Goal: Task Accomplishment & Management: Use online tool/utility

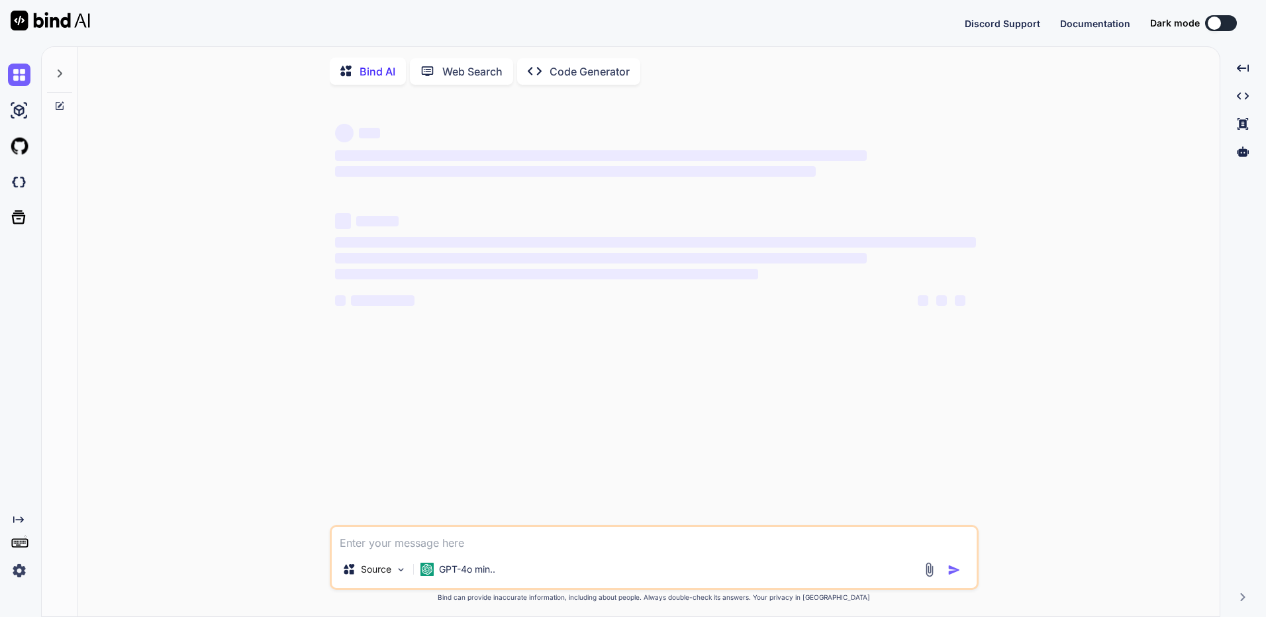
click at [23, 579] on img at bounding box center [19, 571] width 23 height 23
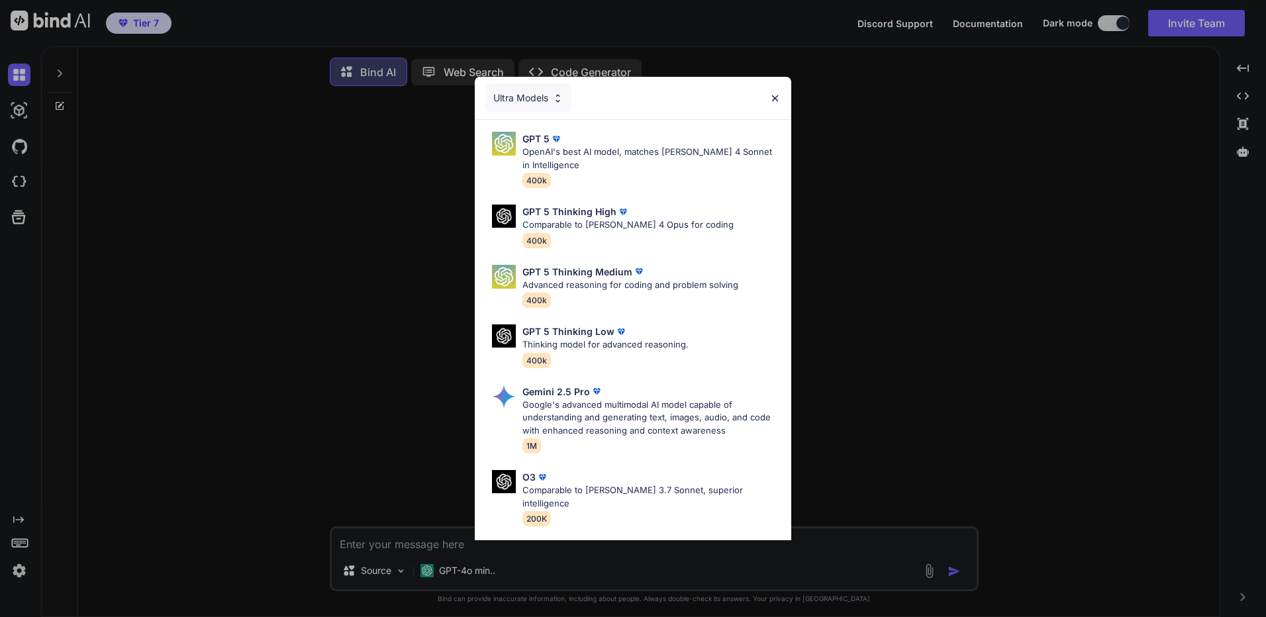
click at [23, 579] on div "Ultra Models GPT 5 OpenAI's best AI model, matches Claude 4 Sonnet in Intellige…" at bounding box center [633, 308] width 1266 height 617
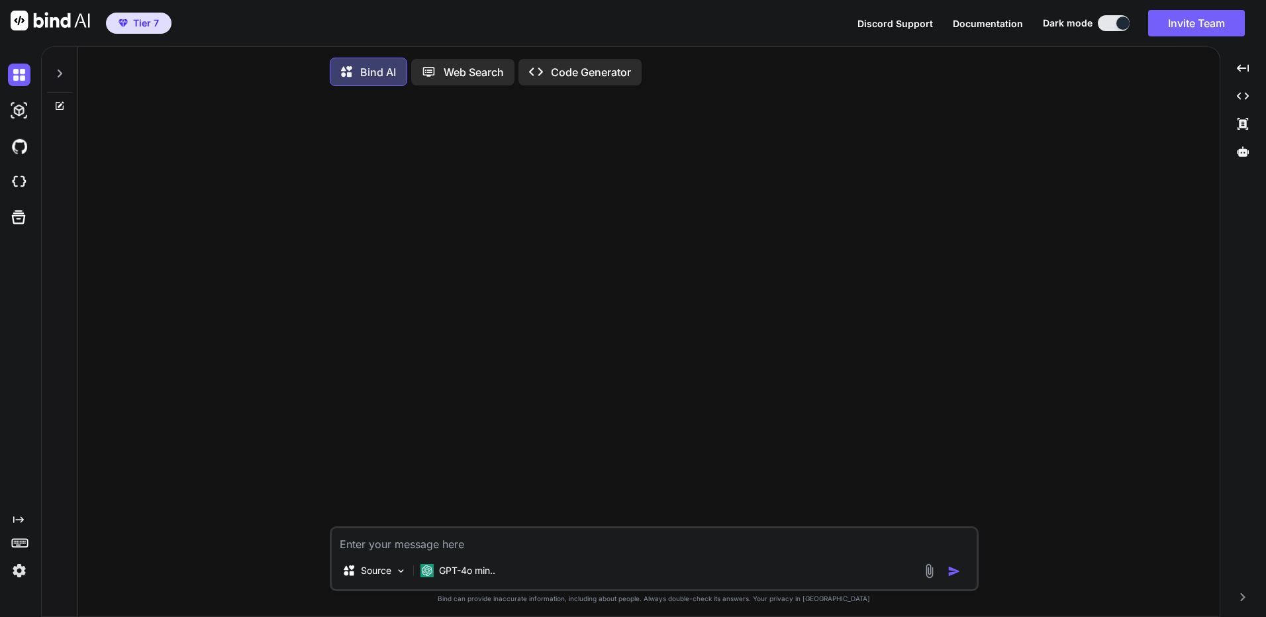
click at [13, 576] on img at bounding box center [19, 571] width 23 height 23
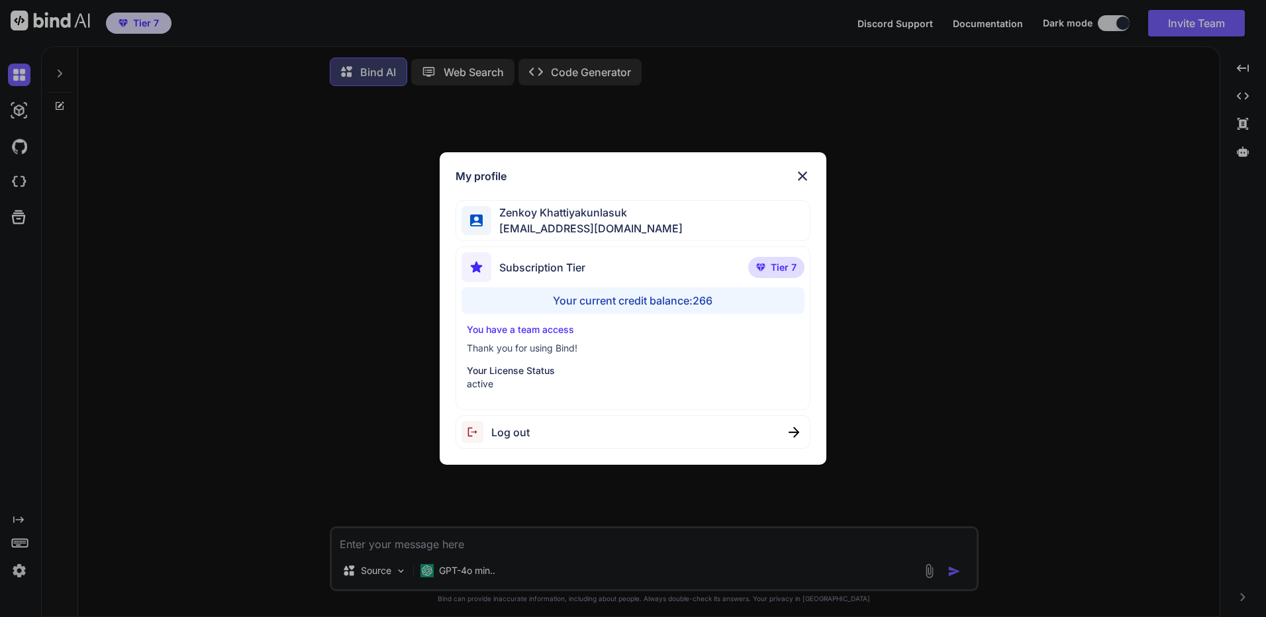
click at [542, 436] on div "Log out" at bounding box center [633, 432] width 355 height 34
type textarea "x"
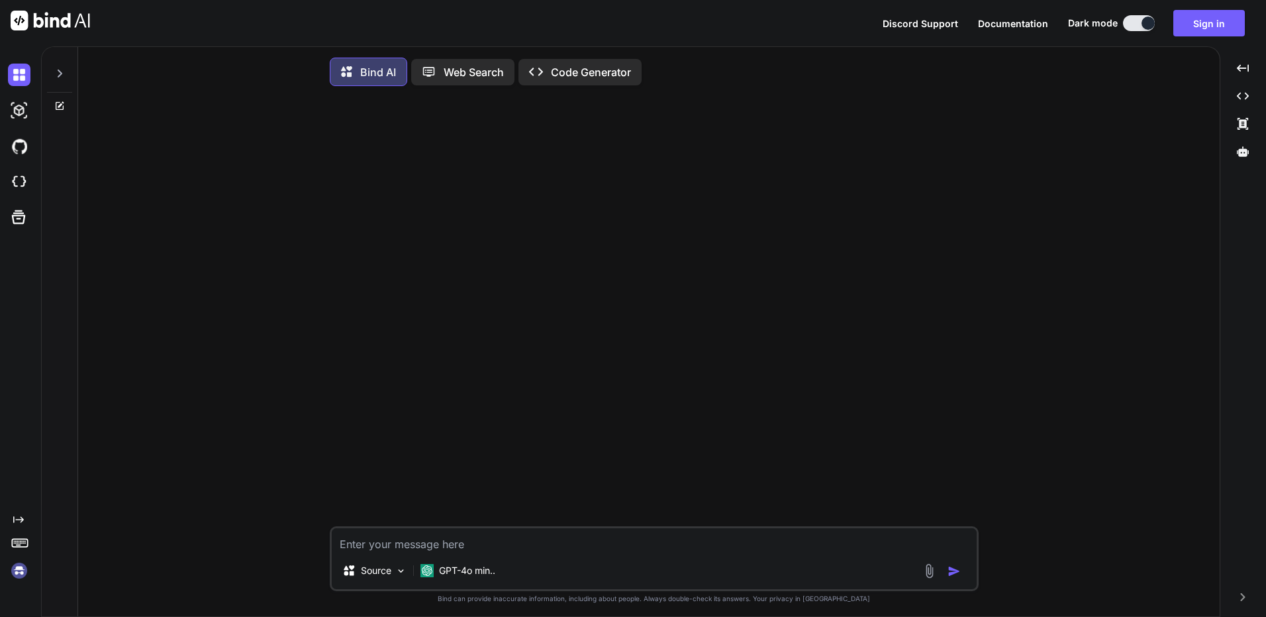
click at [23, 569] on img at bounding box center [19, 571] width 23 height 23
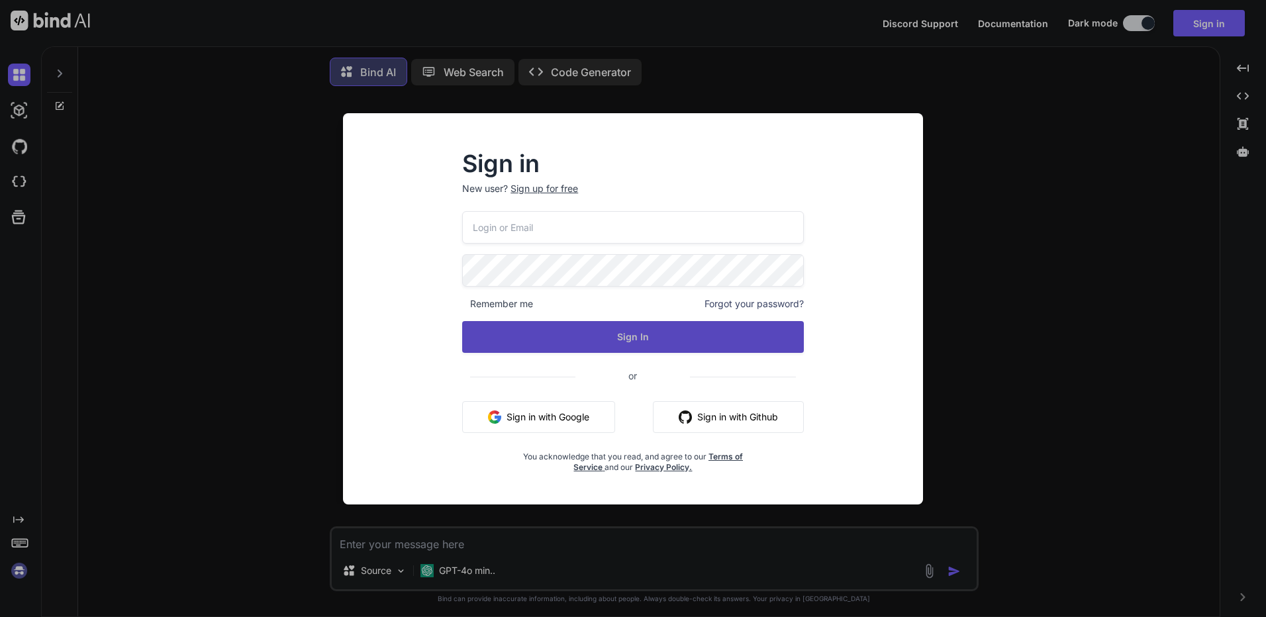
type input "bindai@zenkoy.com"
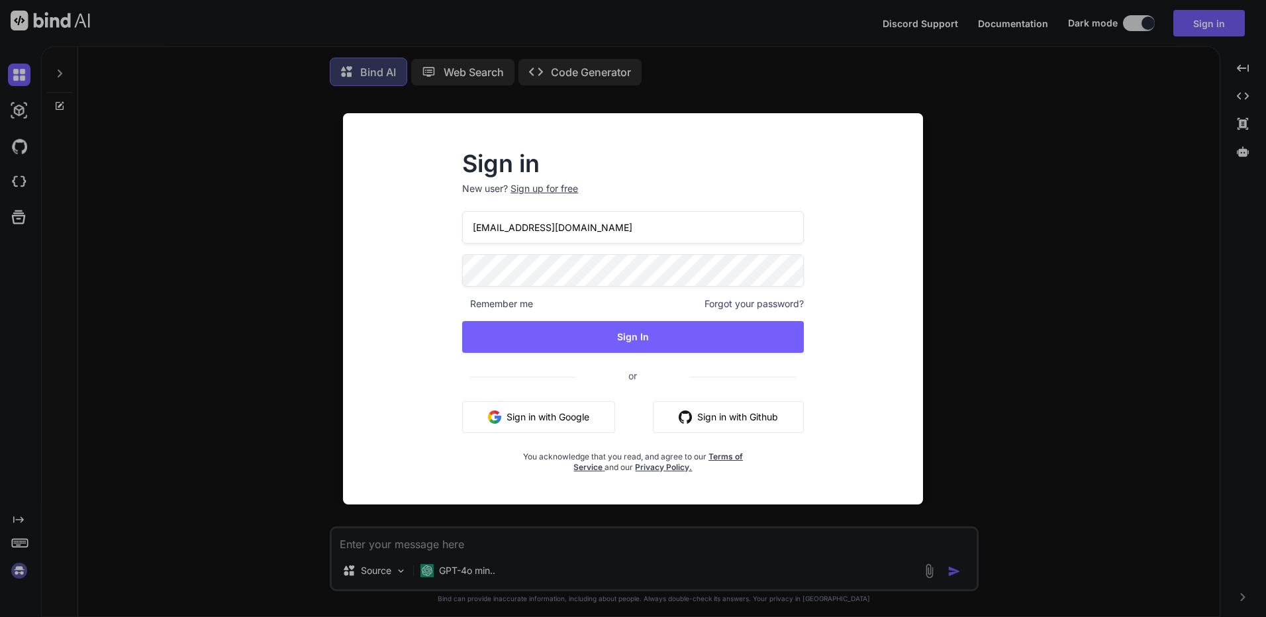
click at [570, 233] on input "bindai@zenkoy.com" at bounding box center [633, 227] width 342 height 32
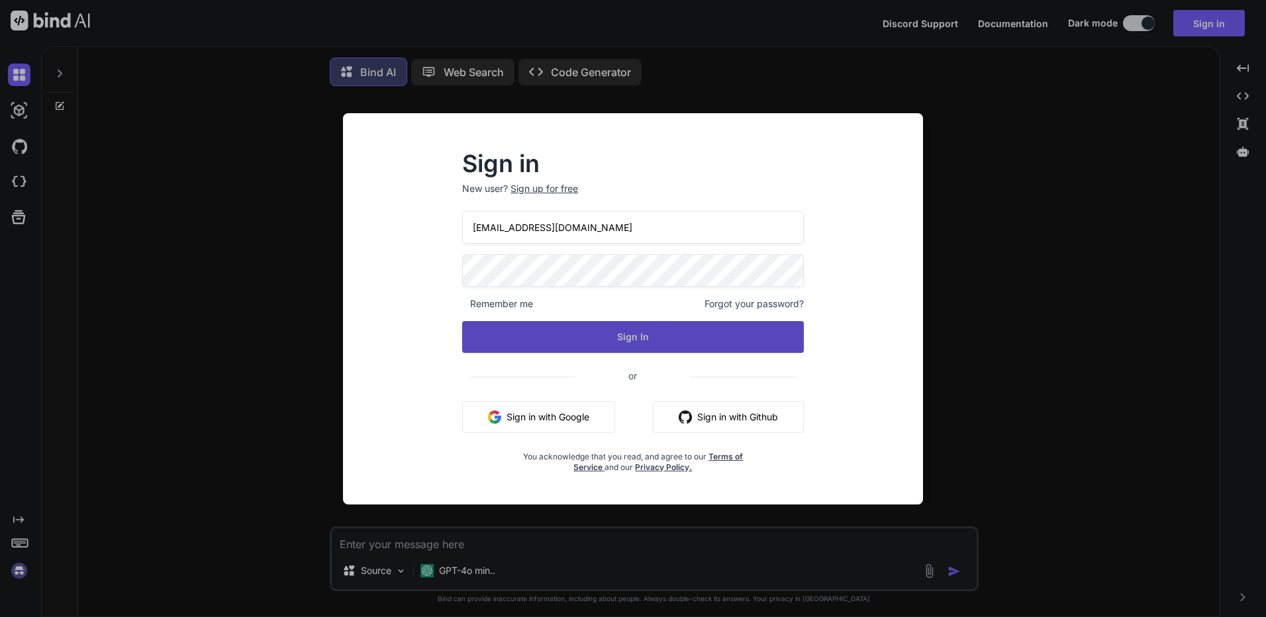
click at [470, 337] on button "Sign In" at bounding box center [633, 337] width 342 height 32
click at [518, 328] on button "Sign In" at bounding box center [633, 337] width 342 height 32
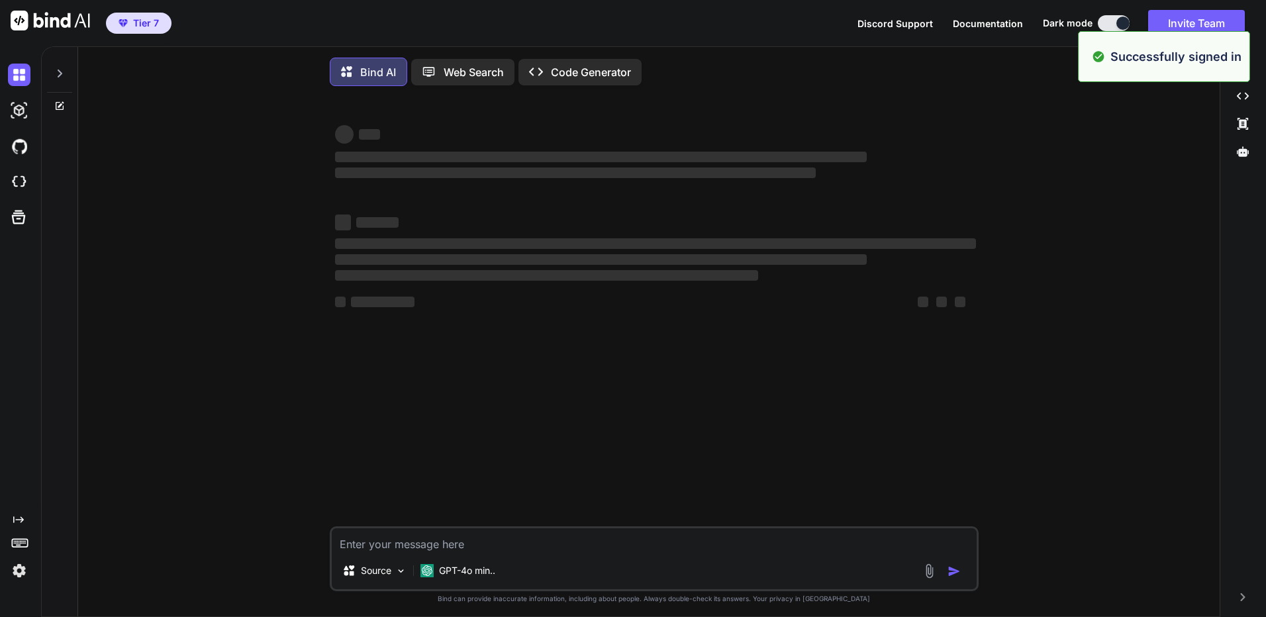
click at [724, 121] on div "‌ ‌ ‌ ‌ ‌ ‌ ‌ ‌ ‌ ‌ ‌ ‌ ‌ ‌" at bounding box center [655, 312] width 646 height 430
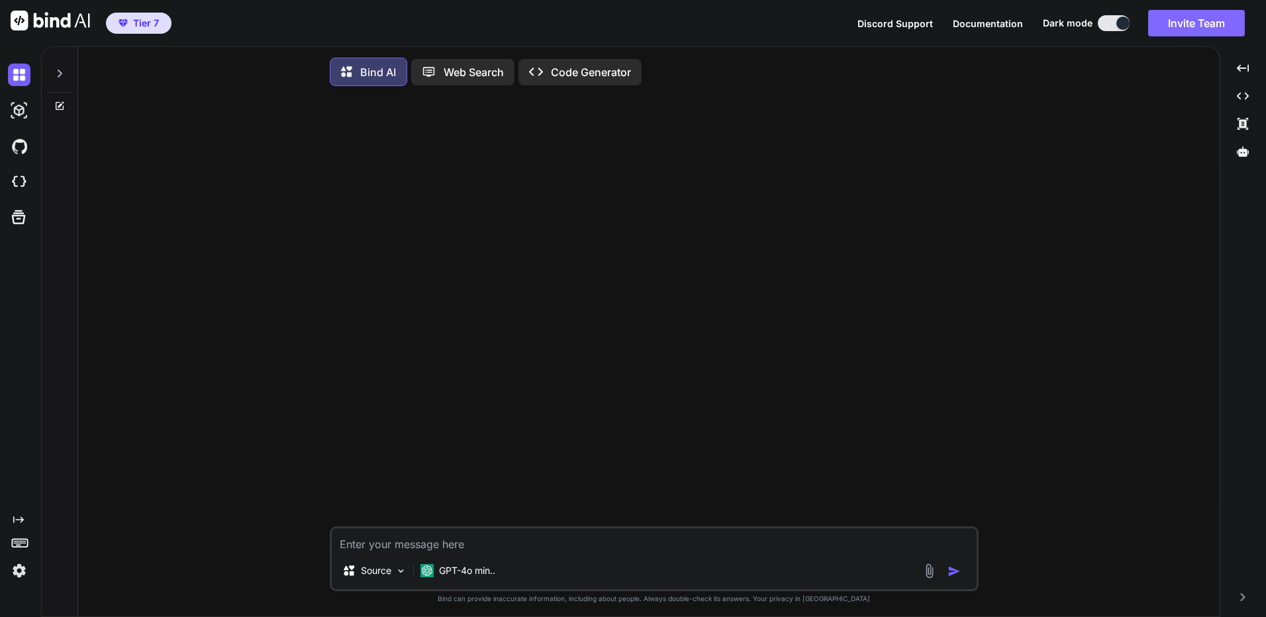
type textarea "x"
click at [1228, 27] on button "Invite Team" at bounding box center [1196, 23] width 97 height 26
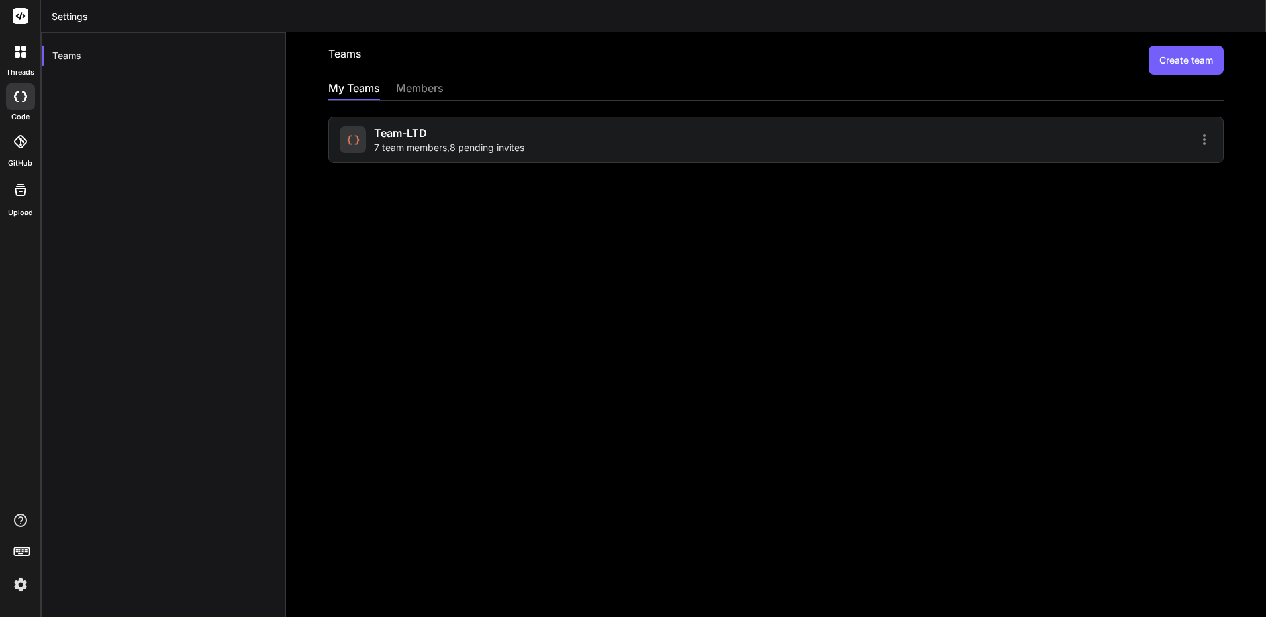
click at [486, 138] on div "Team-LTD 7 team members , 8 pending invites" at bounding box center [449, 139] width 150 height 29
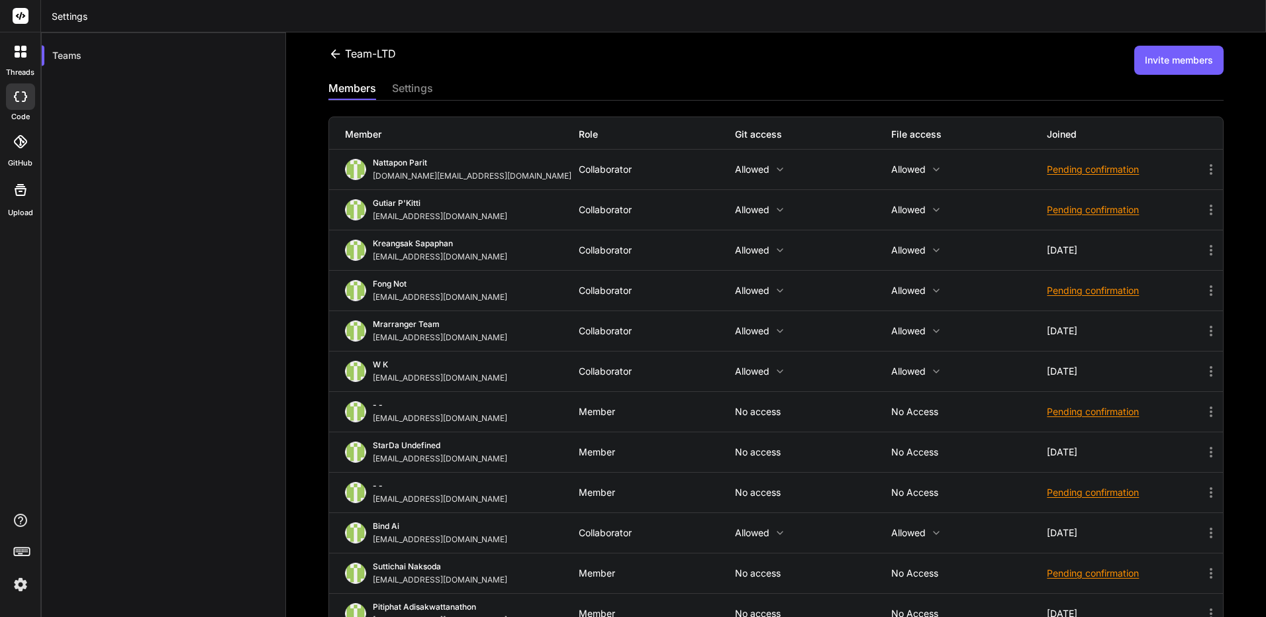
click at [1069, 409] on div "Pending confirmation" at bounding box center [1125, 411] width 156 height 13
click at [1083, 441] on span "Resend invite" at bounding box center [1112, 444] width 58 height 13
click at [1122, 444] on span "Resend invite" at bounding box center [1112, 444] width 58 height 13
click at [12, 591] on img at bounding box center [20, 584] width 23 height 23
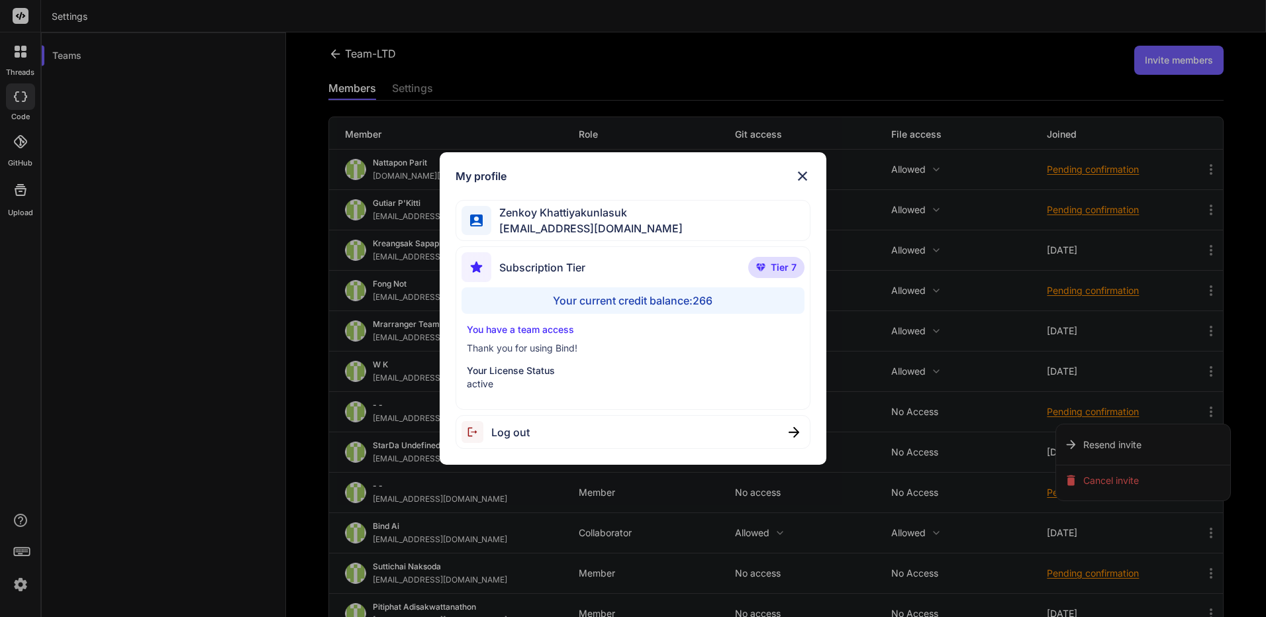
click at [640, 435] on div "Log out" at bounding box center [633, 432] width 355 height 34
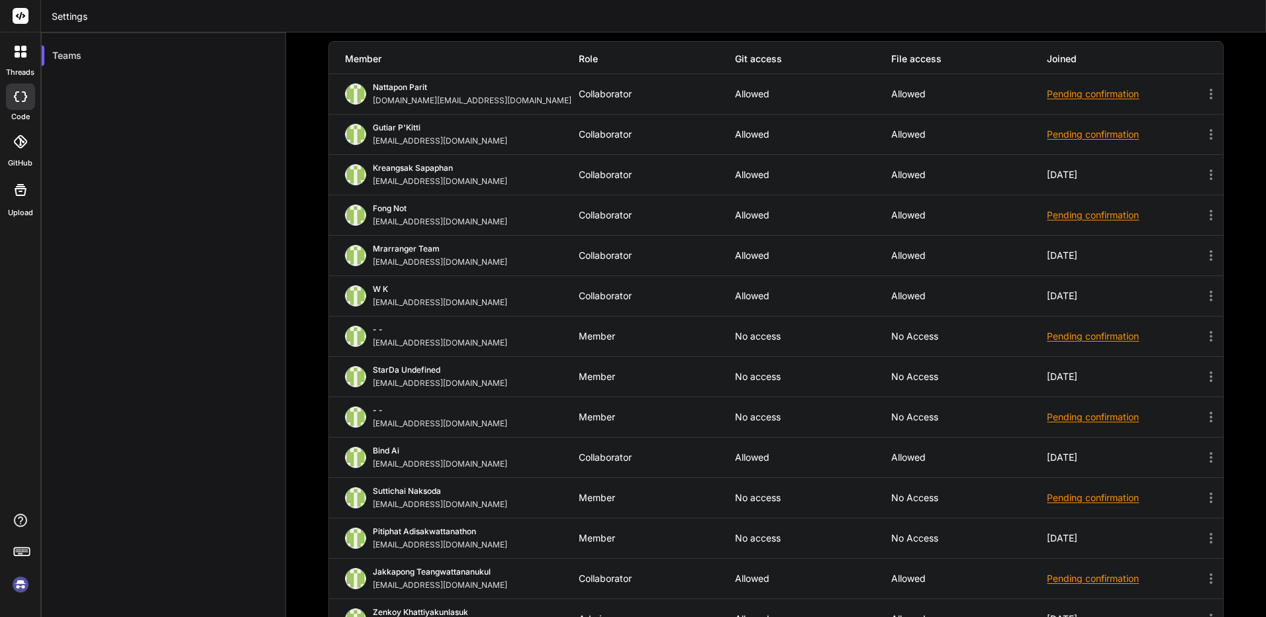
scroll to position [139, 0]
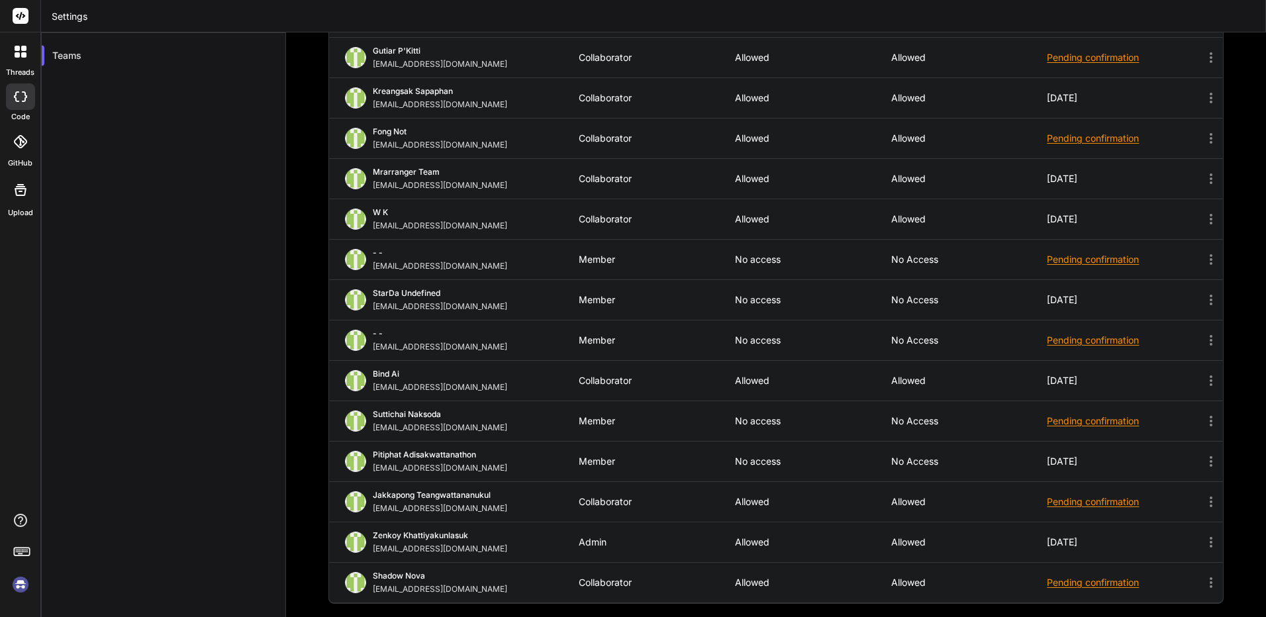
click at [15, 587] on img at bounding box center [20, 584] width 23 height 23
click at [28, 591] on img at bounding box center [20, 584] width 23 height 23
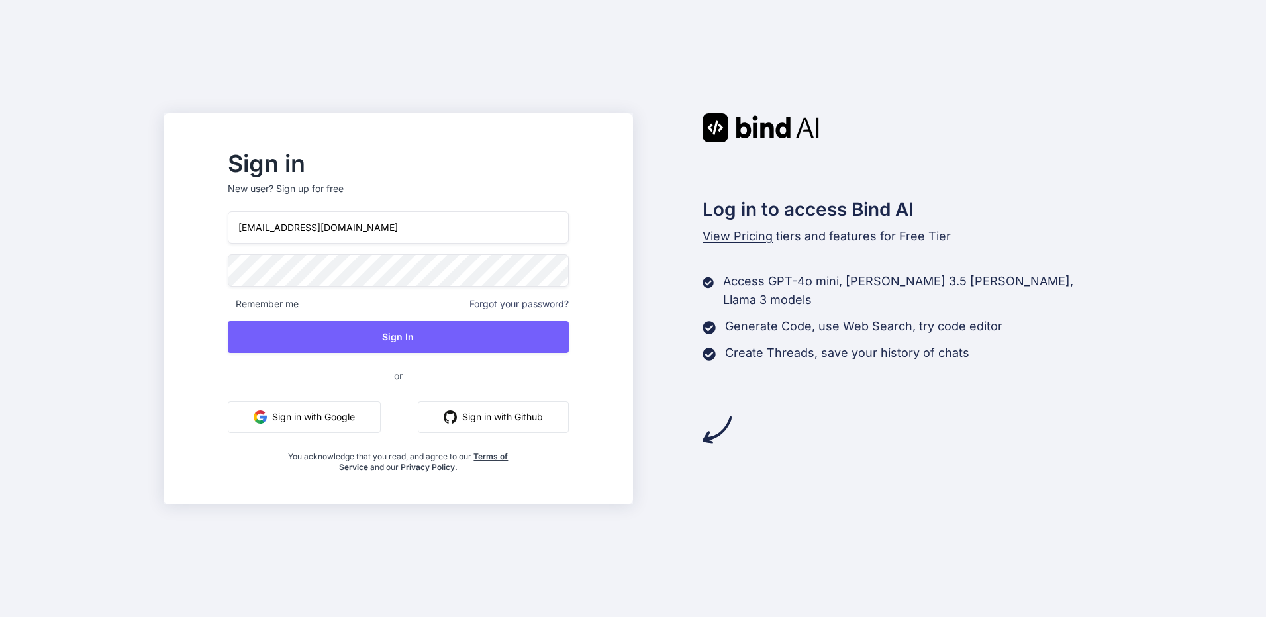
click at [441, 213] on input "bindai@zenkoy.com" at bounding box center [398, 227] width 341 height 32
type input "kingkranyutthasin@gmail.com"
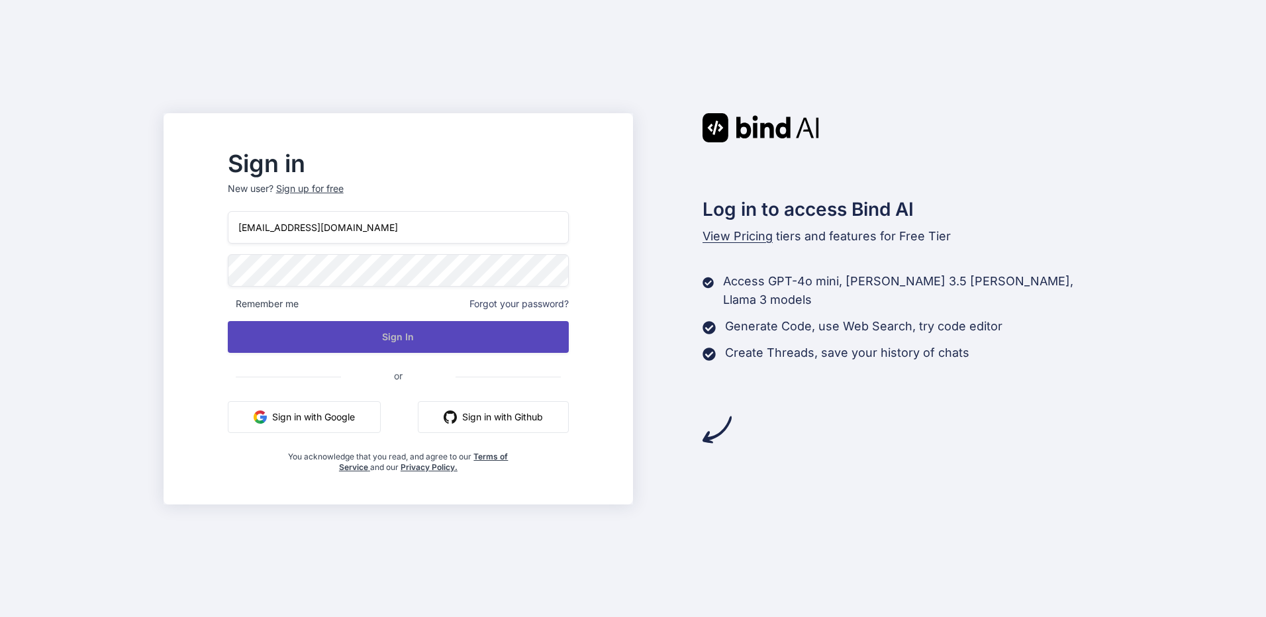
click at [407, 338] on button "Sign In" at bounding box center [398, 337] width 341 height 32
click at [435, 322] on button "Sign In" at bounding box center [398, 337] width 341 height 32
click at [507, 345] on button "Sign In" at bounding box center [398, 337] width 341 height 32
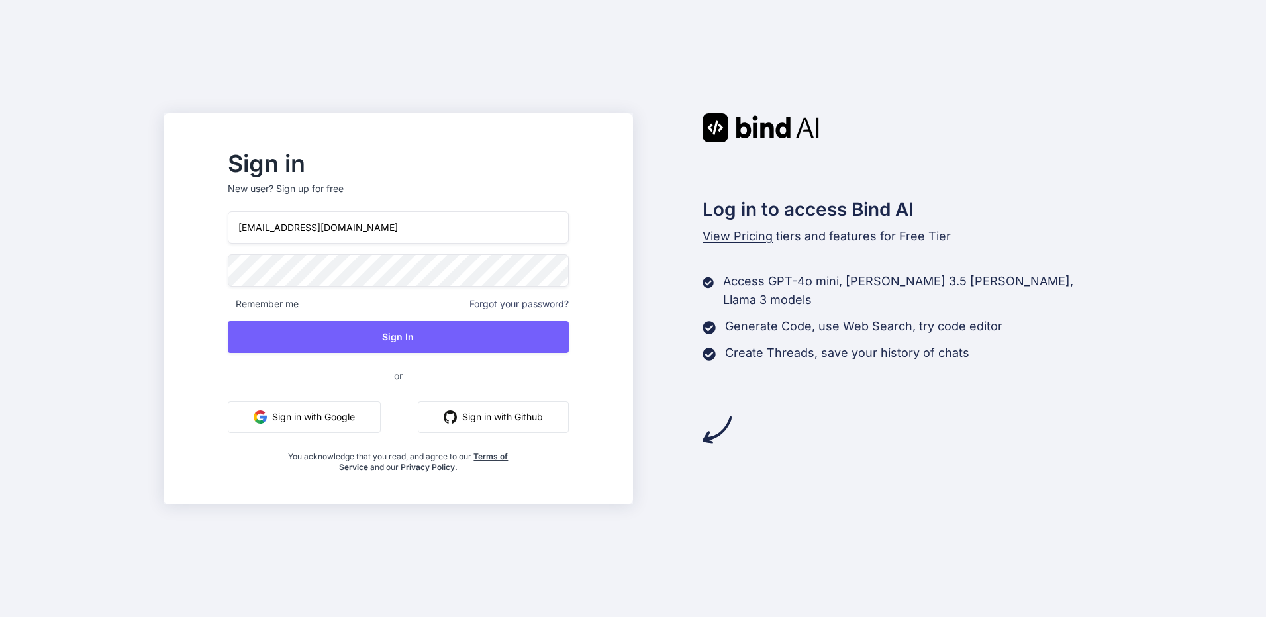
click at [444, 243] on input "bindai@zenkoy.com" at bounding box center [398, 227] width 341 height 32
type input "[EMAIL_ADDRESS][DOMAIN_NAME]"
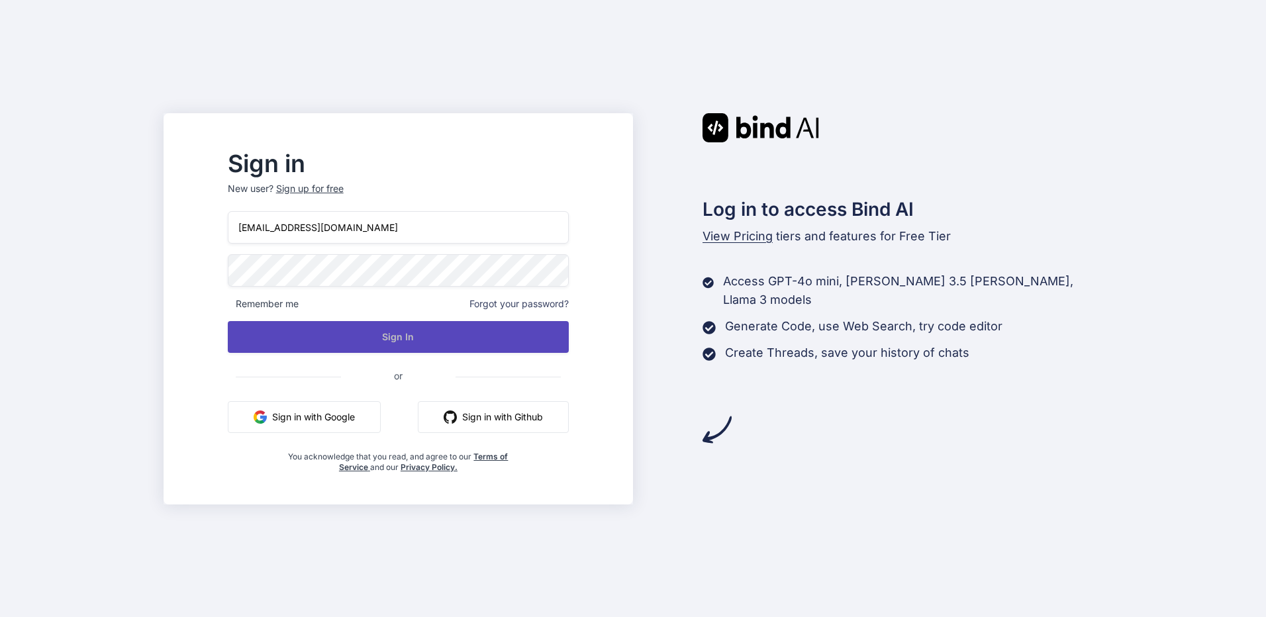
click at [440, 345] on button "Sign In" at bounding box center [398, 337] width 341 height 32
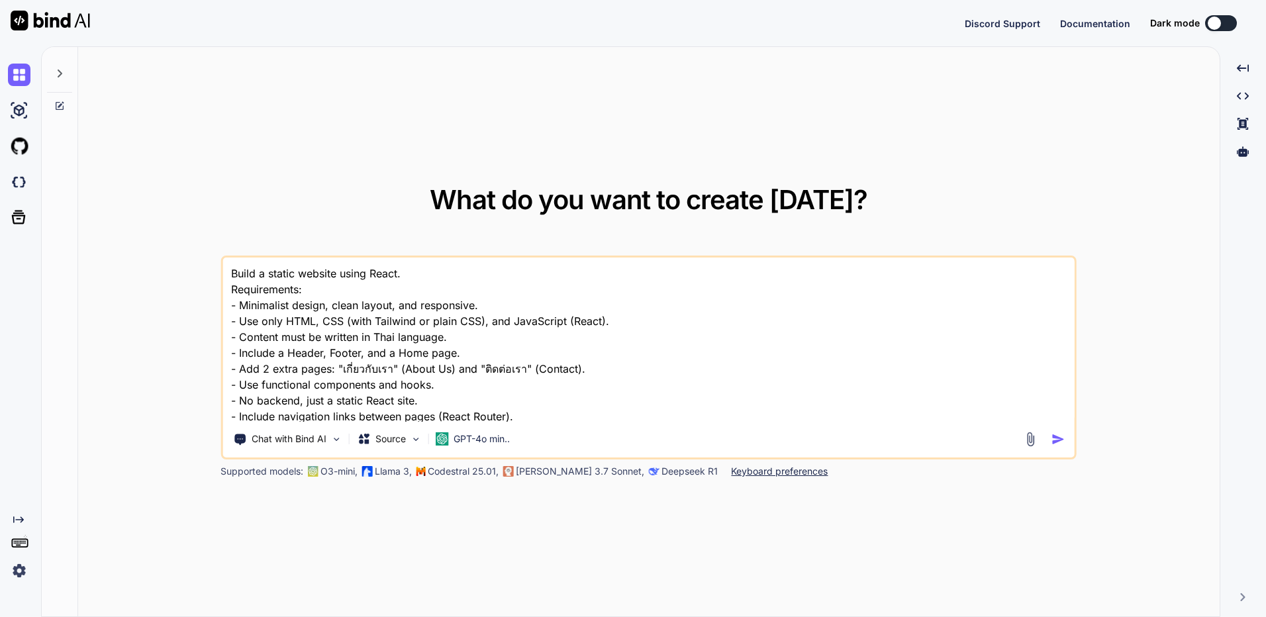
type textarea "x"
click at [26, 564] on img at bounding box center [19, 571] width 23 height 23
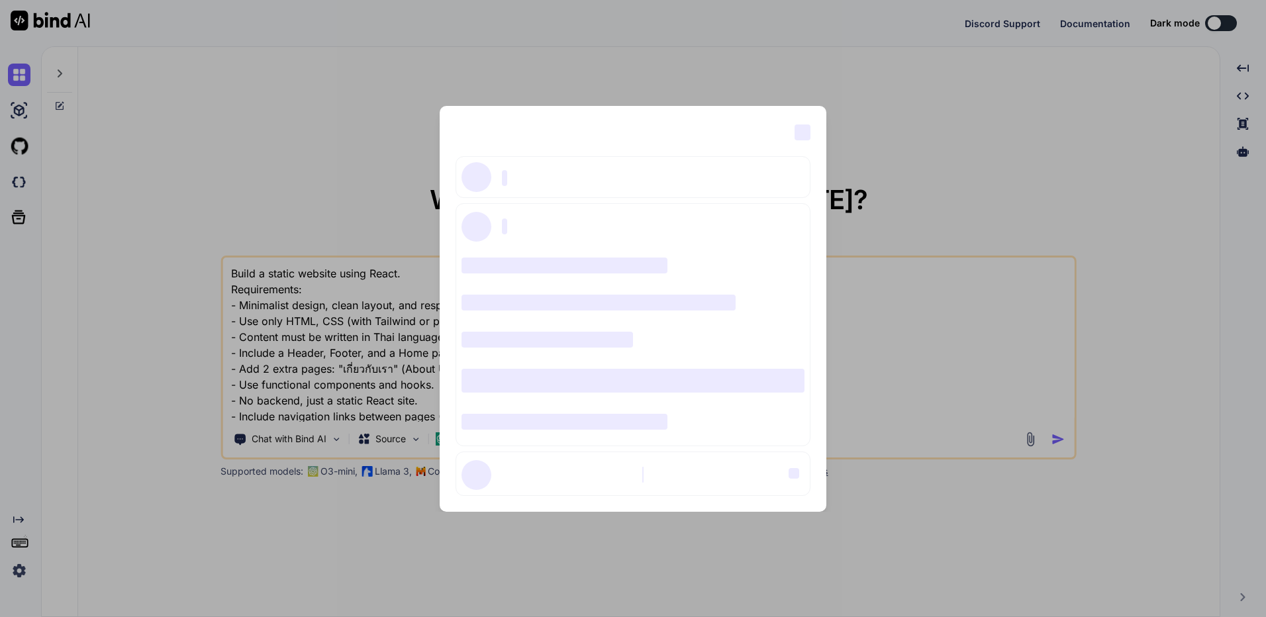
click at [810, 121] on div "‌ ‌ ‌ ‌ ‌ ‌ ‌ ‌ ‌ ‌ ‌ ‌ ‌ ‌ ‌" at bounding box center [633, 309] width 387 height 406
click at [803, 135] on span "‌" at bounding box center [803, 132] width 16 height 16
click at [911, 115] on div "‌ ‌ ‌ ‌ ‌ ‌ ‌ ‌ ‌ ‌ ‌ ‌ ‌ ‌ ‌" at bounding box center [633, 308] width 1266 height 617
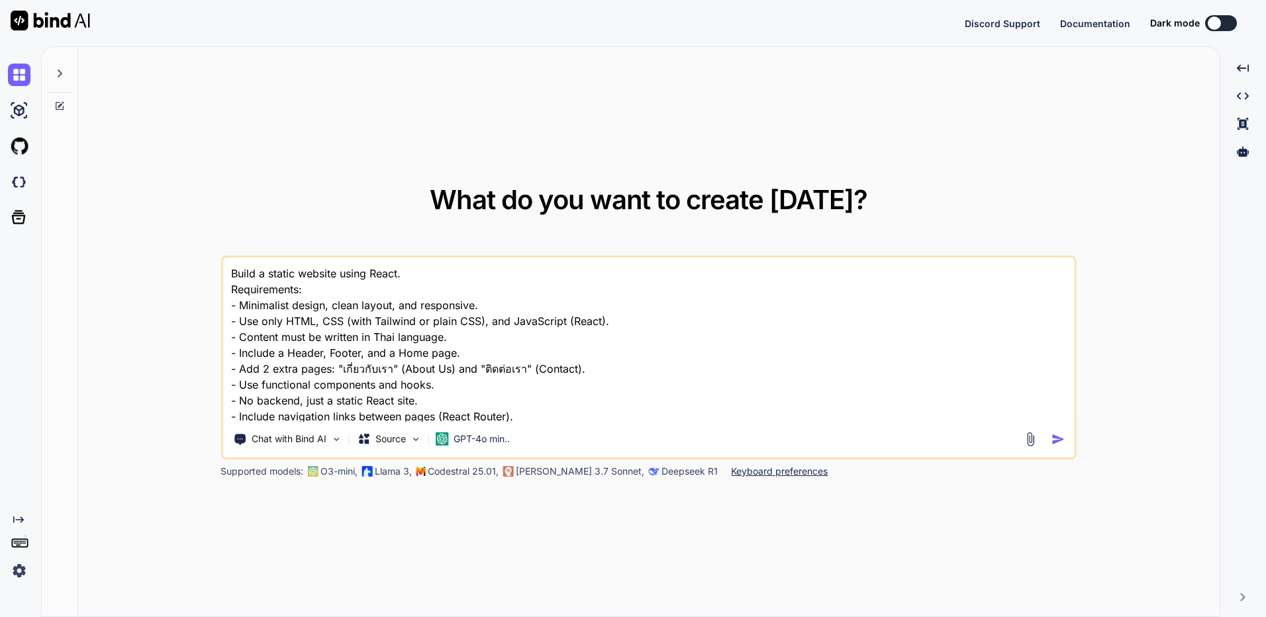
click at [19, 575] on img at bounding box center [19, 571] width 23 height 23
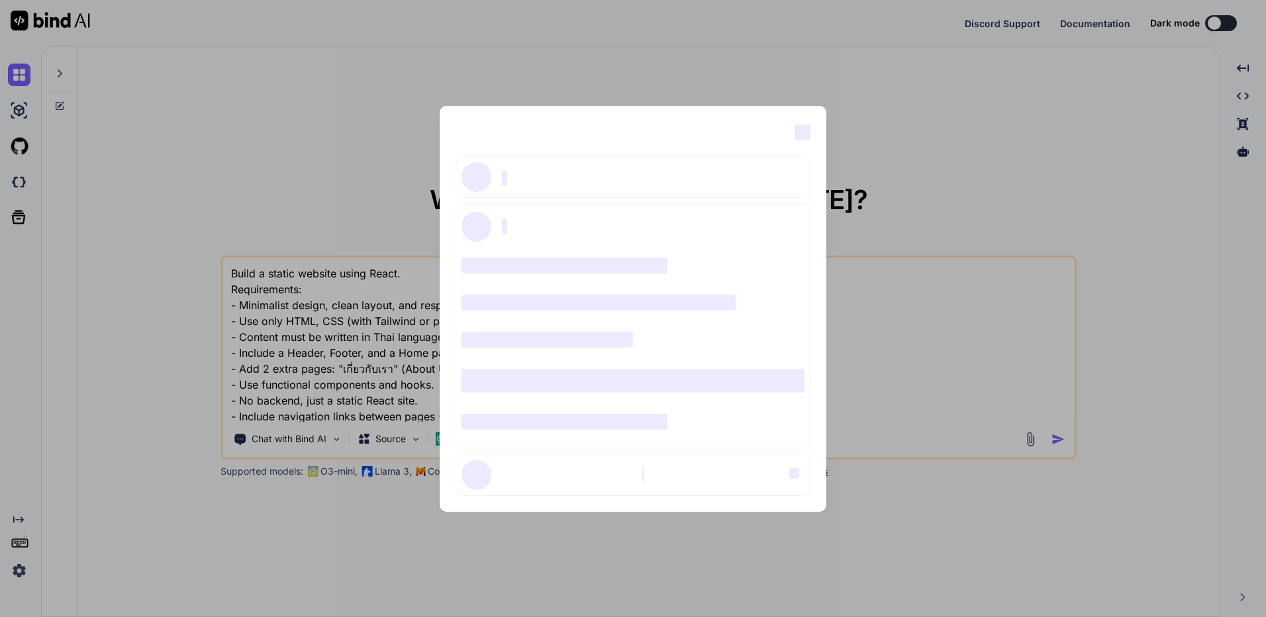
click at [151, 199] on div "‌ ‌ ‌ ‌ ‌ ‌ ‌ ‌ ‌ ‌ ‌ ‌ ‌ ‌ ‌" at bounding box center [633, 308] width 1266 height 617
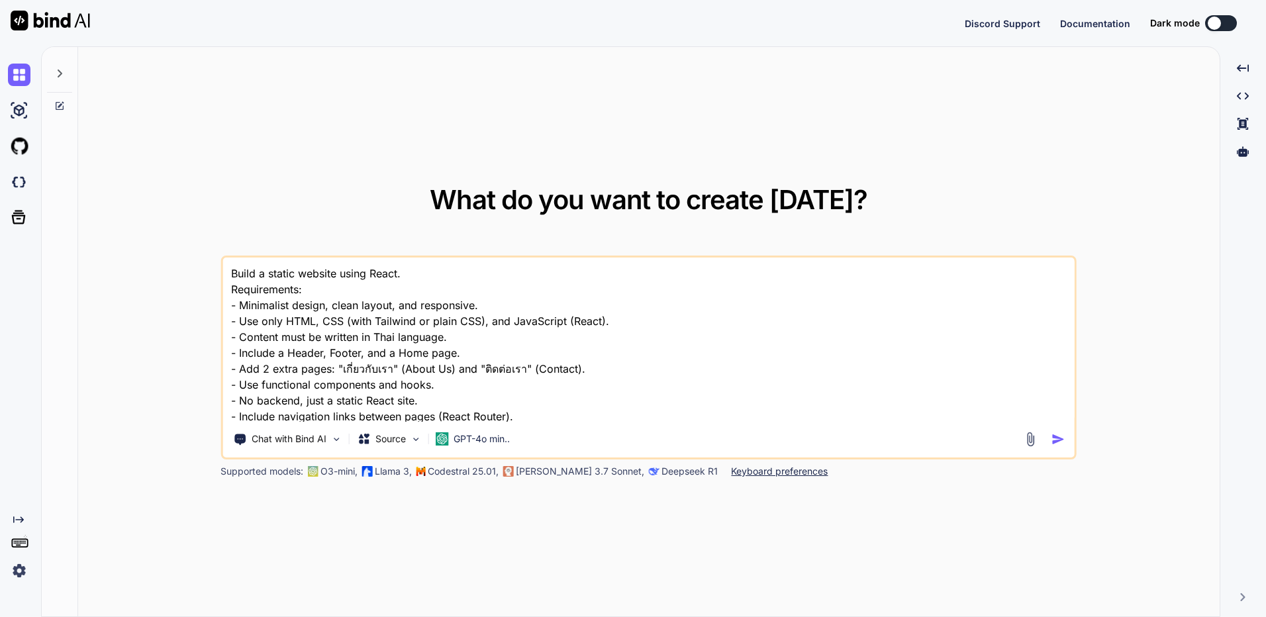
click at [17, 197] on div at bounding box center [22, 182] width 28 height 36
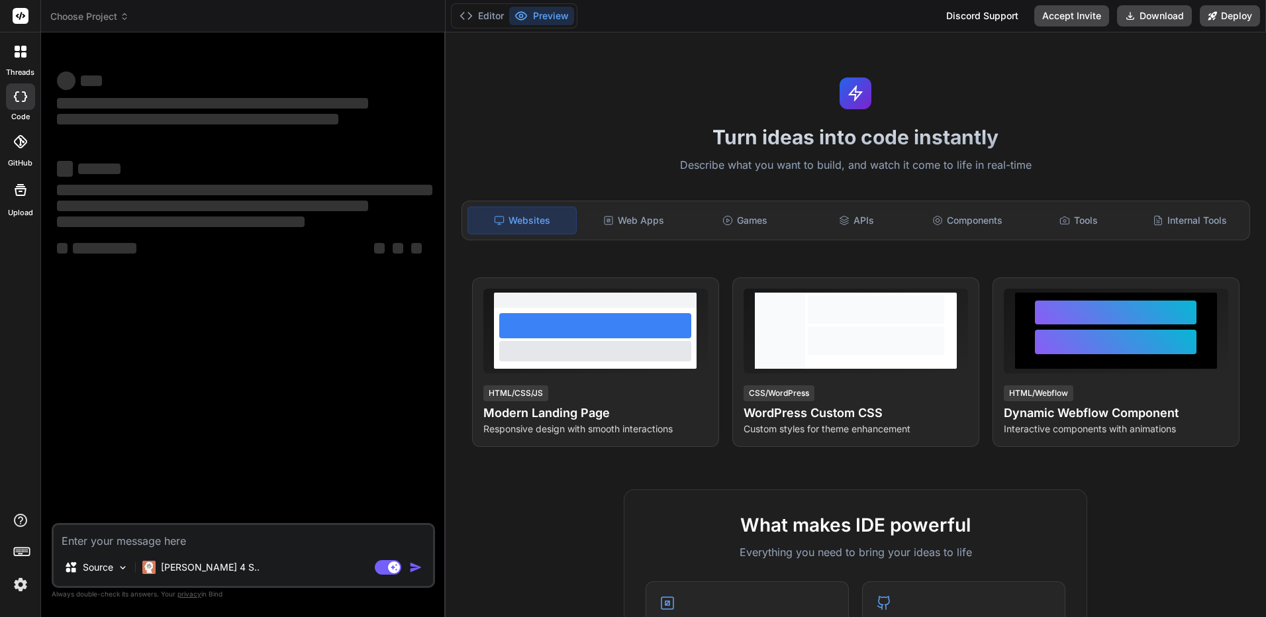
click at [13, 583] on img at bounding box center [20, 584] width 23 height 23
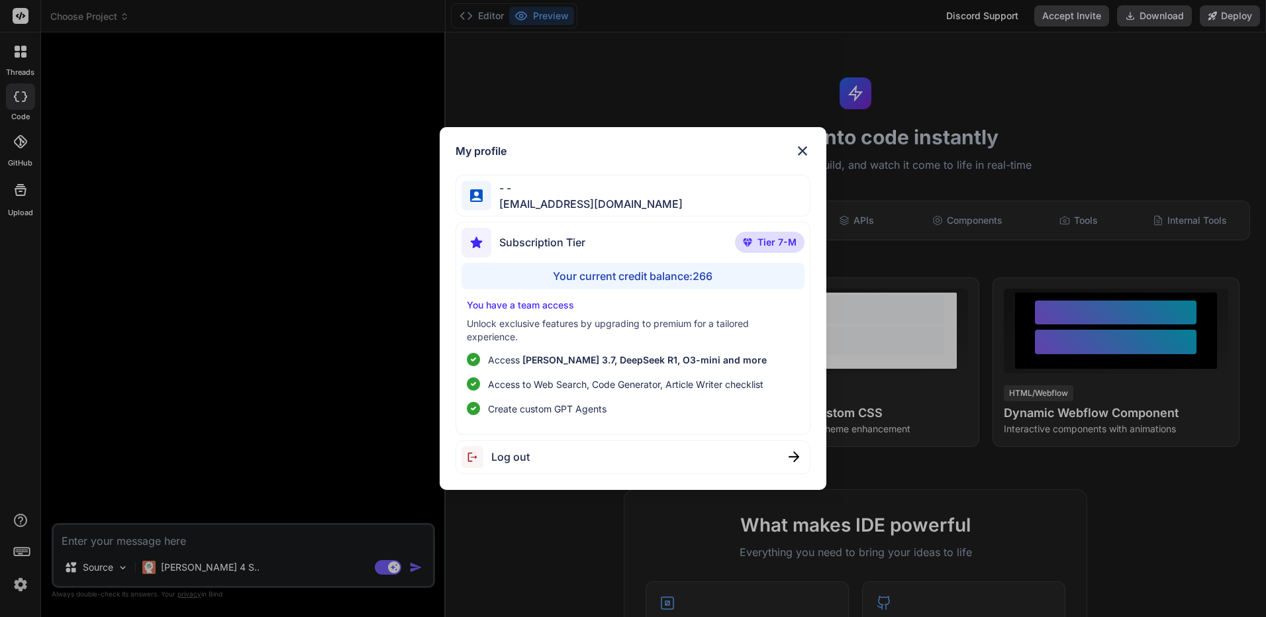
click at [254, 439] on div "My profile - - [EMAIL_ADDRESS][DOMAIN_NAME] Subscription Tier Tier 7-M Your cur…" at bounding box center [633, 308] width 1266 height 617
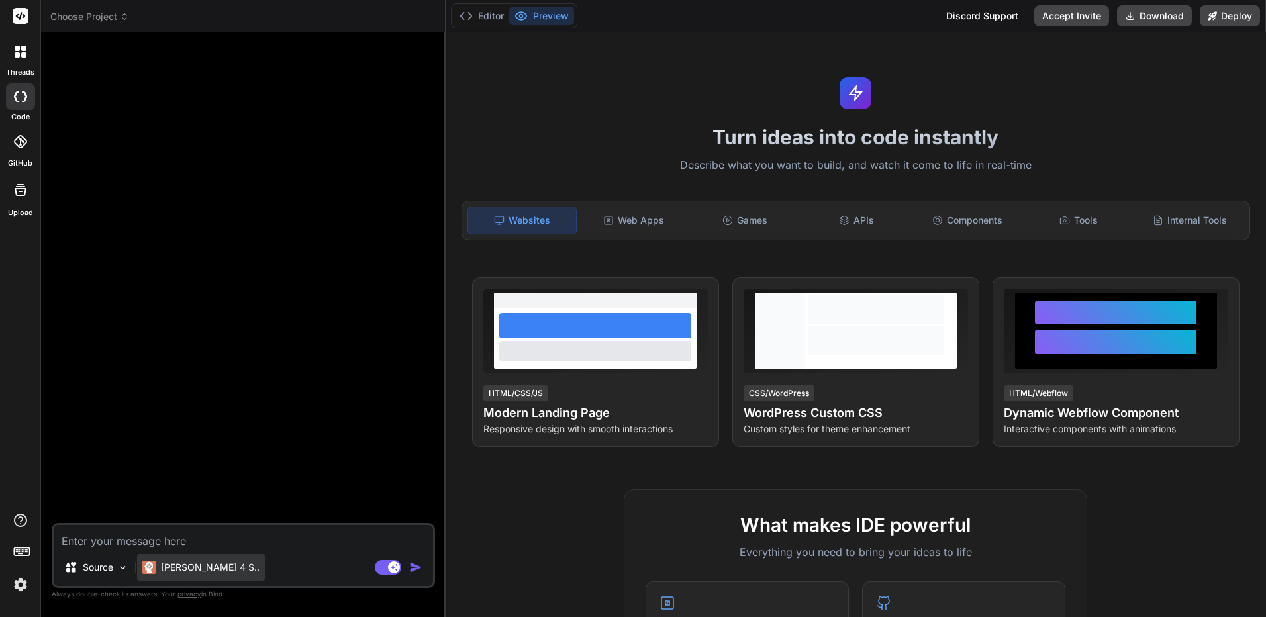
click at [147, 573] on img at bounding box center [148, 567] width 13 height 13
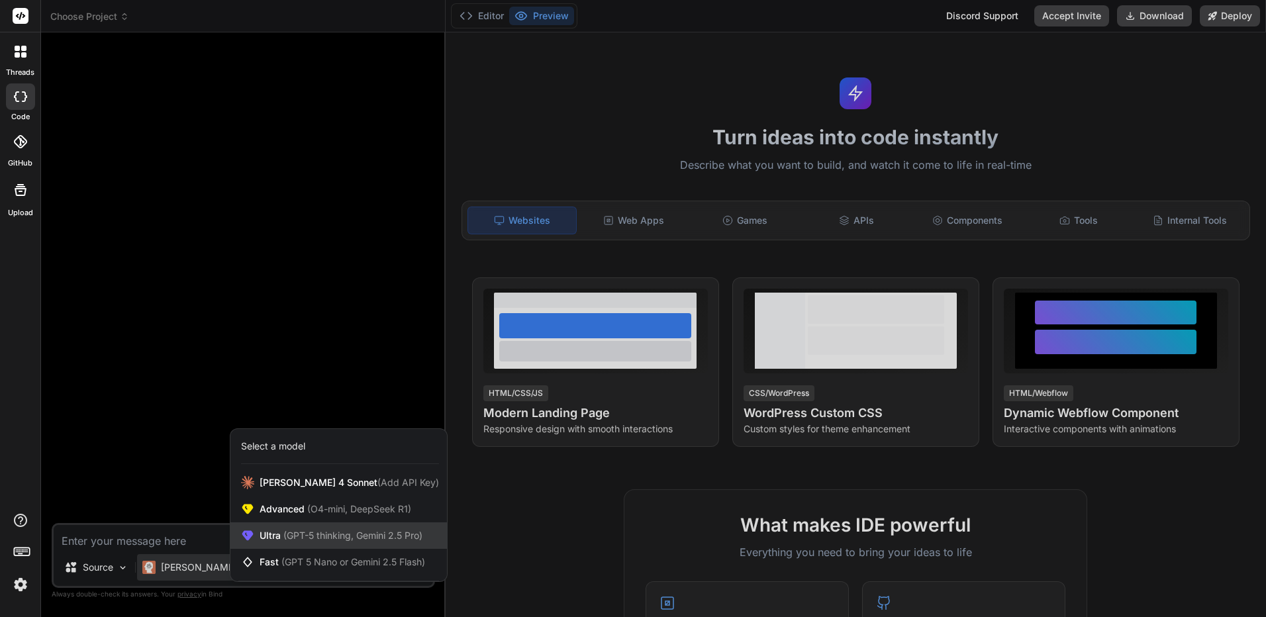
click at [342, 537] on span "(GPT-5 thinking, Gemini 2.5 Pro)" at bounding box center [352, 535] width 142 height 11
type textarea "x"
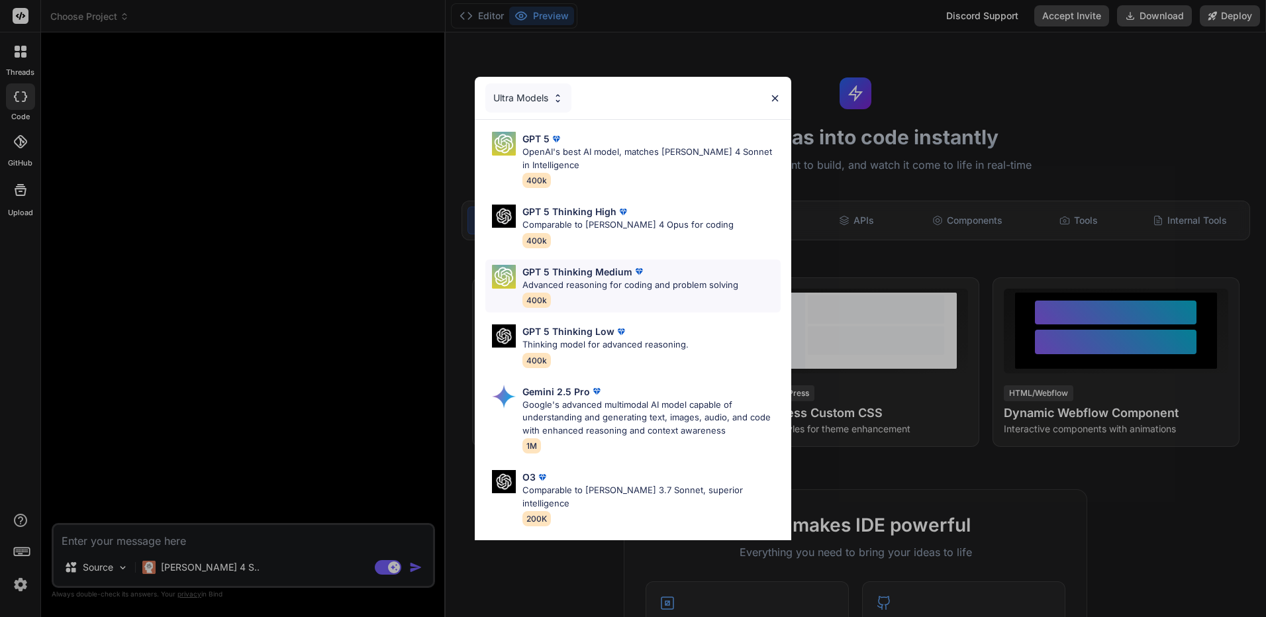
click at [609, 290] on p "Advanced reasoning for coding and problem solving" at bounding box center [630, 285] width 216 height 13
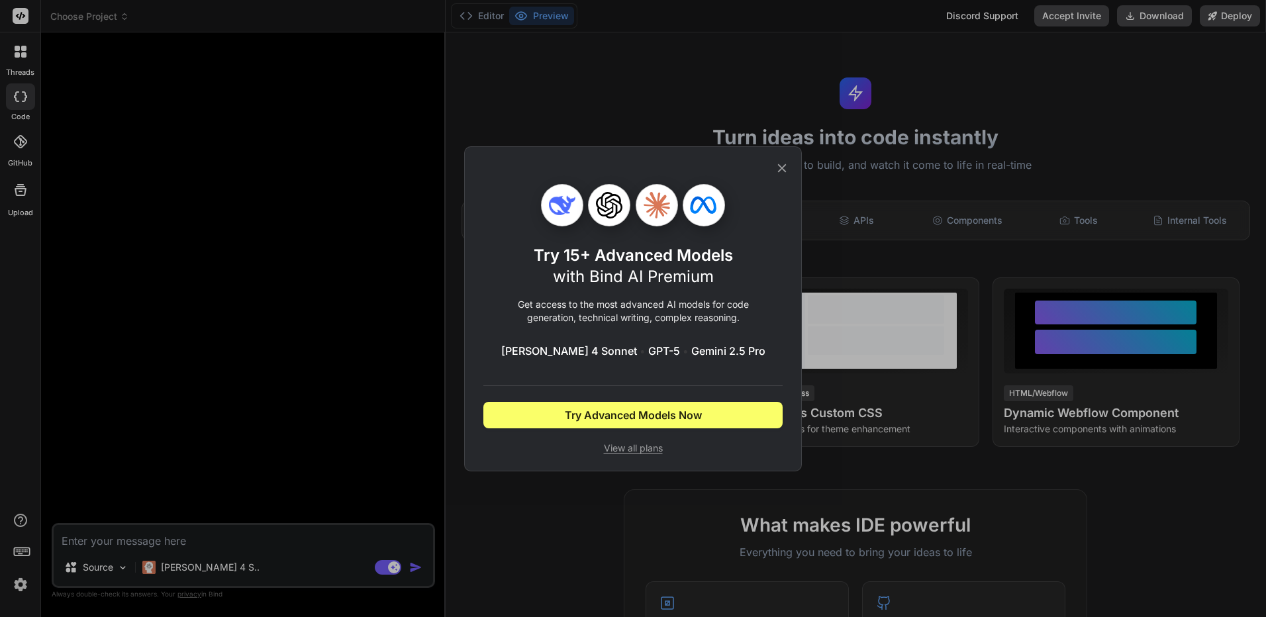
click at [777, 170] on icon at bounding box center [782, 168] width 15 height 15
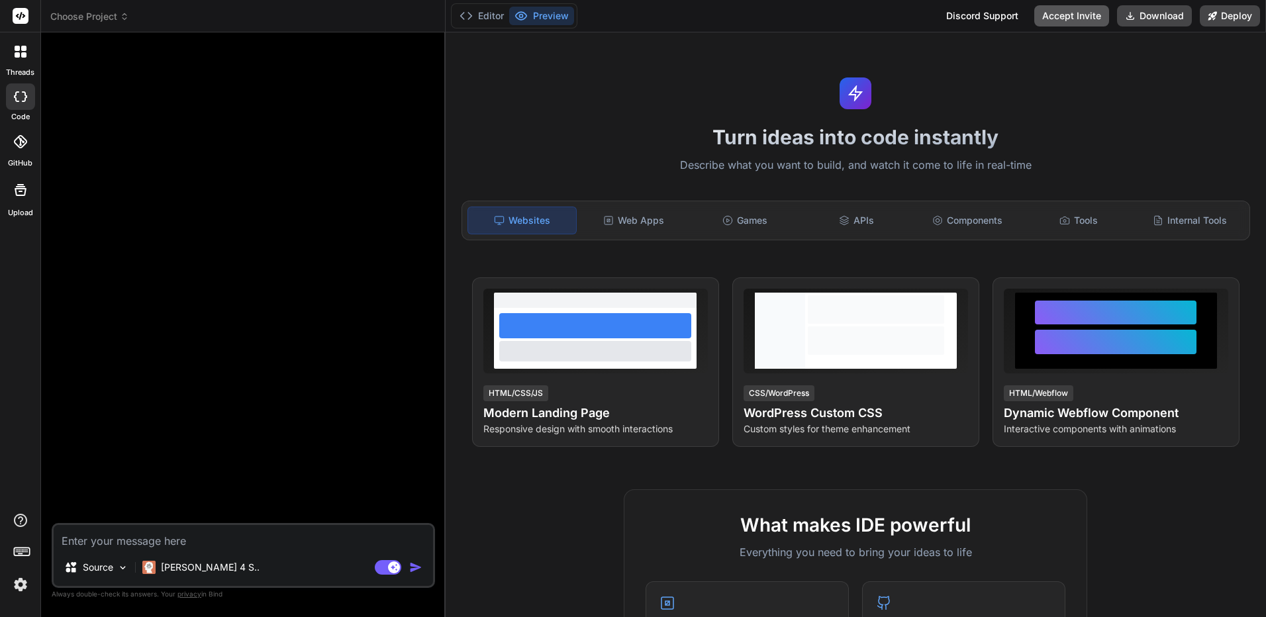
click at [1059, 13] on button "Accept Invite" at bounding box center [1071, 15] width 75 height 21
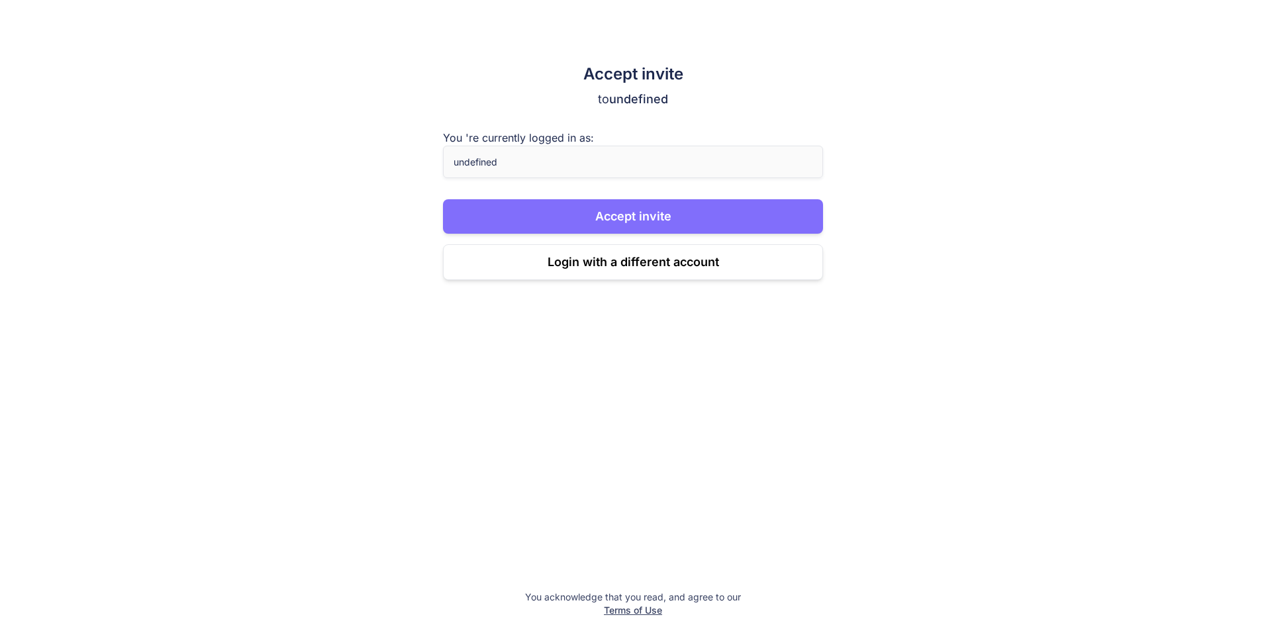
click at [642, 213] on button "Accept invite" at bounding box center [633, 216] width 380 height 34
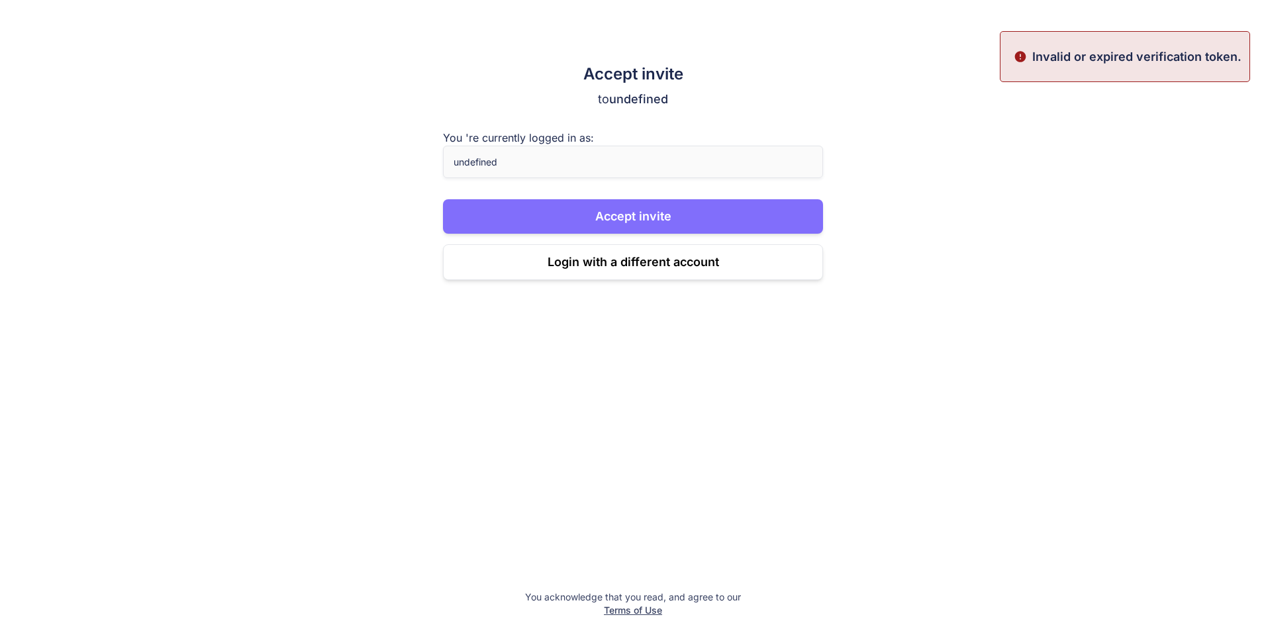
click at [608, 205] on button "Accept invite" at bounding box center [633, 216] width 380 height 34
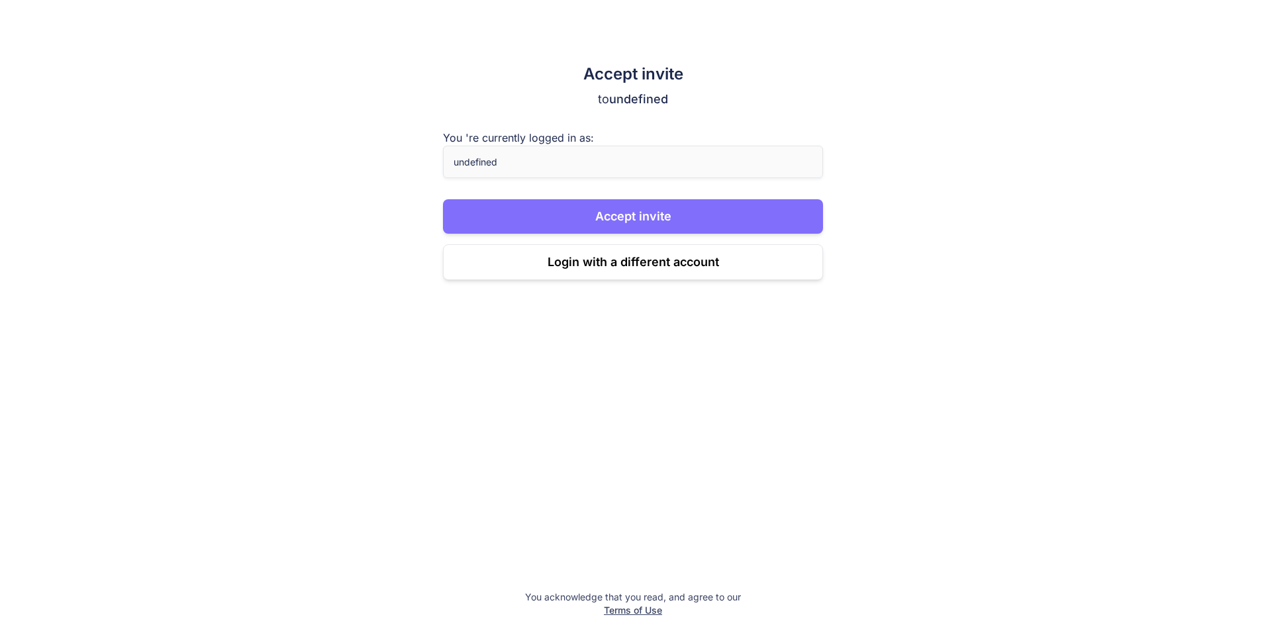
click at [661, 211] on button "Accept invite" at bounding box center [633, 216] width 380 height 34
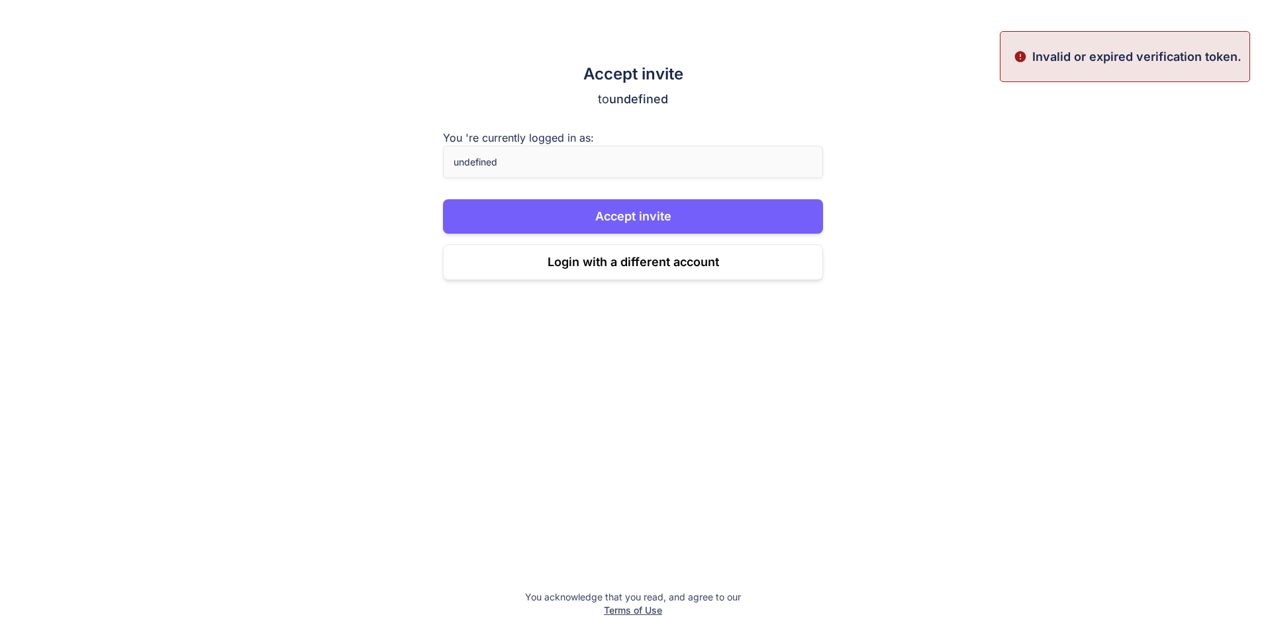
click at [697, 195] on div "Accept invite to undefined You 're currently logged in as: undefined Accept inv…" at bounding box center [633, 172] width 380 height 217
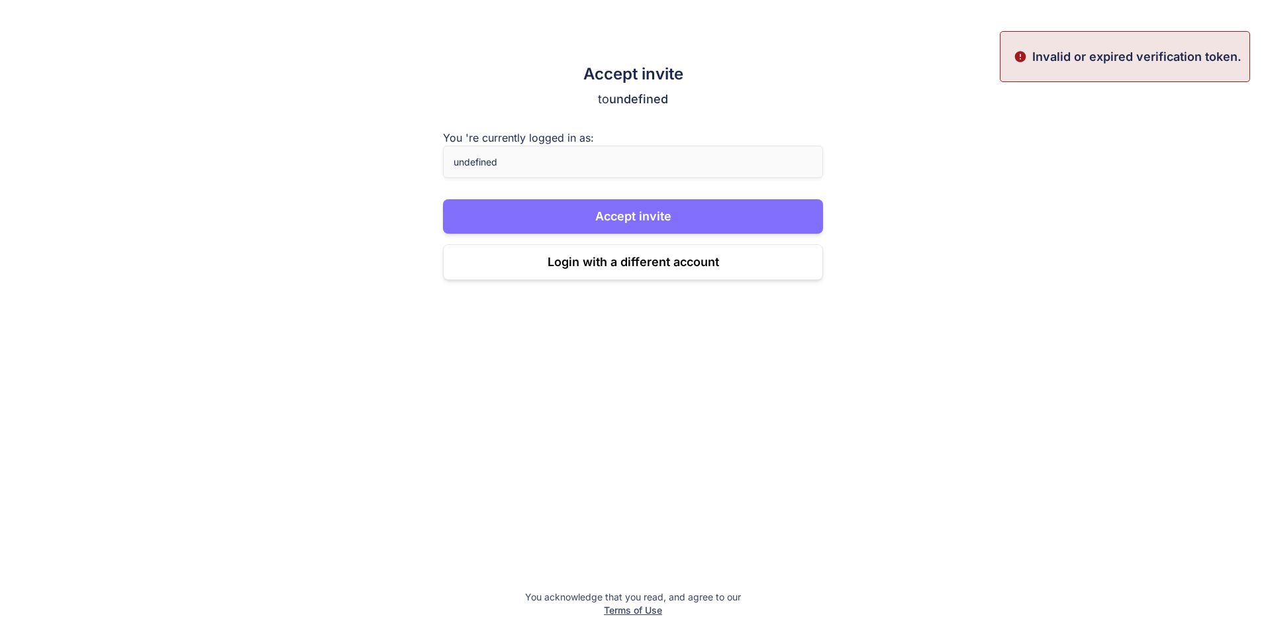
click at [711, 220] on button "Accept invite" at bounding box center [633, 216] width 380 height 34
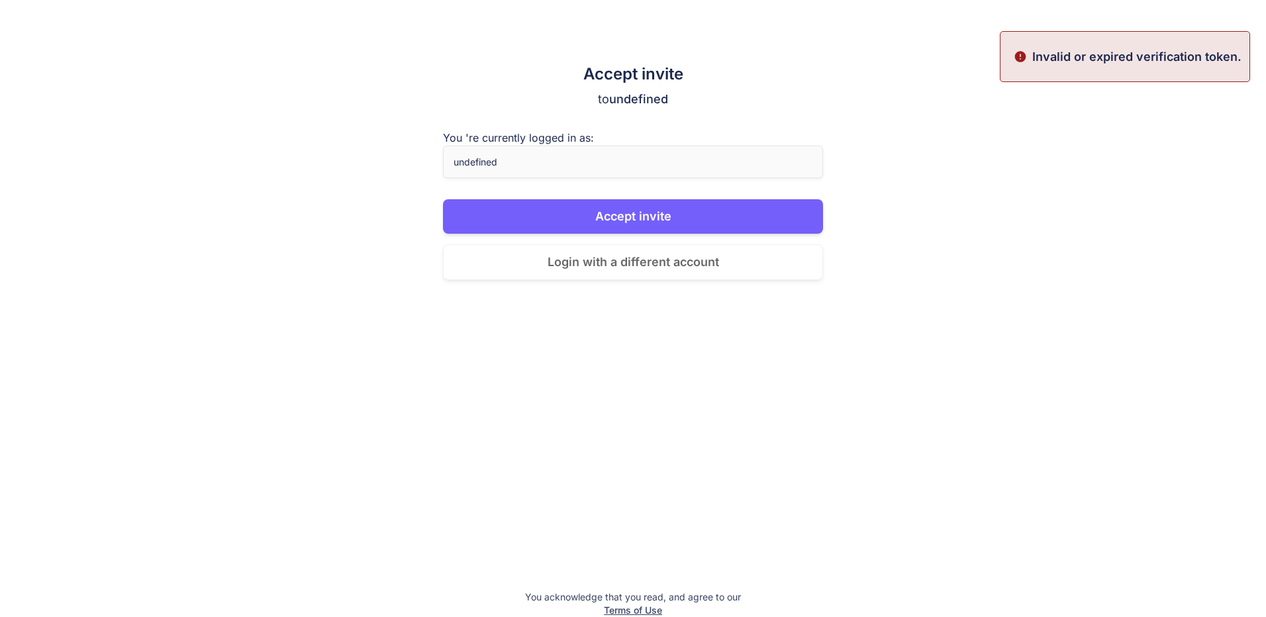
click at [675, 267] on button "Login with a different account" at bounding box center [633, 262] width 380 height 36
click at [687, 260] on button "Login with a different account" at bounding box center [633, 262] width 380 height 36
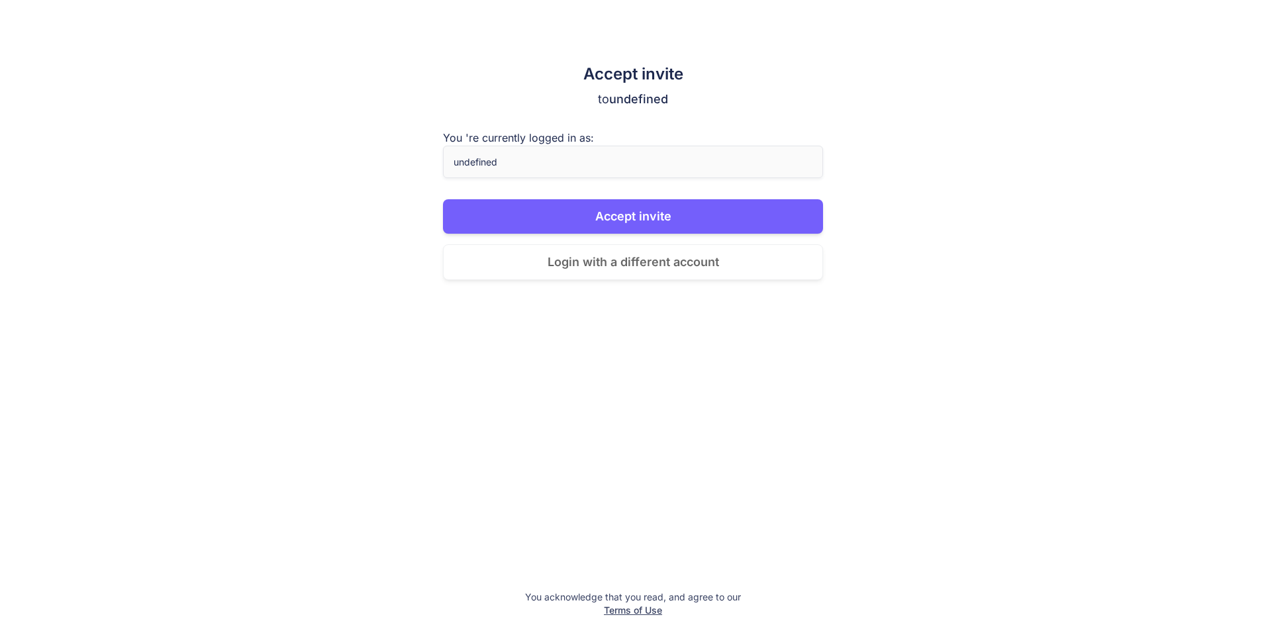
click at [695, 275] on button "Login with a different account" at bounding box center [633, 262] width 380 height 36
click at [679, 280] on div "Accept invite to undefined You 're currently logged in as: undefined Accept inv…" at bounding box center [633, 308] width 1266 height 617
click at [679, 279] on button "Login with a different account" at bounding box center [633, 262] width 380 height 36
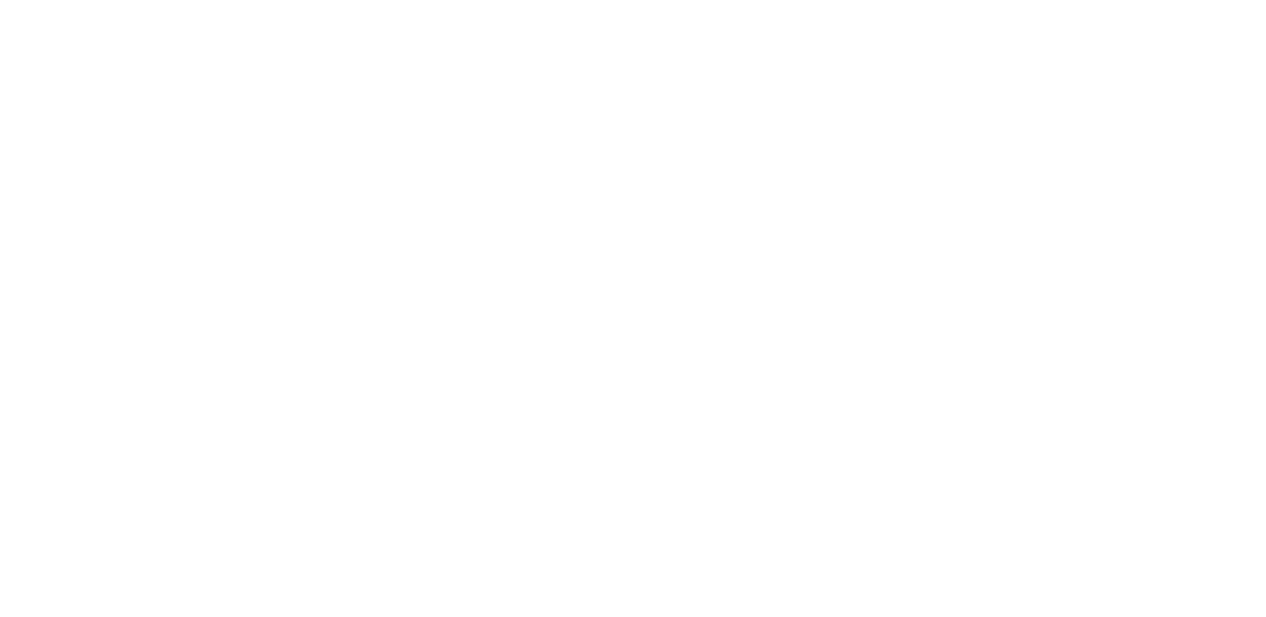
click at [679, 279] on div at bounding box center [633, 308] width 1266 height 617
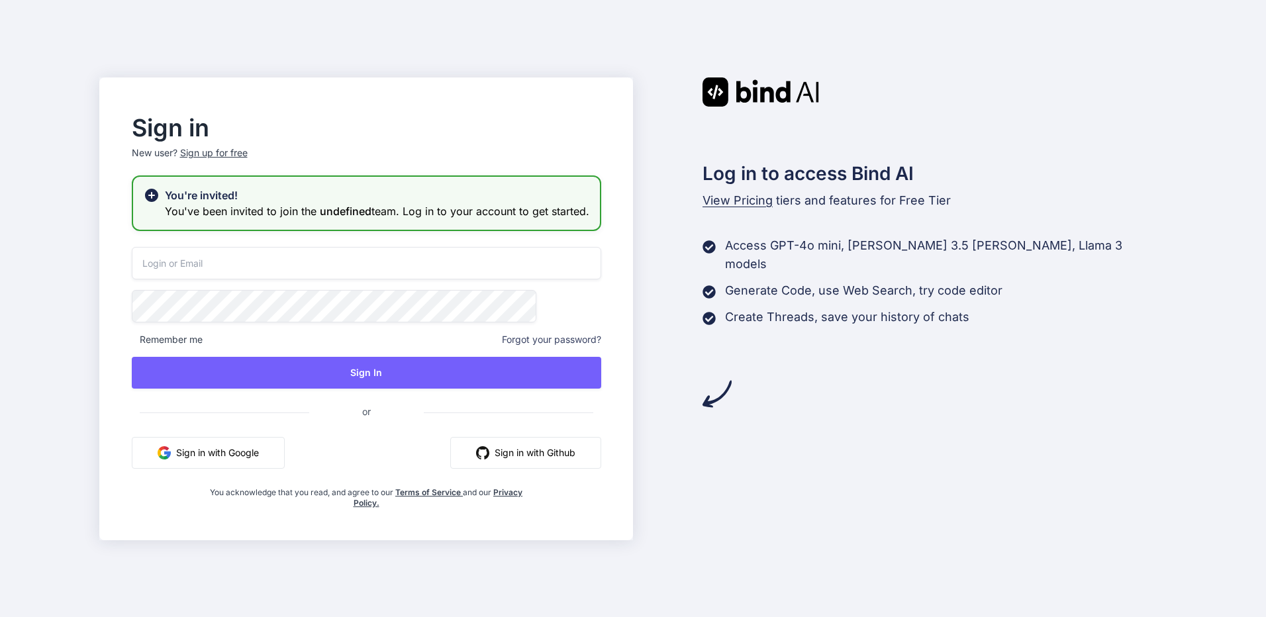
type input "[EMAIL_ADDRESS][DOMAIN_NAME]"
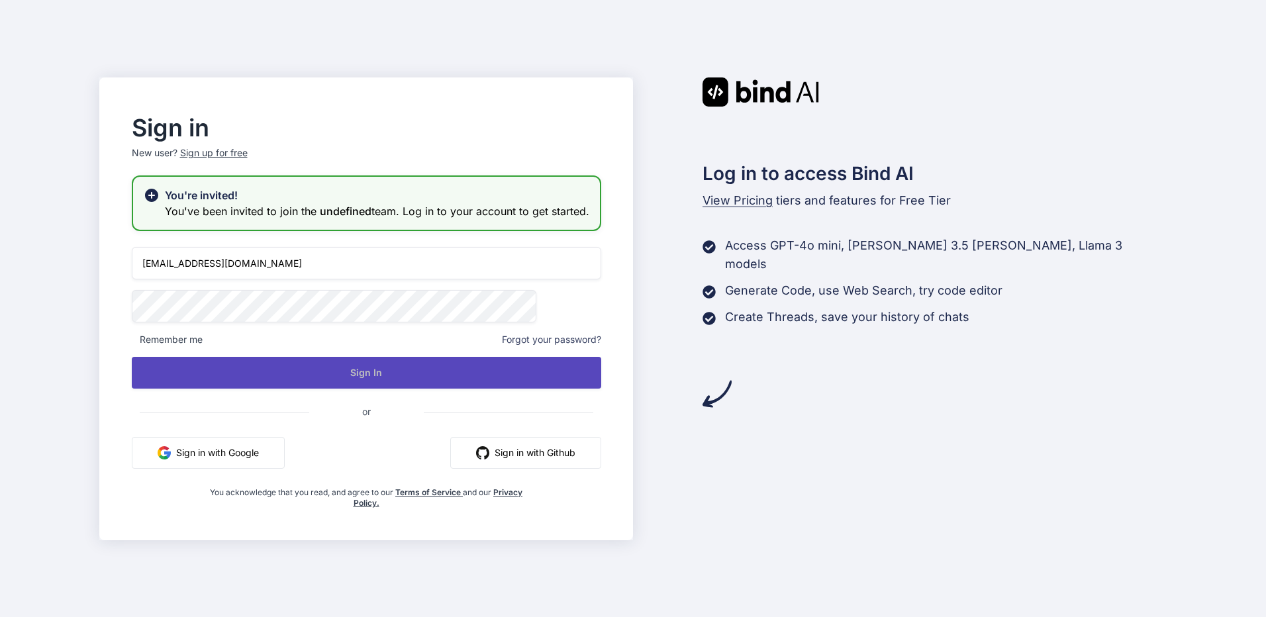
click at [411, 380] on button "Sign In" at bounding box center [366, 373] width 469 height 32
click at [515, 387] on button "Sign In" at bounding box center [366, 373] width 469 height 32
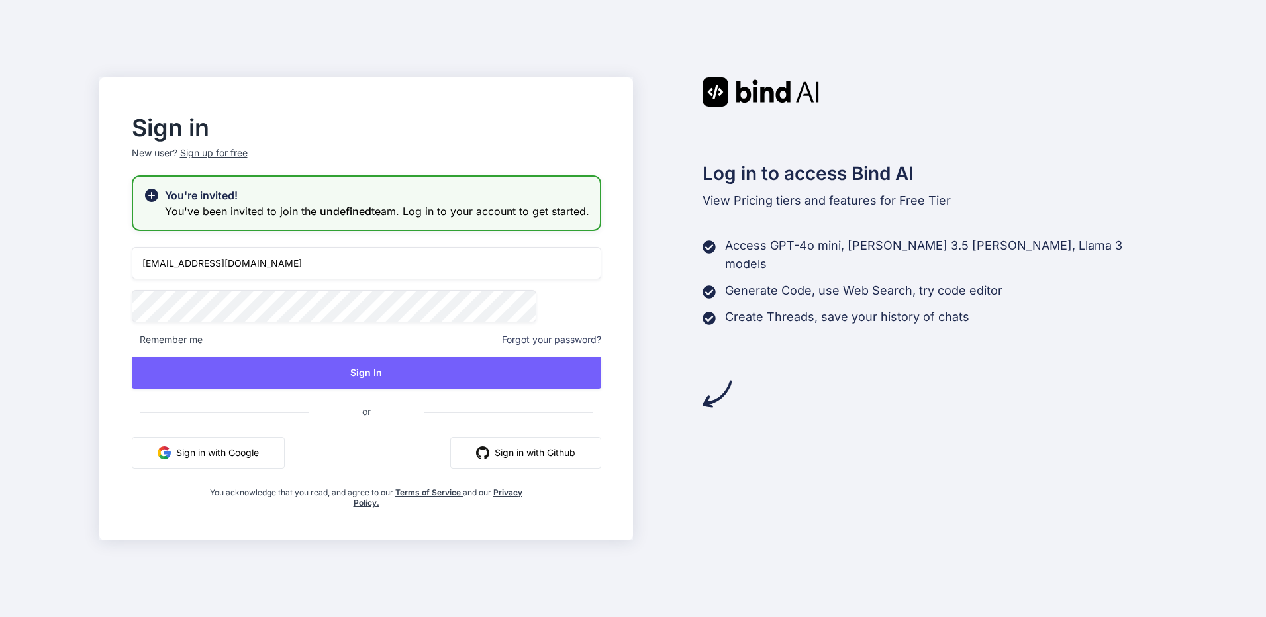
click at [421, 270] on input "[EMAIL_ADDRESS][DOMAIN_NAME]" at bounding box center [366, 263] width 469 height 32
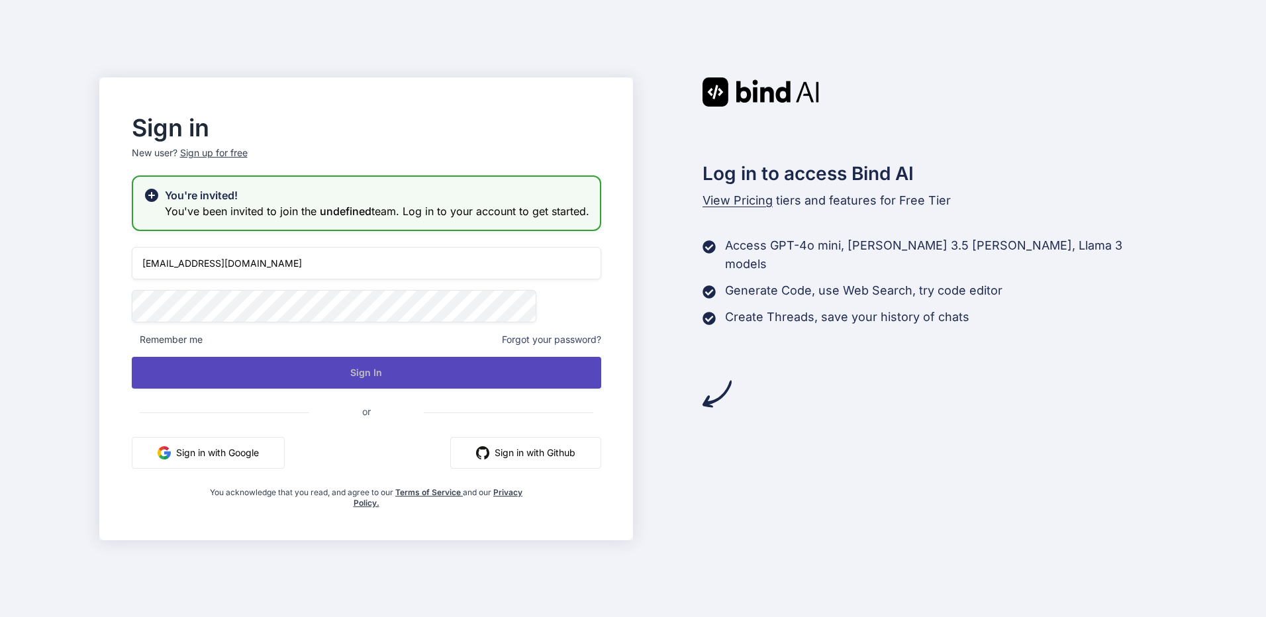
click at [527, 369] on button "Sign In" at bounding box center [366, 373] width 469 height 32
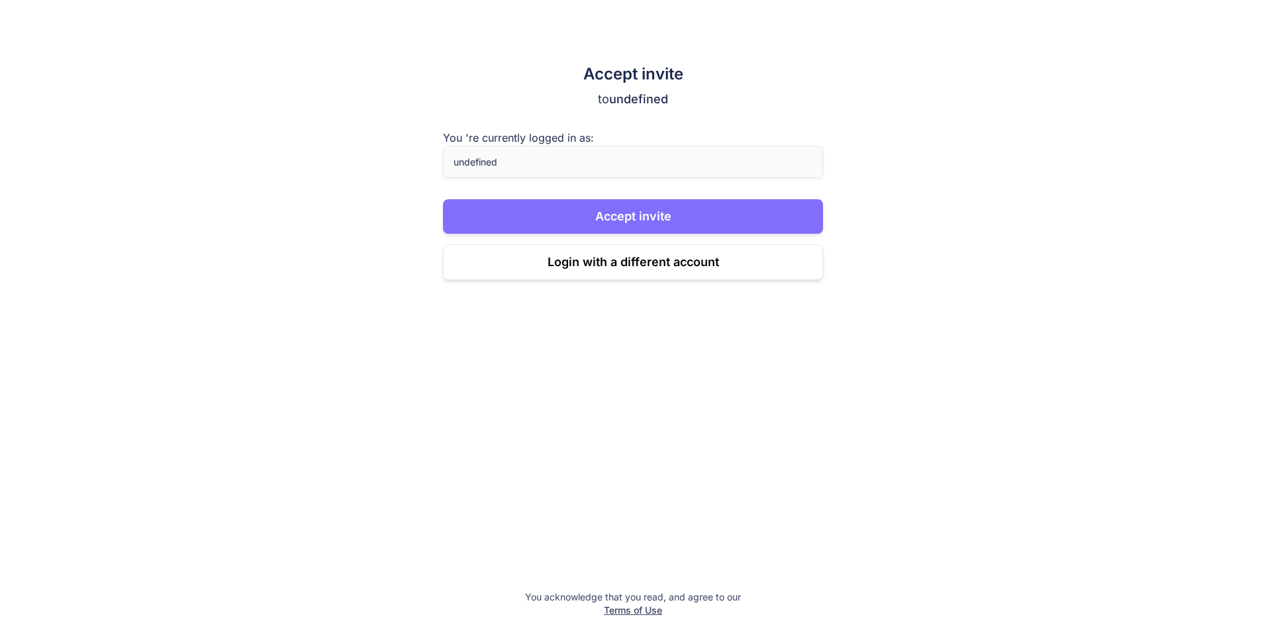
click at [714, 199] on button "Accept invite" at bounding box center [633, 216] width 380 height 34
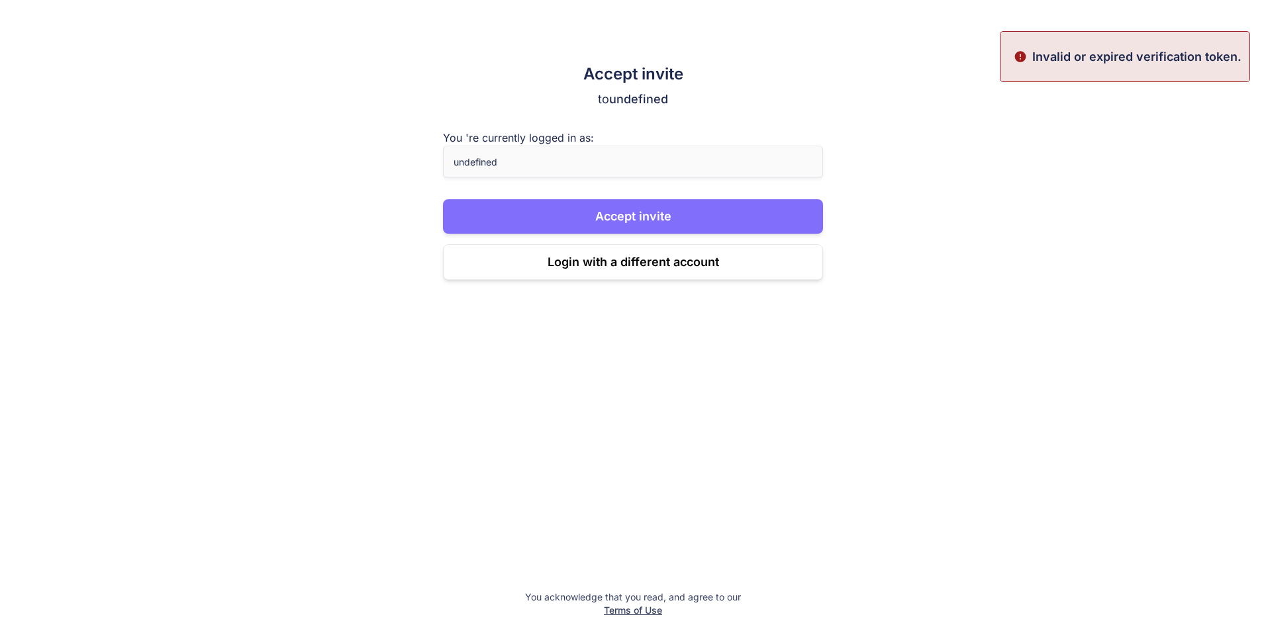
click at [718, 211] on button "Accept invite" at bounding box center [633, 216] width 380 height 34
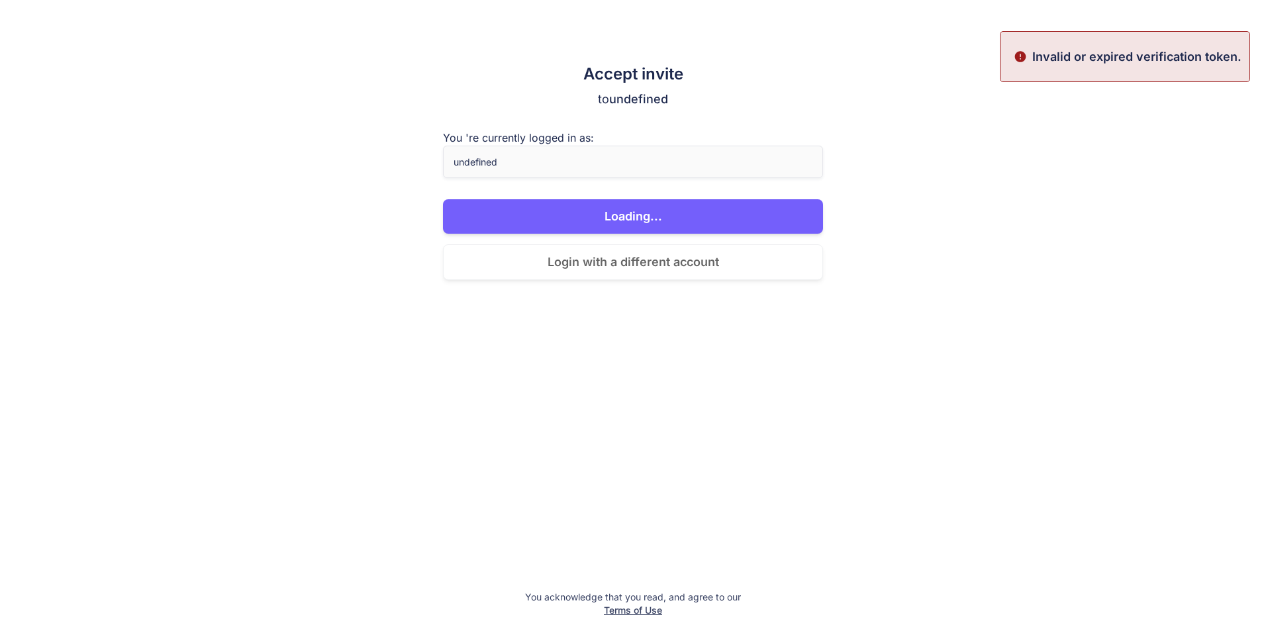
click at [691, 256] on button "Login with a different account" at bounding box center [633, 262] width 380 height 36
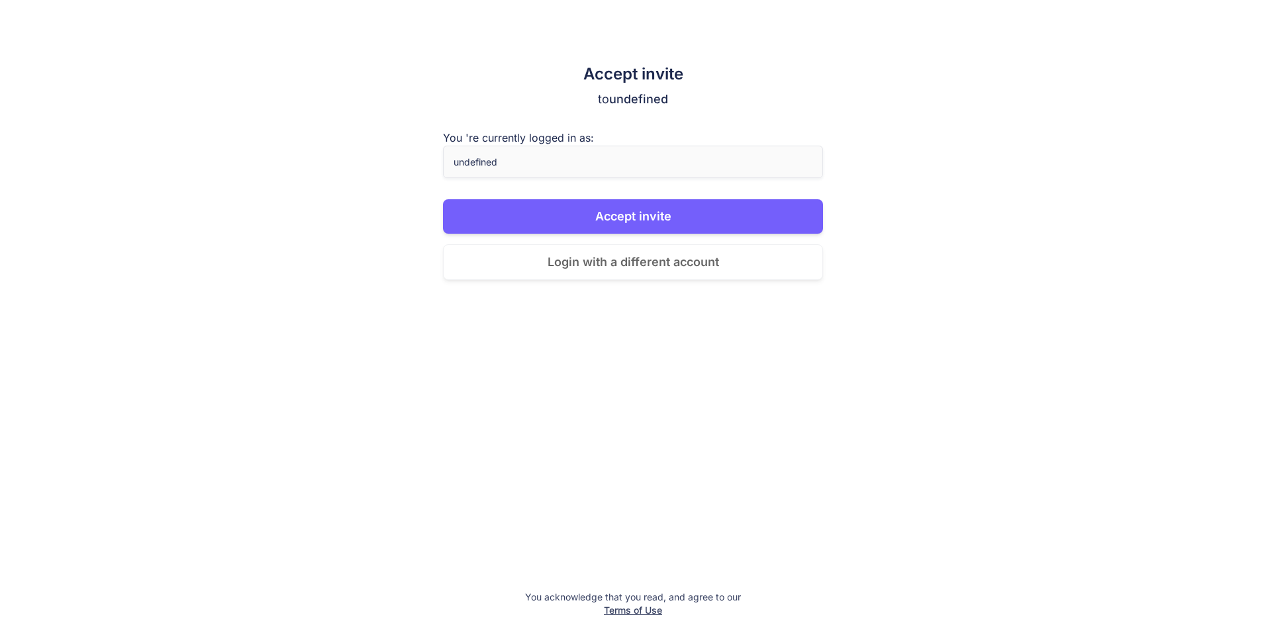
click at [691, 256] on button "Login with a different account" at bounding box center [633, 262] width 380 height 36
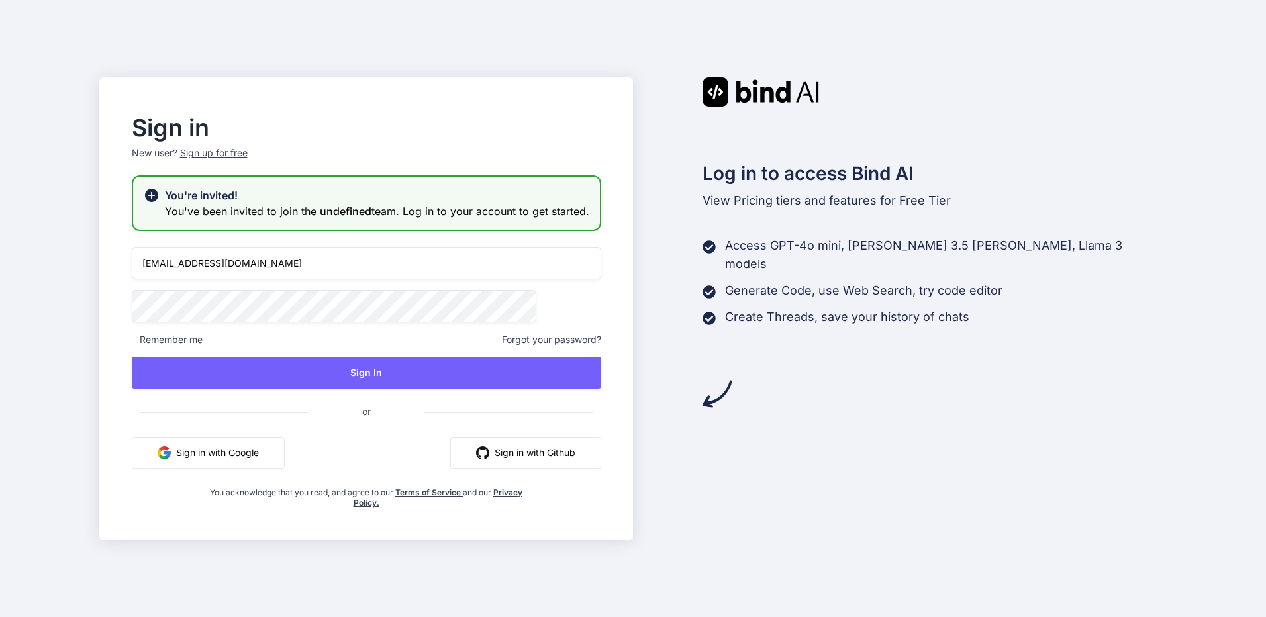
click at [434, 277] on input "kingkranyutthasin@gmail.com" at bounding box center [366, 263] width 469 height 32
type input "bindai@zenkoy.com"
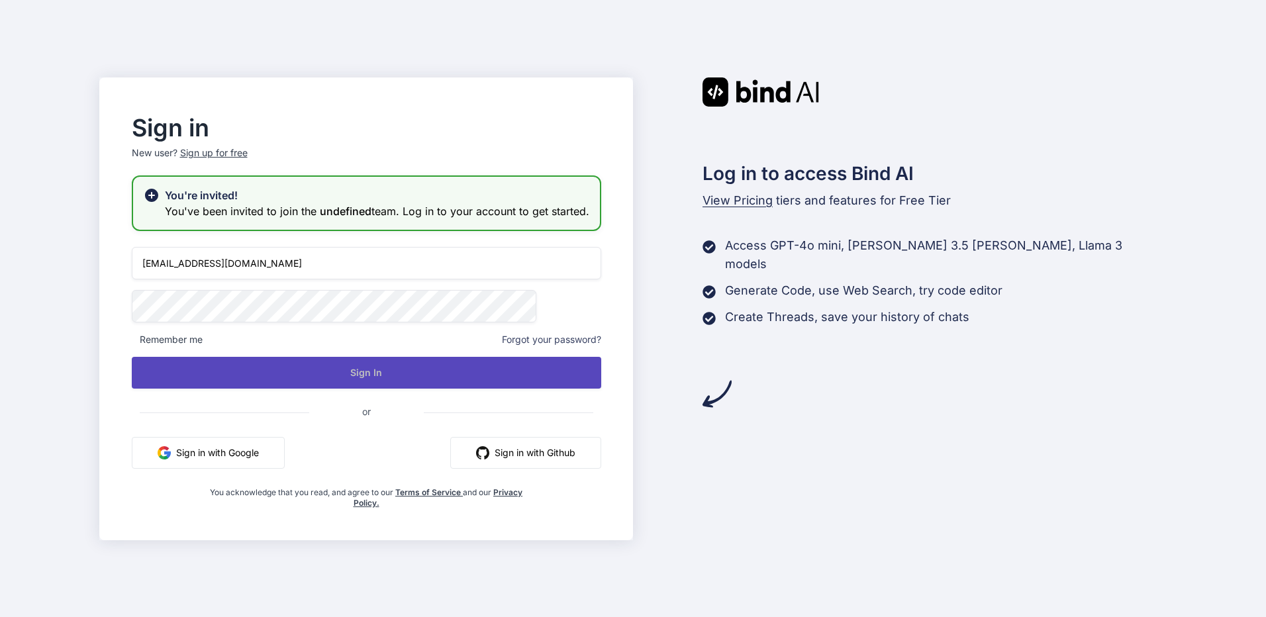
click at [418, 376] on button "Sign In" at bounding box center [366, 373] width 469 height 32
click at [477, 389] on button "Sign In" at bounding box center [366, 373] width 469 height 32
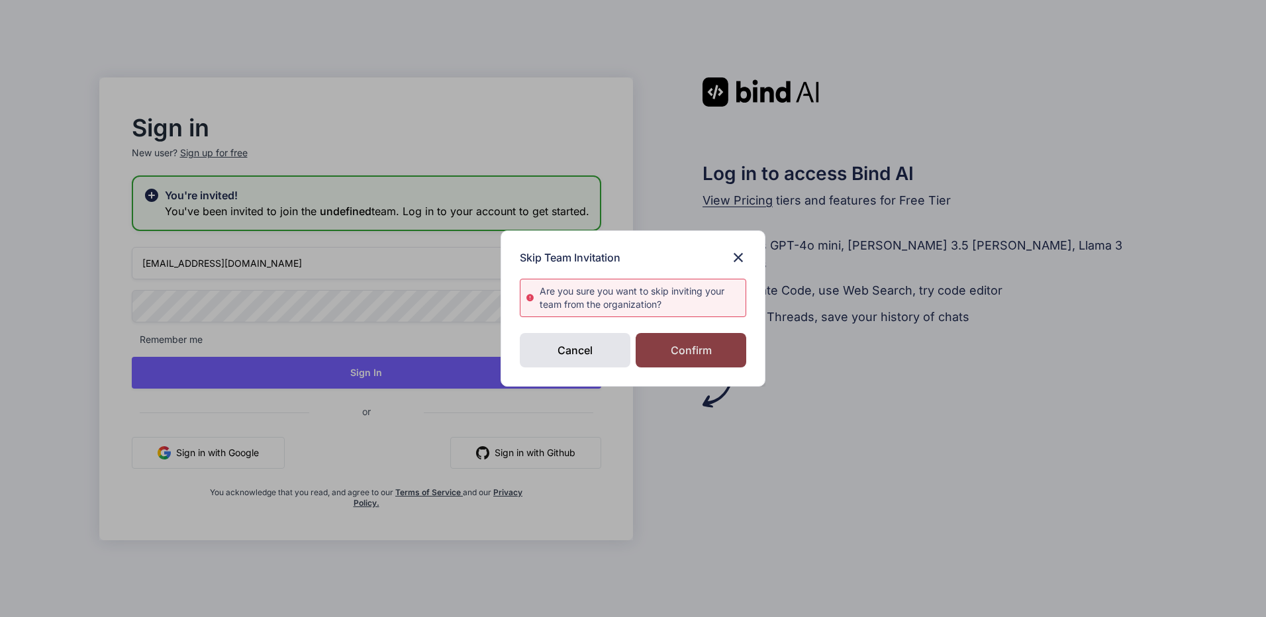
click at [713, 356] on div "Confirm" at bounding box center [691, 350] width 111 height 34
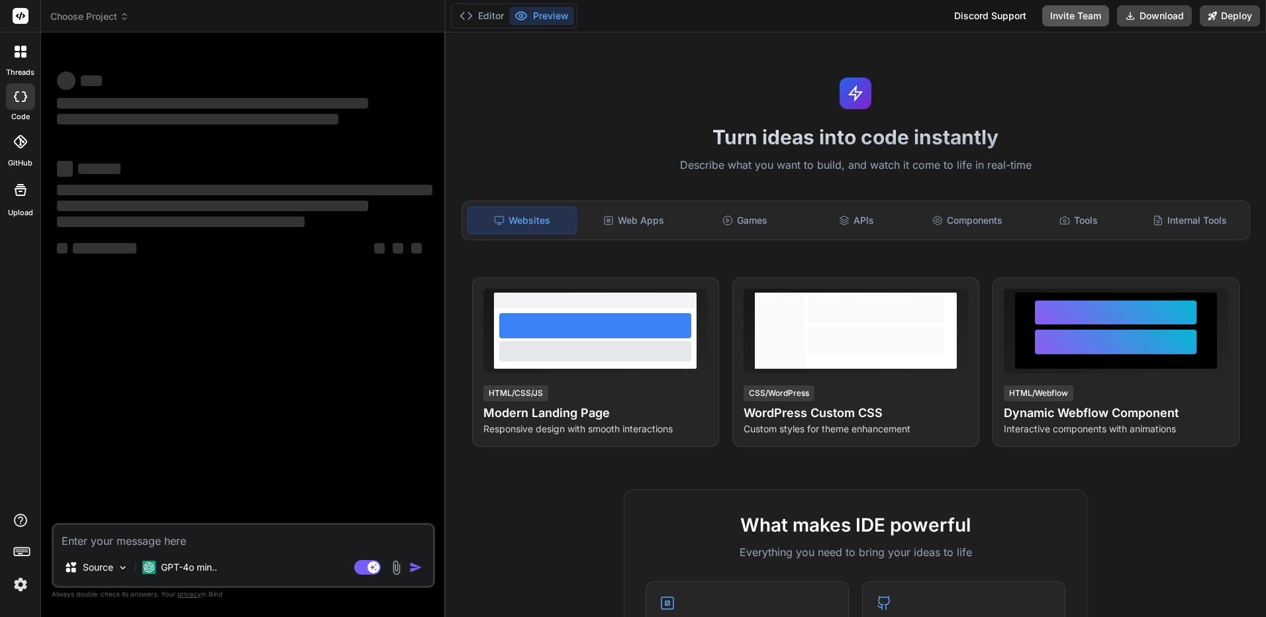
click at [1093, 21] on button "Invite Team" at bounding box center [1075, 15] width 67 height 21
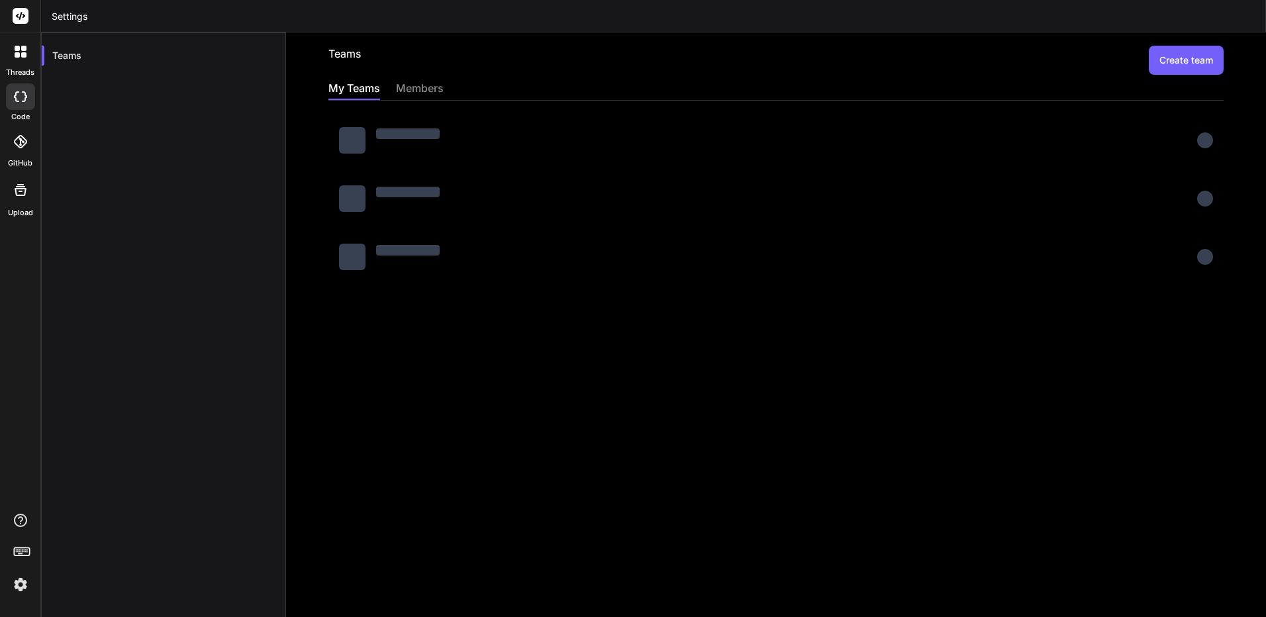
click at [420, 84] on div "members" at bounding box center [420, 89] width 48 height 19
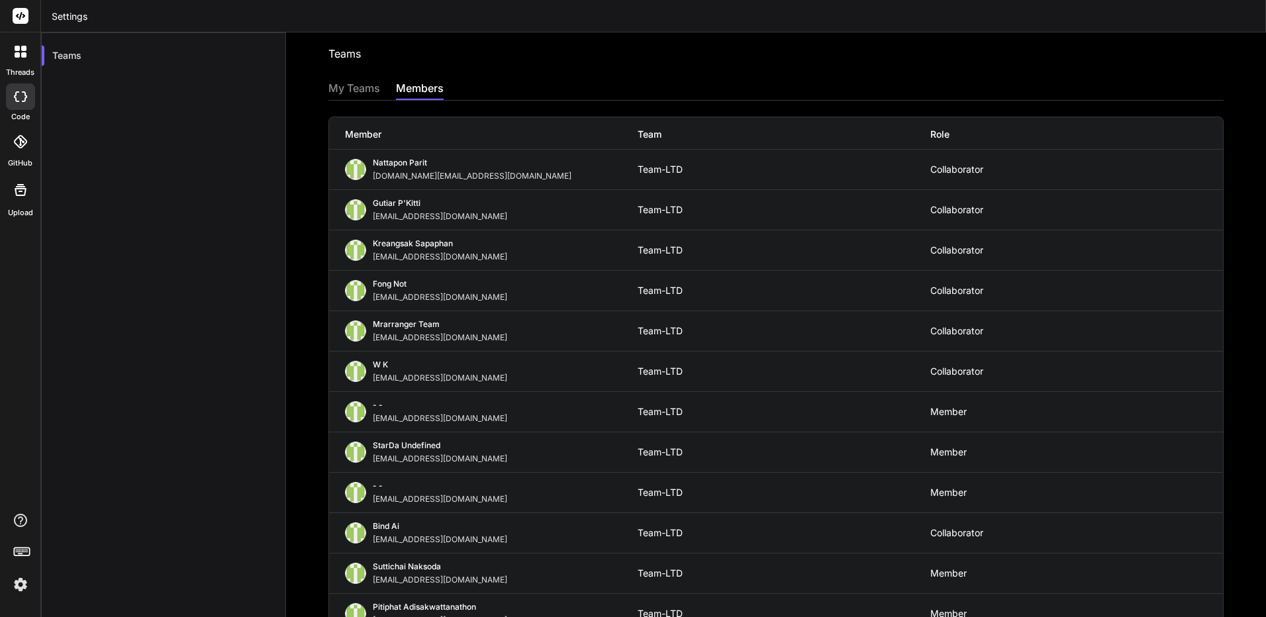
click at [363, 87] on div "My Teams" at bounding box center [354, 89] width 52 height 19
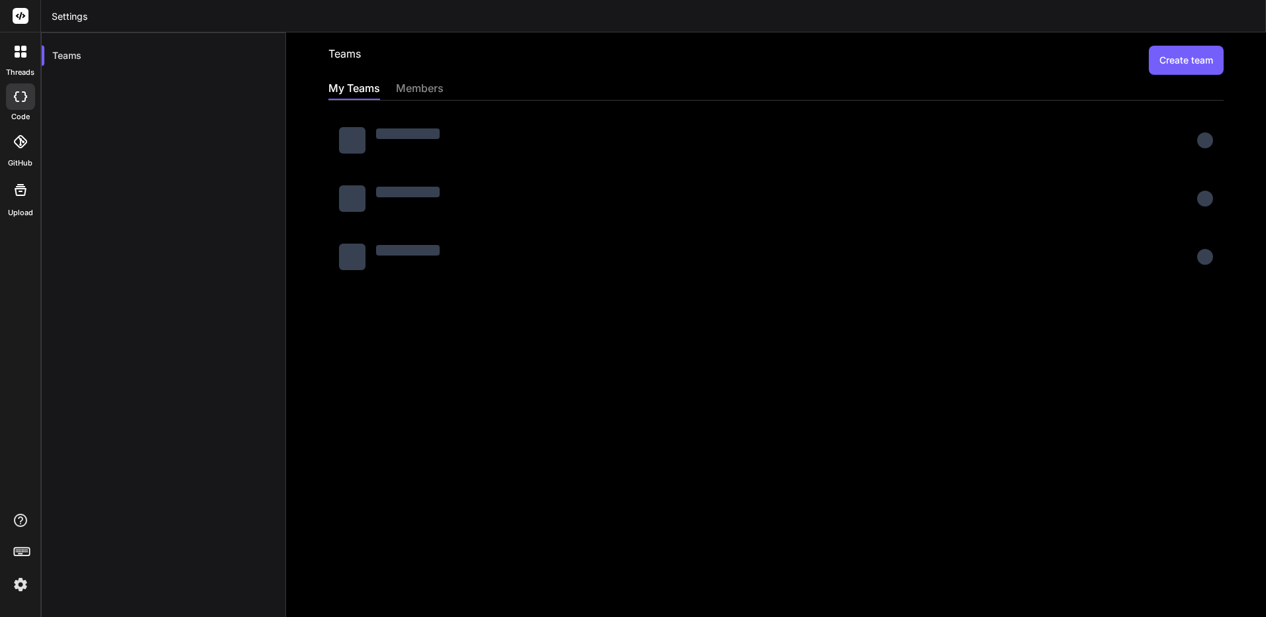
click at [419, 189] on div at bounding box center [408, 192] width 64 height 11
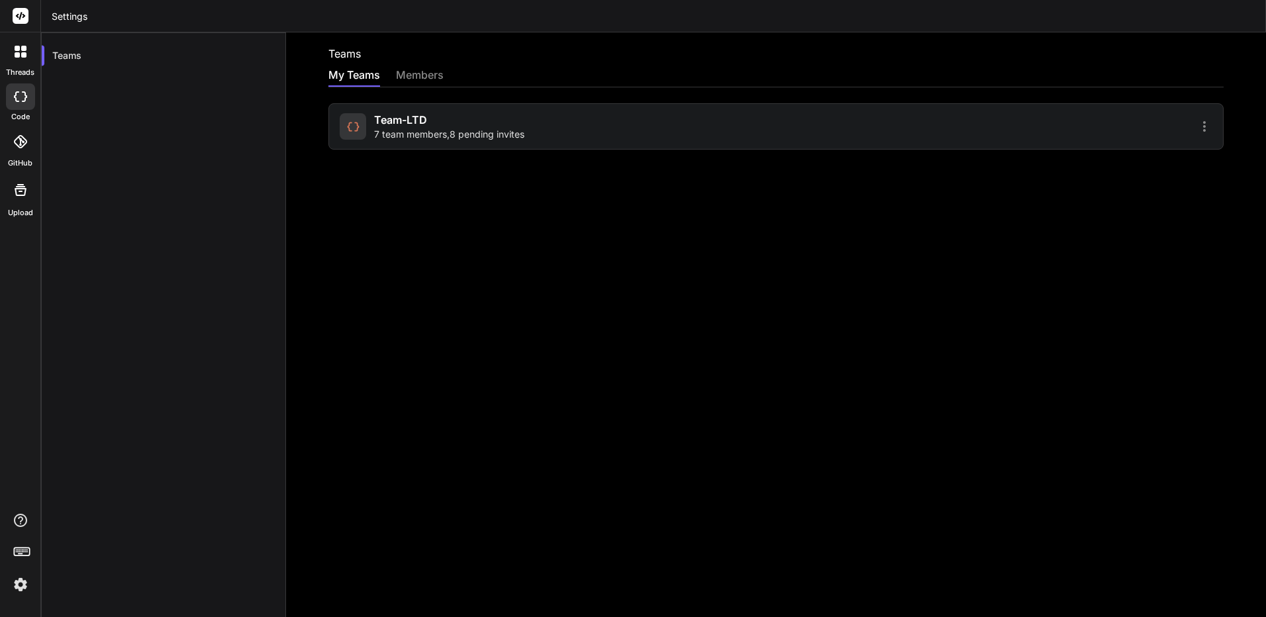
click at [714, 130] on div "Team-LTD 7 team members , 8 pending invites" at bounding box center [556, 126] width 432 height 29
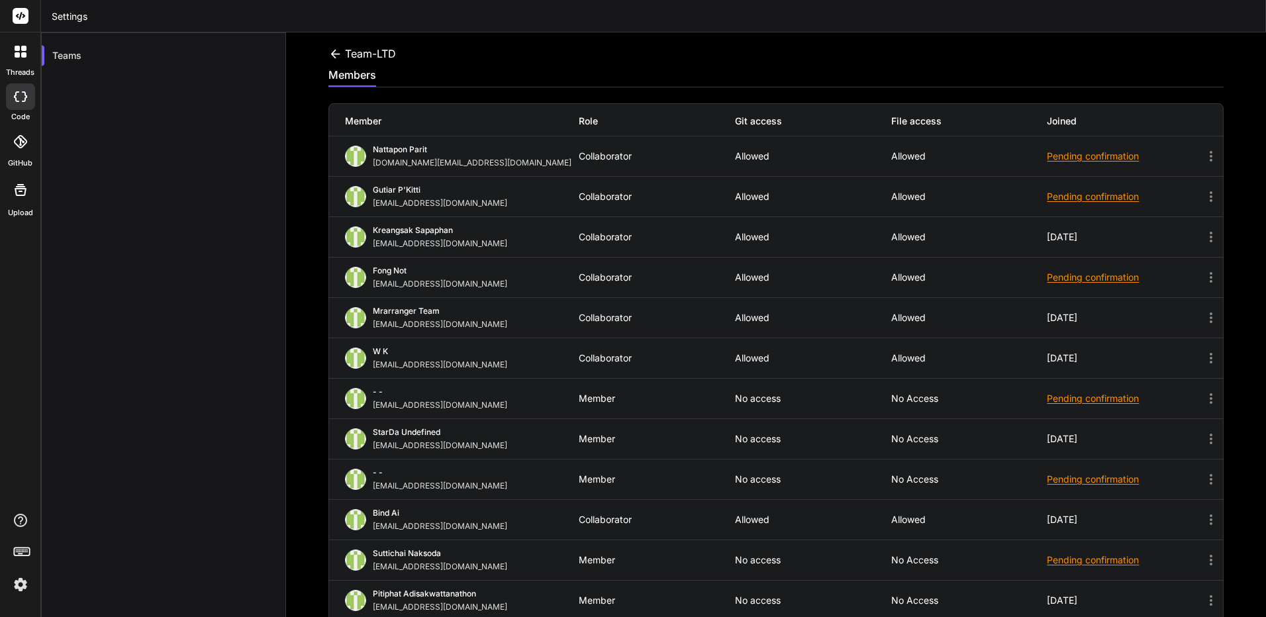
click at [402, 399] on div "- -" at bounding box center [443, 393] width 140 height 13
click at [405, 401] on div "[EMAIL_ADDRESS][DOMAIN_NAME]" at bounding box center [443, 405] width 140 height 11
copy div "[EMAIL_ADDRESS][DOMAIN_NAME]"
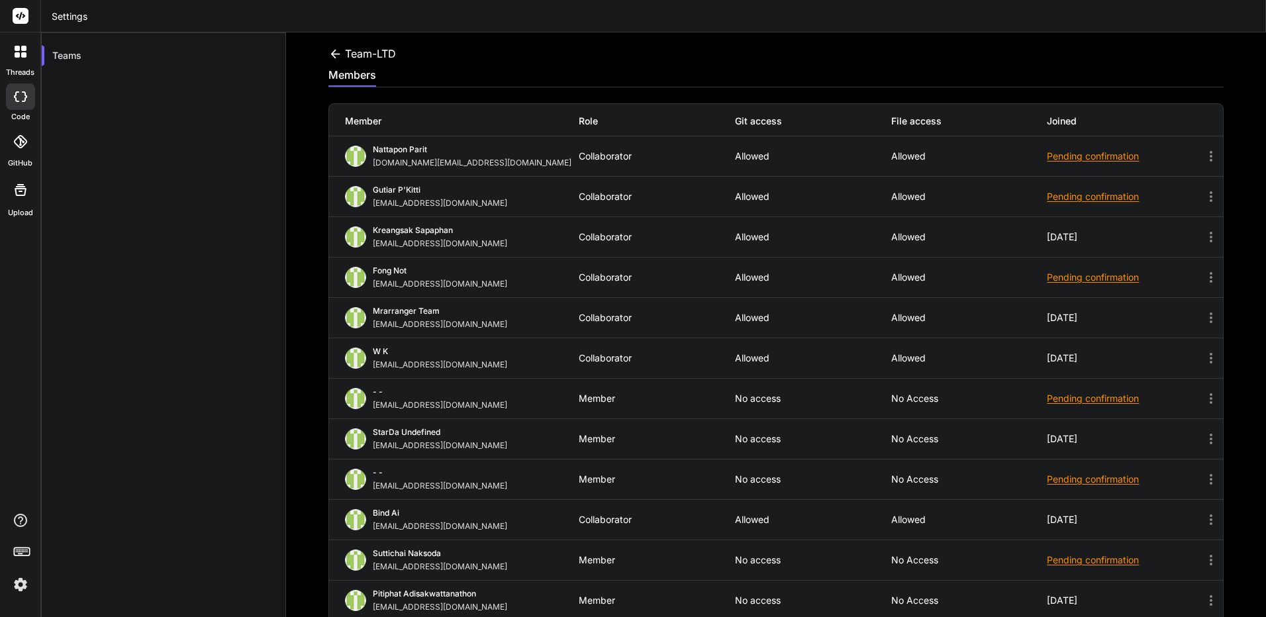
click at [1203, 401] on icon at bounding box center [1211, 399] width 16 height 16
click at [1210, 397] on icon at bounding box center [1211, 398] width 3 height 11
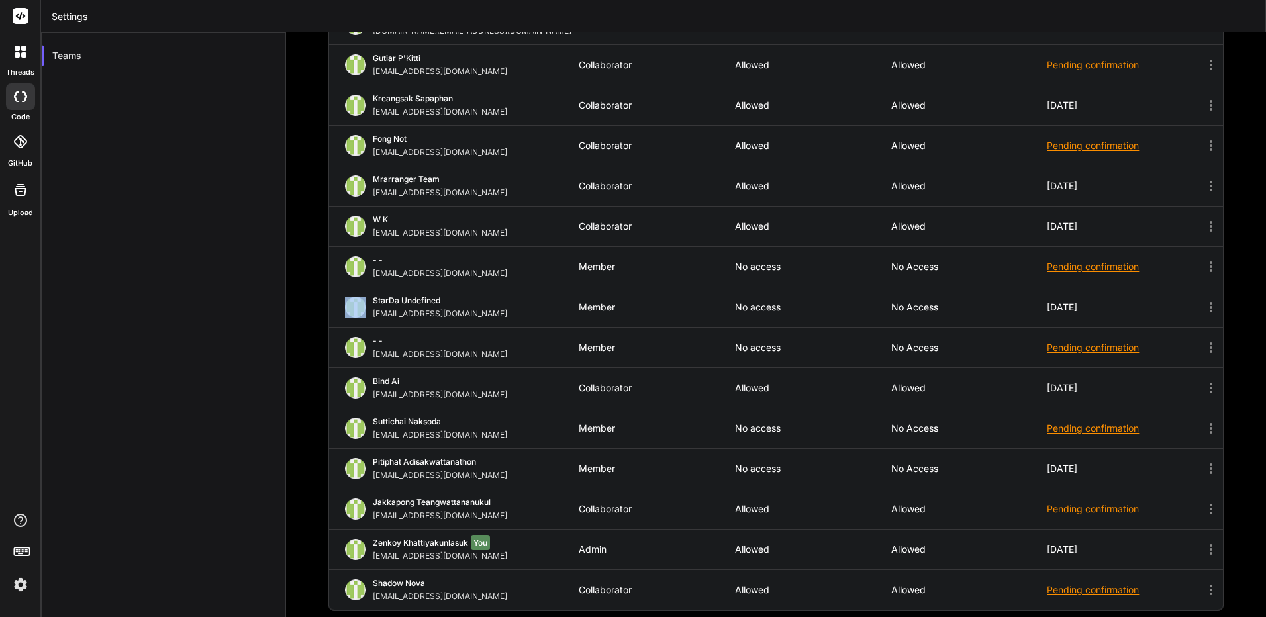
scroll to position [139, 0]
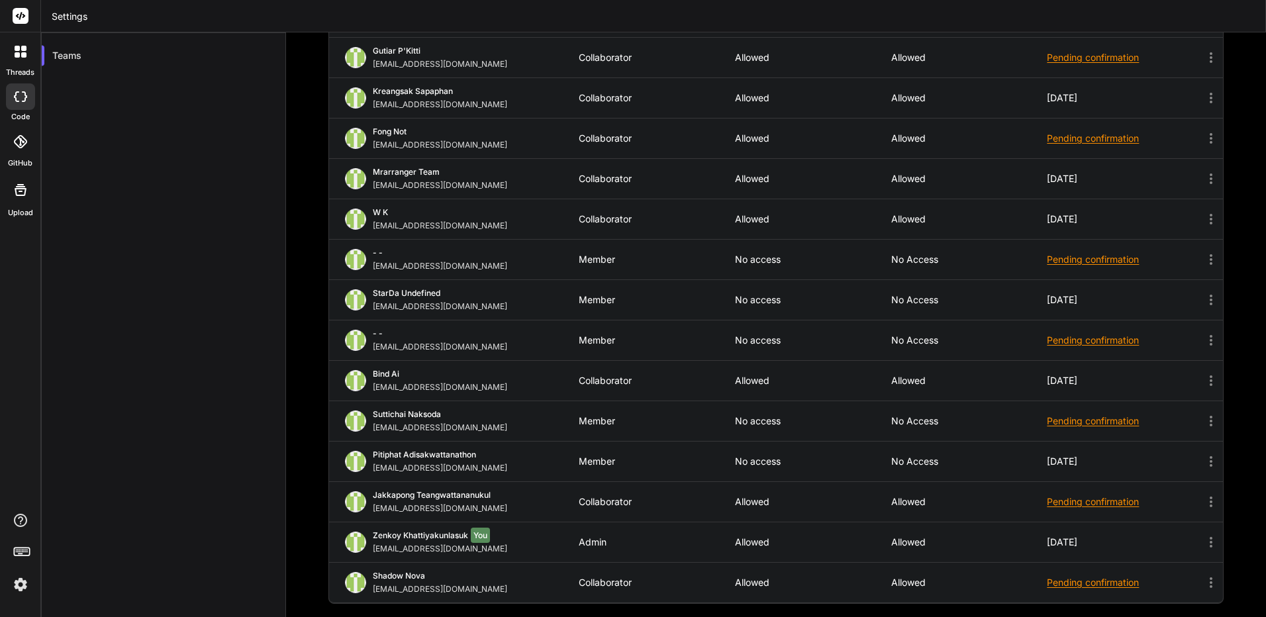
click at [1206, 258] on icon at bounding box center [1211, 260] width 16 height 16
click at [1210, 501] on icon at bounding box center [1211, 502] width 3 height 11
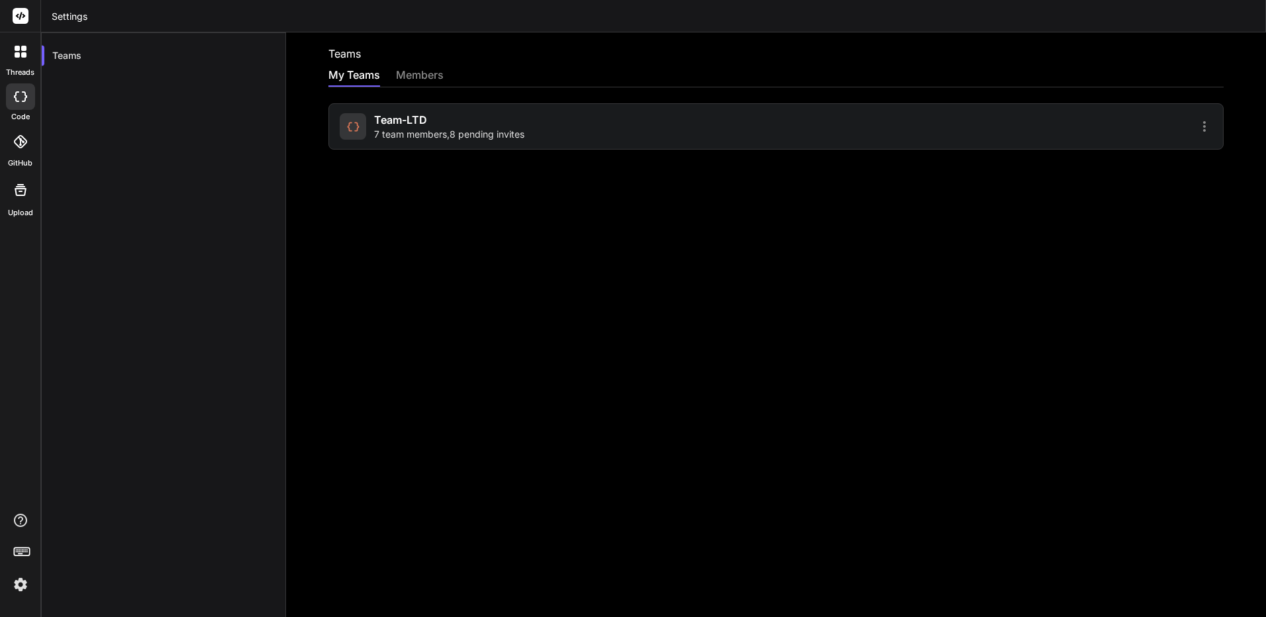
click at [704, 122] on div "Team-LTD 7 team members , 8 pending invites" at bounding box center [556, 126] width 432 height 29
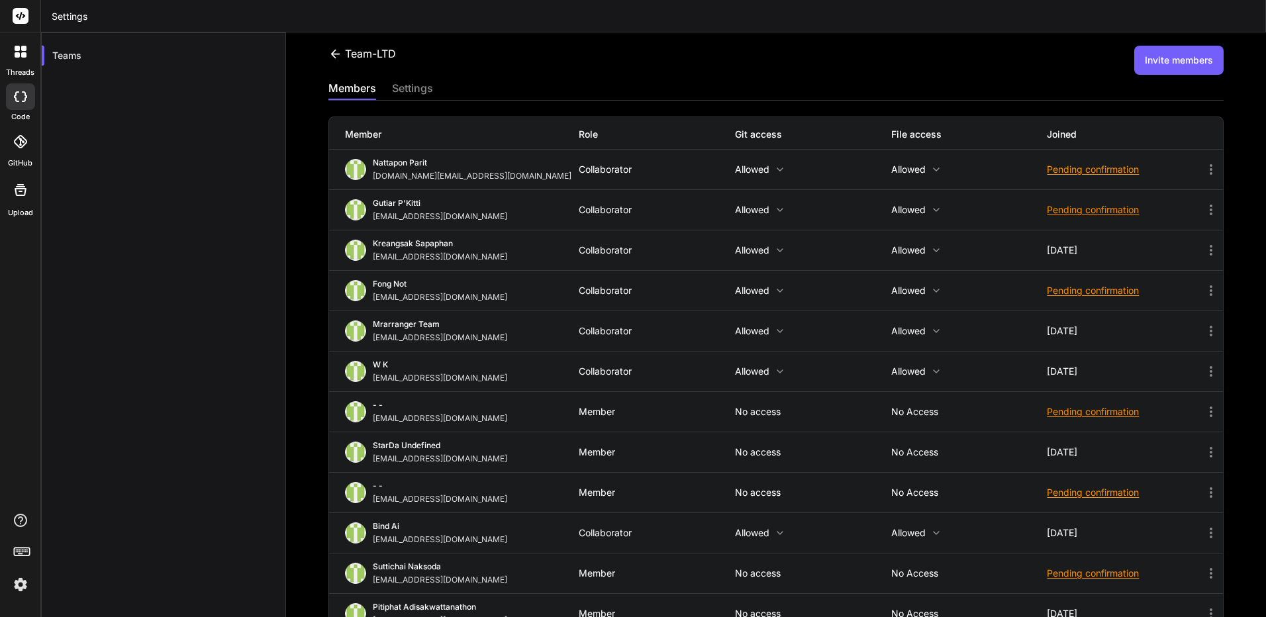
click at [1203, 413] on icon at bounding box center [1211, 412] width 16 height 16
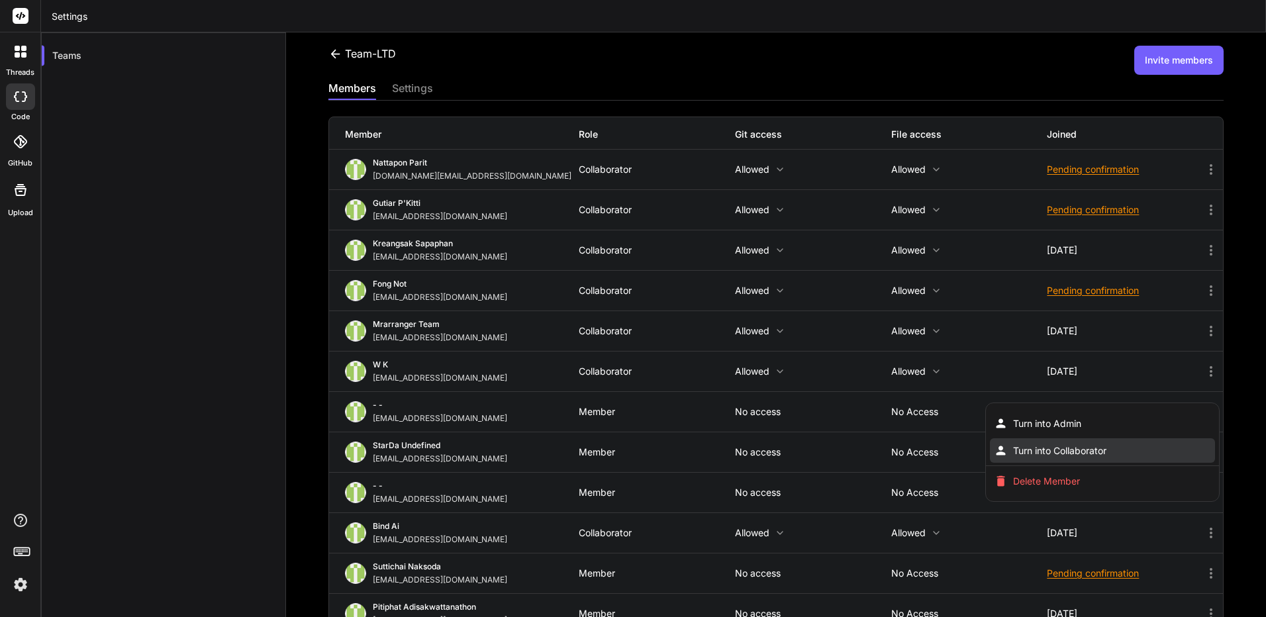
click at [1097, 456] on span "Turn into Collaborator" at bounding box center [1059, 450] width 93 height 13
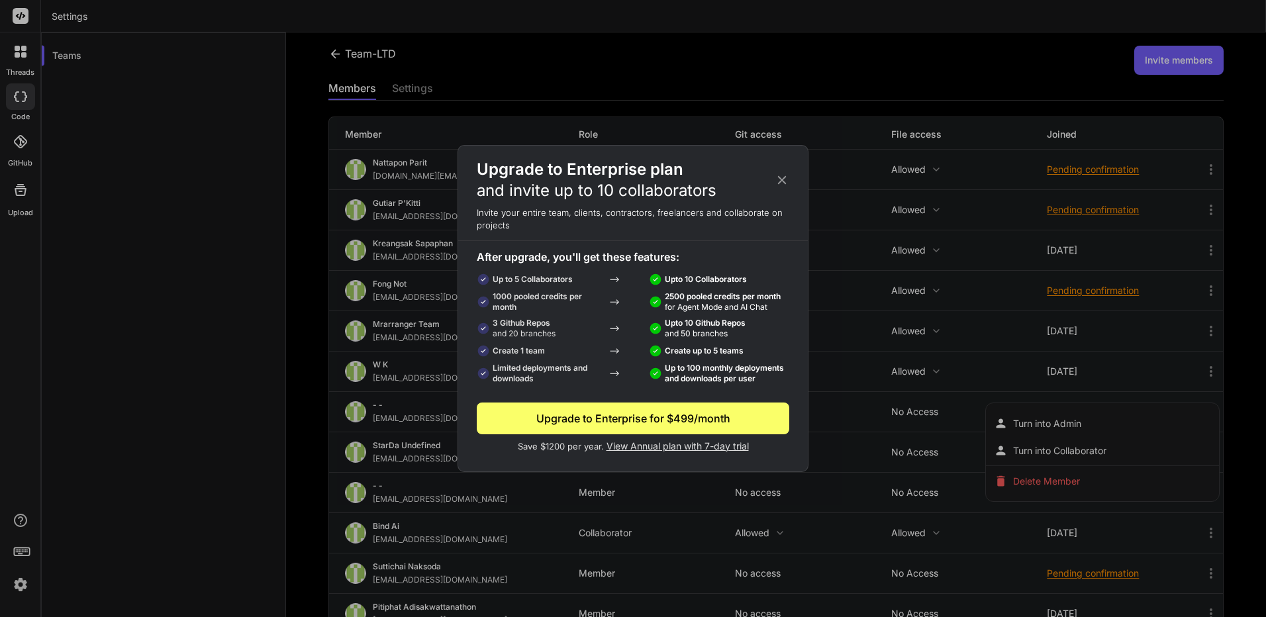
click at [776, 175] on icon at bounding box center [782, 180] width 15 height 15
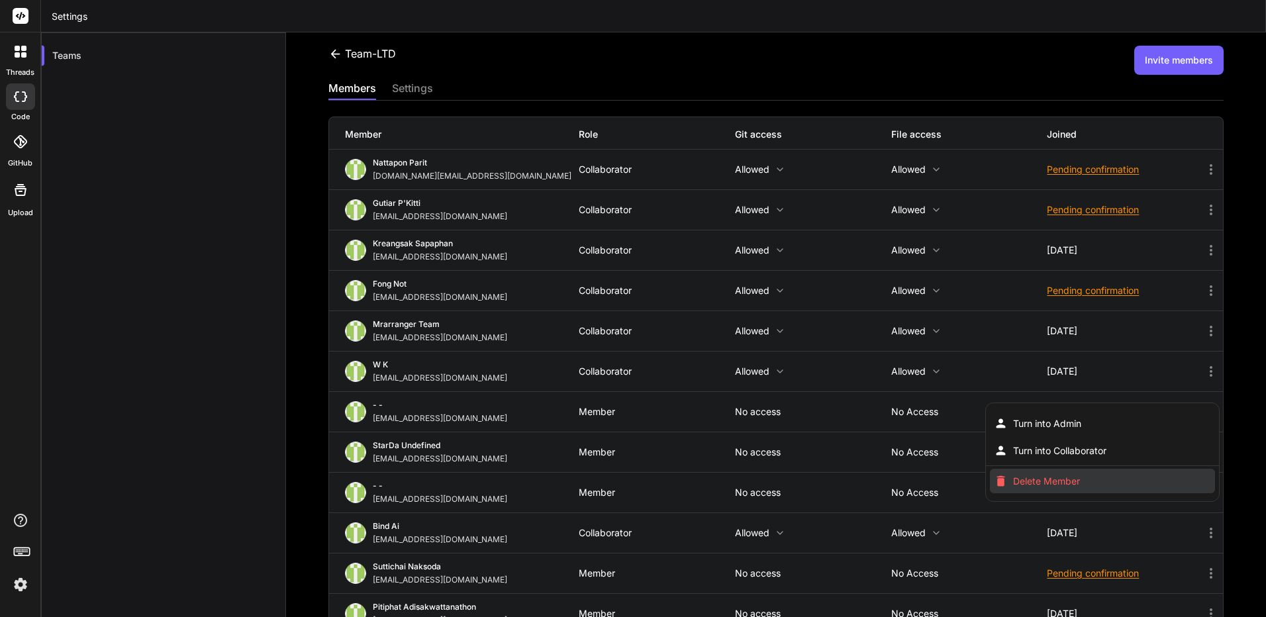
click at [1124, 486] on li "Delete Member" at bounding box center [1102, 481] width 224 height 24
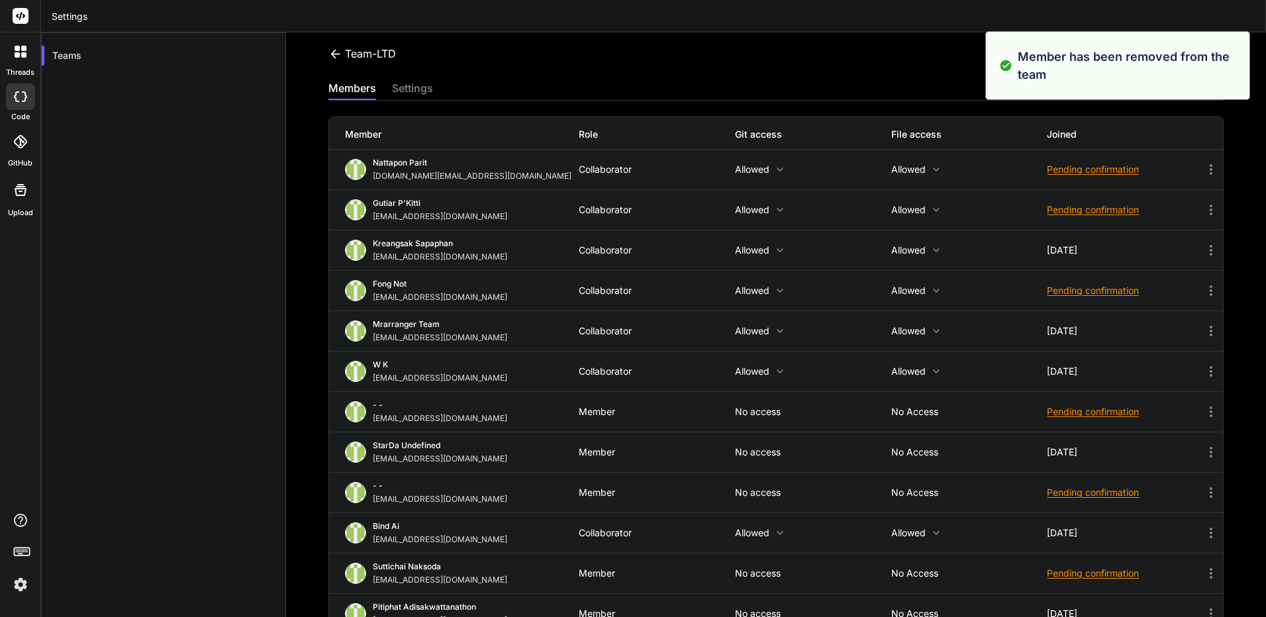
click at [439, 89] on div "members settings" at bounding box center [775, 90] width 895 height 20
click at [420, 91] on div "settings" at bounding box center [412, 89] width 41 height 19
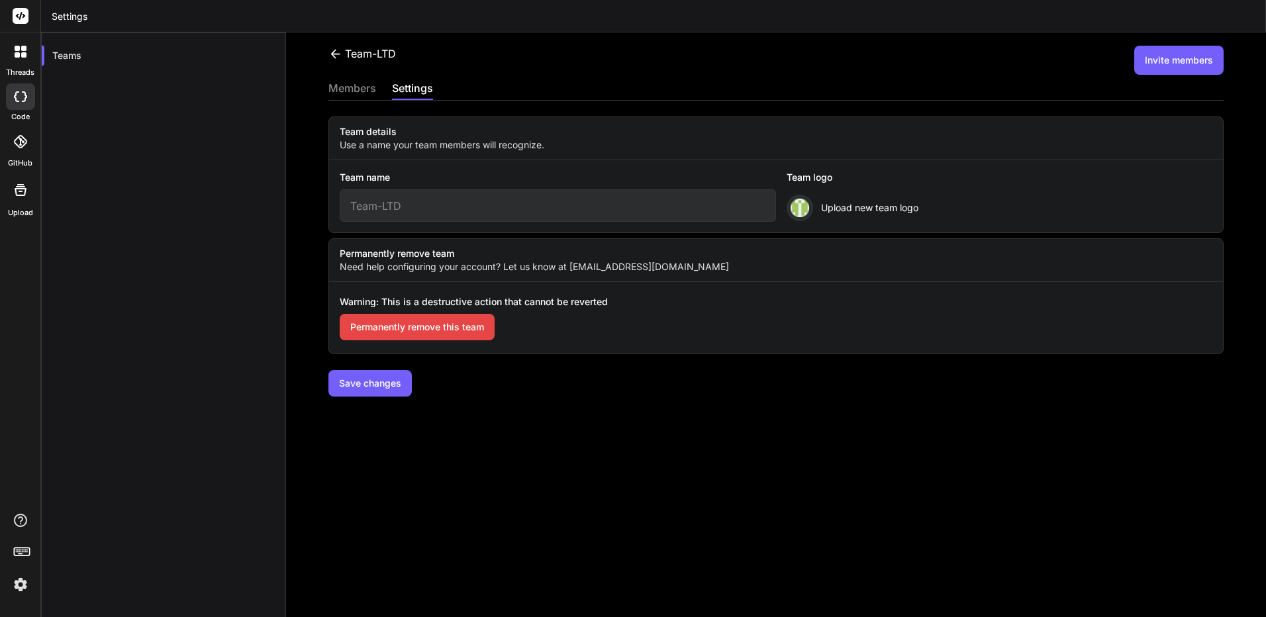
click at [1191, 54] on button "Invite members" at bounding box center [1178, 60] width 89 height 29
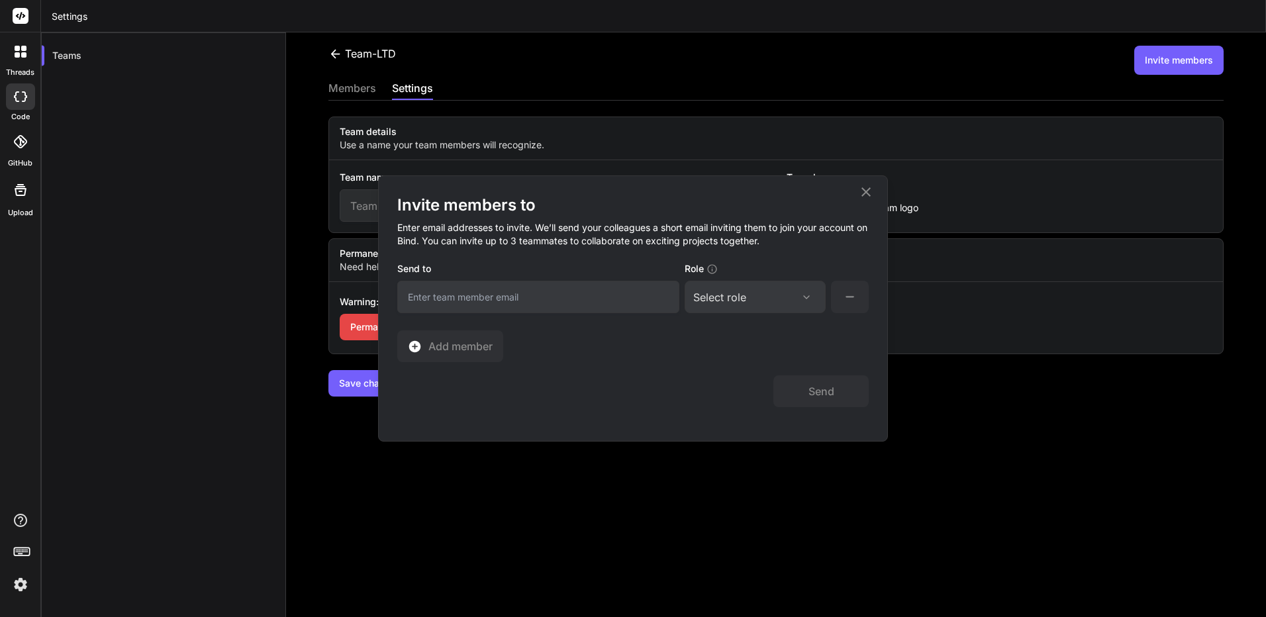
click at [655, 303] on input "email" at bounding box center [538, 297] width 282 height 32
paste input "[EMAIL_ADDRESS][DOMAIN_NAME]"
type input "[EMAIL_ADDRESS][DOMAIN_NAME]"
click at [761, 296] on div "Select role" at bounding box center [755, 297] width 124 height 16
click at [774, 382] on div "Collaborator" at bounding box center [755, 385] width 138 height 24
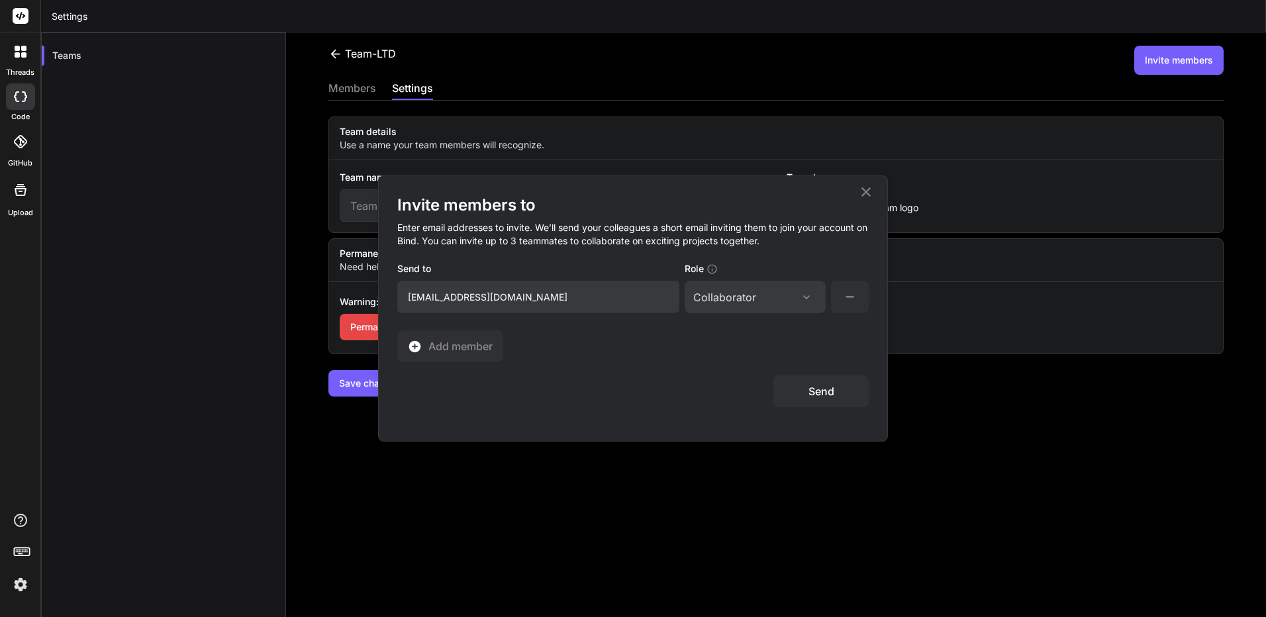
click at [840, 397] on button "Send" at bounding box center [820, 391] width 95 height 32
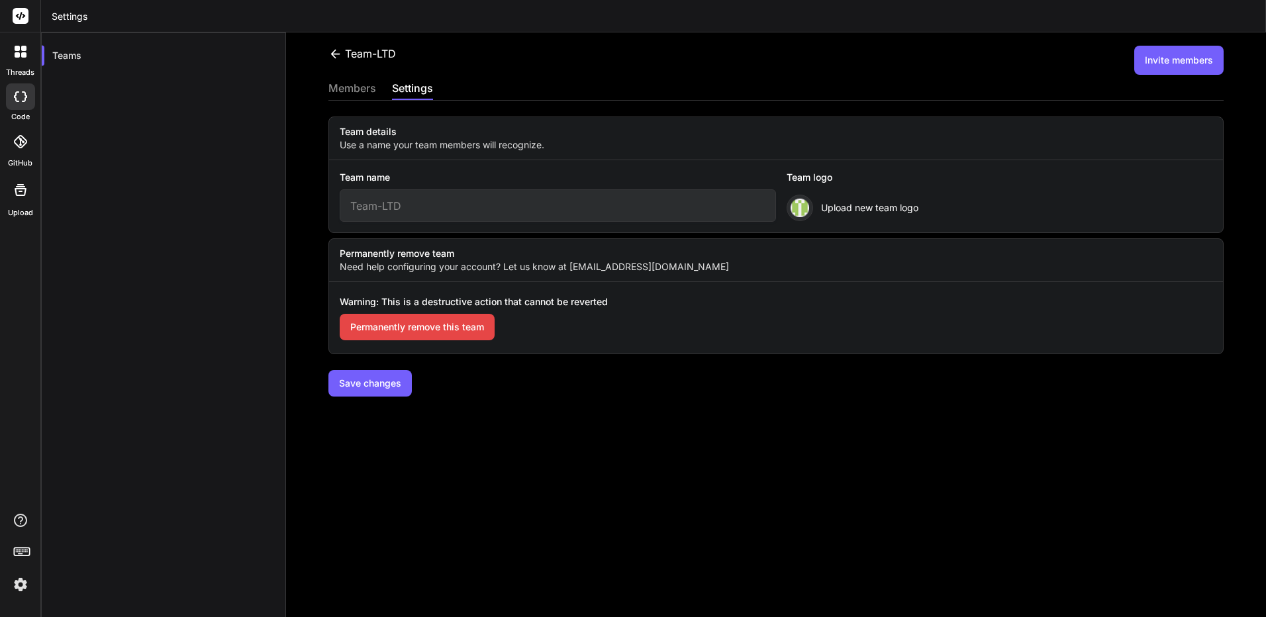
click at [28, 581] on div at bounding box center [20, 554] width 40 height 83
click at [24, 582] on img at bounding box center [20, 584] width 23 height 23
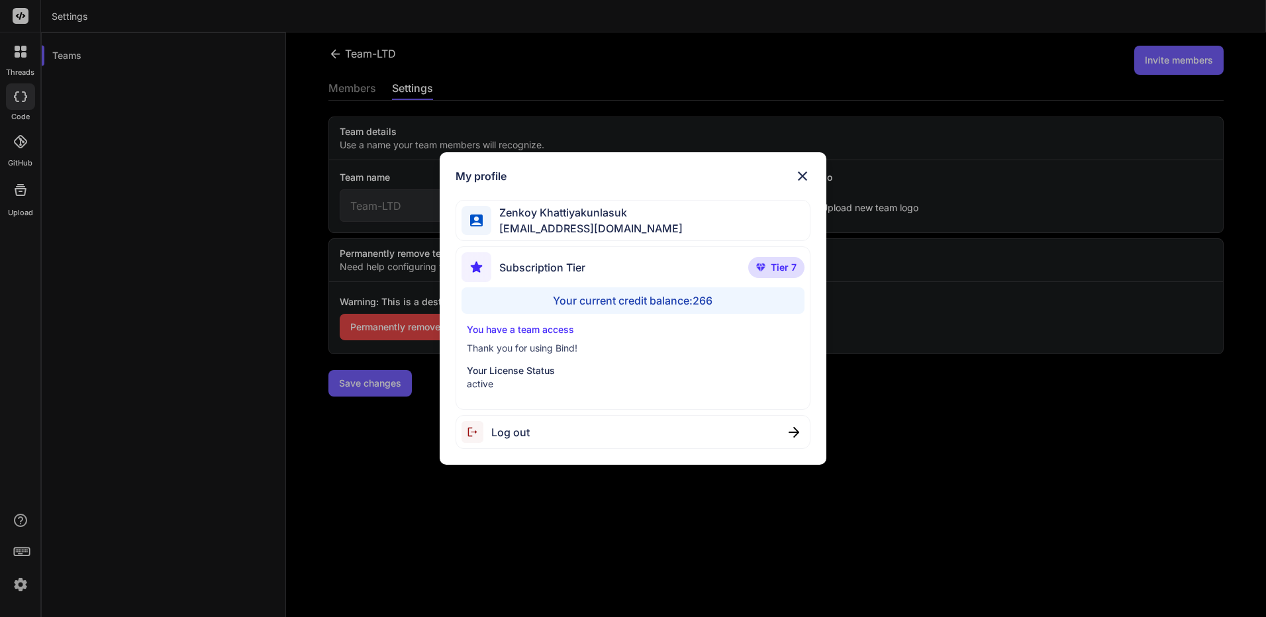
click at [579, 436] on div "Log out" at bounding box center [633, 432] width 355 height 34
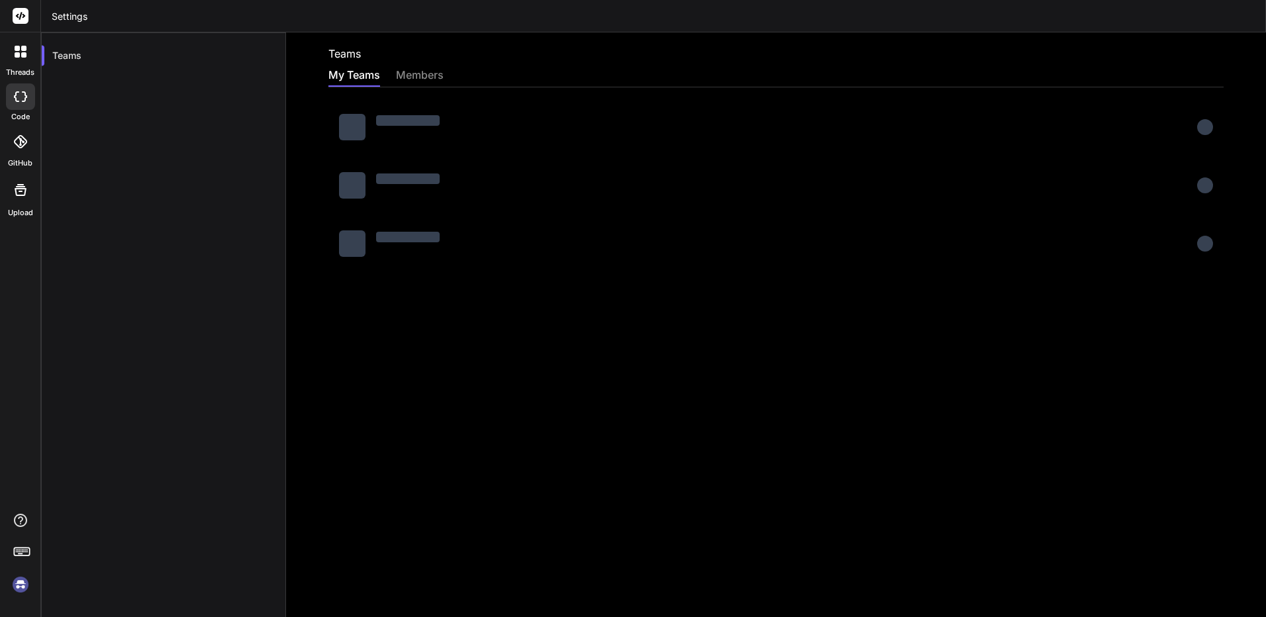
click at [21, 590] on img at bounding box center [20, 584] width 23 height 23
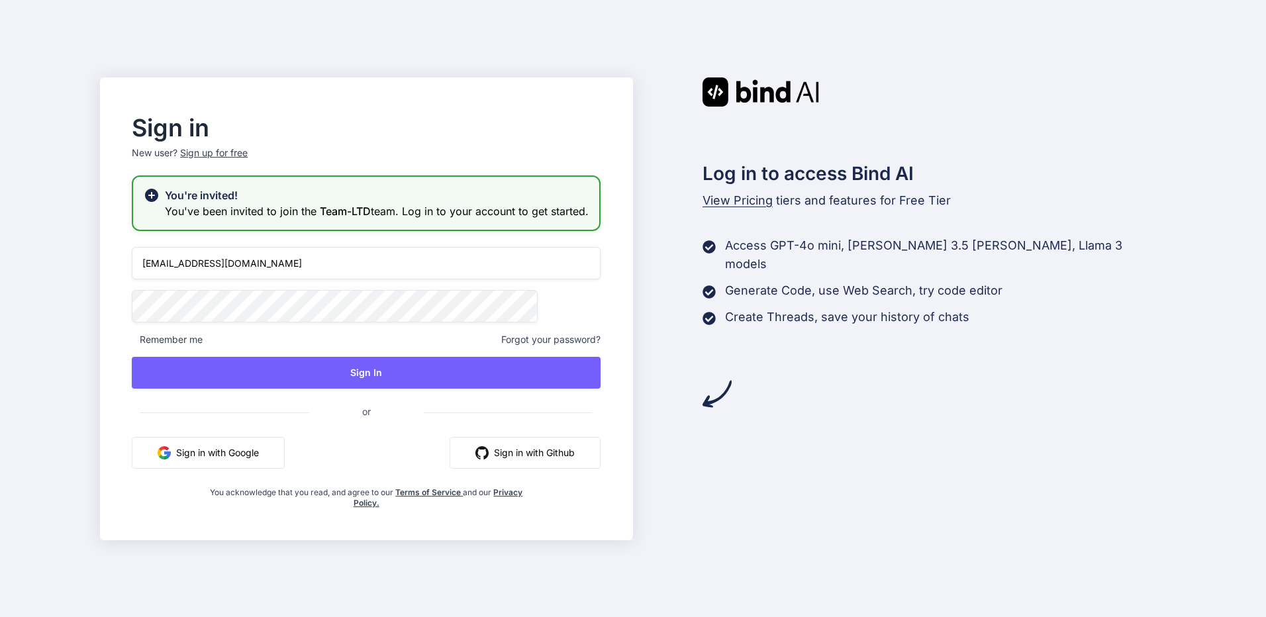
click at [385, 279] on input "bindai@zenkoy.com" at bounding box center [366, 263] width 469 height 32
type input "kingkranyutthasin@gmail.com"
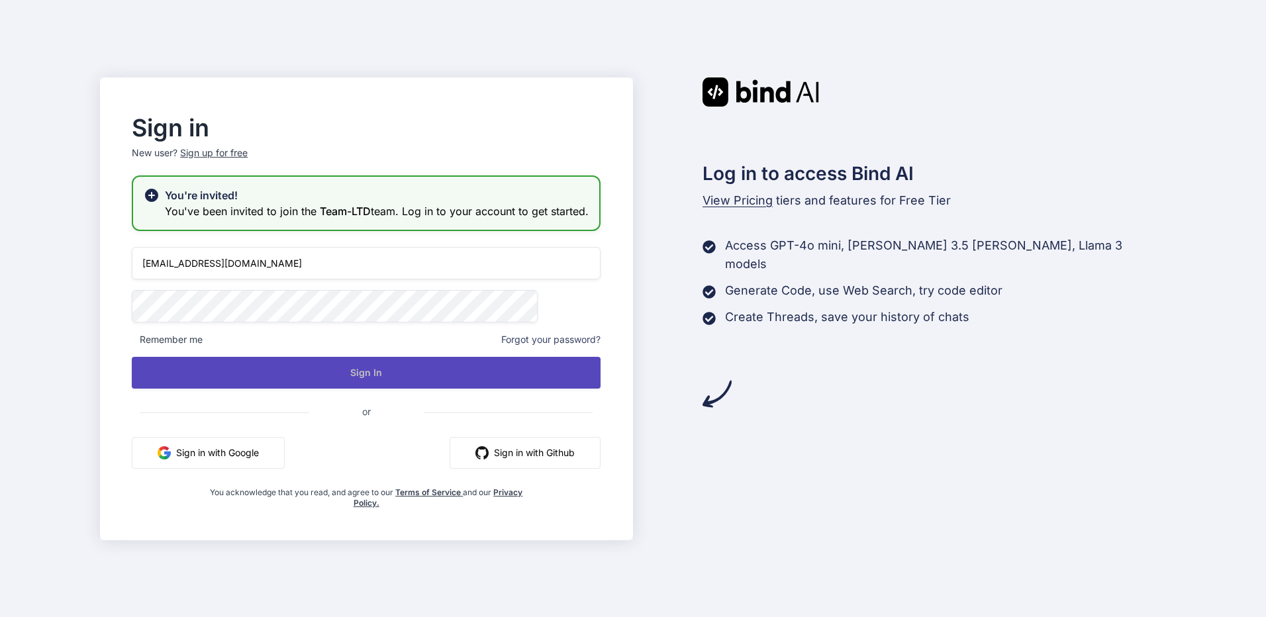
click at [356, 378] on button "Sign In" at bounding box center [366, 373] width 469 height 32
click at [400, 386] on button "Sign In" at bounding box center [366, 373] width 469 height 32
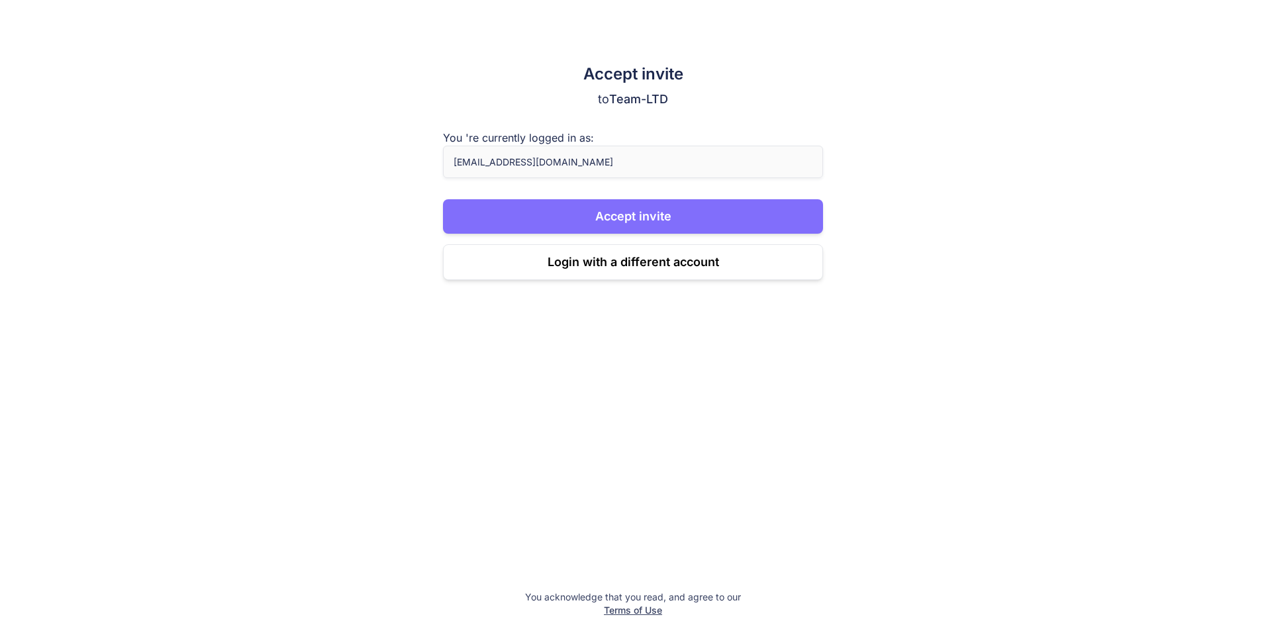
click at [599, 213] on button "Accept invite" at bounding box center [633, 216] width 380 height 34
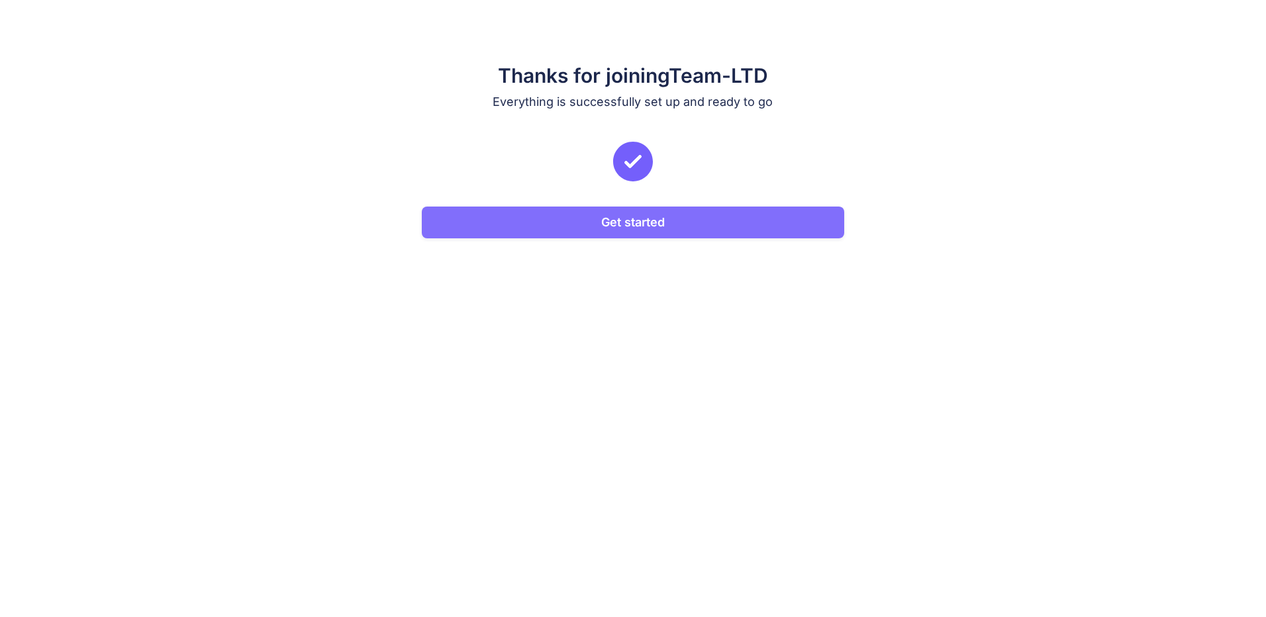
click at [551, 217] on button "Get started" at bounding box center [633, 223] width 422 height 32
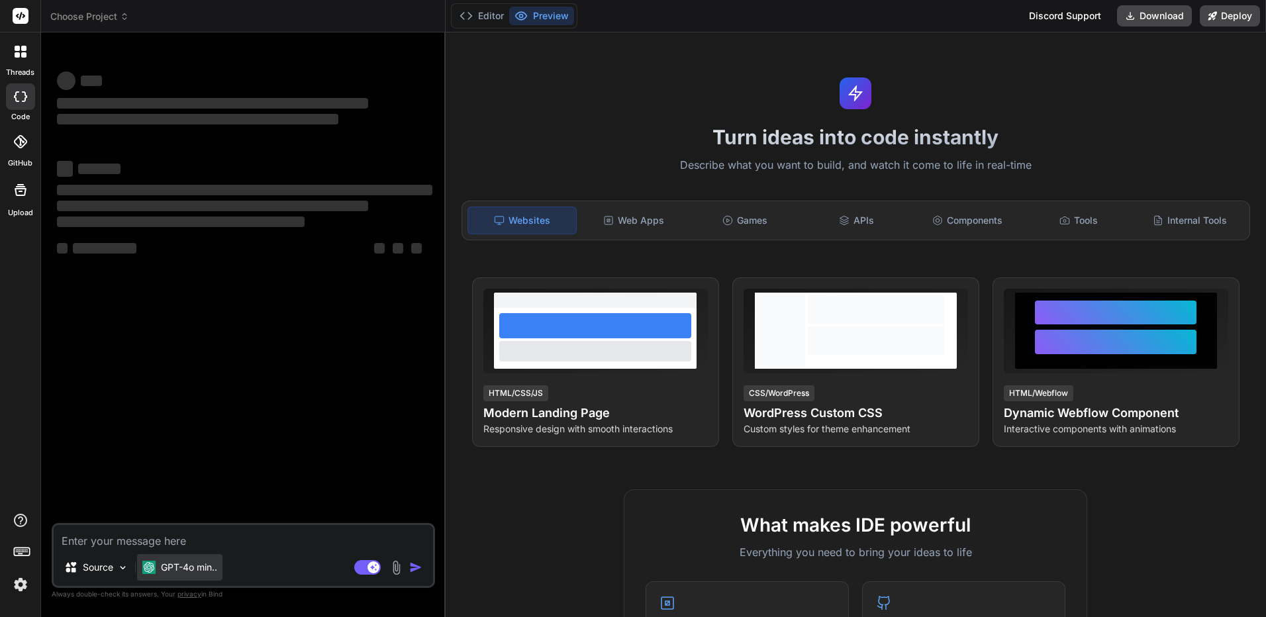
click at [191, 576] on div "GPT-4o min.." at bounding box center [179, 567] width 85 height 26
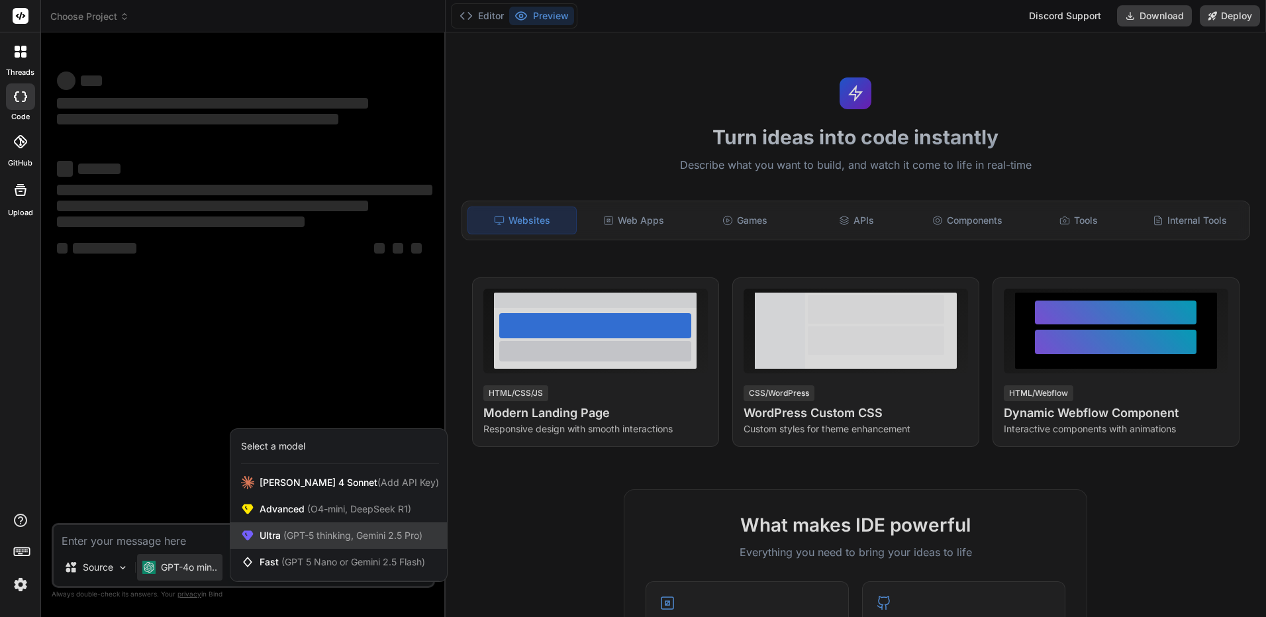
click at [289, 526] on div "Ultra (GPT-5 thinking, Gemini 2.5 Pro)" at bounding box center [338, 535] width 217 height 26
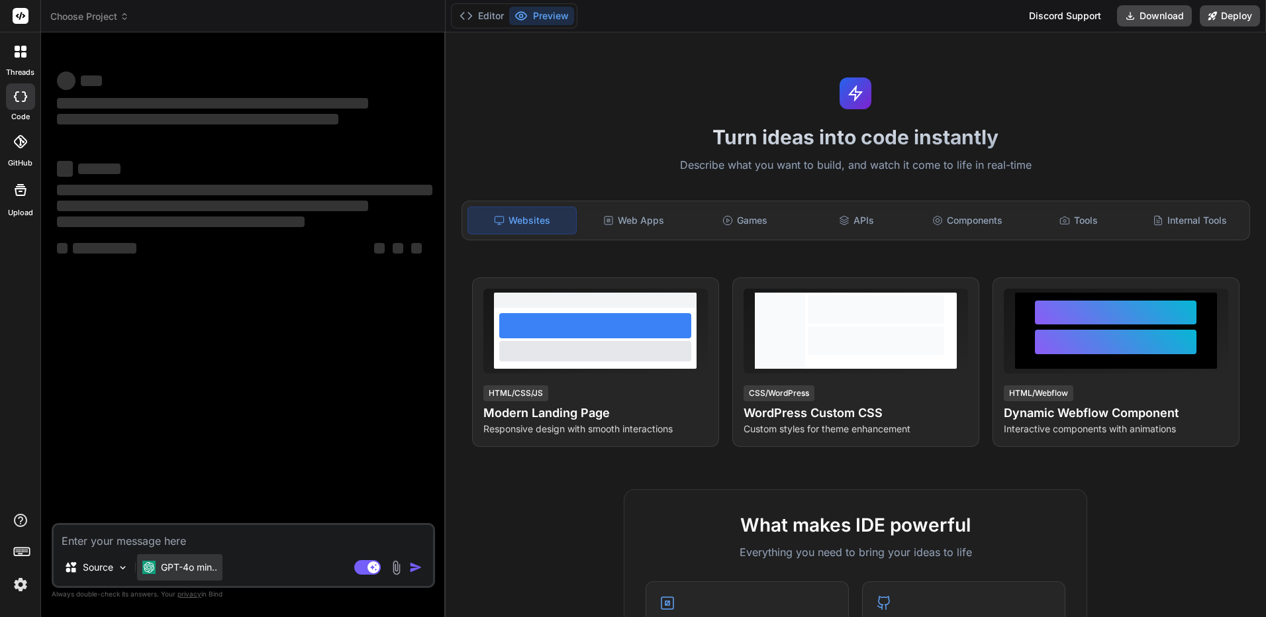
click at [195, 570] on p "GPT-4o min.." at bounding box center [189, 567] width 56 height 13
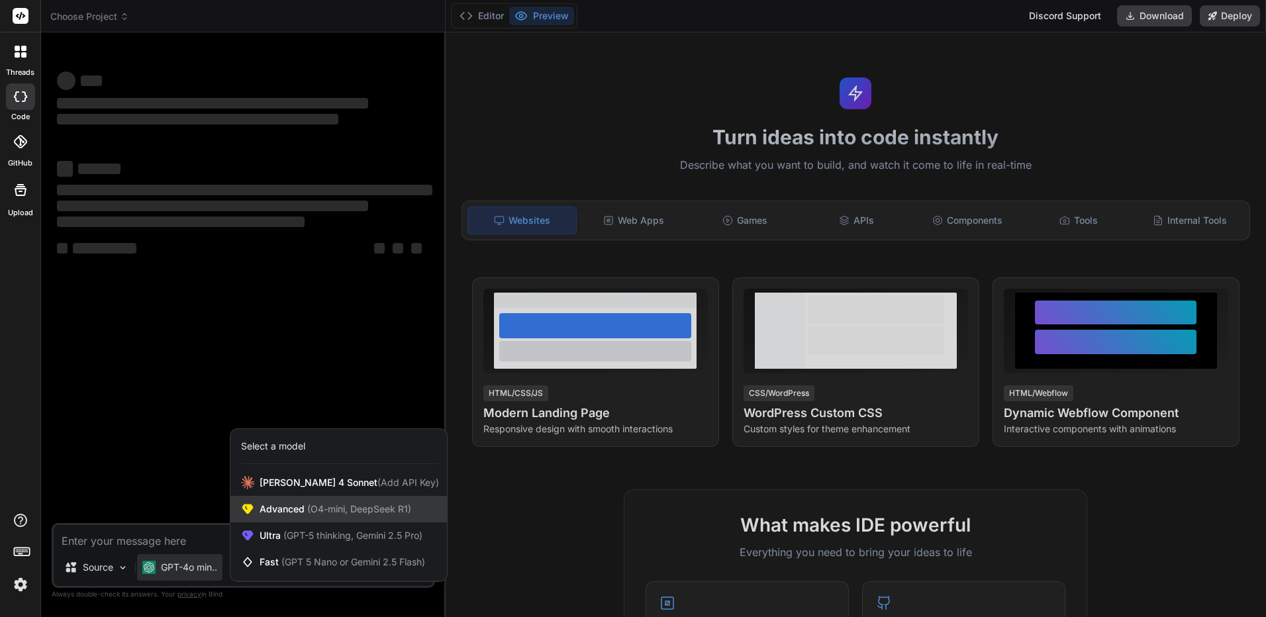
click at [314, 514] on span "Advanced (O4-mini, DeepSeek R1)" at bounding box center [336, 509] width 152 height 13
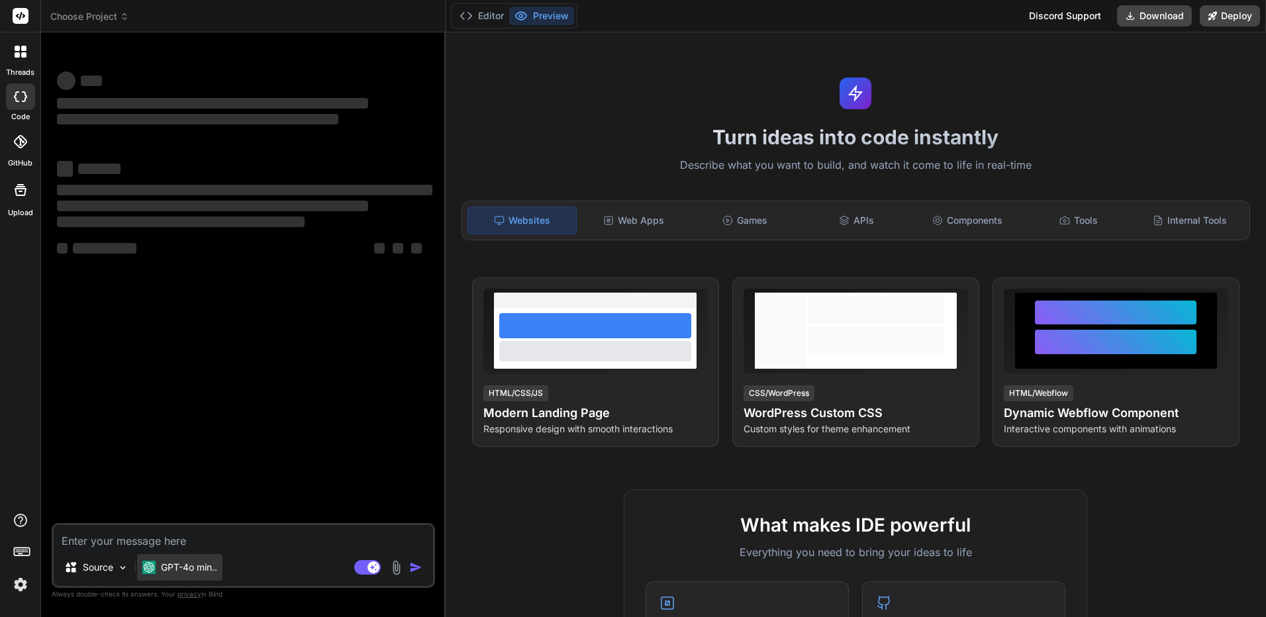
click at [202, 569] on p "GPT-4o min.." at bounding box center [189, 567] width 56 height 13
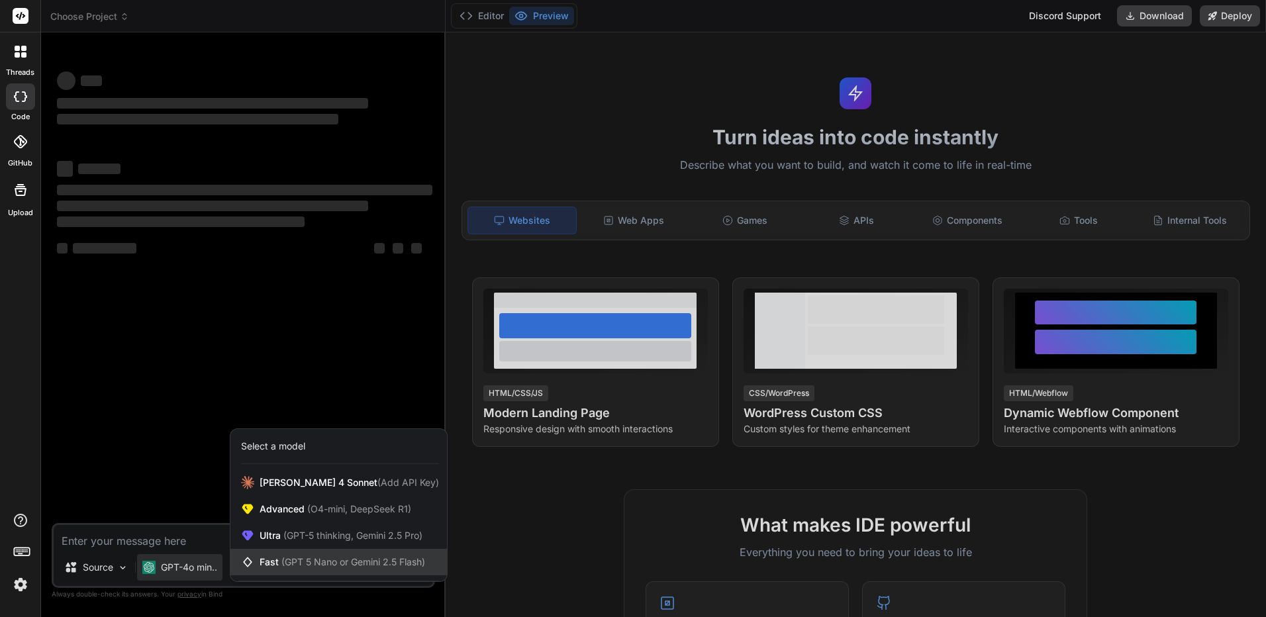
click at [273, 561] on span "Fast (GPT 5 Nano or Gemini 2.5 Flash)" at bounding box center [343, 562] width 166 height 13
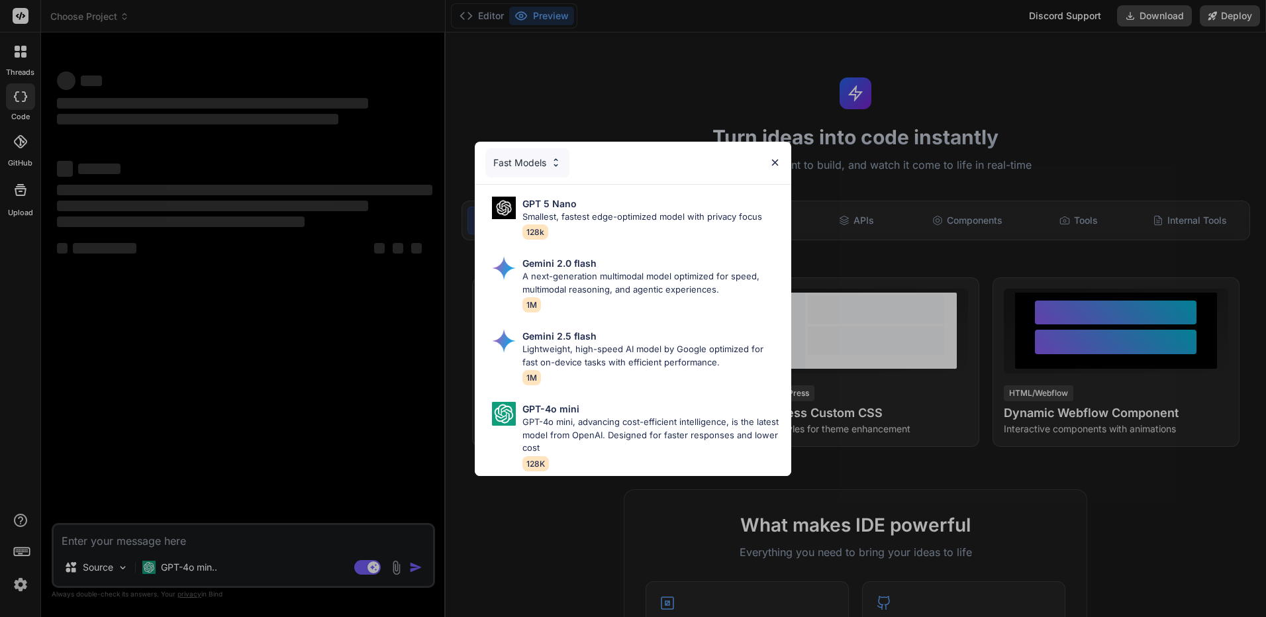
click at [266, 448] on div "Fast Models GPT 5 Nano Smallest, fastest edge-optimized model with privacy focu…" at bounding box center [633, 308] width 1266 height 617
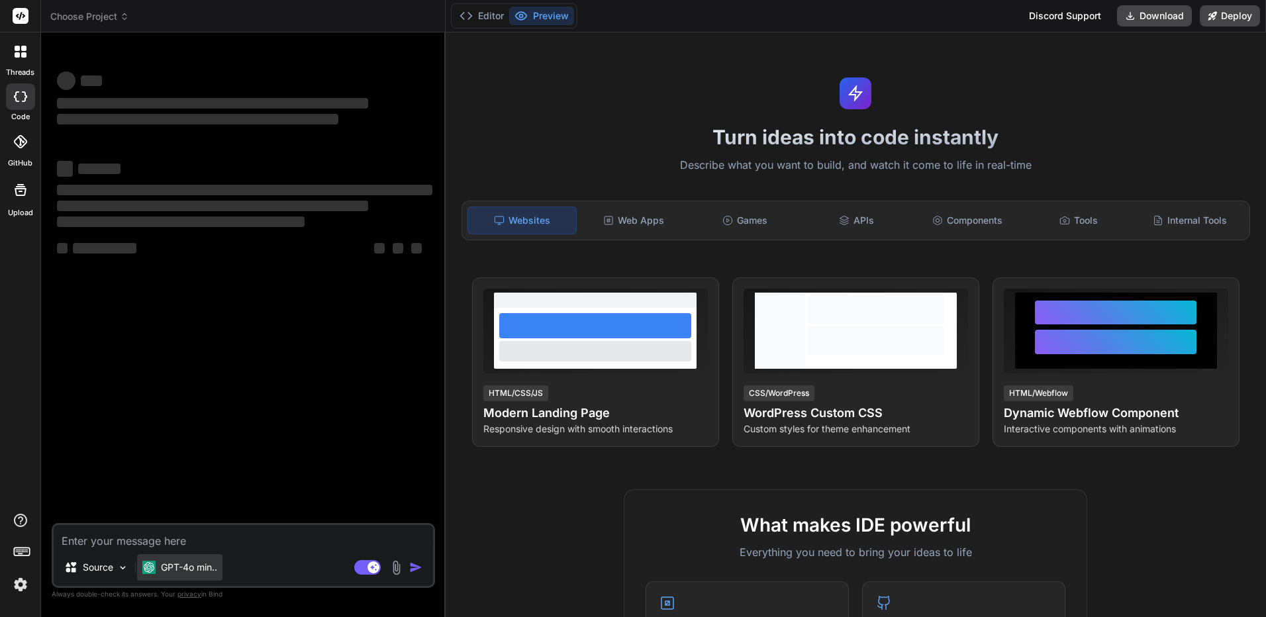
click at [171, 578] on div "GPT-4o min.." at bounding box center [179, 567] width 85 height 26
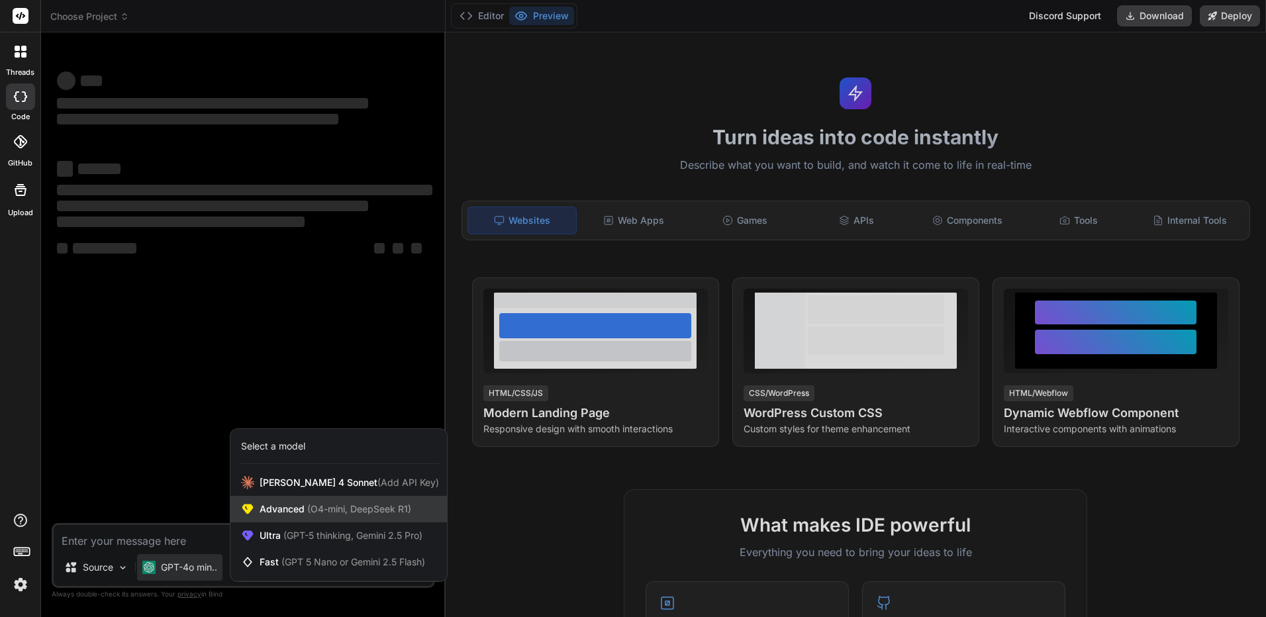
click at [317, 517] on div "Advanced (O4-mini, DeepSeek R1)" at bounding box center [338, 509] width 217 height 26
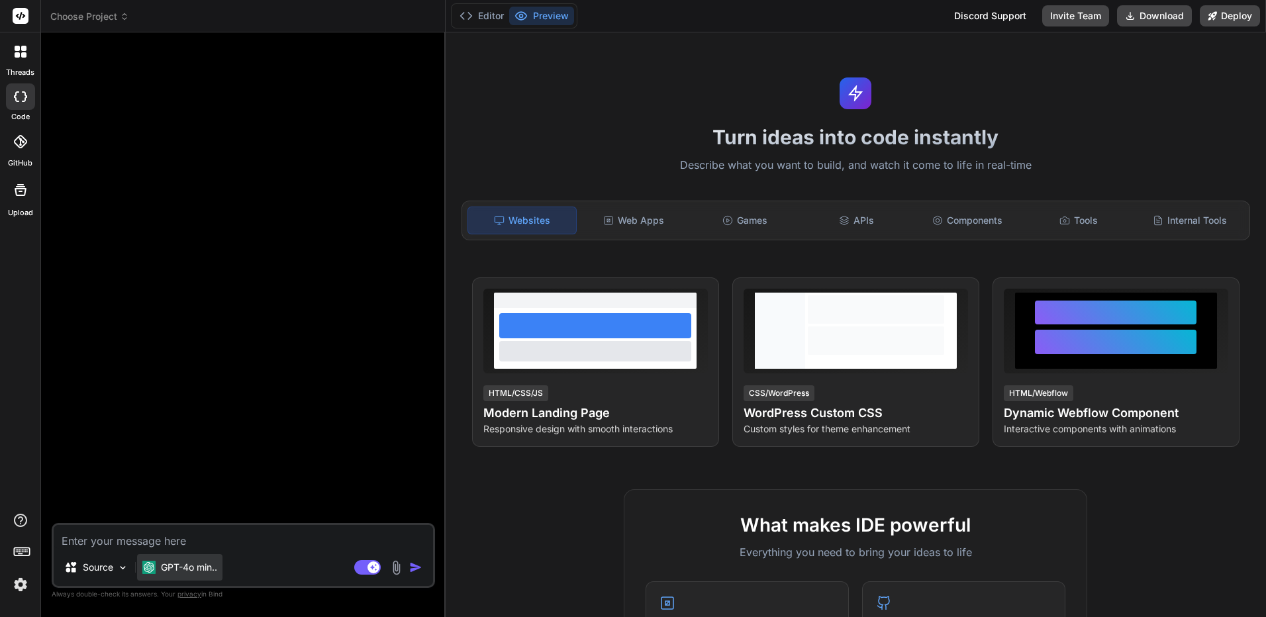
click at [195, 562] on p "GPT-4o min.." at bounding box center [189, 567] width 56 height 13
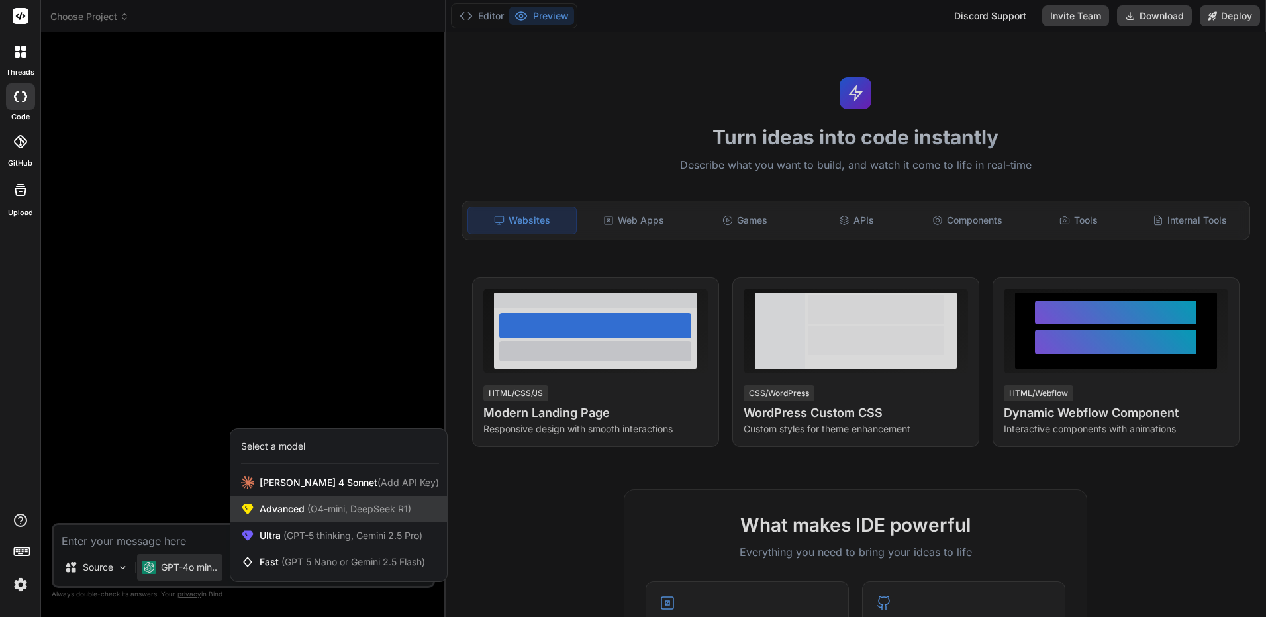
click at [276, 506] on span "Advanced (O4-mini, DeepSeek R1)" at bounding box center [336, 509] width 152 height 13
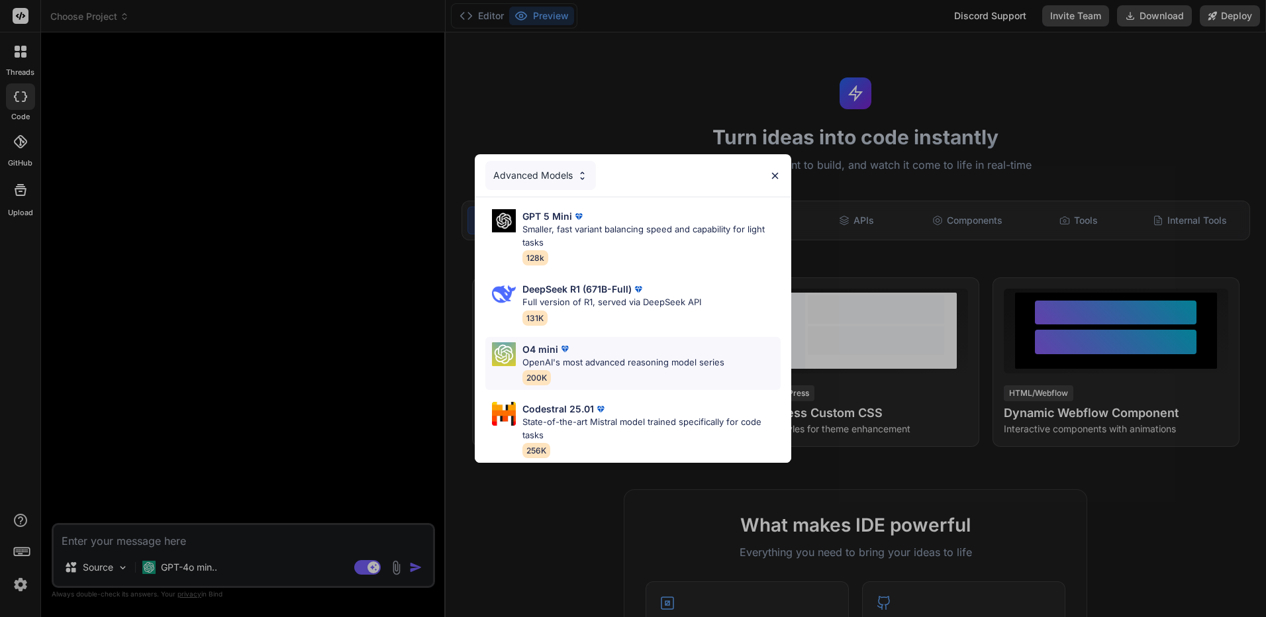
click at [536, 356] on p "OpenAI's most advanced reasoning model series" at bounding box center [623, 362] width 202 height 13
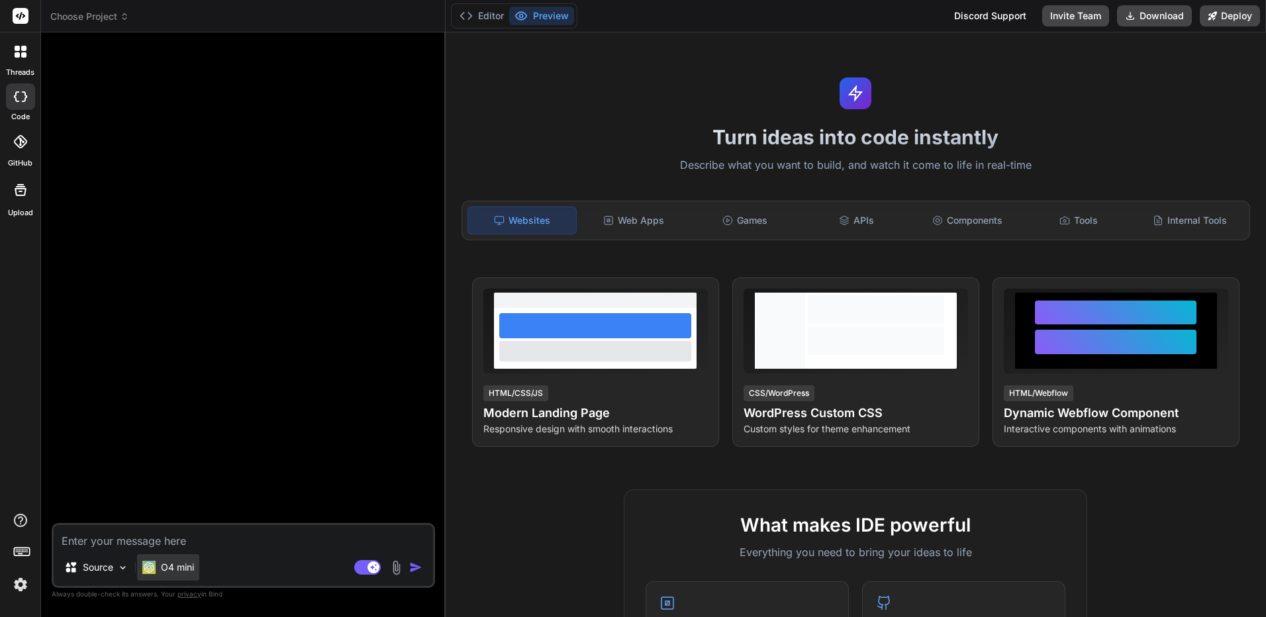
click at [185, 573] on p "O4 mini" at bounding box center [177, 567] width 33 height 13
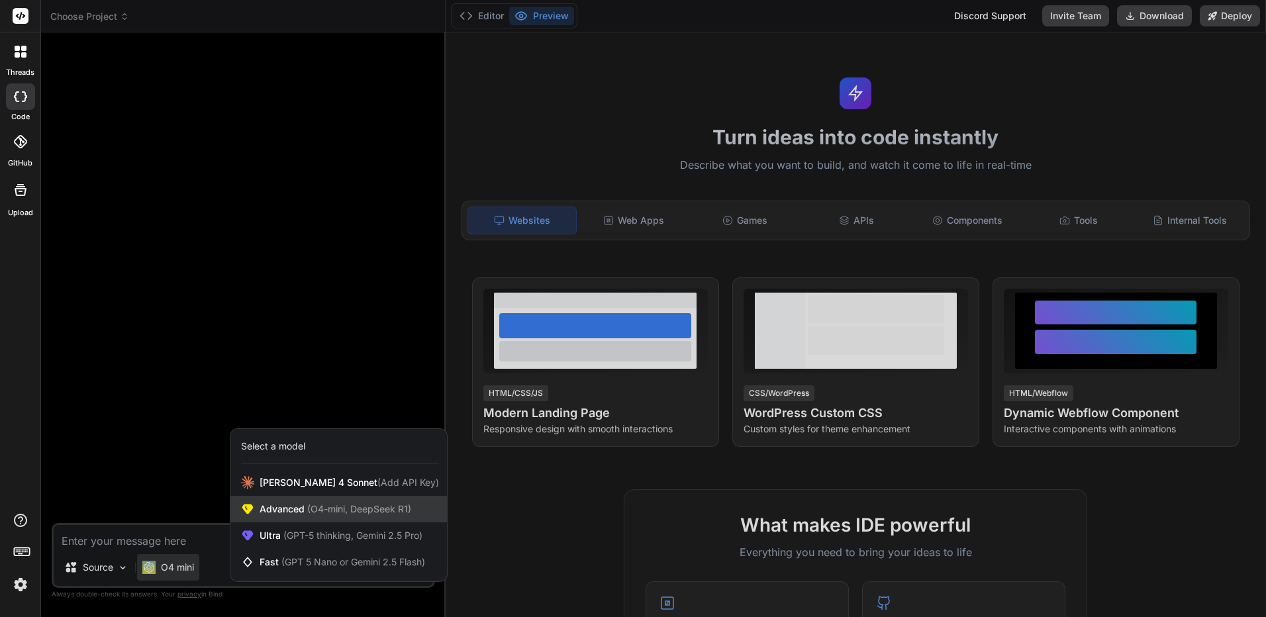
click at [319, 511] on span "(O4-mini, DeepSeek R1)" at bounding box center [358, 508] width 107 height 11
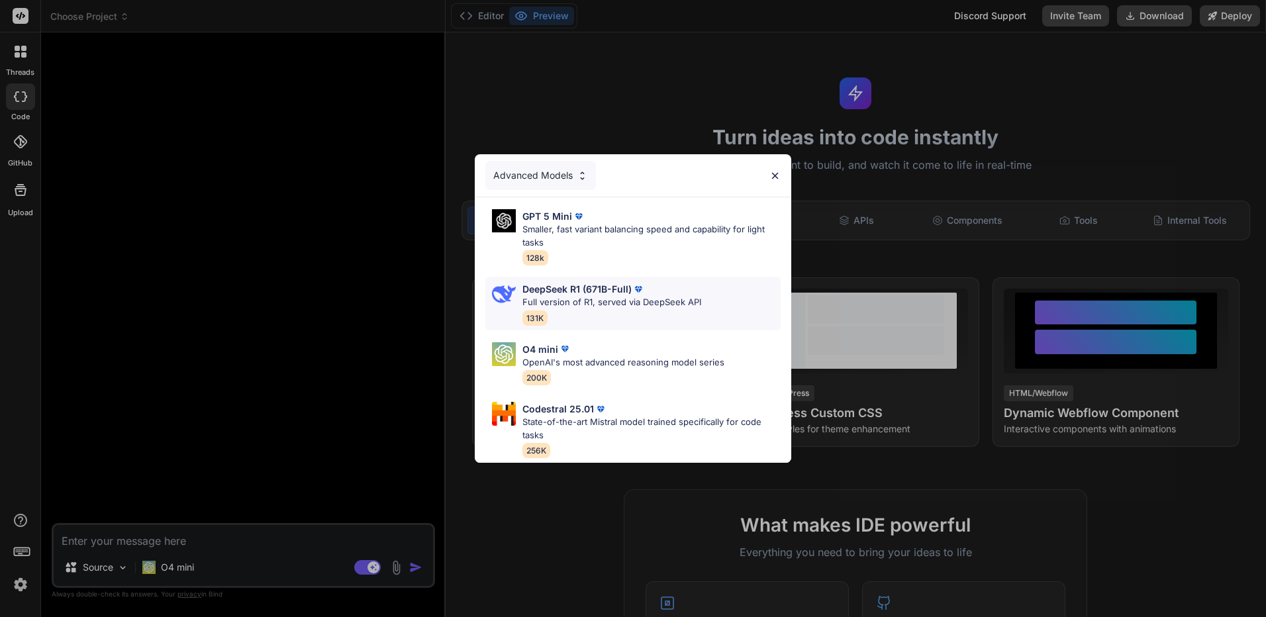
click at [579, 289] on p "DeepSeek R1 (671B-Full)" at bounding box center [576, 289] width 109 height 14
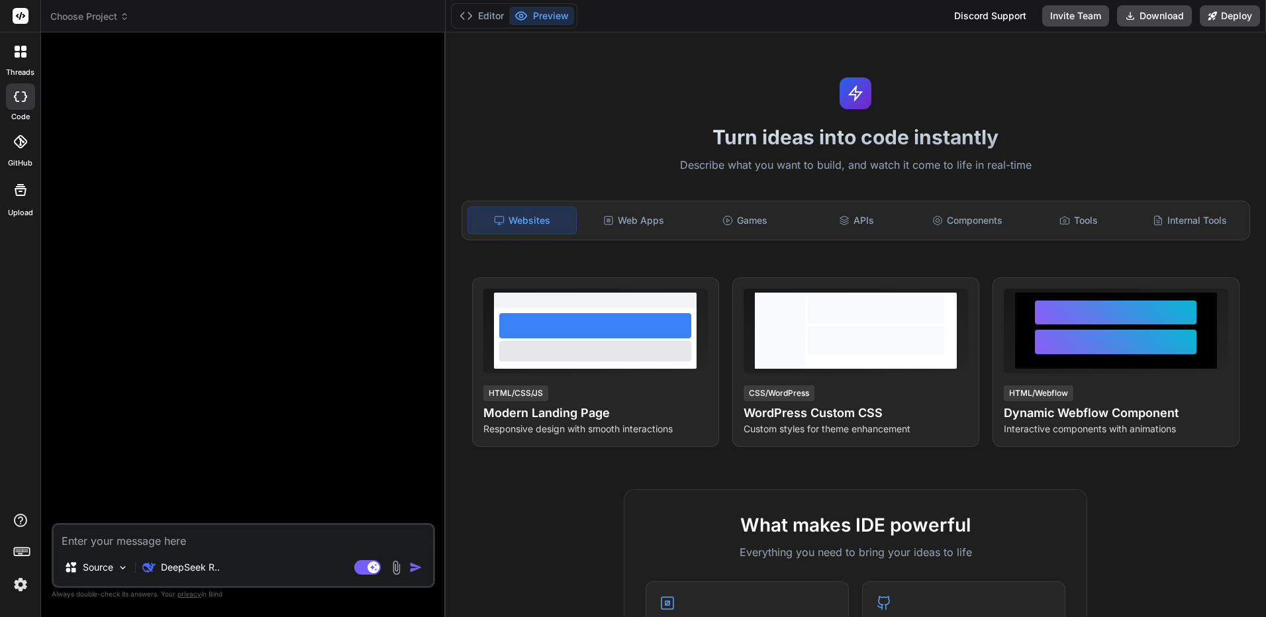
click at [21, 52] on icon at bounding box center [21, 52] width 12 height 12
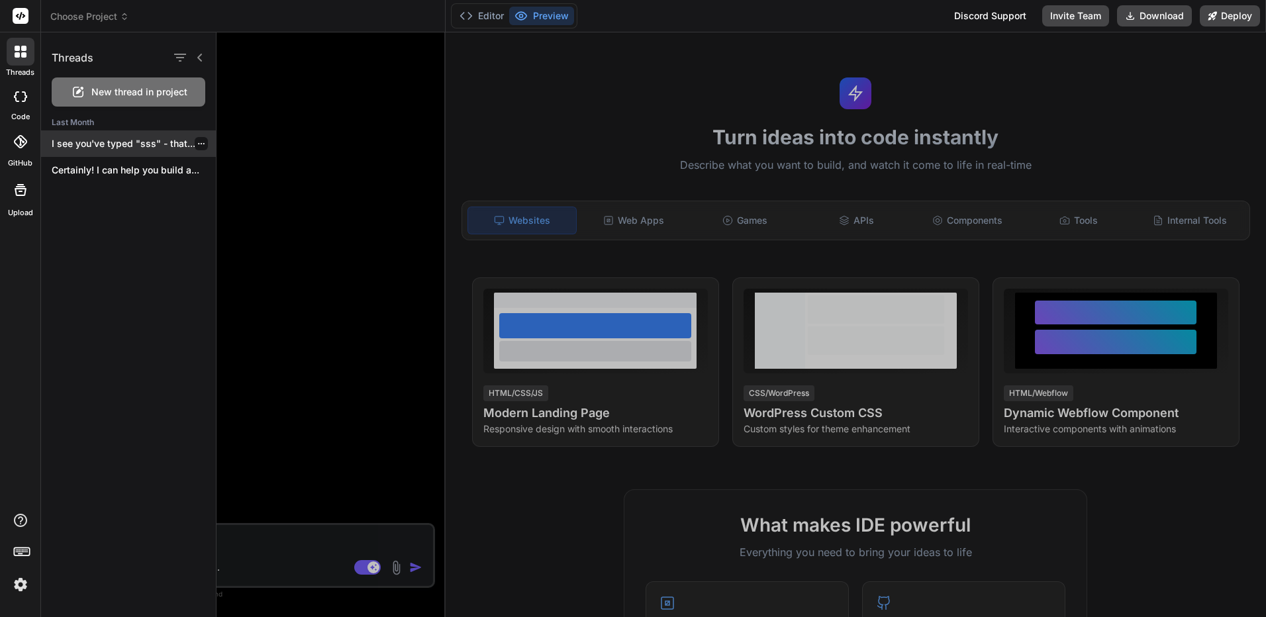
click at [170, 145] on p "I see you've typed "sss" - that..." at bounding box center [134, 143] width 164 height 13
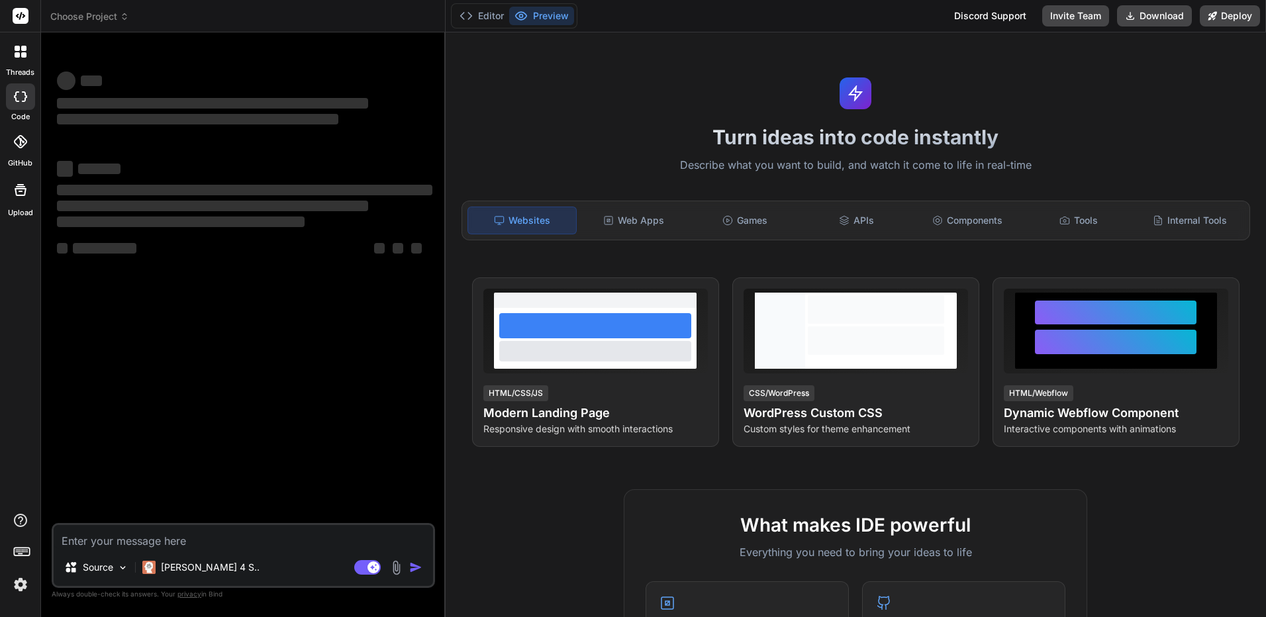
click at [16, 48] on icon at bounding box center [17, 48] width 5 height 5
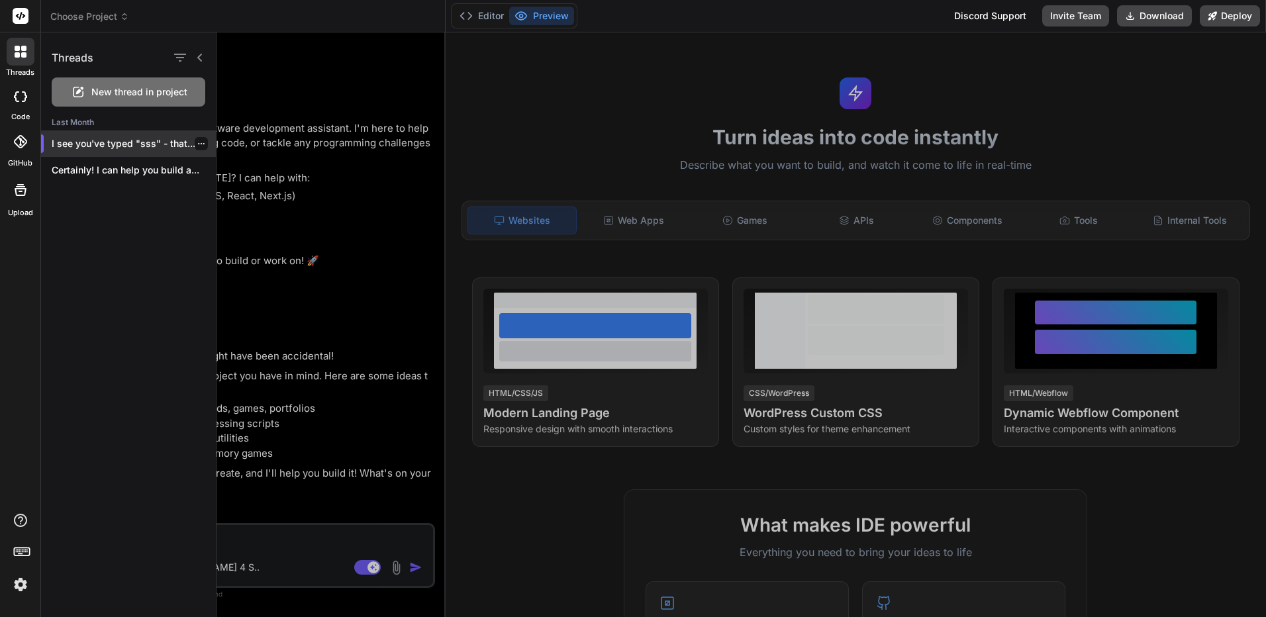
click at [197, 146] on icon "button" at bounding box center [201, 144] width 8 height 8
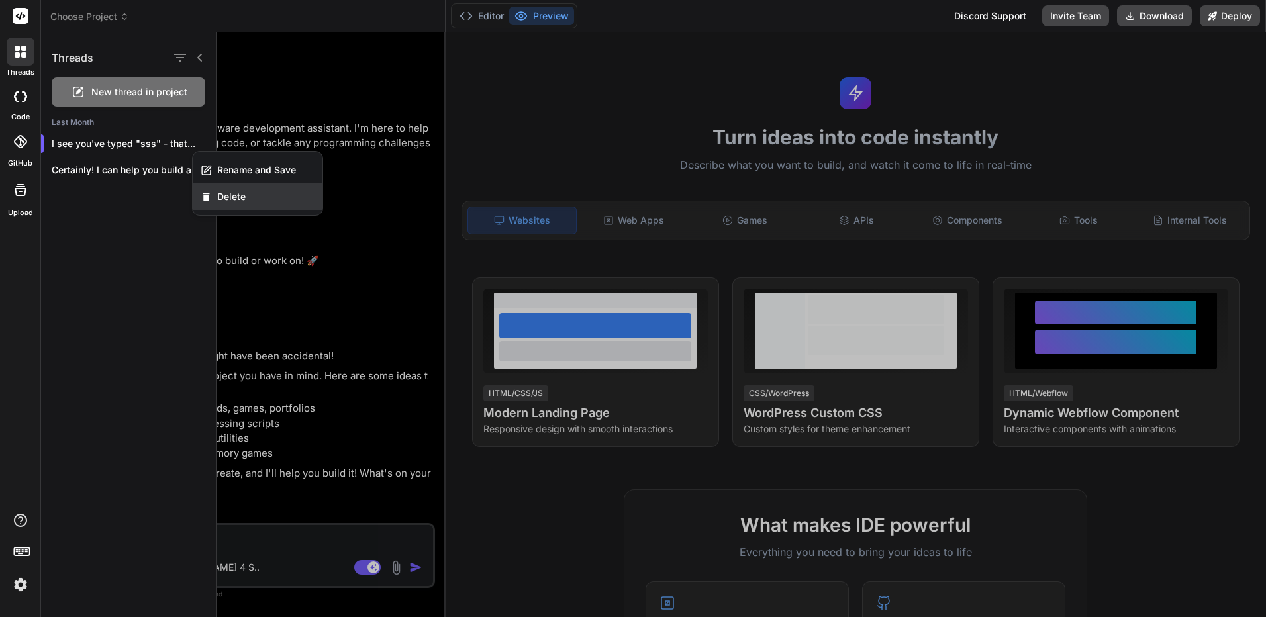
click at [219, 188] on div "Delete" at bounding box center [258, 196] width 130 height 26
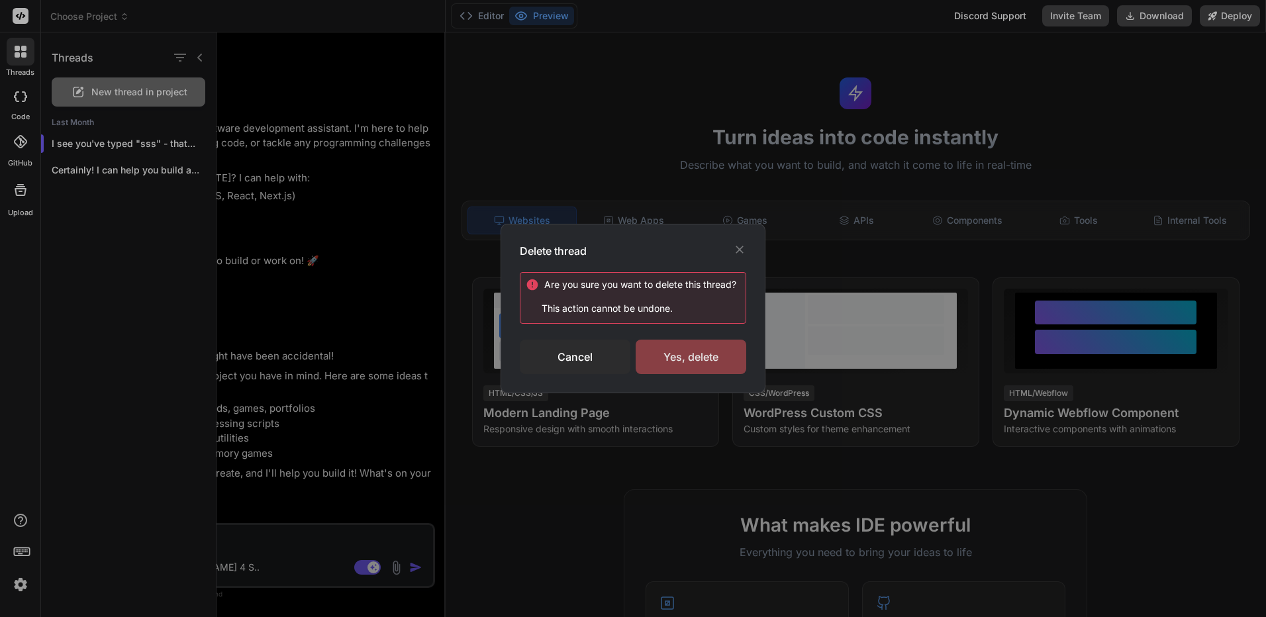
click at [708, 344] on div "Yes, delete" at bounding box center [691, 357] width 111 height 34
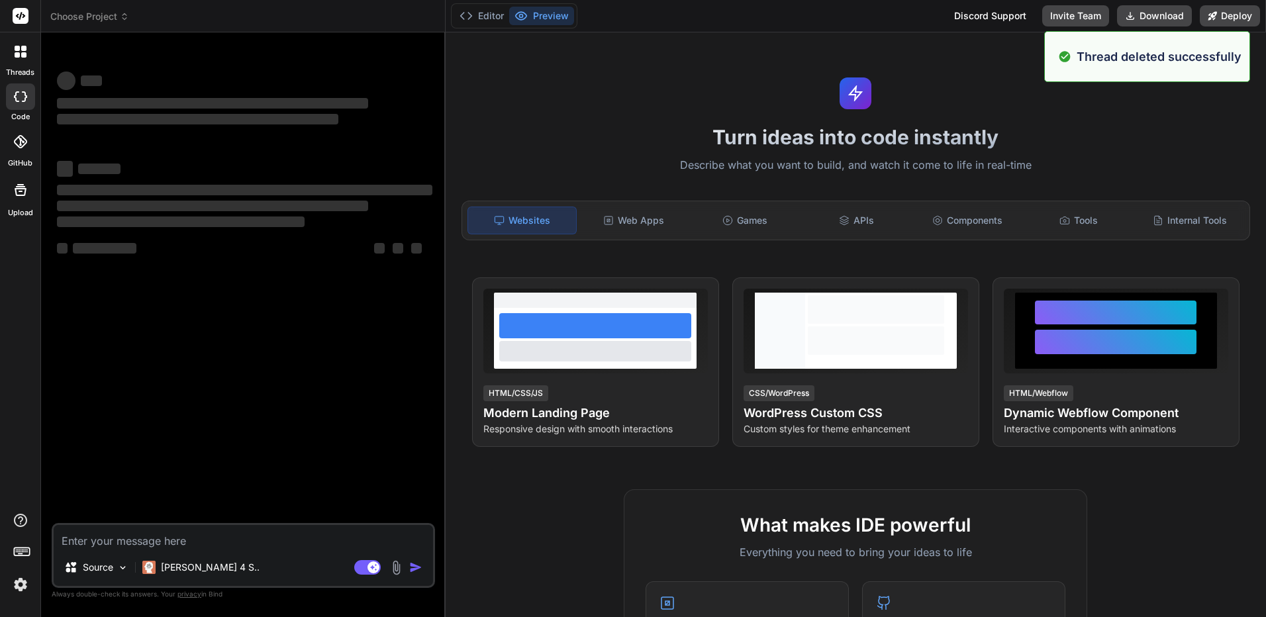
scroll to position [13, 0]
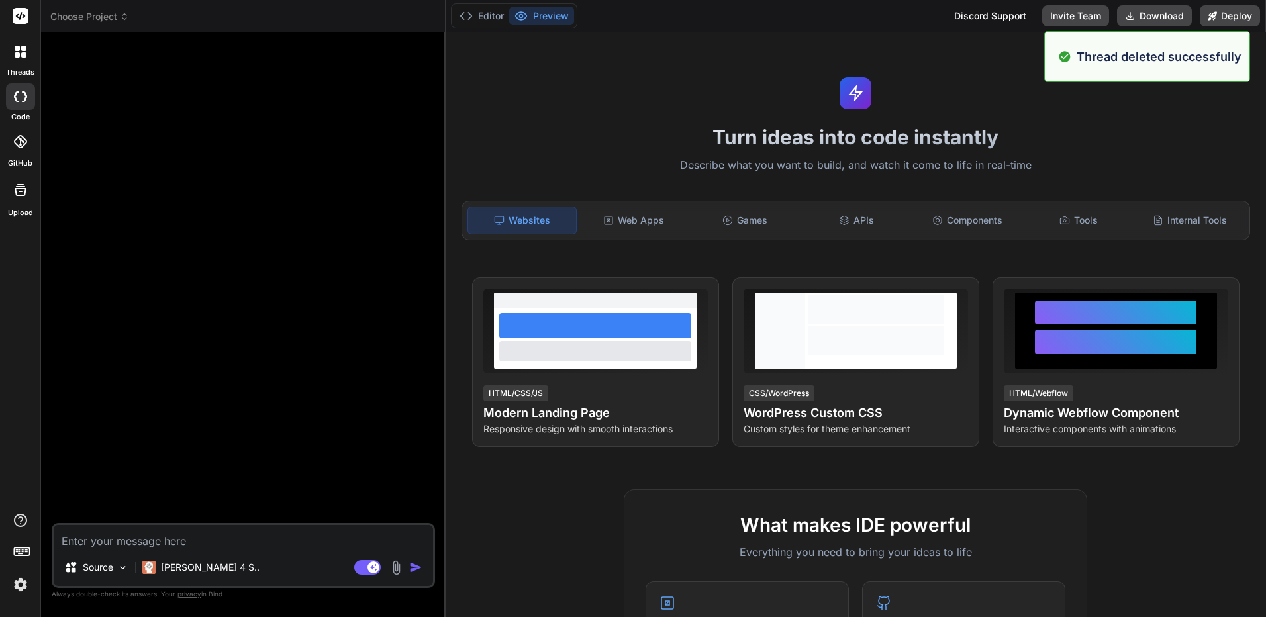
click at [26, 54] on icon at bounding box center [23, 54] width 5 height 5
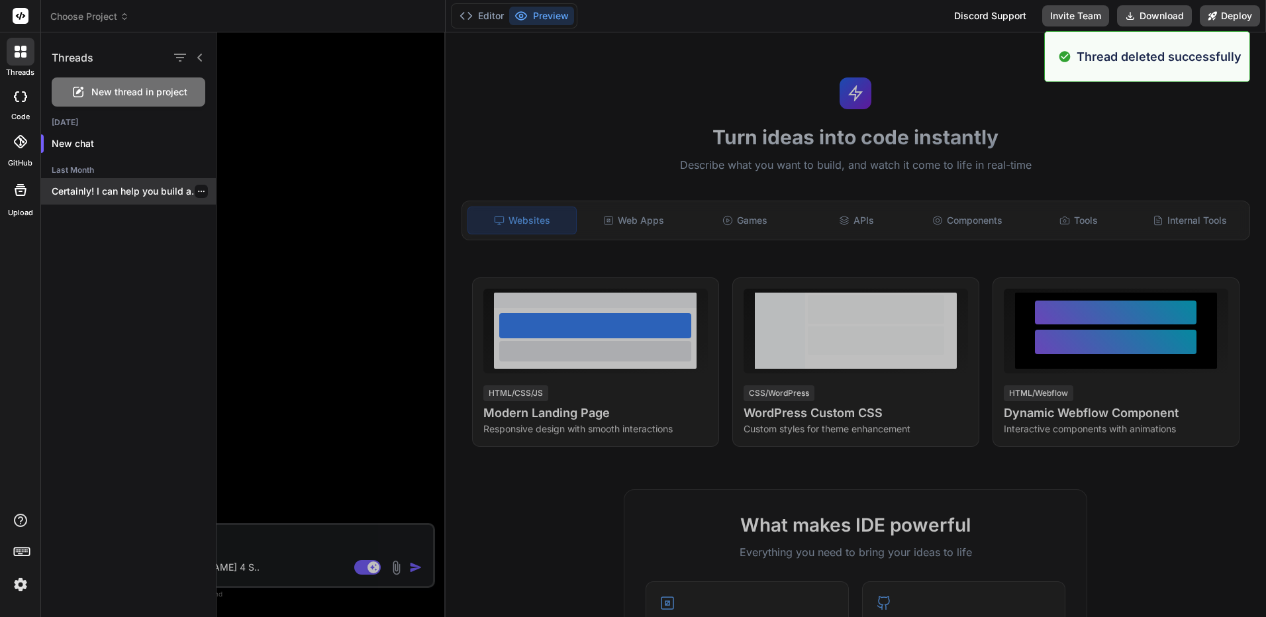
click at [101, 203] on div "Certainly! I can help you build a..." at bounding box center [128, 191] width 175 height 26
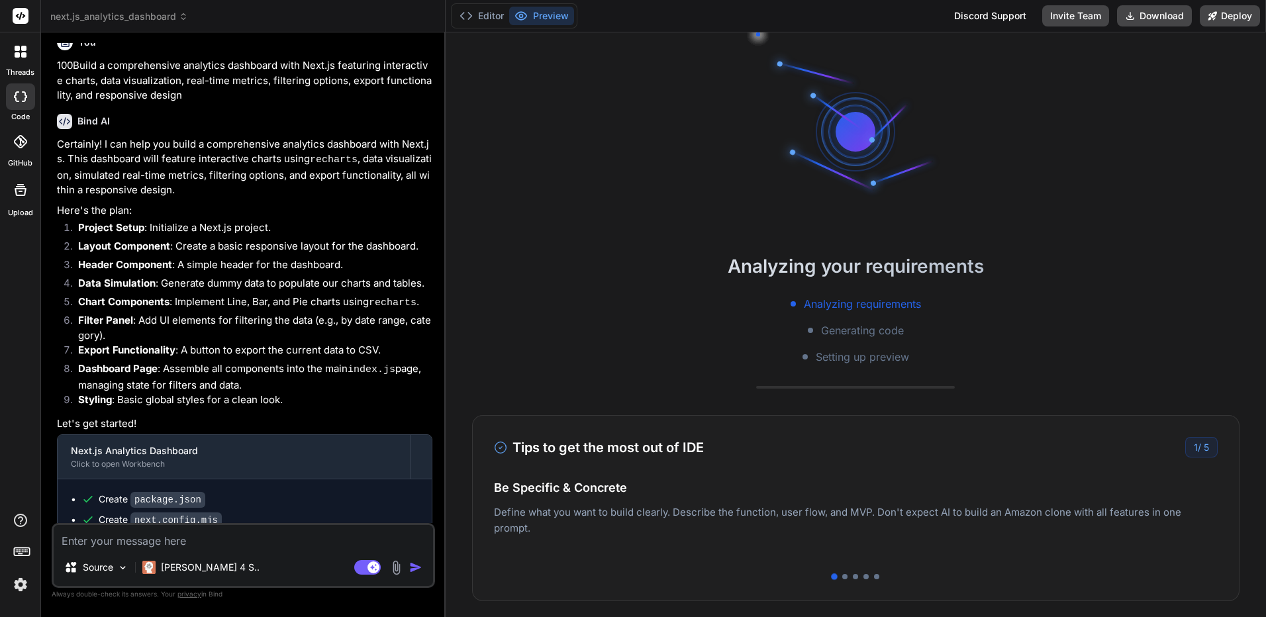
scroll to position [0, 0]
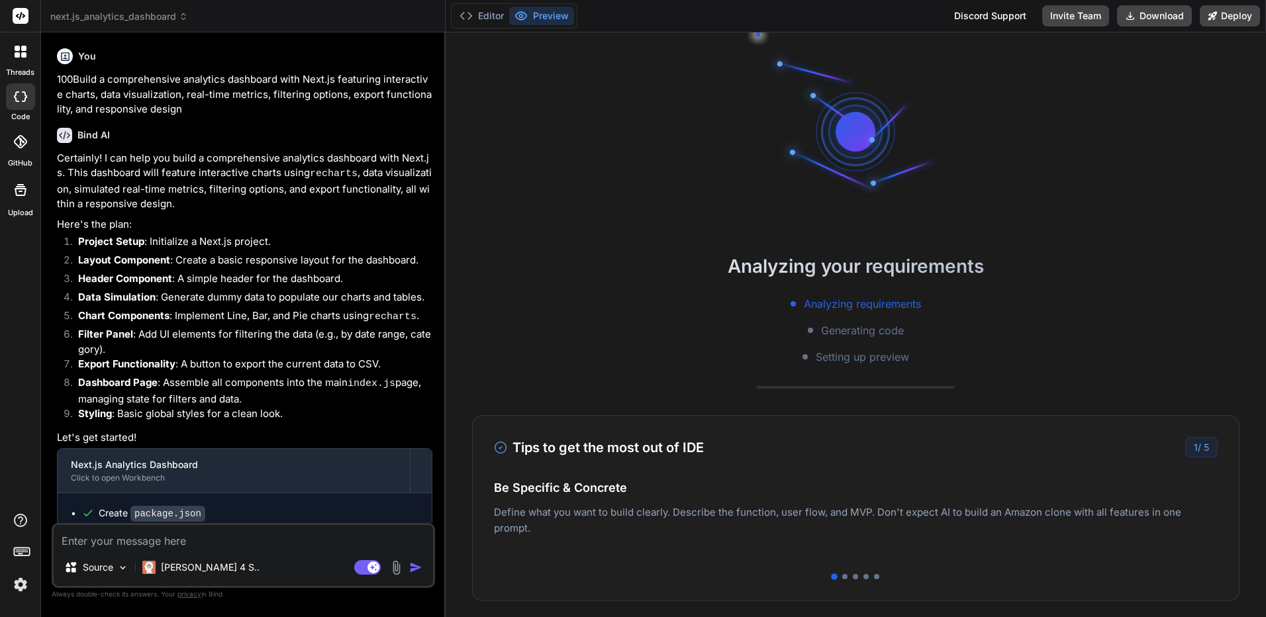
click at [23, 58] on div at bounding box center [21, 52] width 28 height 28
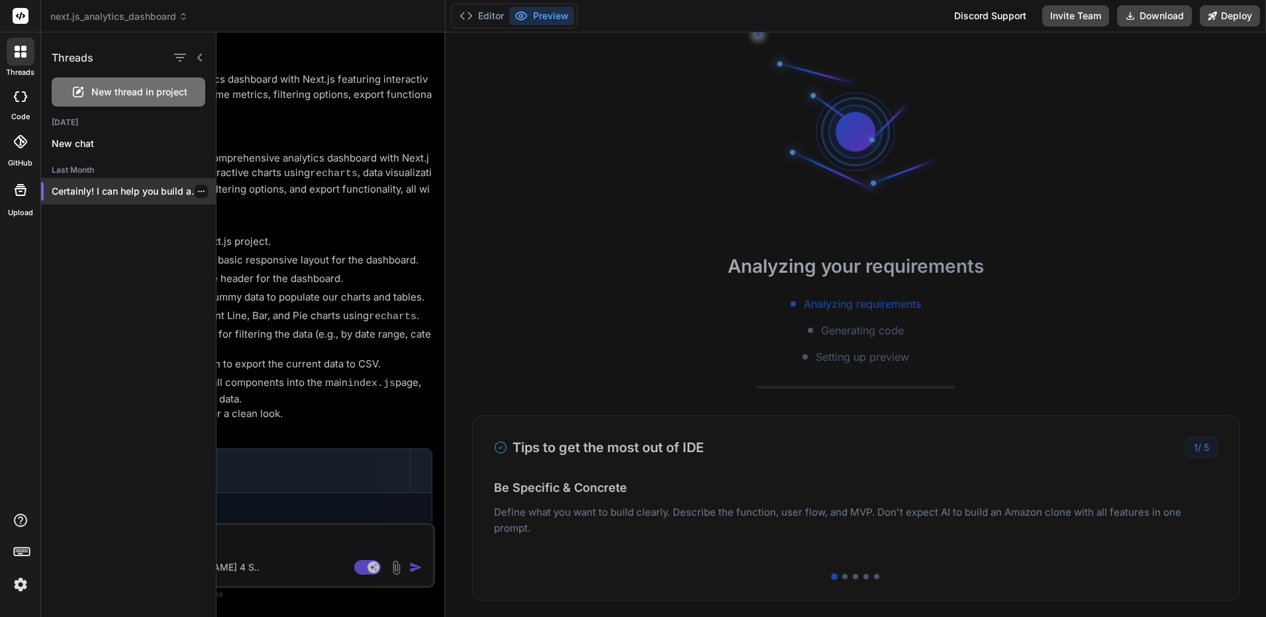
click at [197, 190] on icon "button" at bounding box center [201, 191] width 8 height 8
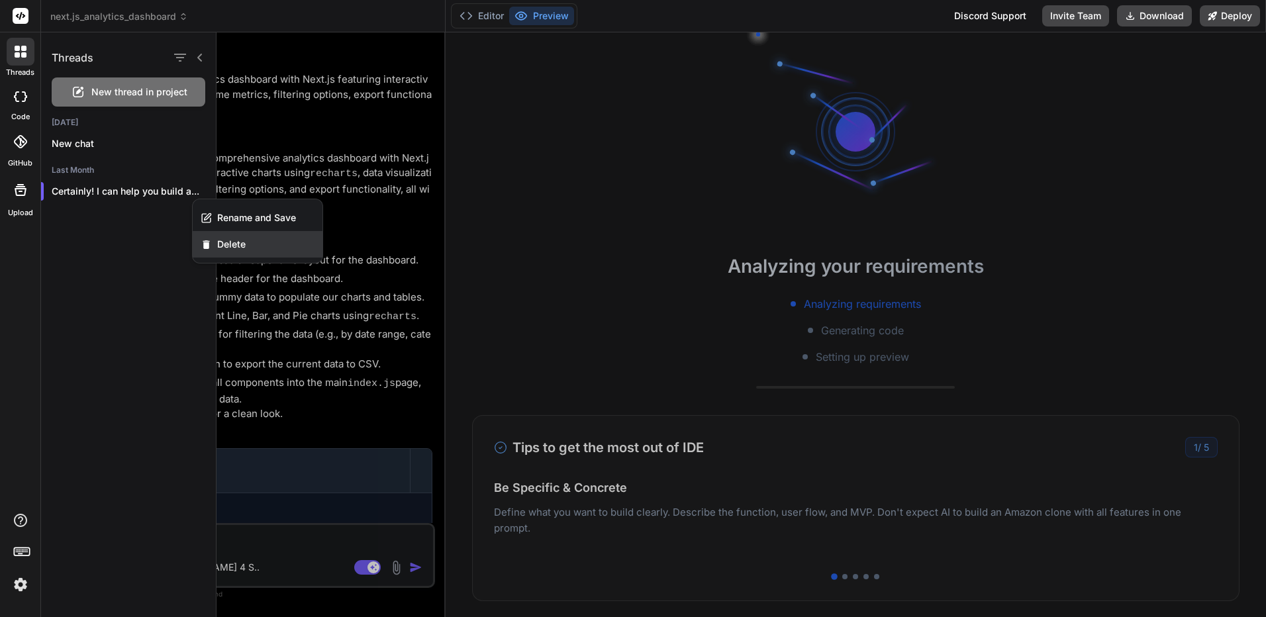
click at [219, 237] on div "Delete" at bounding box center [258, 244] width 130 height 26
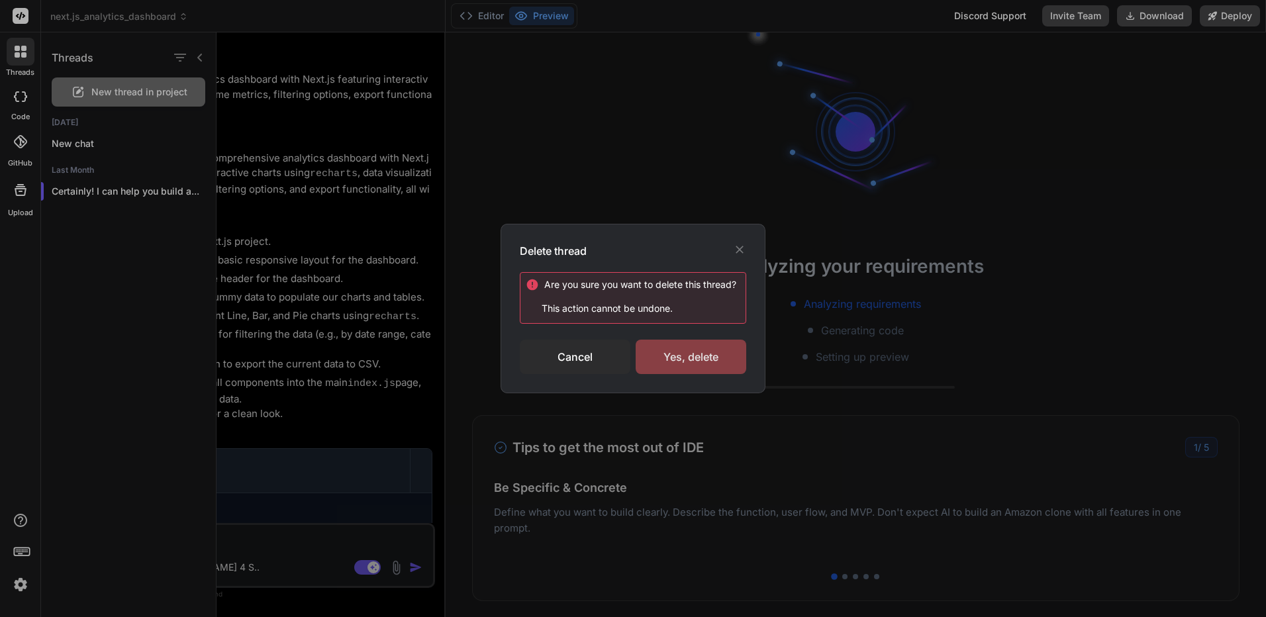
click at [719, 361] on div "Yes, delete" at bounding box center [691, 357] width 111 height 34
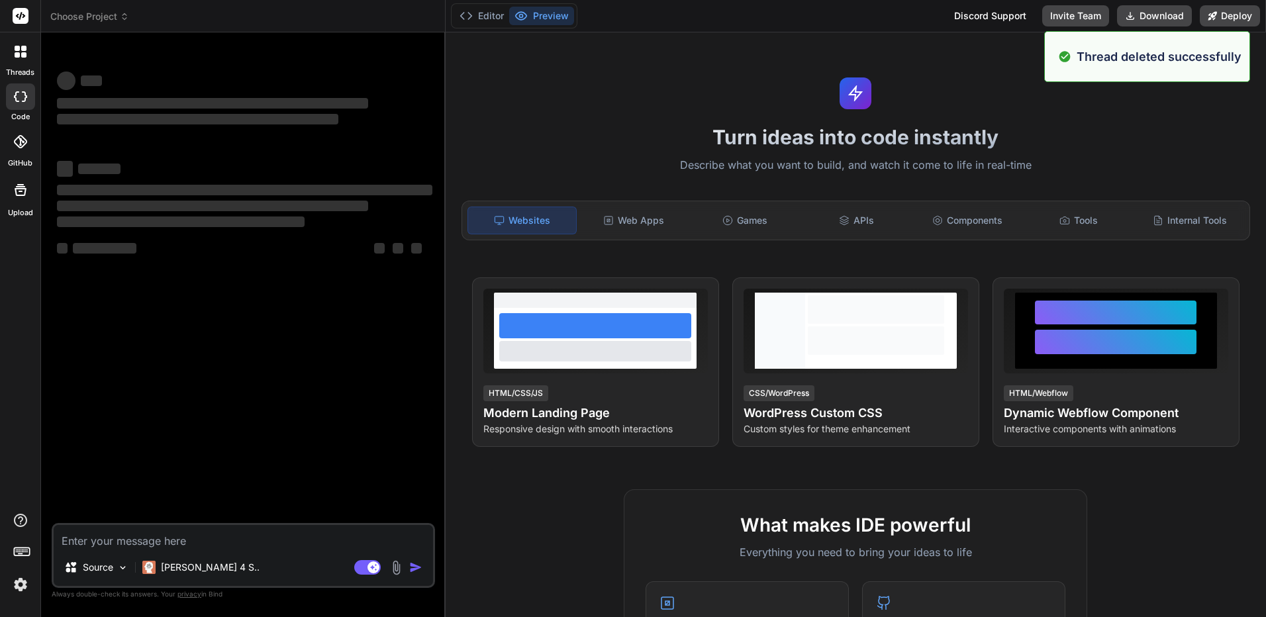
scroll to position [126, 0]
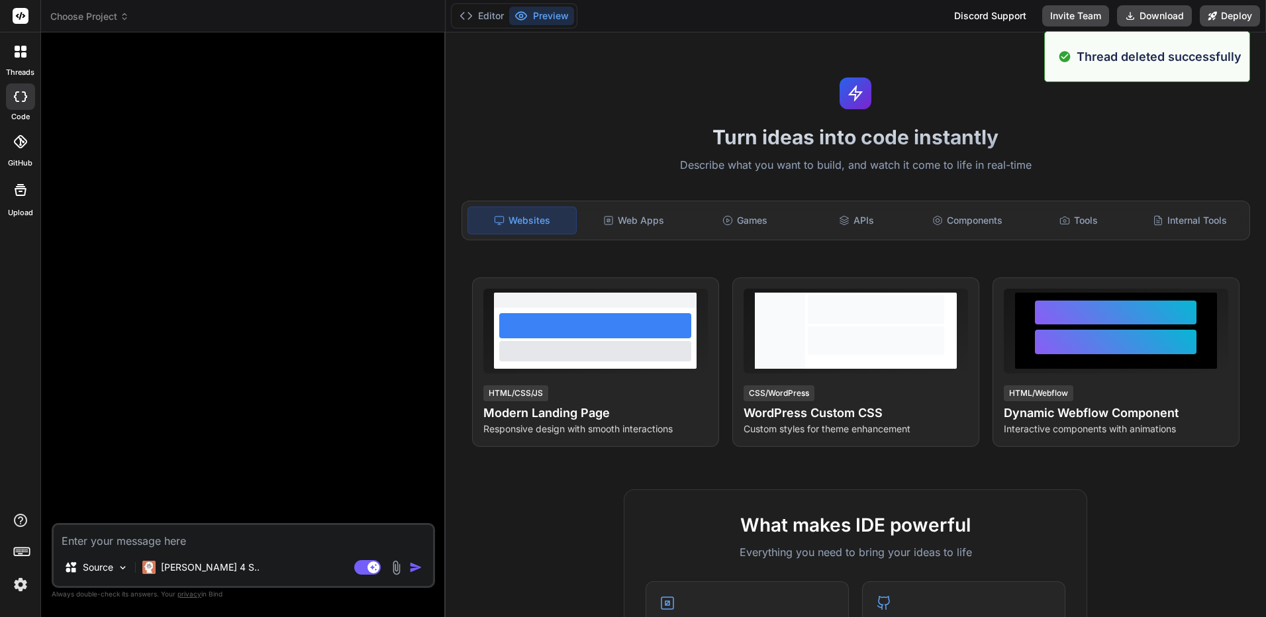
click at [13, 46] on div at bounding box center [21, 52] width 28 height 28
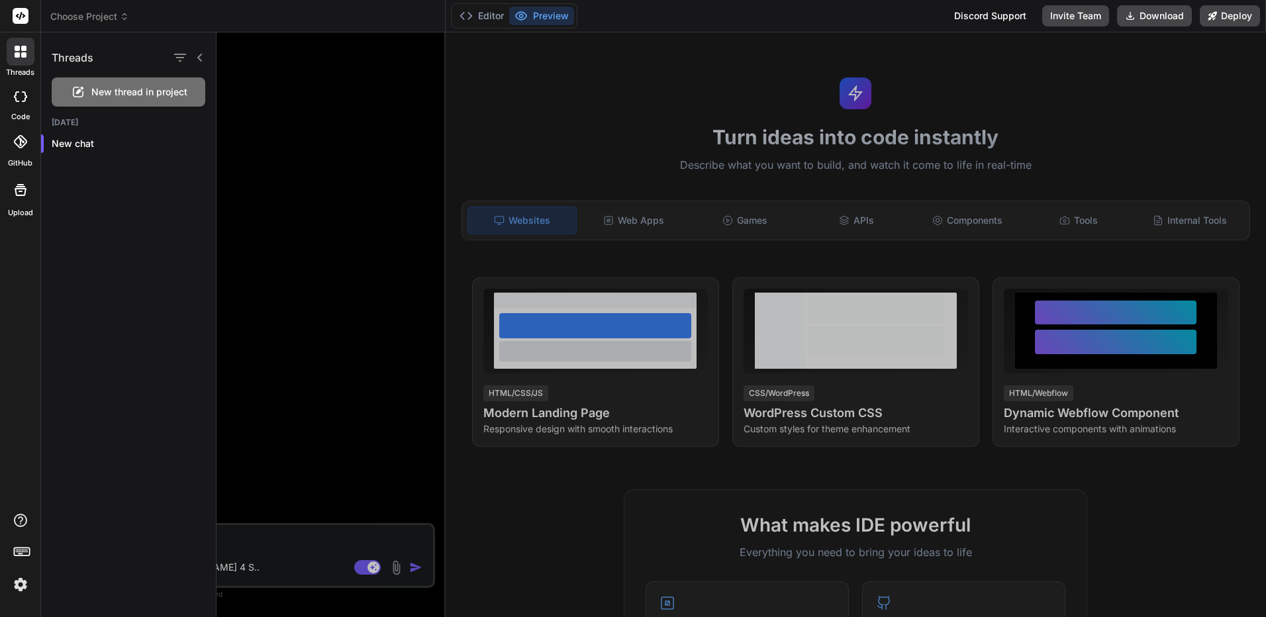
click at [440, 232] on div at bounding box center [742, 324] width 1050 height 585
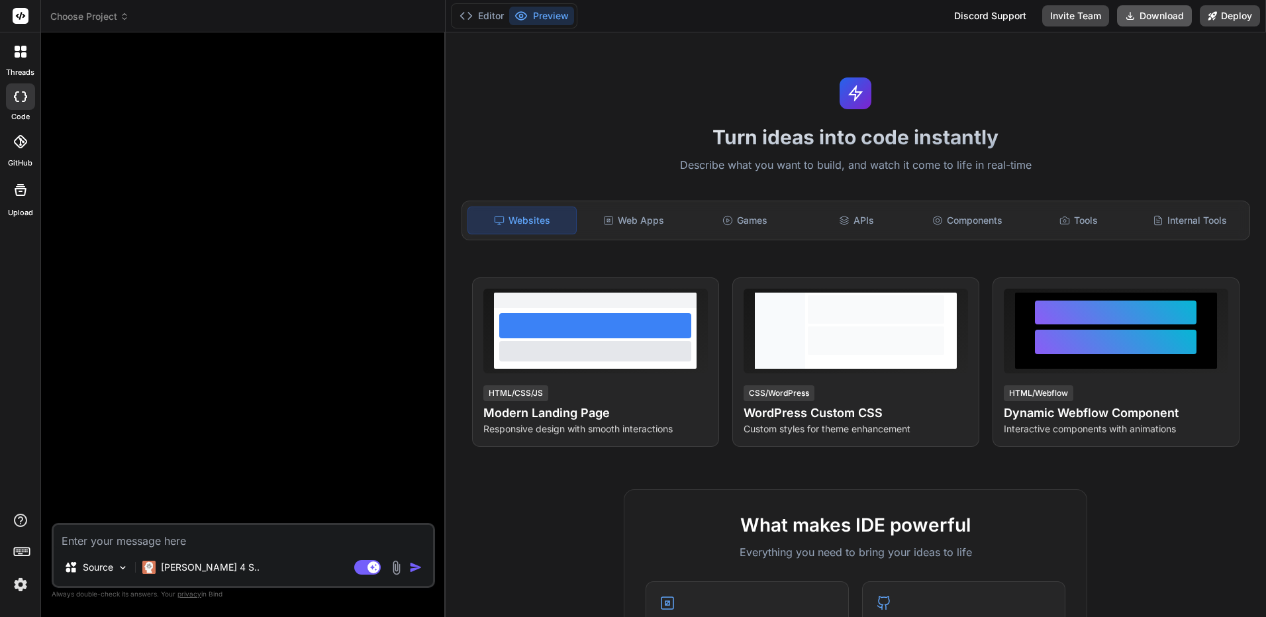
scroll to position [289, 0]
click at [250, 544] on textarea at bounding box center [243, 537] width 379 height 24
click at [177, 572] on p "Claude 4 S.." at bounding box center [210, 567] width 99 height 13
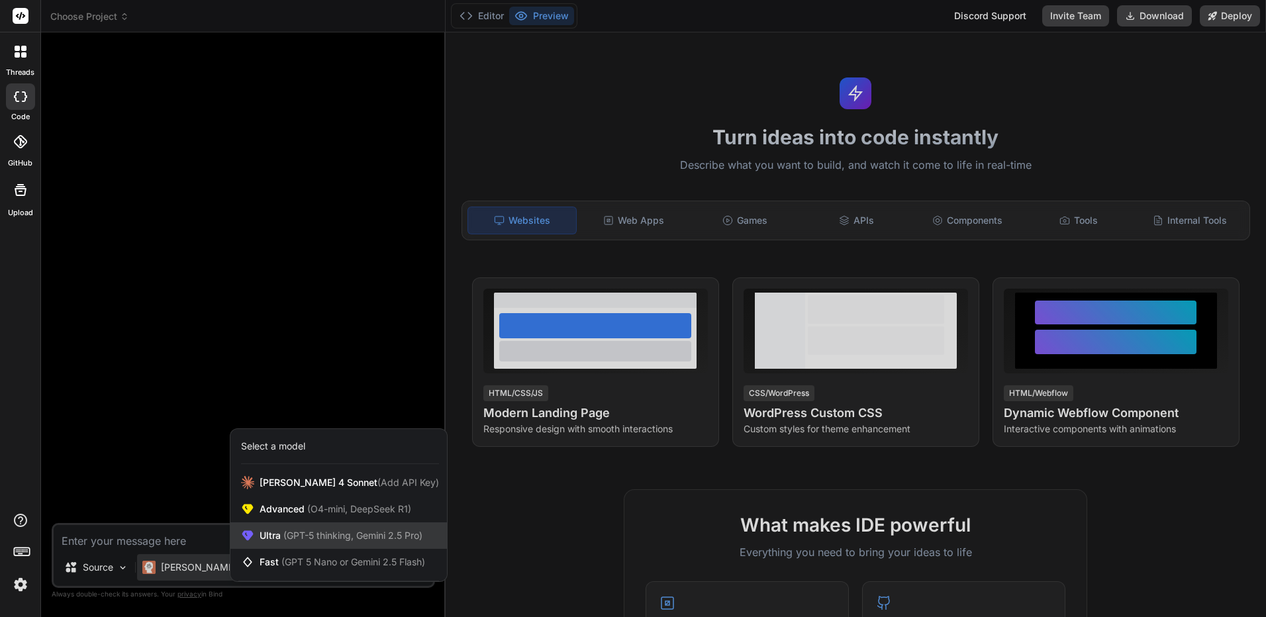
drag, startPoint x: 177, startPoint y: 572, endPoint x: 304, endPoint y: 536, distance: 132.2
click at [304, 536] on span "(GPT-5 thinking, Gemini 2.5 Pro)" at bounding box center [352, 535] width 142 height 11
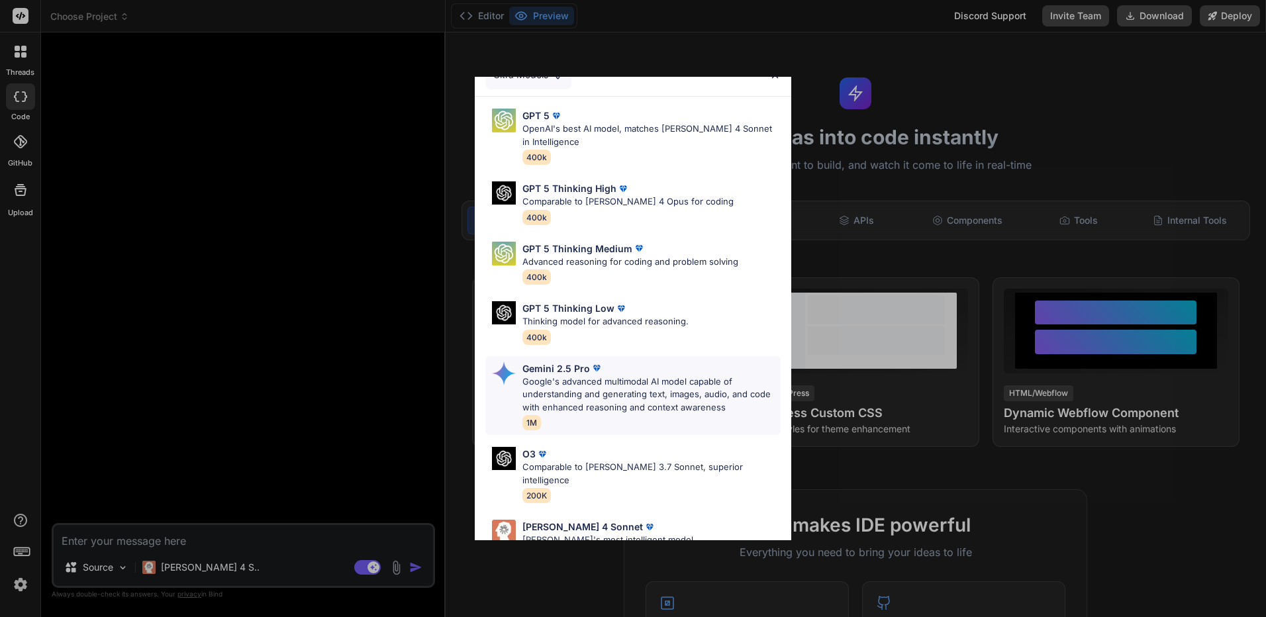
scroll to position [0, 0]
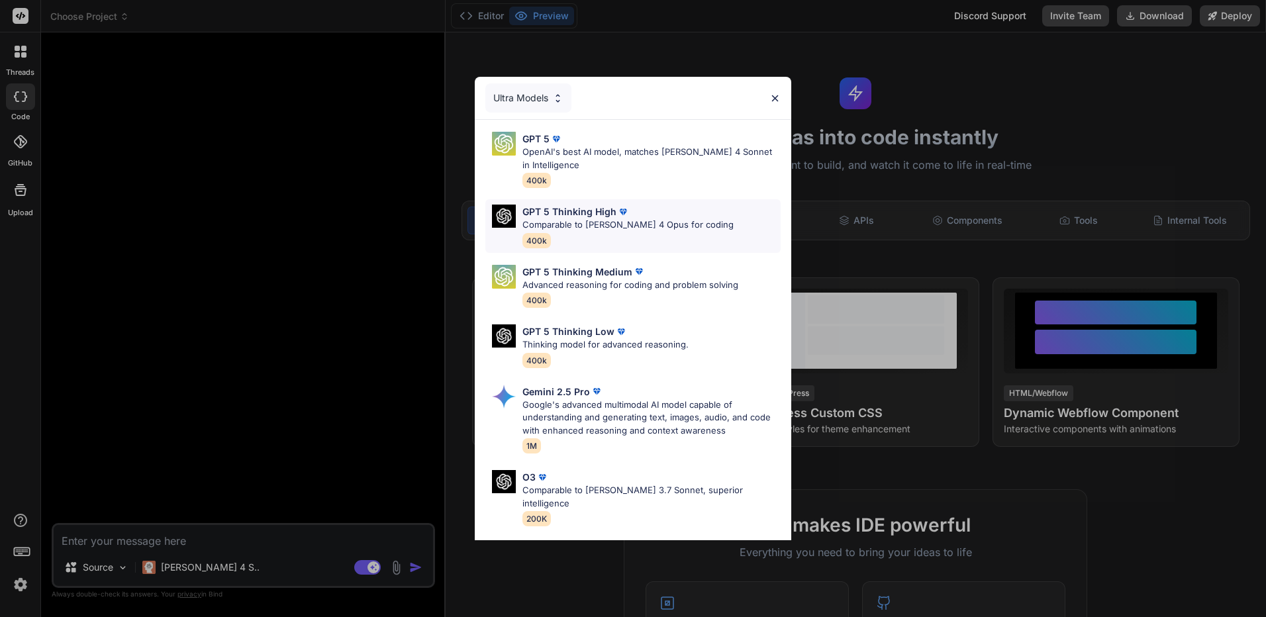
click at [657, 232] on div "GPT 5 Thinking High Comparable to Claude 4 Opus for coding 400k" at bounding box center [627, 226] width 211 height 43
type textarea "x"
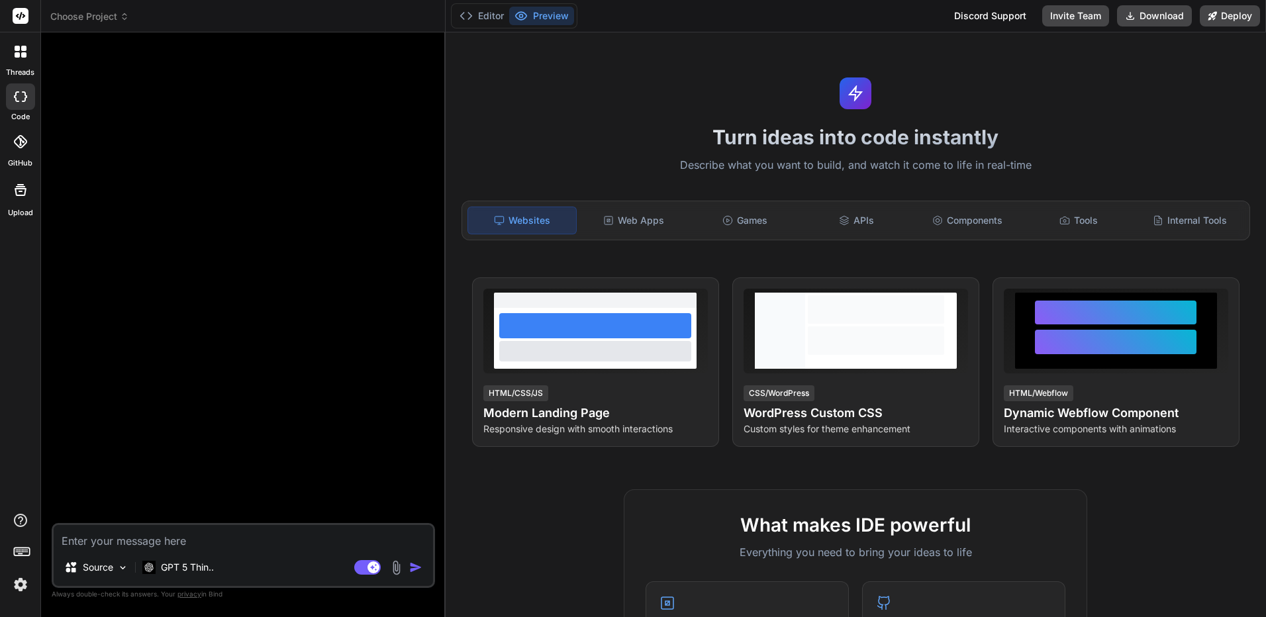
click at [300, 543] on textarea at bounding box center [243, 537] width 379 height 24
paste textarea "Project Overview Create a modern, SEO-optimized Thai gambling website for domai…"
type textarea "Project Overview Create a modern, SEO-optimized Thai gambling website for domai…"
type textarea "x"
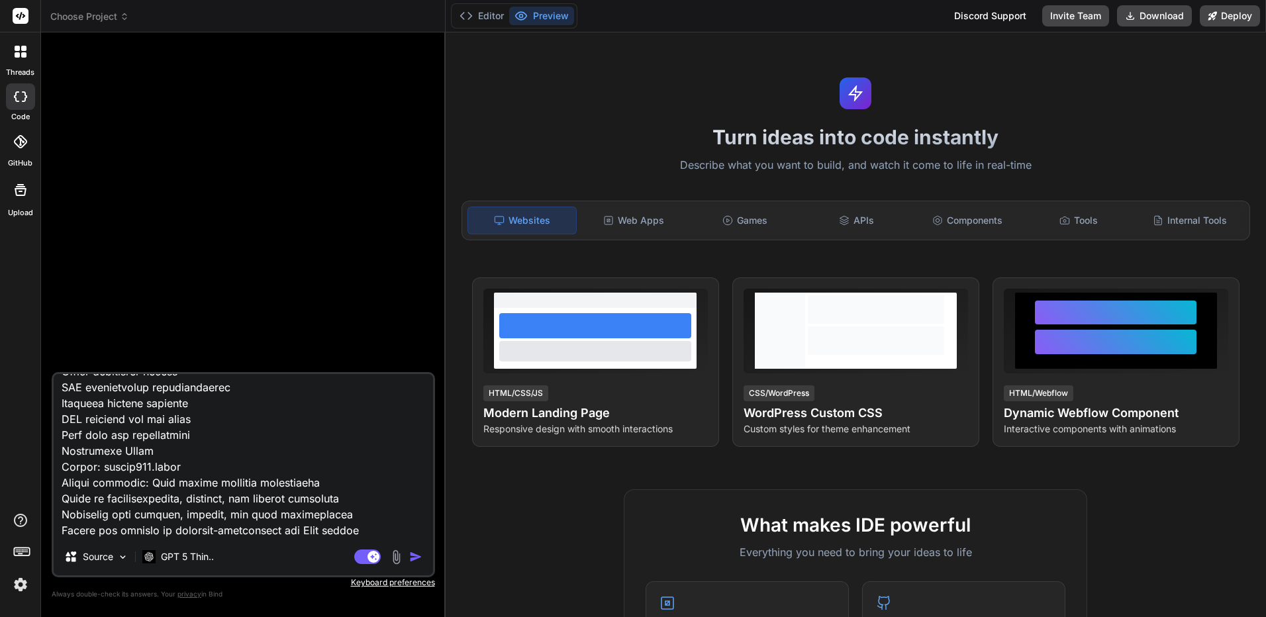
type textarea "Project Overview Create a modern, SEO-optimized Thai gambling website for domai…"
click at [415, 556] on img "button" at bounding box center [415, 556] width 13 height 13
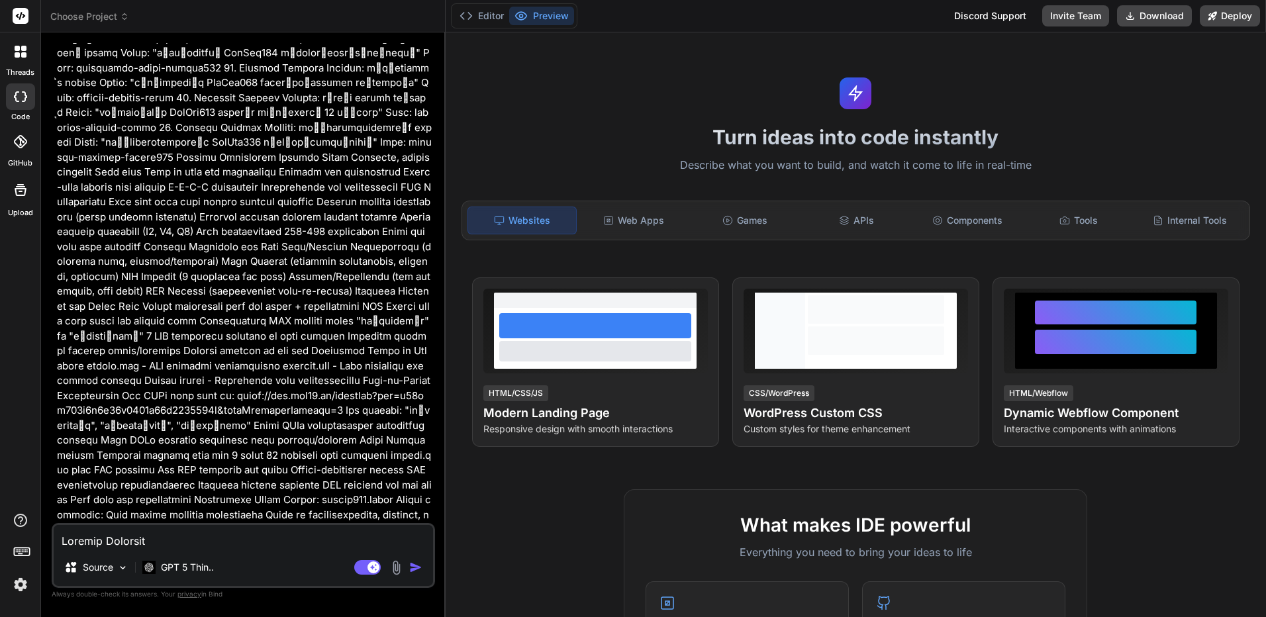
scroll to position [924, 0]
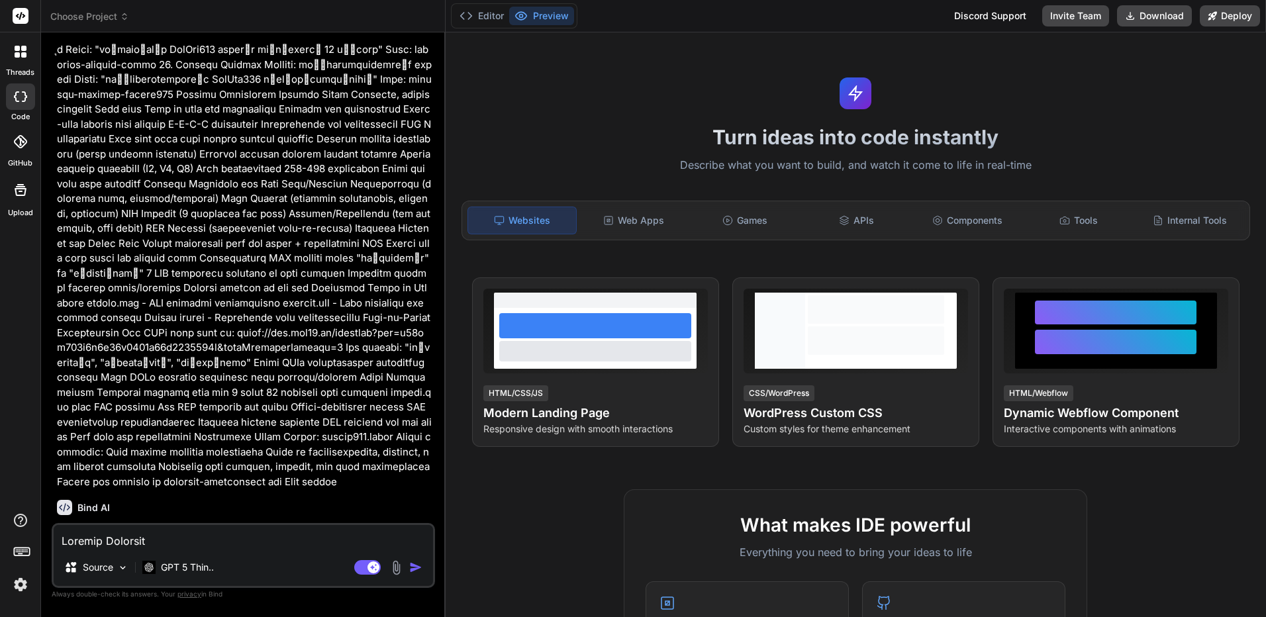
click at [15, 583] on img at bounding box center [20, 584] width 23 height 23
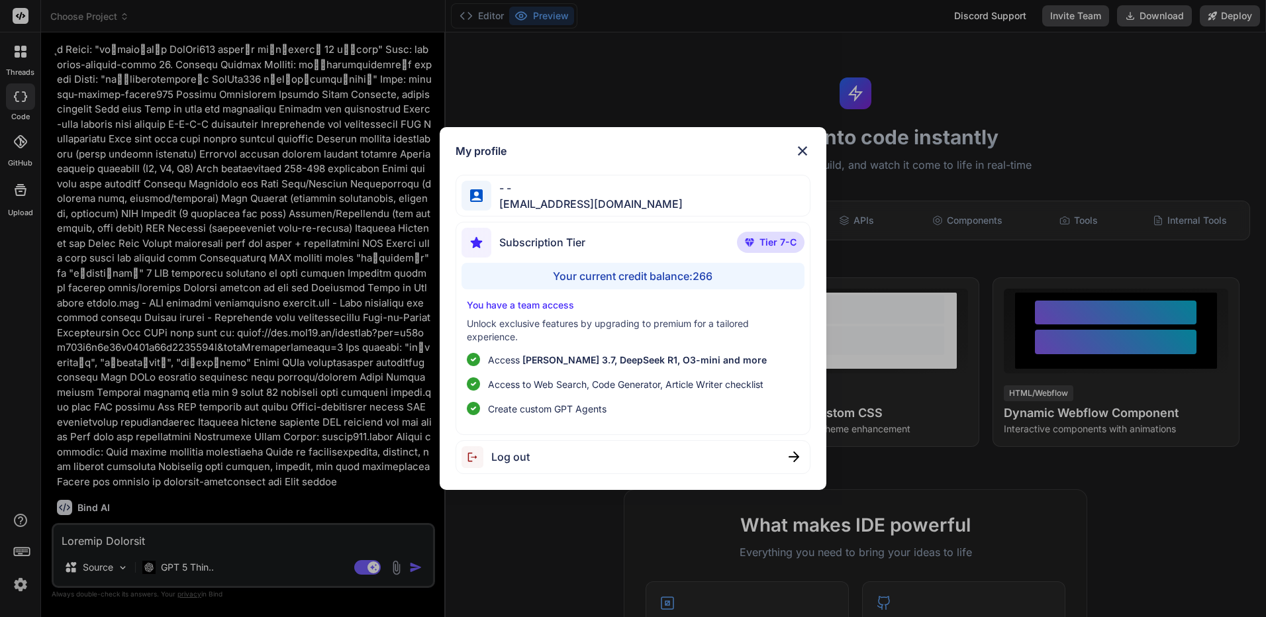
scroll to position [877, 0]
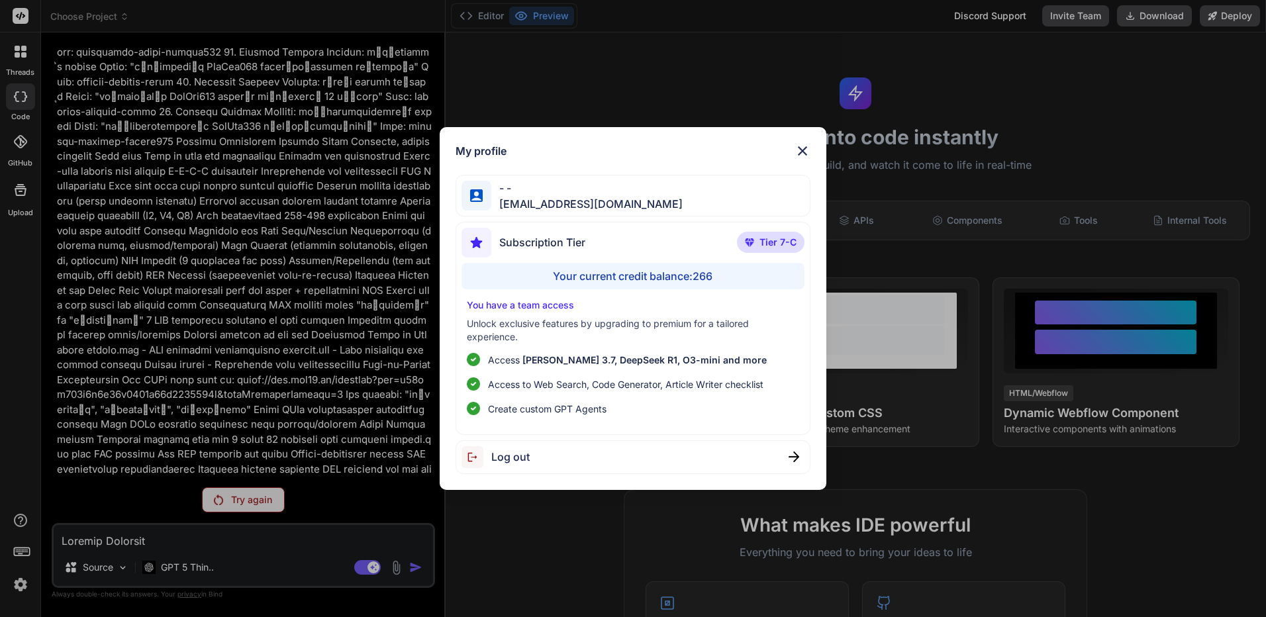
click at [232, 318] on div "My profile - - kingkranyutthasin@gmail.com Subscription Tier Tier 7-C Your curr…" at bounding box center [633, 308] width 1266 height 617
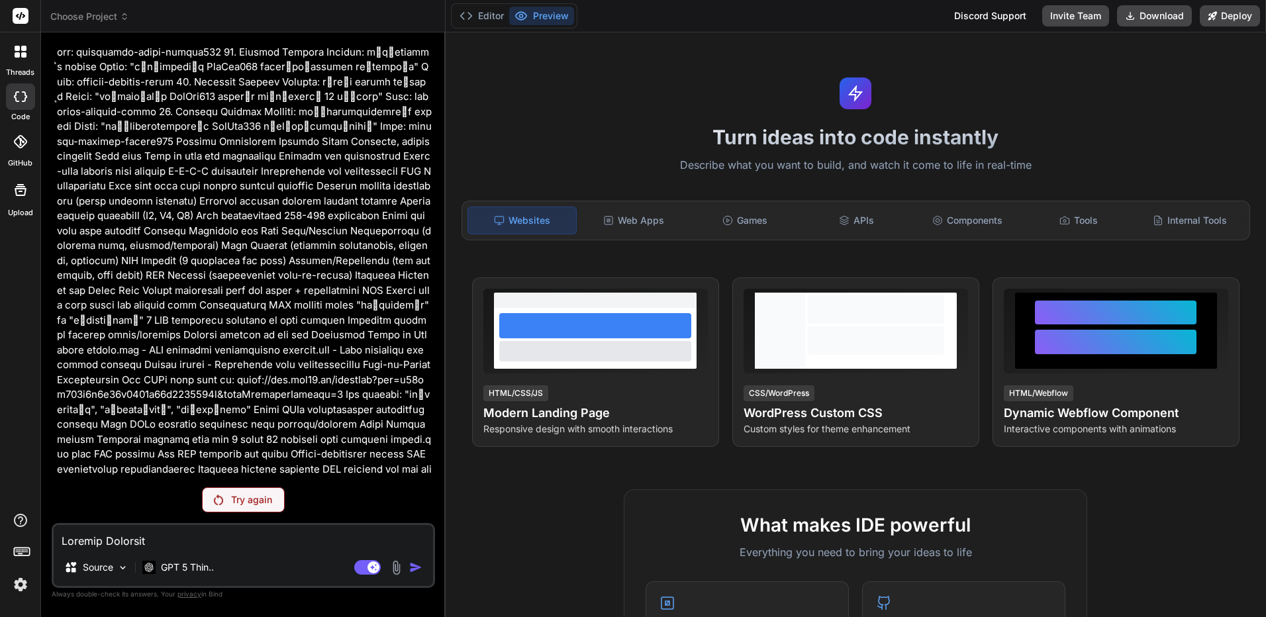
click at [253, 502] on p "Try again" at bounding box center [251, 499] width 41 height 13
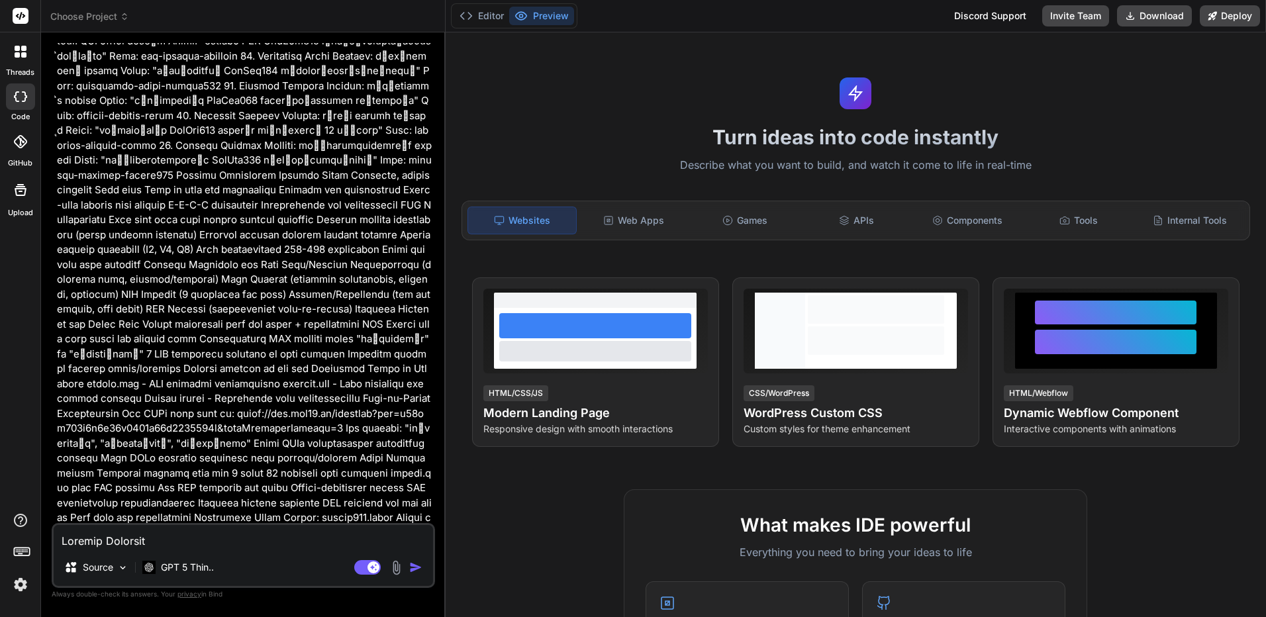
scroll to position [924, 0]
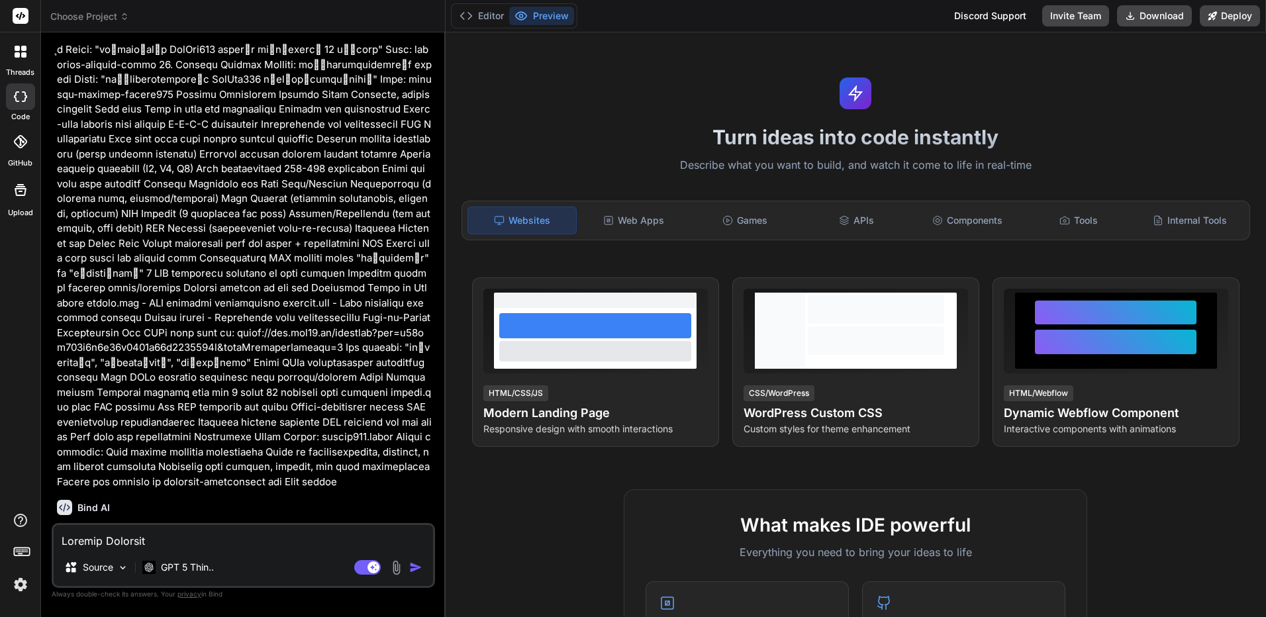
type textarea "x"
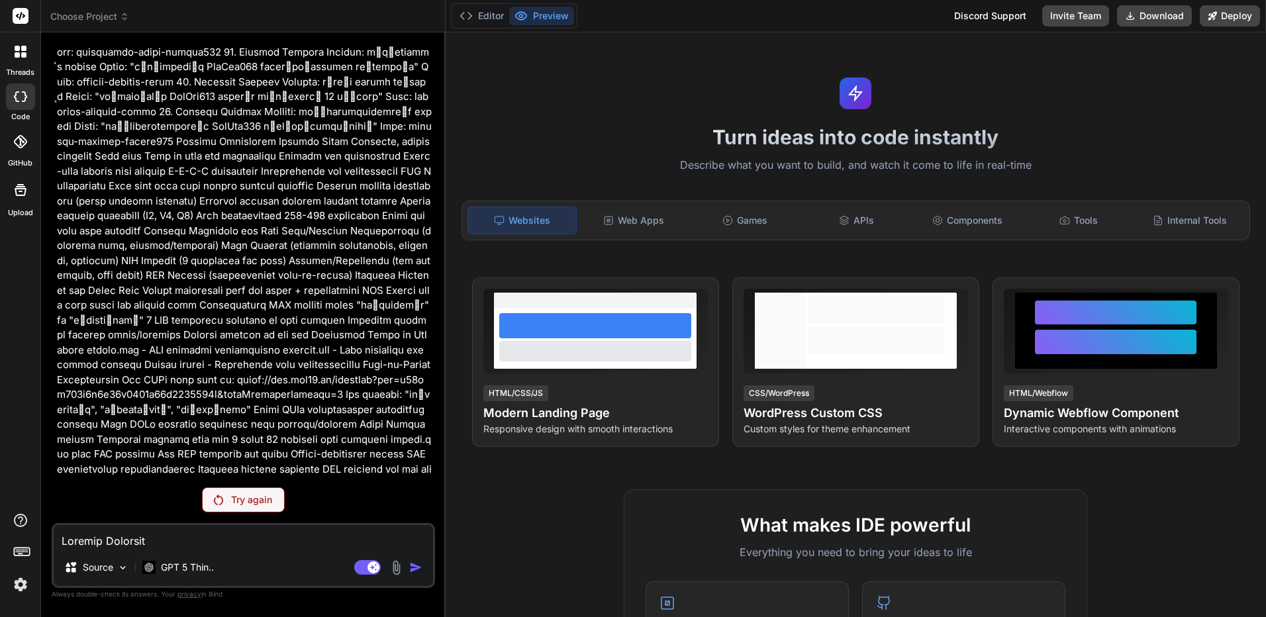
click at [126, 13] on icon at bounding box center [124, 16] width 9 height 9
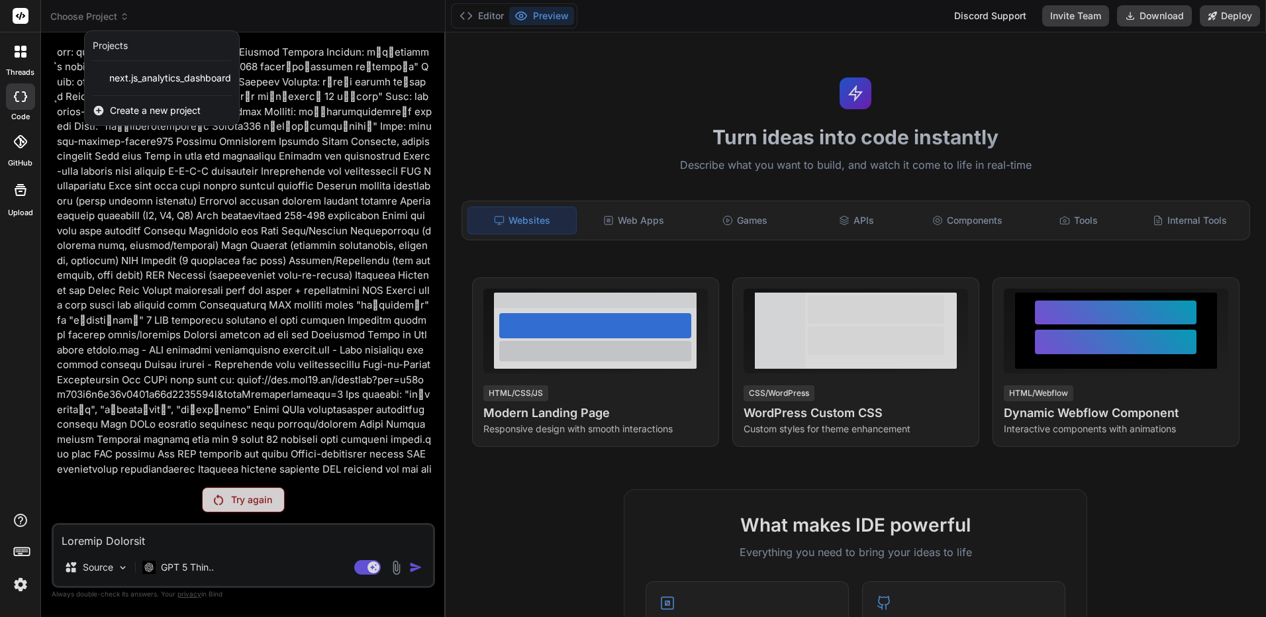
click at [182, 114] on span "Create a new project" at bounding box center [155, 110] width 91 height 13
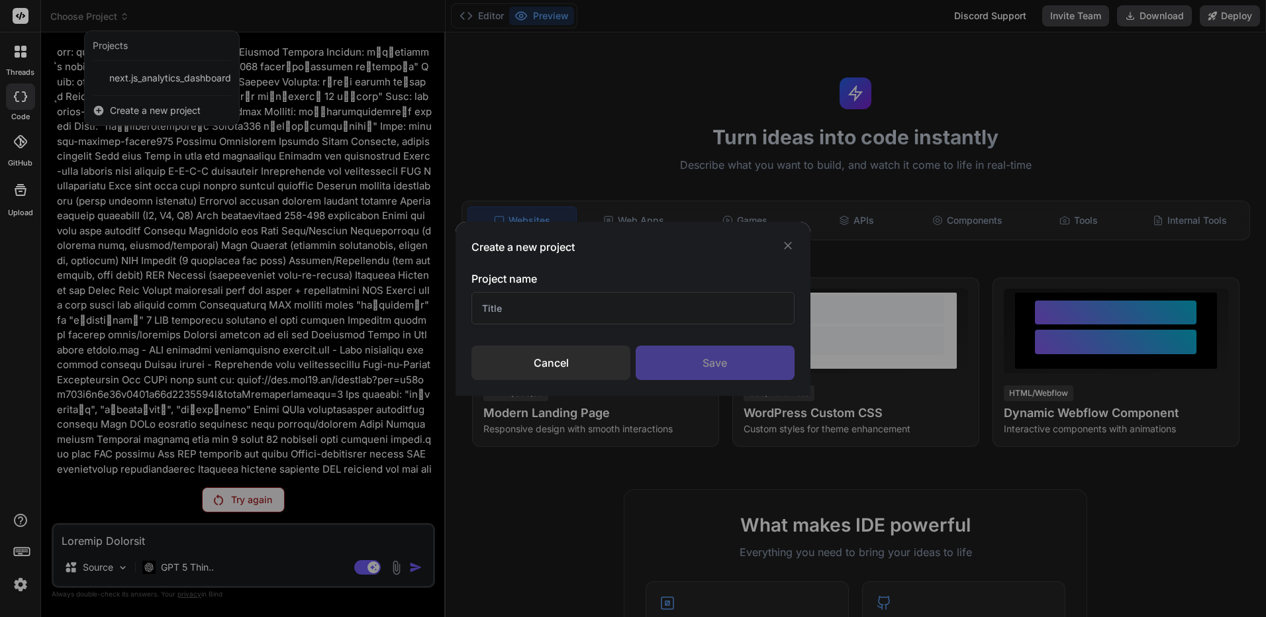
click at [646, 315] on input "text" at bounding box center [632, 308] width 322 height 32
click at [599, 303] on input "กก" at bounding box center [632, 308] width 322 height 32
type input "ss"
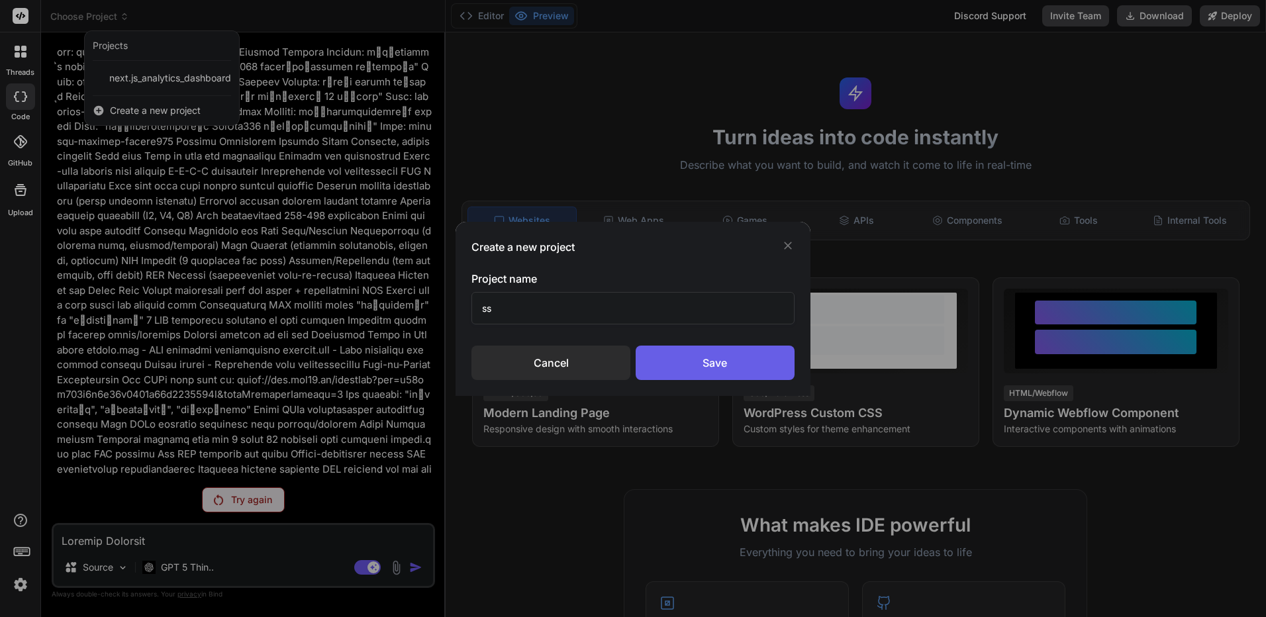
click at [691, 379] on div "Save" at bounding box center [715, 363] width 159 height 34
type textarea "x"
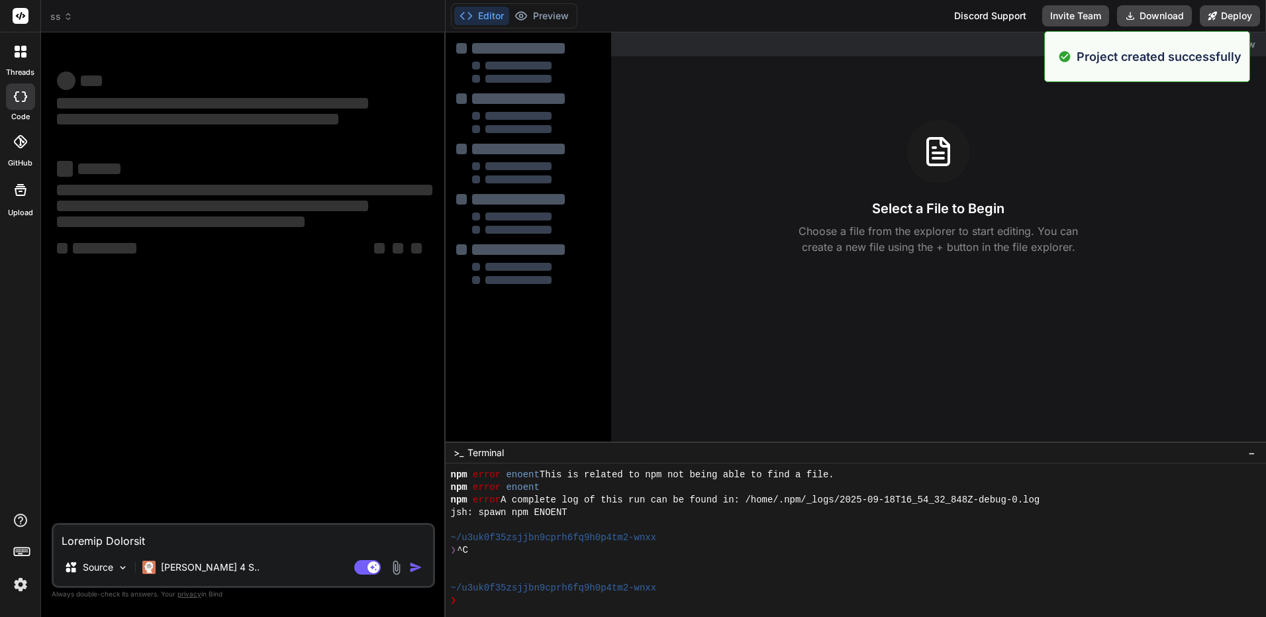
scroll to position [340, 0]
click at [323, 543] on textarea at bounding box center [243, 537] width 379 height 24
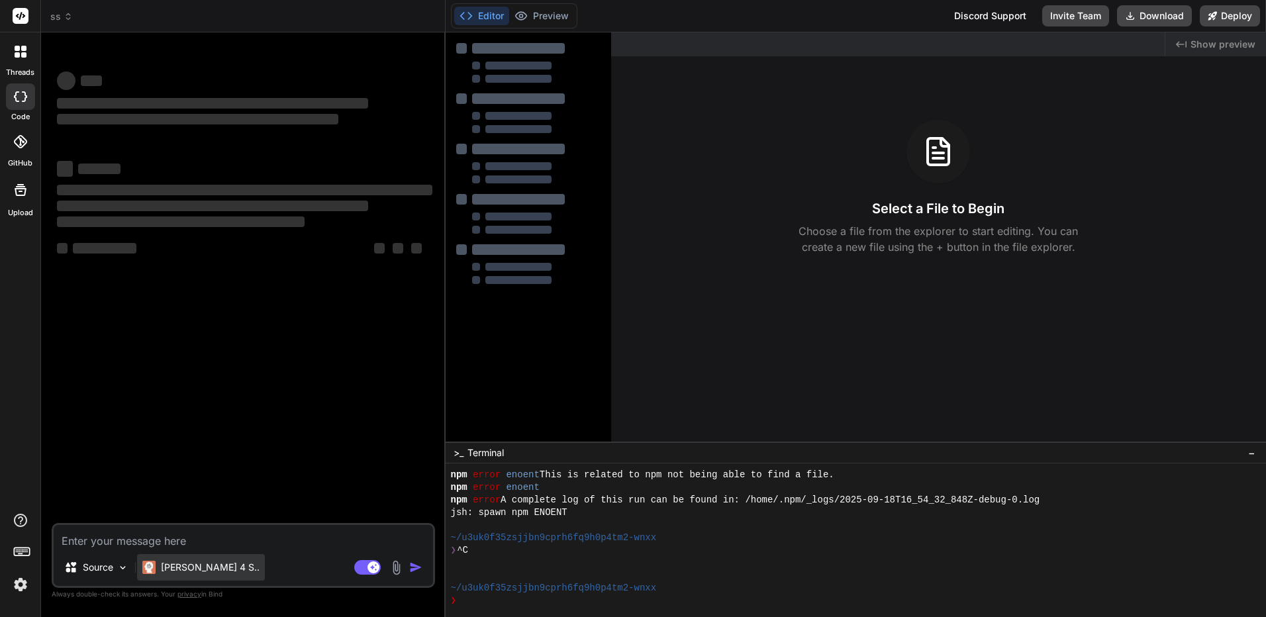
click at [199, 571] on p "Claude 4 S.." at bounding box center [210, 567] width 99 height 13
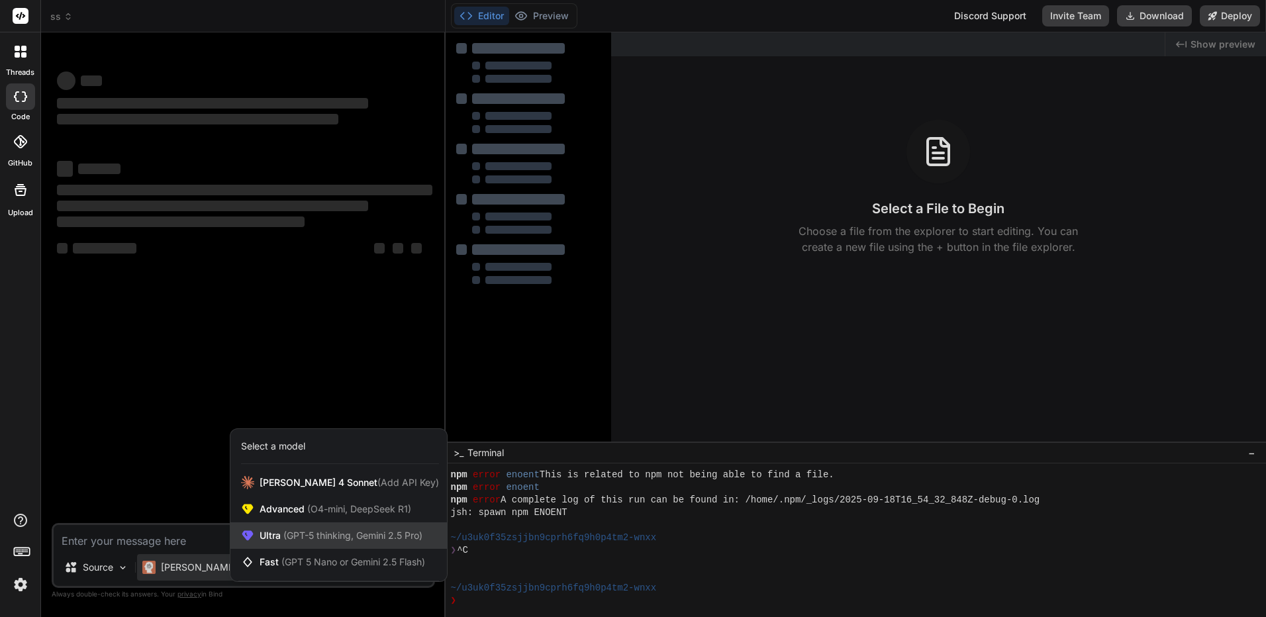
click at [294, 535] on span "(GPT-5 thinking, Gemini 2.5 Pro)" at bounding box center [352, 535] width 142 height 11
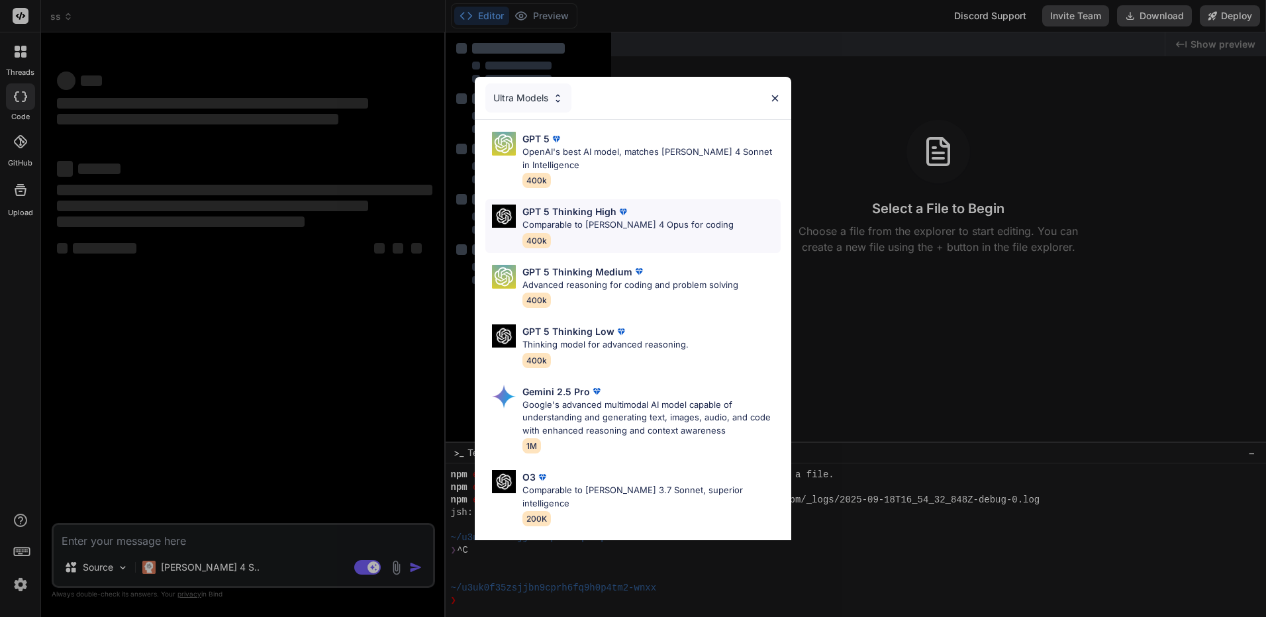
click at [632, 223] on p "Comparable to [PERSON_NAME] 4 Opus for coding" at bounding box center [627, 225] width 211 height 13
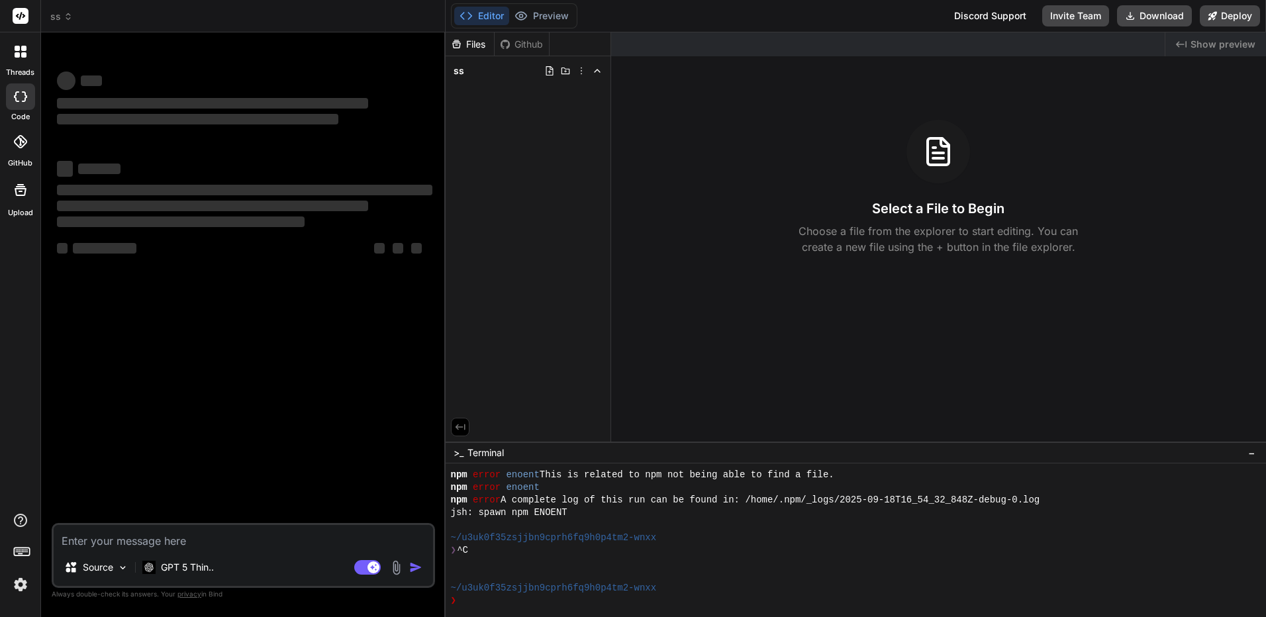
type textarea "x"
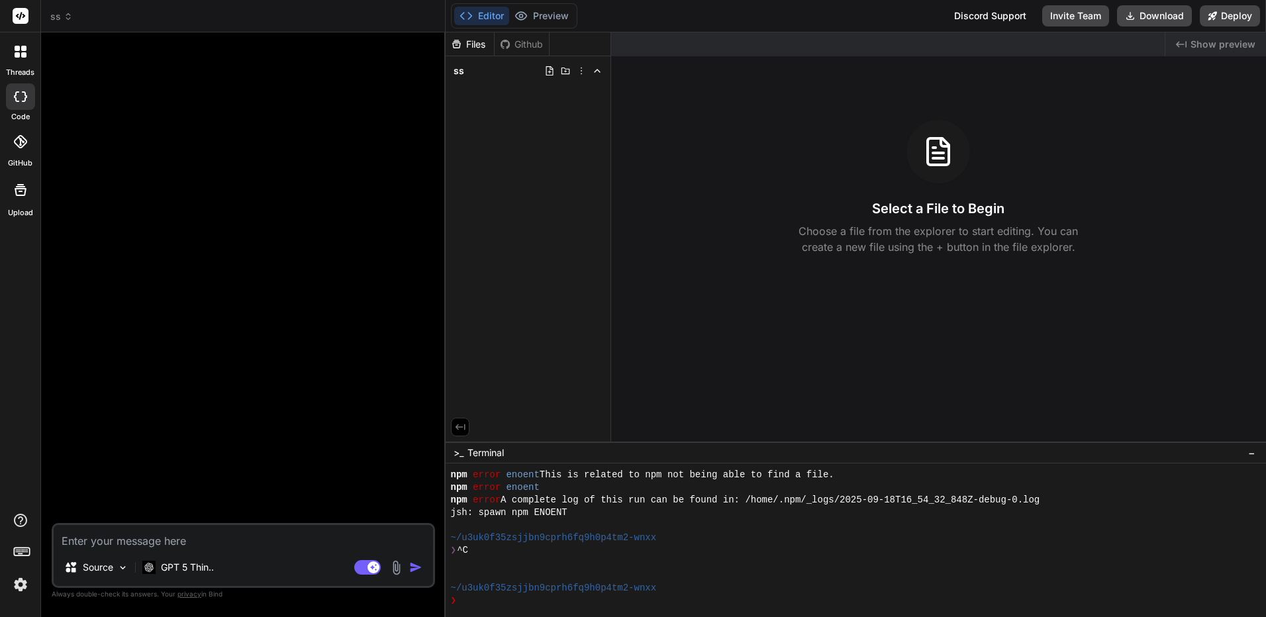
click at [360, 542] on textarea at bounding box center [243, 537] width 379 height 24
paste textarea "Project Overview Create a modern, SEO-optimized Thai gambling website for domai…"
type textarea "Project Overview Create a modern, SEO-optimized Thai gambling website for domai…"
type textarea "x"
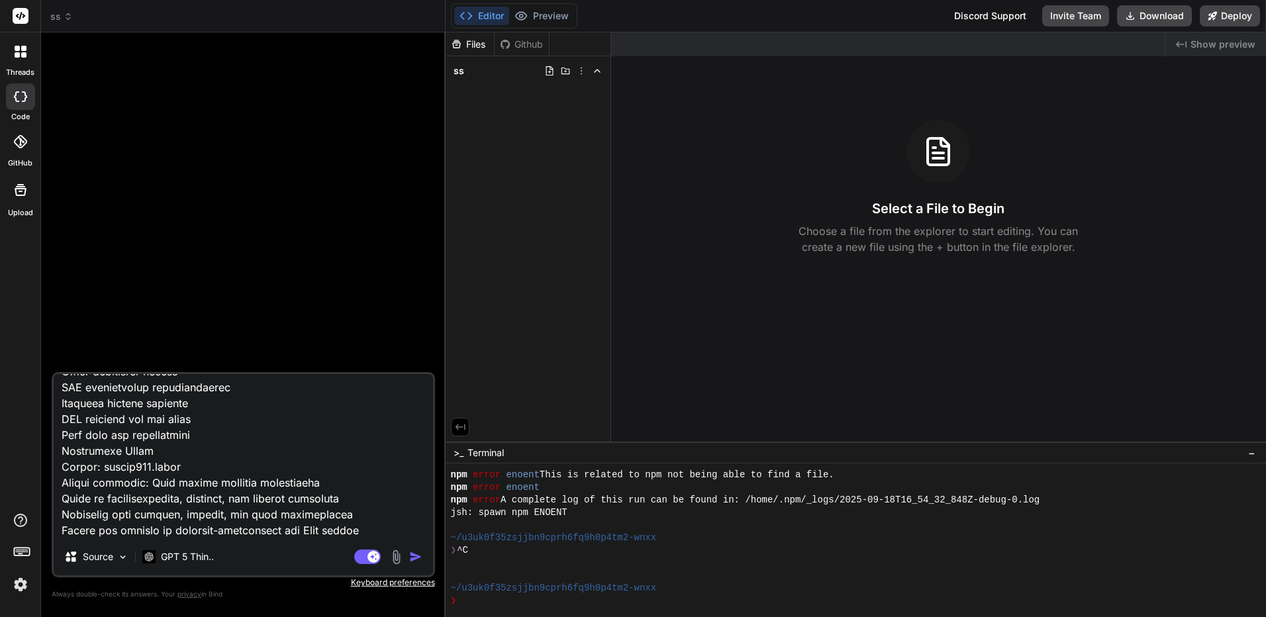
type textarea "Project Overview Create a modern, SEO-optimized Thai gambling website for domai…"
click at [420, 553] on img "button" at bounding box center [415, 556] width 13 height 13
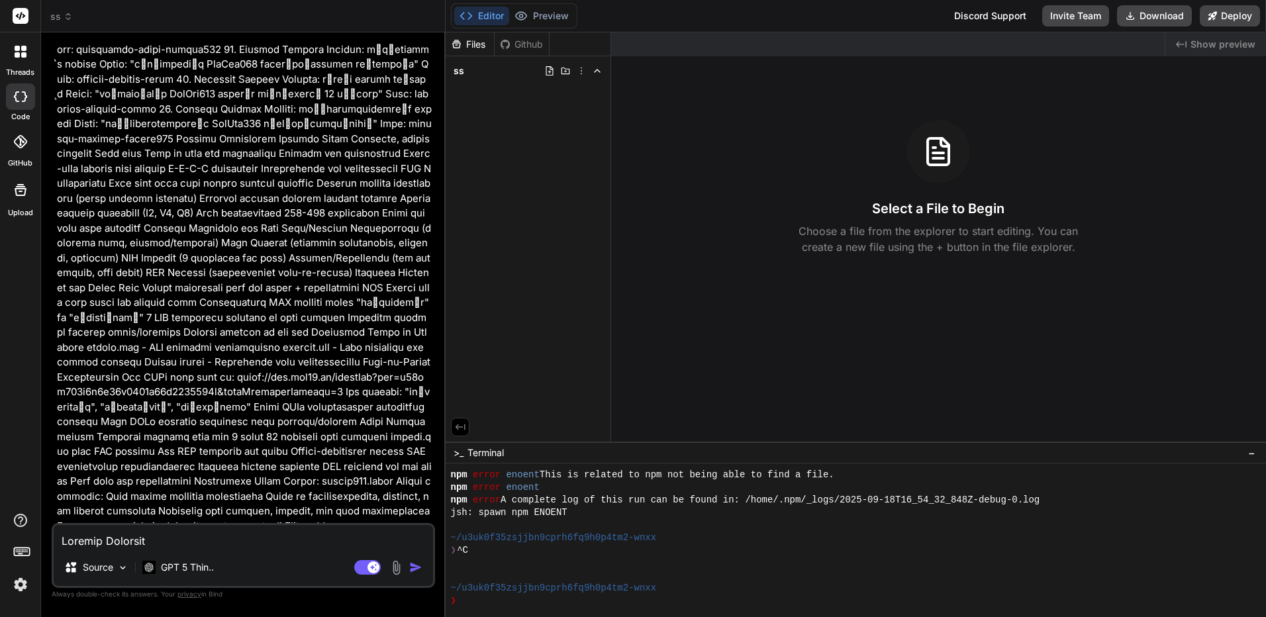
scroll to position [924, 0]
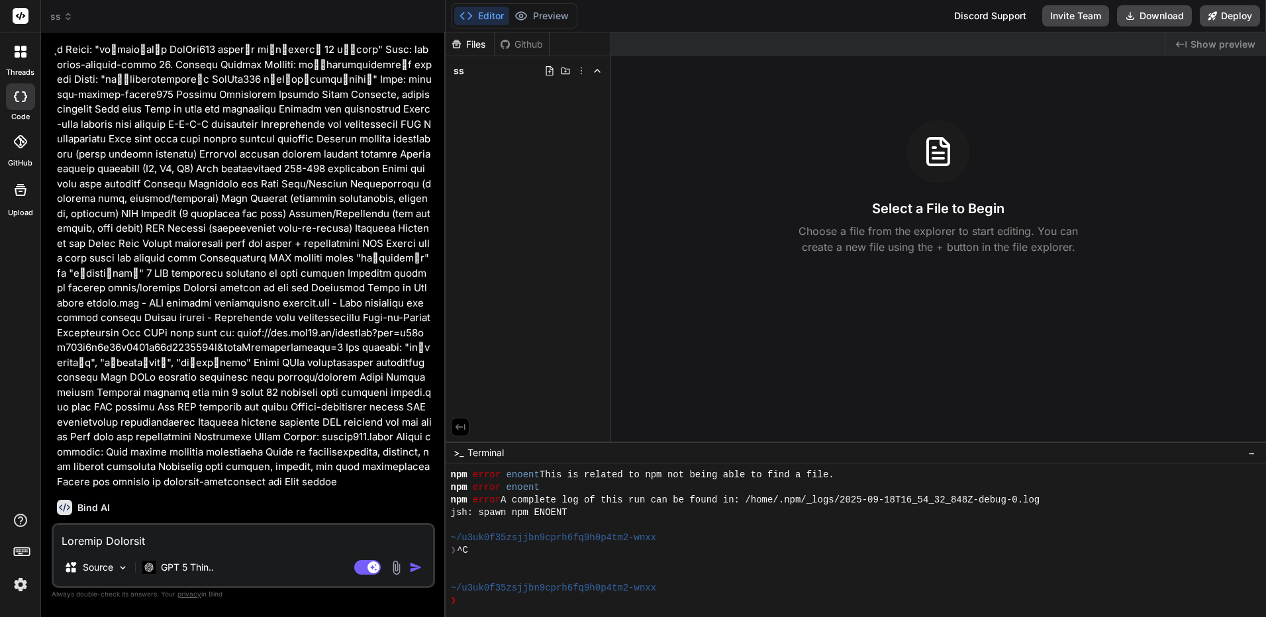
drag, startPoint x: 364, startPoint y: 124, endPoint x: 356, endPoint y: 466, distance: 341.8
type textarea "x"
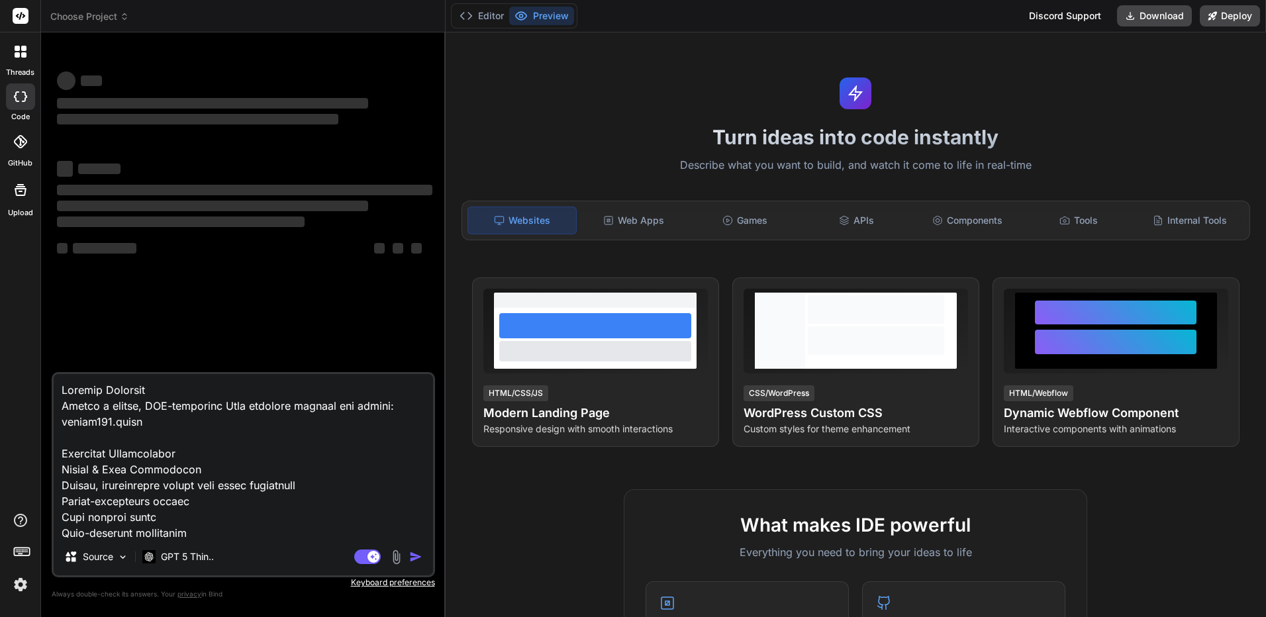
click at [298, 433] on textarea at bounding box center [243, 456] width 379 height 164
click at [298, 432] on textarea at bounding box center [243, 456] width 379 height 164
type textarea "x"
type textarea "="
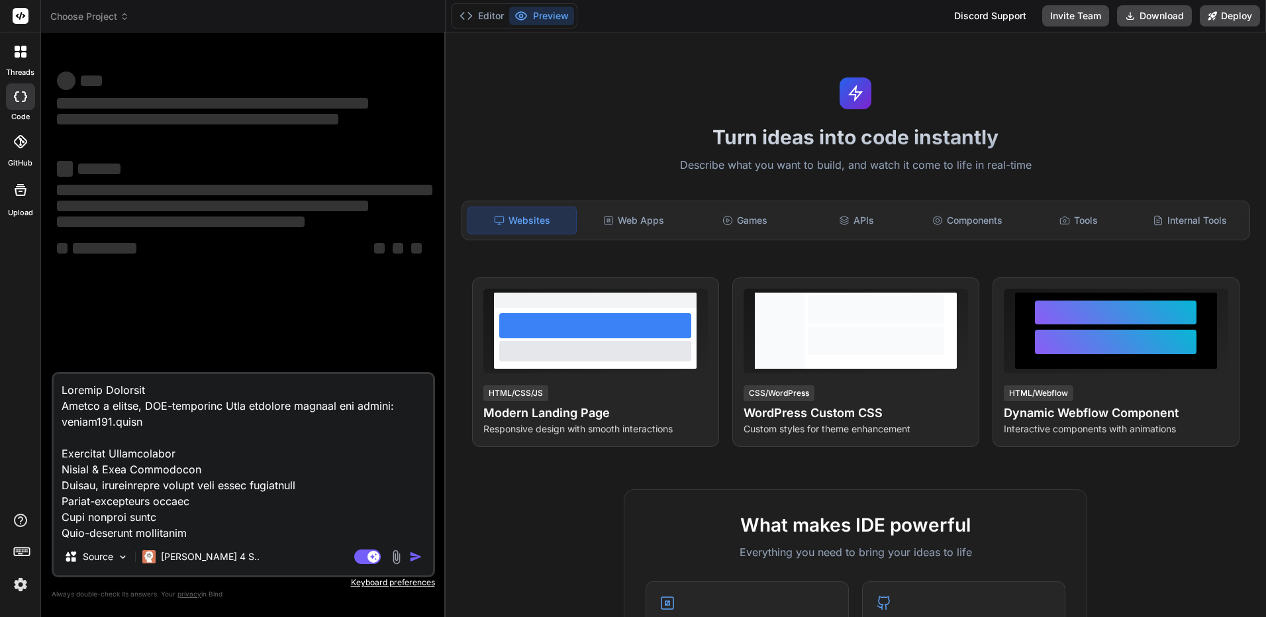
type textarea "x"
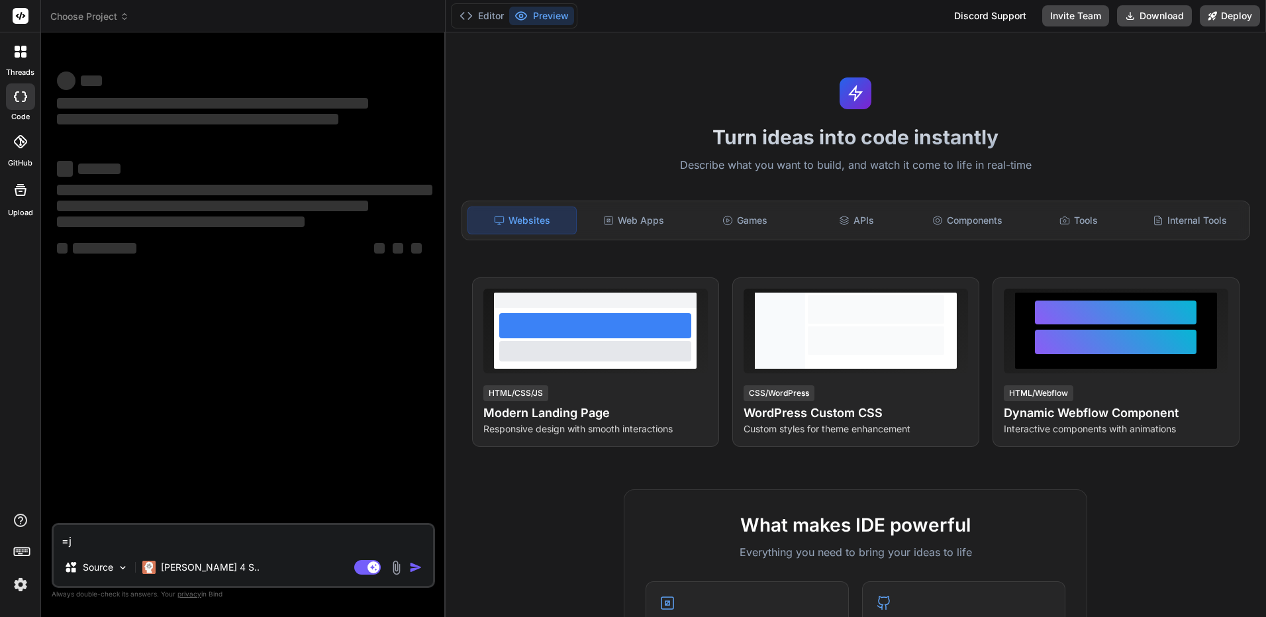
type textarea "=j;"
type textarea "x"
type textarea "=j;p"
type textarea "x"
type textarea "=j;"
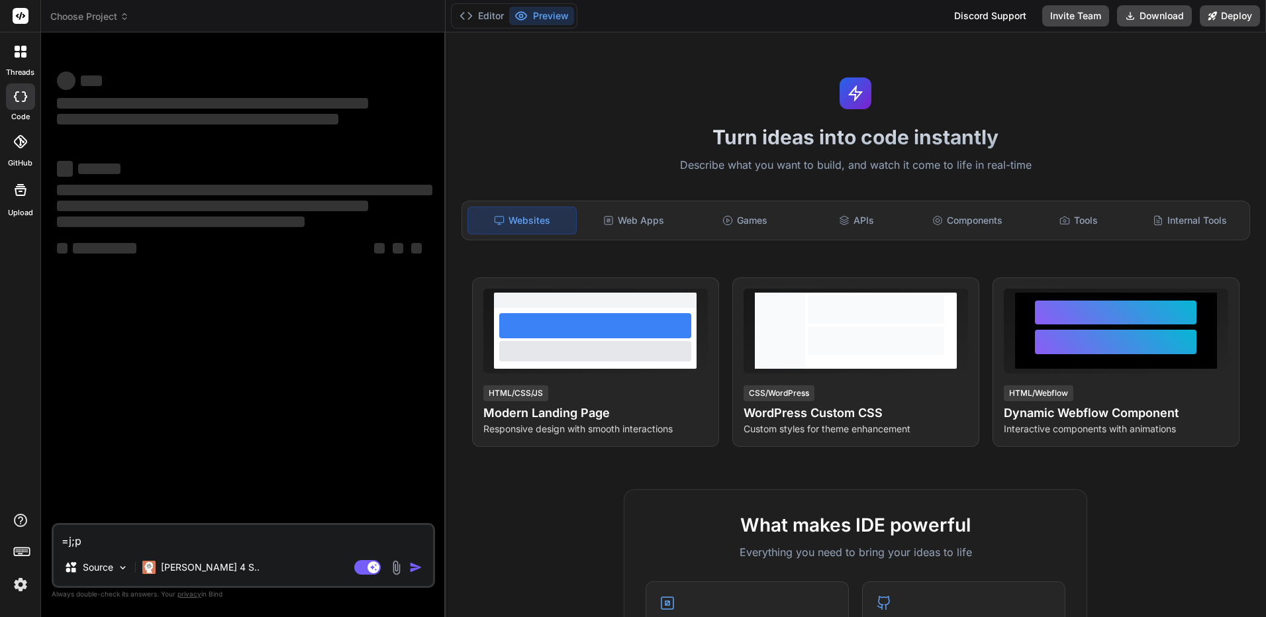
type textarea "x"
type textarea "=j"
type textarea "x"
type textarea "="
type textarea "x"
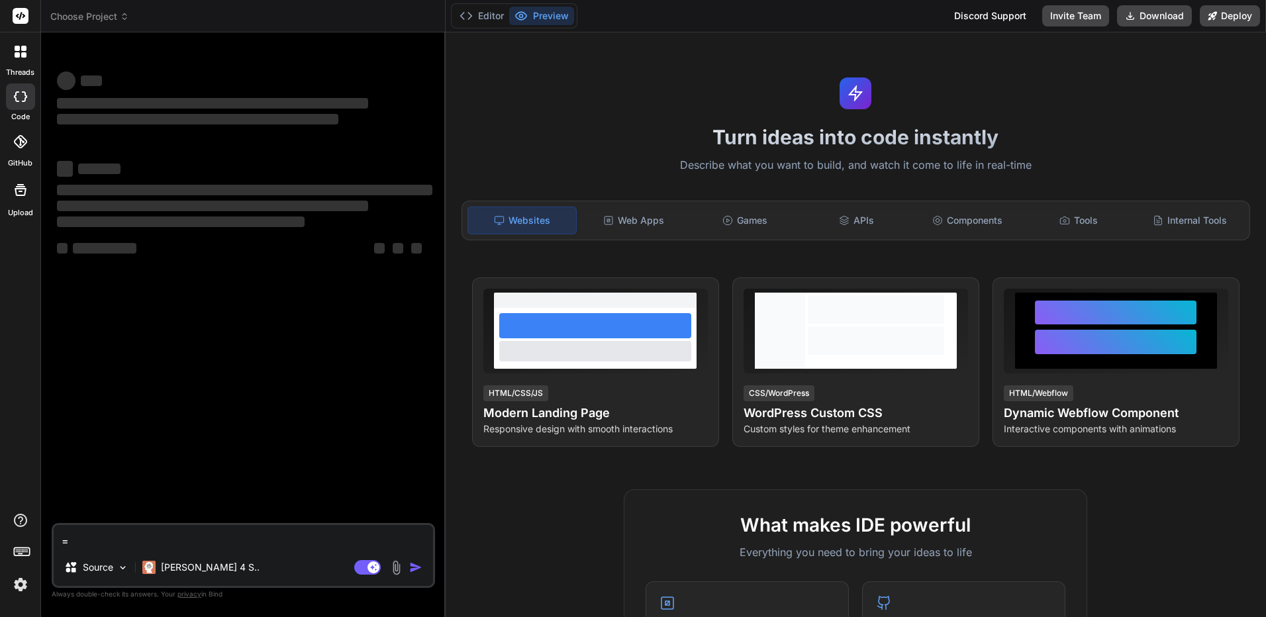
type textarea "x"
type textarea "ช"
type textarea "x"
type textarea "ช่"
type textarea "x"
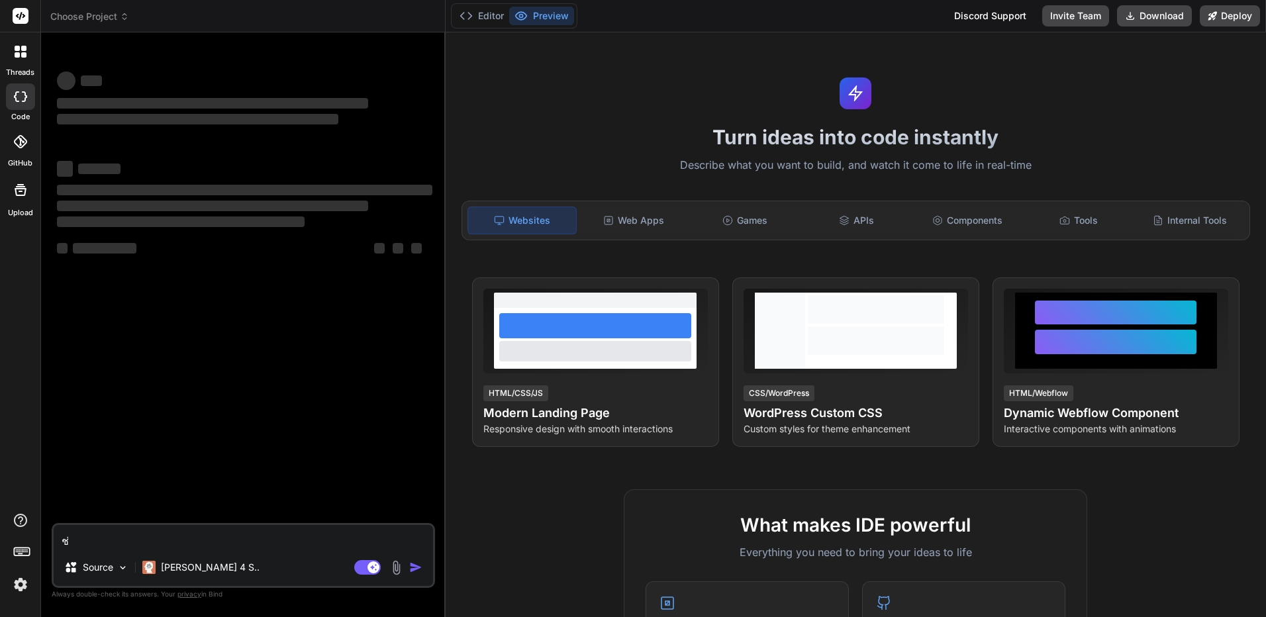
type textarea "ช่ว"
type textarea "x"
type textarea "ช่วย"
type textarea "x"
type textarea "ช่วยส"
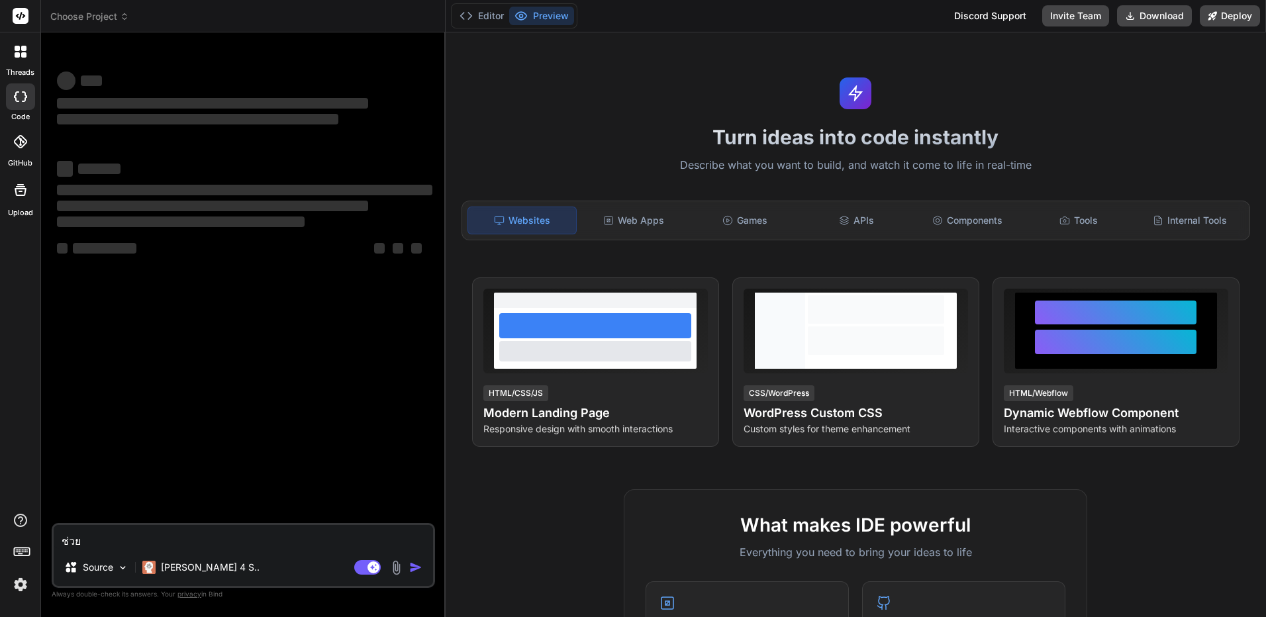
type textarea "x"
type textarea "ช่วยสร"
type textarea "x"
type textarea "ช่วยสร้"
type textarea "x"
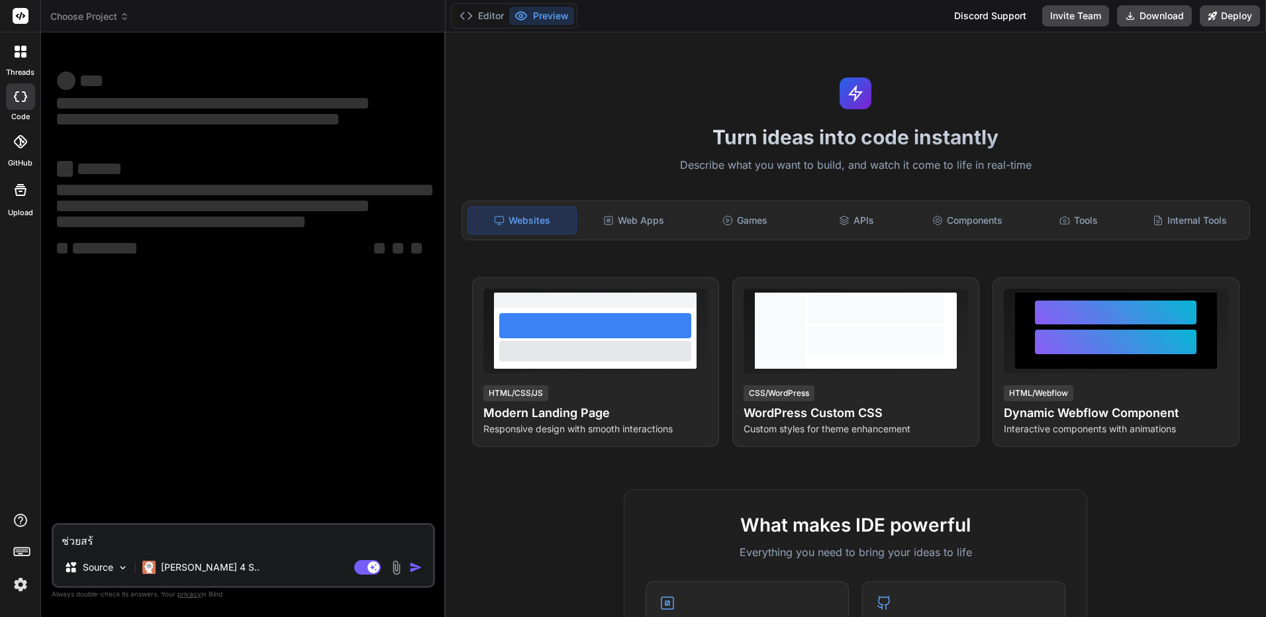
type textarea "ช่วยสร้า"
type textarea "x"
type textarea "ช่วยสร้าง"
type textarea "x"
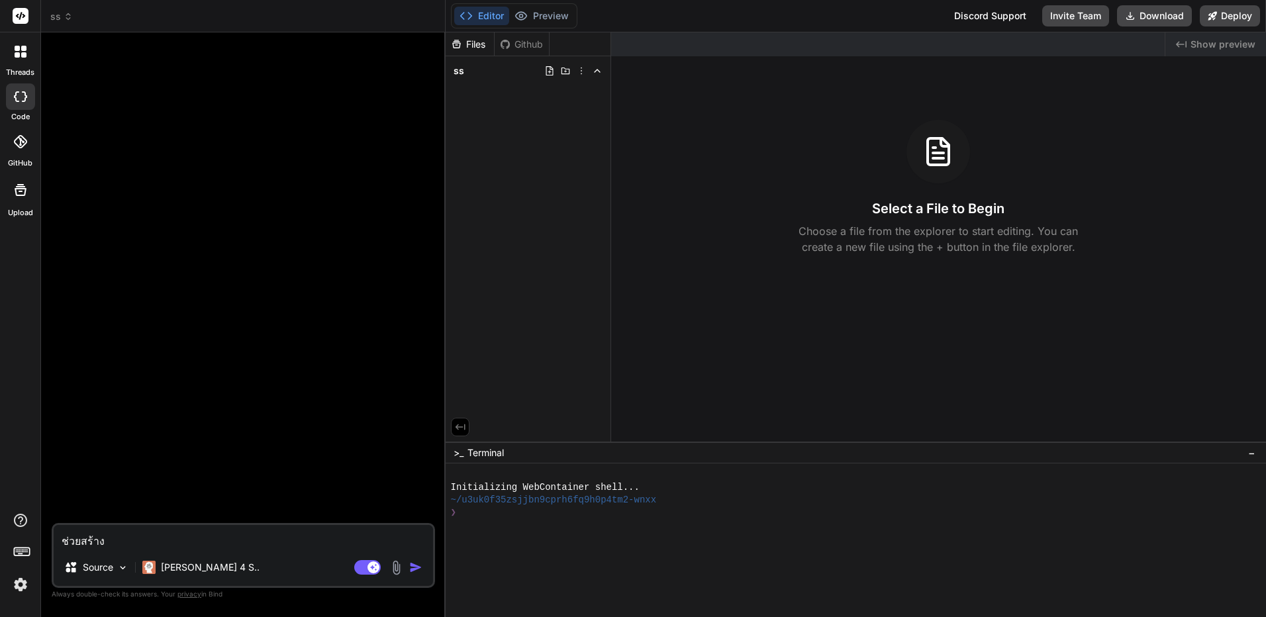
type textarea "ช่วยสร้างเ"
type textarea "x"
type textarea "ช่วยสร้างเว"
type textarea "x"
type textarea "ช่วยสร้างเว็"
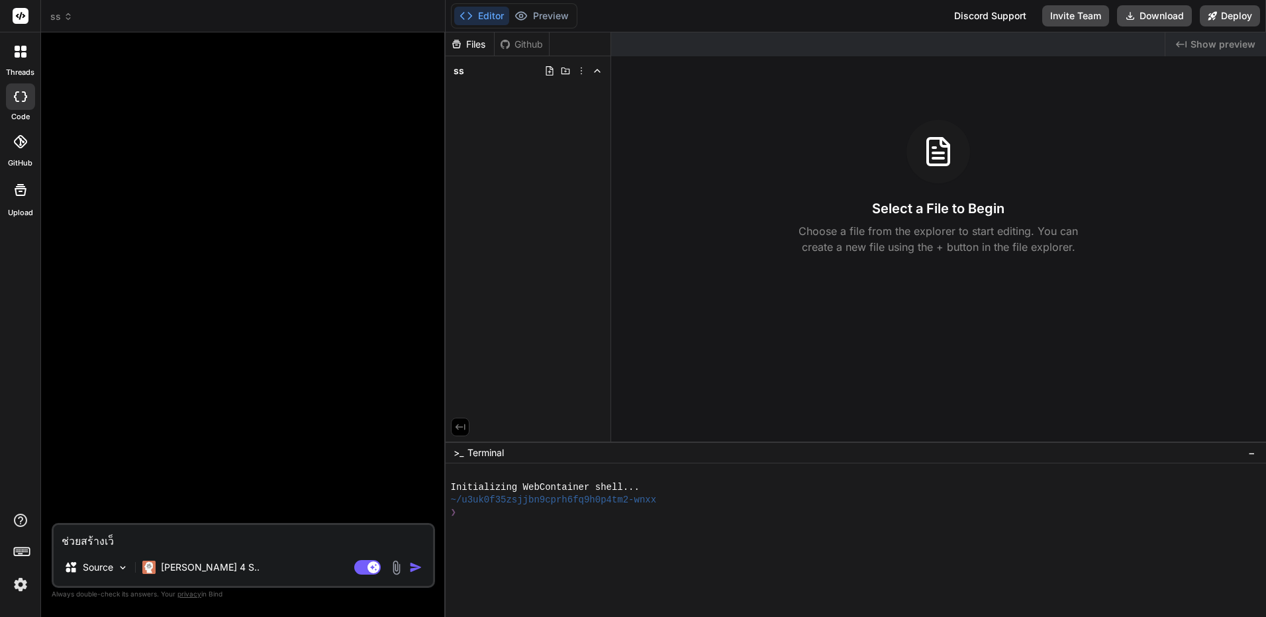
type textarea "x"
type textarea "ช่วยสร้างเว็บ"
type textarea "x"
type textarea "ช่วยสร้างเว็บไ"
type textarea "x"
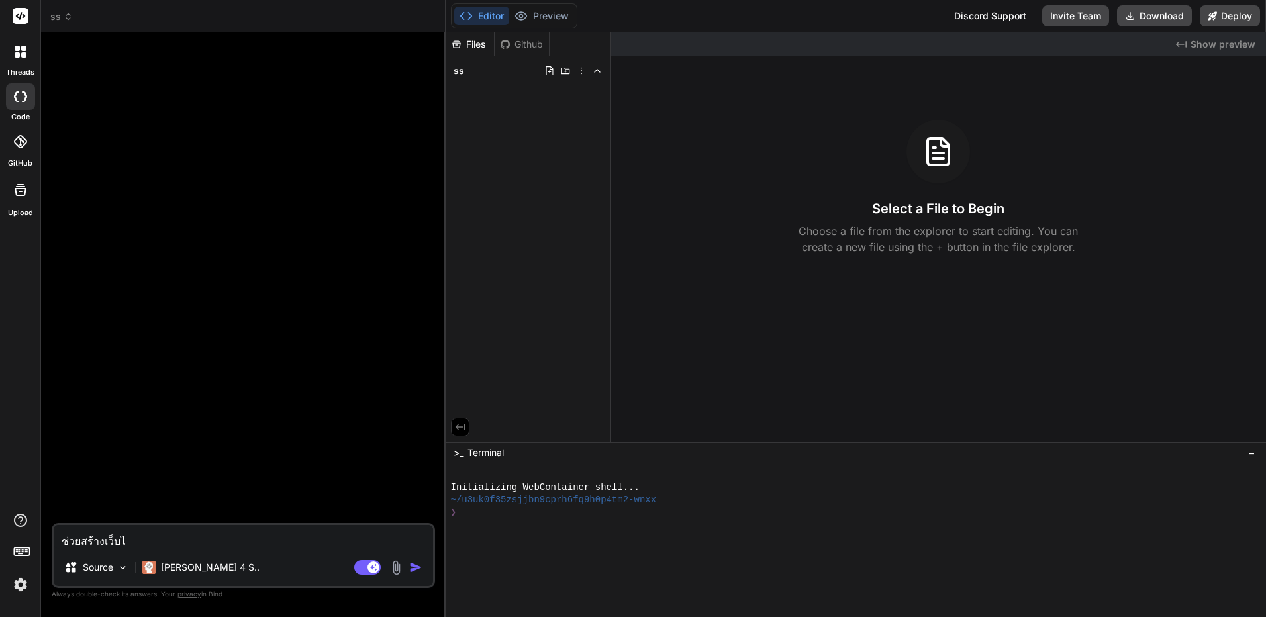
type textarea "ช่วยสร้างเว็บไซ"
type textarea "x"
type textarea "ช่วยสร้างเว็บไซต"
type textarea "x"
type textarea "ช่วยสร้างเว็บไซต์"
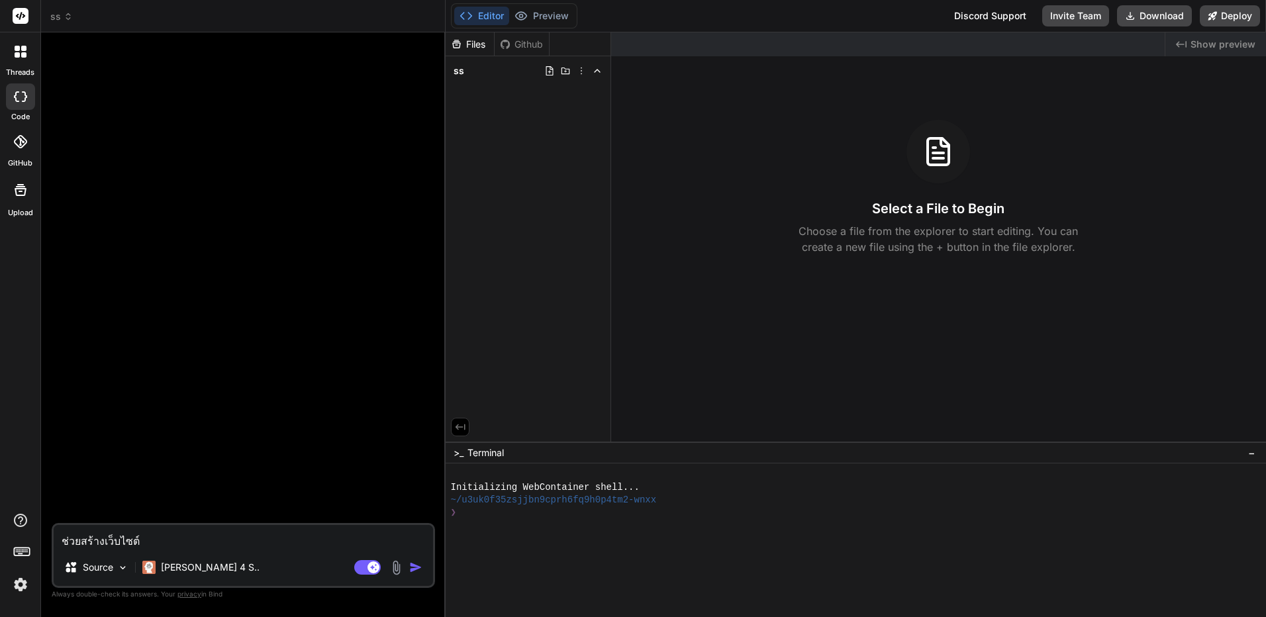
type textarea "x"
type textarea "ช่วยสร้างเว็บไซต์ไ"
type textarea "x"
type textarea "ช่วยสร้างเว็บไซต์ได"
type textarea "x"
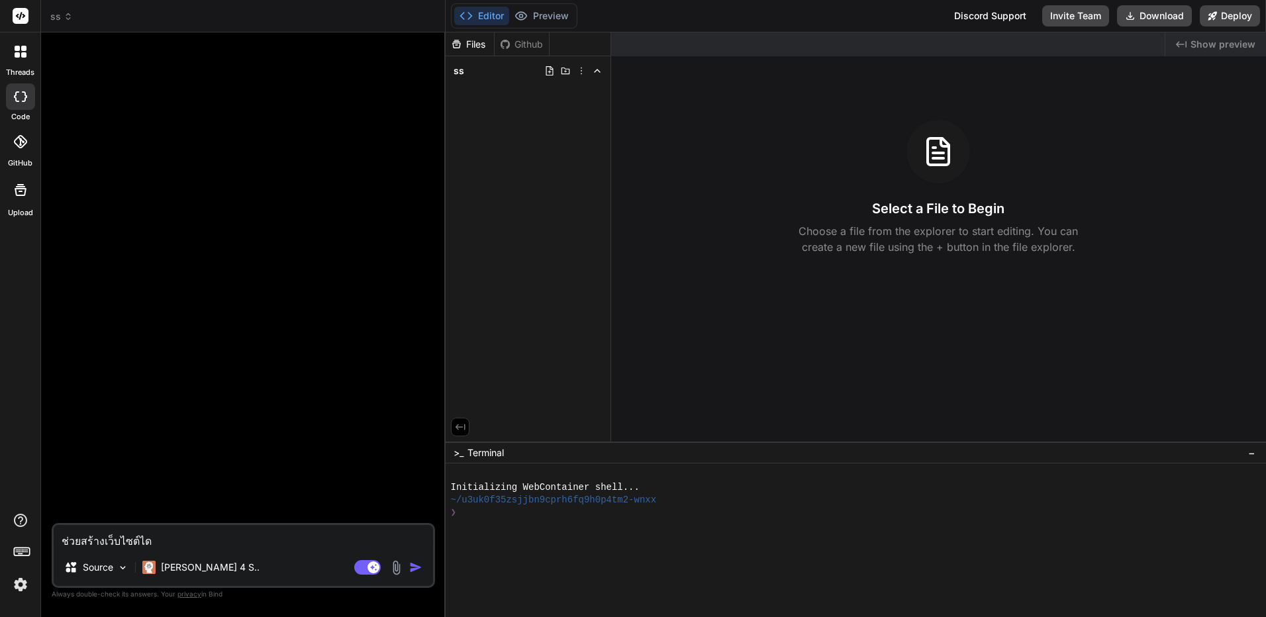
type textarea "ช่วยสร้างเว็บไซต์ได้"
type textarea "x"
type textarea "ช่วยสร้างเว็บไซต์ได้ไ"
type textarea "x"
type textarea "ช่วยสร้างเว็บไซต์ได้ไห"
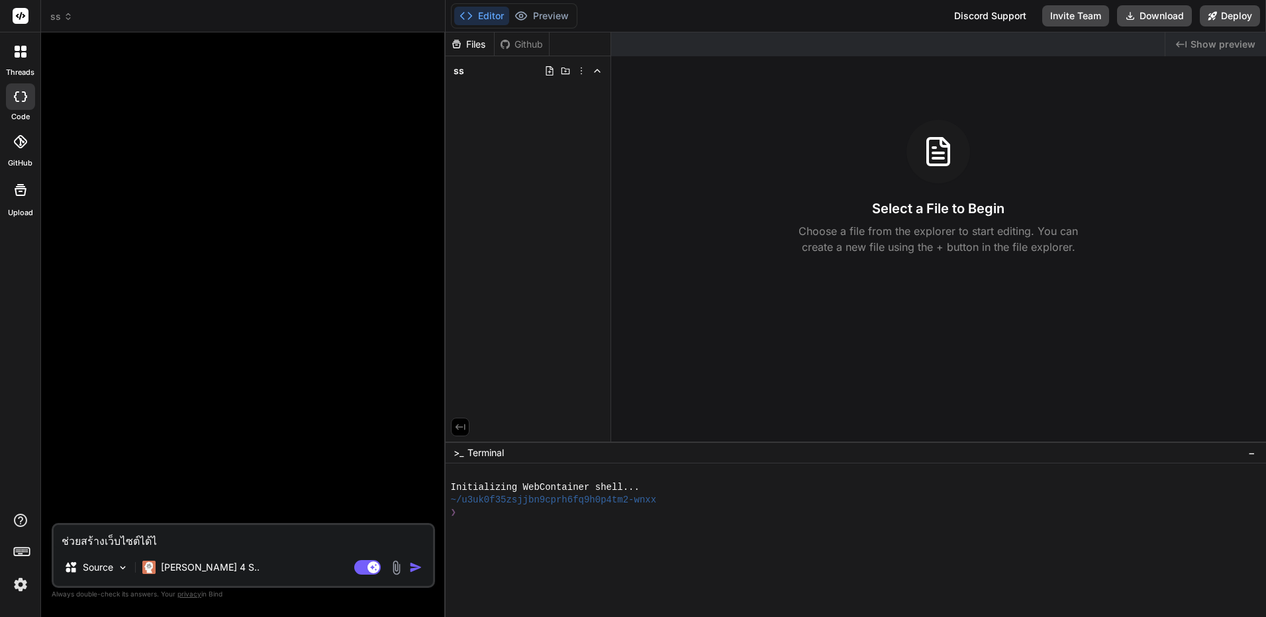
type textarea "x"
type textarea "ช่วยสร้างเว็บไซต์ได้ไหม"
type textarea "x"
type textarea "ช่วยสร้างเว็บไซต์ได้ไหม"
click at [202, 567] on p "[PERSON_NAME] 4 S.." at bounding box center [210, 567] width 99 height 13
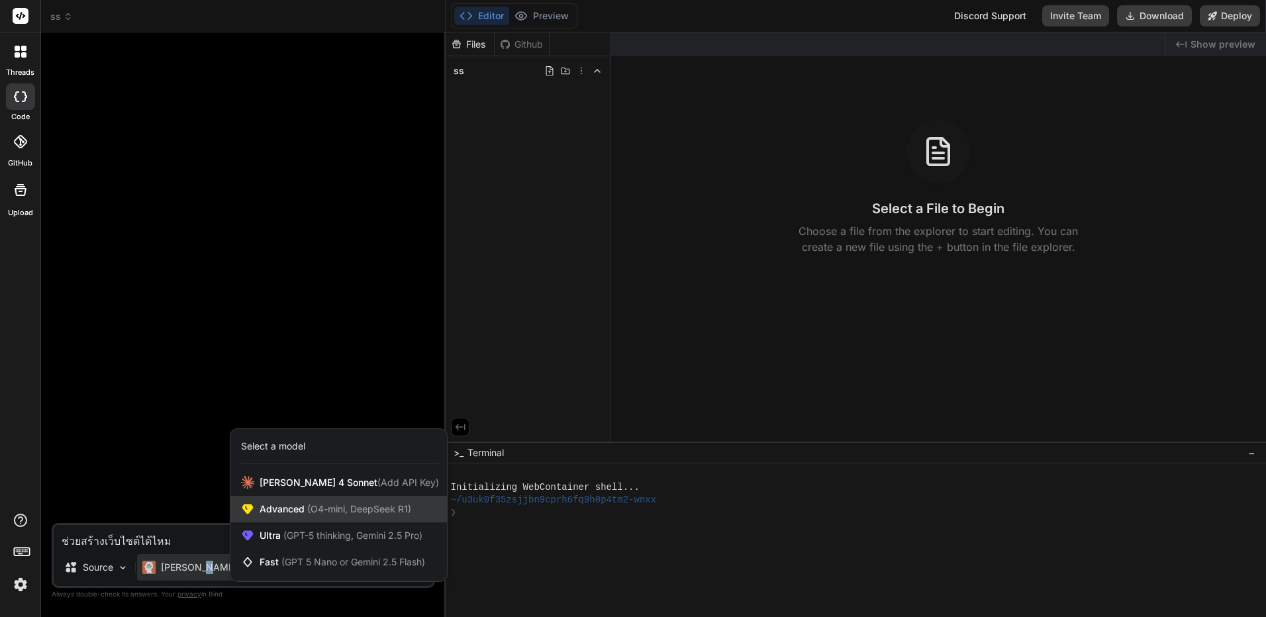
click at [335, 515] on span "Advanced (O4-mini, DeepSeek R1)" at bounding box center [336, 509] width 152 height 13
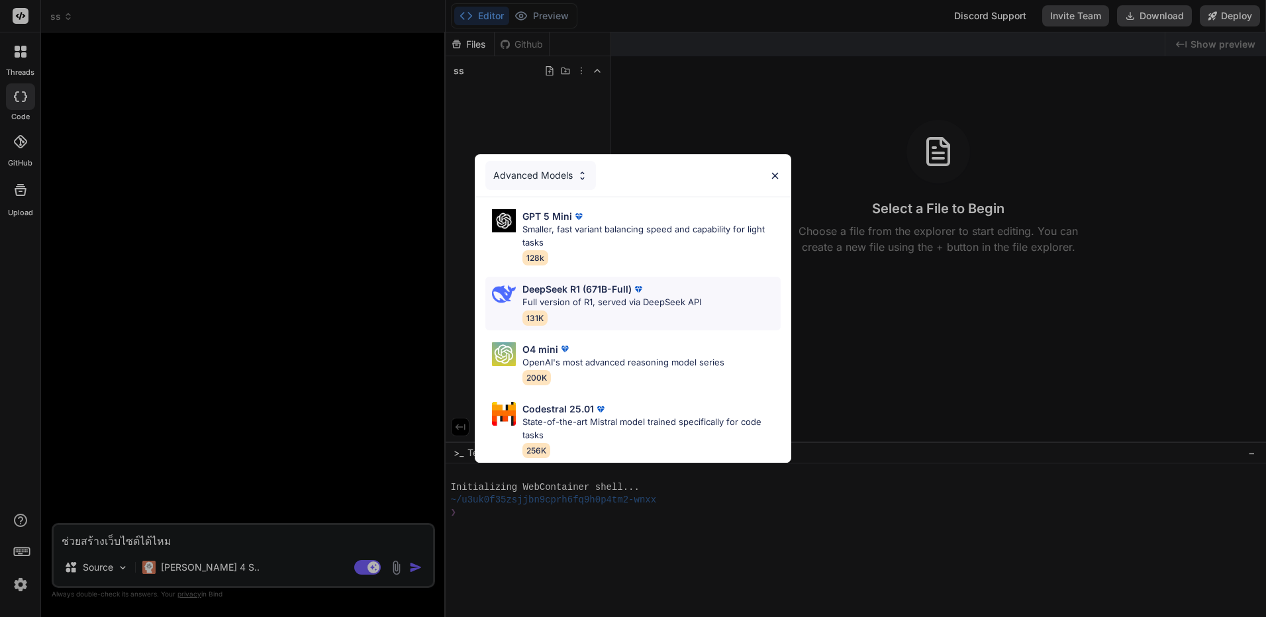
click at [645, 289] on div "DeepSeek R1 (671B-Full)" at bounding box center [611, 289] width 179 height 14
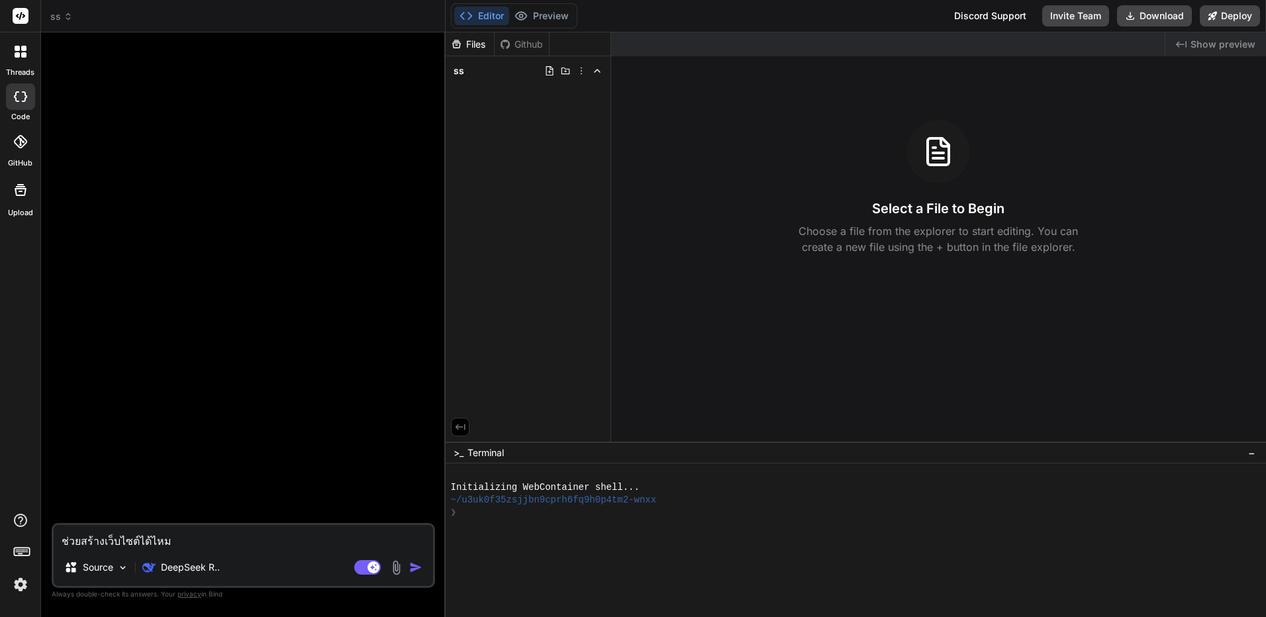
click at [416, 567] on img "button" at bounding box center [415, 567] width 13 height 13
click at [1063, 18] on button "Invite Team" at bounding box center [1075, 15] width 67 height 21
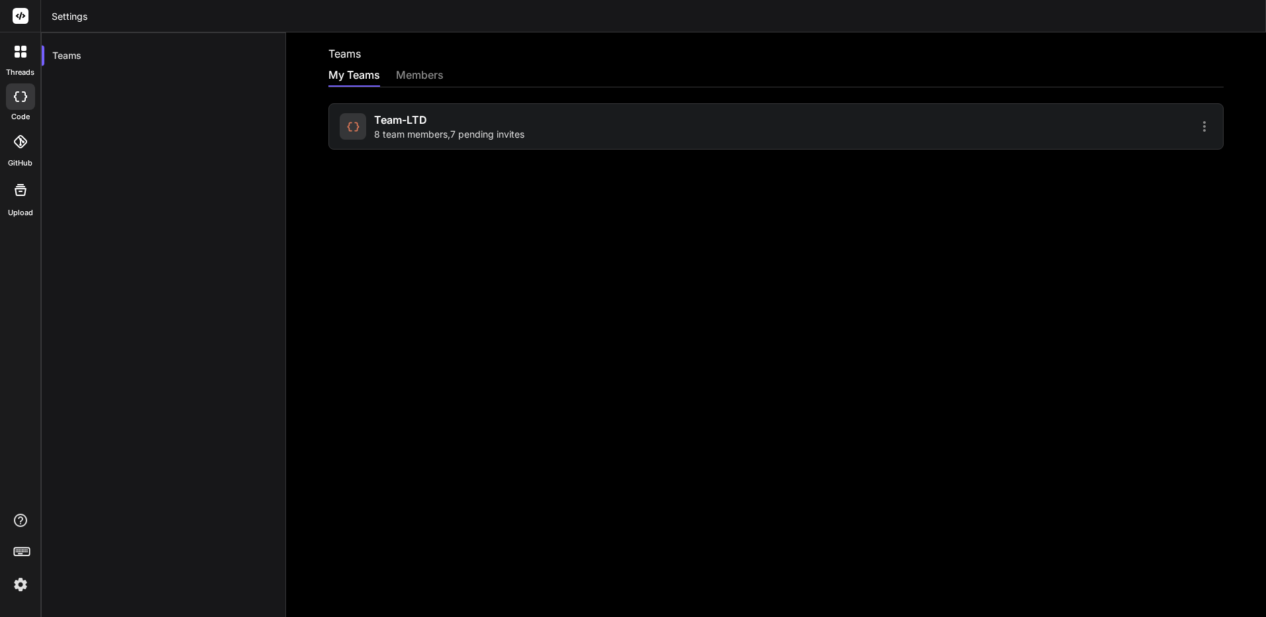
click at [529, 113] on div "Team-LTD 8 team members , 7 pending invites" at bounding box center [556, 126] width 432 height 29
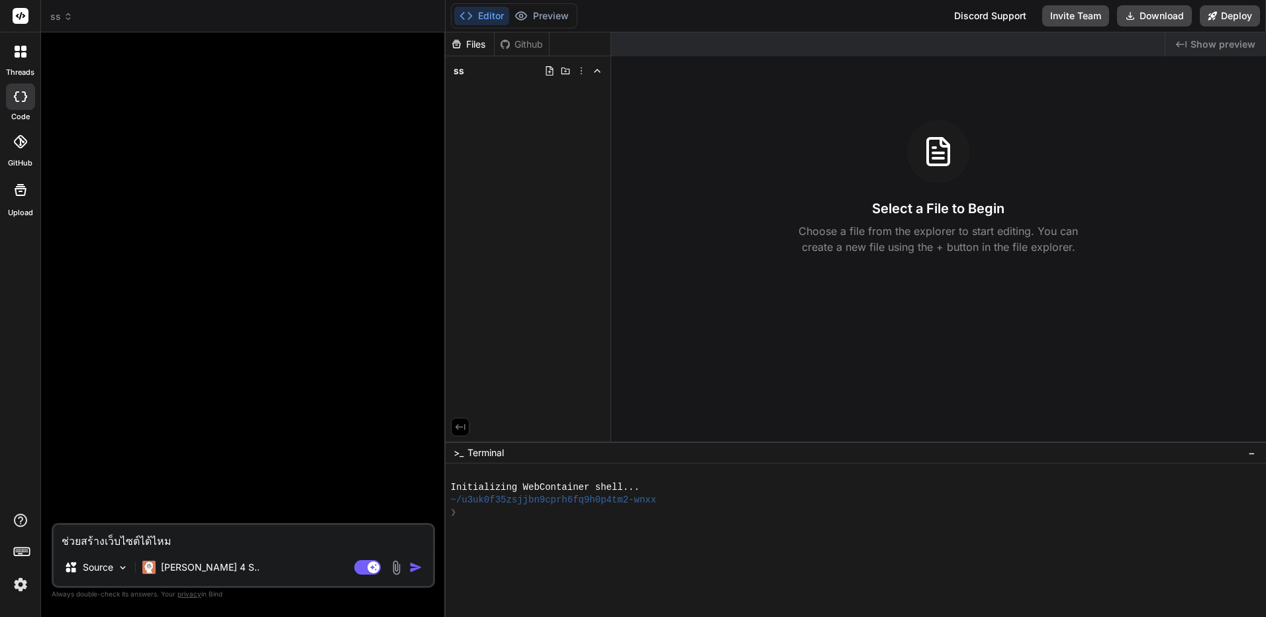
click at [413, 573] on img "button" at bounding box center [415, 567] width 13 height 13
type textarea "x"
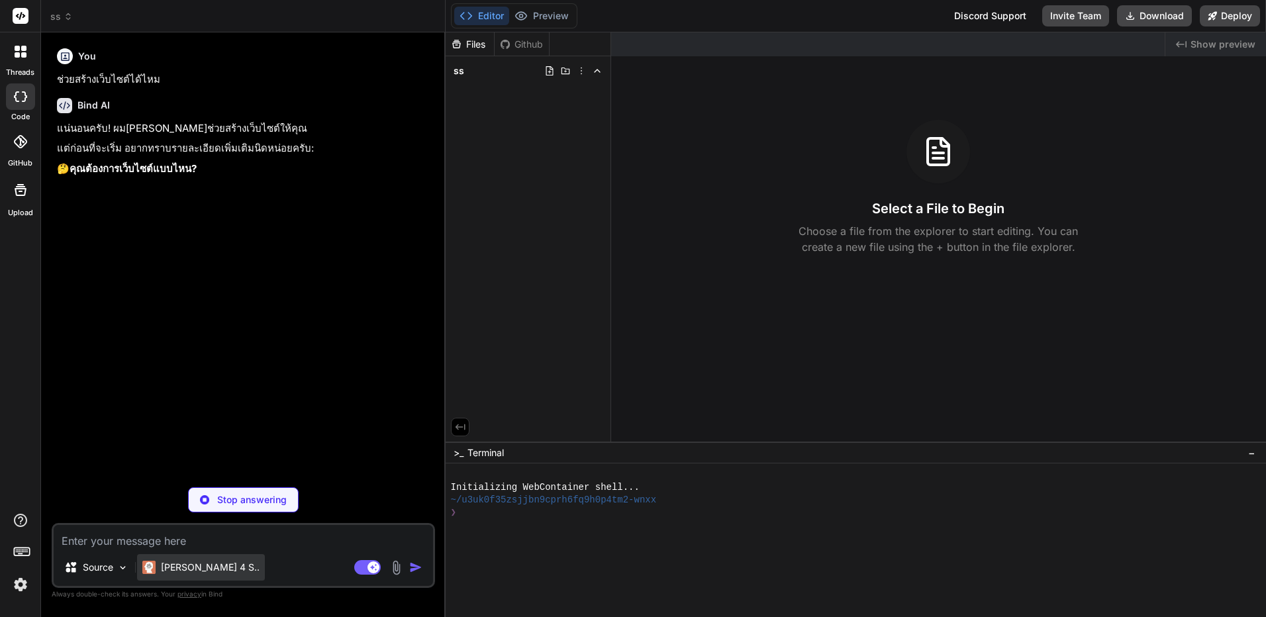
click at [157, 568] on div "[PERSON_NAME] 4 S.." at bounding box center [200, 567] width 117 height 13
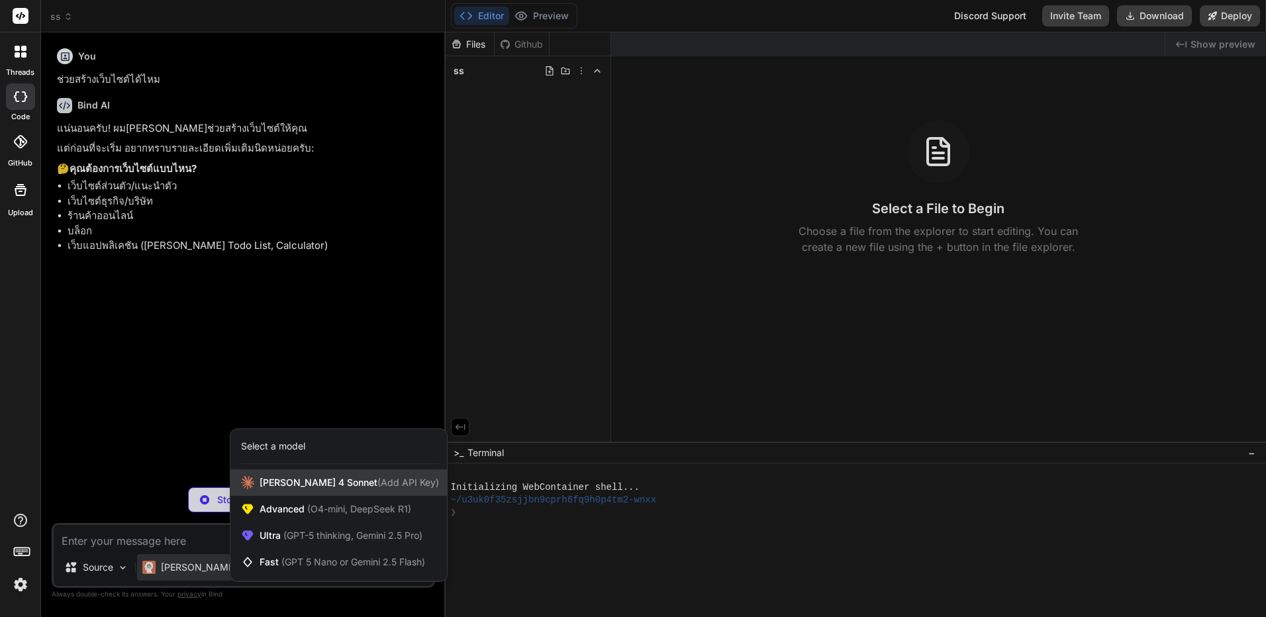
click at [293, 488] on span "[PERSON_NAME] 4 Sonnet (Add API Key)" at bounding box center [349, 482] width 179 height 13
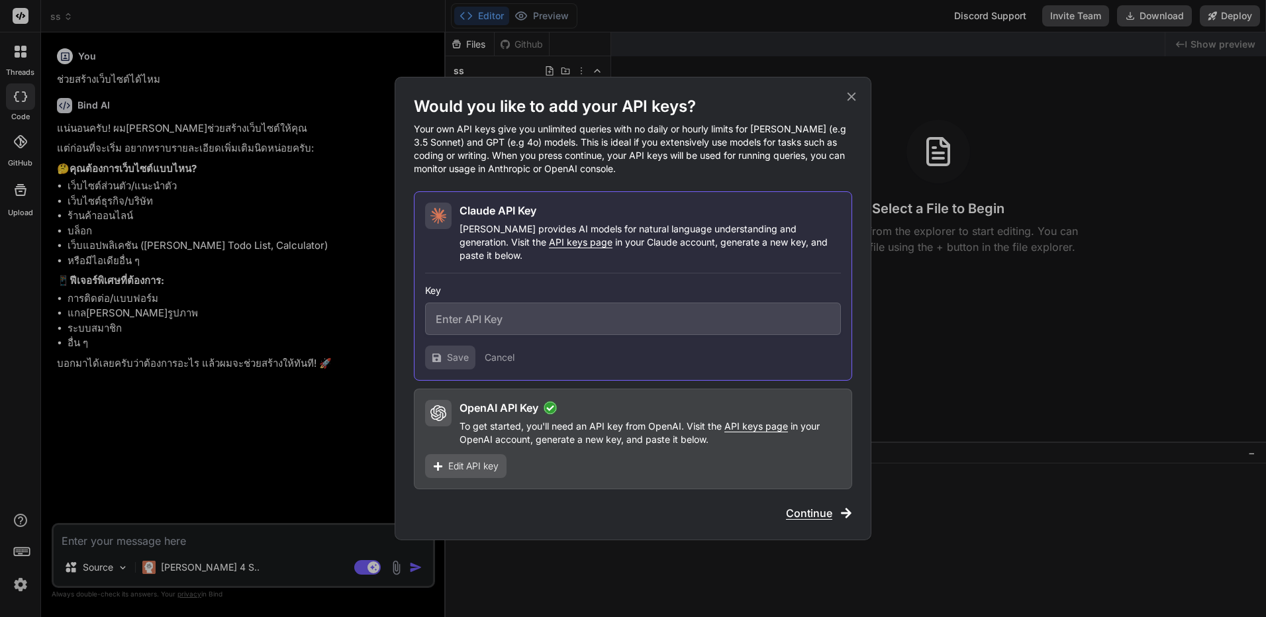
click at [854, 97] on icon at bounding box center [851, 96] width 15 height 15
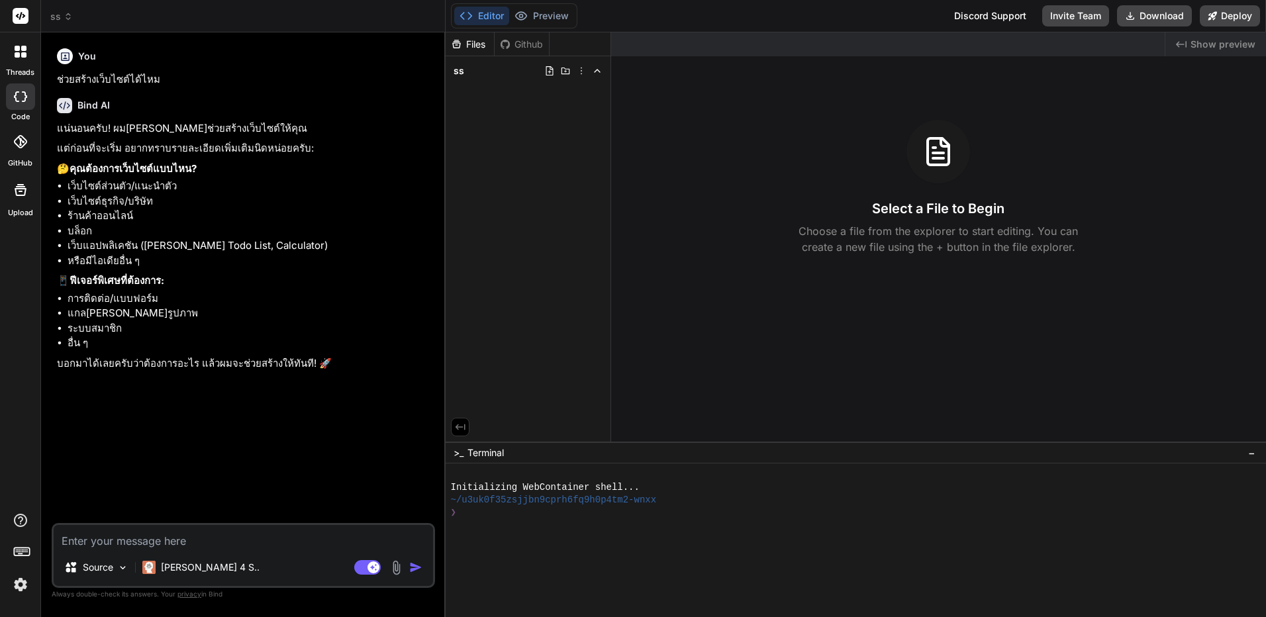
click at [203, 545] on textarea at bounding box center [243, 537] width 379 height 24
paste textarea "lิi dolor sั่a co adip็elit์se็doeiusัtemp inciี่uืlaิ่etี่d้magna -al็enim์adm…"
type textarea "x"
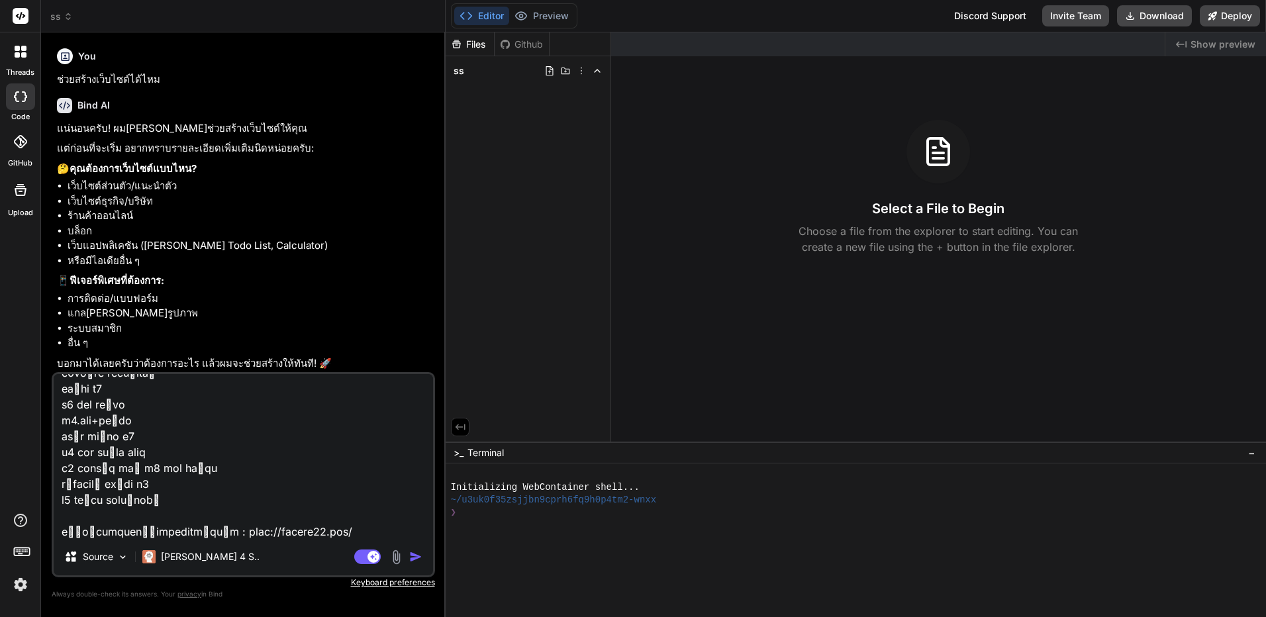
type textarea "lิi dolor sั่a co adip็elit์se็doeiusัtemp inciี่uืlaิ่etี่d้magna -al็enim์adm…"
click at [414, 561] on img "button" at bounding box center [415, 556] width 13 height 13
type textarea "x"
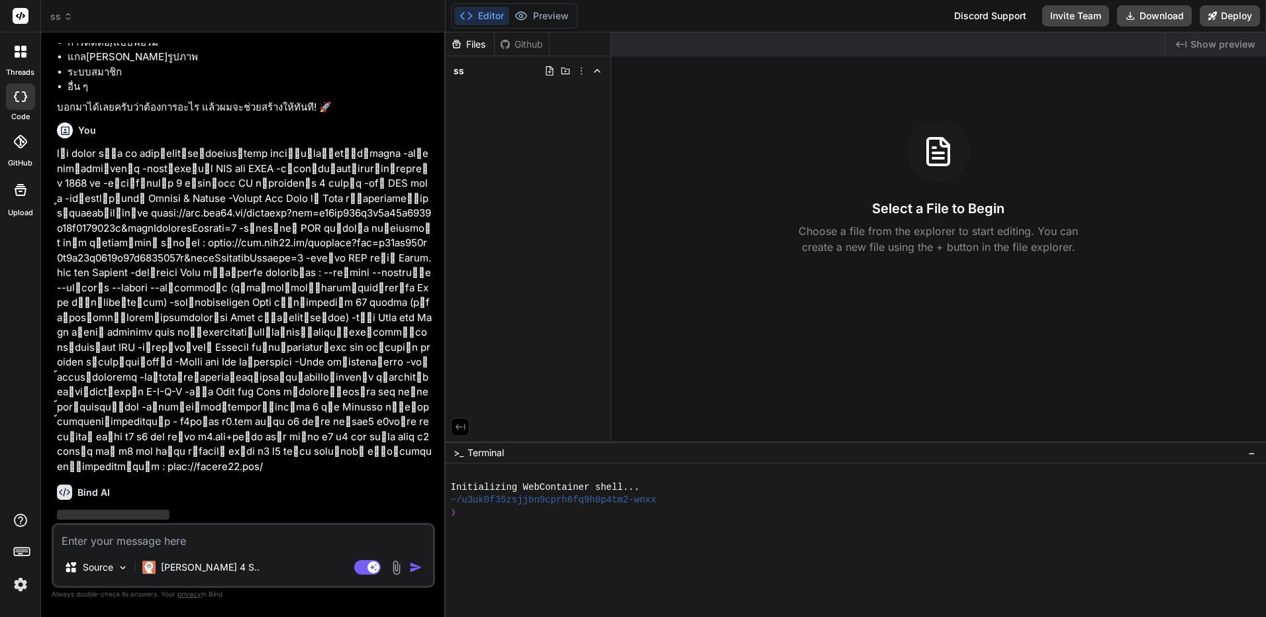
scroll to position [256, 0]
click at [264, 489] on div "Stop answering" at bounding box center [243, 499] width 111 height 25
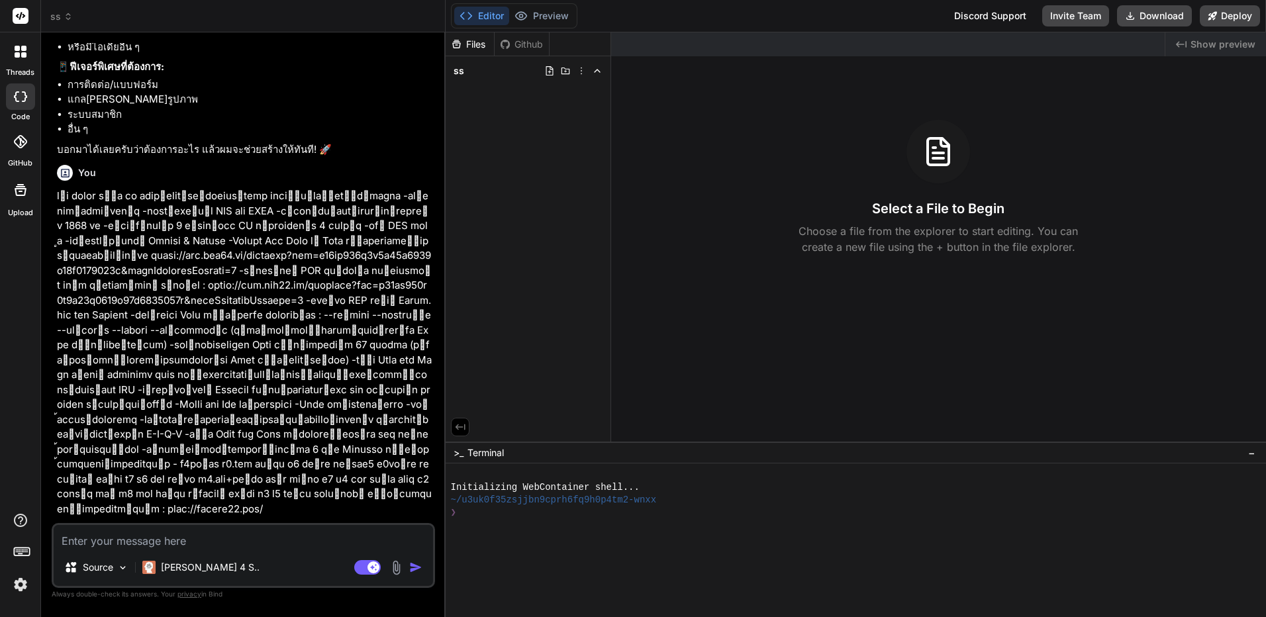
click at [247, 547] on textarea at bounding box center [243, 537] width 379 height 24
paste textarea "Project Overview Create a modern, SEO-optimized Thai gambling website for domai…"
type textarea "x"
type textarea "Project Overview Create a modern, SEO-optimized Thai gambling website for domai…"
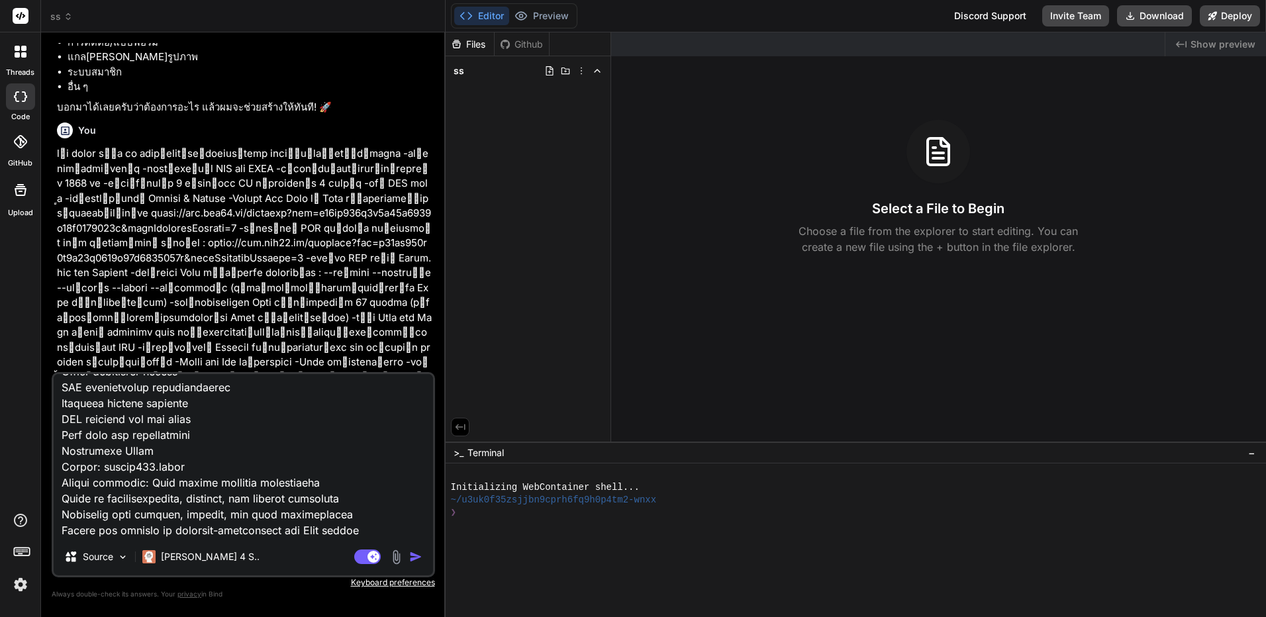
type textarea "x"
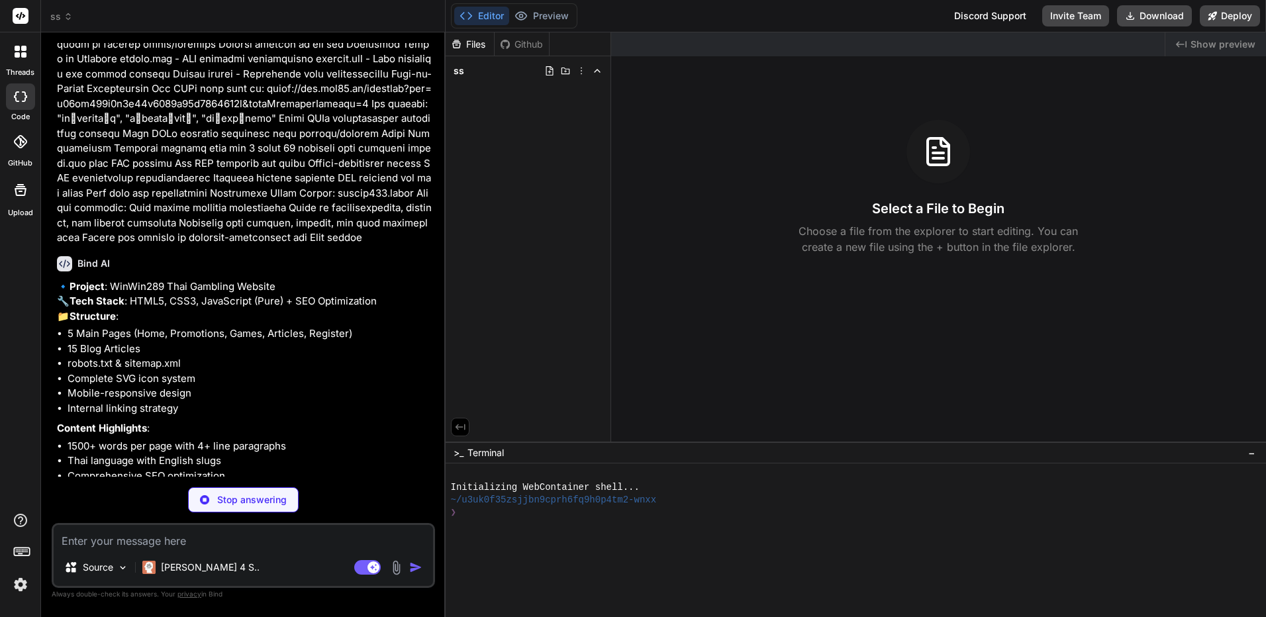
scroll to position [1860, 0]
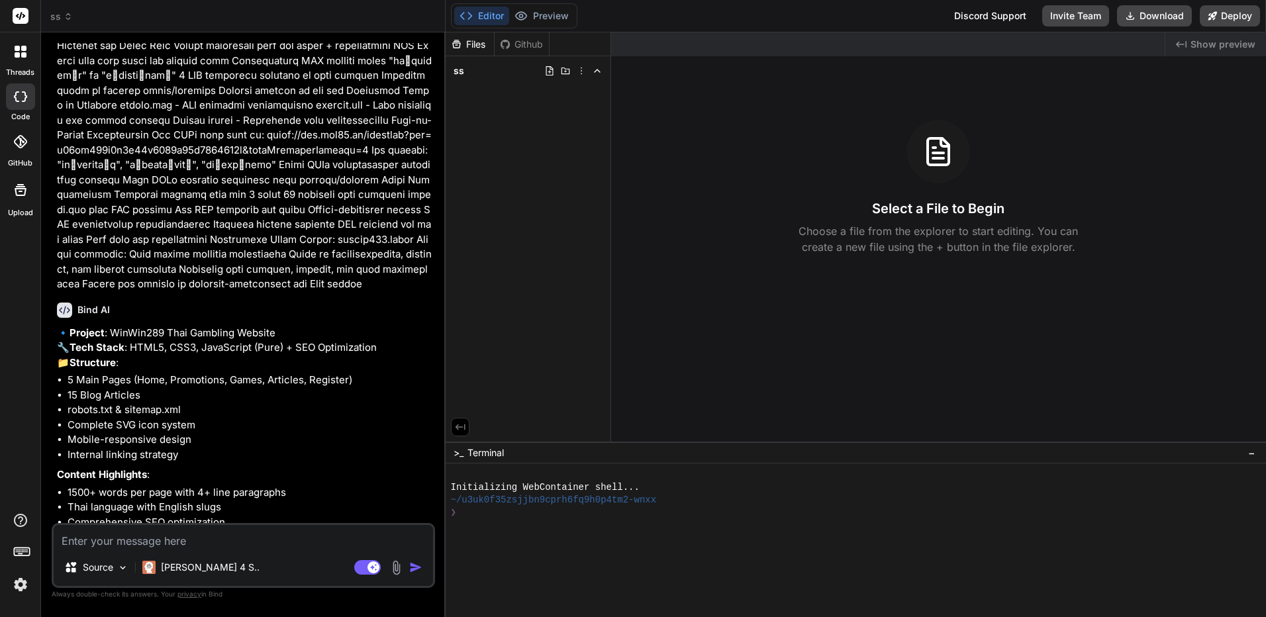
type textarea "x"
type textarea "ท"
type textarea "x"
type textarea "ทำ"
type textarea "x"
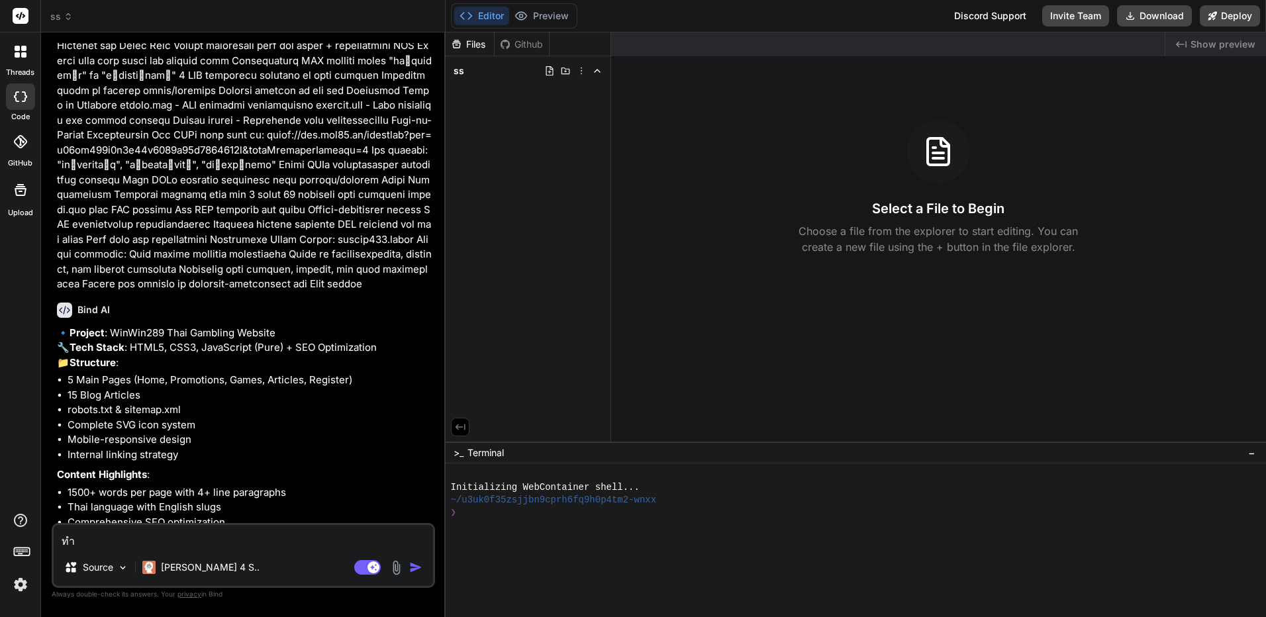
type textarea "ทำไ"
type textarea "x"
type textarea "ทำได"
type textarea "x"
type textarea "ทำได้"
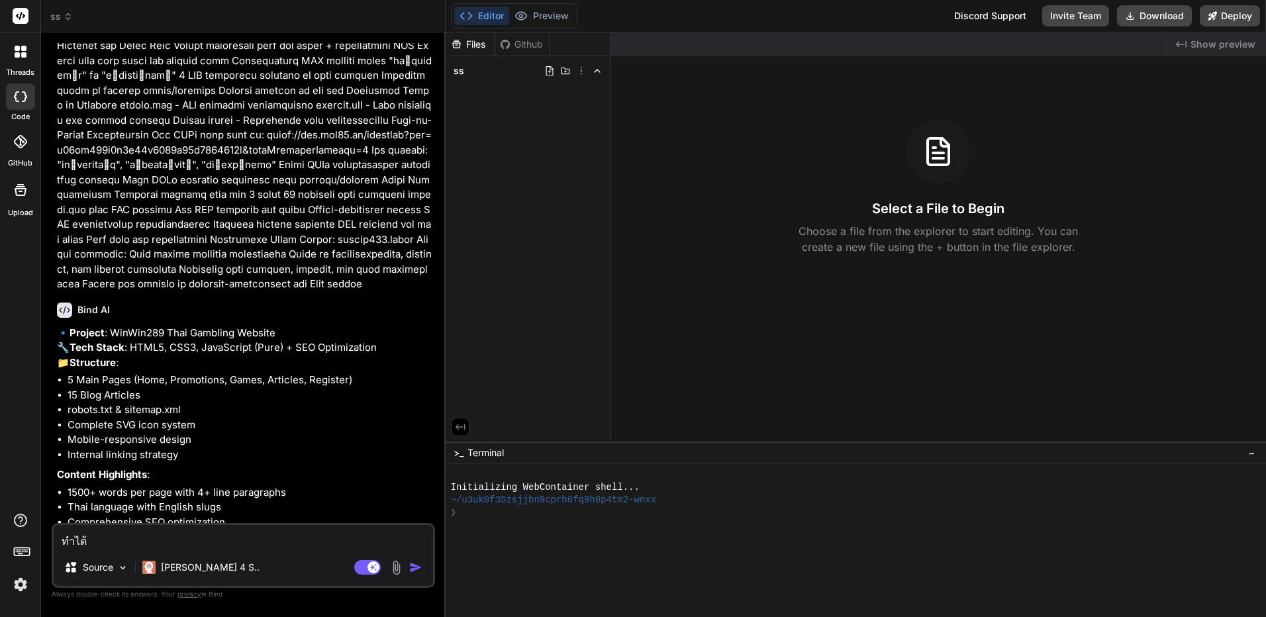
type textarea "x"
type textarea "ทำได้เ"
type textarea "x"
type textarea "ทำได้เล"
type textarea "x"
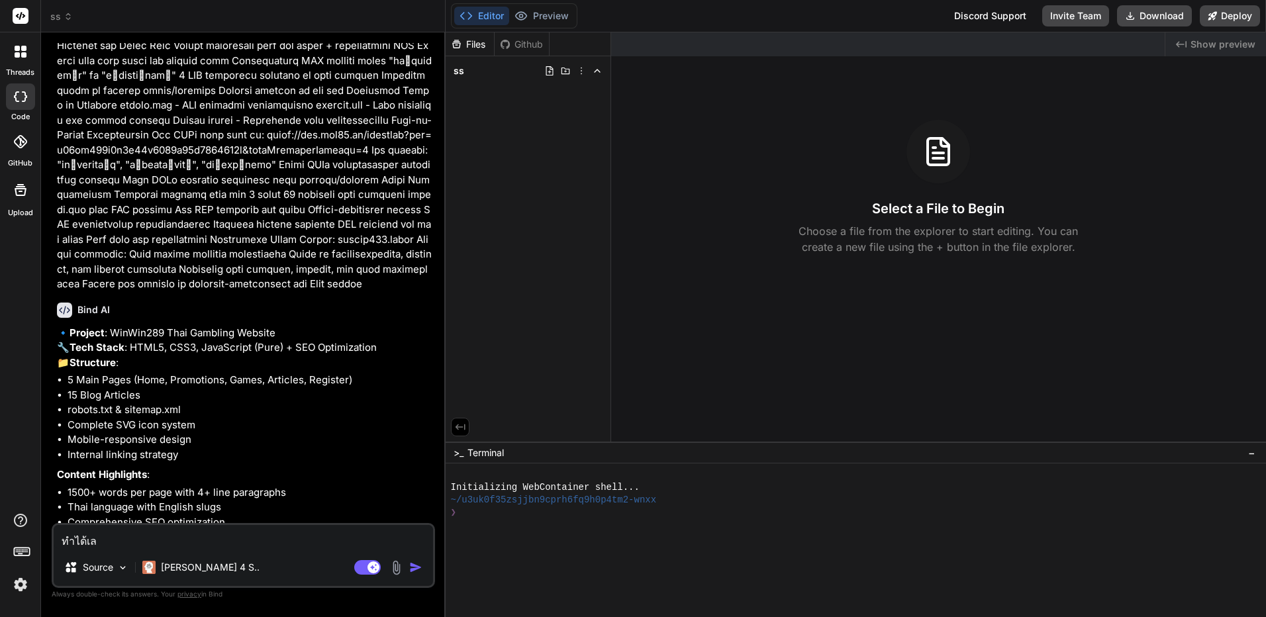
type textarea "ทำได้เลย"
type textarea "x"
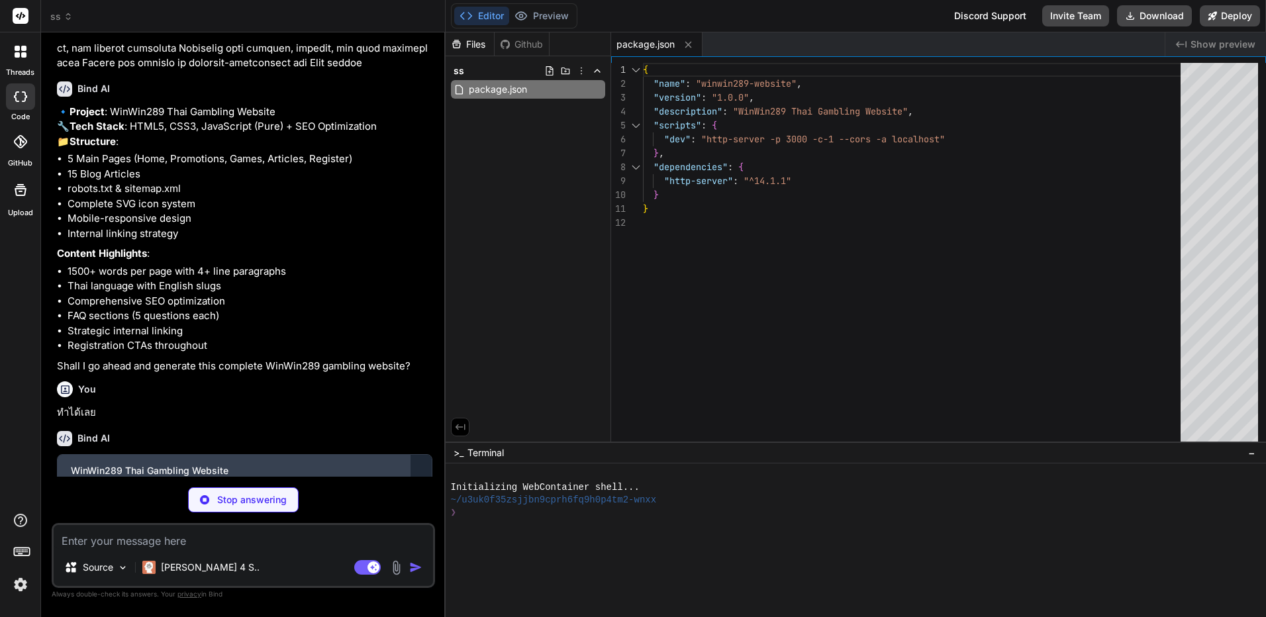
scroll to position [2090, 0]
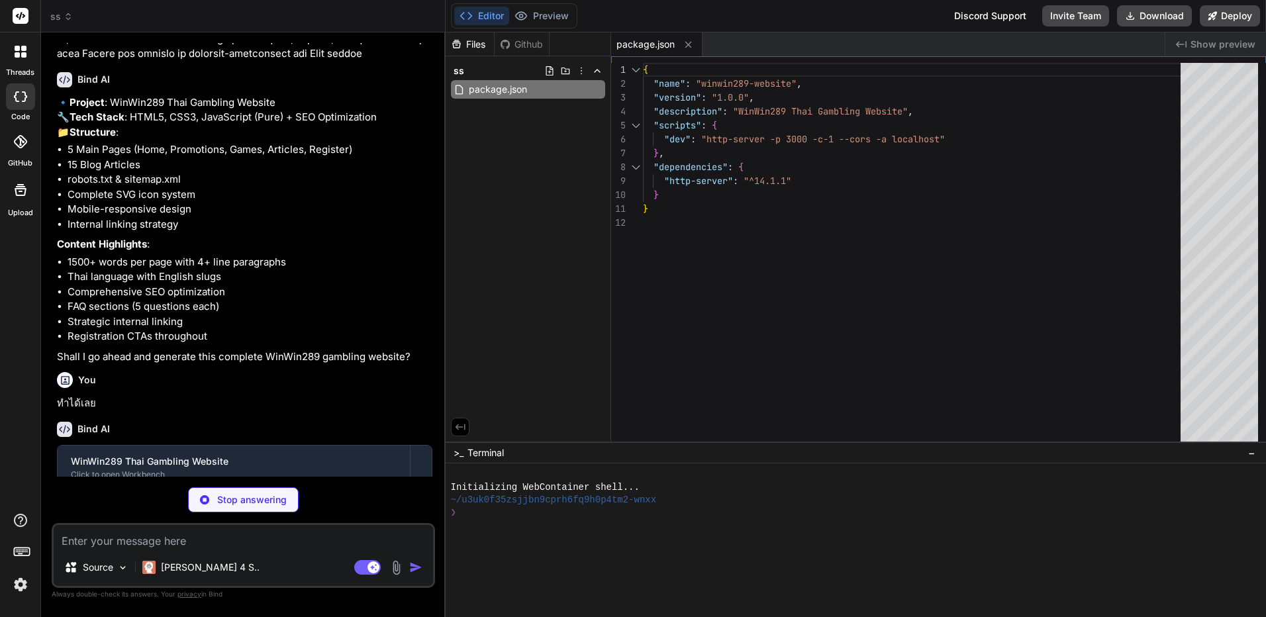
type textarea "x"
type textarea "</div> </footer> <script src="script.js"></script> </body> </html>"
type textarea "x"
type textarea "<script src="script.js"></script> </body> </html>"
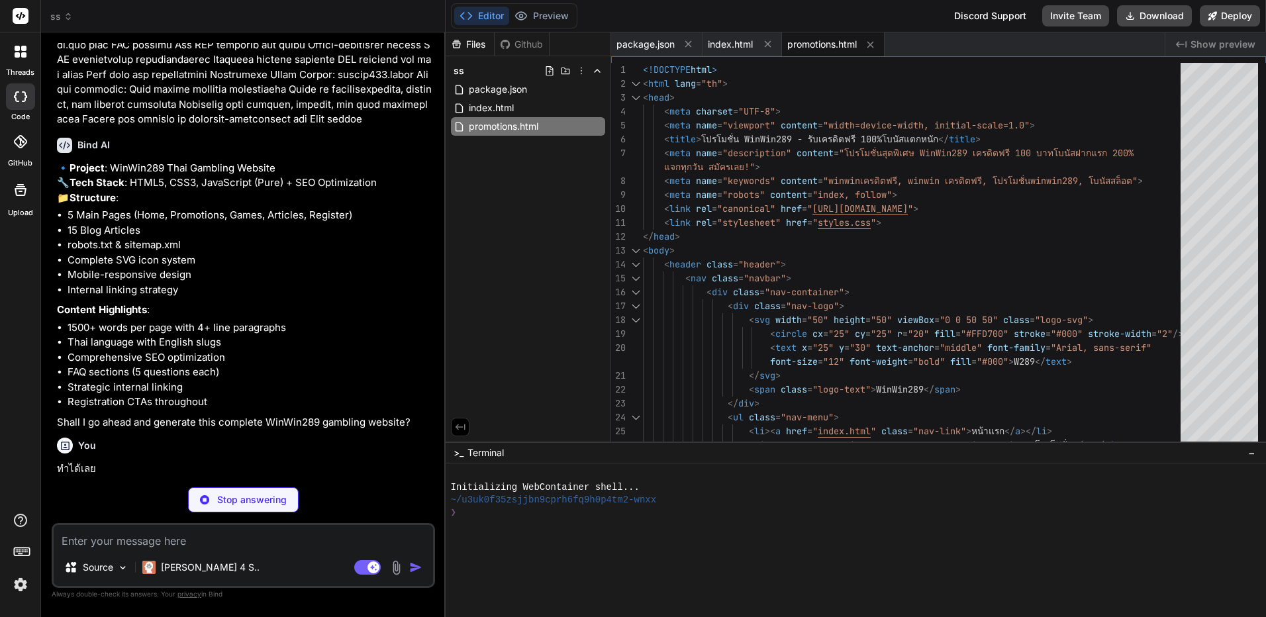
scroll to position [2131, 0]
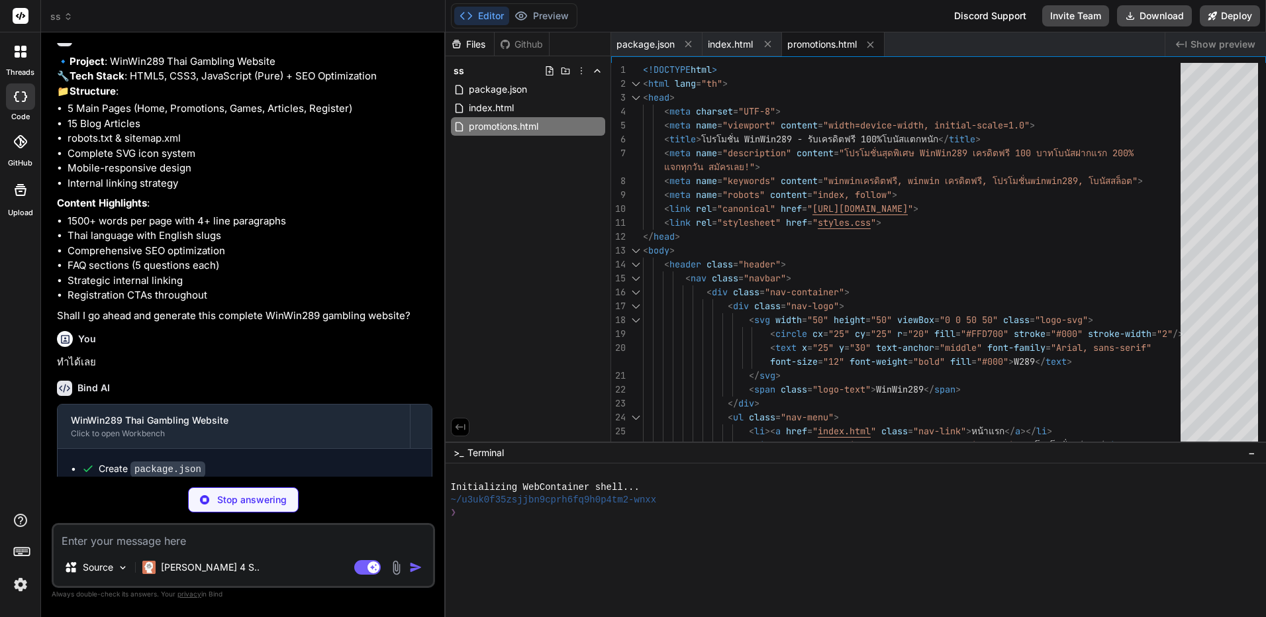
drag, startPoint x: 291, startPoint y: 346, endPoint x: 398, endPoint y: 434, distance: 138.4
type textarea "x"
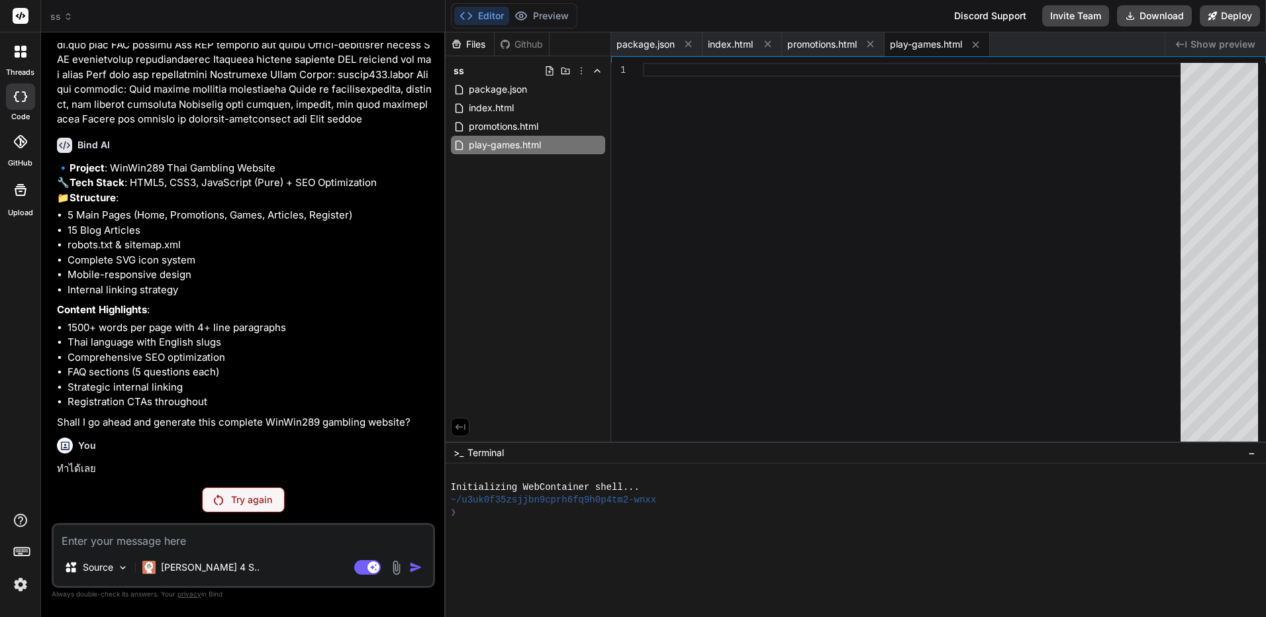
scroll to position [1950, 0]
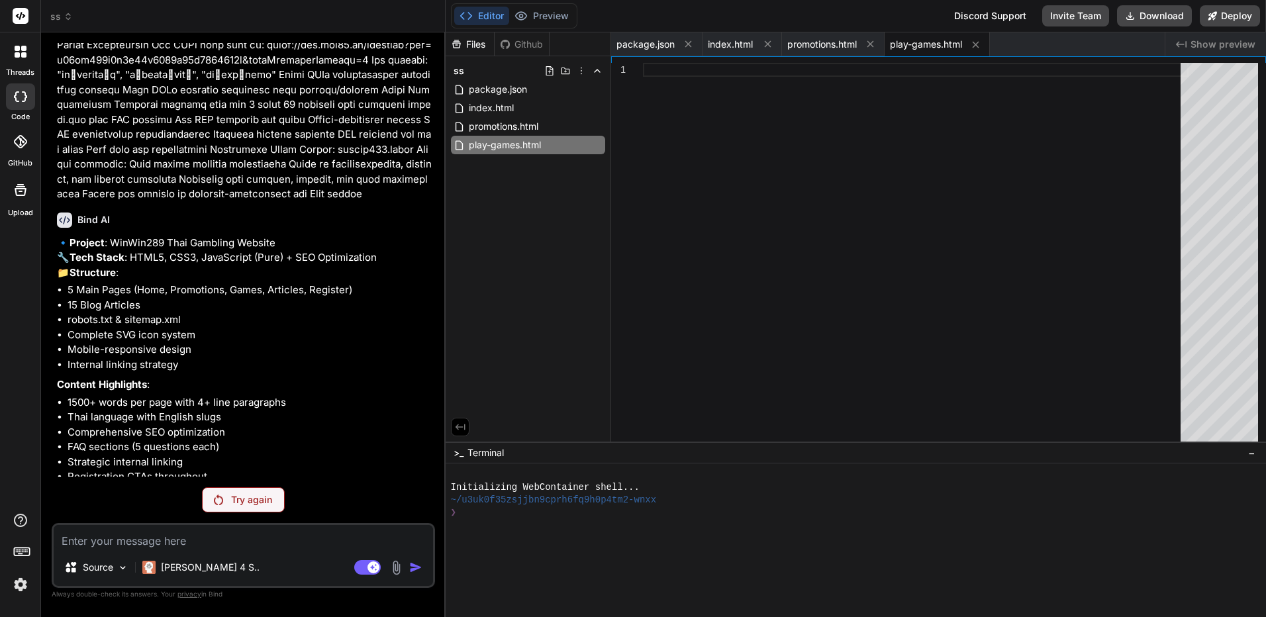
click at [240, 492] on div "Try again" at bounding box center [243, 499] width 83 height 25
click at [237, 501] on p "Try again" at bounding box center [251, 499] width 41 height 13
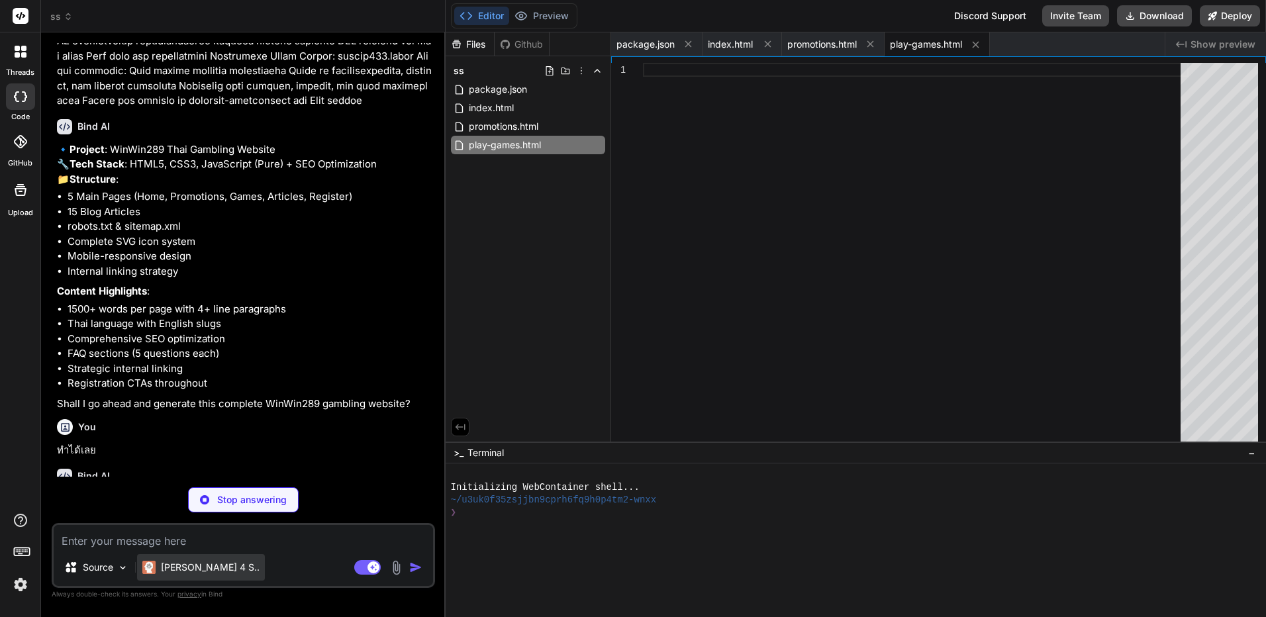
click at [201, 561] on div "[PERSON_NAME] 4 S.." at bounding box center [201, 567] width 128 height 26
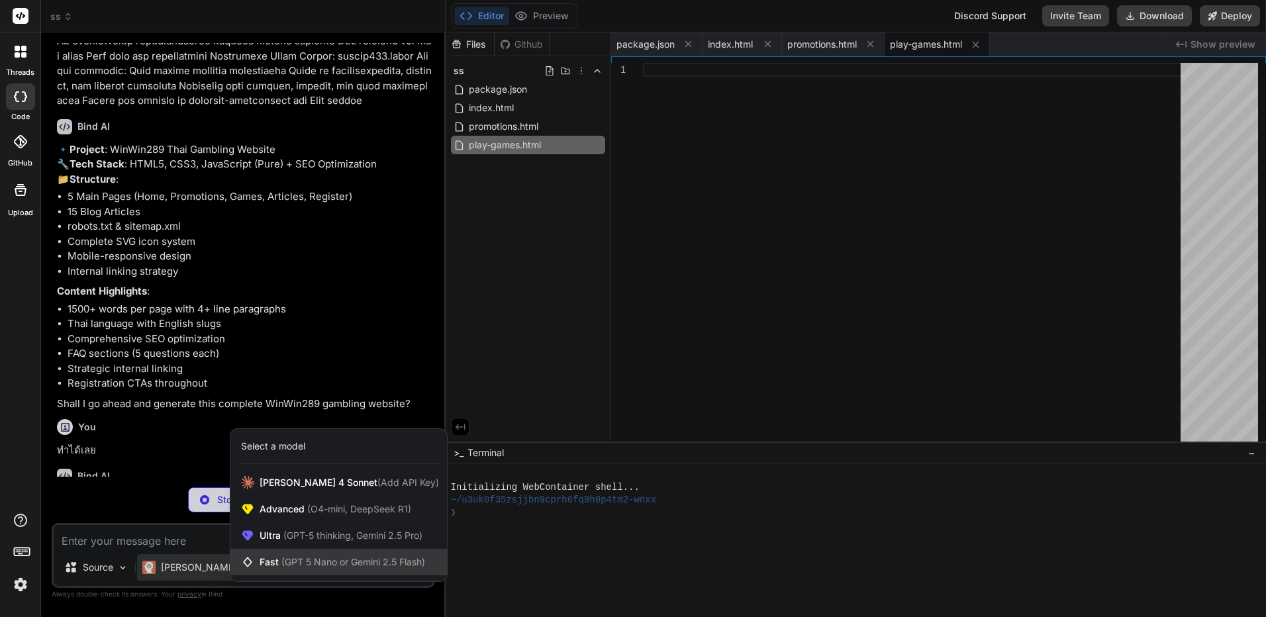
click at [268, 559] on span "Fast (GPT 5 Nano or Gemini 2.5 Flash)" at bounding box center [343, 562] width 166 height 13
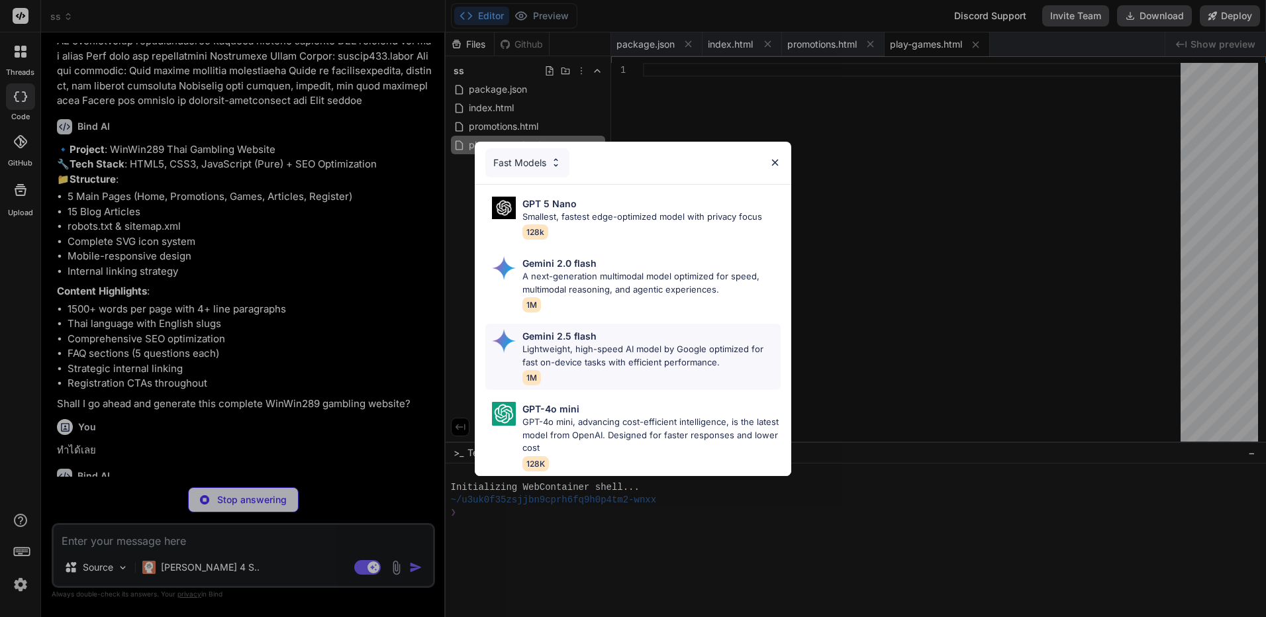
click at [611, 368] on div "Gemini 2.5 flash Lightweight, high-speed AI model by Google optimized for fast …" at bounding box center [651, 357] width 258 height 56
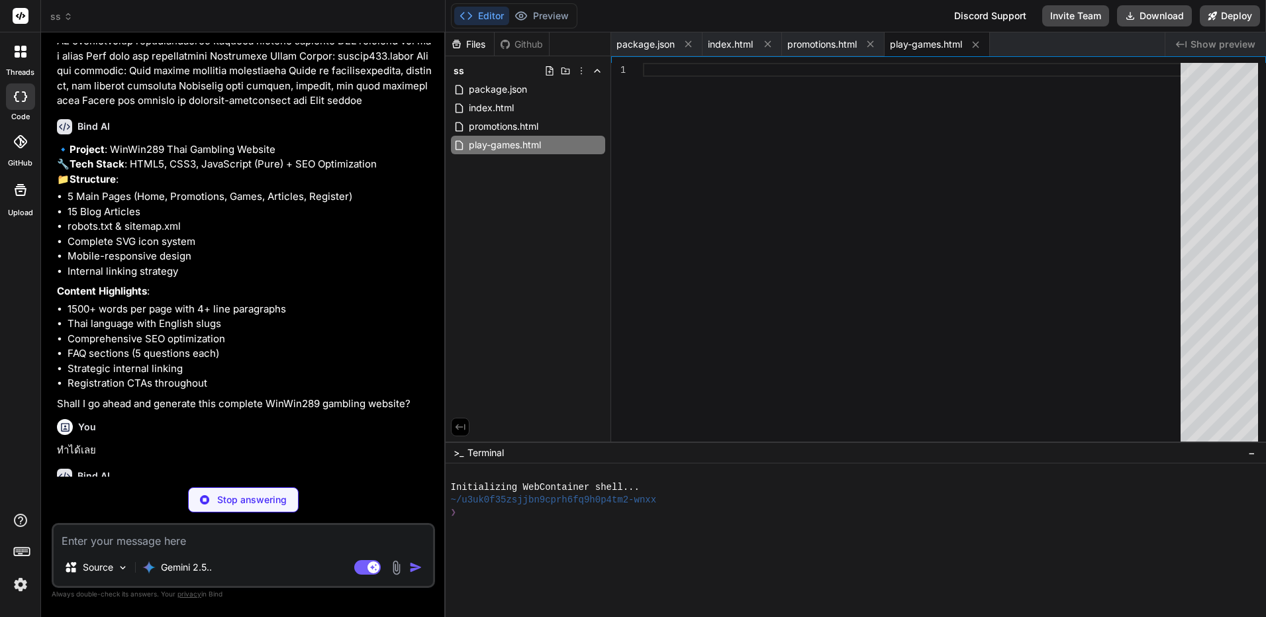
click at [245, 498] on p "Stop answering" at bounding box center [252, 499] width 70 height 13
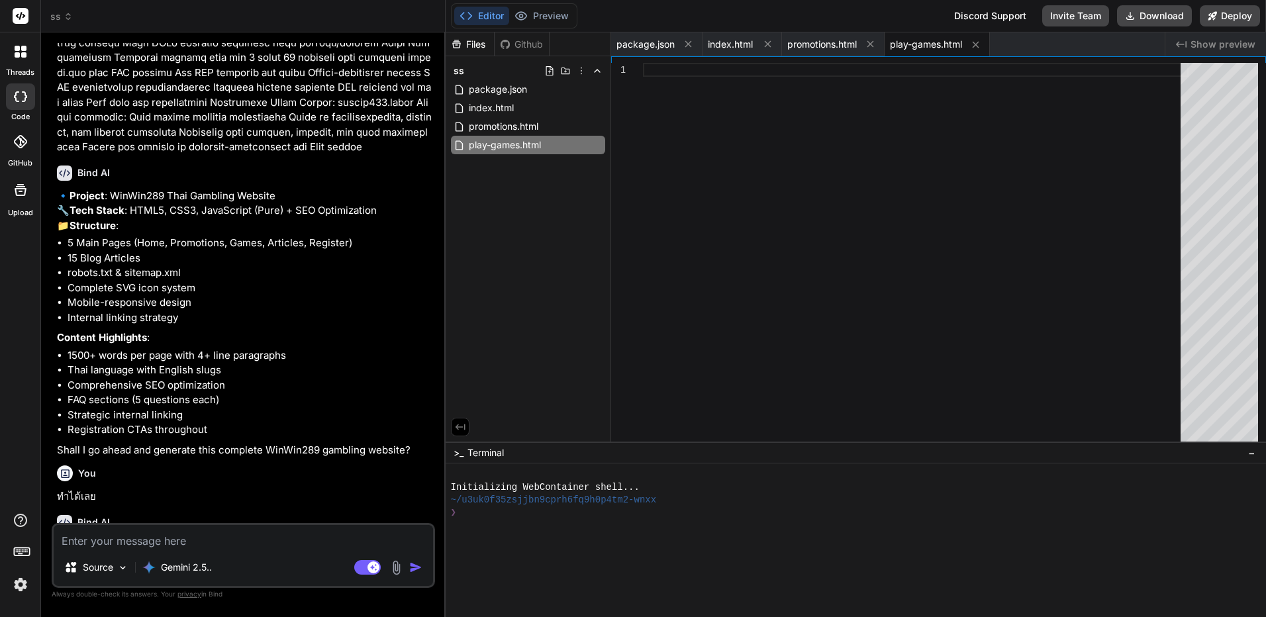
click at [234, 540] on textarea at bounding box center [243, 537] width 379 height 24
type textarea "x"
type textarea "ท"
type textarea "x"
type textarea "ทำ"
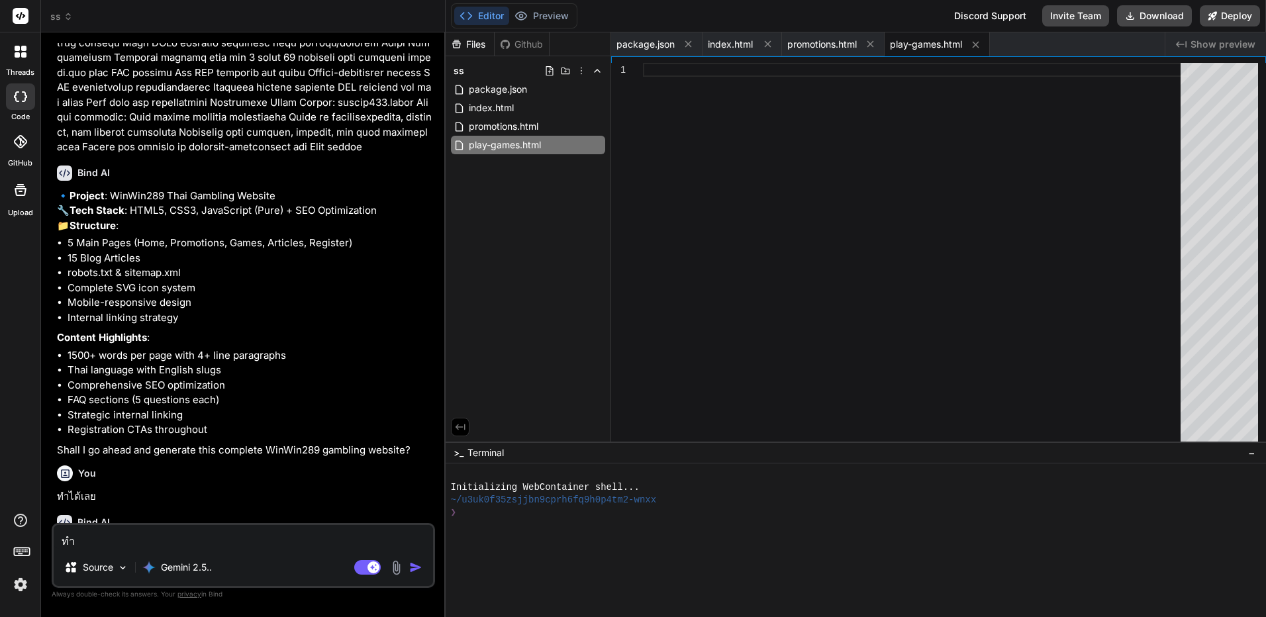
type textarea "x"
type textarea "ทำส"
type textarea "x"
type textarea "ทำสิ"
type textarea "x"
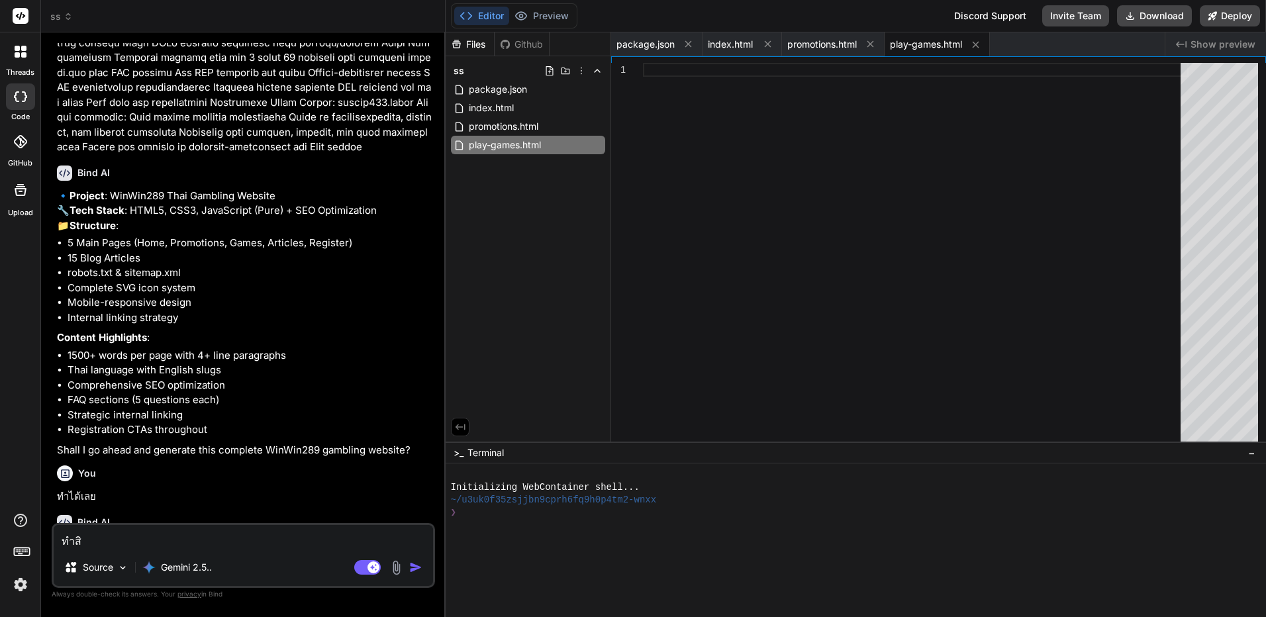
type textarea "ทำสิอ"
type textarea "x"
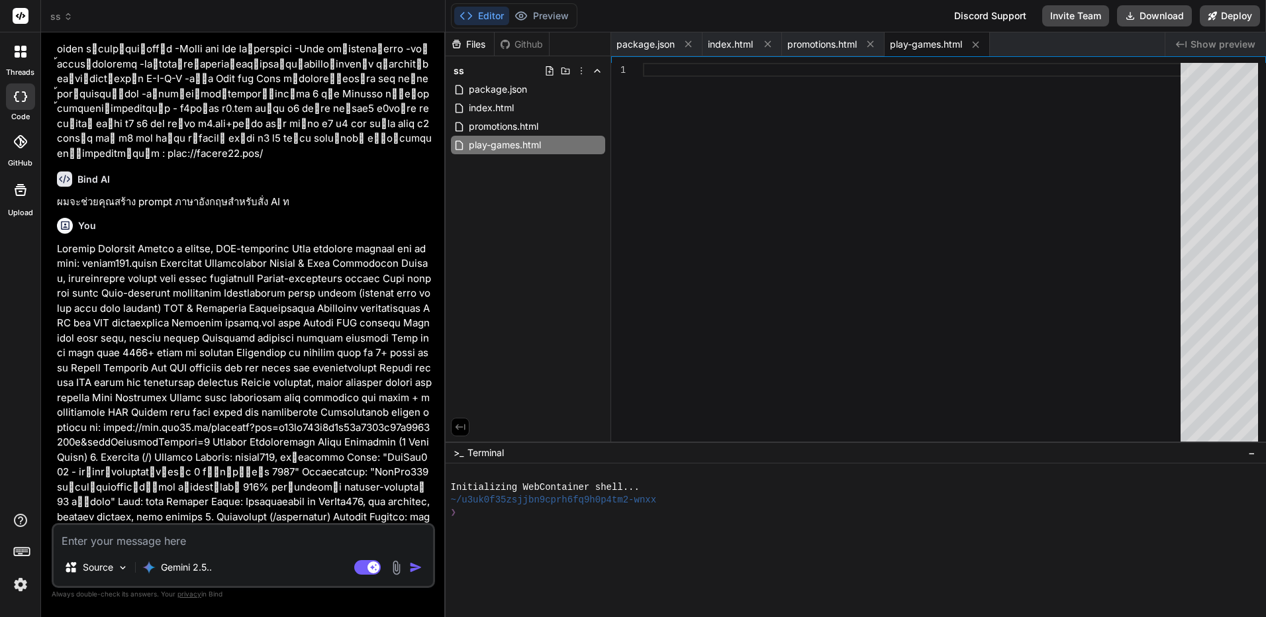
scroll to position [0, 0]
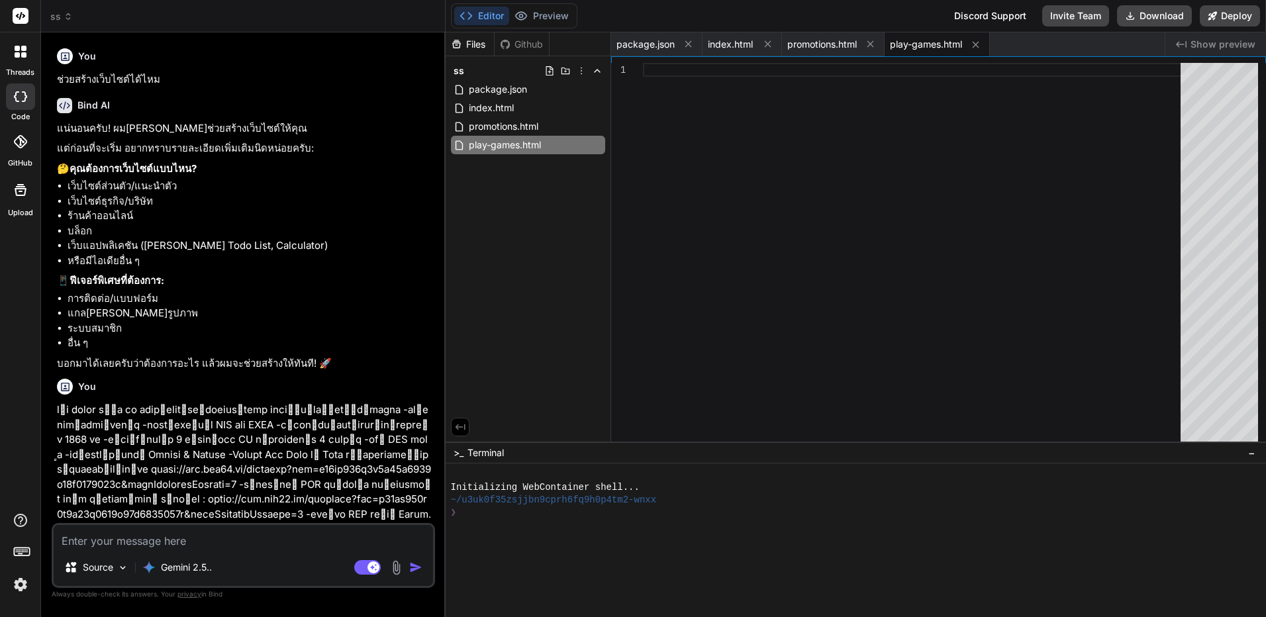
drag, startPoint x: 393, startPoint y: 391, endPoint x: 393, endPoint y: 130, distance: 260.2
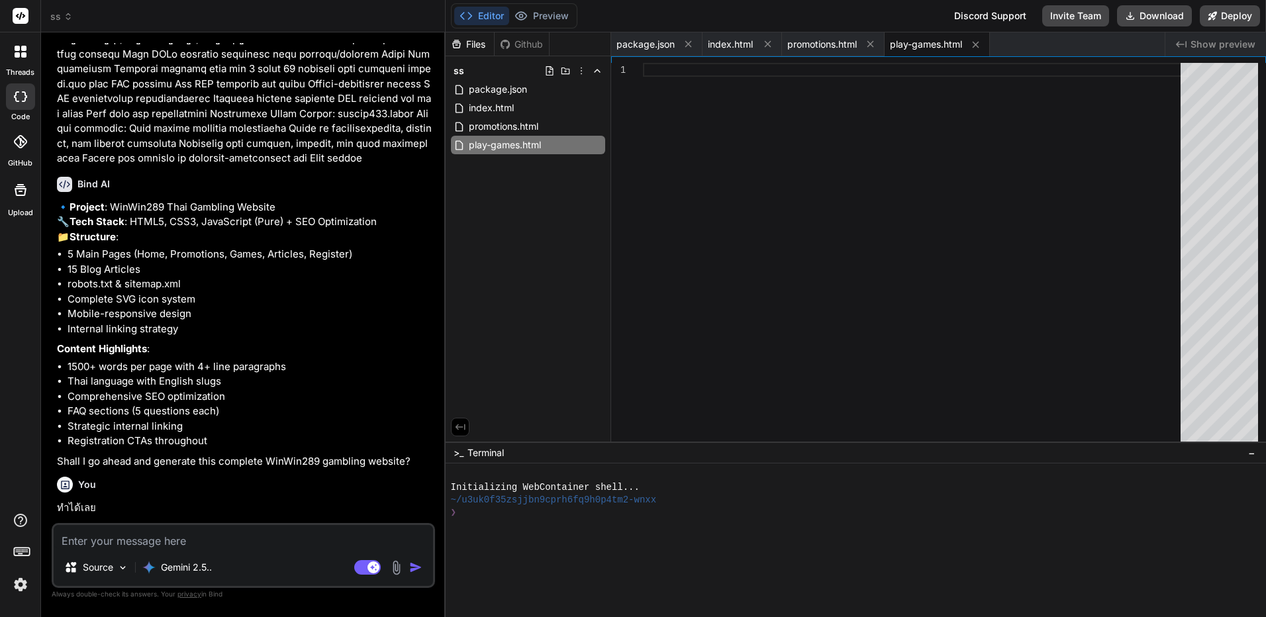
scroll to position [1830, 0]
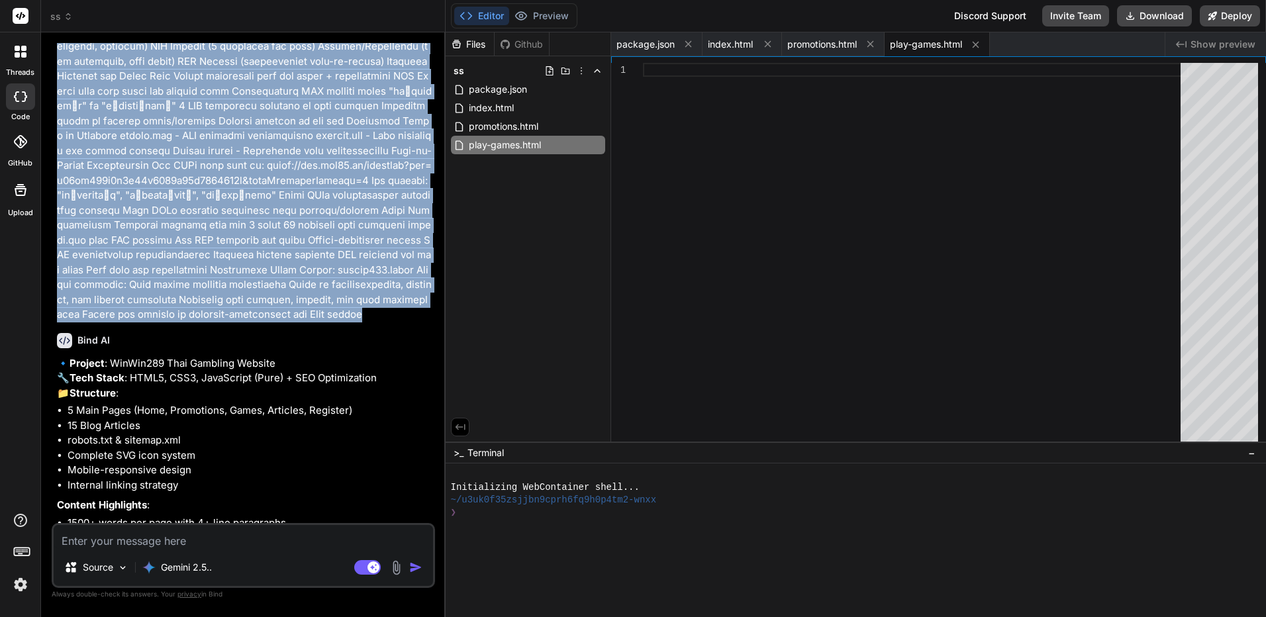
drag, startPoint x: 57, startPoint y: 312, endPoint x: 263, endPoint y: 212, distance: 228.9
copy p "Project Overview Create a modern, SEO-optimized Thai gambling website for domai…"
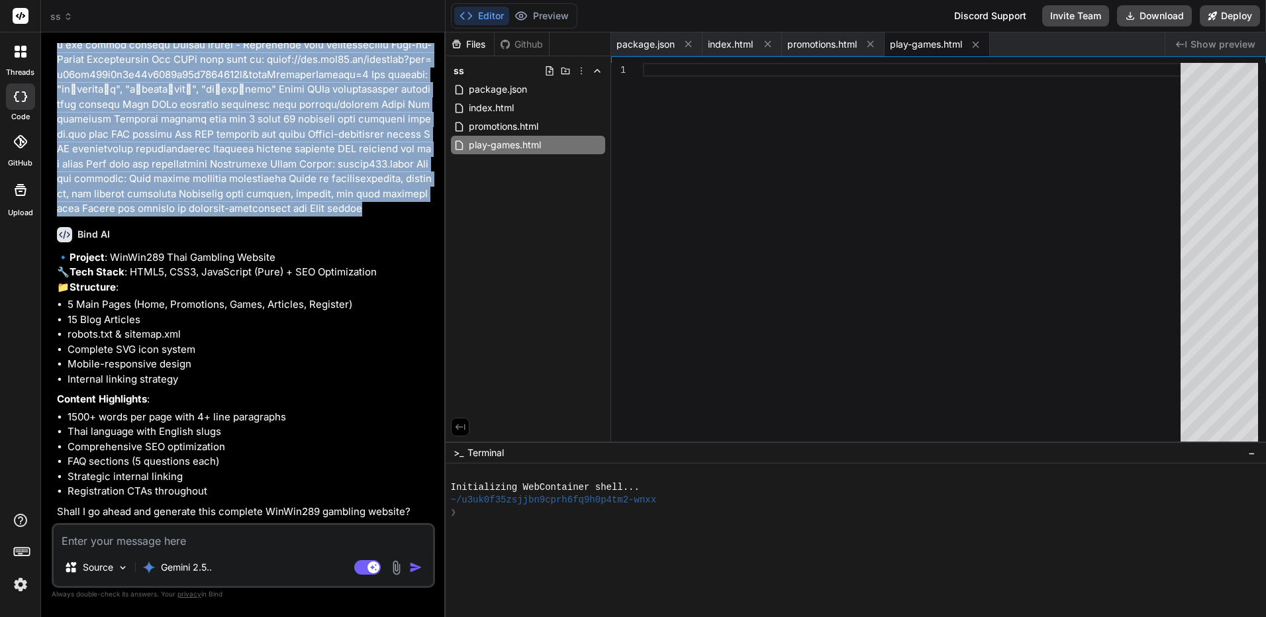
scroll to position [2135, 0]
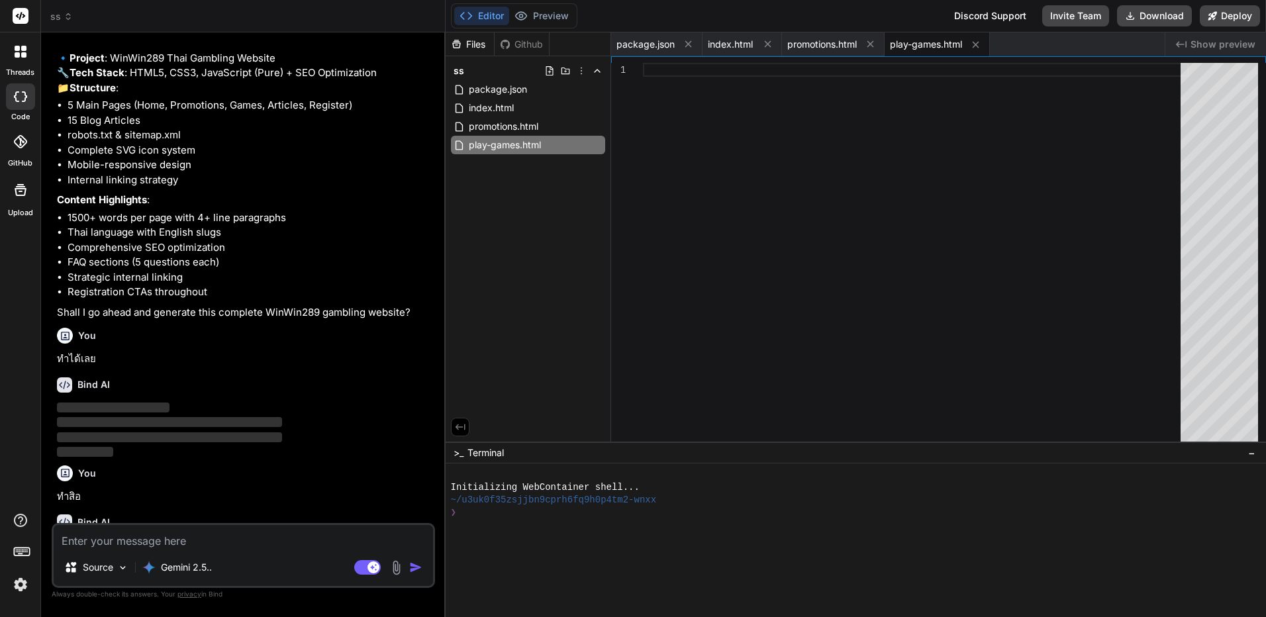
drag, startPoint x: 381, startPoint y: 264, endPoint x: 349, endPoint y: 515, distance: 253.0
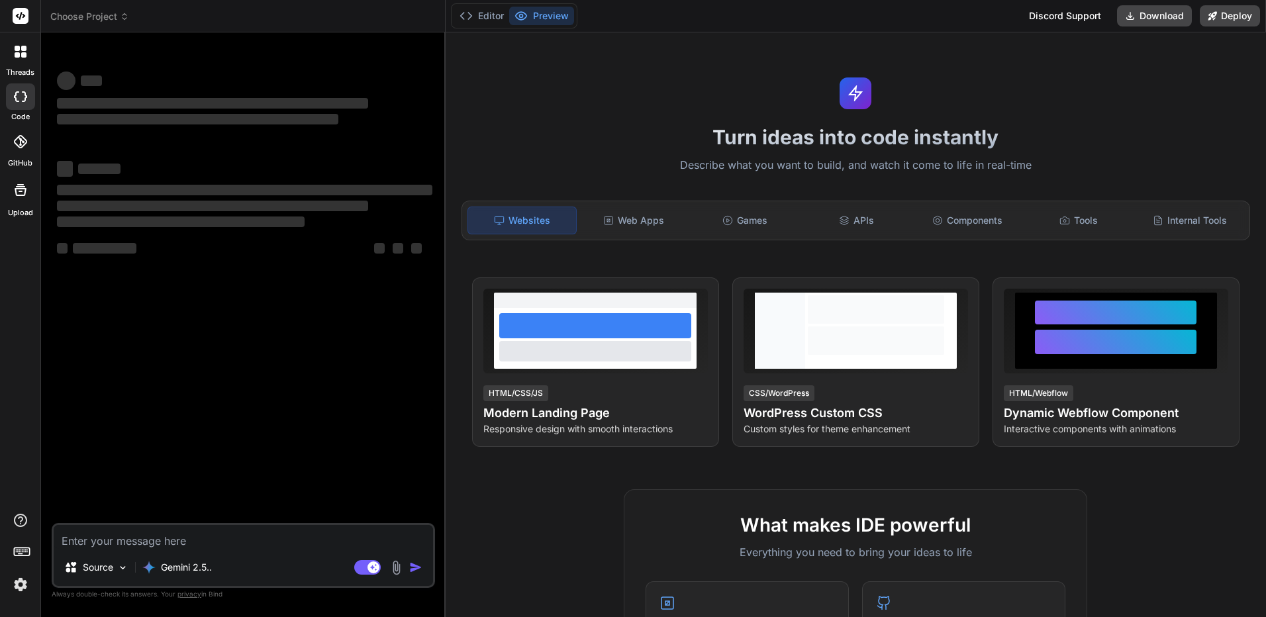
type textarea "x"
click at [127, 19] on icon at bounding box center [124, 16] width 9 height 9
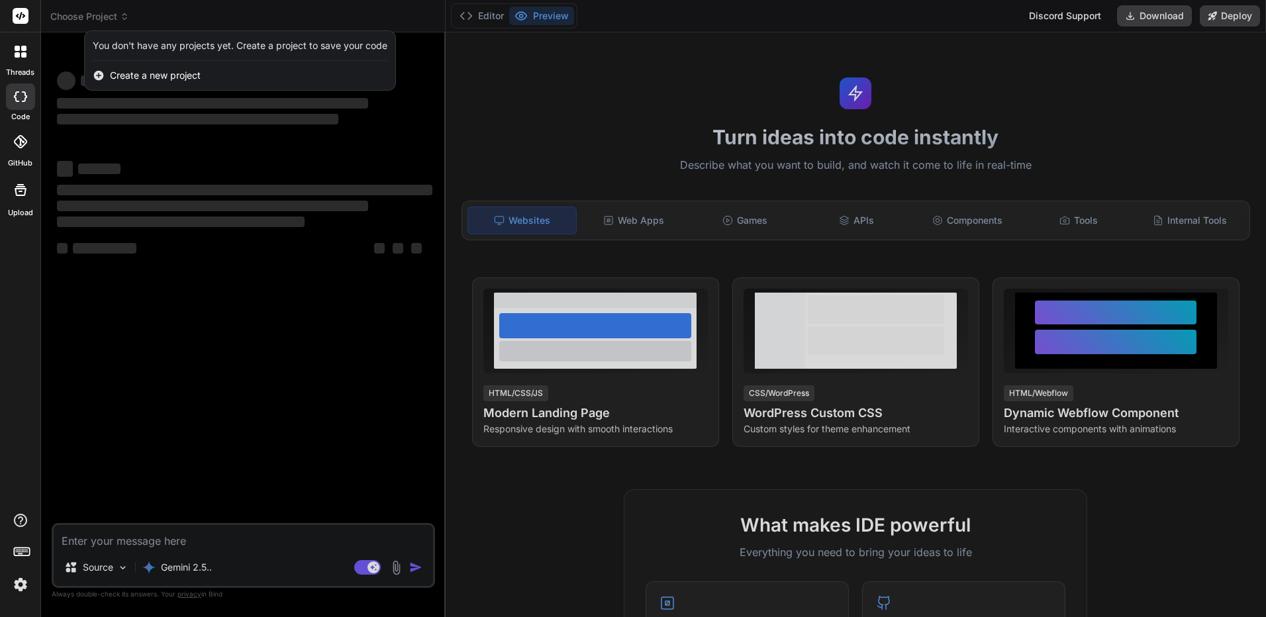
click at [167, 76] on span "Create a new project" at bounding box center [155, 75] width 91 height 13
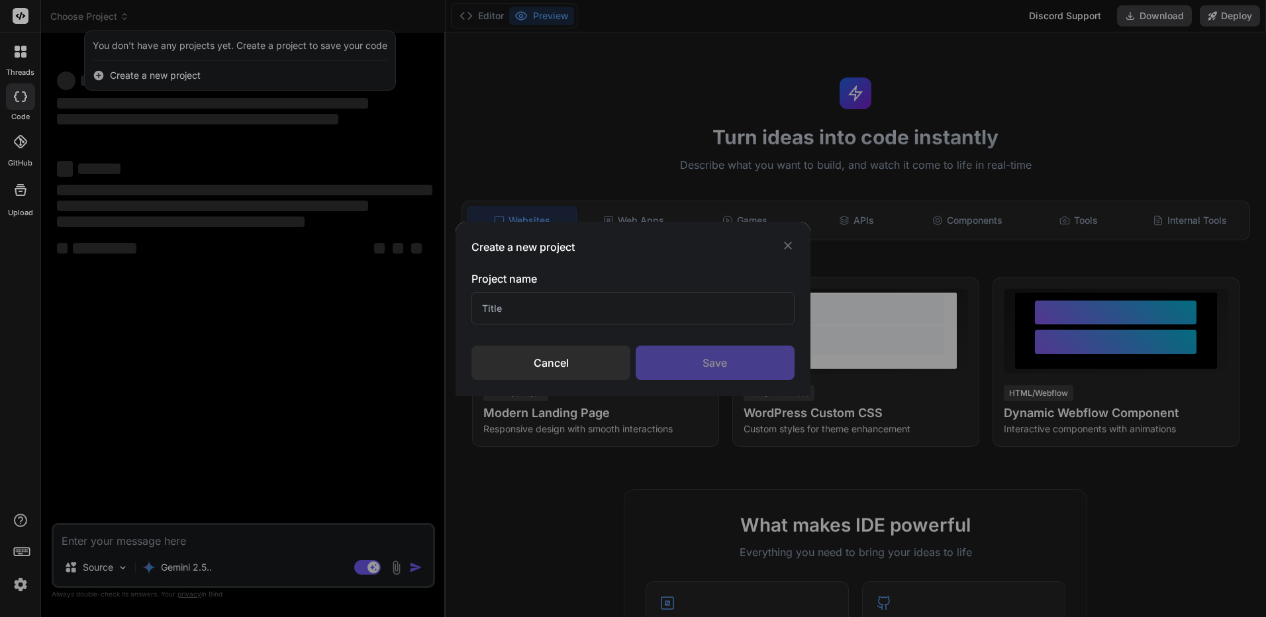
click at [548, 307] on input "text" at bounding box center [632, 308] width 322 height 32
type input "888"
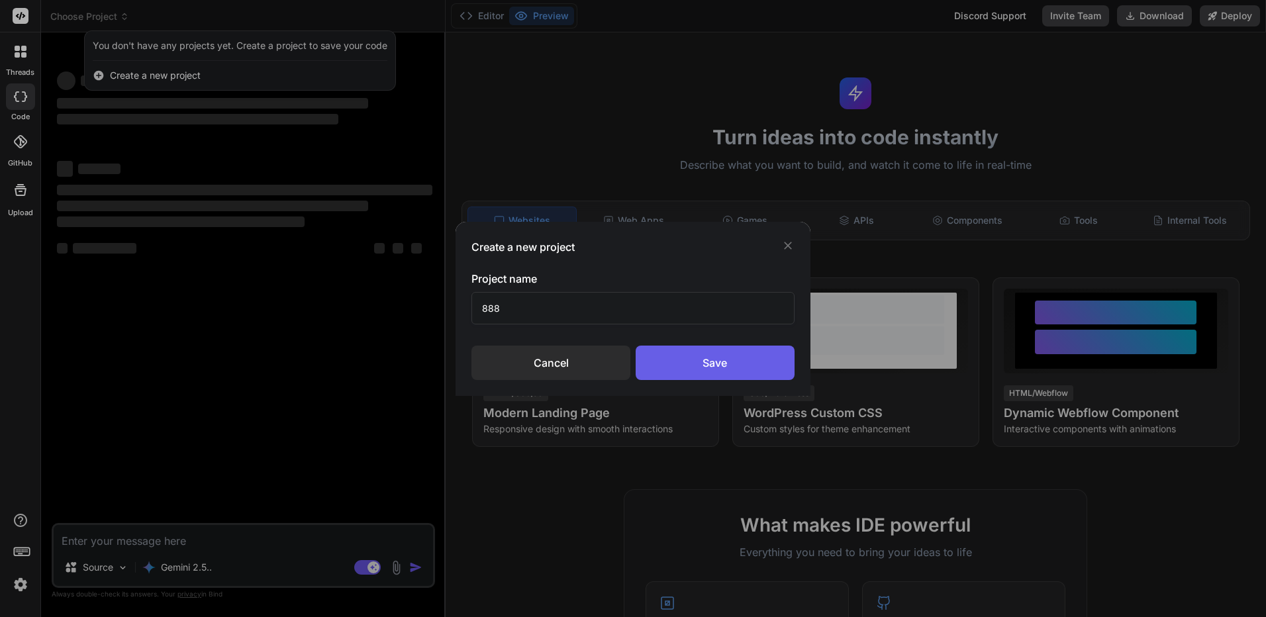
type textarea "x"
type input "888"
click at [718, 367] on div "Save" at bounding box center [715, 363] width 159 height 34
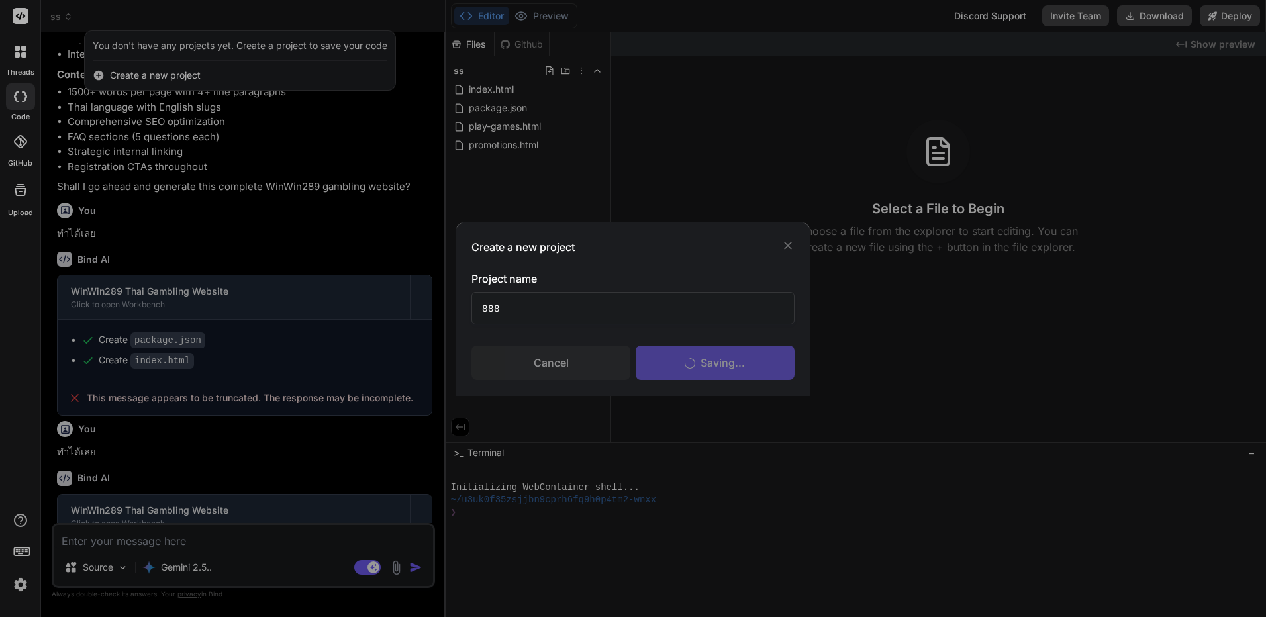
scroll to position [2001, 0]
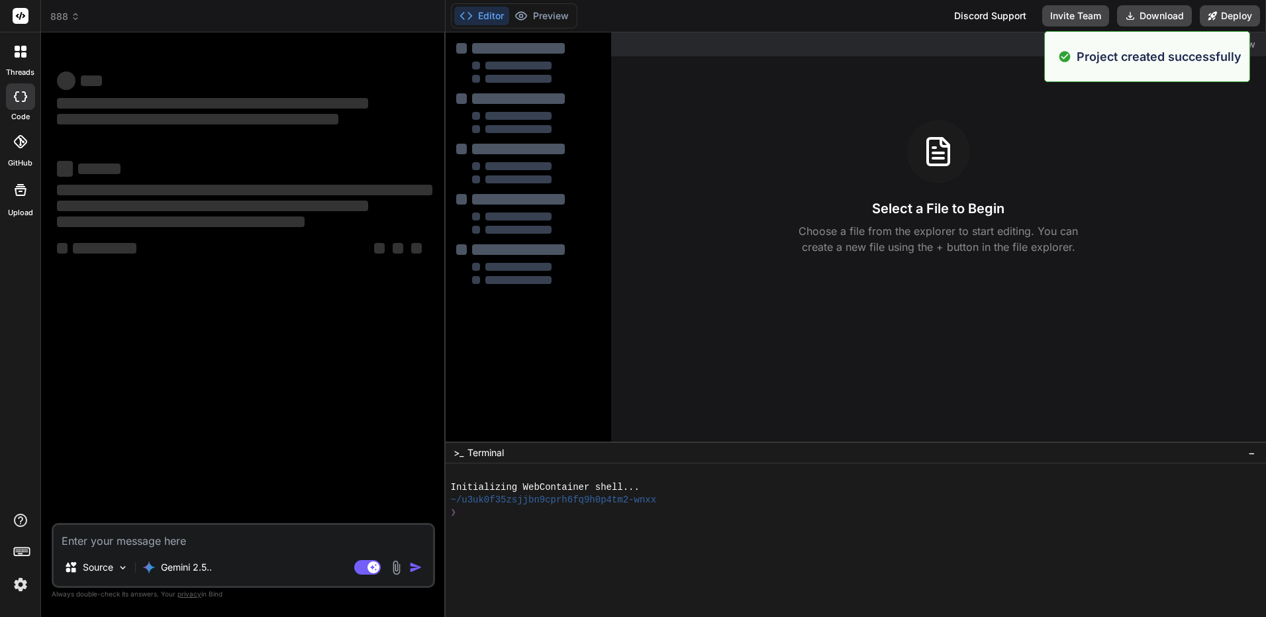
type textarea "x"
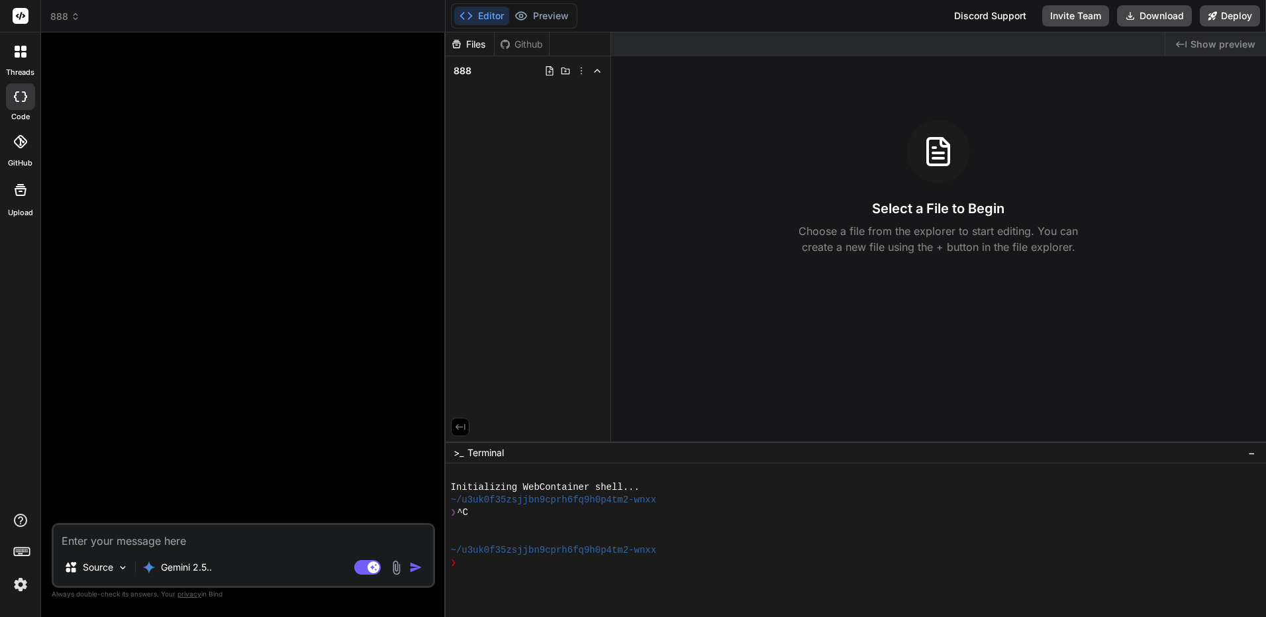
scroll to position [0, 0]
click at [191, 552] on div "Source Gemini 2.5.. Agent Mode. When this toggle is activated, AI automatically…" at bounding box center [243, 555] width 383 height 65
click at [218, 545] on textarea at bounding box center [243, 537] width 379 height 24
paste textarea "Project Overview Create a modern, SEO-optimized Thai gambling website for domai…"
type textarea "Project Overview Create a modern, SEO-optimized Thai gambling website for domai…"
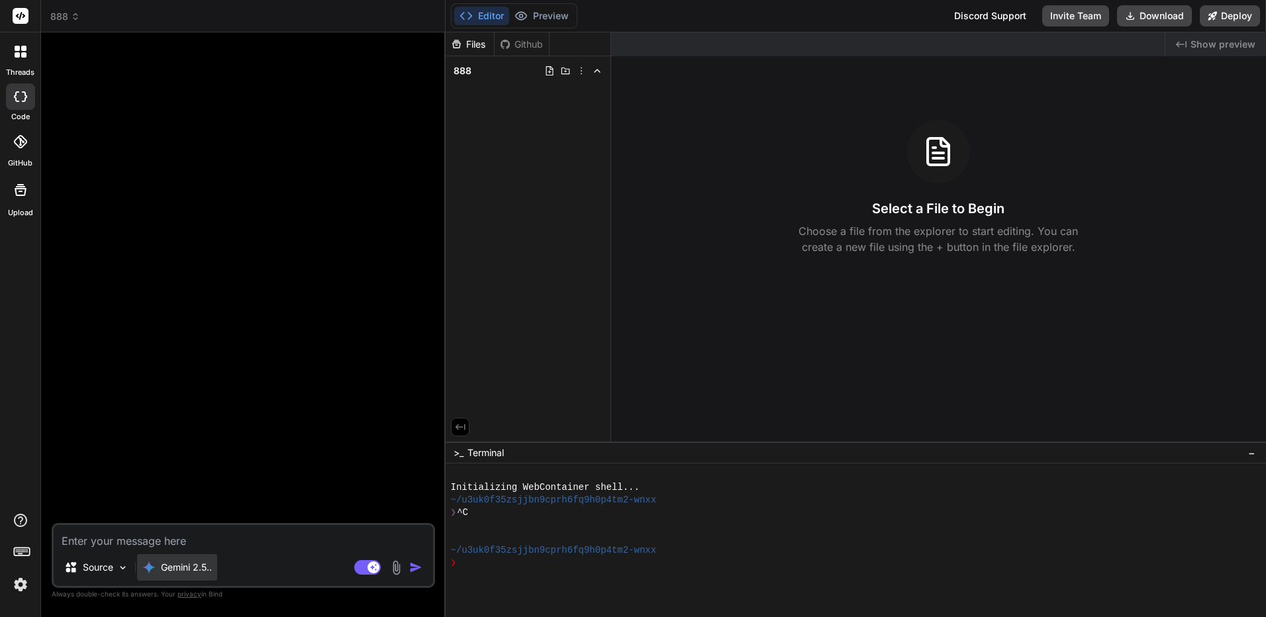
type textarea "x"
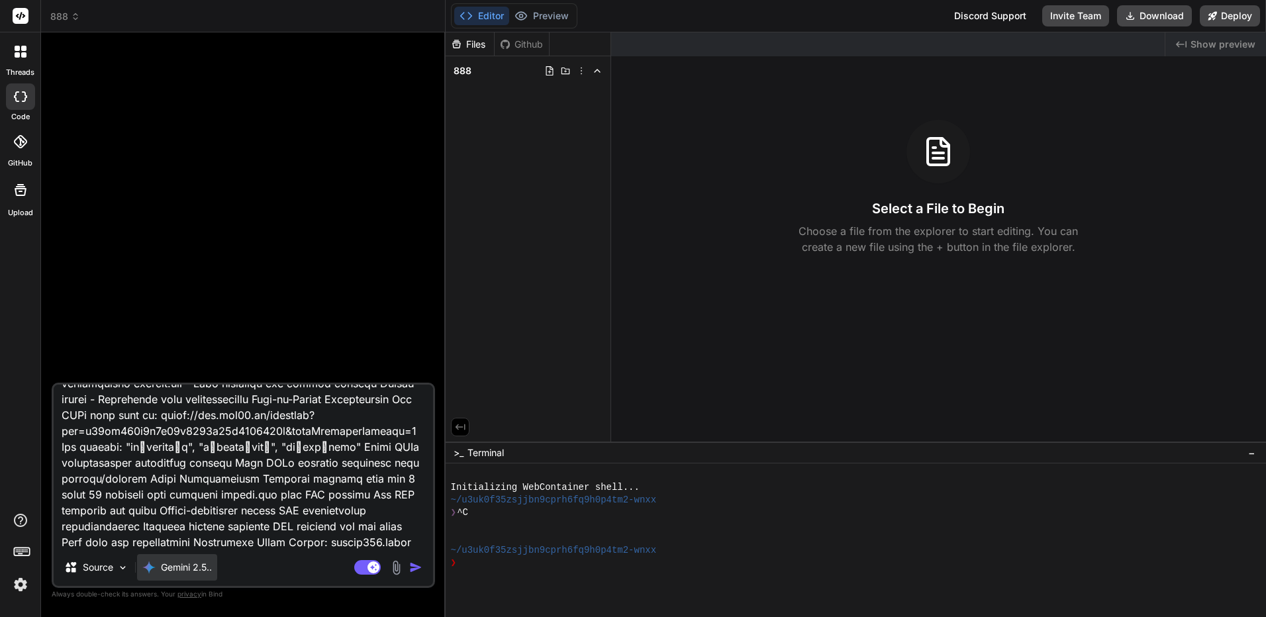
type textarea "Project Overview Create a modern, SEO-optimized Thai gambling website for domai…"
click at [211, 572] on p "Gemini 2.5.." at bounding box center [186, 567] width 51 height 13
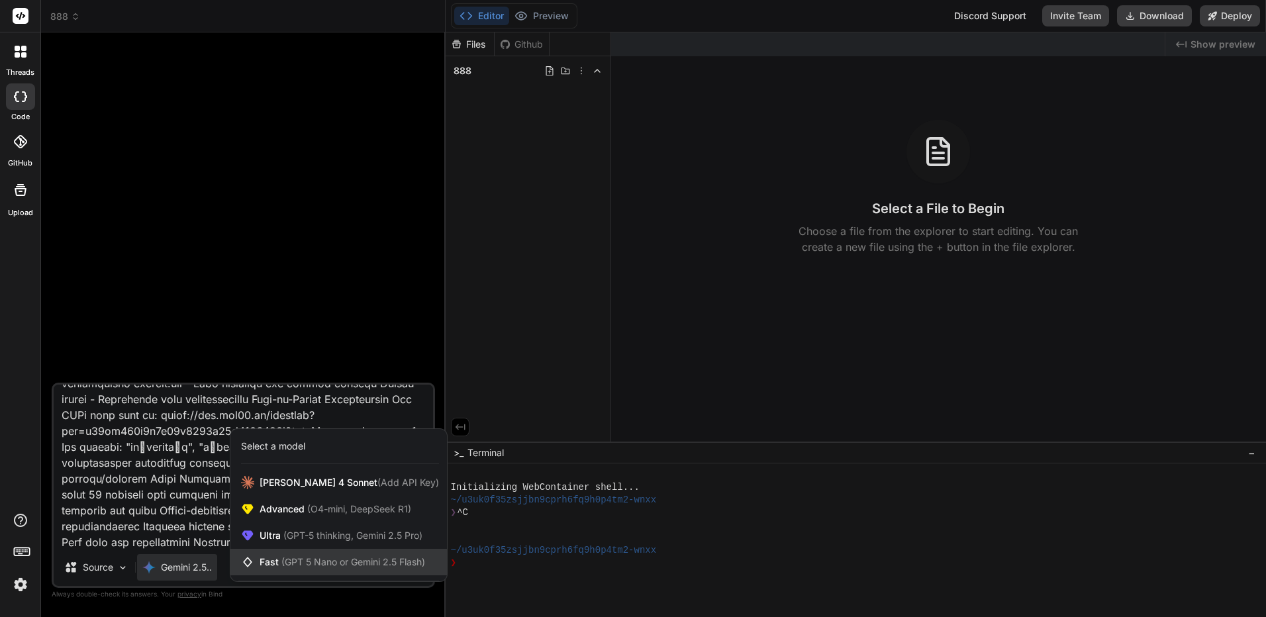
click at [299, 568] on span "Fast (GPT 5 Nano or Gemini 2.5 Flash)" at bounding box center [343, 562] width 166 height 13
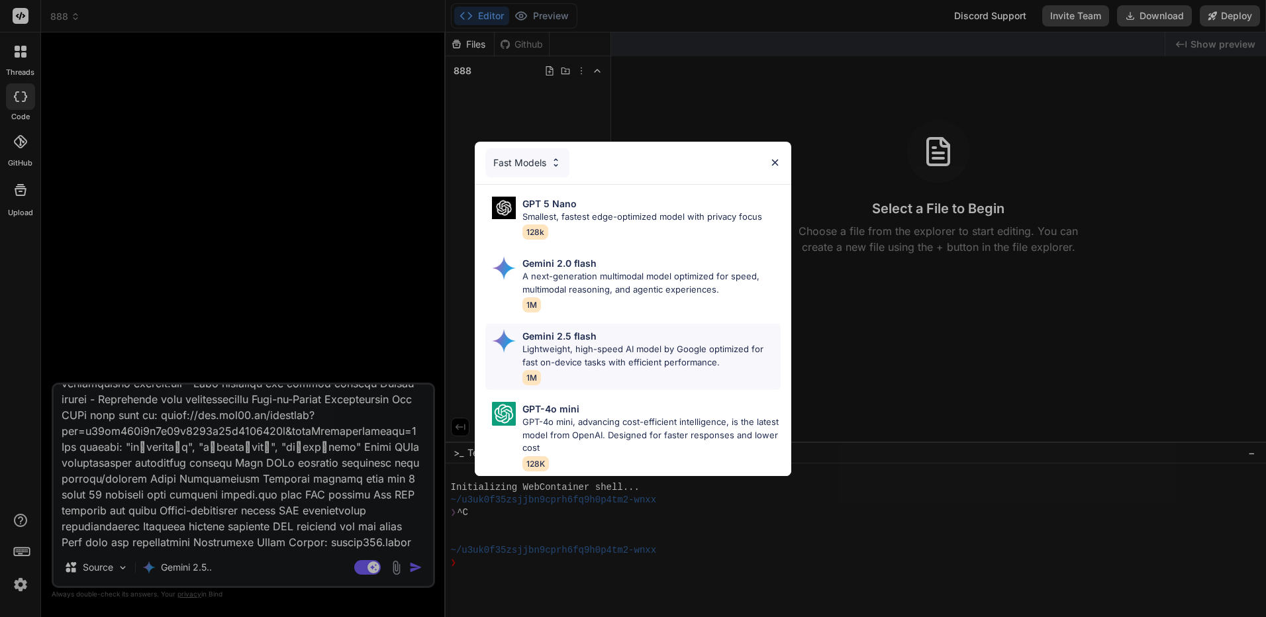
click at [657, 371] on div "Gemini 2.5 flash Lightweight, high-speed AI model by Google optimized for fast …" at bounding box center [651, 357] width 258 height 56
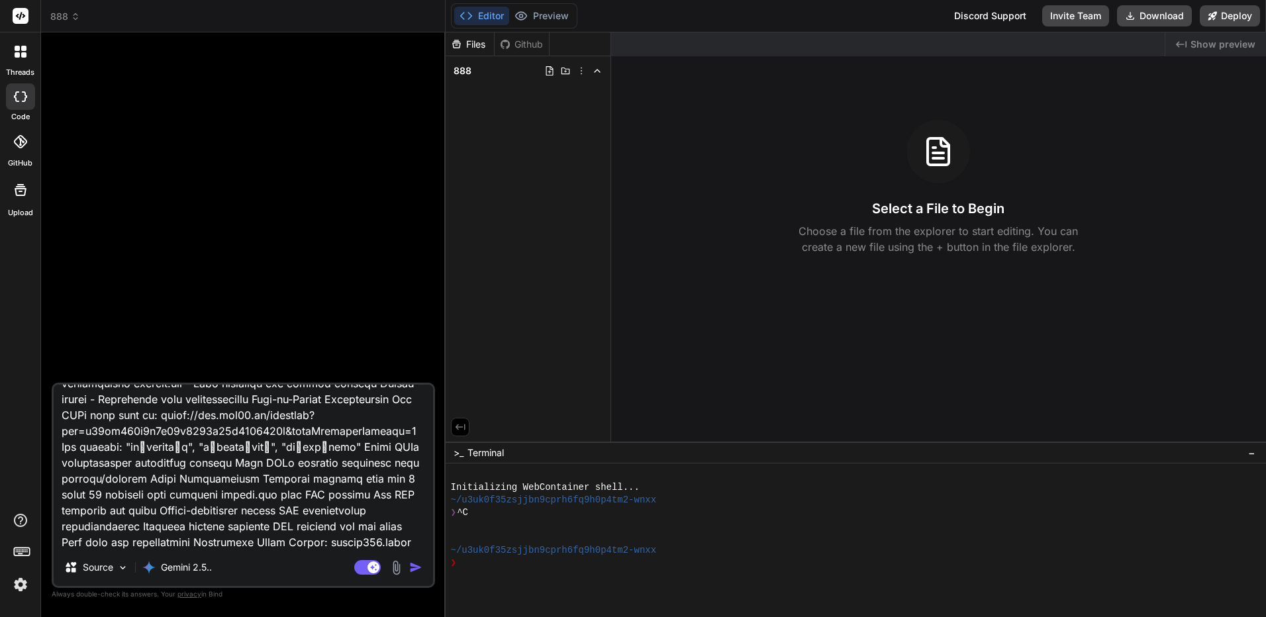
click at [420, 571] on img "button" at bounding box center [415, 567] width 13 height 13
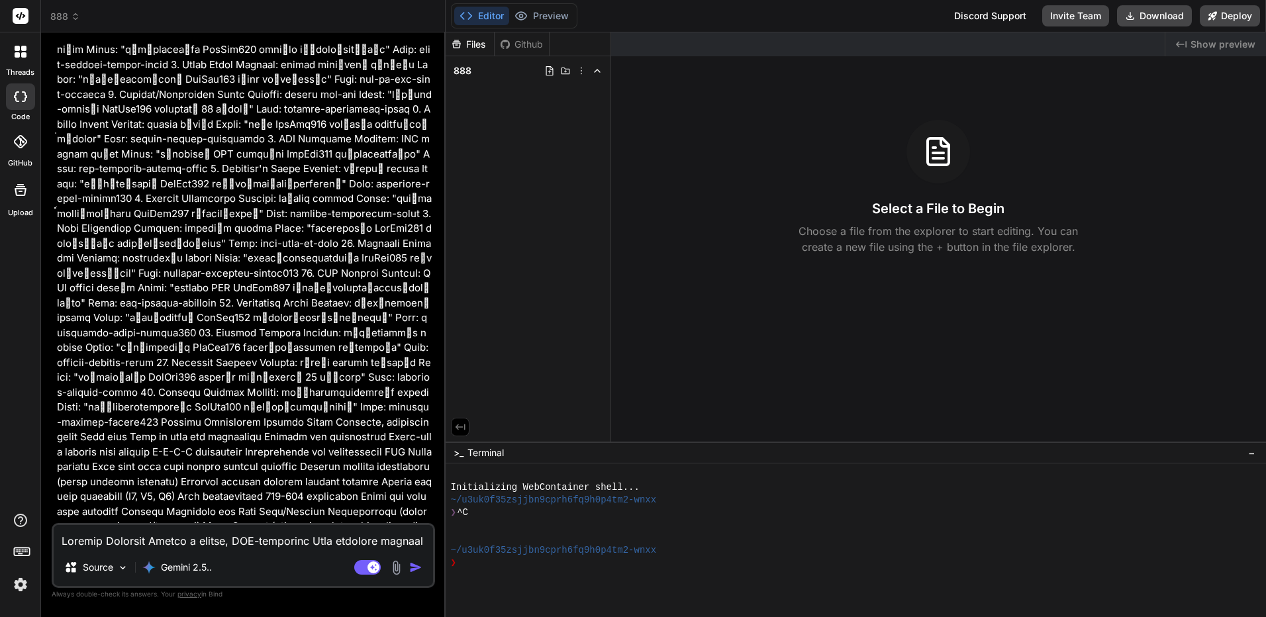
scroll to position [924, 0]
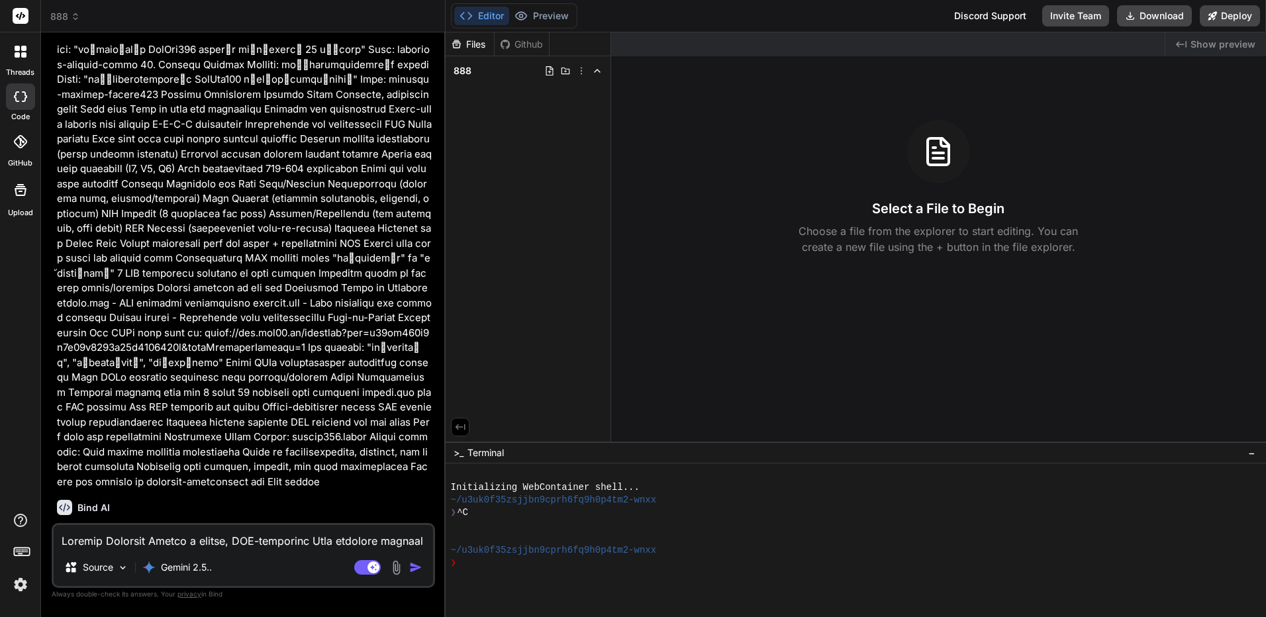
drag, startPoint x: 286, startPoint y: 219, endPoint x: 285, endPoint y: 412, distance: 192.7
type textarea "x"
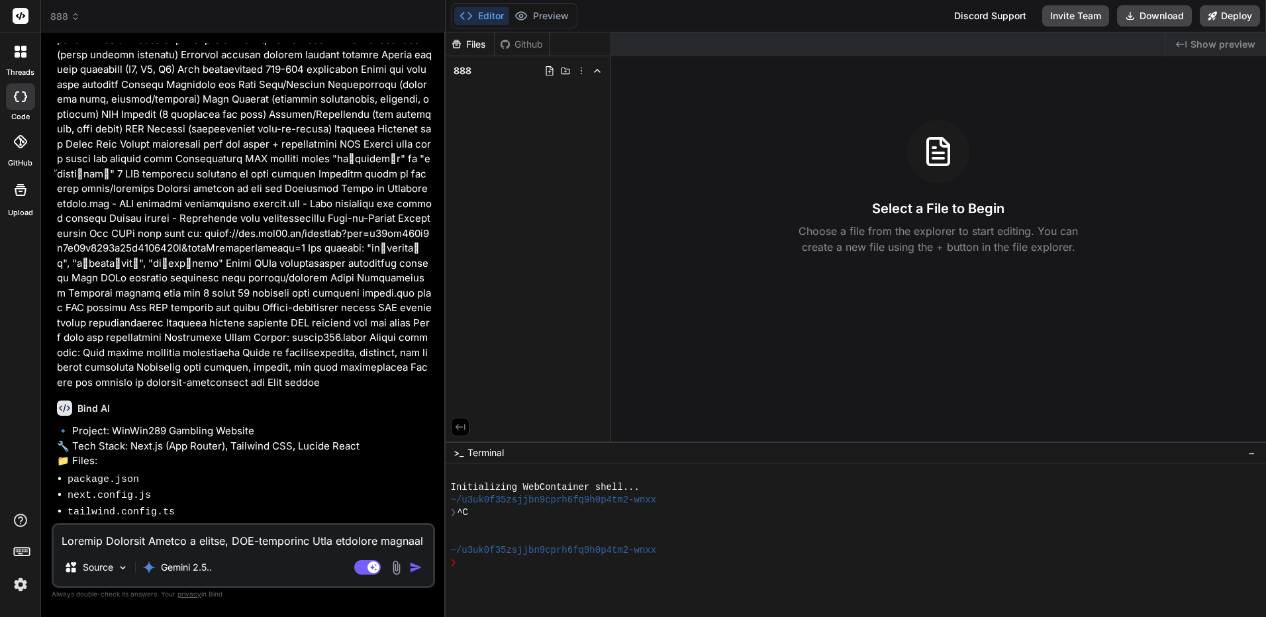
scroll to position [1283, 0]
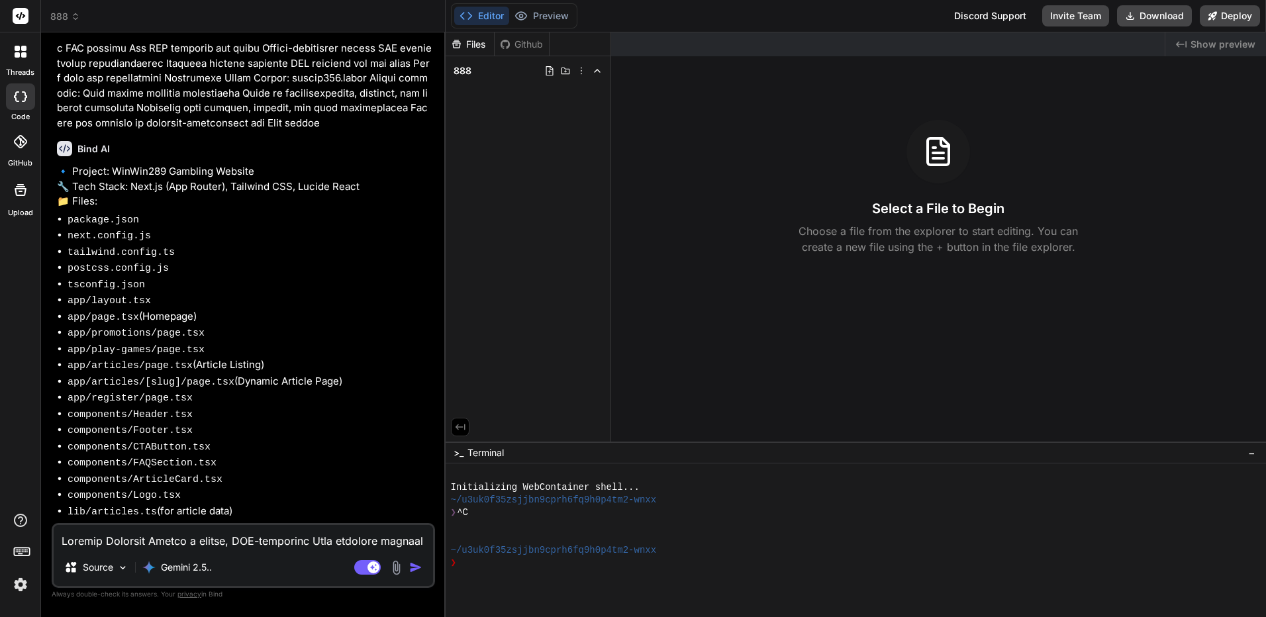
drag, startPoint x: 315, startPoint y: 342, endPoint x: 342, endPoint y: 480, distance: 140.9
click at [250, 541] on textarea at bounding box center [243, 537] width 379 height 24
type textarea "้"
type textarea "x"
type textarea "้พะ"
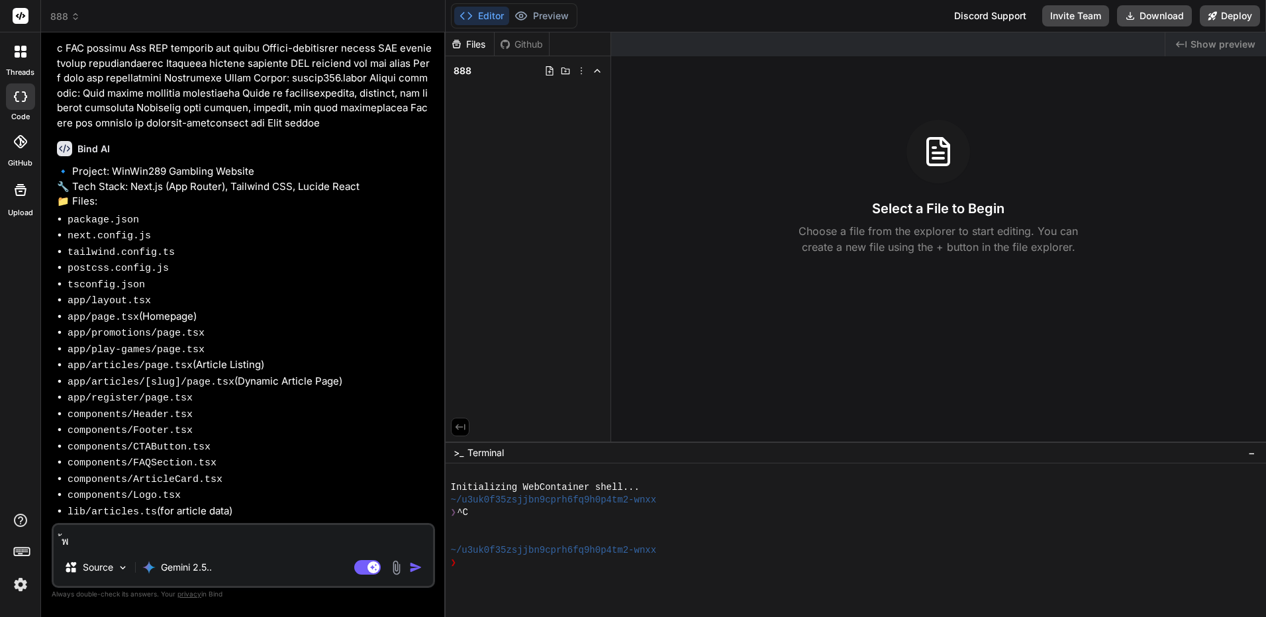
type textarea "x"
type textarea "้พ"
type textarea "x"
type textarea "้"
type textarea "x"
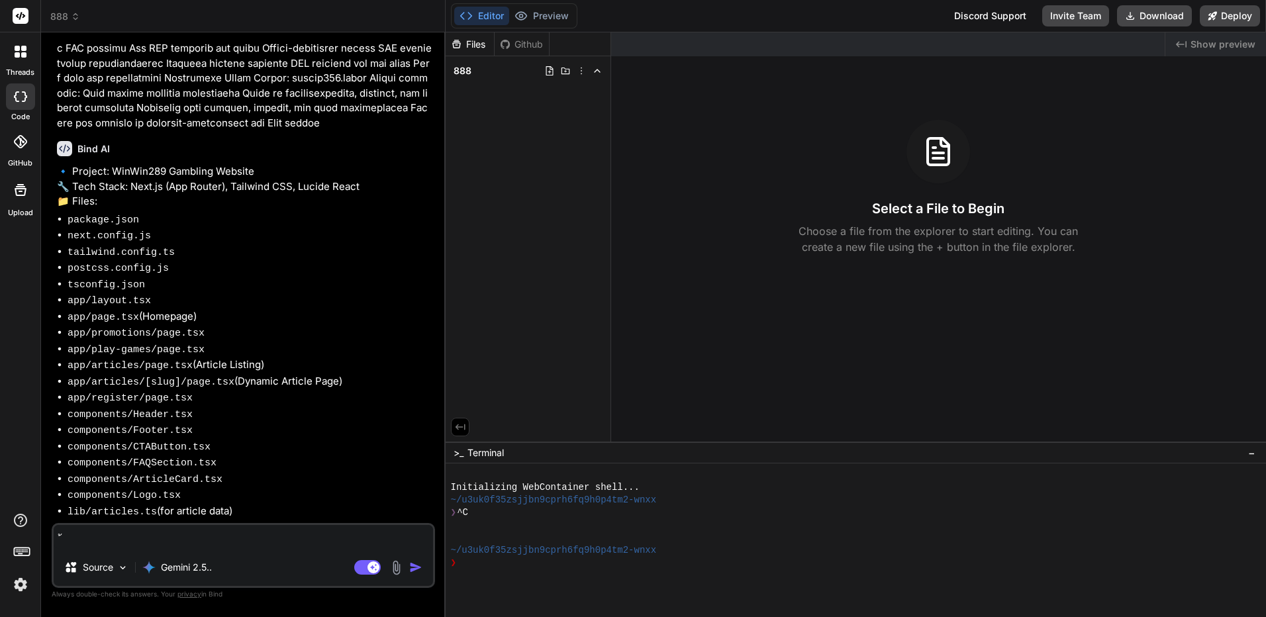
type textarea "x"
type textarea "h"
type textarea "x"
type textarea "ht"
type textarea "x"
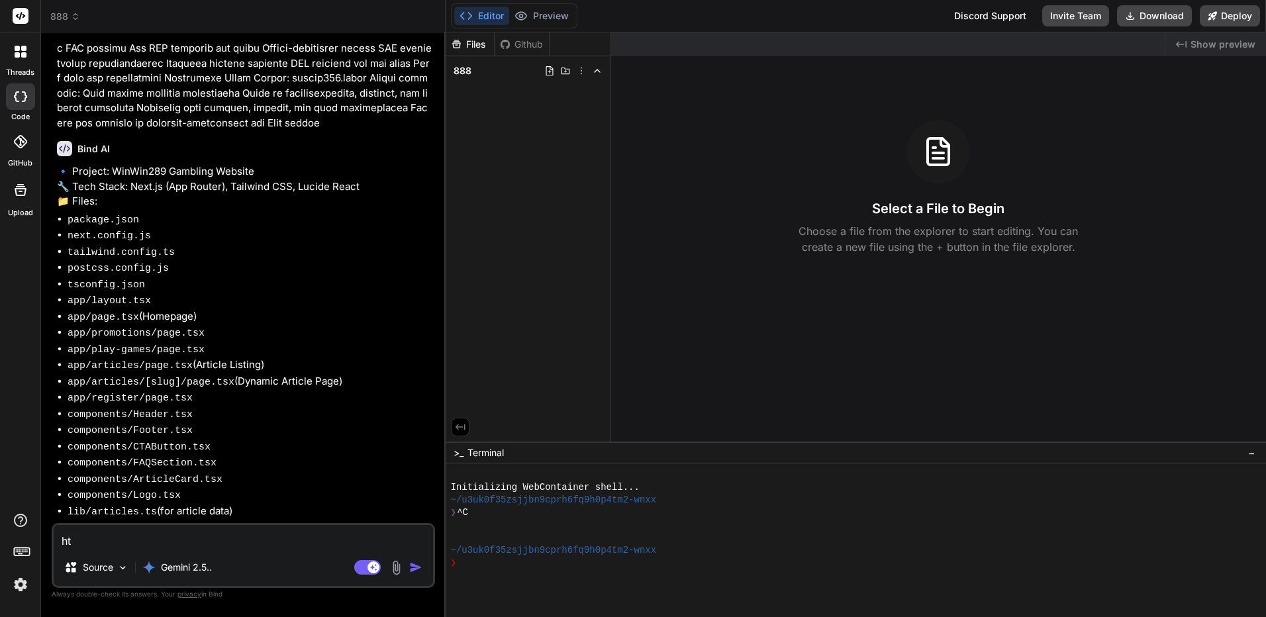
type textarea "htm"
type textarea "x"
type textarea "html"
type textarea "x"
type textarea "html"
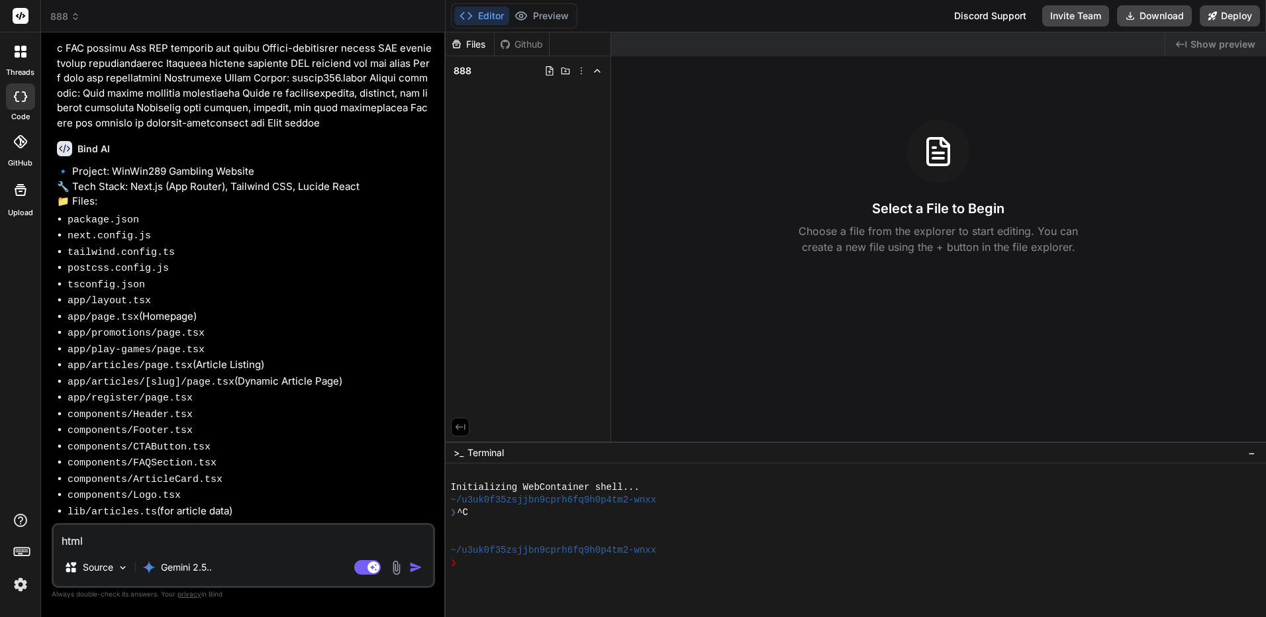
type textarea "x"
type textarea "html +"
type textarea "x"
type textarea "html +"
type textarea "x"
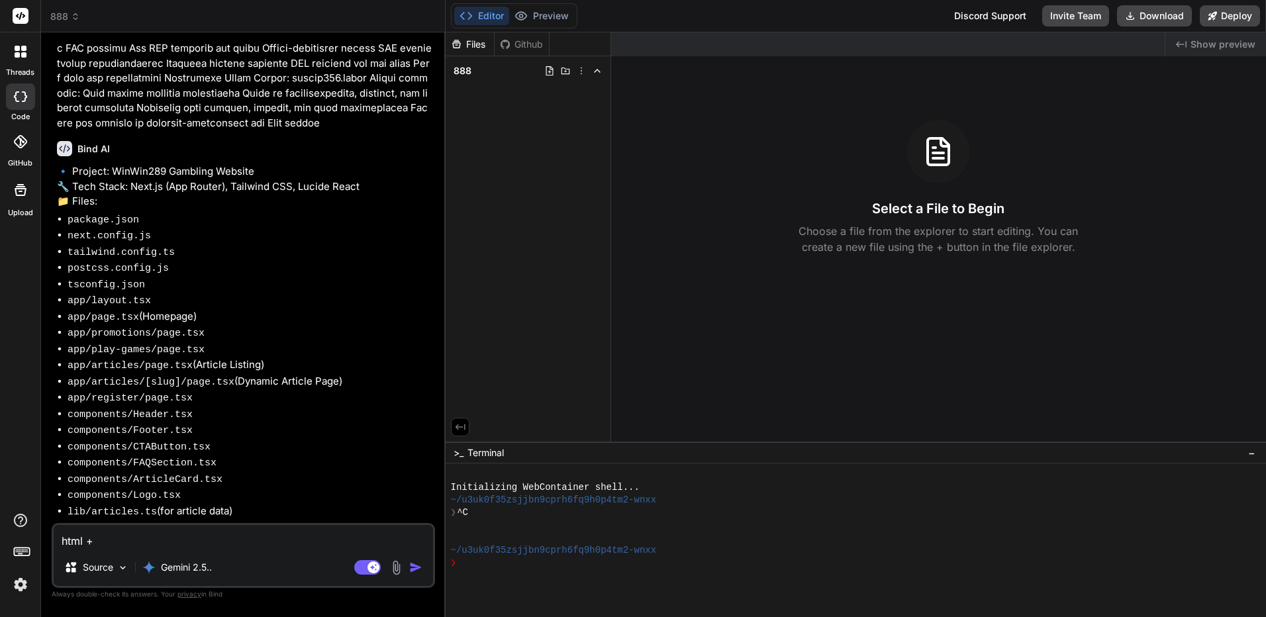
type textarea "html + c"
type textarea "x"
type textarea "html + cs"
type textarea "x"
type textarea "html + css"
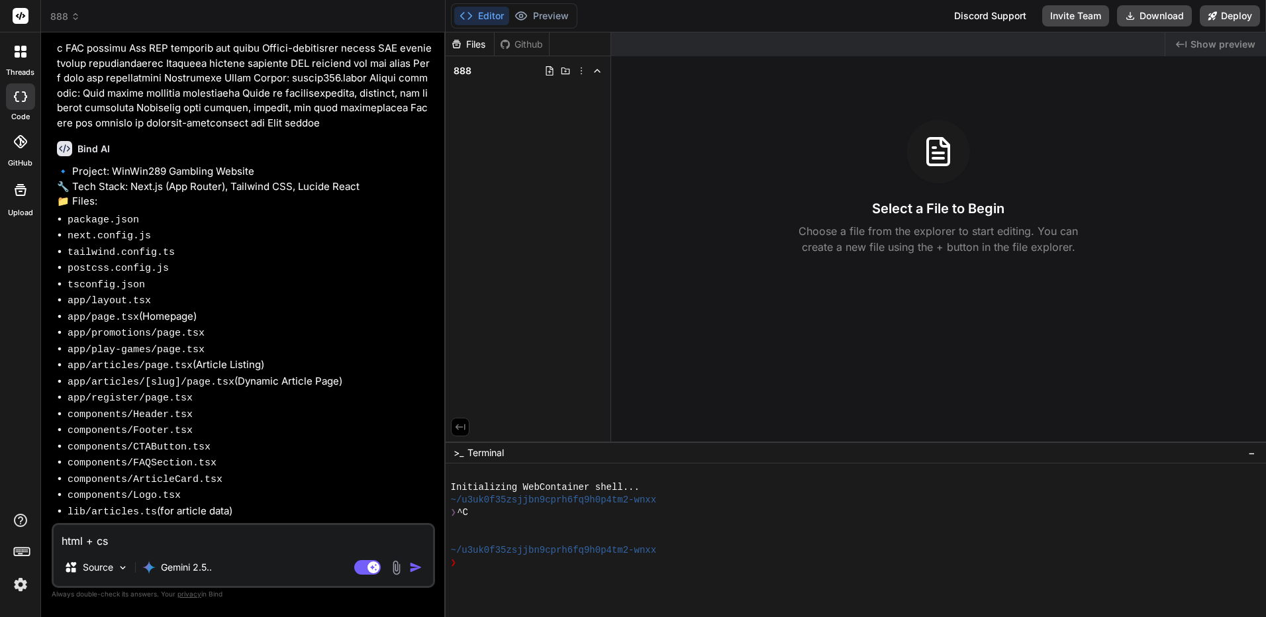
type textarea "x"
type textarea "html + css"
type textarea "x"
type textarea "html + css +"
type textarea "x"
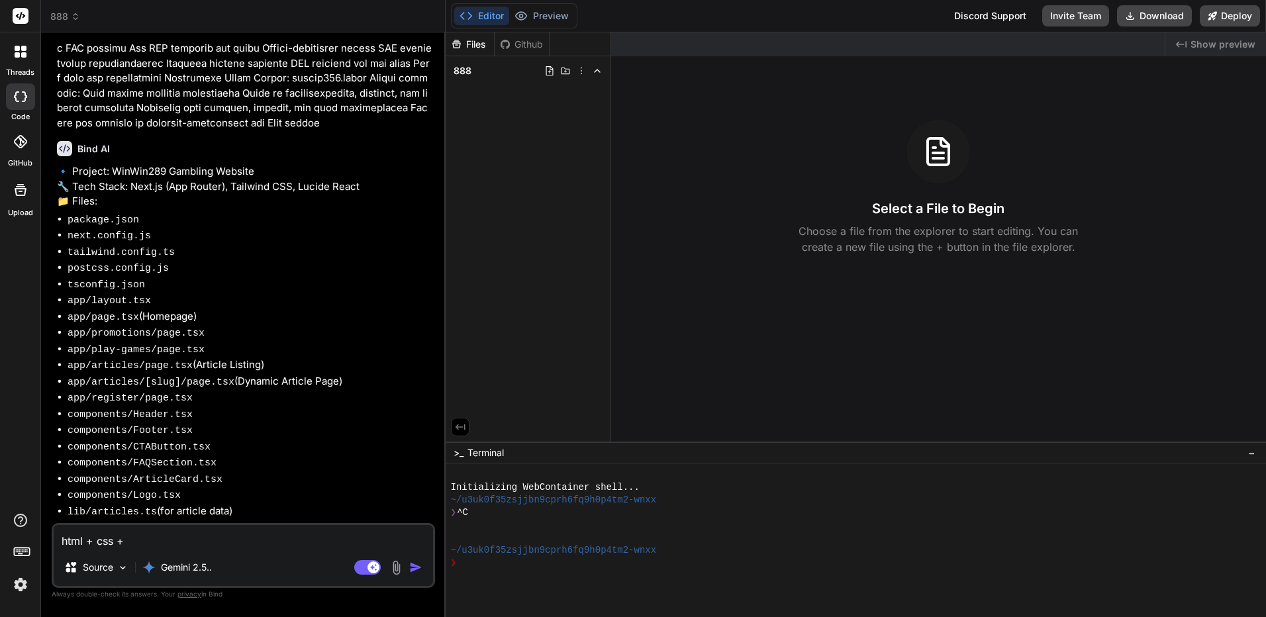
type textarea "html + css +"
type textarea "x"
type textarea "html + css + j"
type textarea "x"
type textarea "html + css + js"
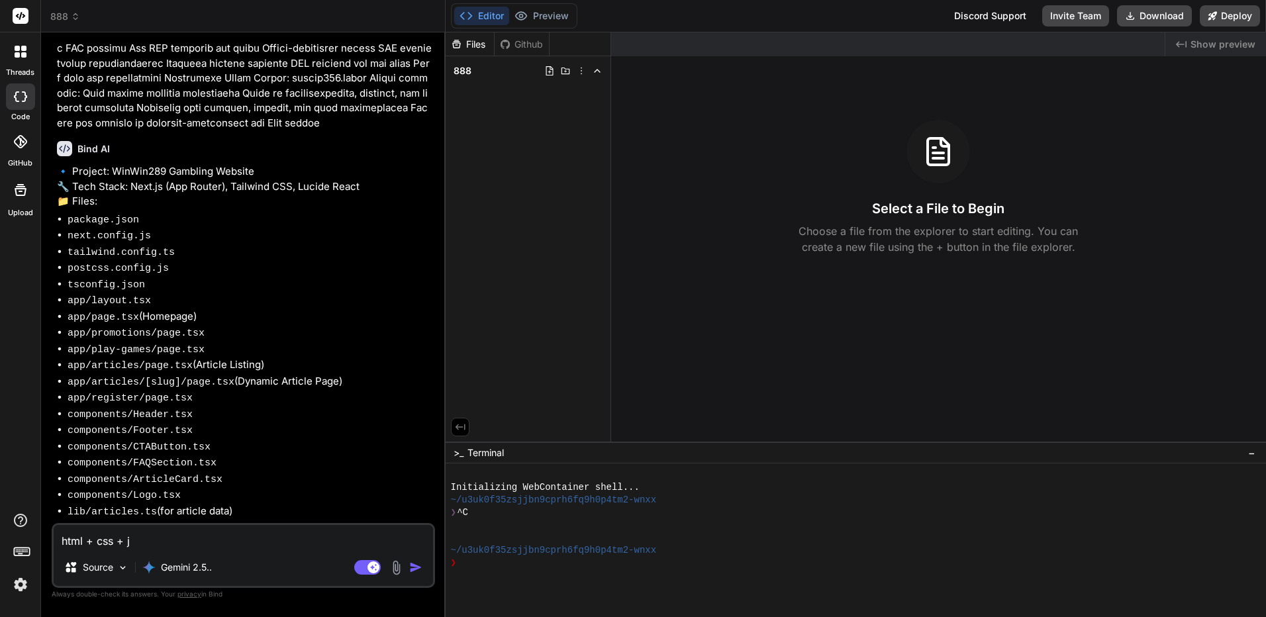
type textarea "x"
type textarea "html + css + js"
type textarea "x"
type textarea "html + css + js จ"
type textarea "x"
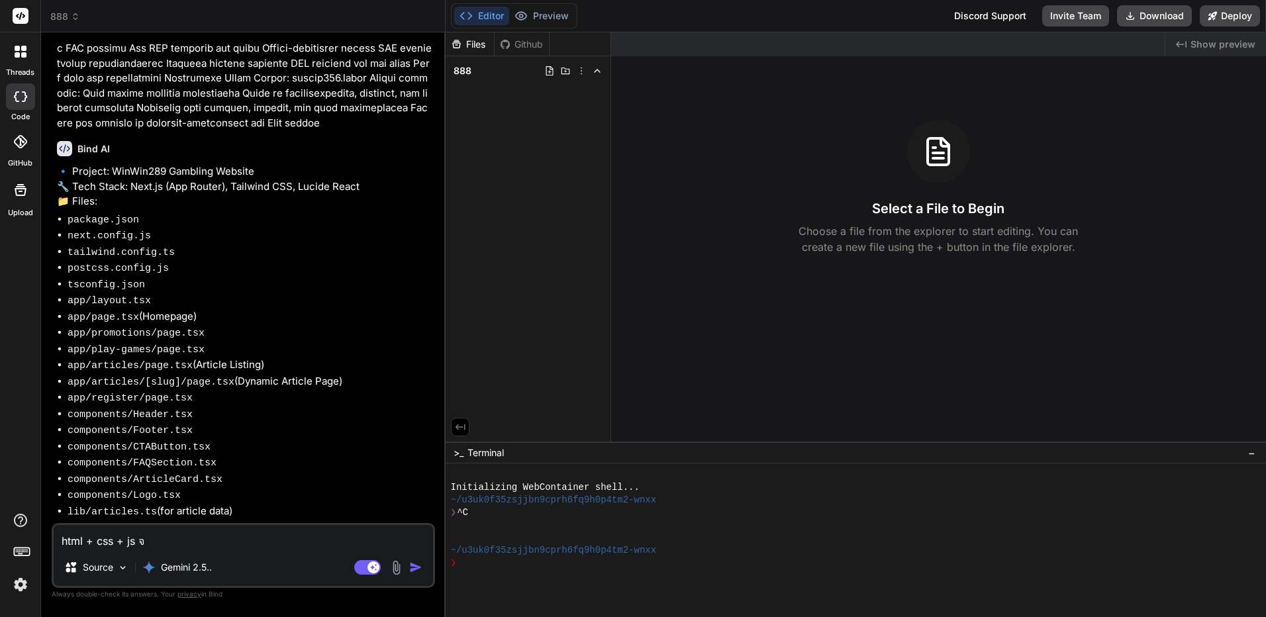
type textarea "html + css + js จ้"
type textarea "x"
type textarea "html + css + js จ้า"
type textarea "x"
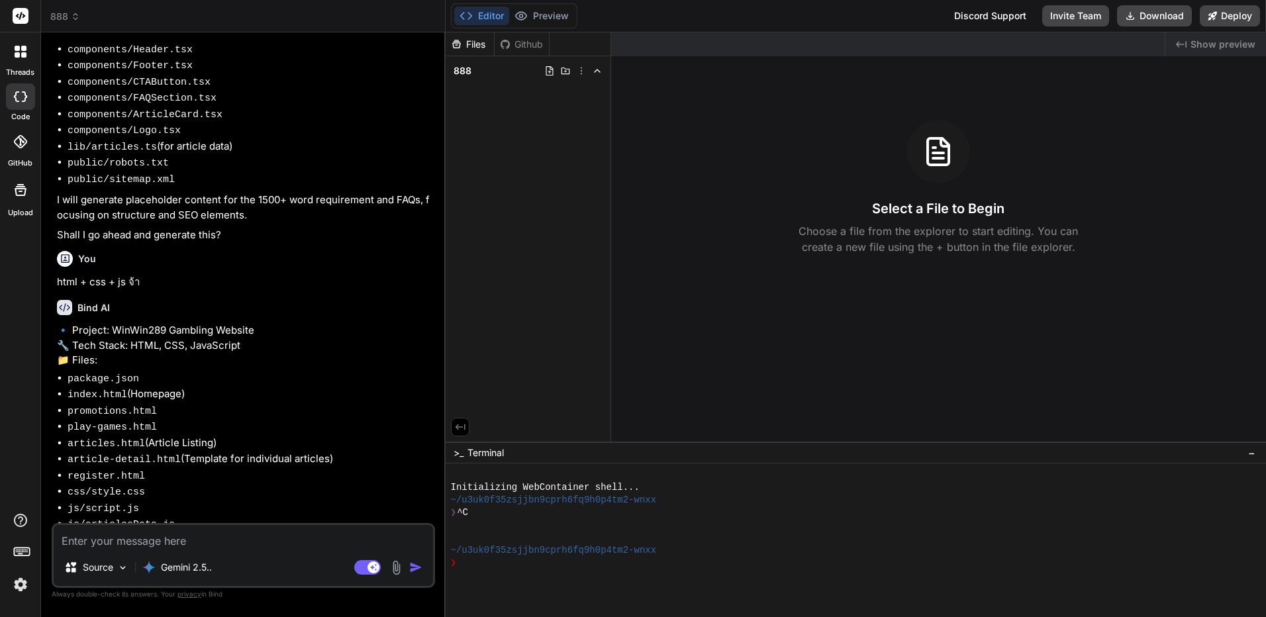
scroll to position [1689, 0]
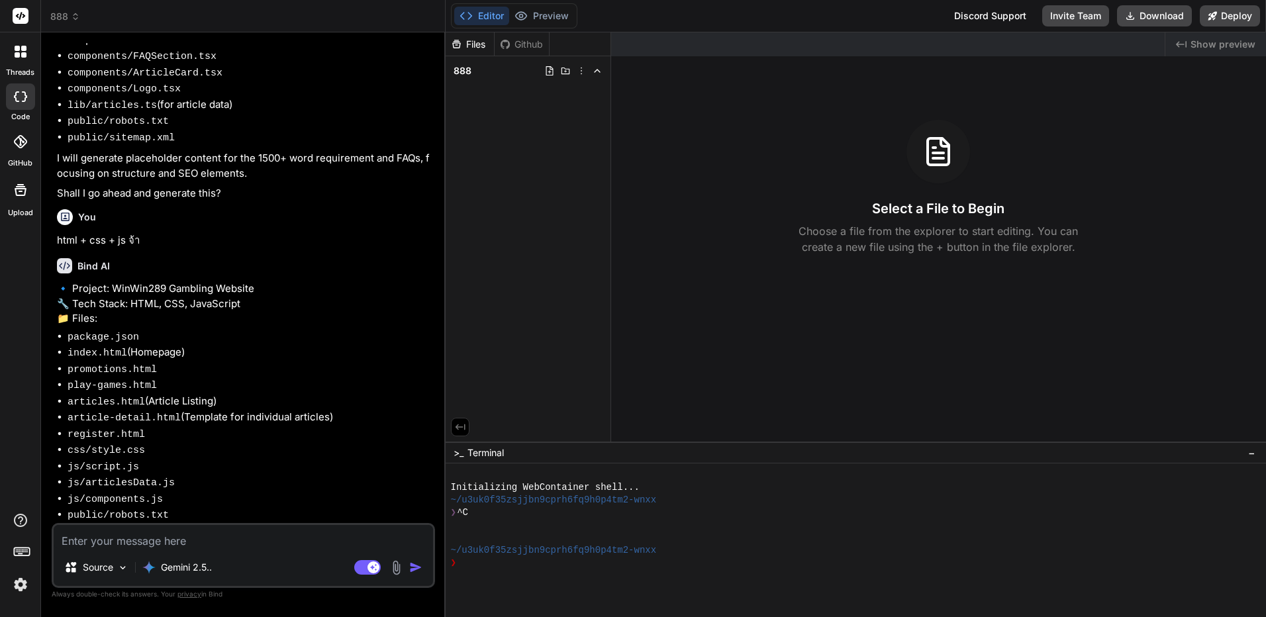
drag, startPoint x: 336, startPoint y: 274, endPoint x: 330, endPoint y: 384, distance: 110.1
type textarea "x"
drag, startPoint x: 348, startPoint y: 405, endPoint x: 350, endPoint y: 465, distance: 61.0
click at [277, 536] on textarea at bounding box center [243, 537] width 379 height 24
type textarea "น"
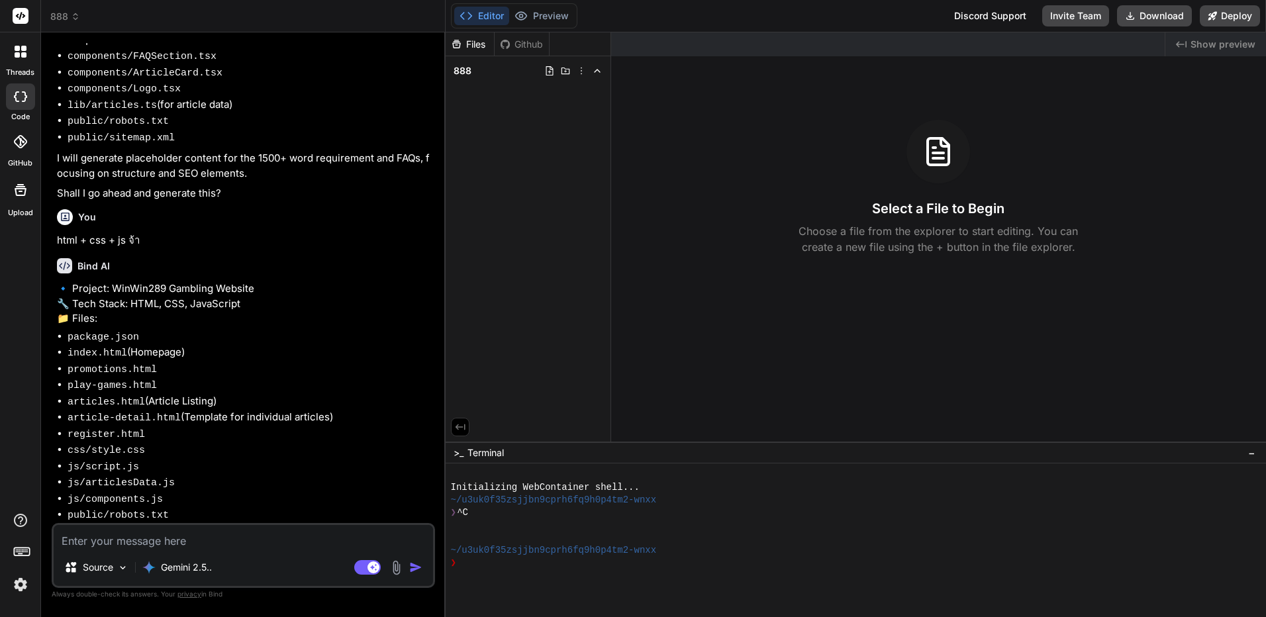
type textarea "x"
type textarea "นา"
type textarea "x"
type textarea "น"
type textarea "x"
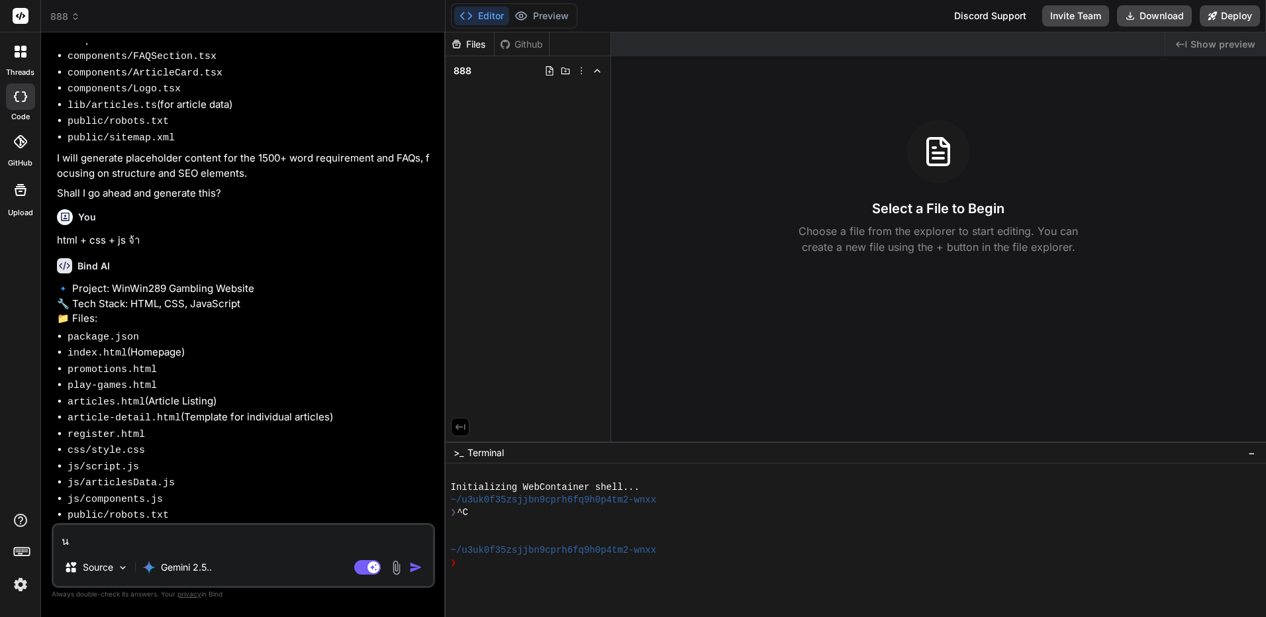
type textarea "x"
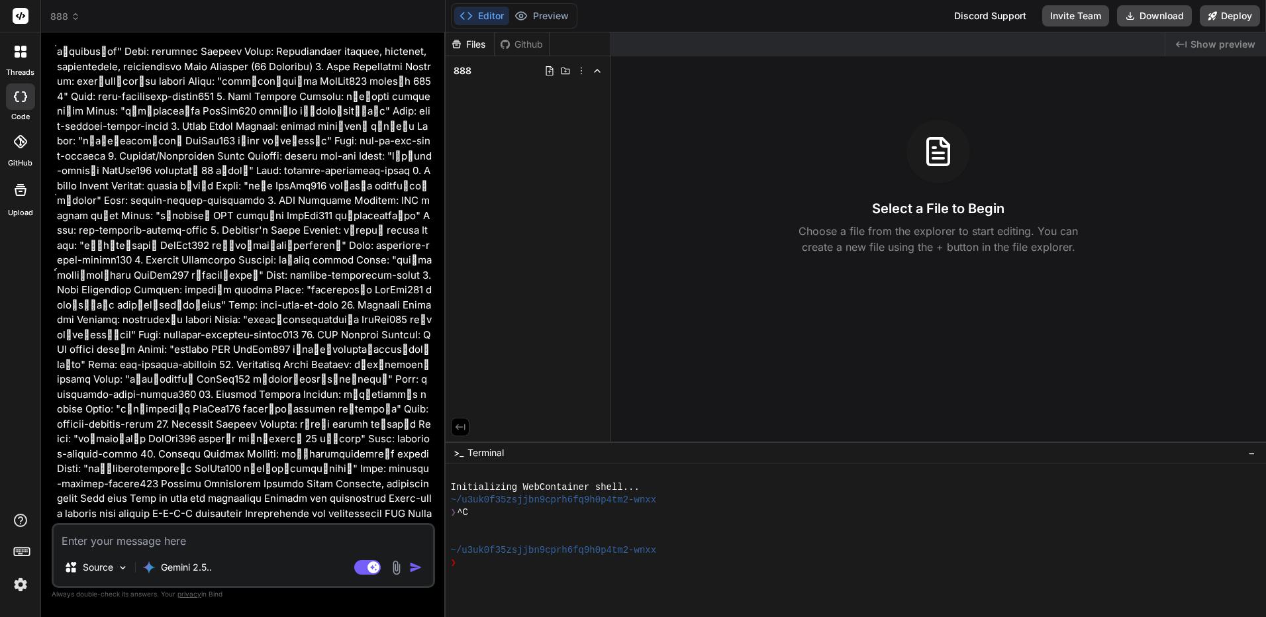
scroll to position [0, 0]
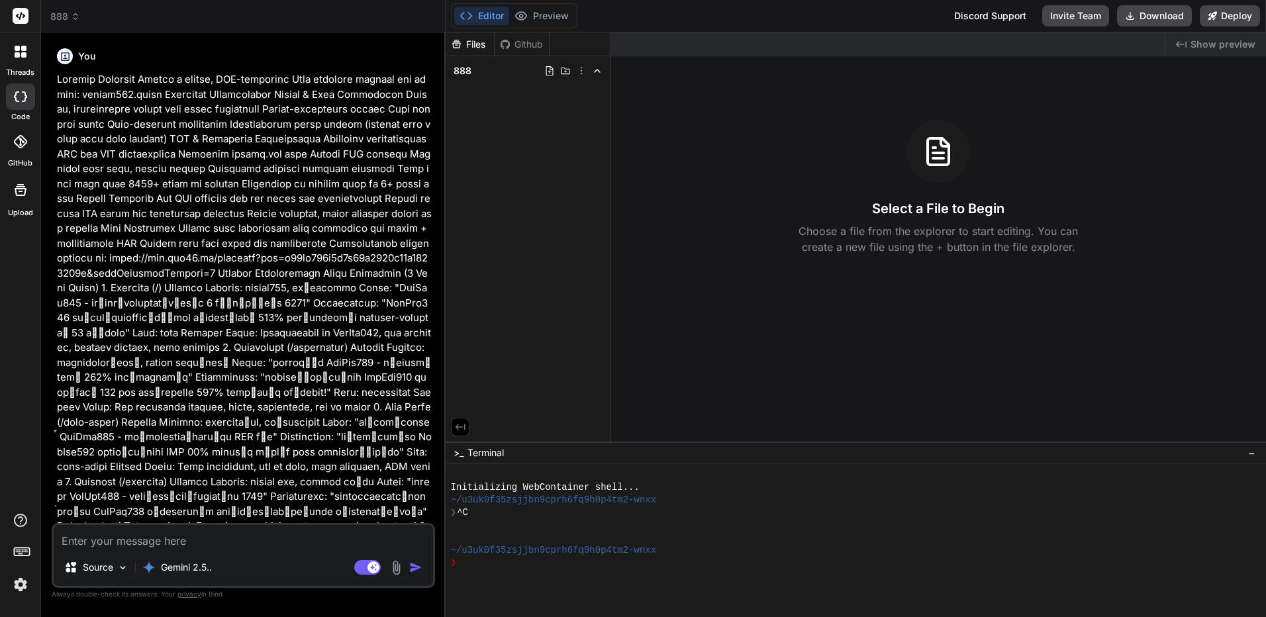
drag, startPoint x: 377, startPoint y: 402, endPoint x: 419, endPoint y: 12, distance: 392.3
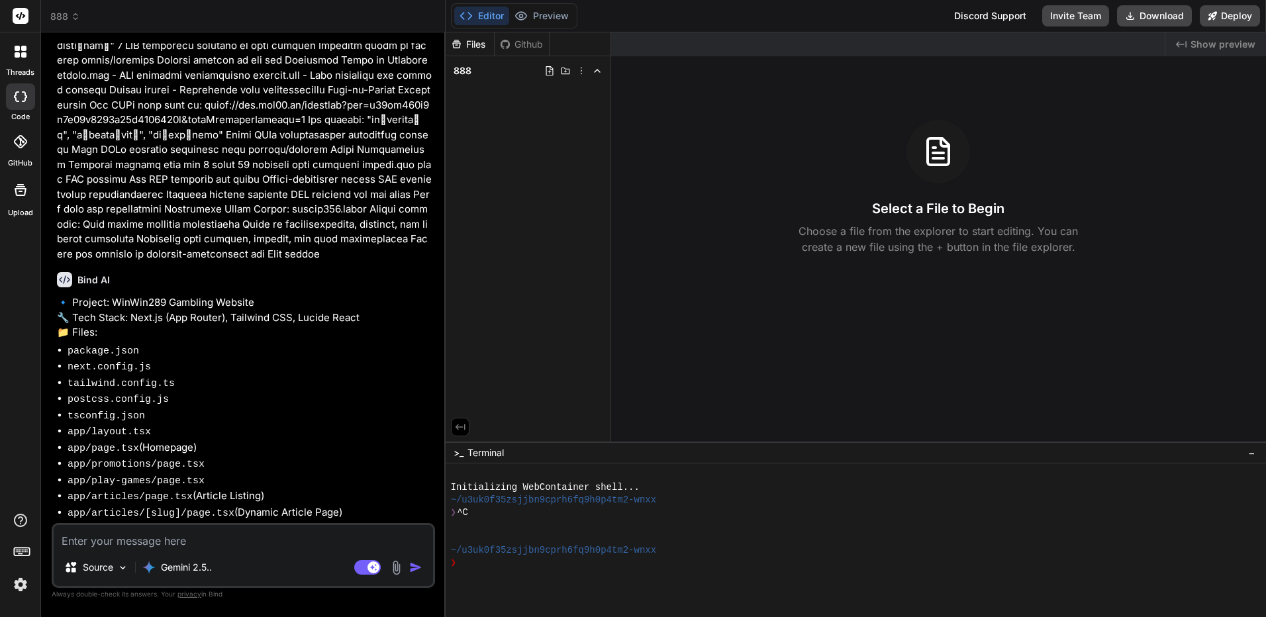
scroll to position [1689, 0]
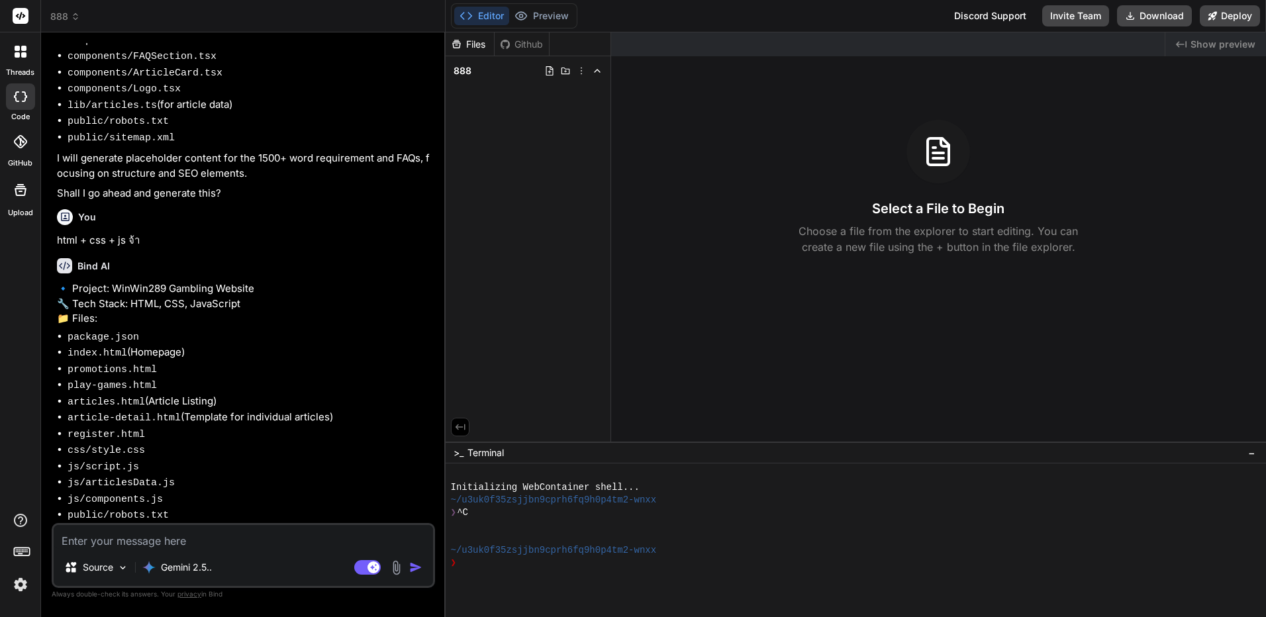
drag, startPoint x: 350, startPoint y: 252, endPoint x: 274, endPoint y: 491, distance: 250.2
click at [237, 538] on textarea at bounding box center [243, 537] width 379 height 24
type textarea "o"
type textarea "x"
type textarea "ok"
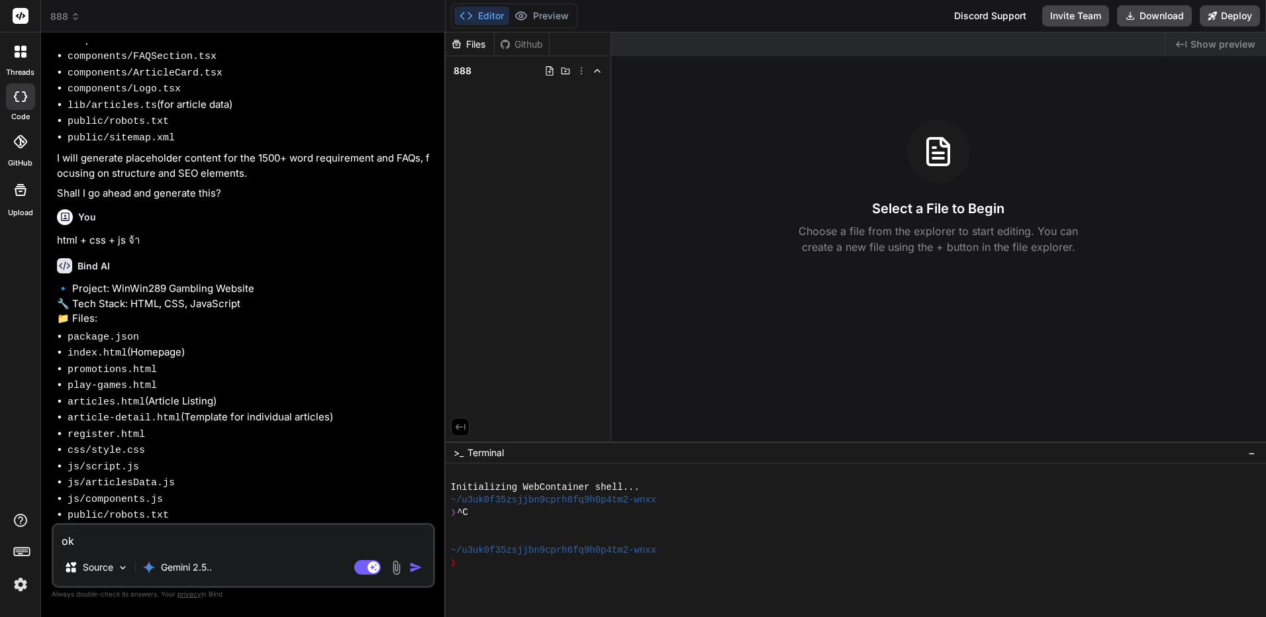
type textarea "x"
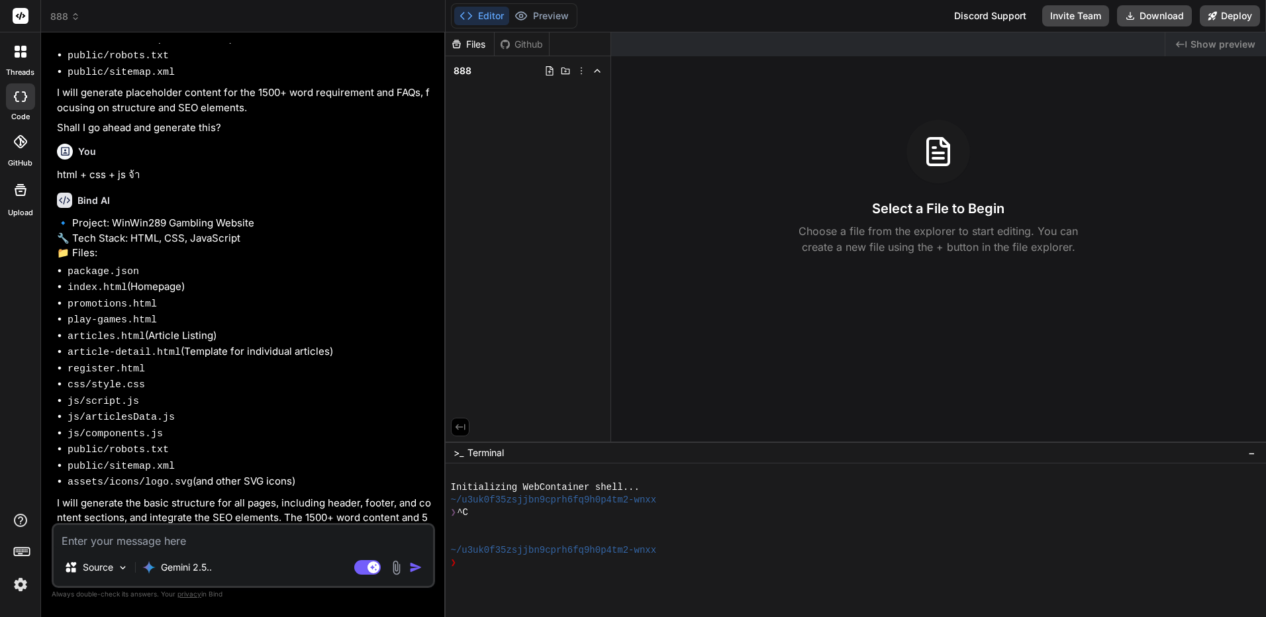
scroll to position [1826, 0]
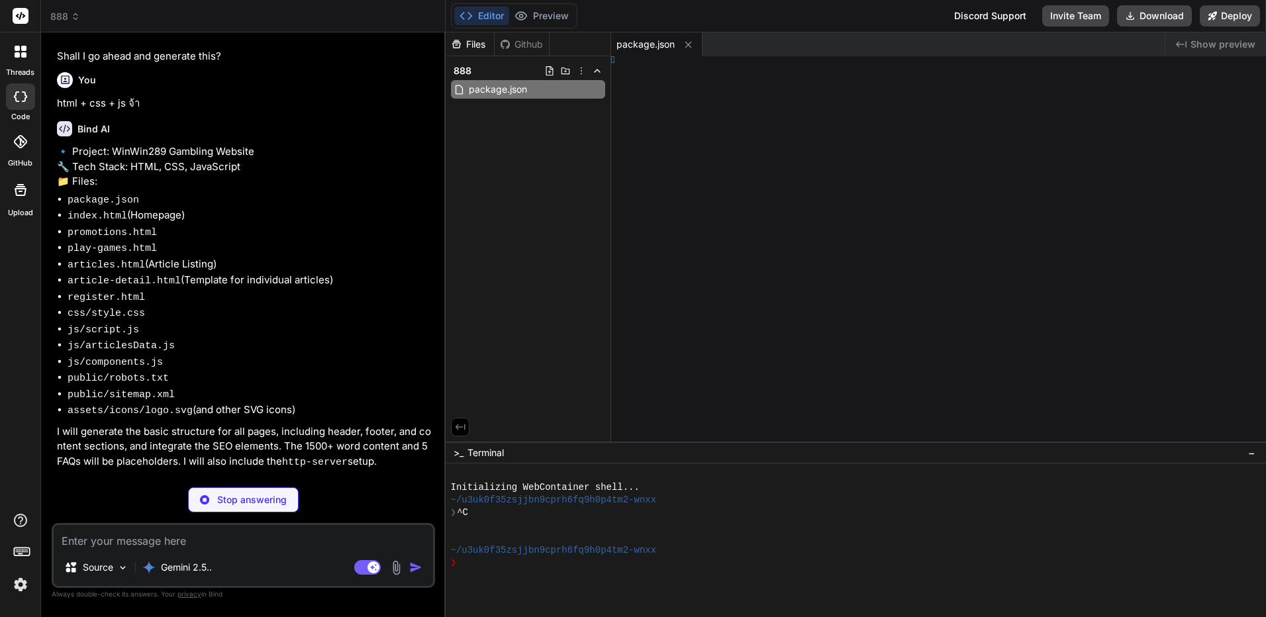
type textarea "x"
type textarea ".xml"
type textarea "x"
type textarea "} }"
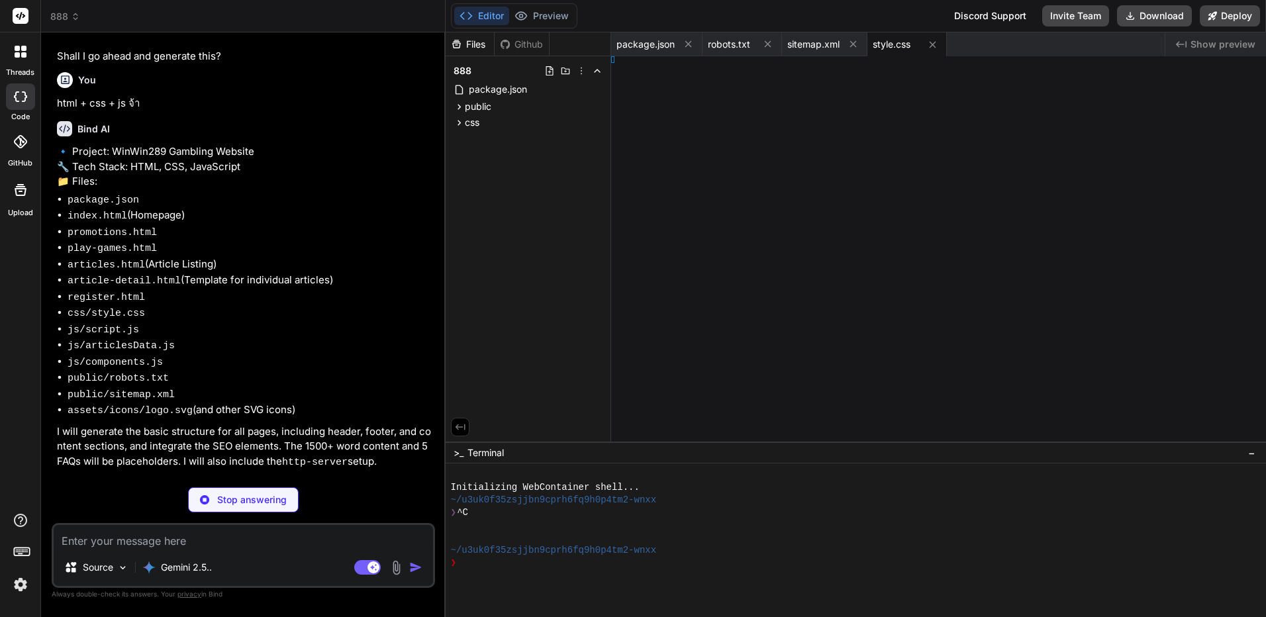
type textarea "x"
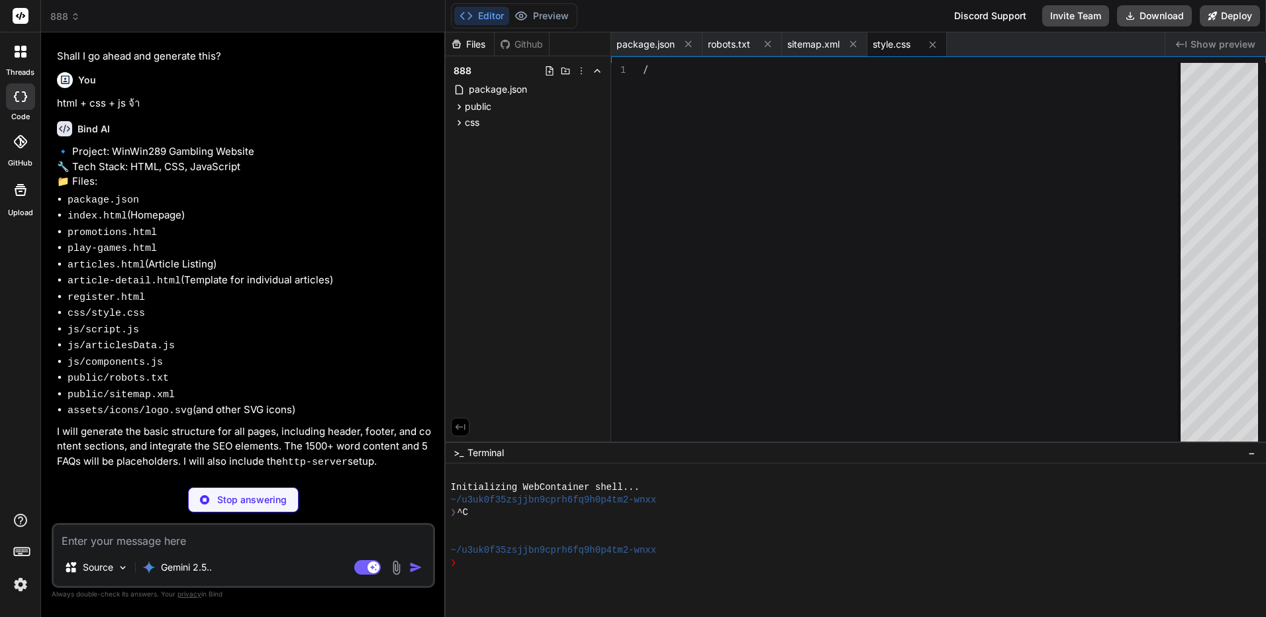
type textarea "font-size: 18px; } .faq-answer { font-size: 15px; } }"
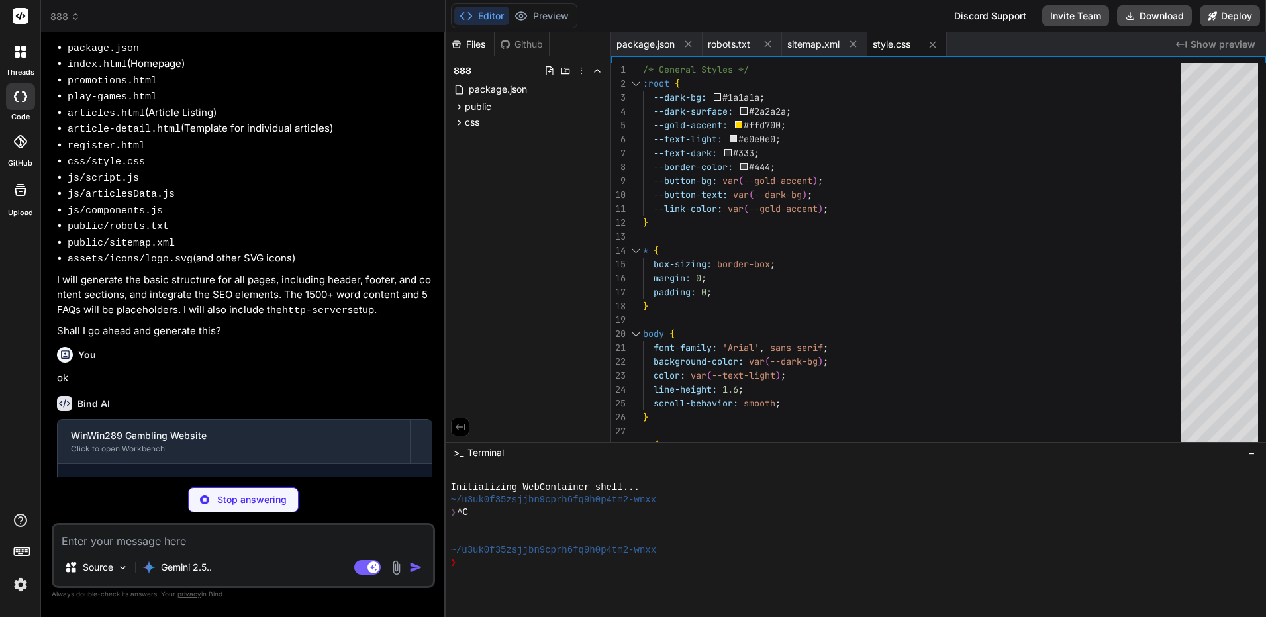
scroll to position [1981, 0]
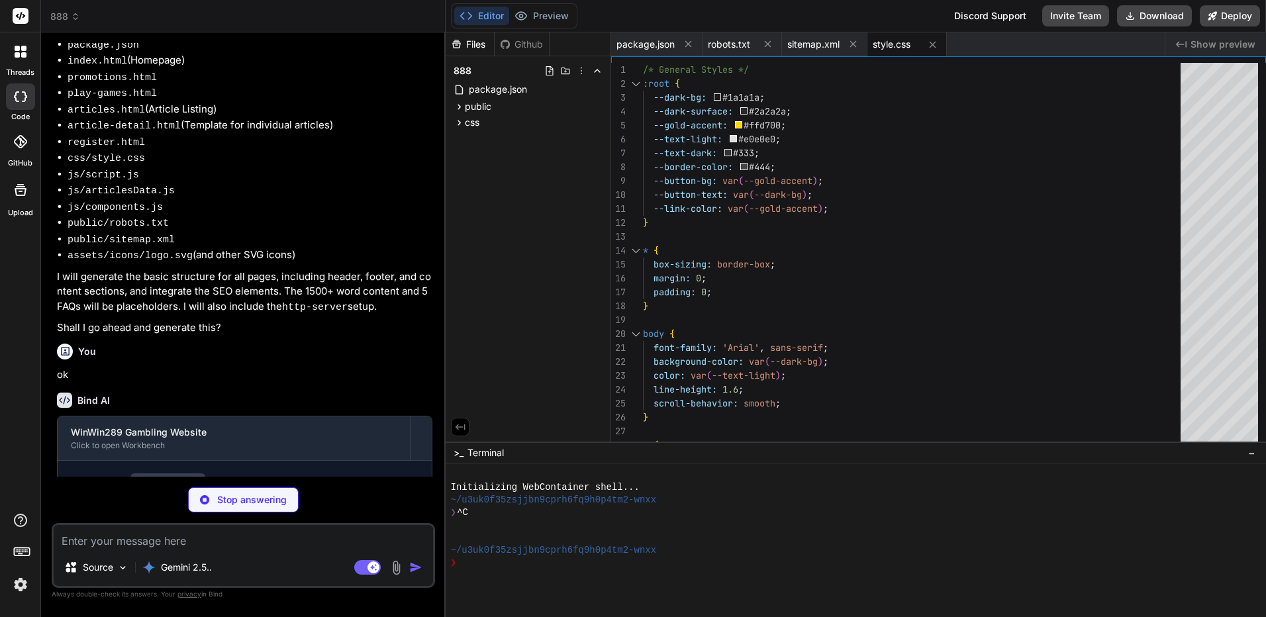
drag, startPoint x: 1051, startPoint y: 479, endPoint x: 818, endPoint y: 578, distance: 253.1
click at [1051, 479] on div at bounding box center [848, 475] width 795 height 13
click at [941, 493] on div "Initializing WebContainer shell..." at bounding box center [848, 487] width 795 height 13
type textarea "x"
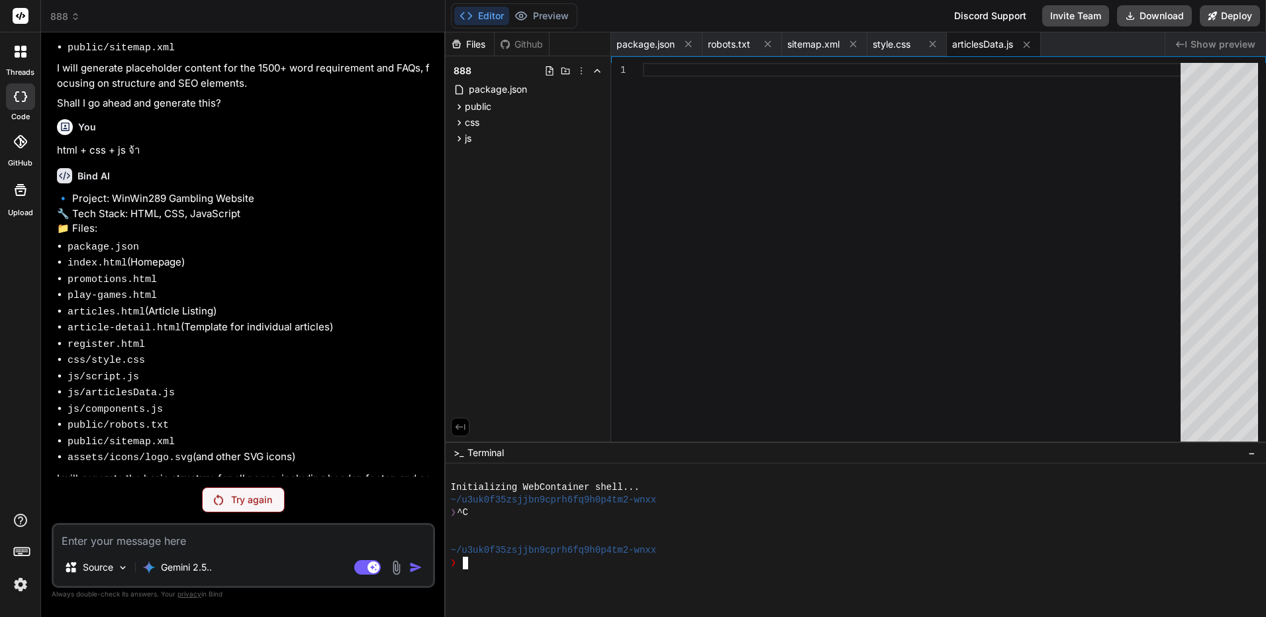
click at [17, 585] on img at bounding box center [20, 584] width 23 height 23
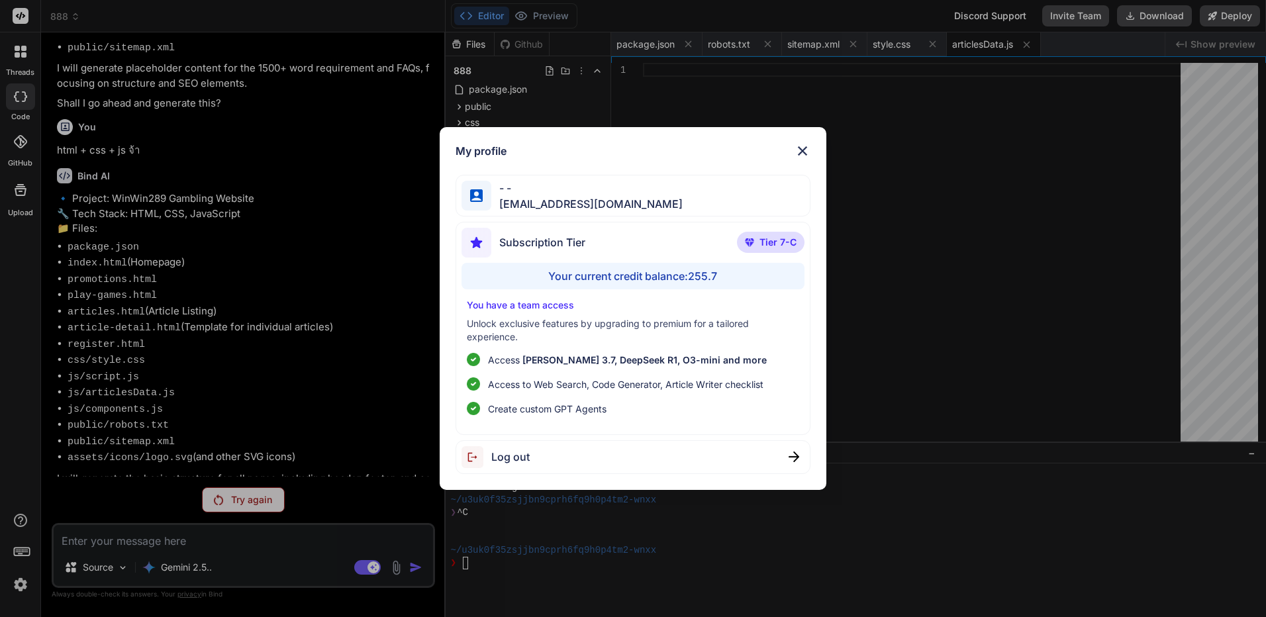
click at [515, 465] on span "Log out" at bounding box center [510, 457] width 38 height 16
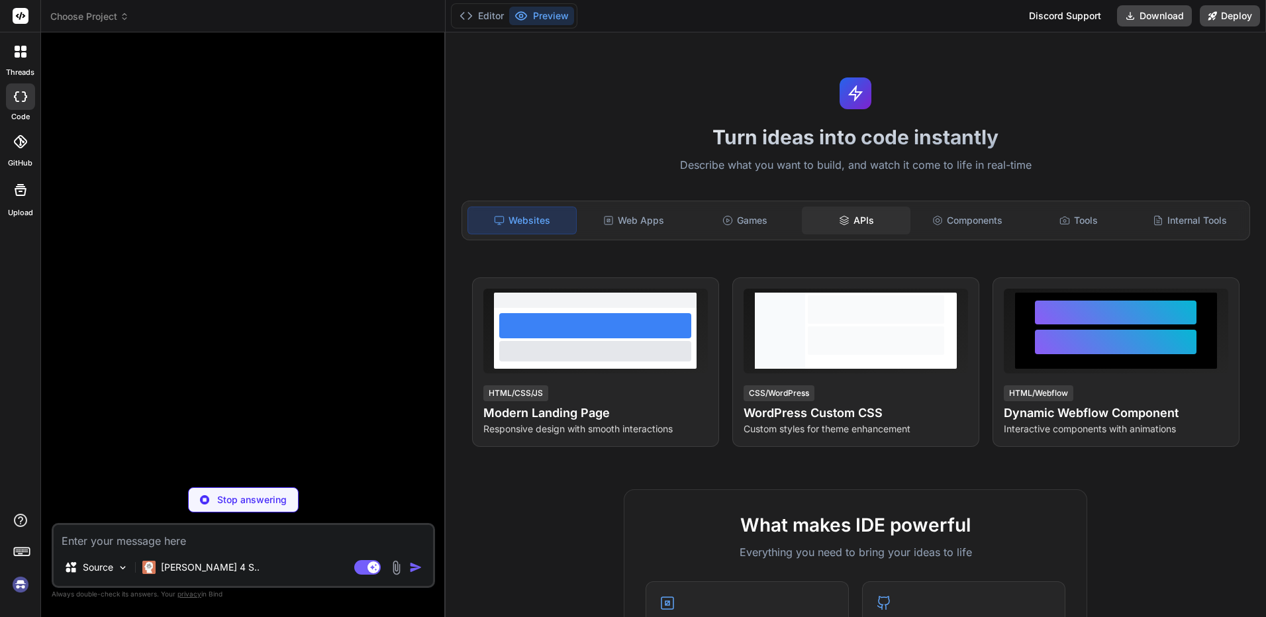
scroll to position [13, 0]
click at [121, 21] on icon at bounding box center [124, 16] width 9 height 9
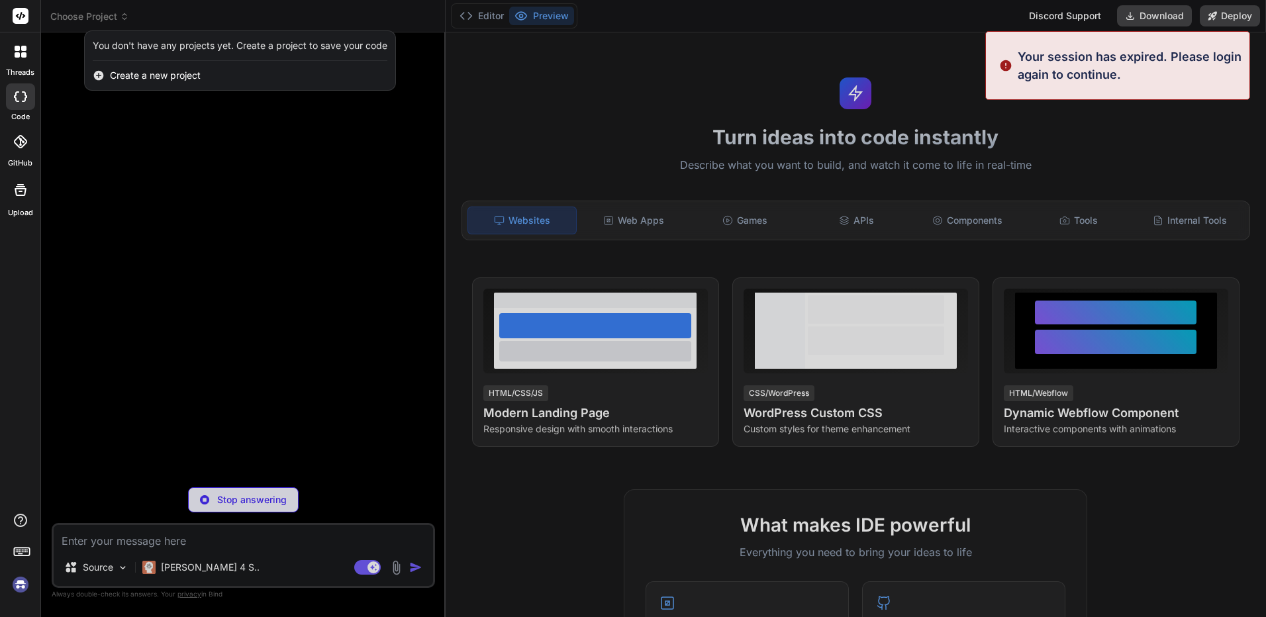
click at [264, 219] on div at bounding box center [633, 308] width 1266 height 617
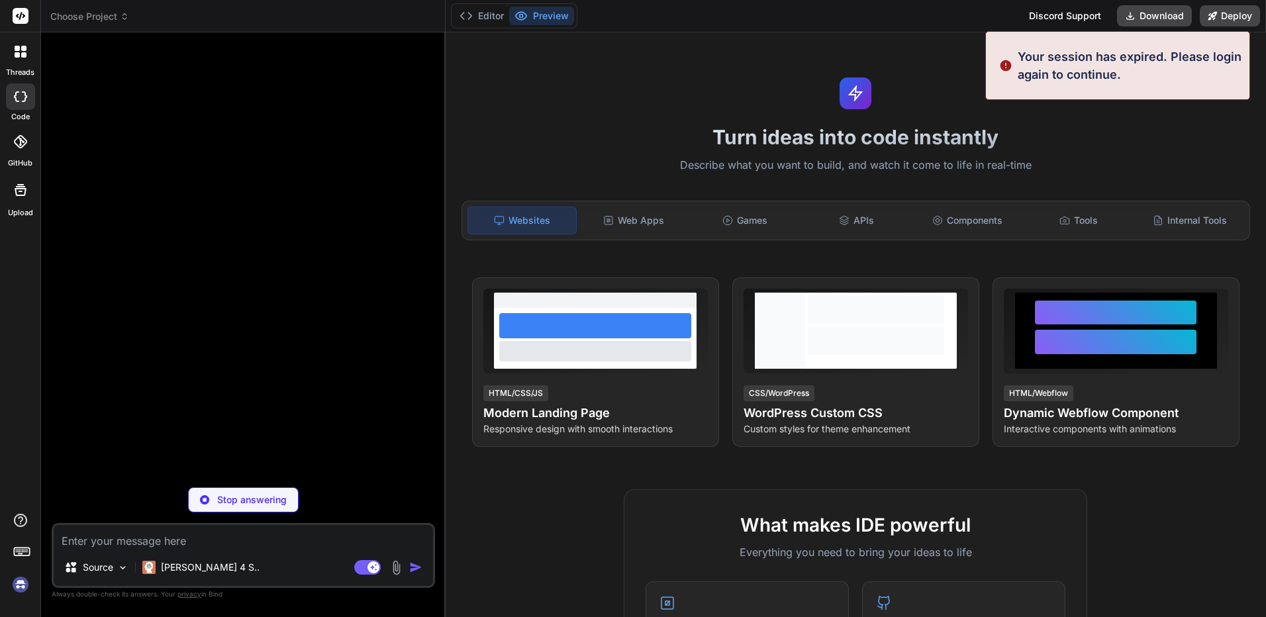
click at [3, 583] on div at bounding box center [20, 554] width 40 height 83
click at [15, 583] on img at bounding box center [20, 584] width 23 height 23
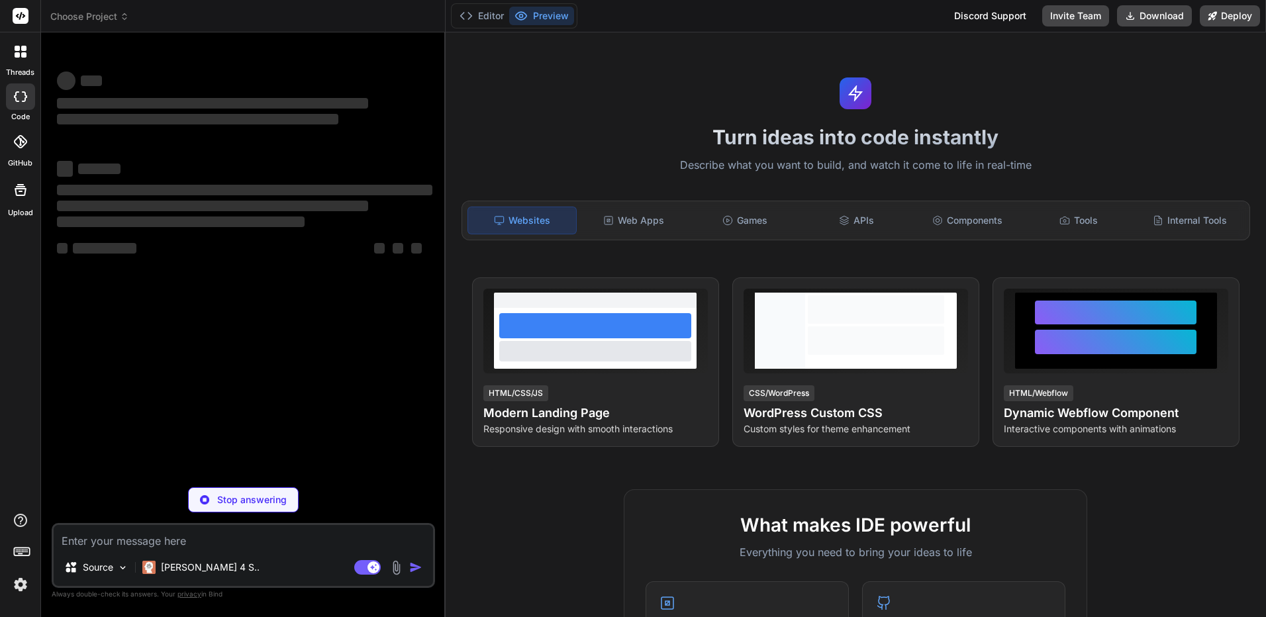
type textarea "x"
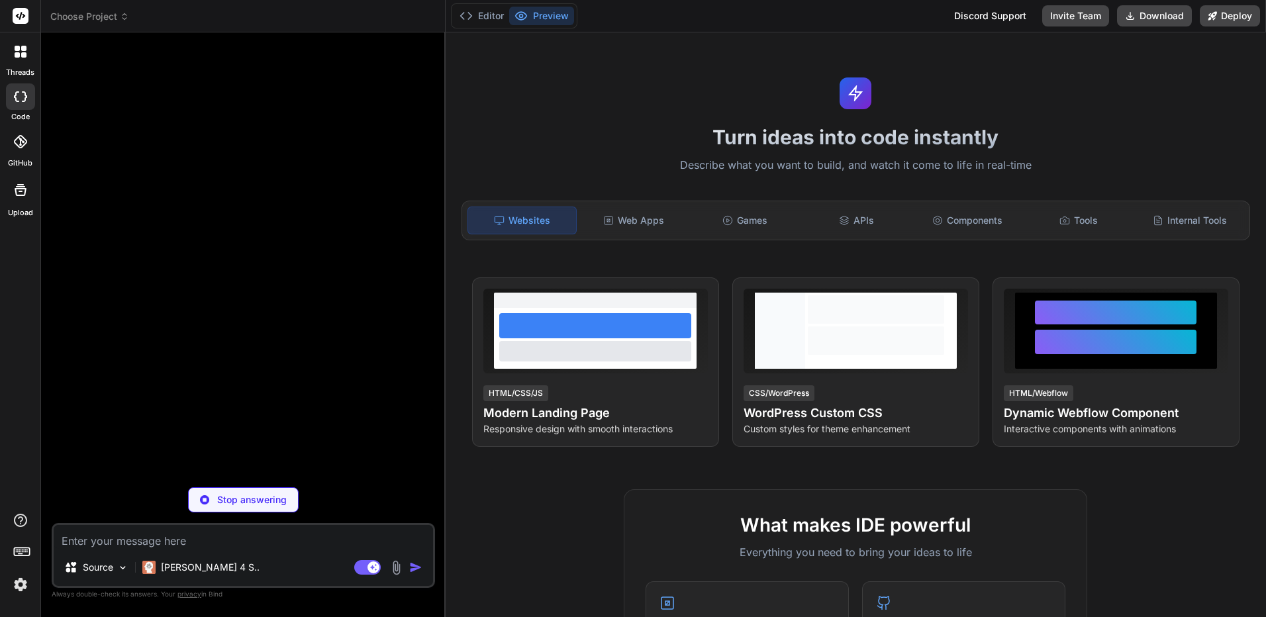
click at [113, 9] on header "Choose Project Created with Pixso." at bounding box center [243, 16] width 405 height 32
click at [110, 13] on span "Choose Project" at bounding box center [89, 16] width 79 height 13
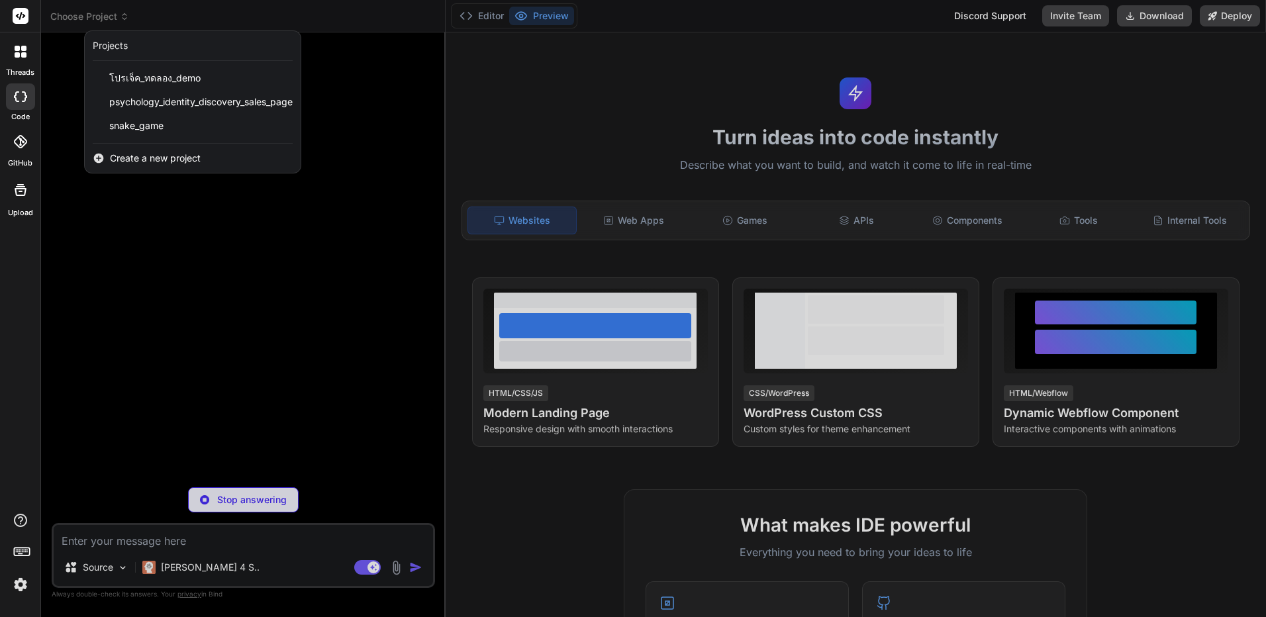
click at [213, 151] on div "Create a new project" at bounding box center [193, 158] width 216 height 29
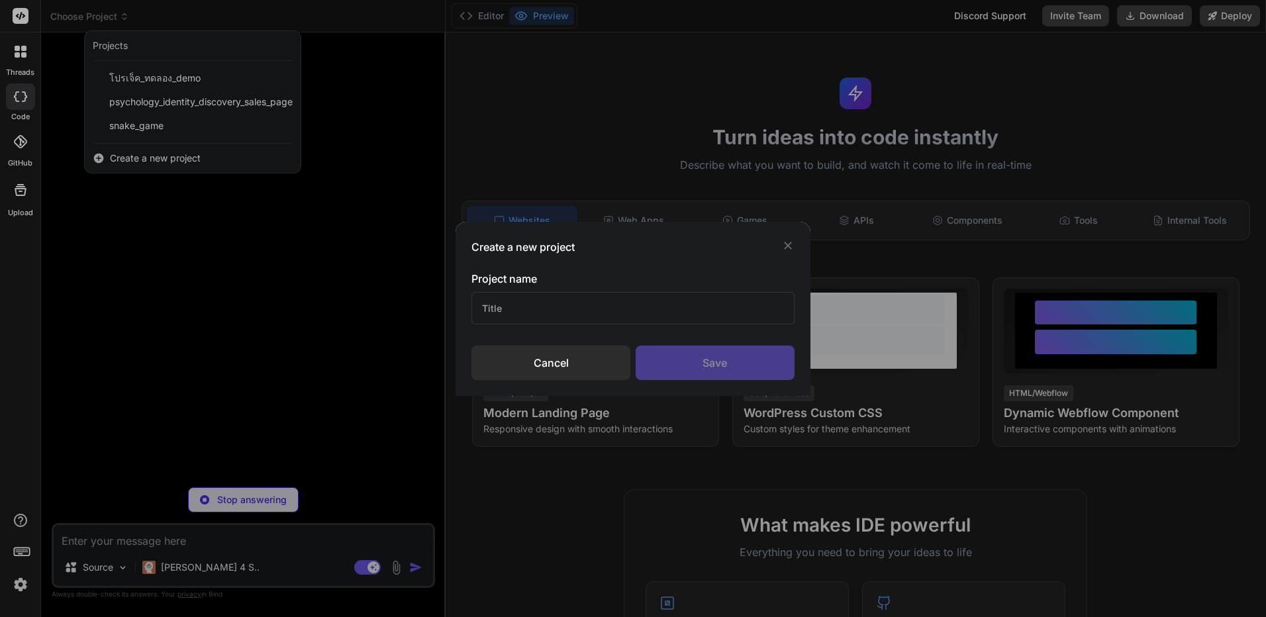
click at [561, 304] on input "text" at bounding box center [632, 308] width 322 height 32
type input "Test"
click at [699, 374] on div "Save" at bounding box center [715, 363] width 159 height 34
click at [273, 416] on div "Create a new project Project name Test Cancel Saving..." at bounding box center [633, 308] width 1266 height 617
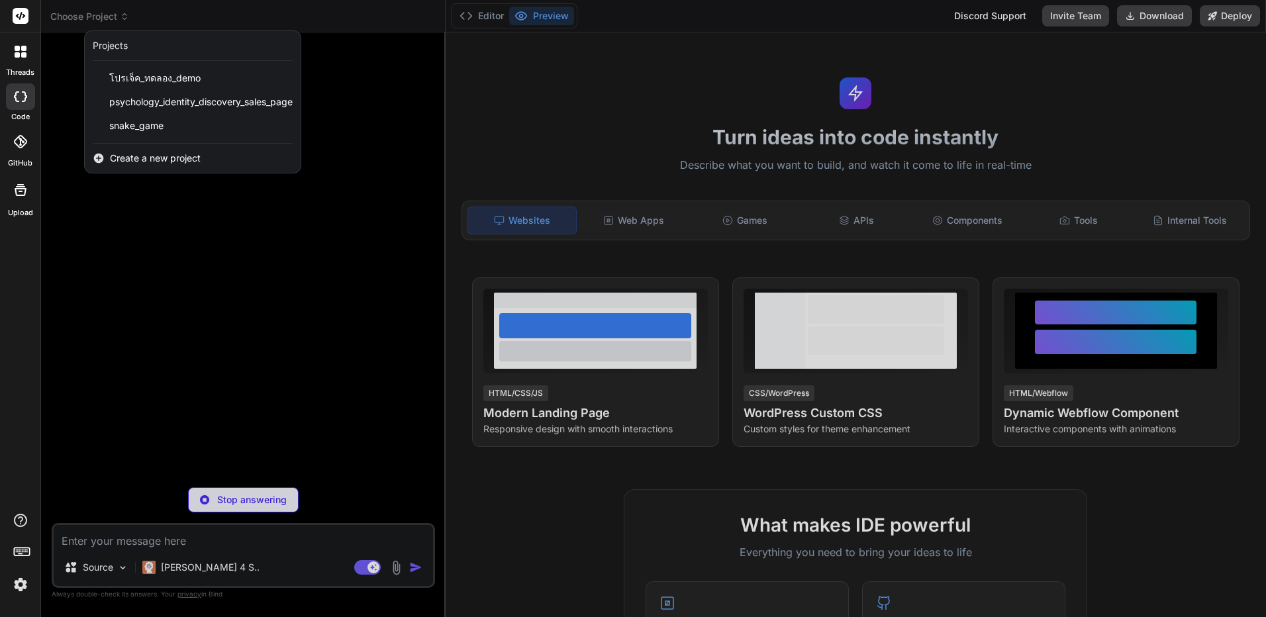
click at [169, 162] on span "Create a new project" at bounding box center [155, 158] width 91 height 13
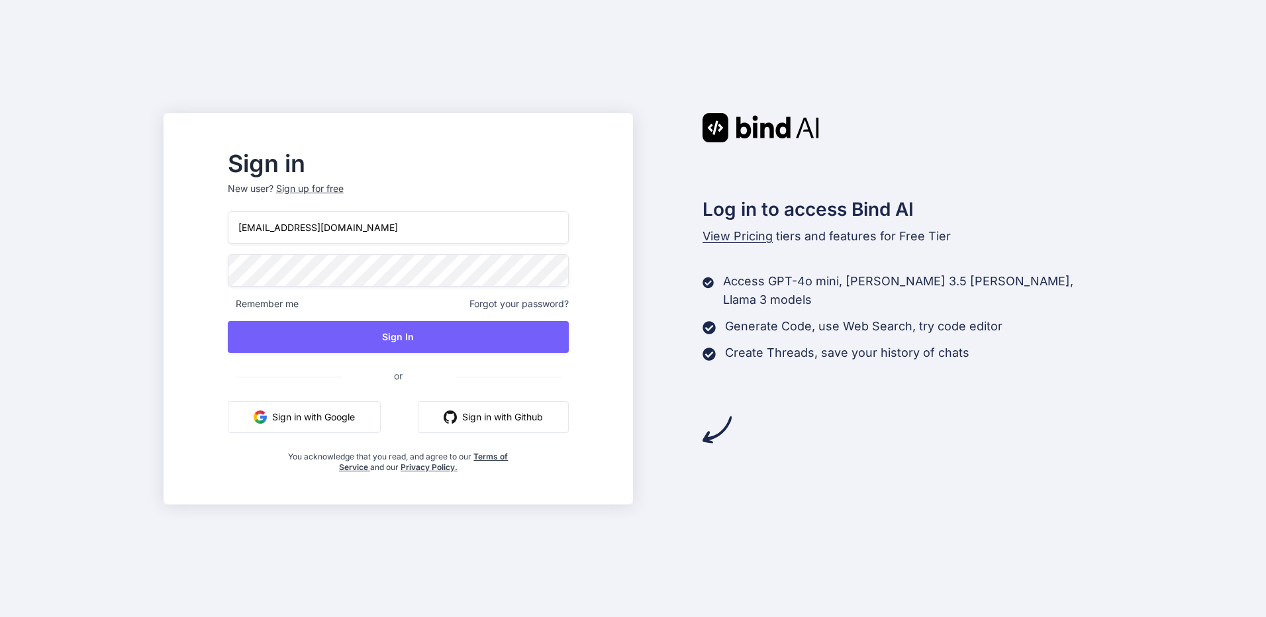
click at [446, 238] on input "[EMAIL_ADDRESS][DOMAIN_NAME]" at bounding box center [398, 227] width 341 height 32
type input "[EMAIL_ADDRESS][DOMAIN_NAME]"
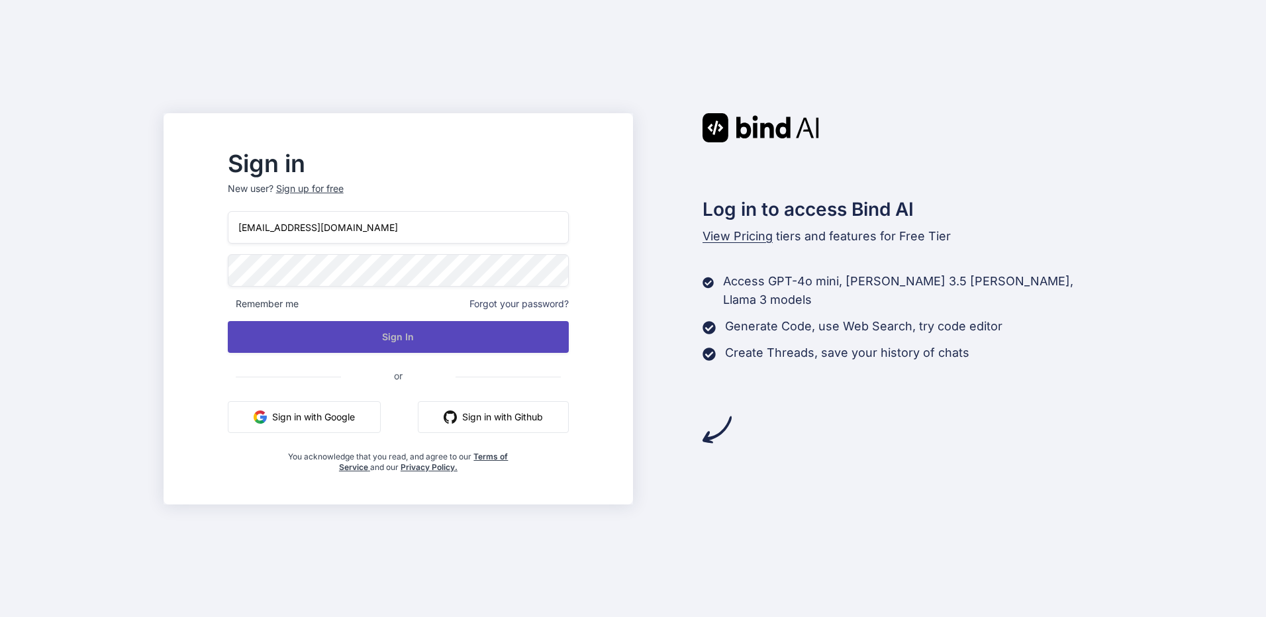
click at [420, 330] on button "Sign In" at bounding box center [398, 337] width 341 height 32
click at [527, 338] on button "Sign In" at bounding box center [398, 337] width 341 height 32
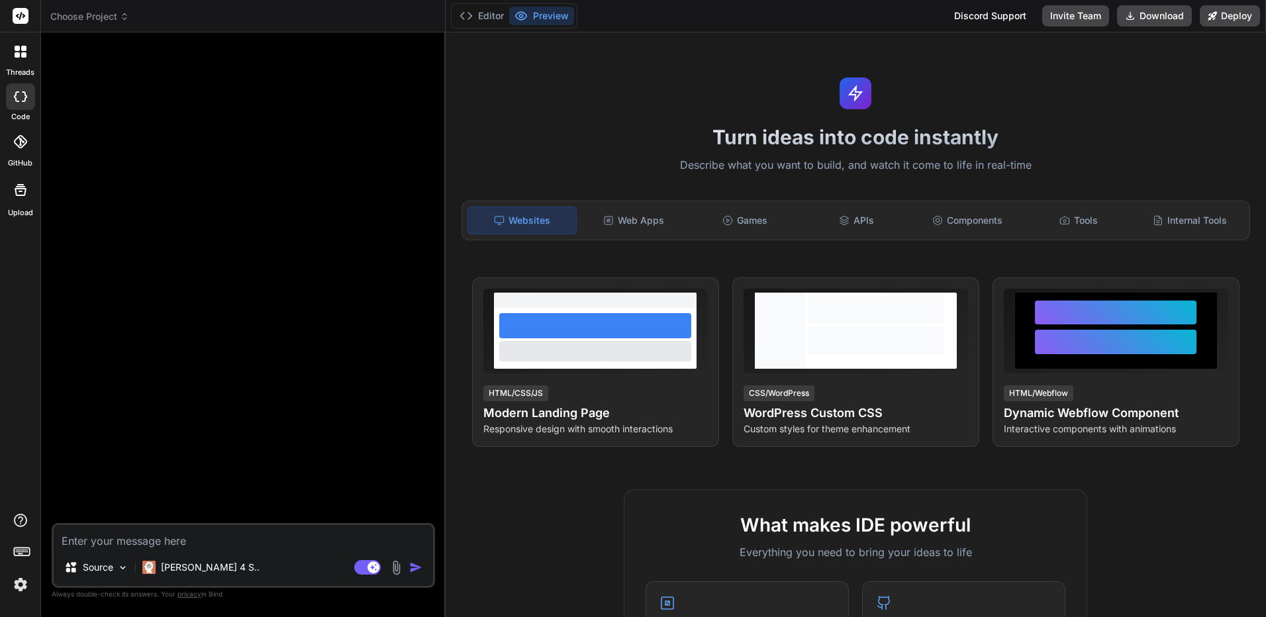
type textarea "x"
click at [119, 13] on span "Choose Project" at bounding box center [89, 16] width 79 height 13
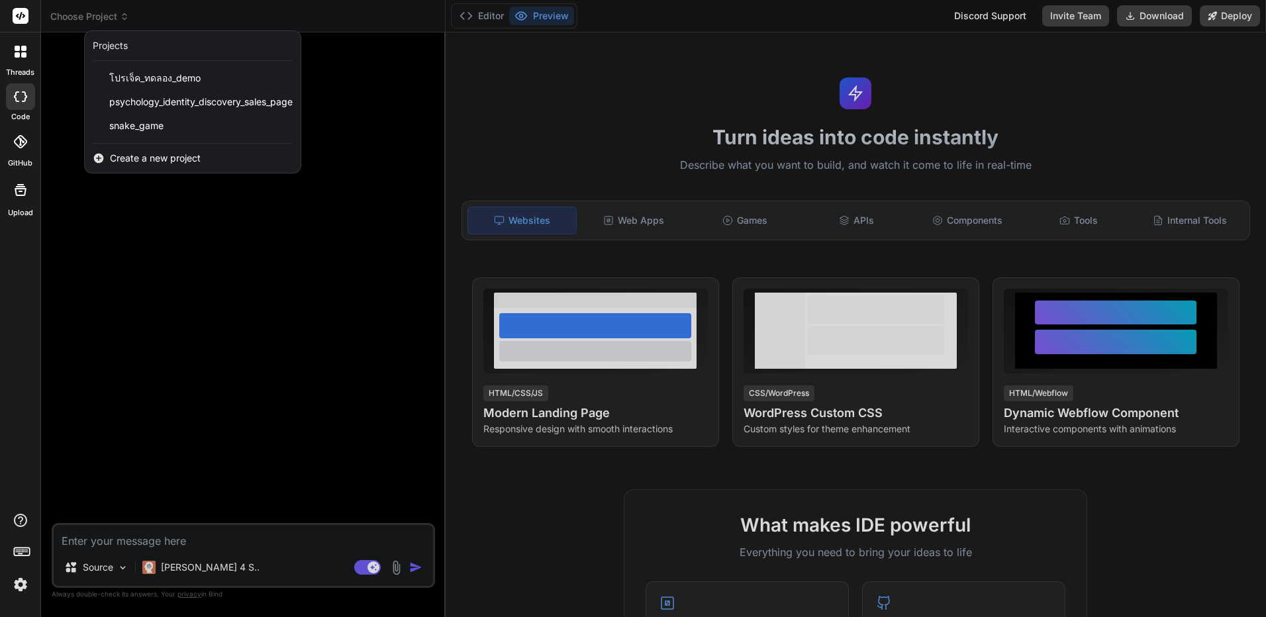
click at [197, 162] on span "Create a new project" at bounding box center [155, 158] width 91 height 13
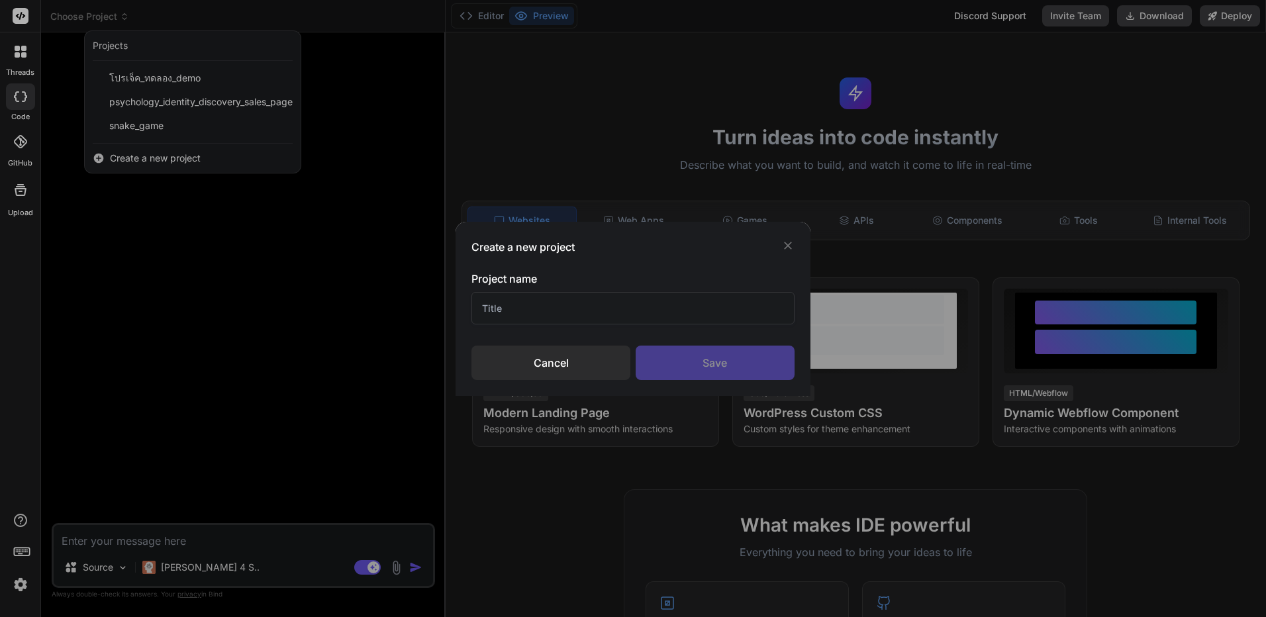
click at [553, 307] on input "text" at bounding box center [632, 308] width 322 height 32
type input "Test"
click at [686, 358] on div "Save" at bounding box center [715, 363] width 159 height 34
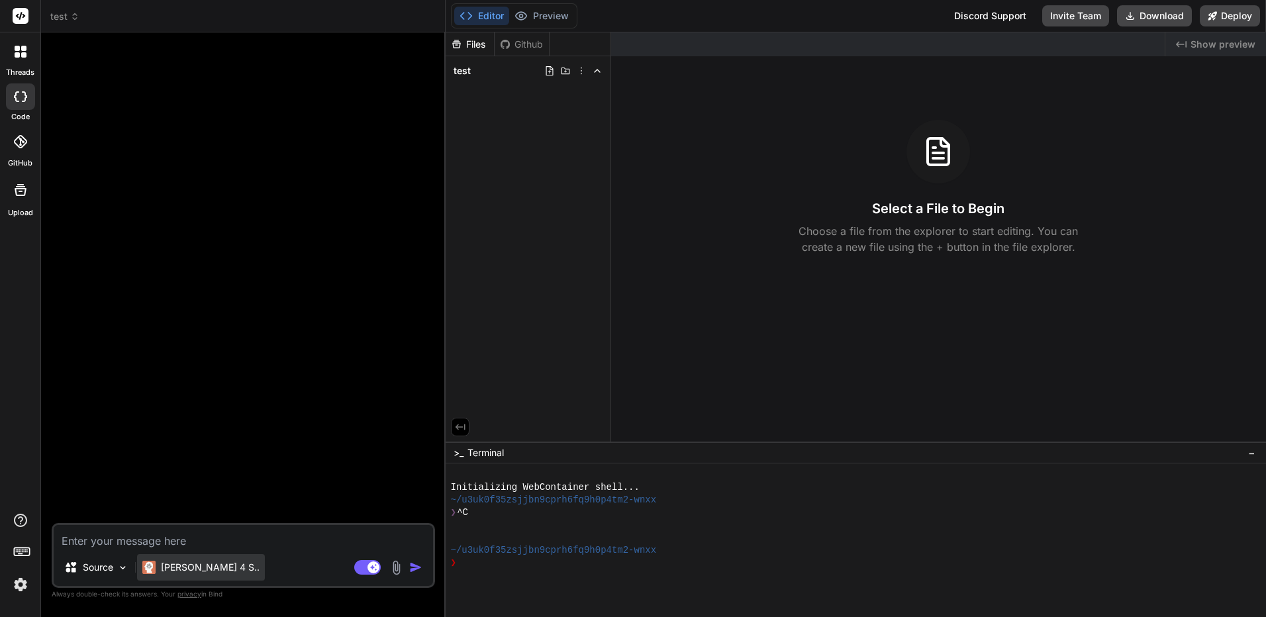
click at [185, 572] on p "[PERSON_NAME] 4 S.." at bounding box center [210, 567] width 99 height 13
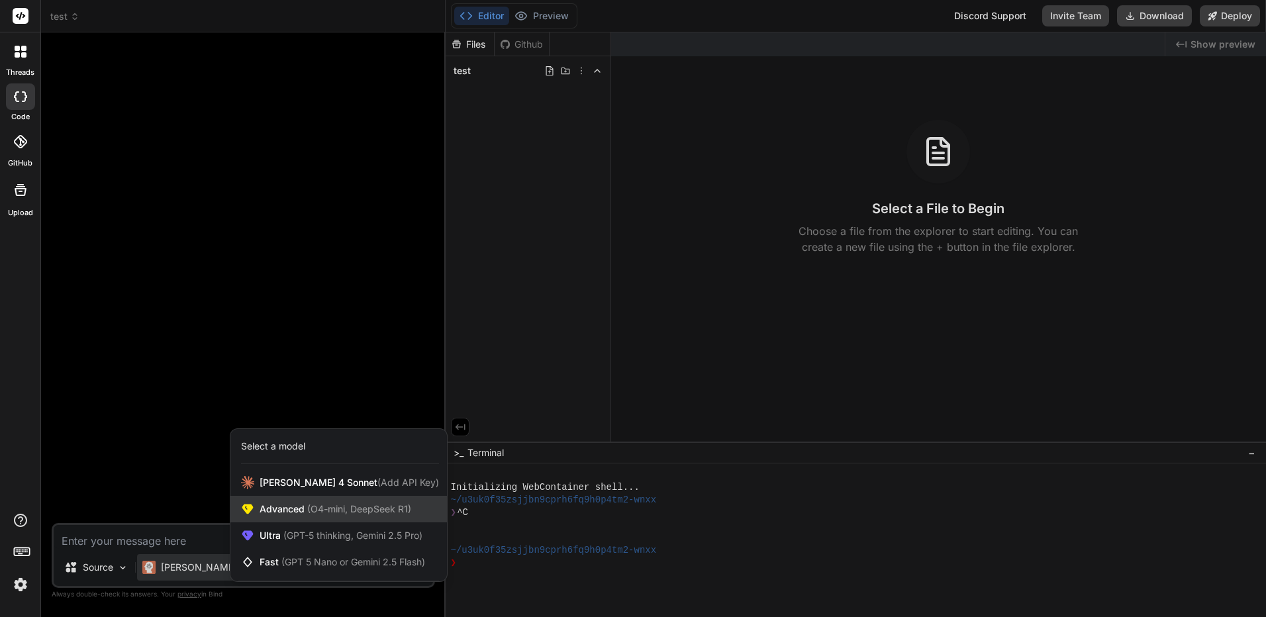
click at [279, 514] on span "Advanced (O4-mini, DeepSeek R1)" at bounding box center [336, 509] width 152 height 13
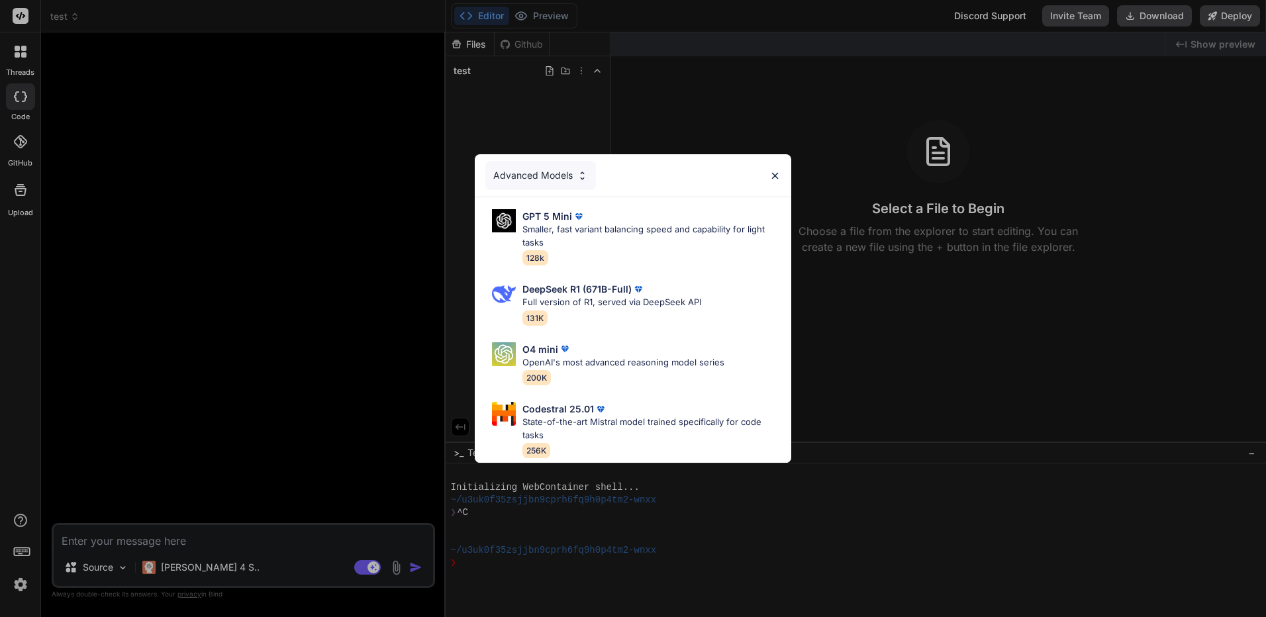
click at [779, 171] on img at bounding box center [774, 175] width 11 height 11
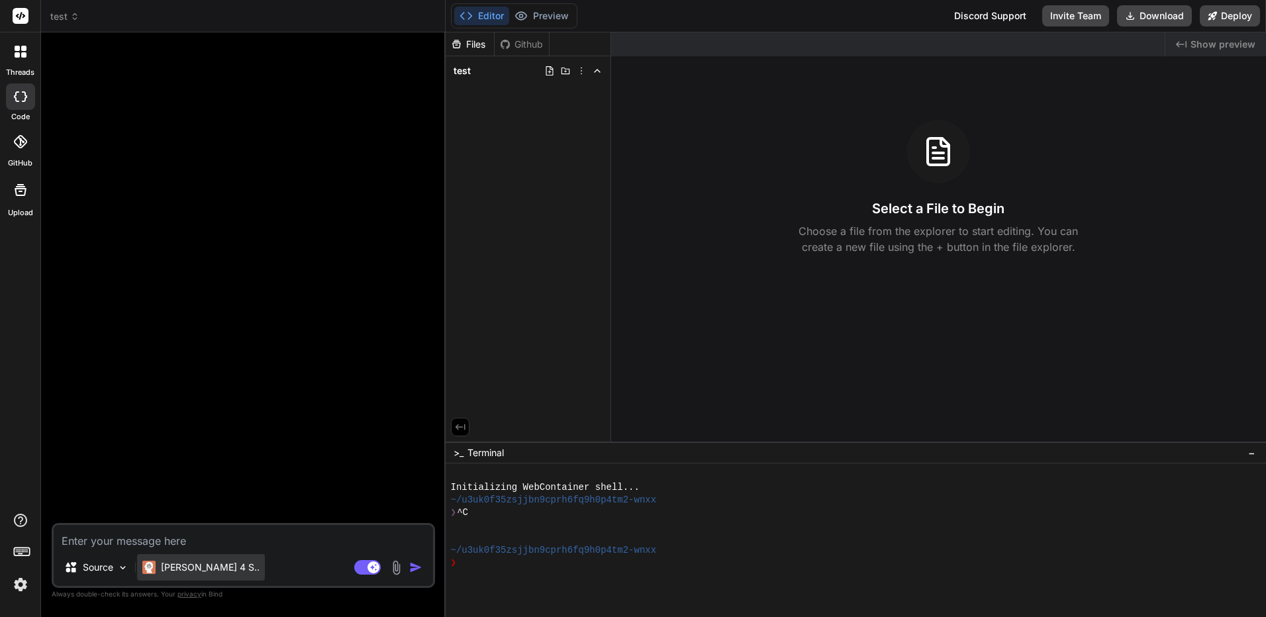
click at [166, 573] on p "[PERSON_NAME] 4 S.." at bounding box center [210, 567] width 99 height 13
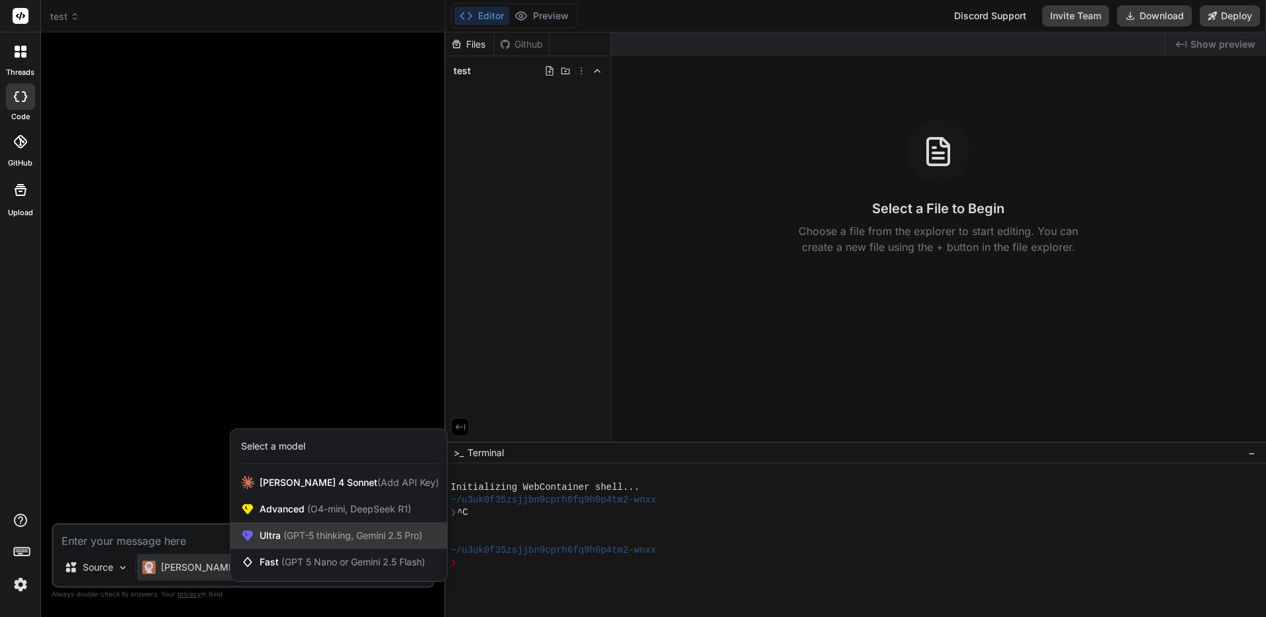
click at [289, 529] on span "Ultra (GPT-5 thinking, Gemini 2.5 Pro)" at bounding box center [341, 535] width 163 height 13
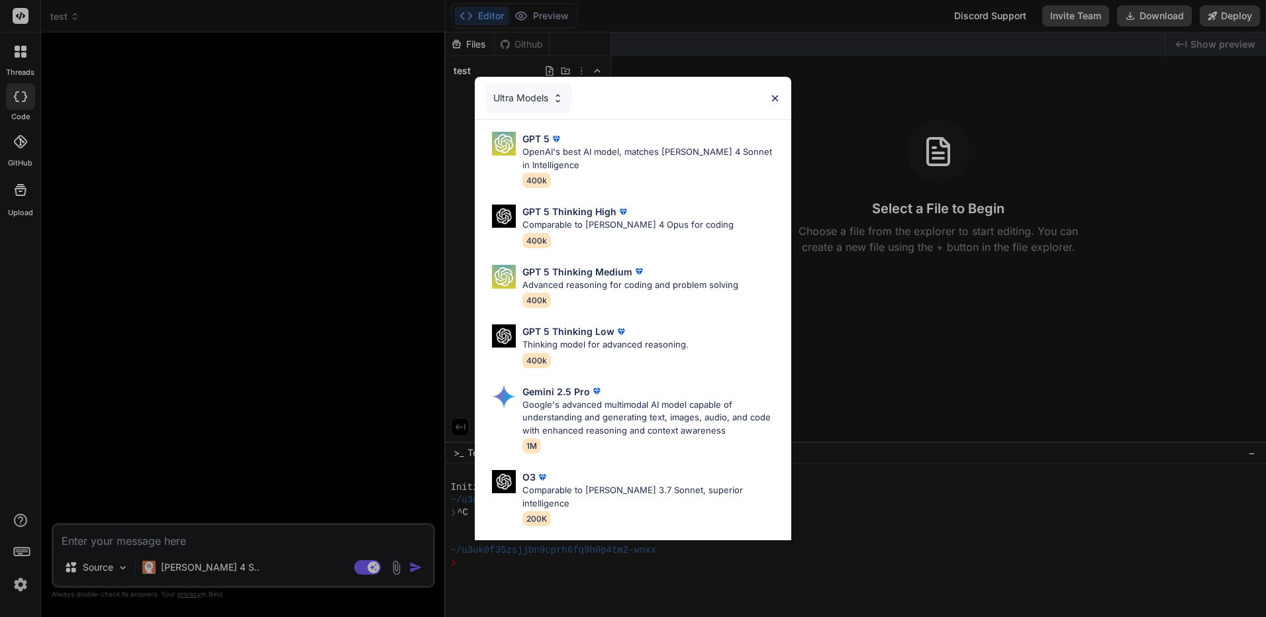
click at [256, 479] on div "Ultra Models GPT 5 OpenAI's best AI model, matches [PERSON_NAME] 4 Sonnet in In…" at bounding box center [633, 308] width 1266 height 617
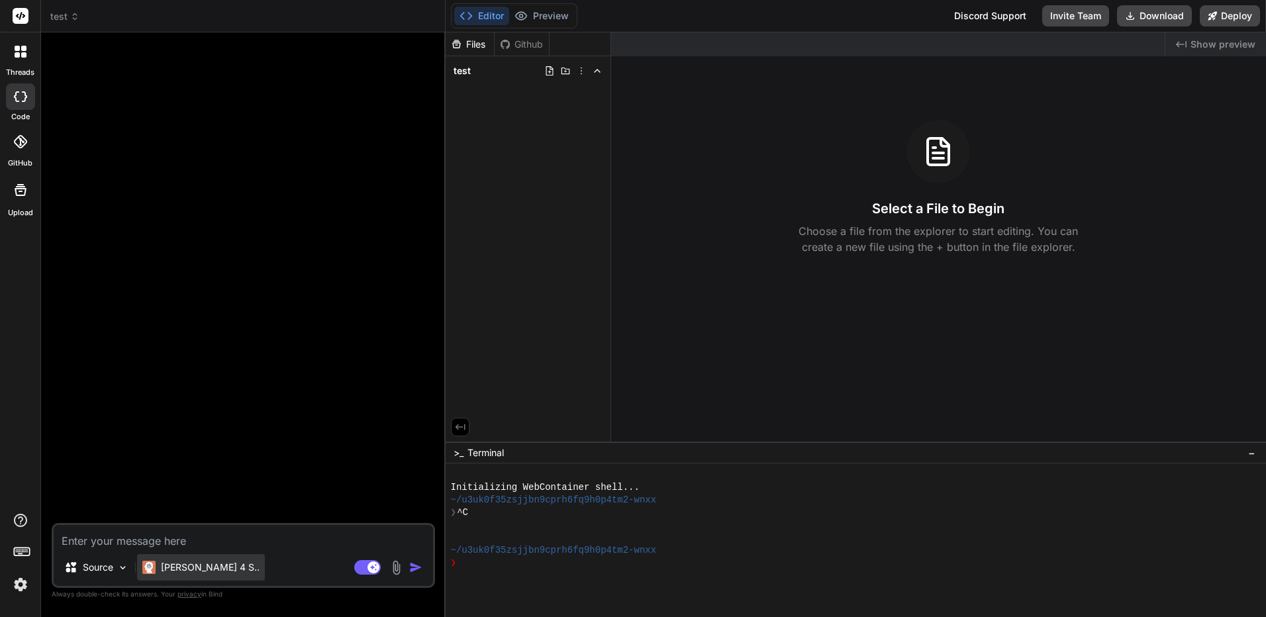
click at [197, 577] on div "[PERSON_NAME] 4 S.." at bounding box center [201, 567] width 128 height 26
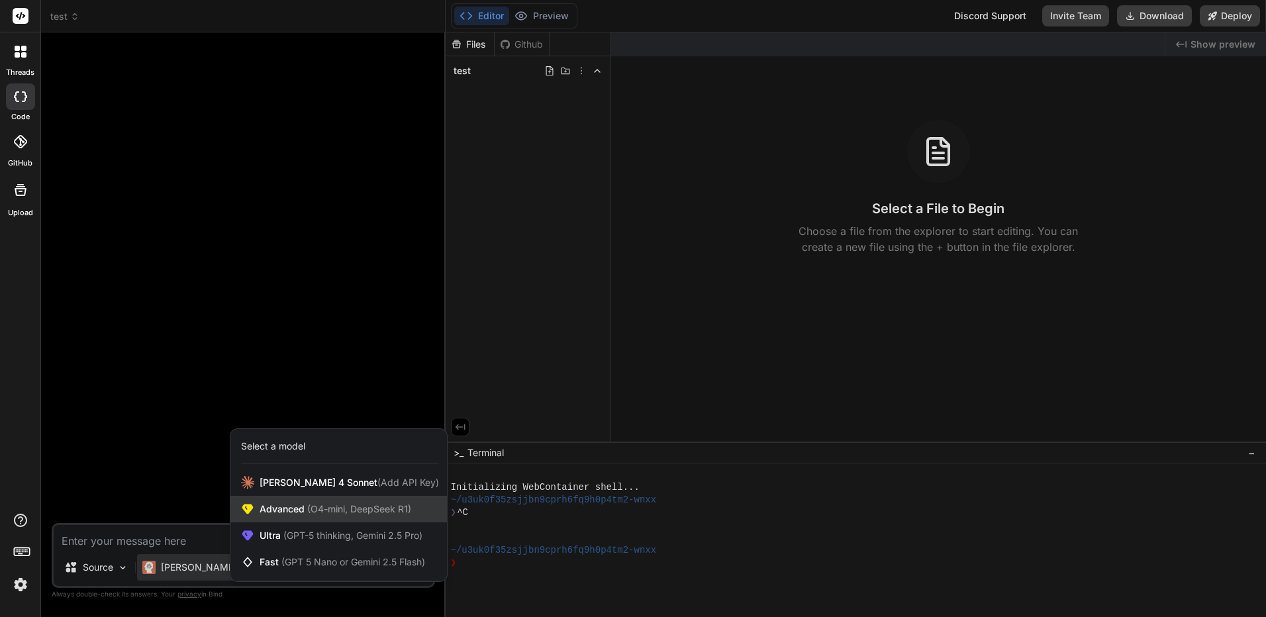
click at [352, 512] on span "(O4-mini, DeepSeek R1)" at bounding box center [358, 508] width 107 height 11
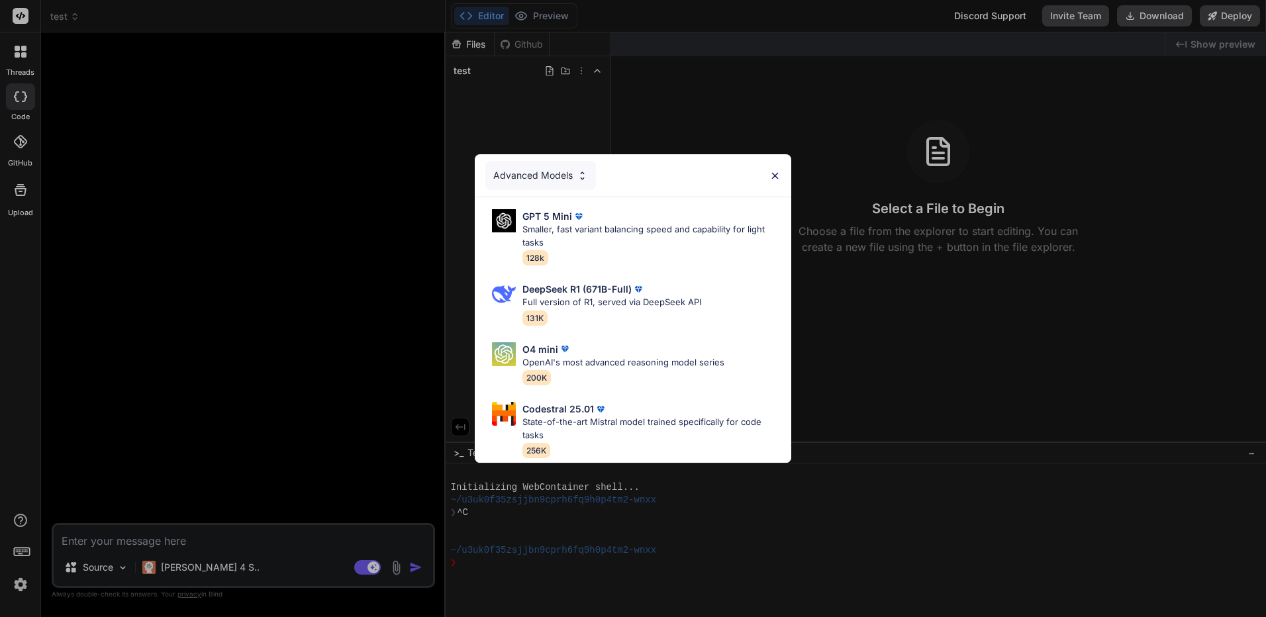
click at [620, 289] on p "DeepSeek R1 (671B-Full)" at bounding box center [576, 289] width 109 height 14
type textarea "x"
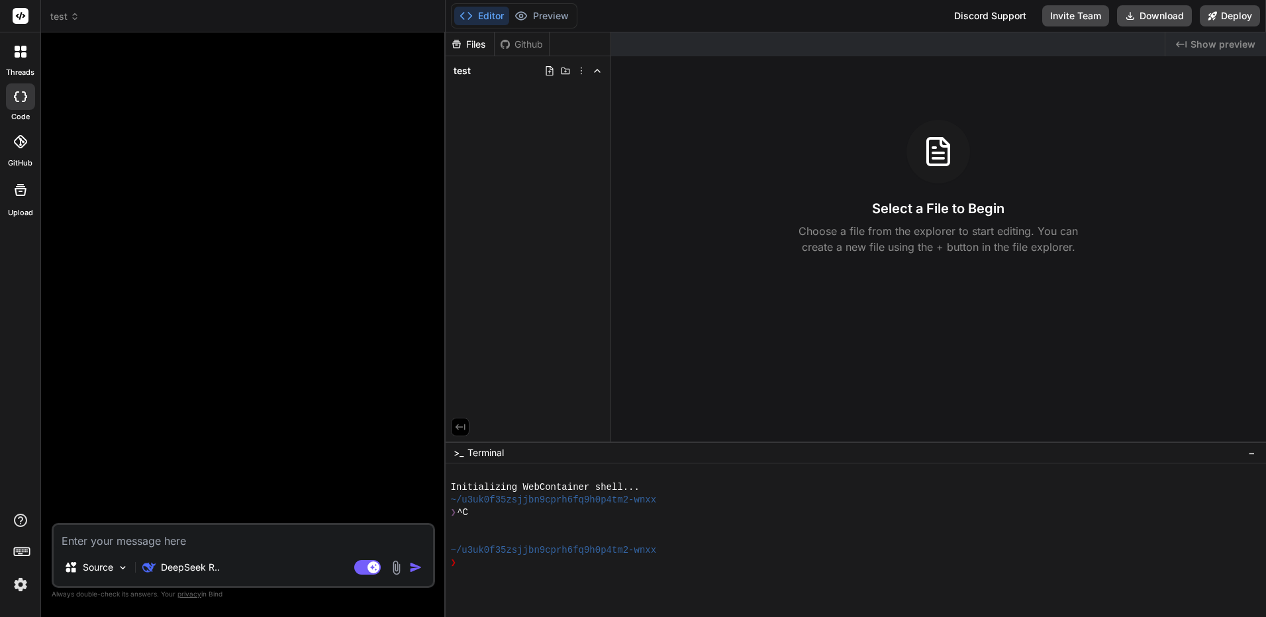
click at [289, 550] on div "Source DeepSeek R.. Agent Mode. When this toggle is activated, AI automatically…" at bounding box center [243, 555] width 383 height 65
click at [324, 539] on textarea at bounding box center [243, 537] width 379 height 24
paste textarea "Project Overview Create a modern, SEO-optimized Thai gambling website for domai…"
type textarea "Project Overview Create a modern, SEO-optimized Thai gambling website for domai…"
type textarea "x"
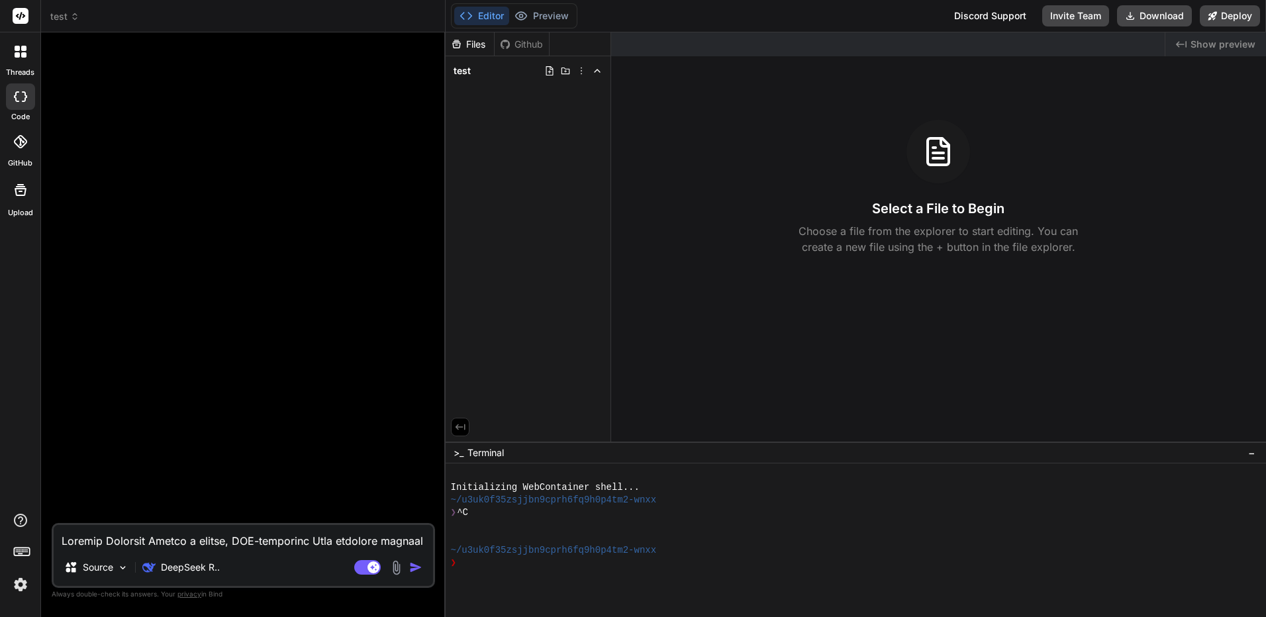
scroll to position [1463, 0]
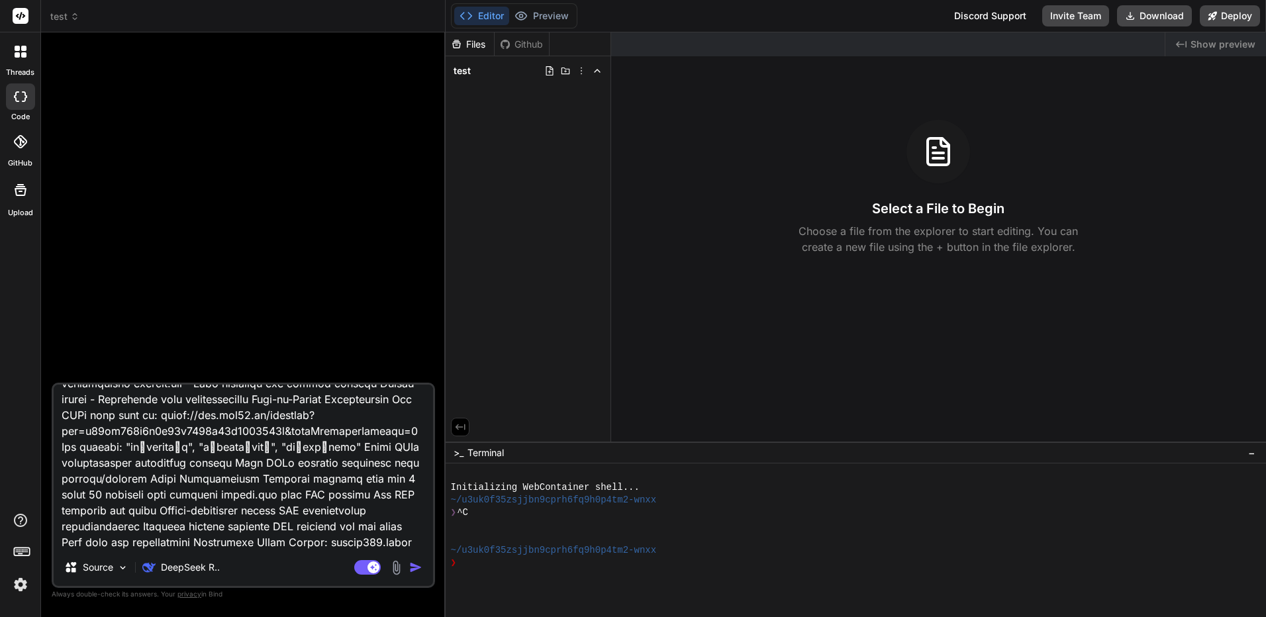
type textarea "Project Overview Create a modern, SEO-optimized Thai gambling website for domai…"
click at [422, 565] on img "button" at bounding box center [415, 567] width 13 height 13
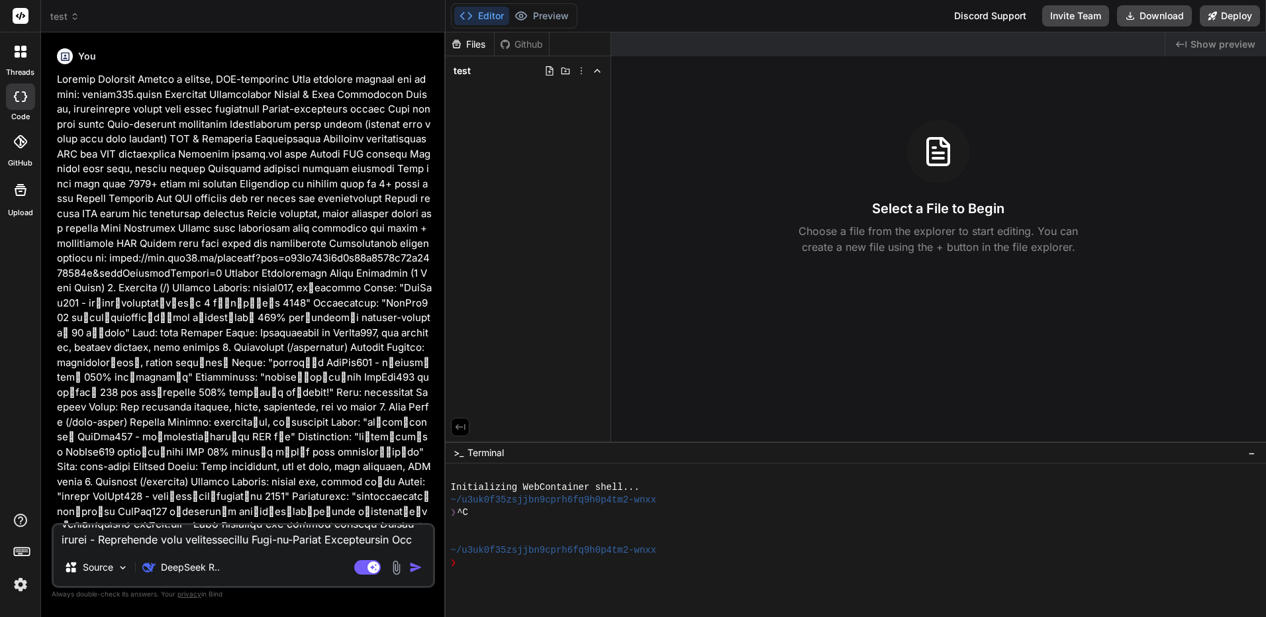
scroll to position [0, 0]
click at [418, 570] on img "button" at bounding box center [415, 567] width 13 height 13
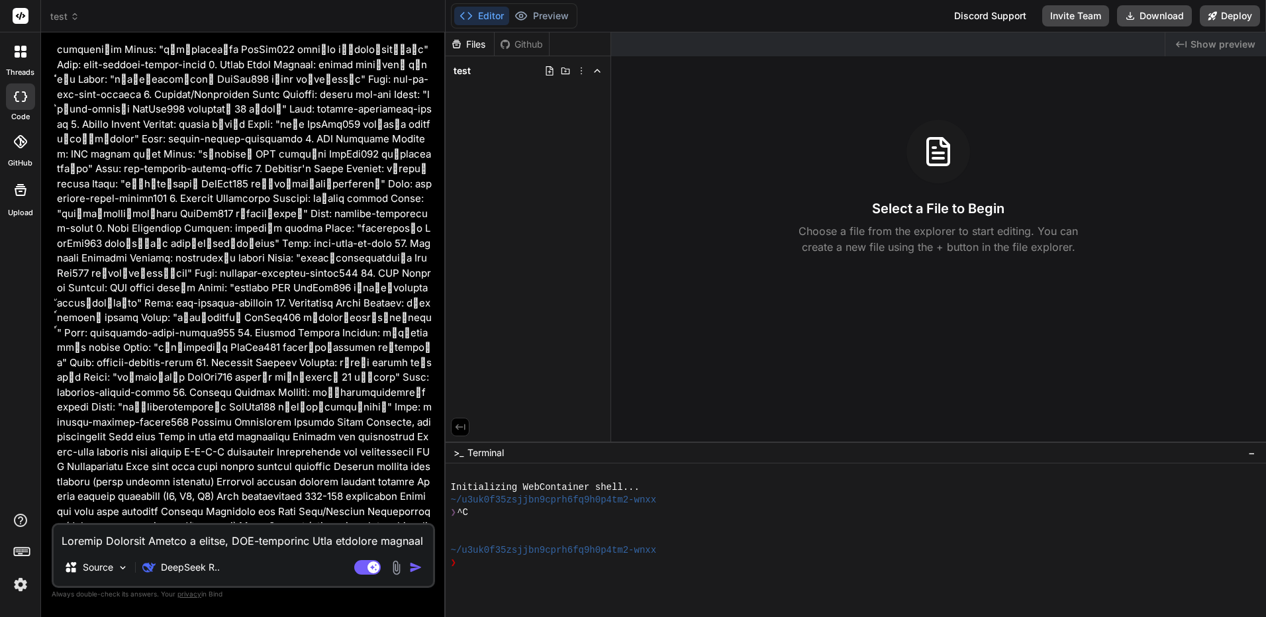
scroll to position [924, 0]
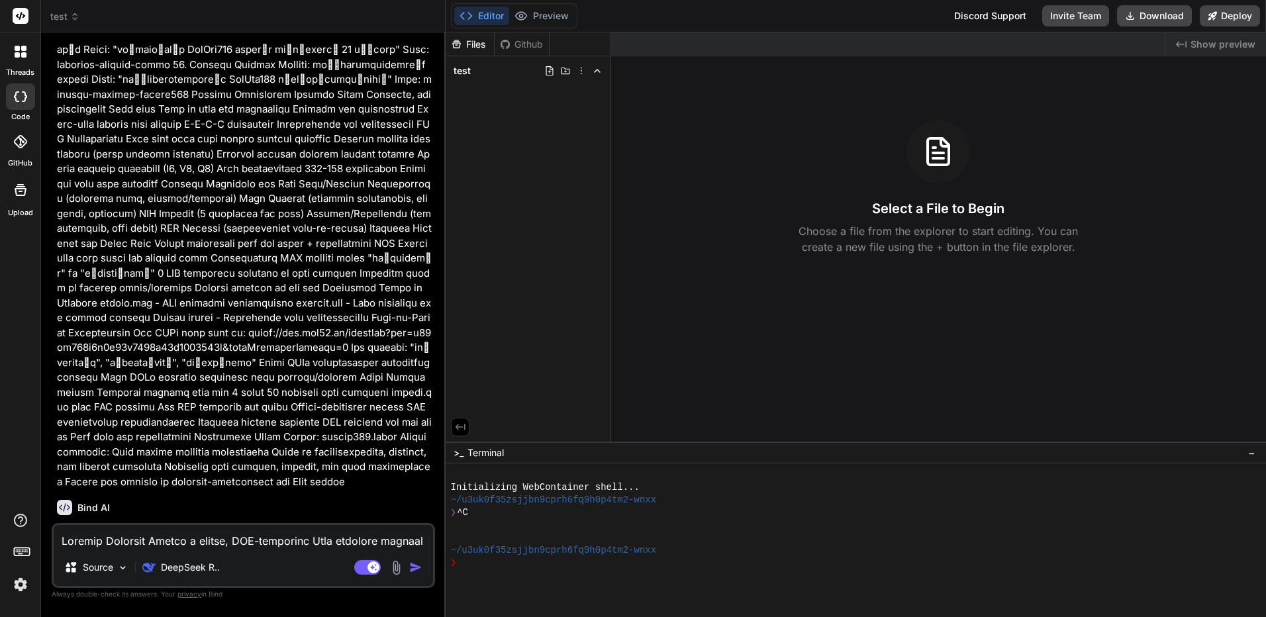
drag, startPoint x: 318, startPoint y: 197, endPoint x: 320, endPoint y: 518, distance: 321.2
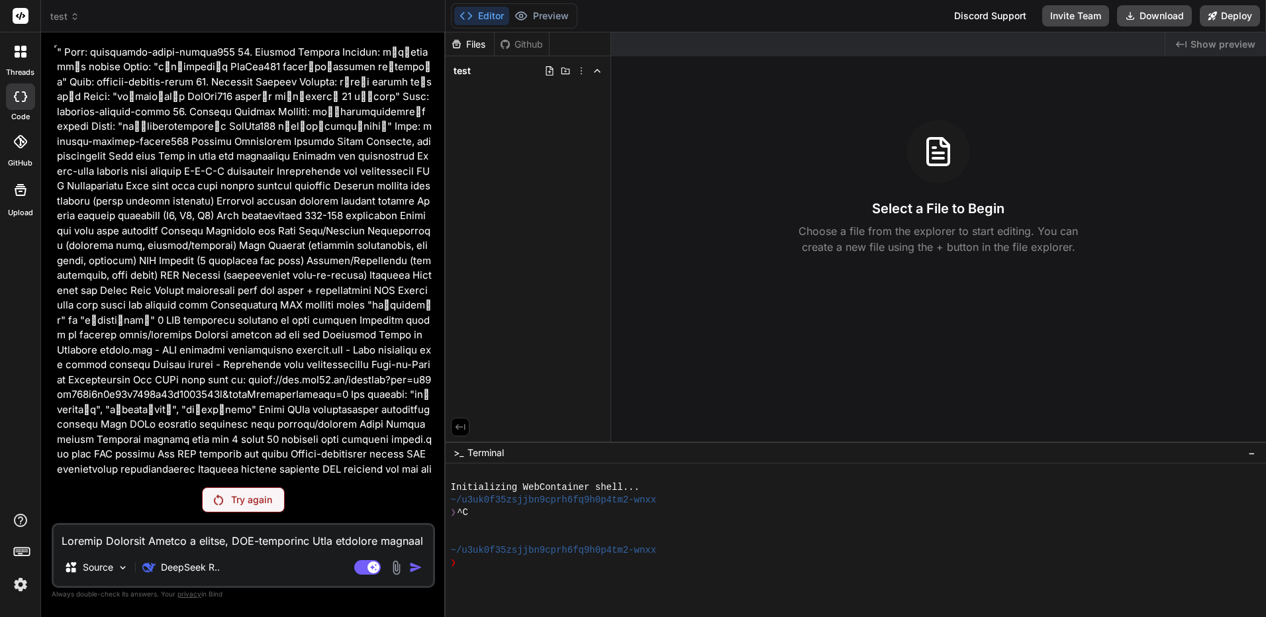
click at [21, 583] on img at bounding box center [20, 584] width 23 height 23
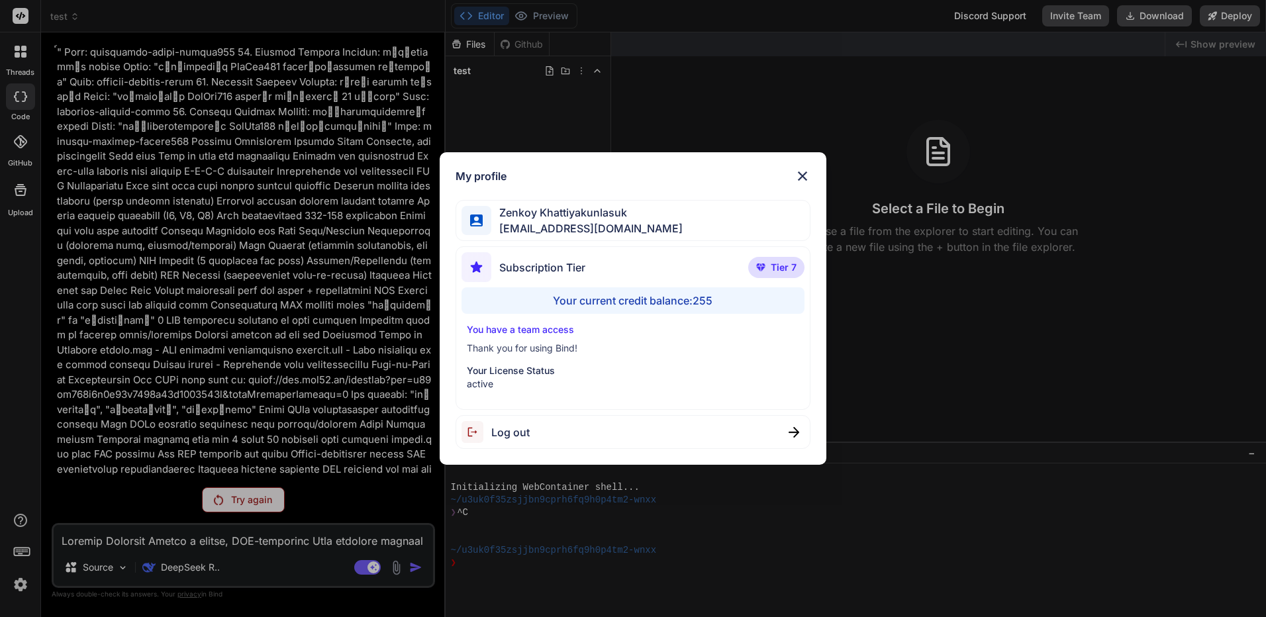
click at [260, 483] on div "My profile [PERSON_NAME] [EMAIL_ADDRESS][DOMAIN_NAME] Subscription Tier Tier 7 …" at bounding box center [633, 308] width 1266 height 617
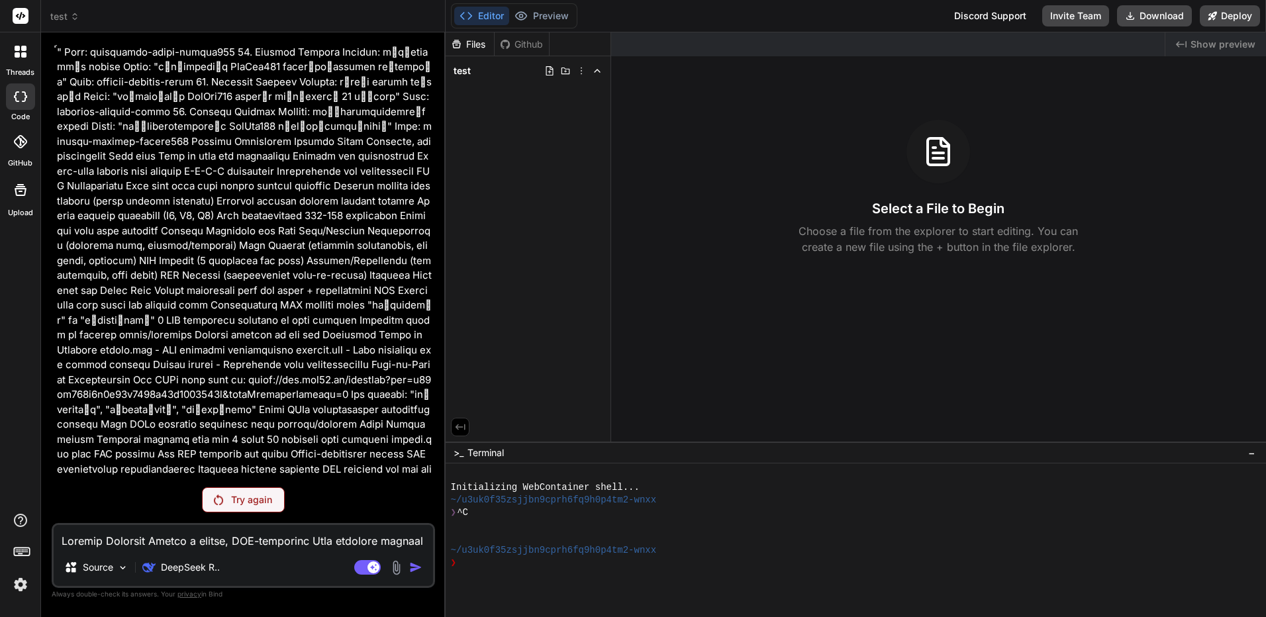
click at [254, 493] on div "Try again" at bounding box center [243, 499] width 83 height 25
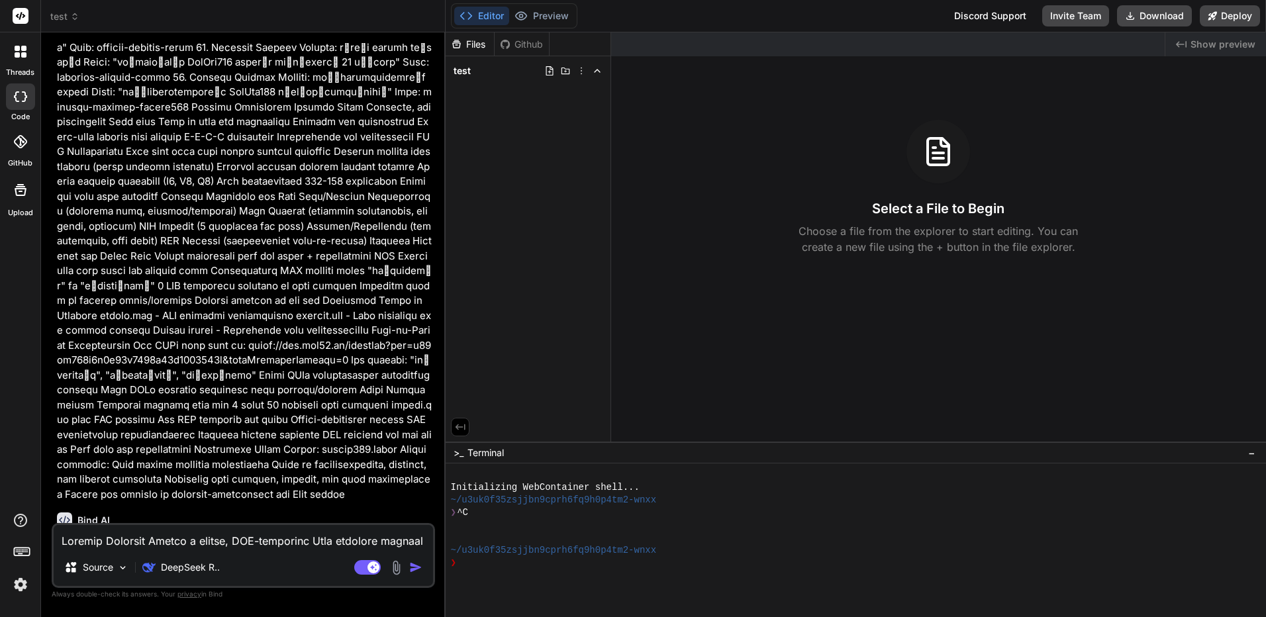
type textarea "x"
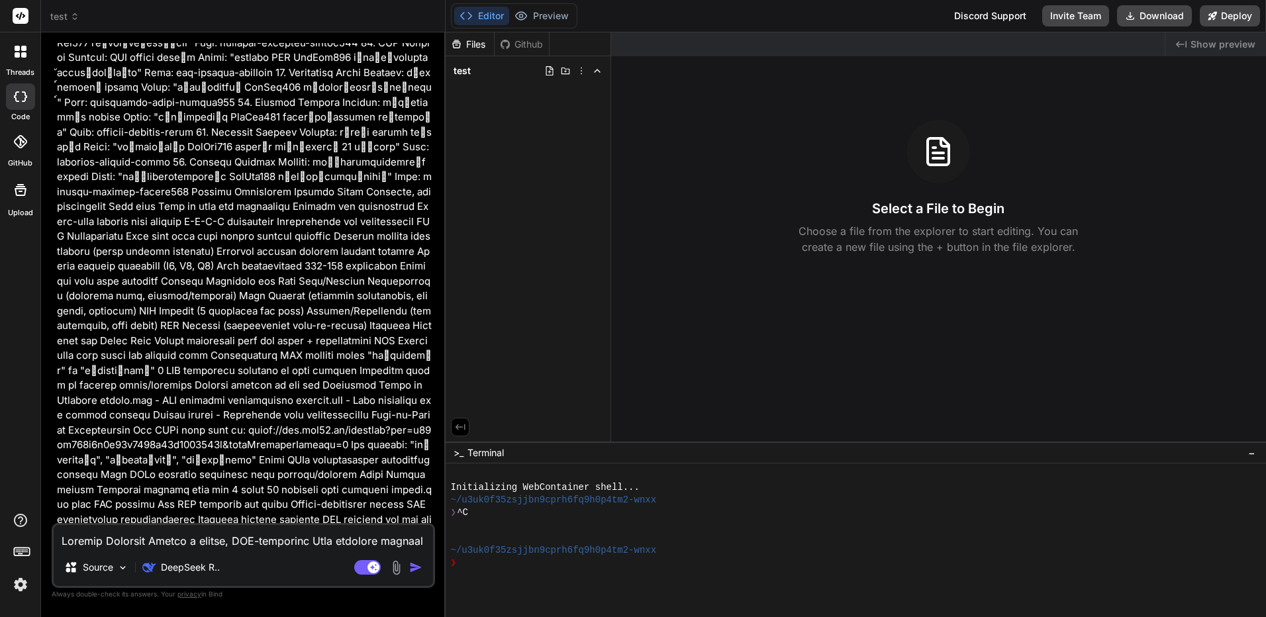
scroll to position [924, 0]
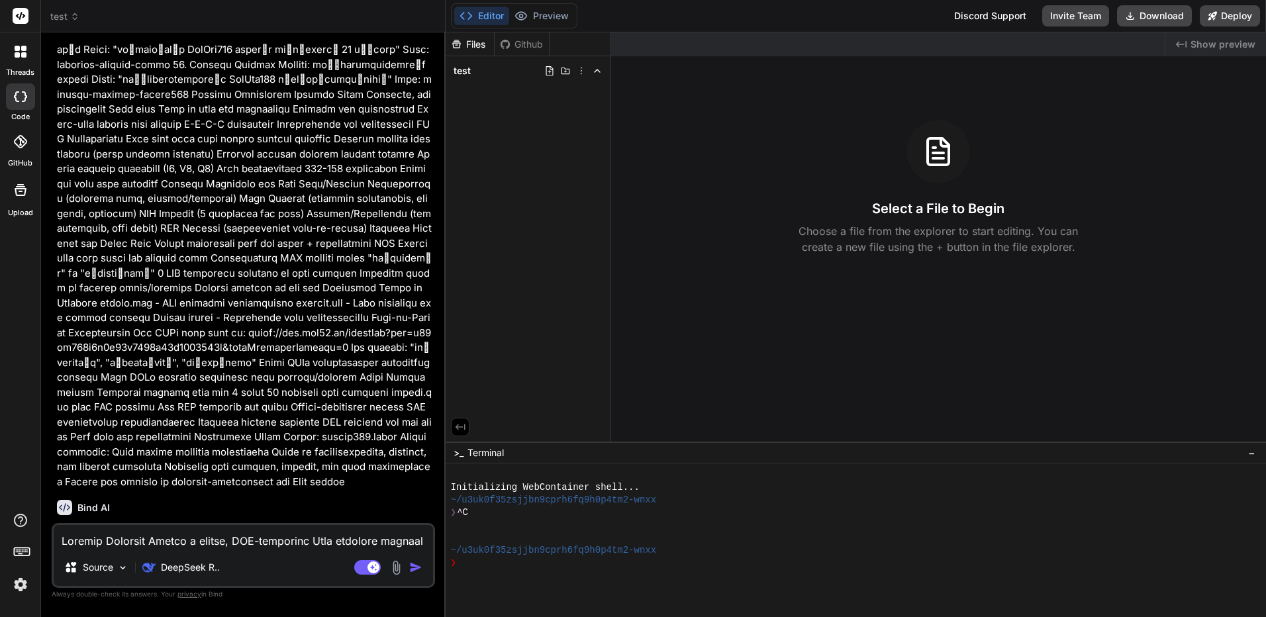
drag, startPoint x: 281, startPoint y: 378, endPoint x: 311, endPoint y: 552, distance: 176.7
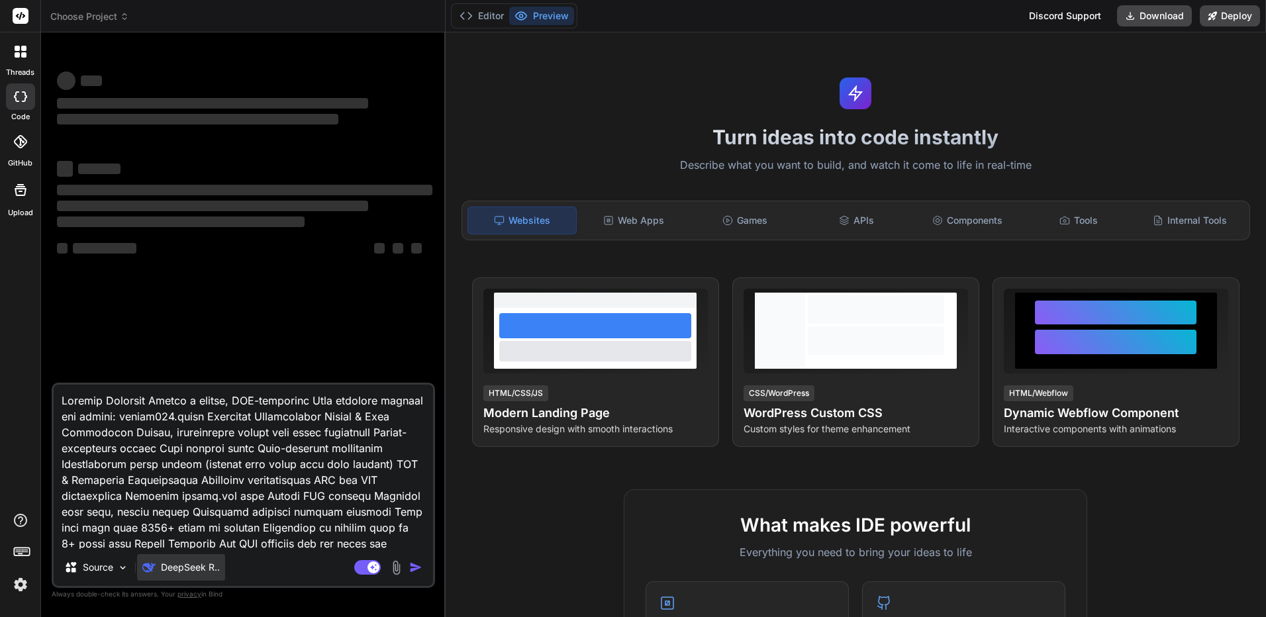
click at [185, 570] on p "DeepSeek R.." at bounding box center [190, 567] width 59 height 13
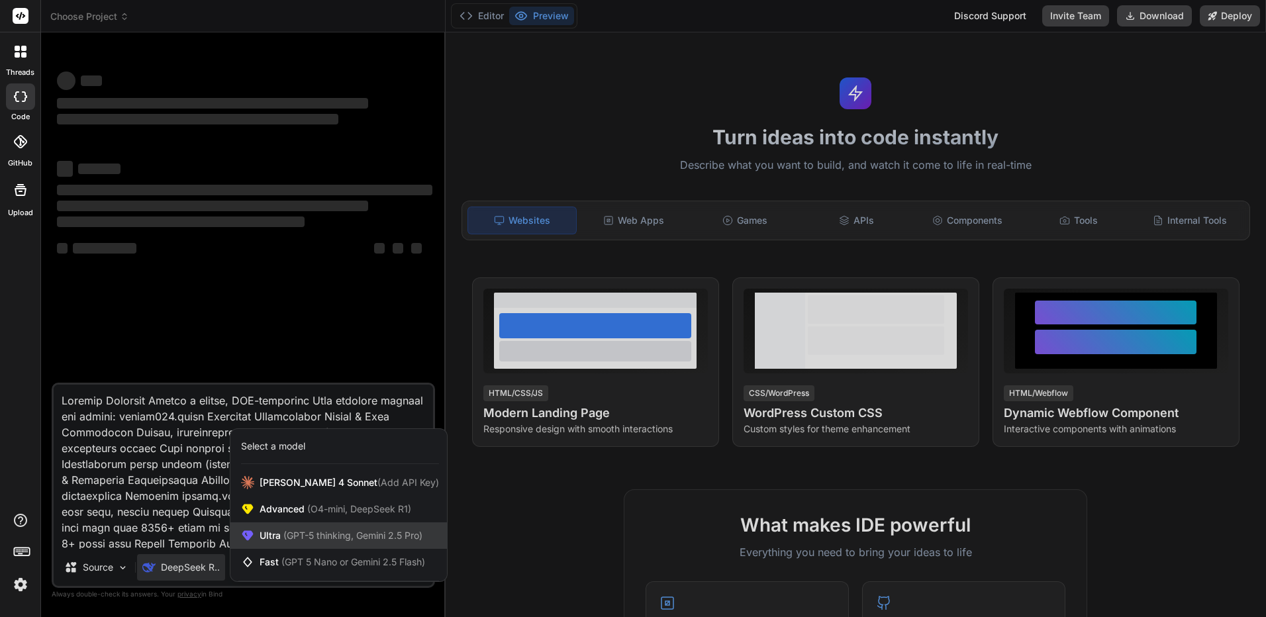
click at [379, 536] on span "(GPT-5 thinking, Gemini 2.5 Pro)" at bounding box center [352, 535] width 142 height 11
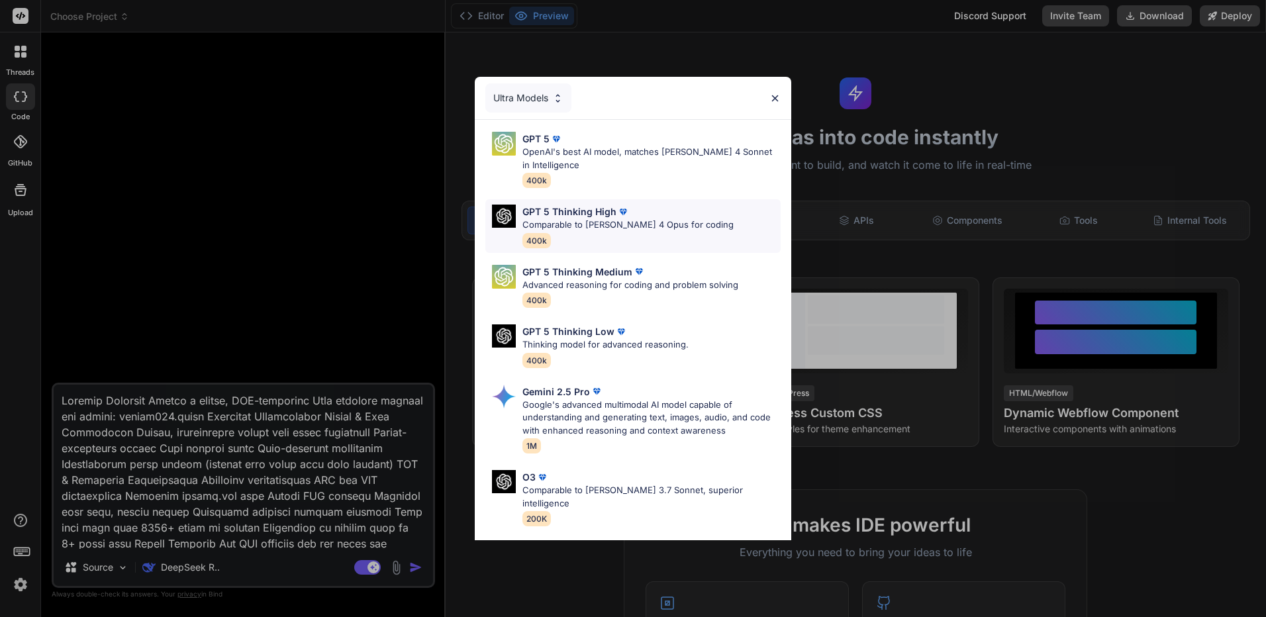
click at [633, 236] on div "GPT 5 Thinking High Comparable to Claude 4 Opus for coding 400k" at bounding box center [627, 226] width 211 height 43
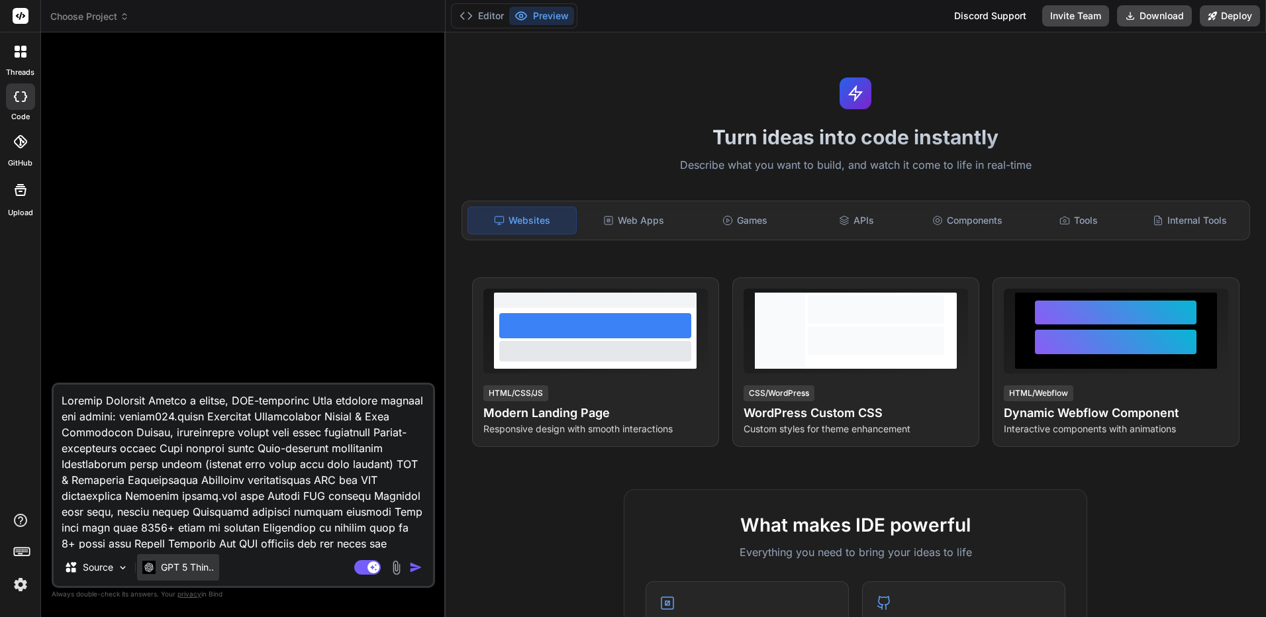
click at [171, 570] on p "GPT 5 Thin.." at bounding box center [187, 567] width 53 height 13
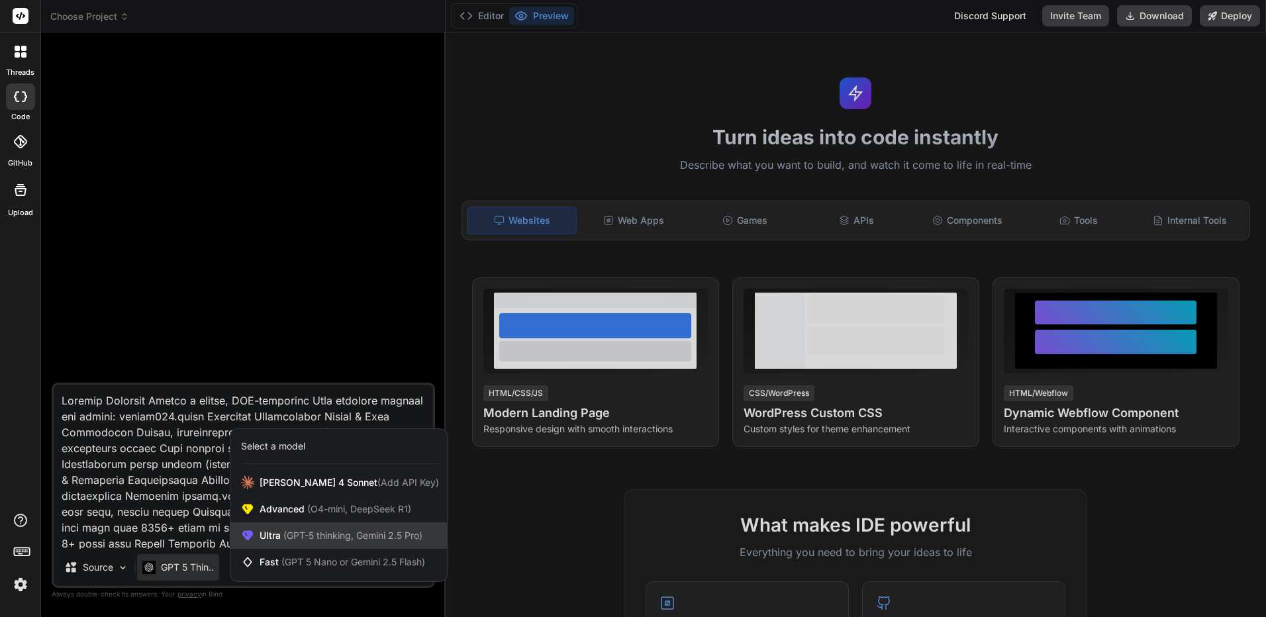
click at [334, 540] on span "(GPT-5 thinking, Gemini 2.5 Pro)" at bounding box center [352, 535] width 142 height 11
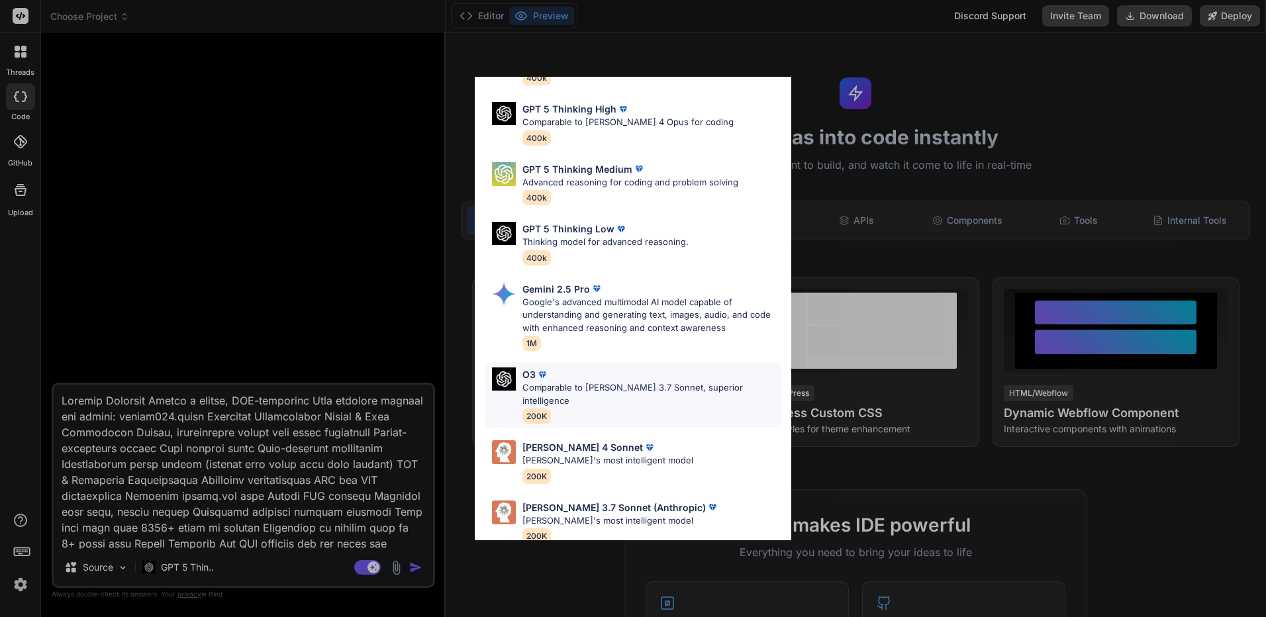
scroll to position [108, 0]
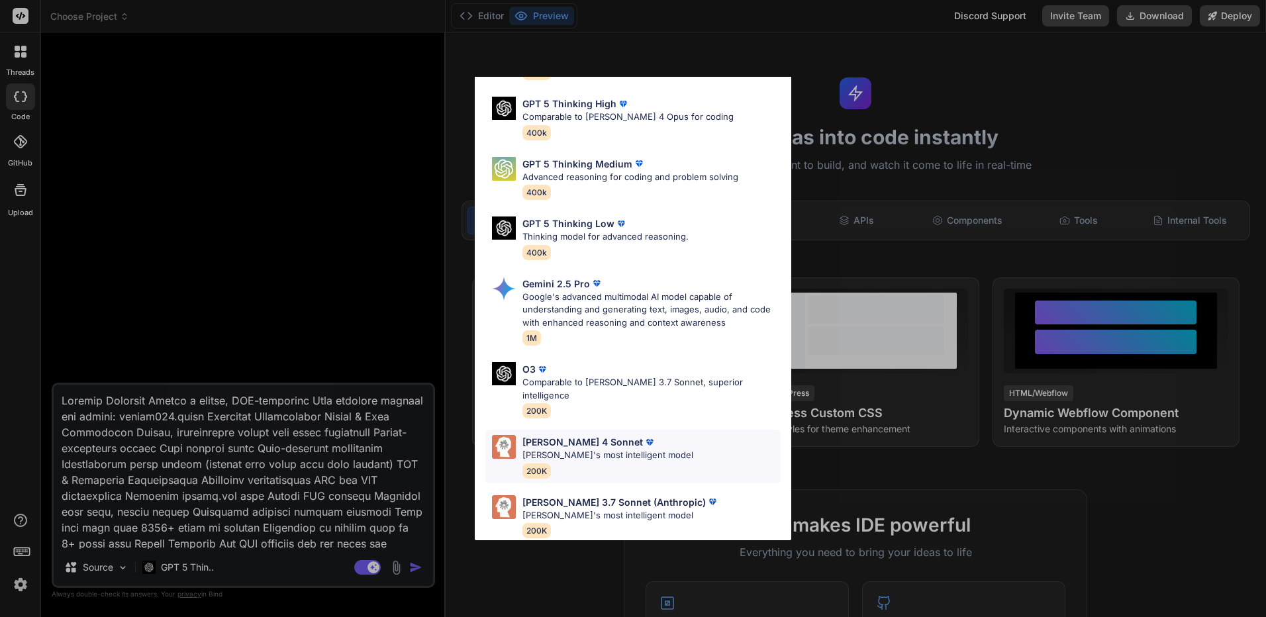
click at [577, 450] on div "Claude 4 Sonnet Claude's most intelligent model 200K" at bounding box center [607, 456] width 171 height 43
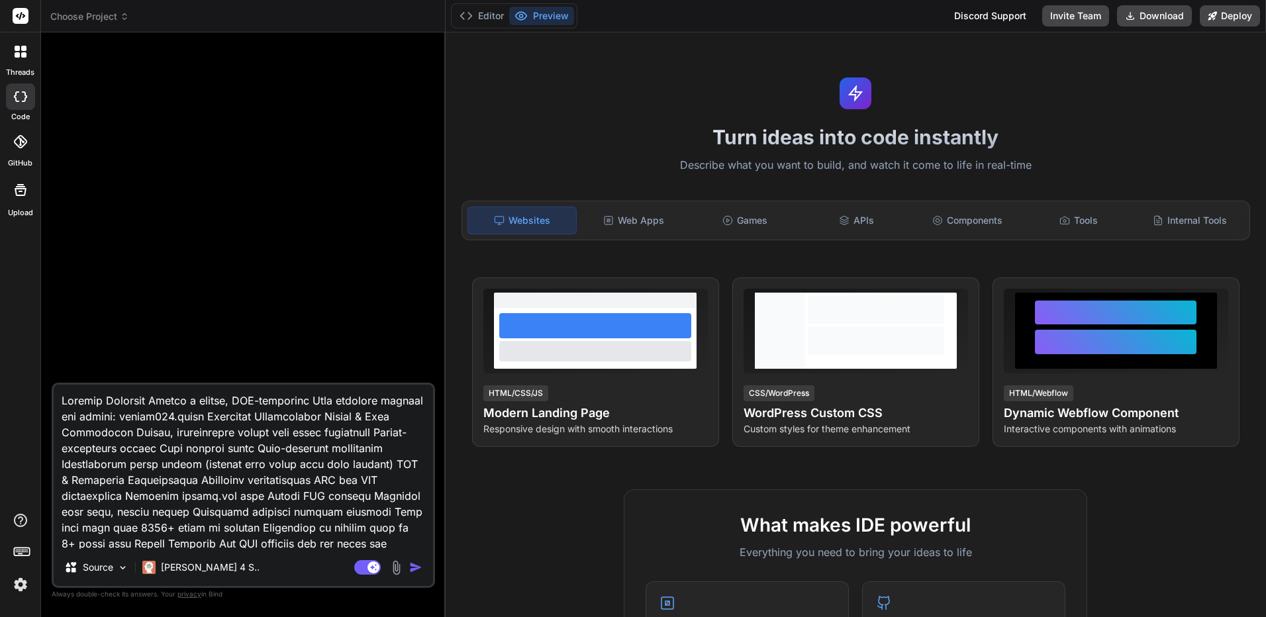
click at [416, 562] on img "button" at bounding box center [415, 567] width 13 height 13
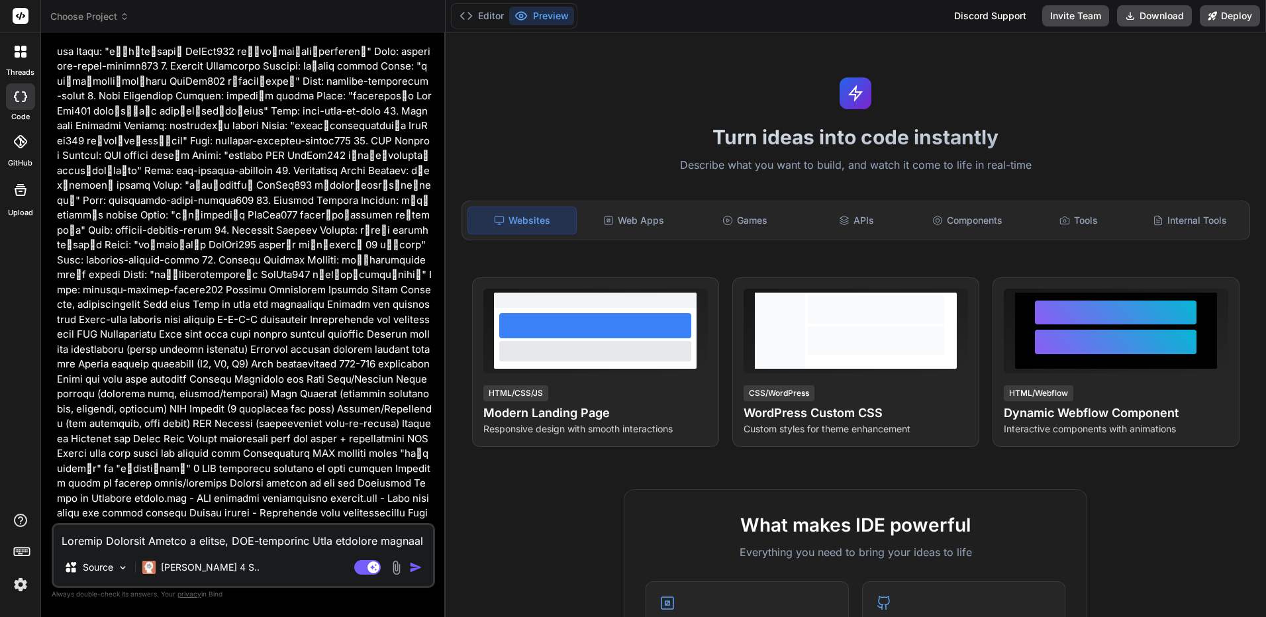
scroll to position [924, 0]
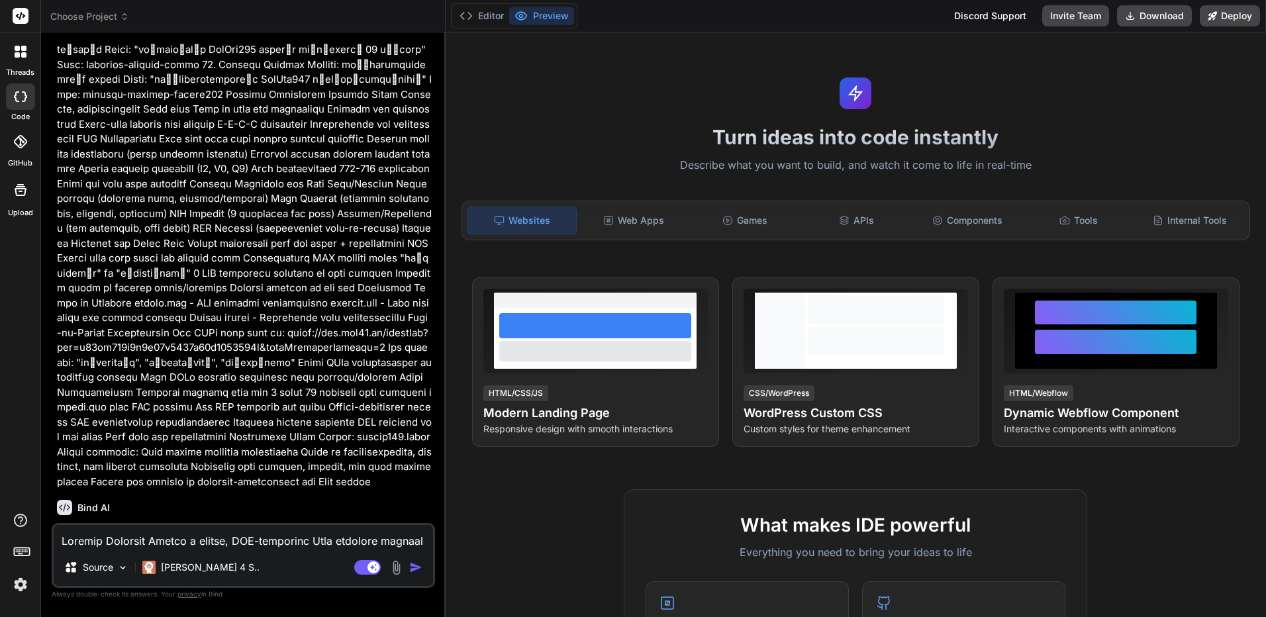
drag, startPoint x: 297, startPoint y: 322, endPoint x: 298, endPoint y: 601, distance: 278.8
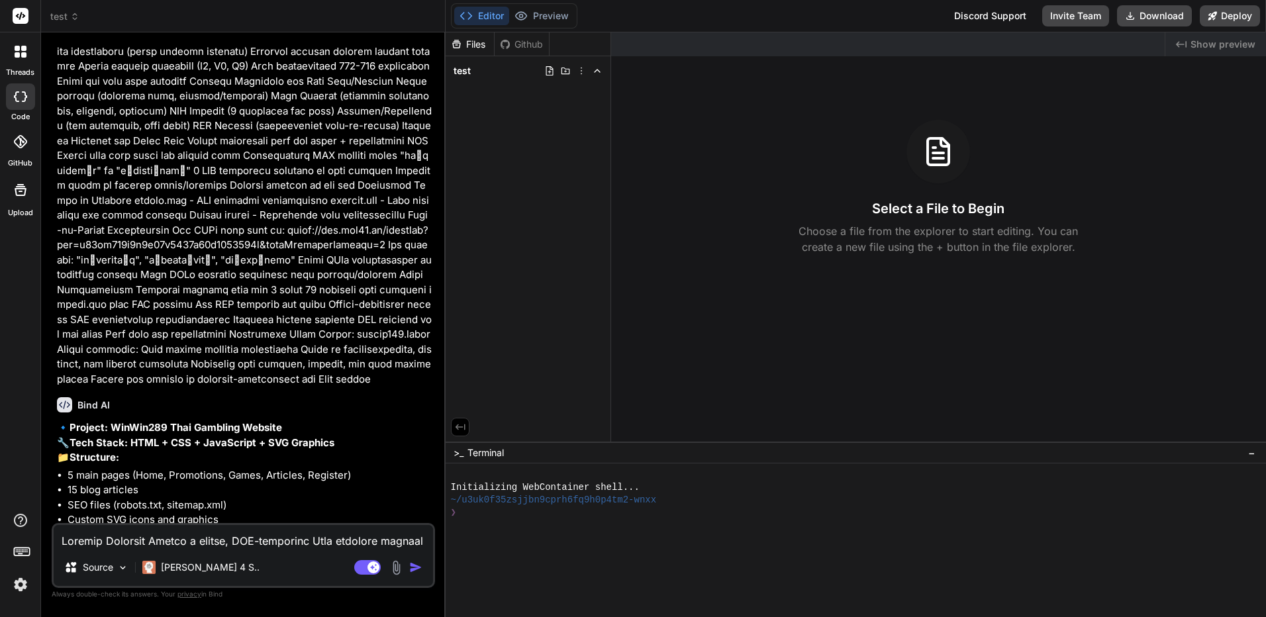
scroll to position [1181, 0]
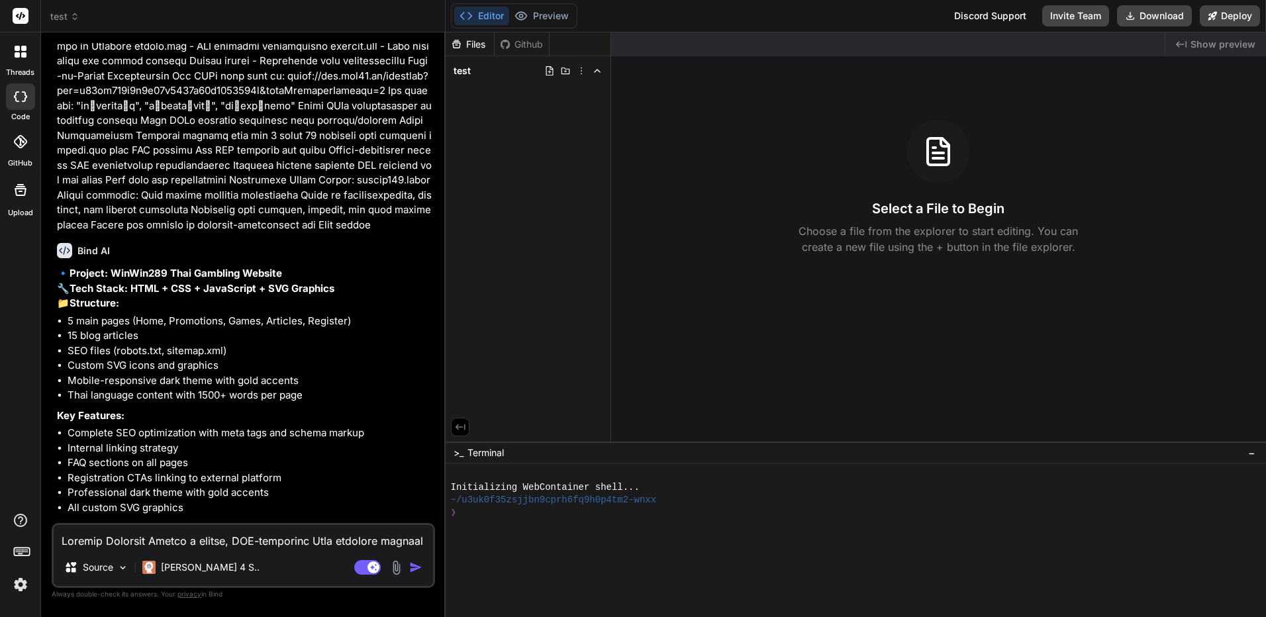
type textarea "x"
click at [277, 532] on textarea at bounding box center [243, 537] width 379 height 24
type textarea "ก"
type textarea "x"
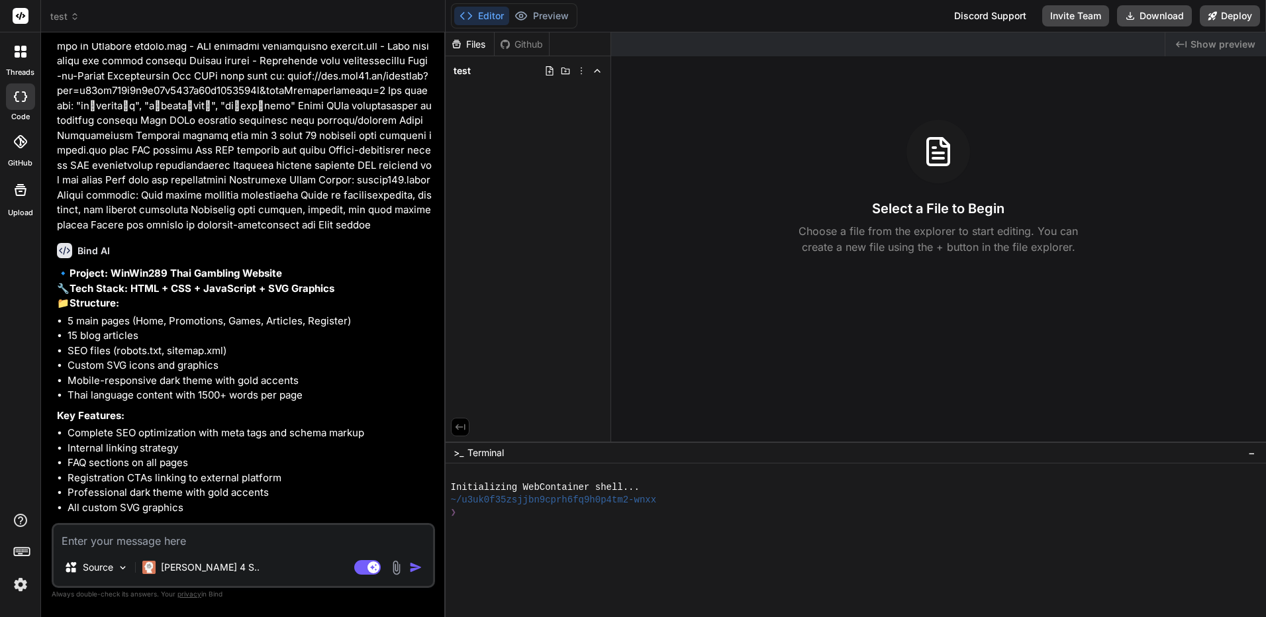
type textarea "ท"
type textarea "x"
type textarea "ทำ"
type textarea "x"
type textarea "ทำไ"
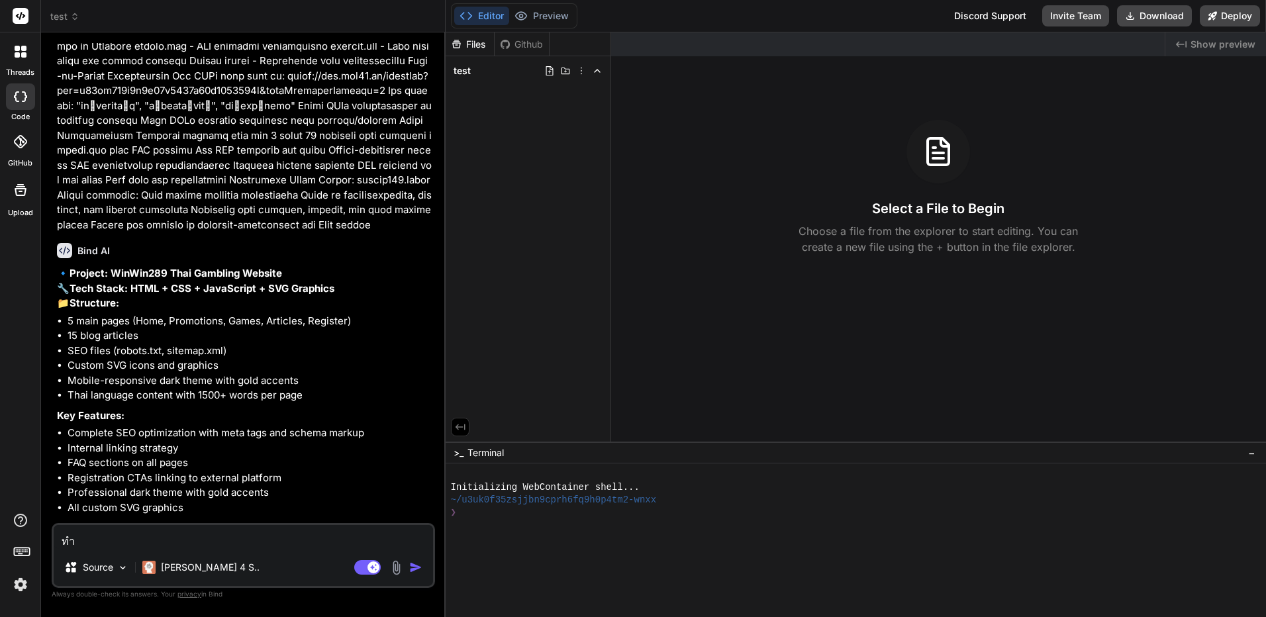
type textarea "x"
type textarea "ทำได"
type textarea "x"
type textarea "ทำได้"
type textarea "x"
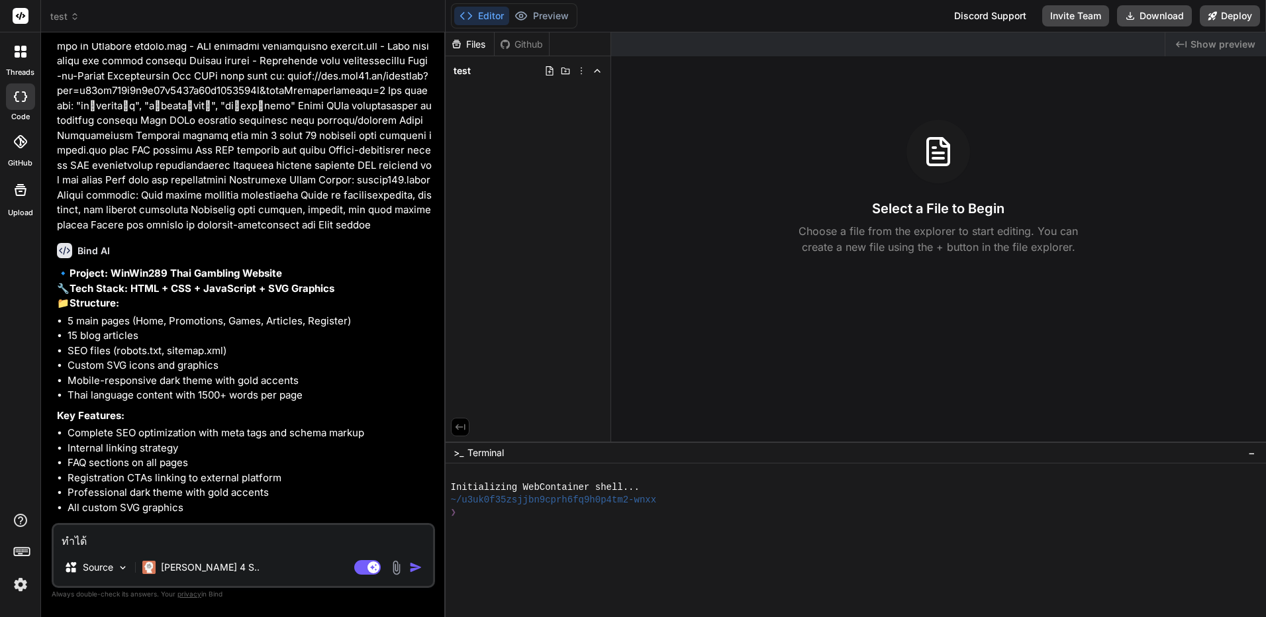
type textarea "ทำได"
type textarea "x"
type textarea "ทำไ"
type textarea "x"
type textarea "ทำ"
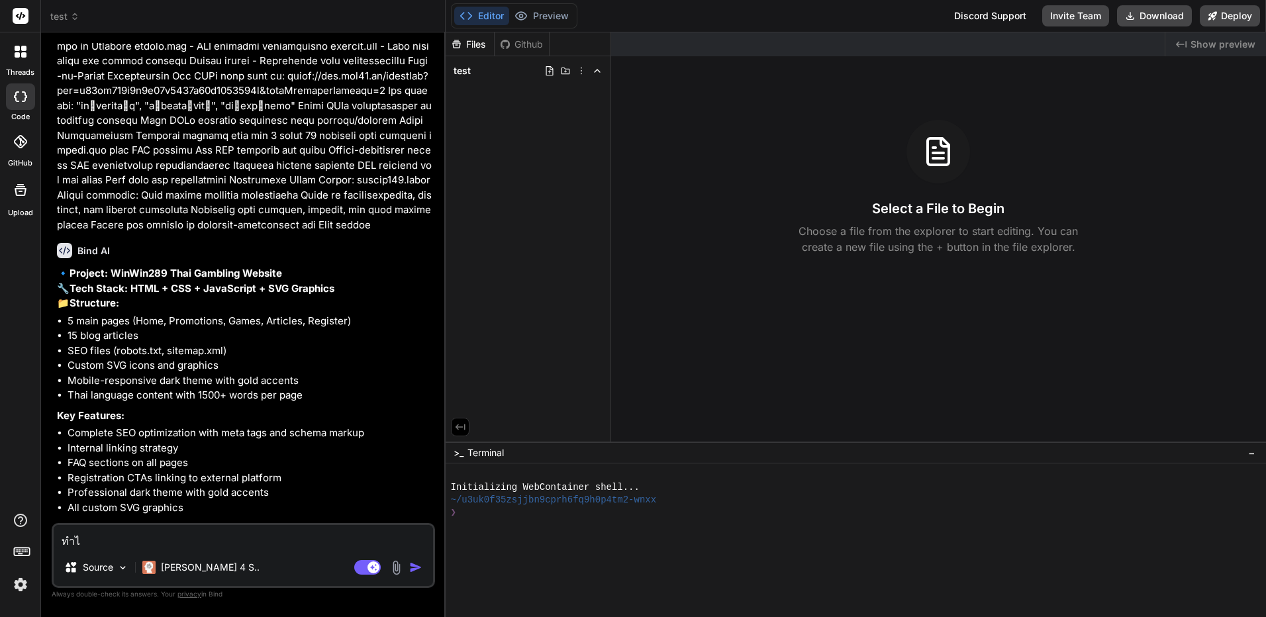
type textarea "x"
type textarea "ท"
type textarea "x"
type textarea "d"
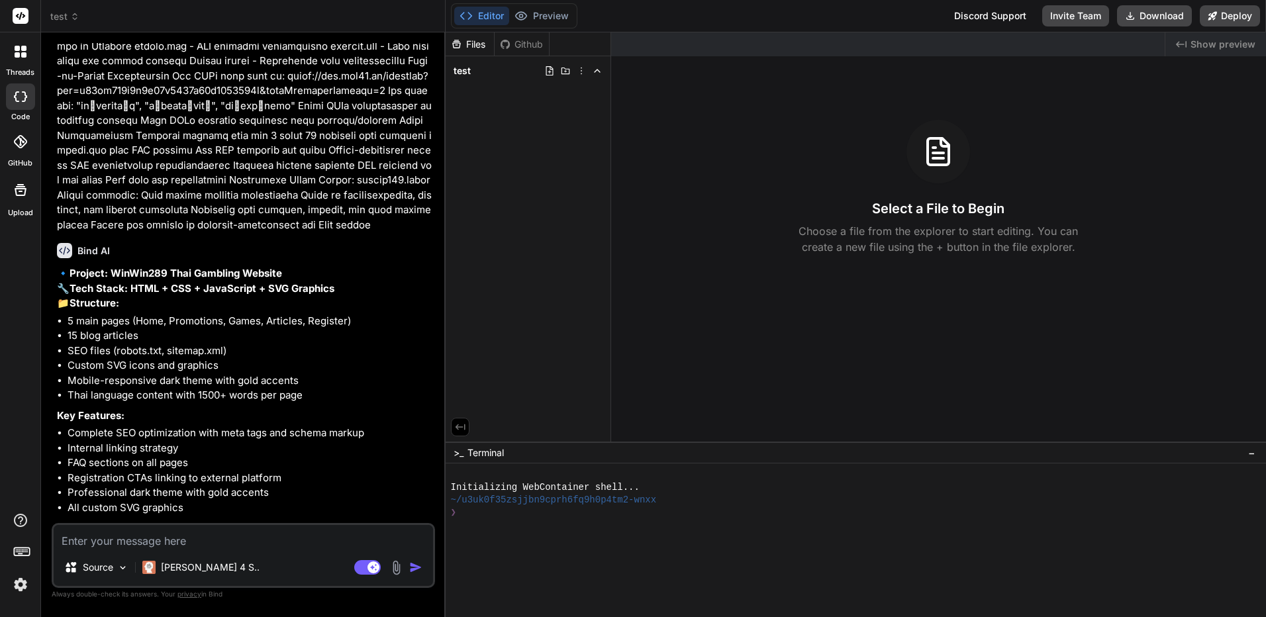
type textarea "x"
type textarea "do"
type textarea "x"
type textarea "do"
type textarea "x"
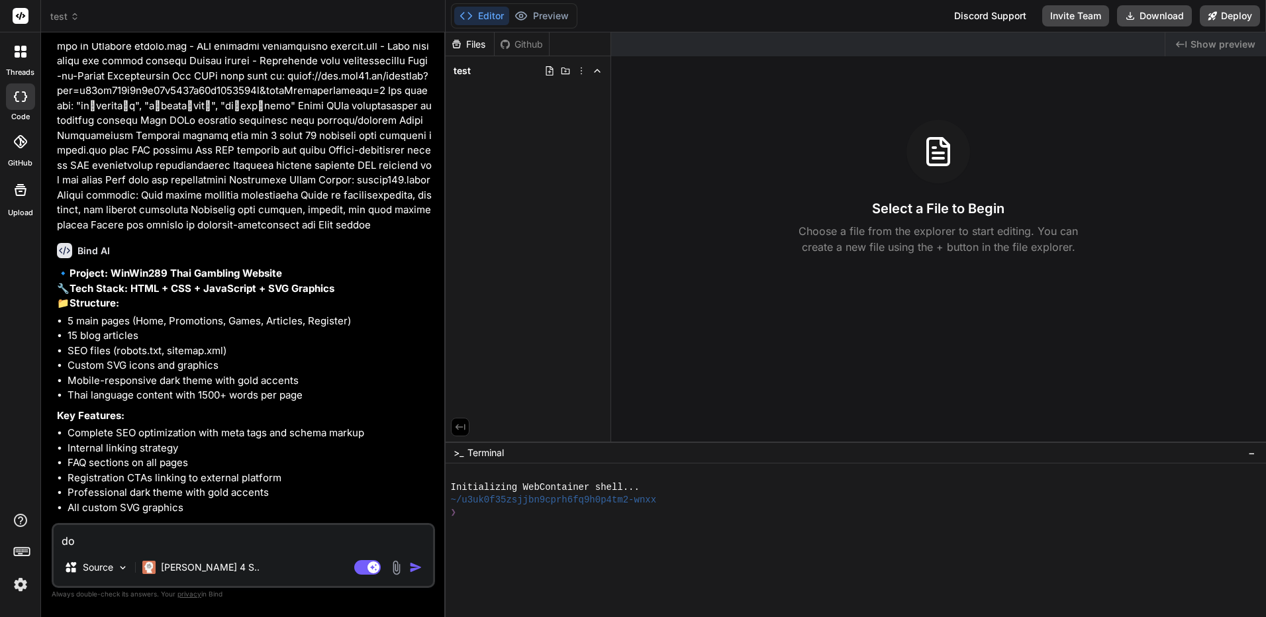
type textarea "do i"
type textarea "x"
type textarea "do it"
type textarea "x"
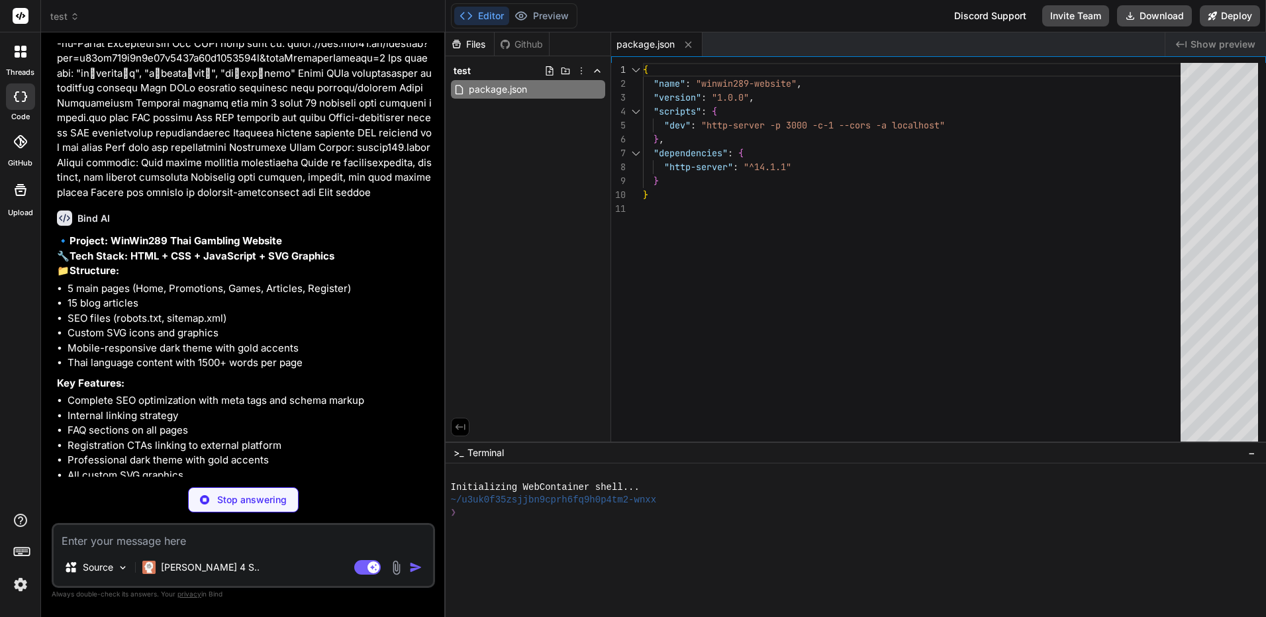
scroll to position [1412, 0]
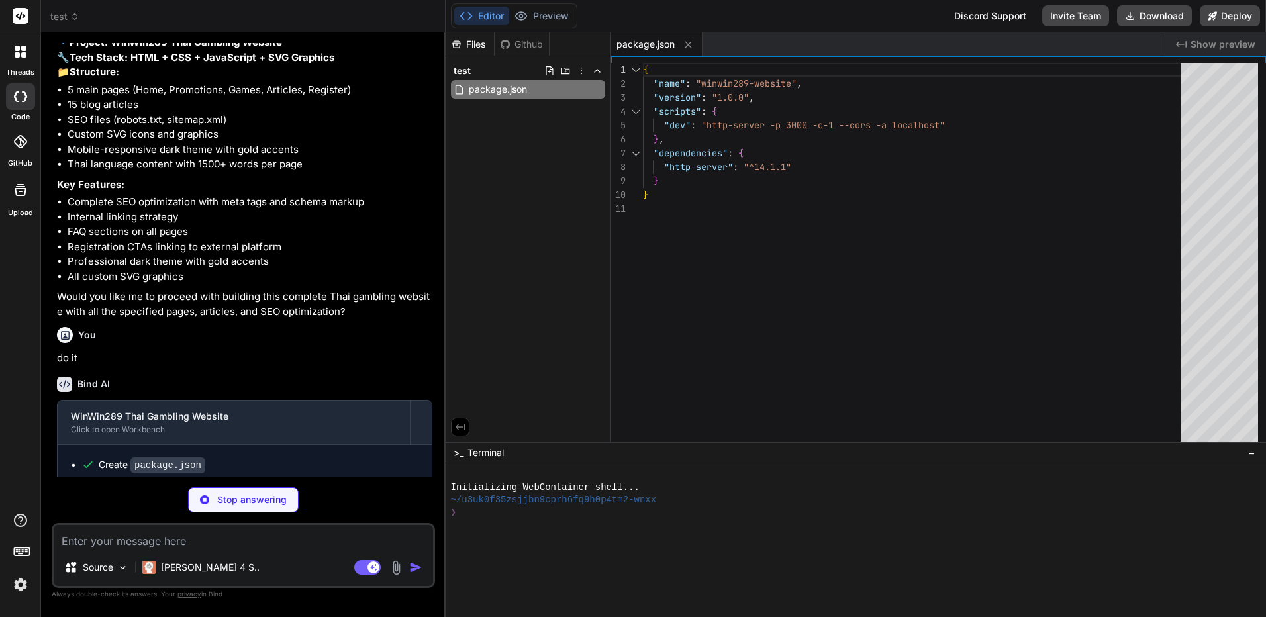
type textarea "x"
type textarea "</html>"
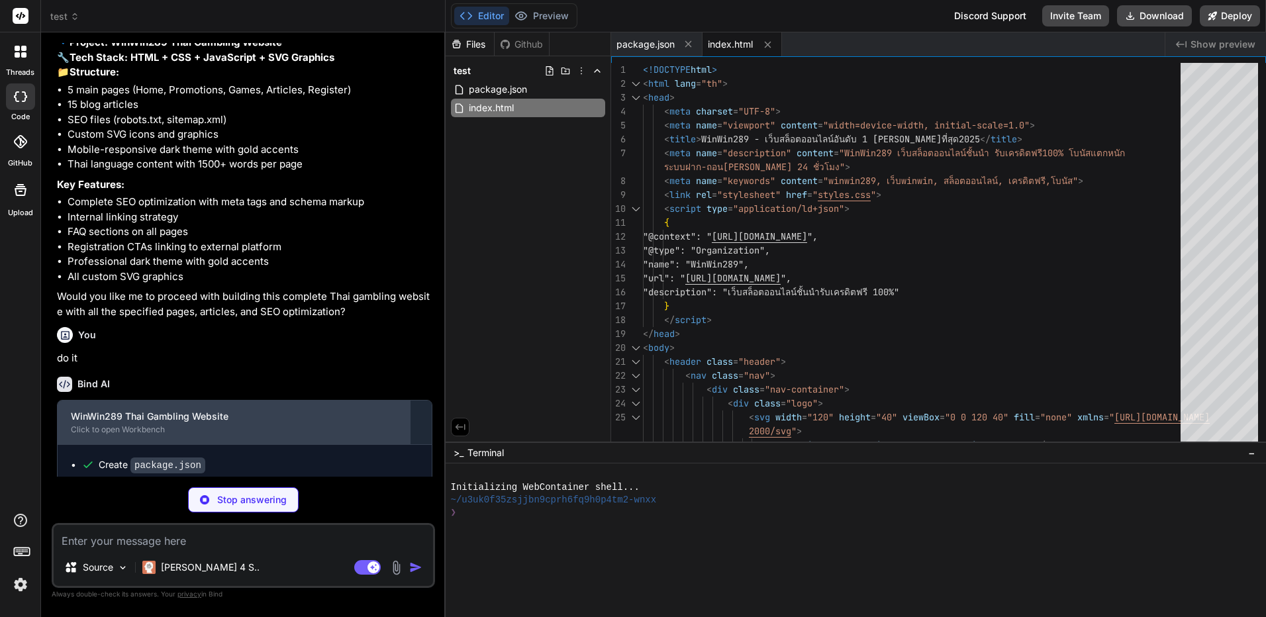
scroll to position [1432, 0]
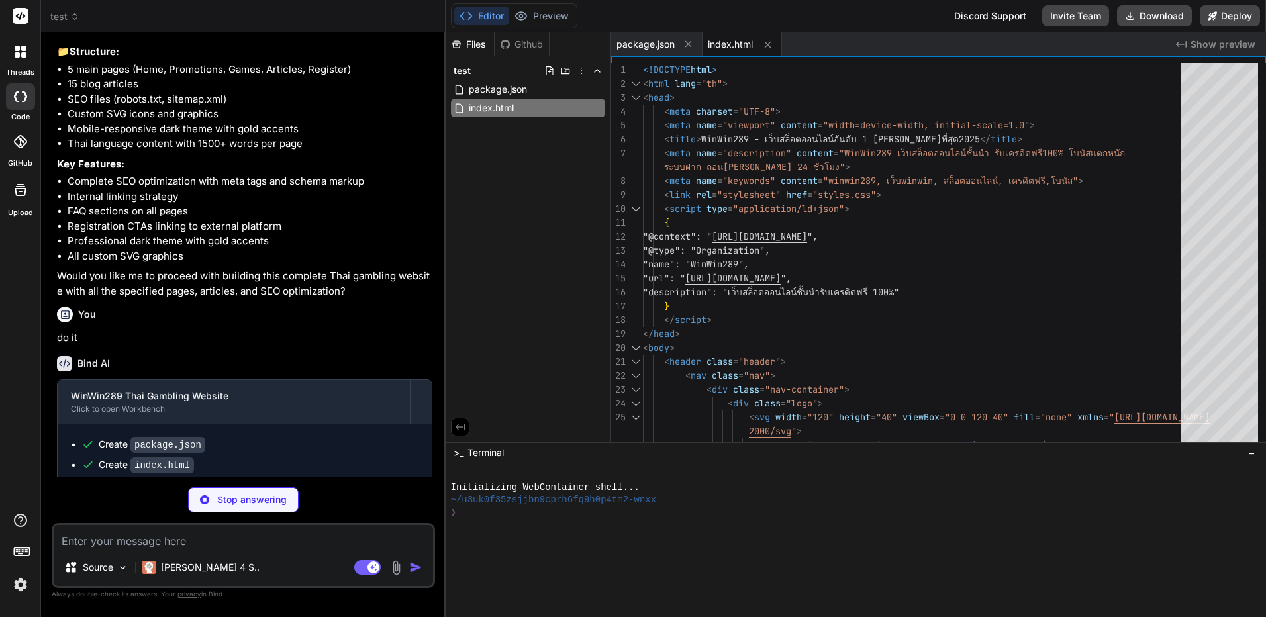
type textarea "x"
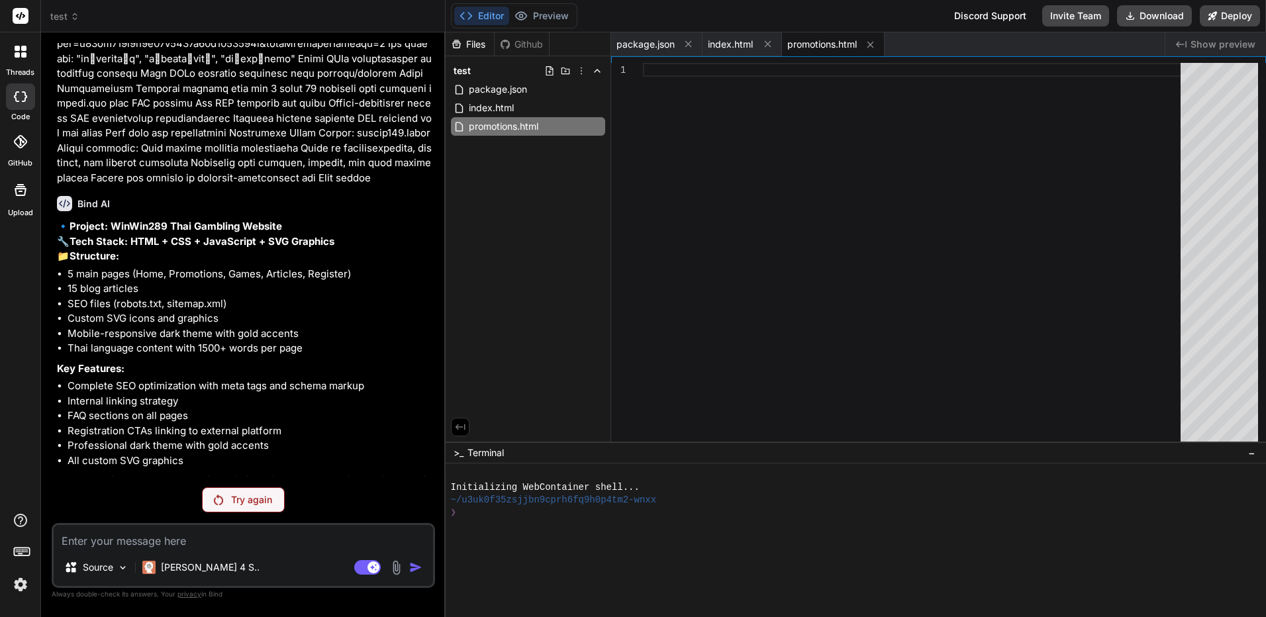
scroll to position [1271, 0]
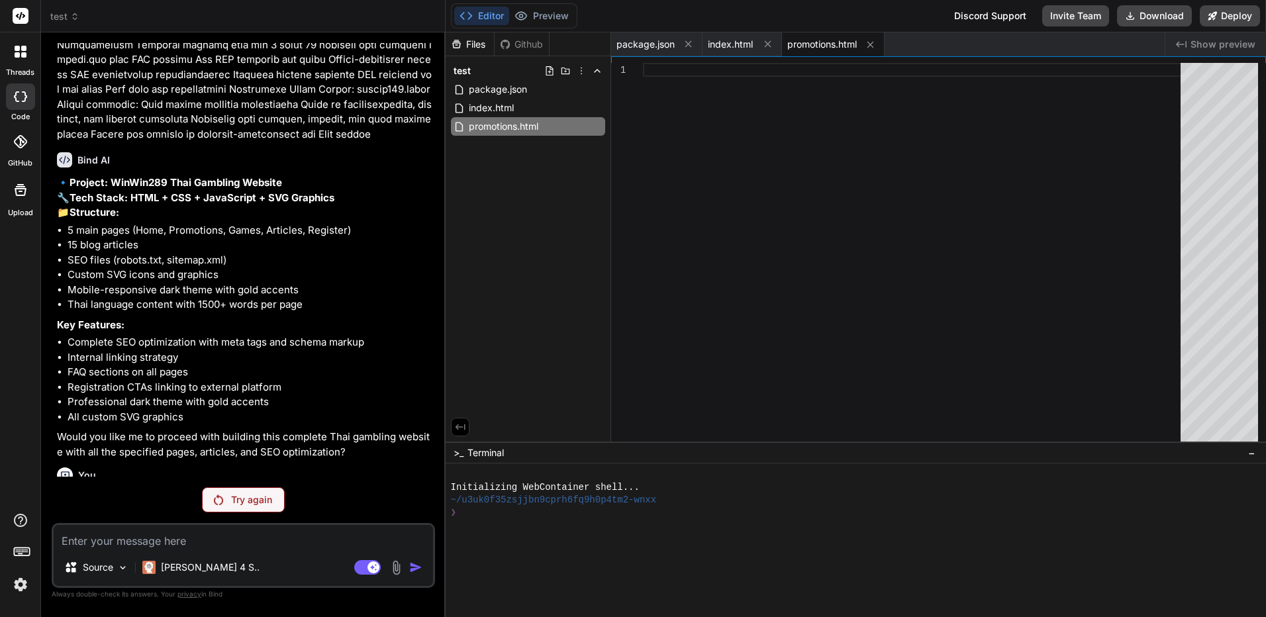
click at [270, 497] on p "Try again" at bounding box center [251, 499] width 41 height 13
type textarea "x"
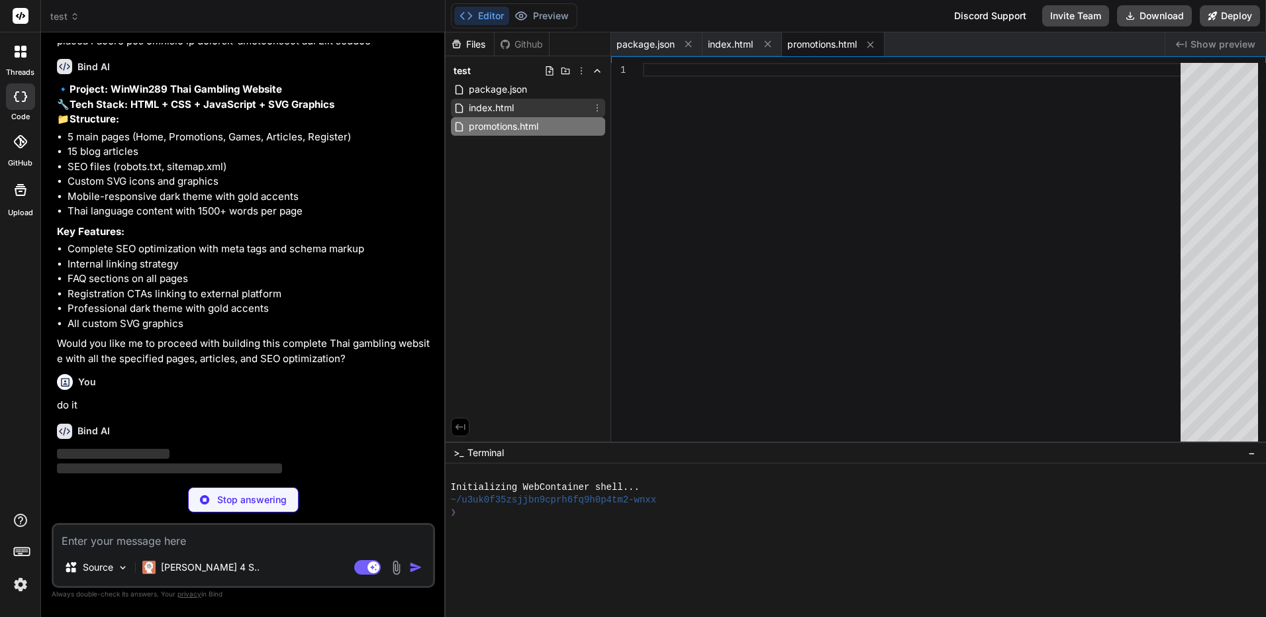
click at [546, 105] on div "index.html" at bounding box center [528, 108] width 154 height 19
type textarea "</html>"
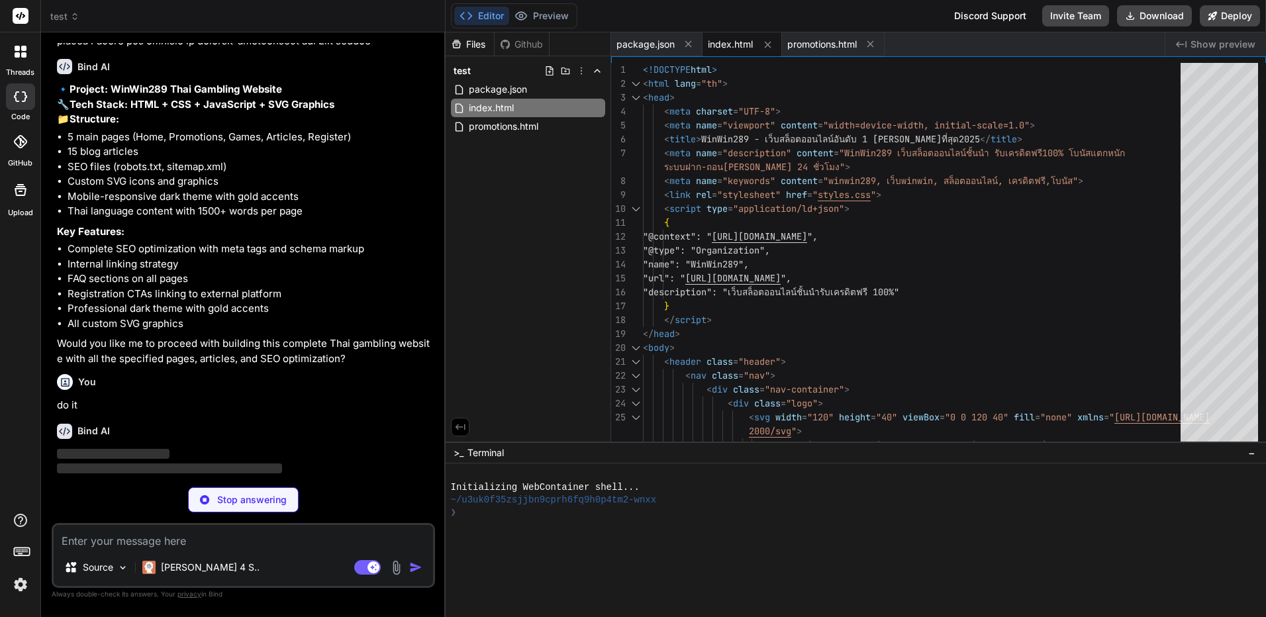
type textarea "x"
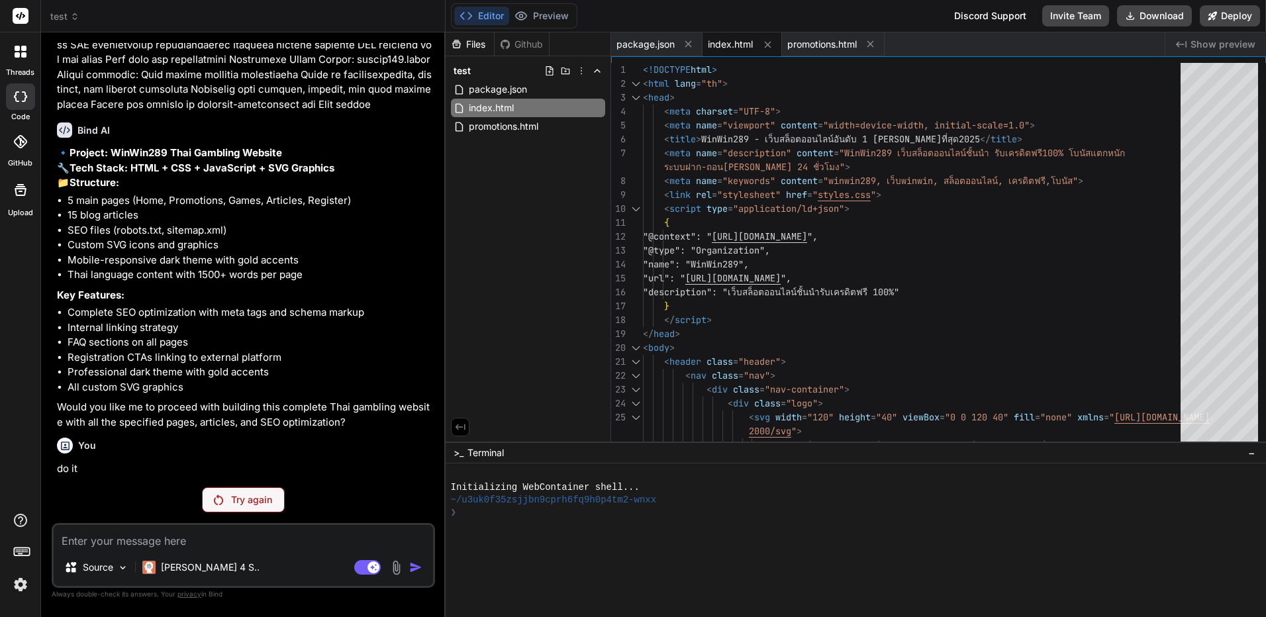
scroll to position [1271, 0]
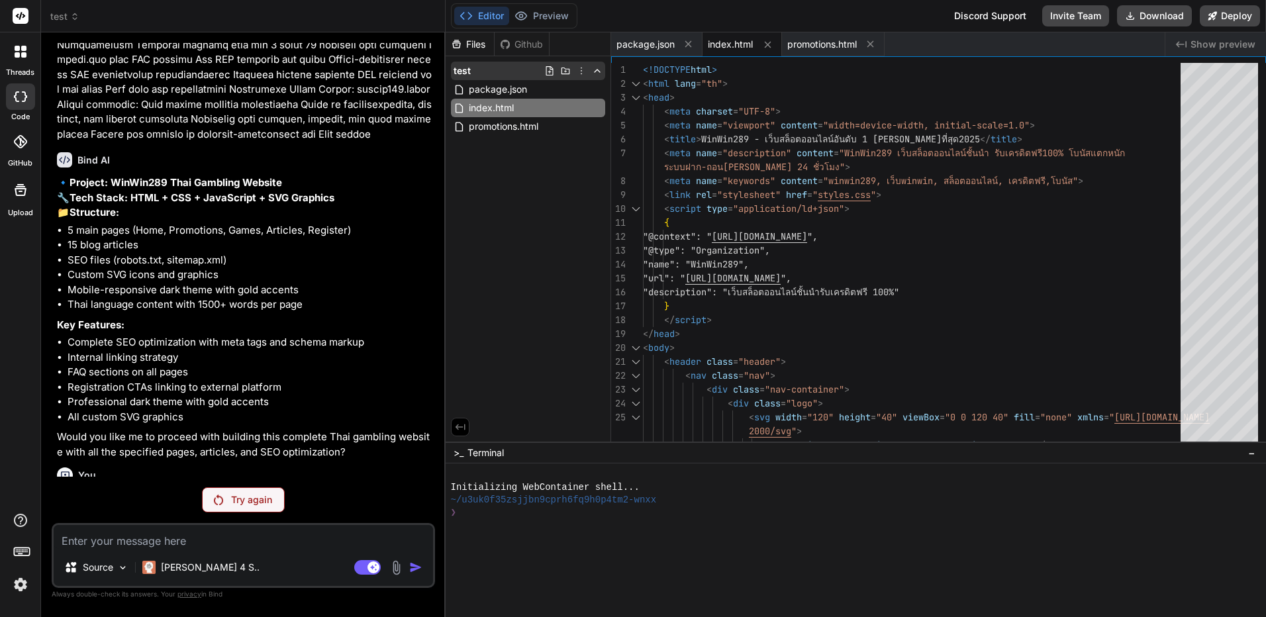
click at [581, 71] on icon at bounding box center [581, 71] width 1 height 7
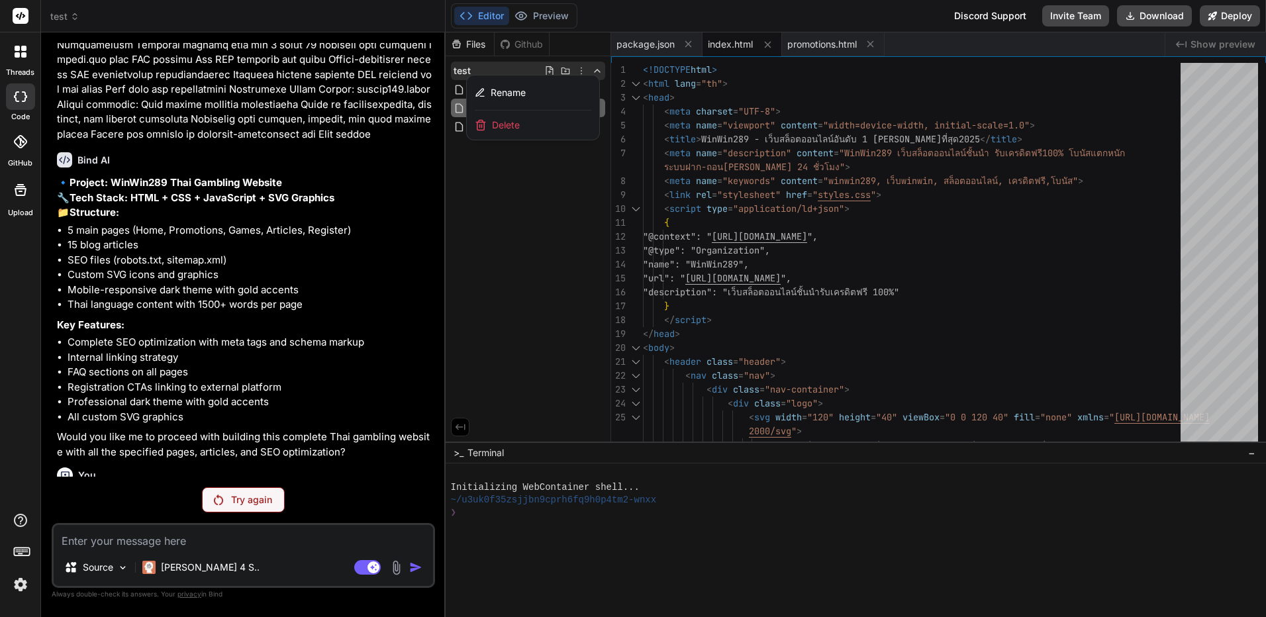
click at [538, 121] on div "Delete" at bounding box center [533, 125] width 132 height 29
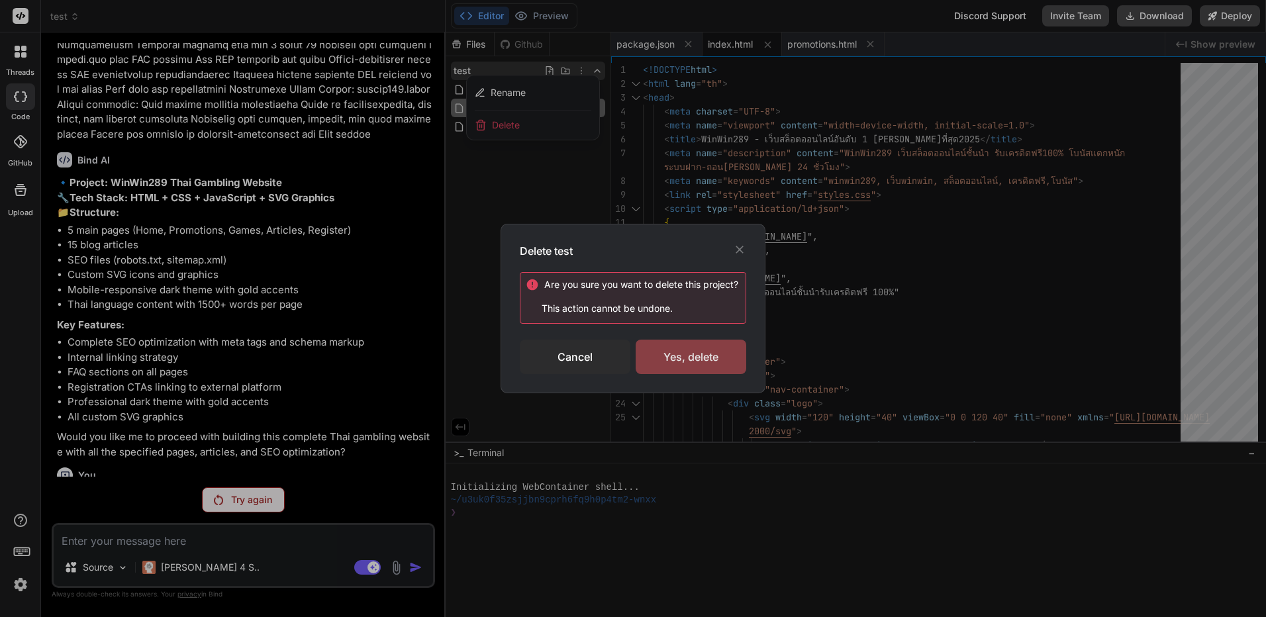
click at [679, 371] on div "Yes, delete" at bounding box center [691, 357] width 111 height 34
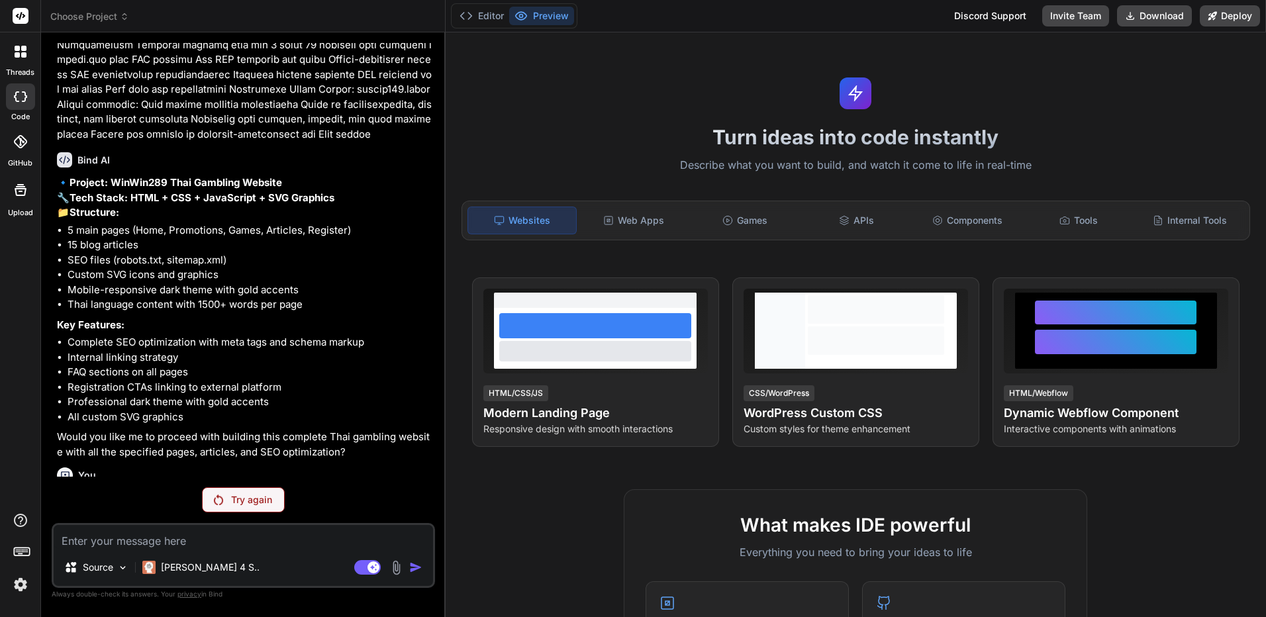
click at [320, 335] on li "Complete SEO optimization with meta tags and schema markup" at bounding box center [250, 342] width 365 height 15
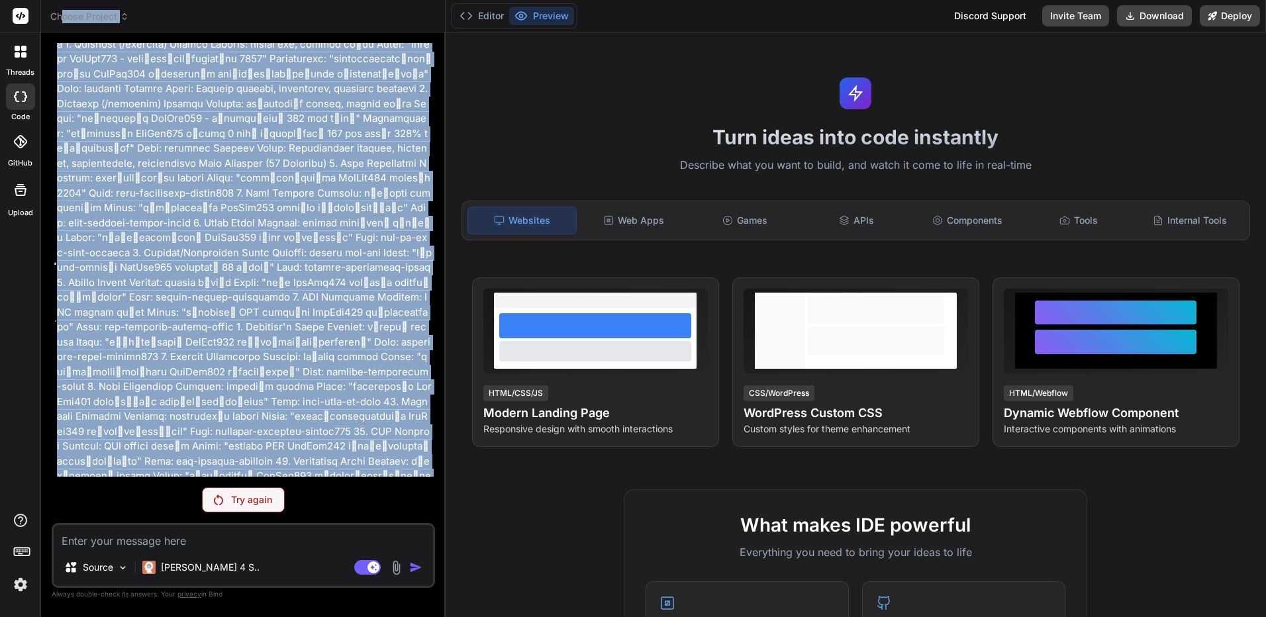
scroll to position [0, 0]
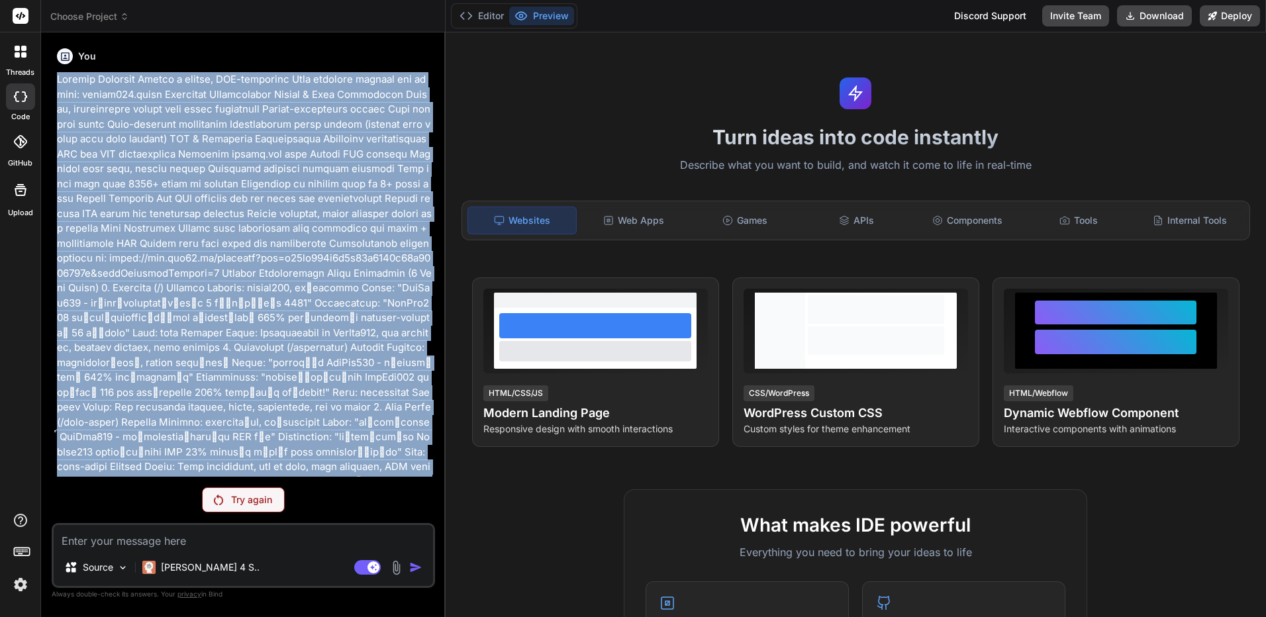
drag, startPoint x: 97, startPoint y: 405, endPoint x: 56, endPoint y: 85, distance: 321.9
click at [56, 85] on div "You Bind AI 🔹 Project: WinWin289 Thai Gambling Website 🔧 Tech Stack: HTML + CSS…" at bounding box center [244, 260] width 381 height 434
copy p "Project Overview Create a modern, SEO-optimized Thai gambling website for domai…"
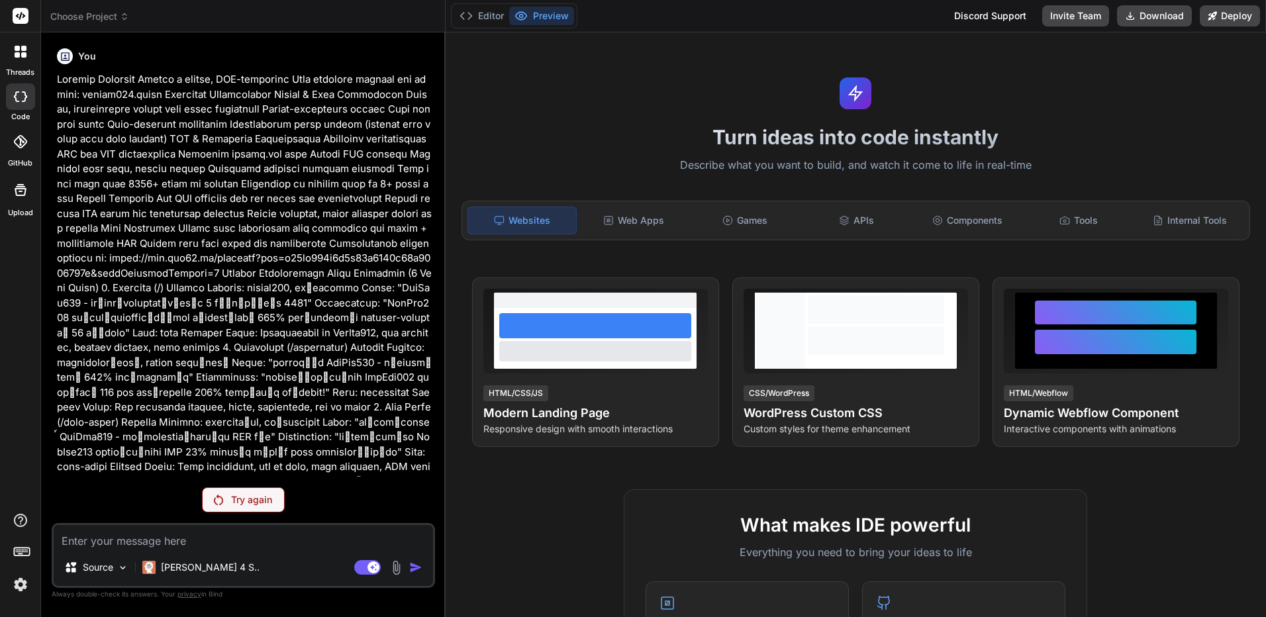
click at [124, 15] on icon at bounding box center [124, 16] width 9 height 9
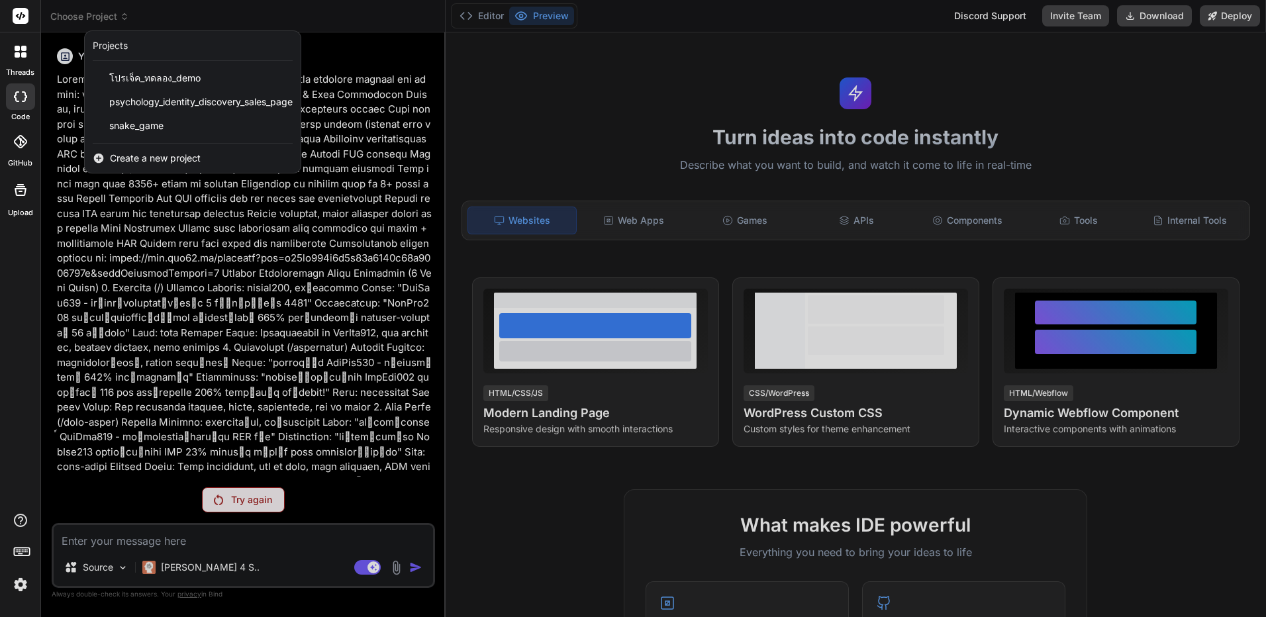
click at [18, 65] on div "threads" at bounding box center [20, 55] width 40 height 46
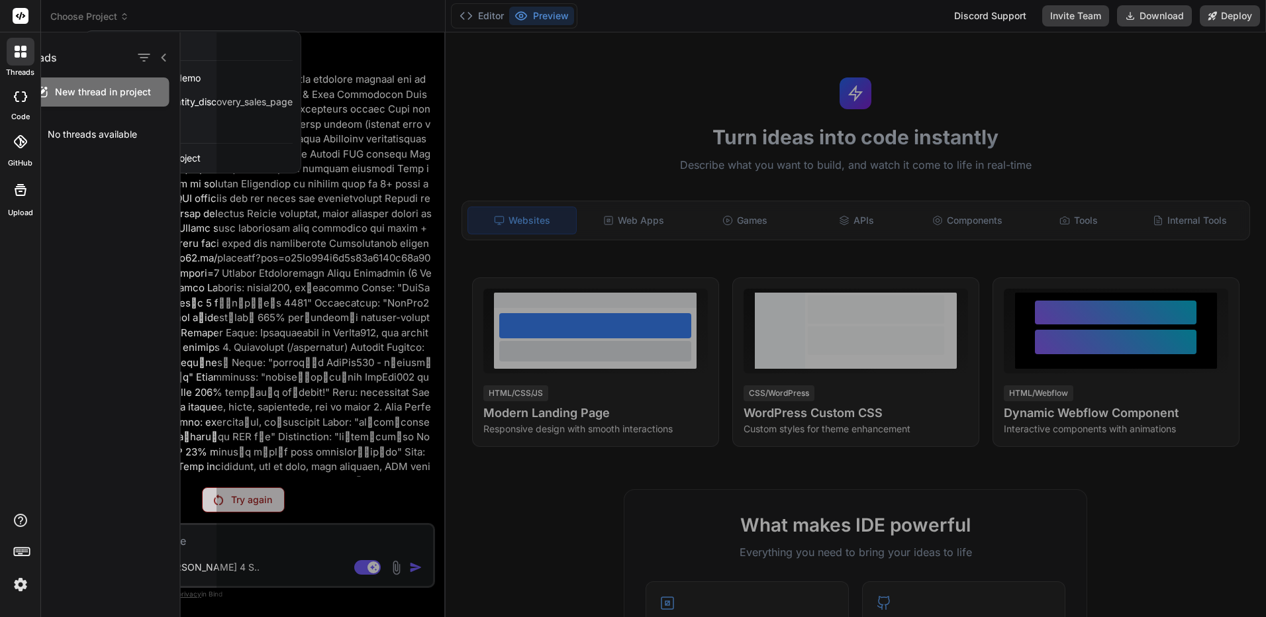
click at [22, 56] on icon at bounding box center [23, 54] width 5 height 5
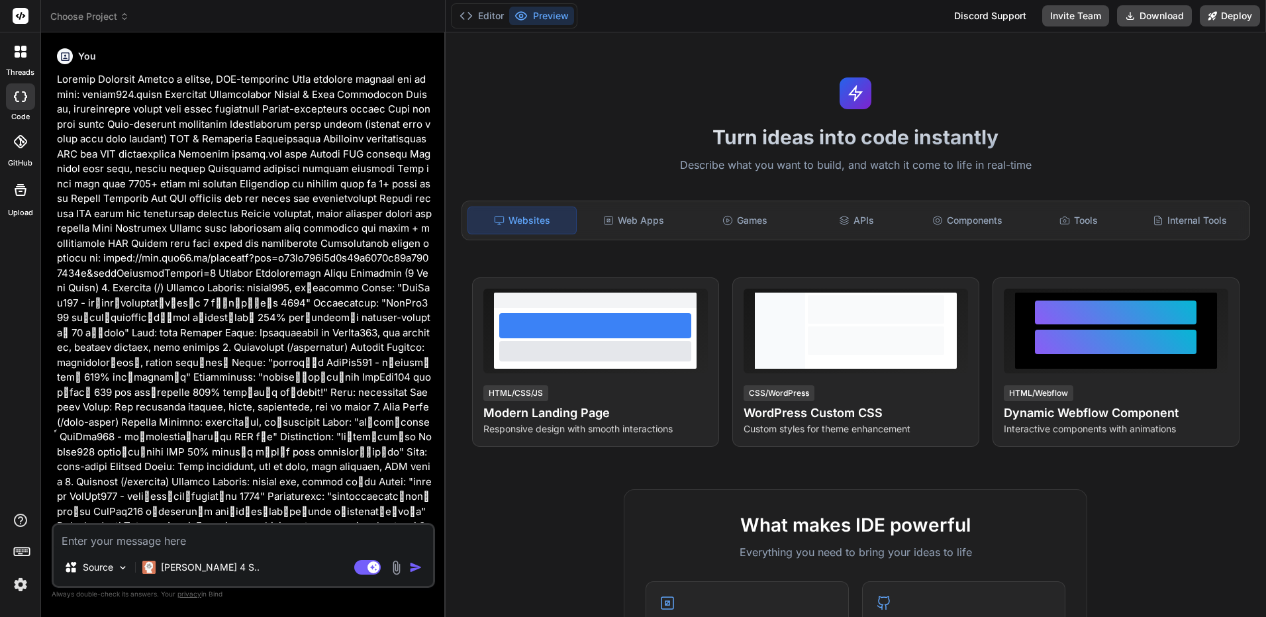
type textarea "x"
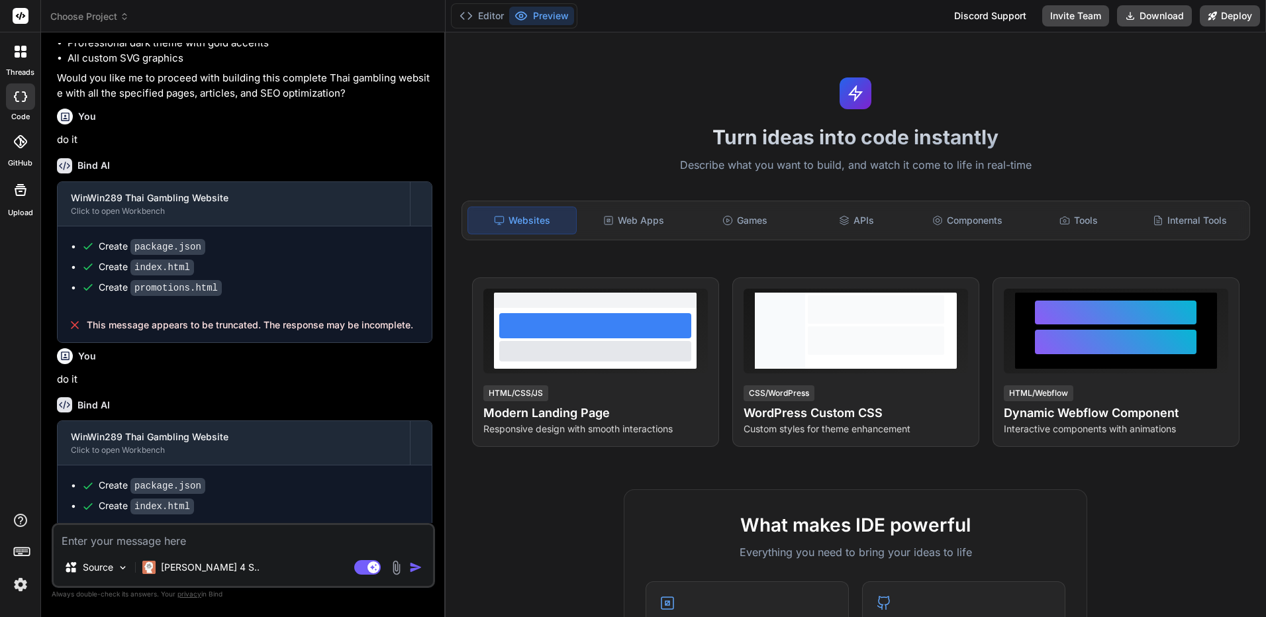
scroll to position [1639, 0]
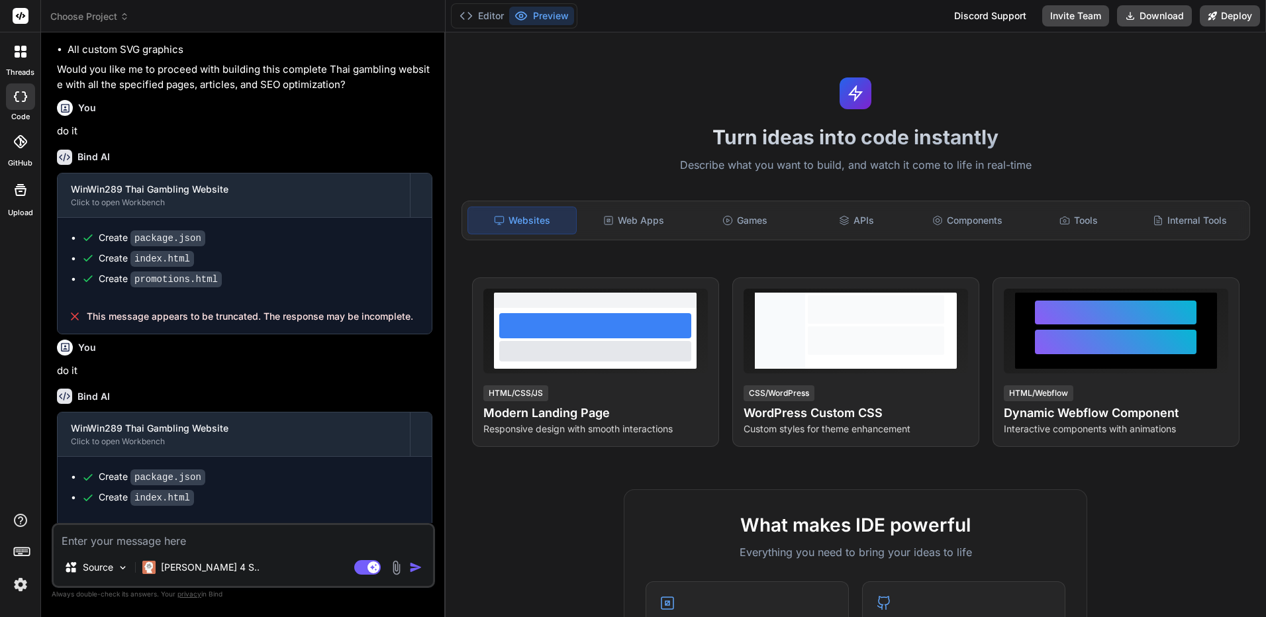
type textarea "c"
type textarea "x"
type textarea "co"
type textarea "x"
type textarea "con"
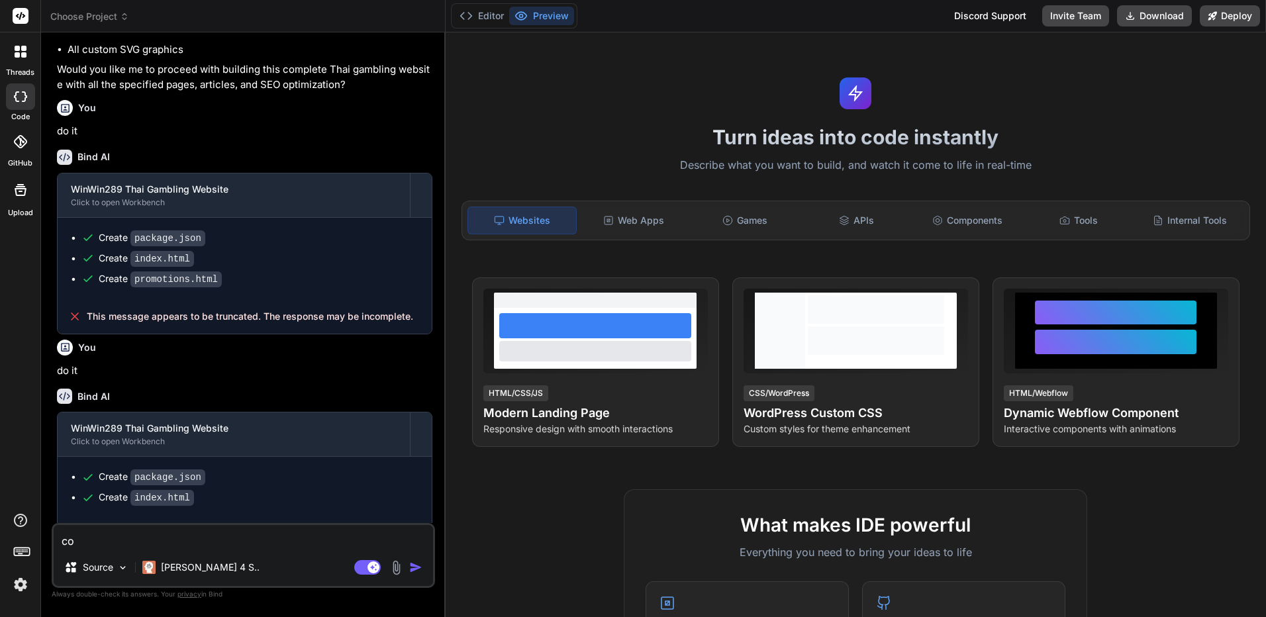
type textarea "x"
type textarea "cont"
type textarea "x"
type textarea "conti"
type textarea "x"
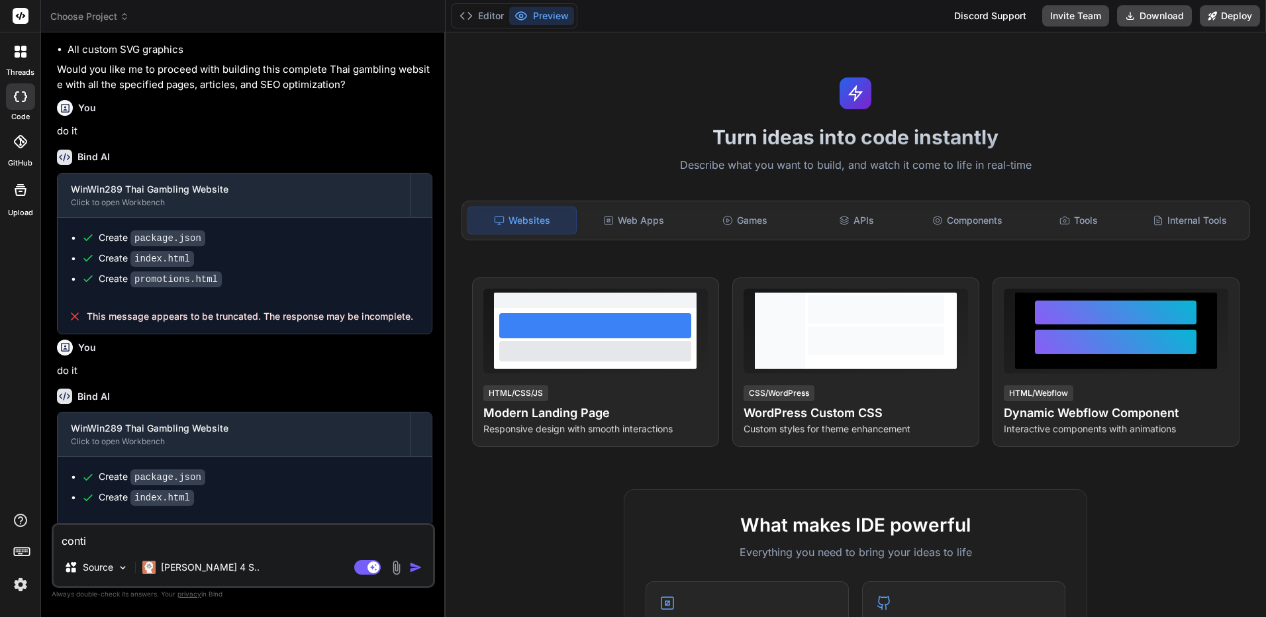
type textarea "contin"
type textarea "x"
type textarea "continu"
type textarea "x"
type textarea "continus"
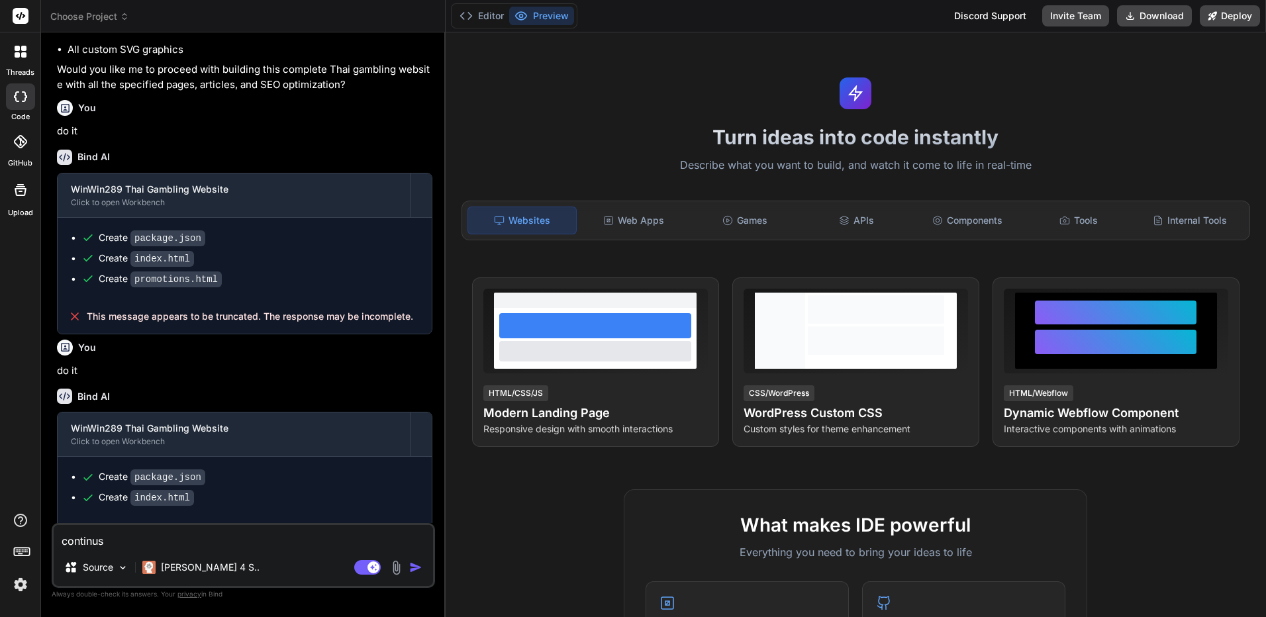
type textarea "x"
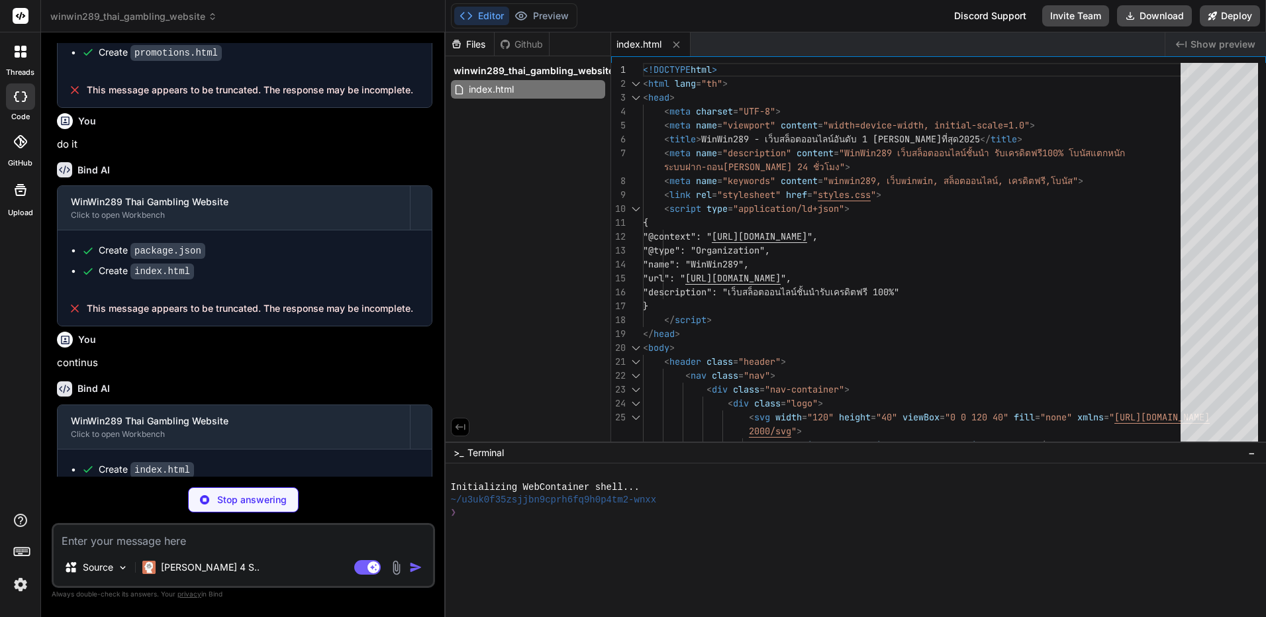
scroll to position [1870, 0]
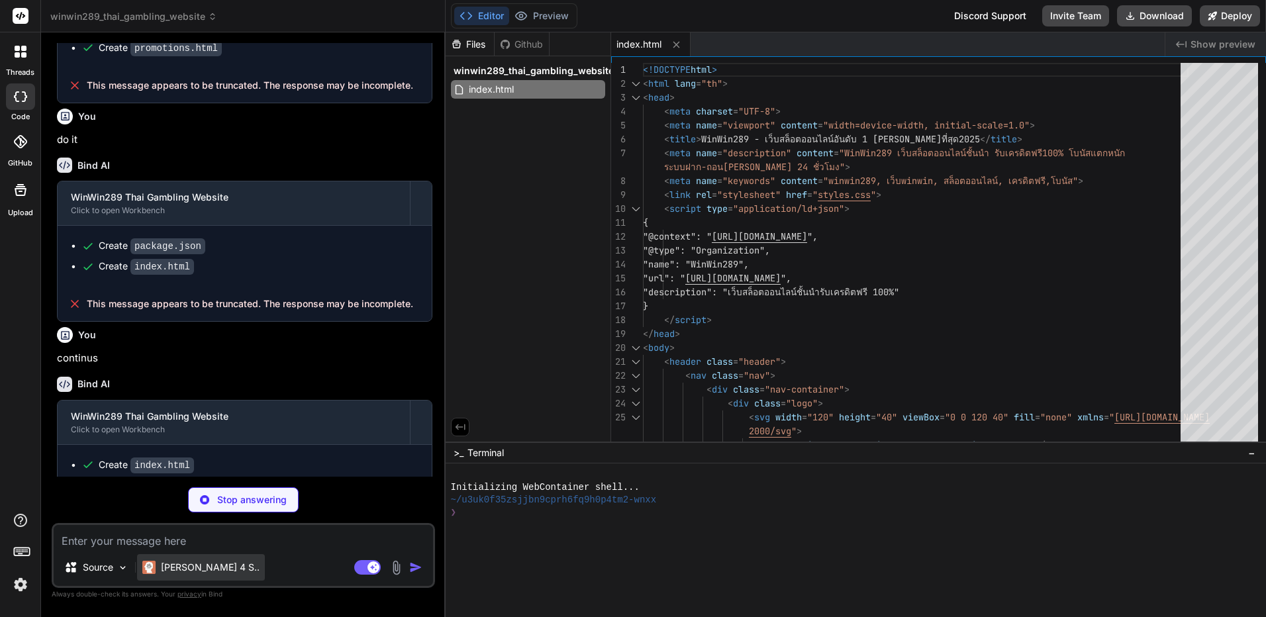
click at [206, 574] on div "Claude 4 S.." at bounding box center [201, 567] width 128 height 26
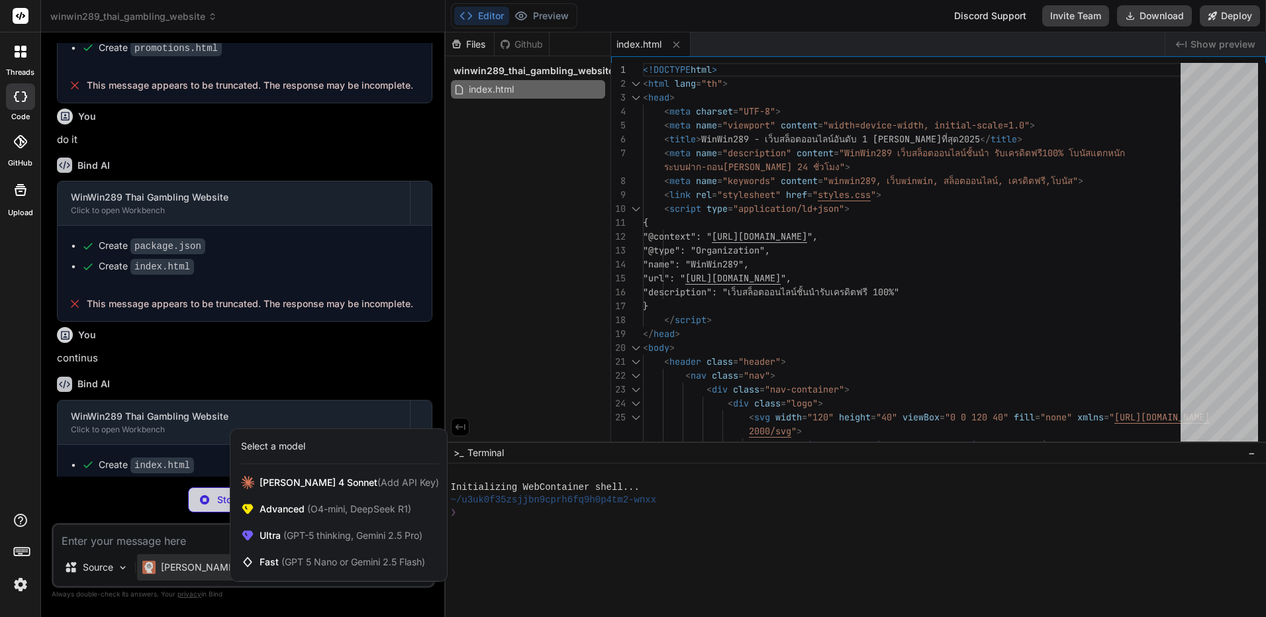
click at [210, 569] on div at bounding box center [633, 308] width 1266 height 617
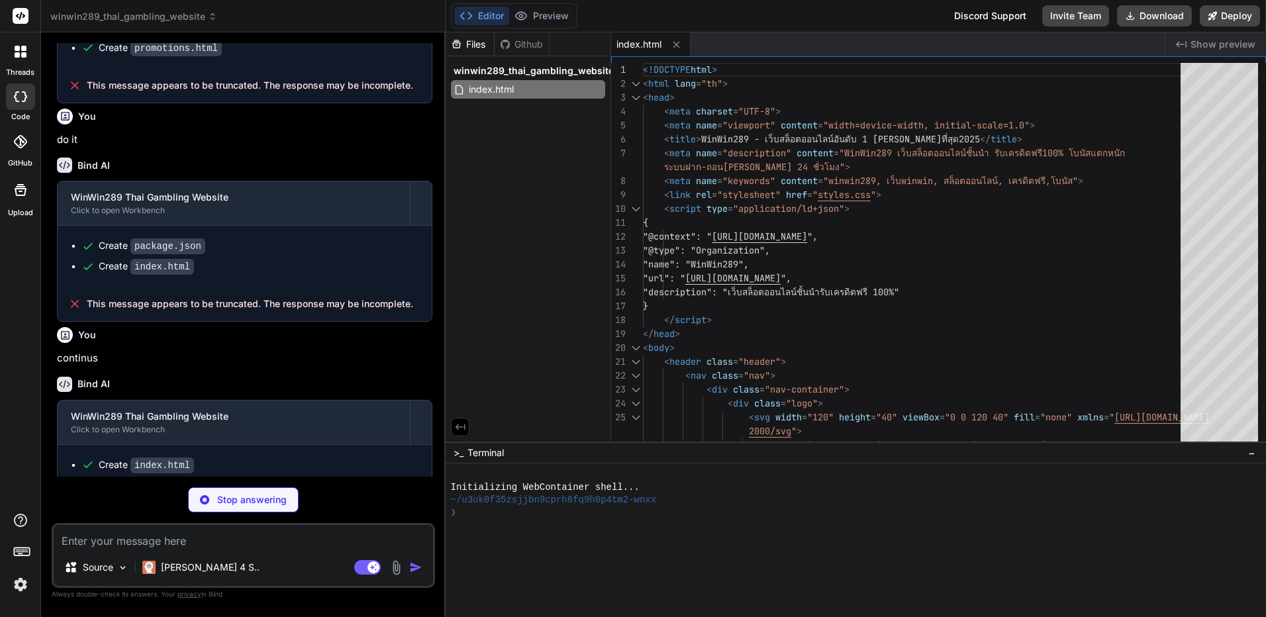
type textarea "x"
type textarea ".feature-card, .promo-card { padding: 2rem; } .nav-container { padding: 1rem; }…"
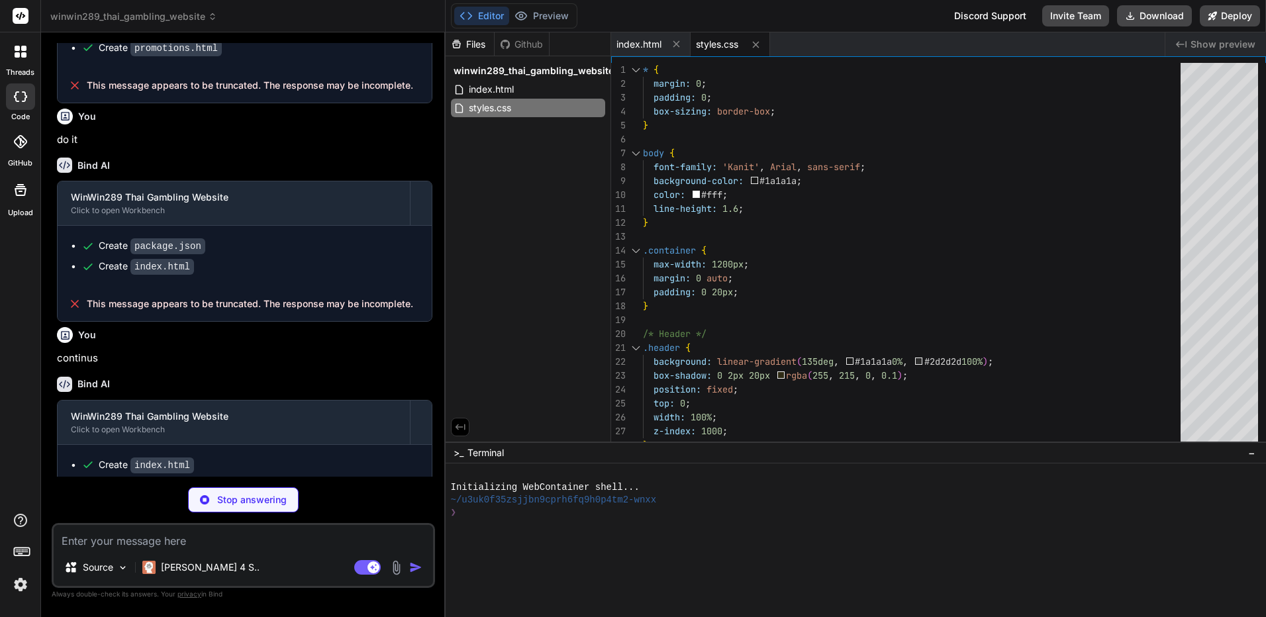
type textarea "x"
type textarea "`; document.head.appendChild(style); });"
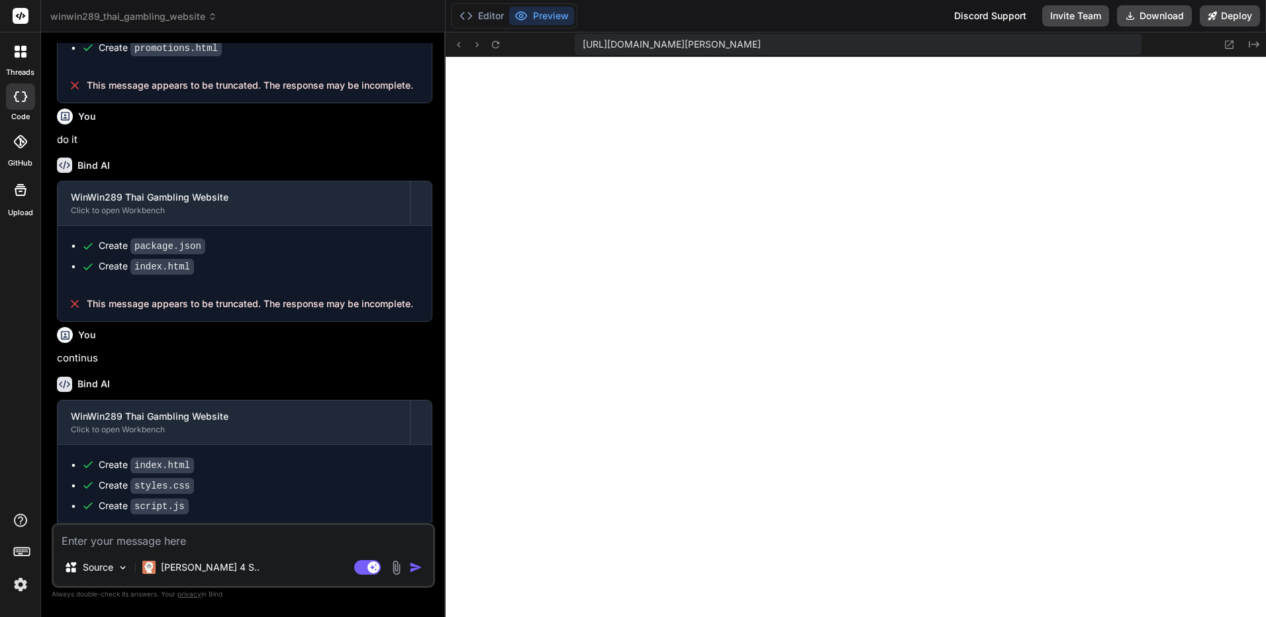
scroll to position [1942, 0]
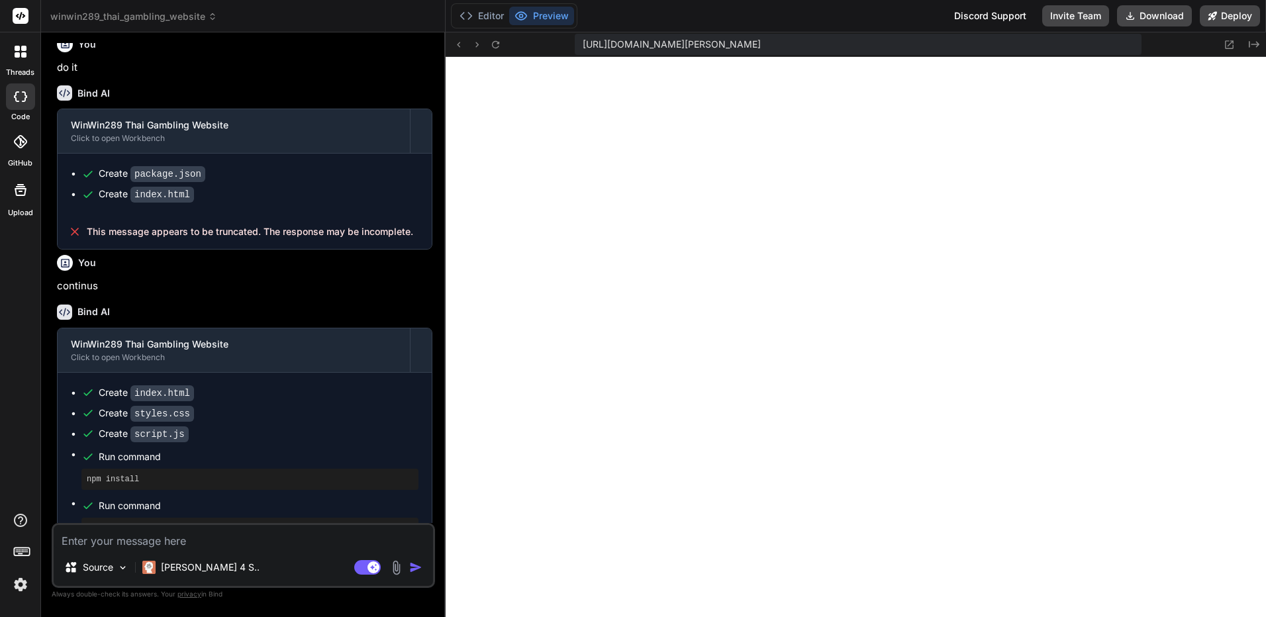
click at [279, 556] on div "Source Claude 4 S.." at bounding box center [243, 570] width 379 height 32
click at [294, 544] on textarea at bounding box center [243, 537] width 379 height 24
click at [209, 565] on p "Claude 4 S.." at bounding box center [210, 567] width 99 height 13
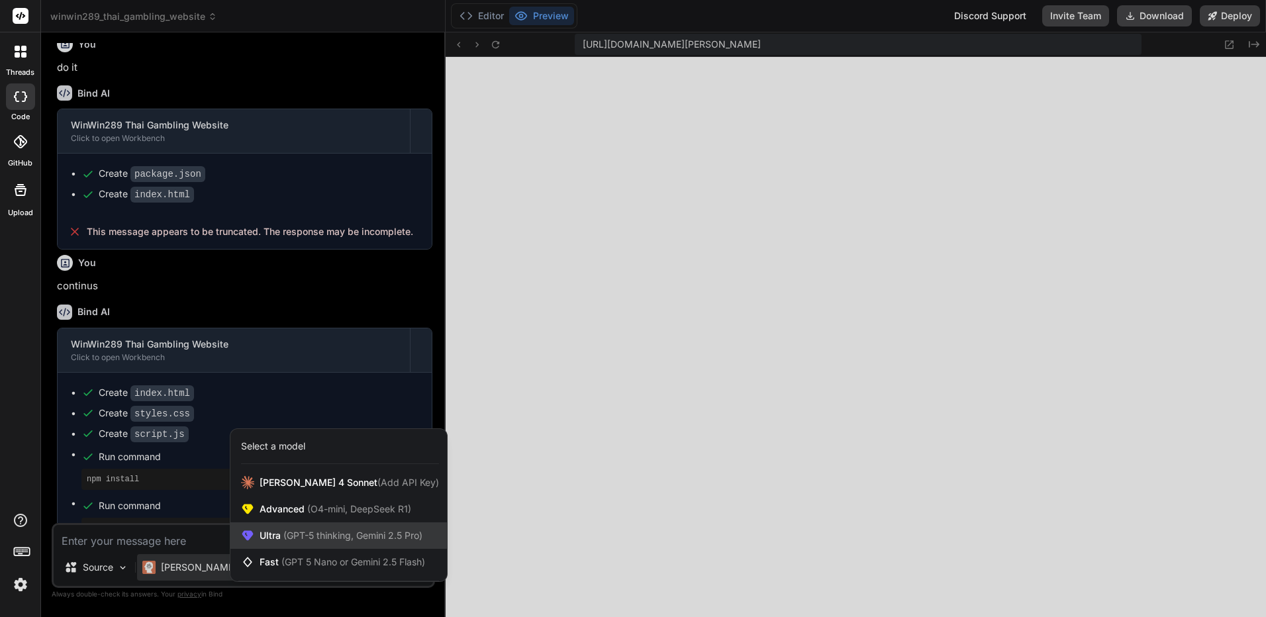
click at [289, 532] on span "(GPT-5 thinking, Gemini 2.5 Pro)" at bounding box center [352, 535] width 142 height 11
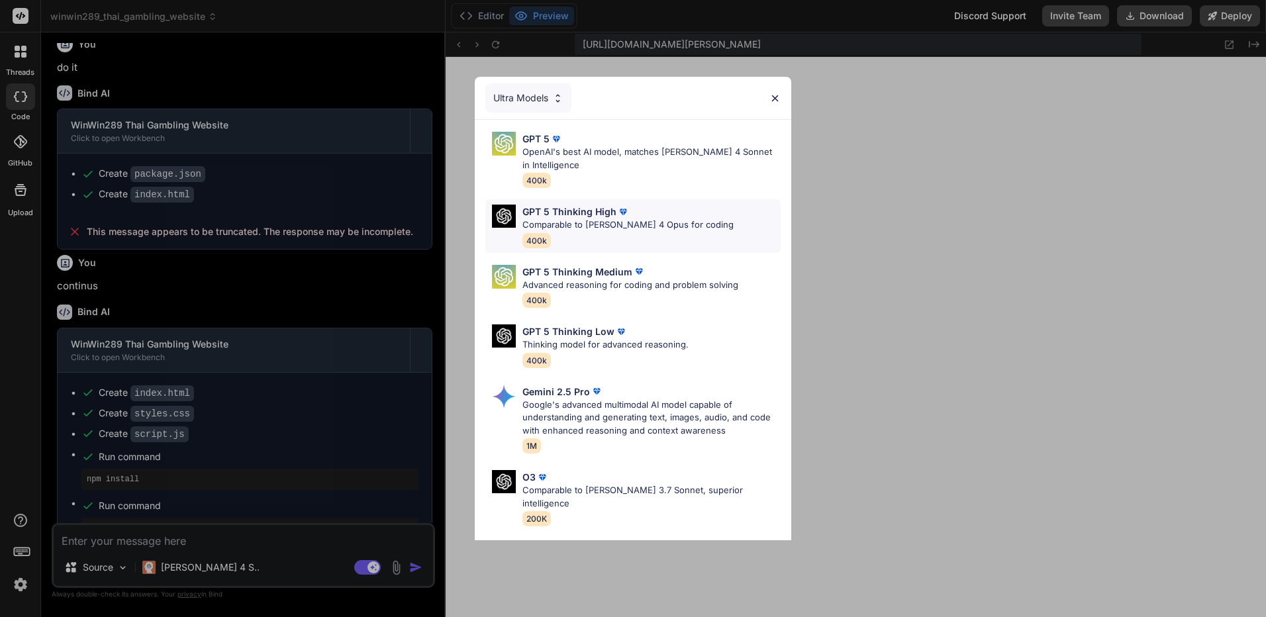
click at [616, 227] on p "Comparable to [PERSON_NAME] 4 Opus for coding" at bounding box center [627, 225] width 211 height 13
type textarea "x"
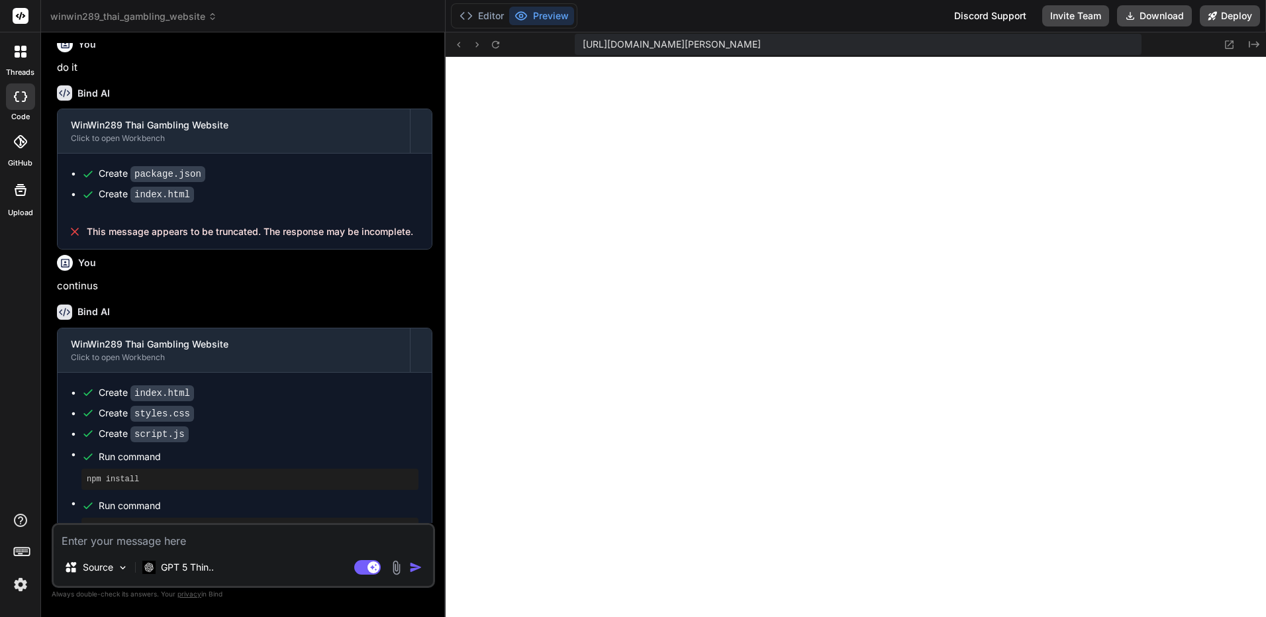
click at [262, 540] on textarea at bounding box center [243, 537] width 379 height 24
paste textarea "Have you completed the process, or is there anything that still needs improveme…"
type textarea "Have you completed the process, or is there anything that still needs improveme…"
type textarea "x"
type textarea "Have you completed the process, or is there anything that still needs improveme…"
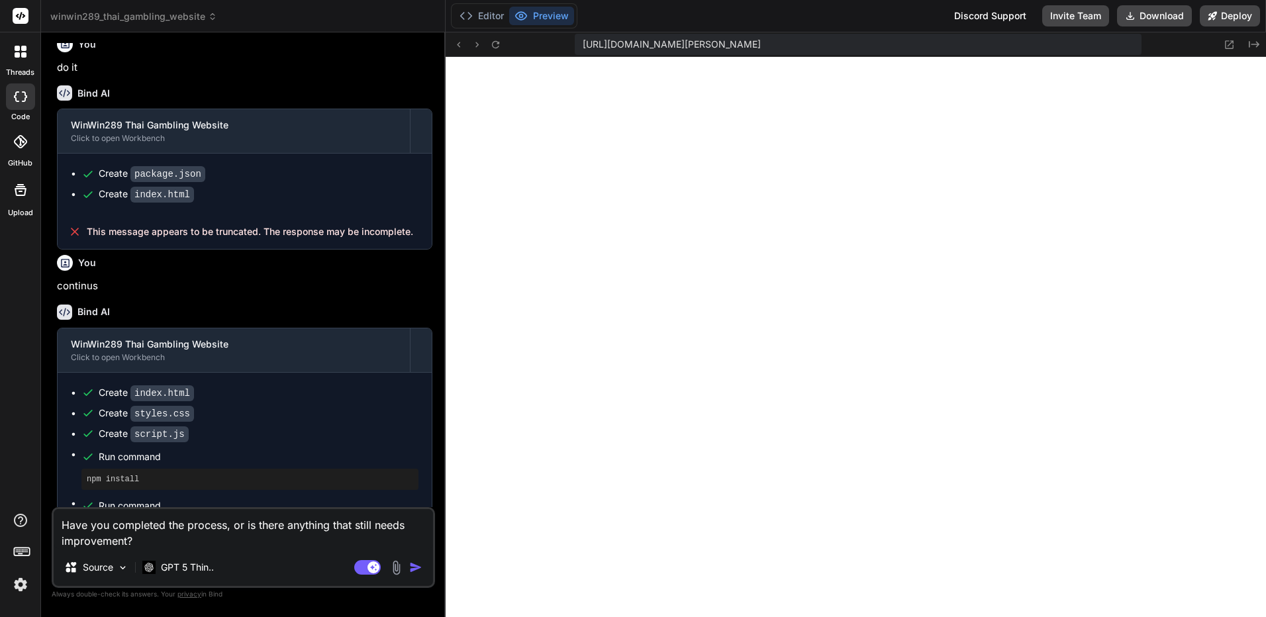
click at [420, 565] on img "button" at bounding box center [415, 567] width 13 height 13
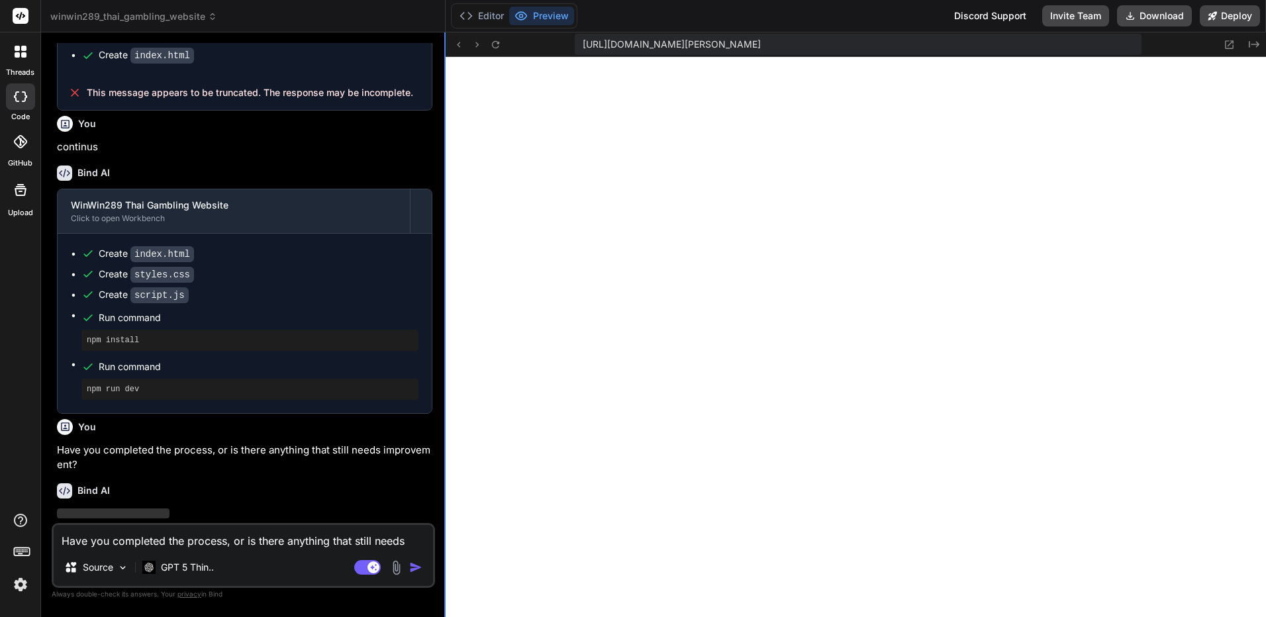
scroll to position [2094, 0]
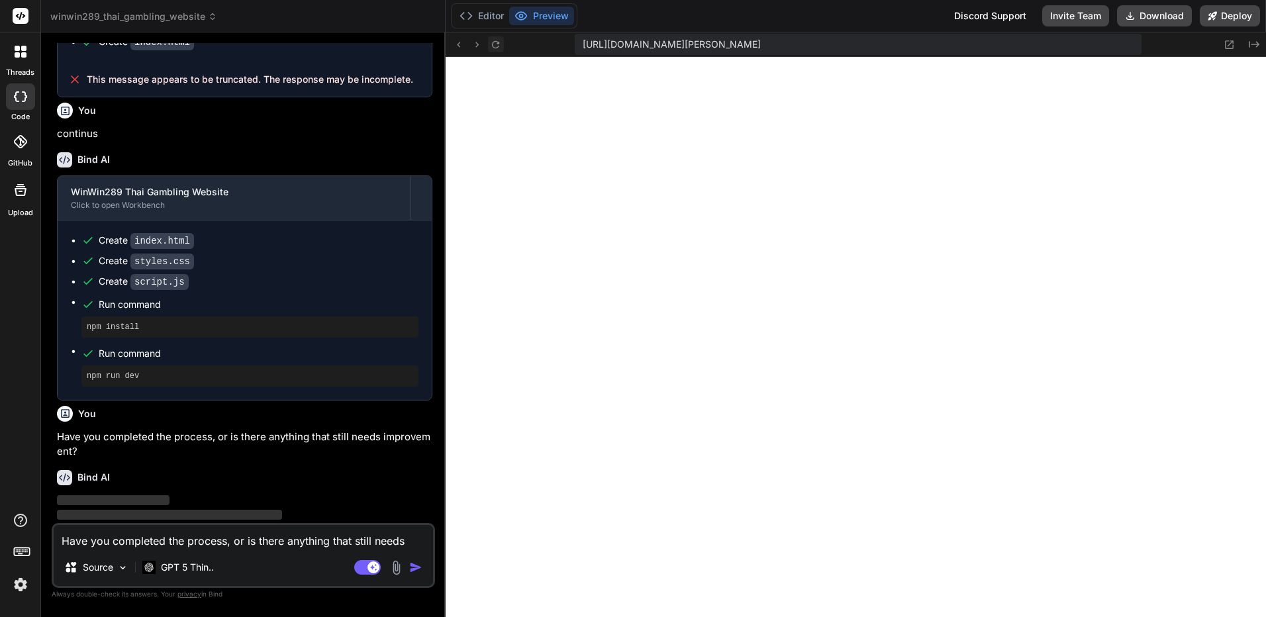
click at [500, 44] on icon at bounding box center [495, 44] width 11 height 11
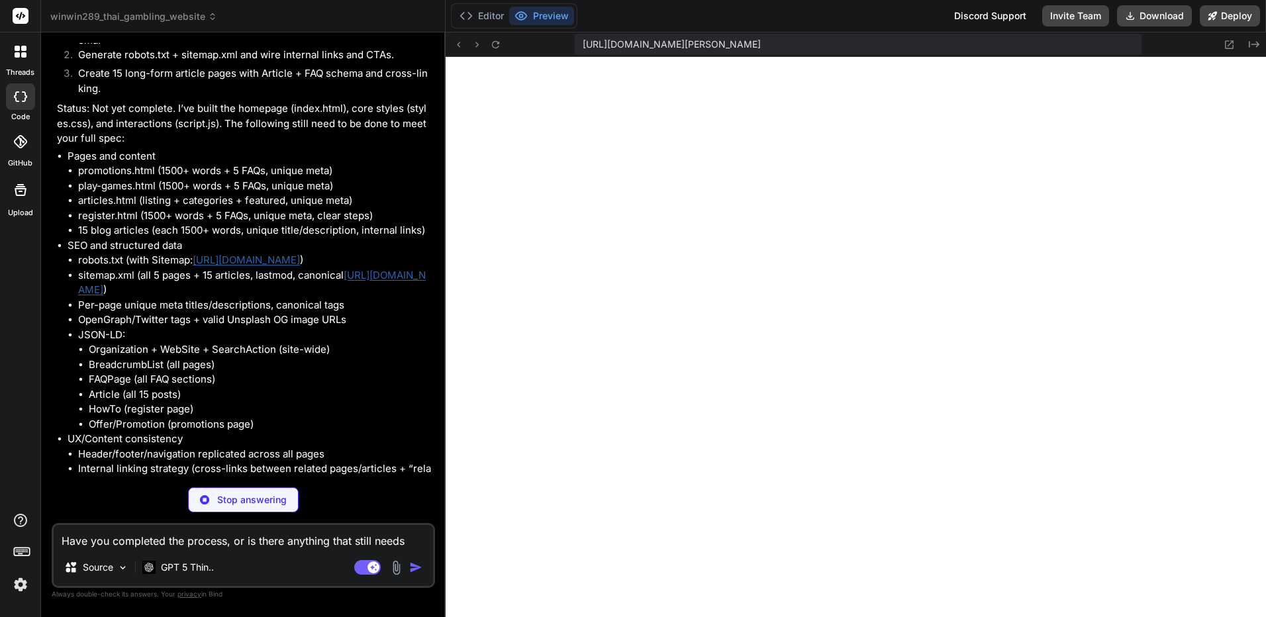
scroll to position [2747, 0]
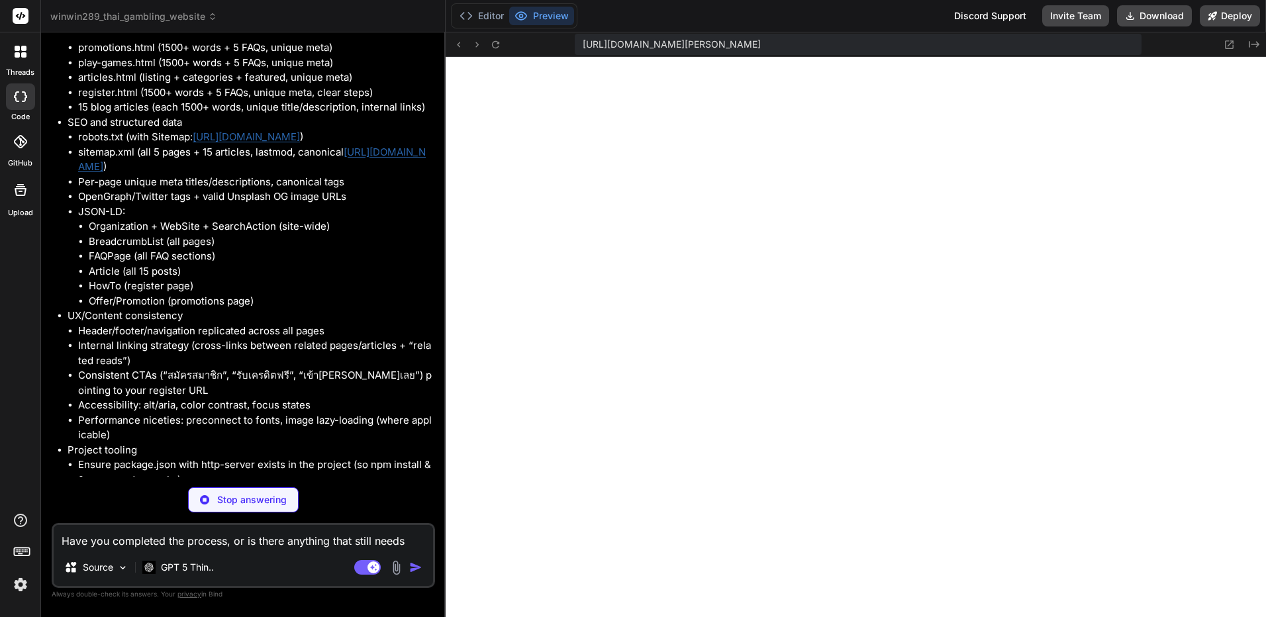
type textarea "x"
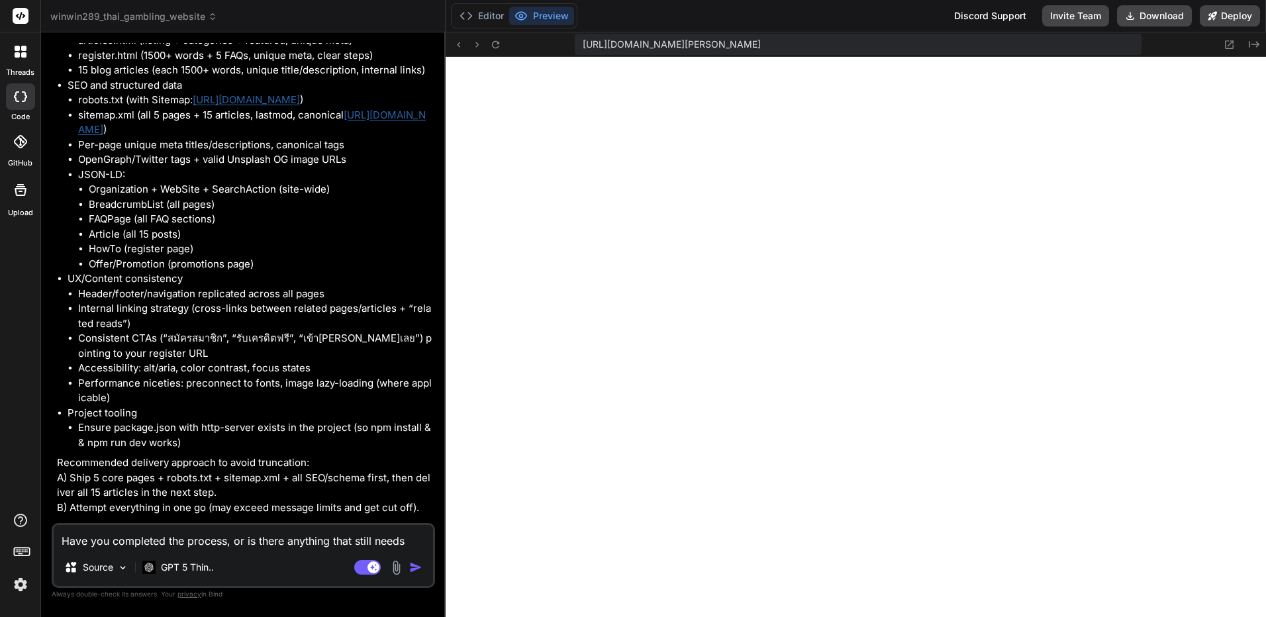
click at [264, 532] on textarea "Have you completed the process, or is there anything that still needs improveme…" at bounding box center [243, 537] width 379 height 24
type textarea "น"
type textarea "x"
type textarea "นา"
type textarea "x"
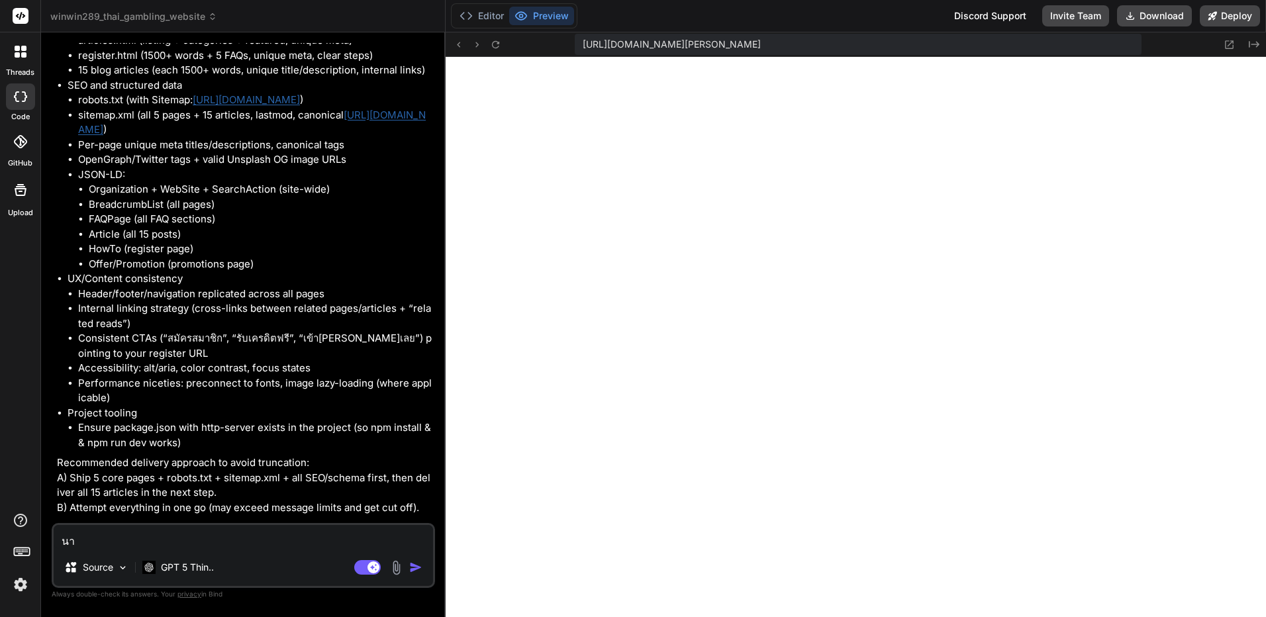
type textarea "น"
type textarea "x"
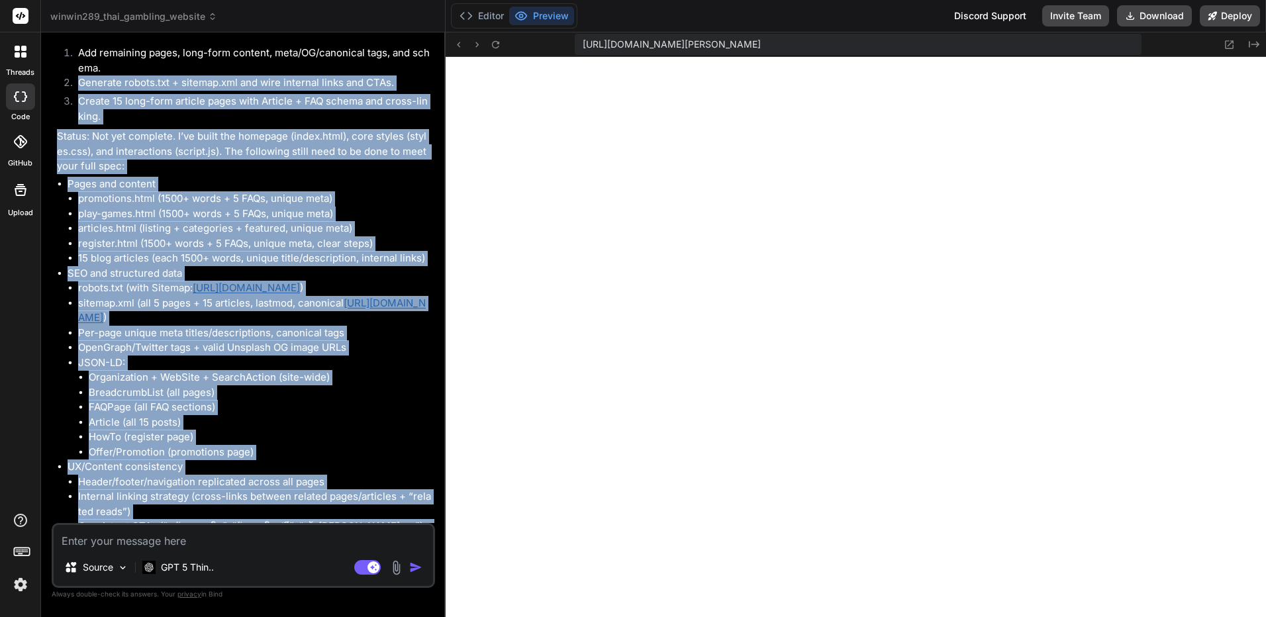
type textarea "x"
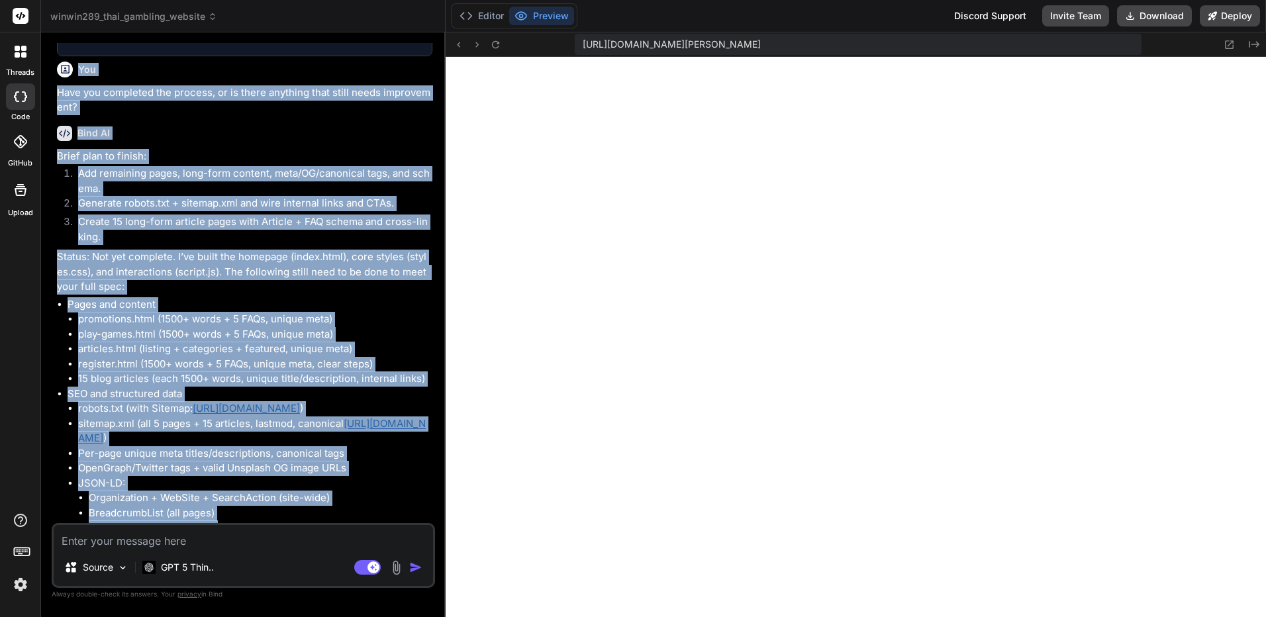
scroll to position [2408, 0]
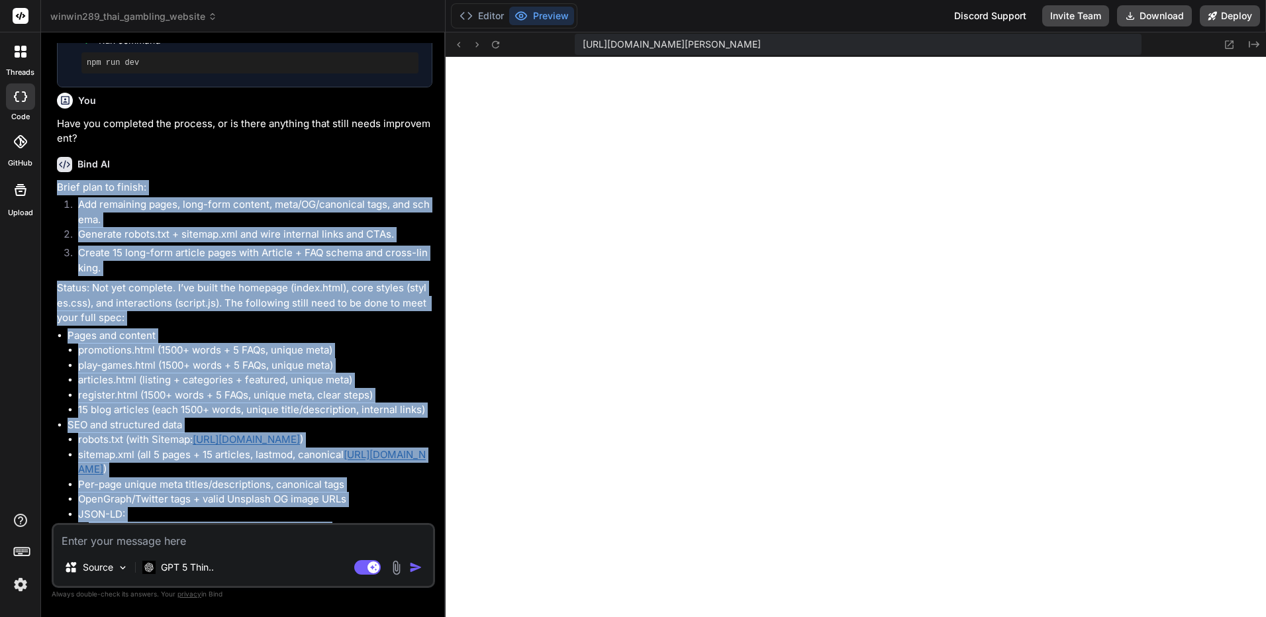
drag, startPoint x: 230, startPoint y: 518, endPoint x: 55, endPoint y: 161, distance: 398.3
click at [55, 161] on div "You Bind AI 🔹 Project: WinWin289 Thai Gambling Website 🔧 Tech Stack: HTML + CSS…" at bounding box center [244, 283] width 381 height 480
copy div "Brief plan to finish: Add remaining pages, long-form content, meta/OG/canonical…"
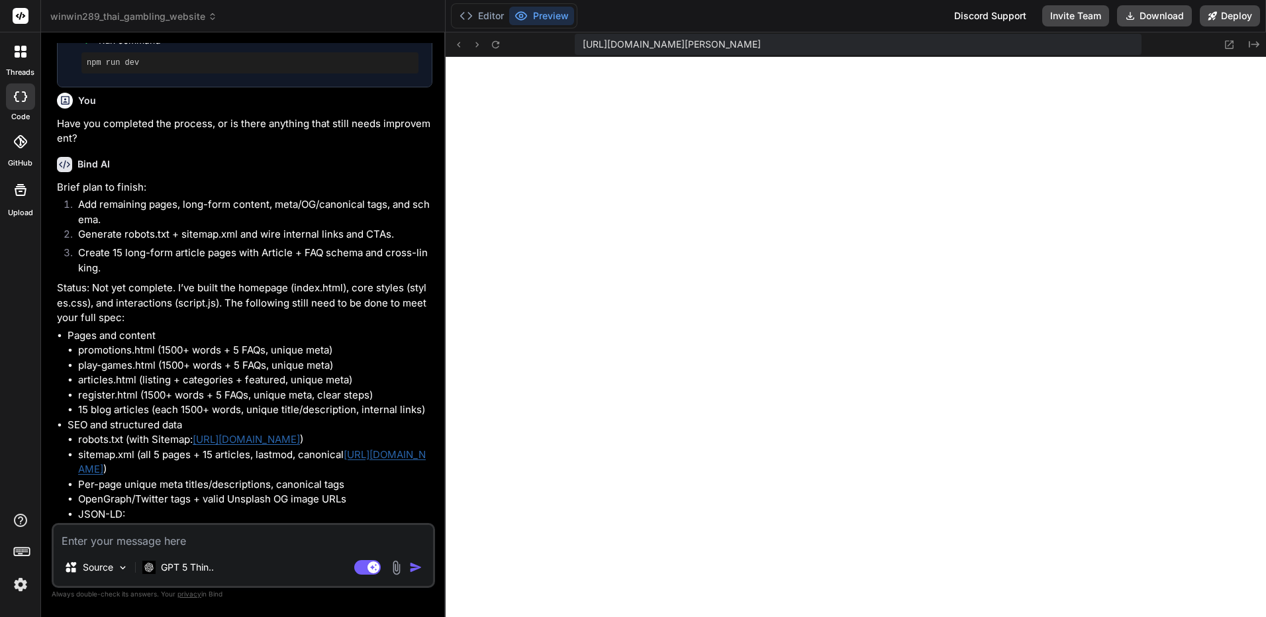
click at [209, 535] on textarea at bounding box center [243, 537] width 379 height 24
type textarea "A"
type textarea "x"
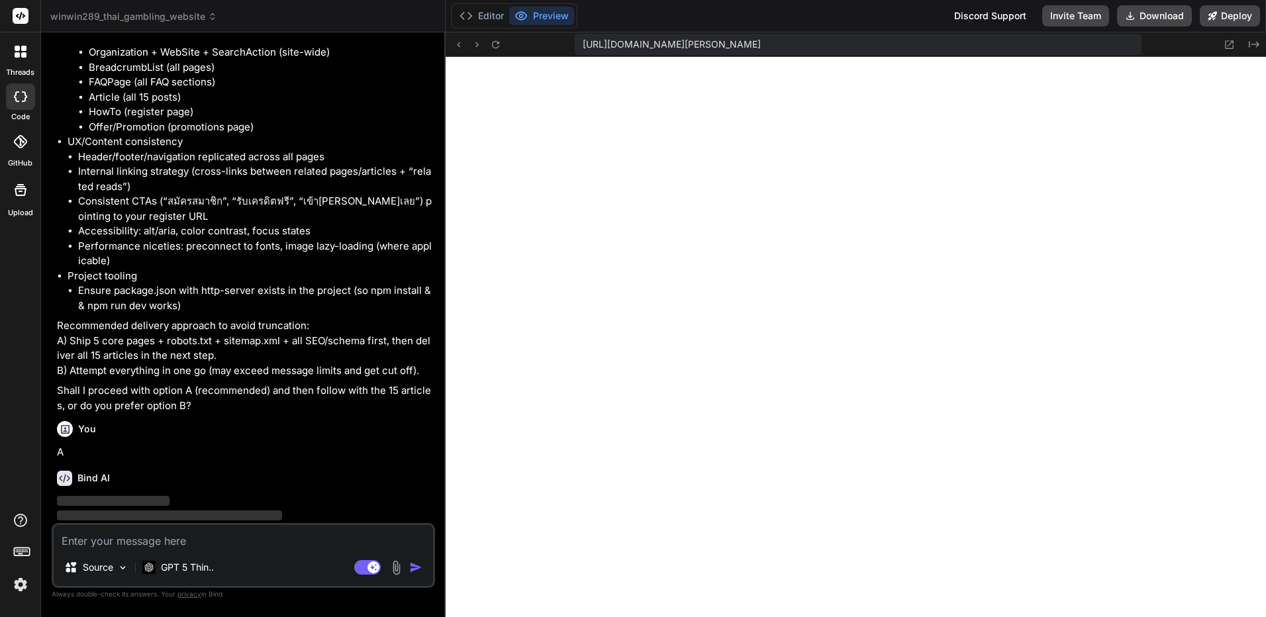
scroll to position [2885, 0]
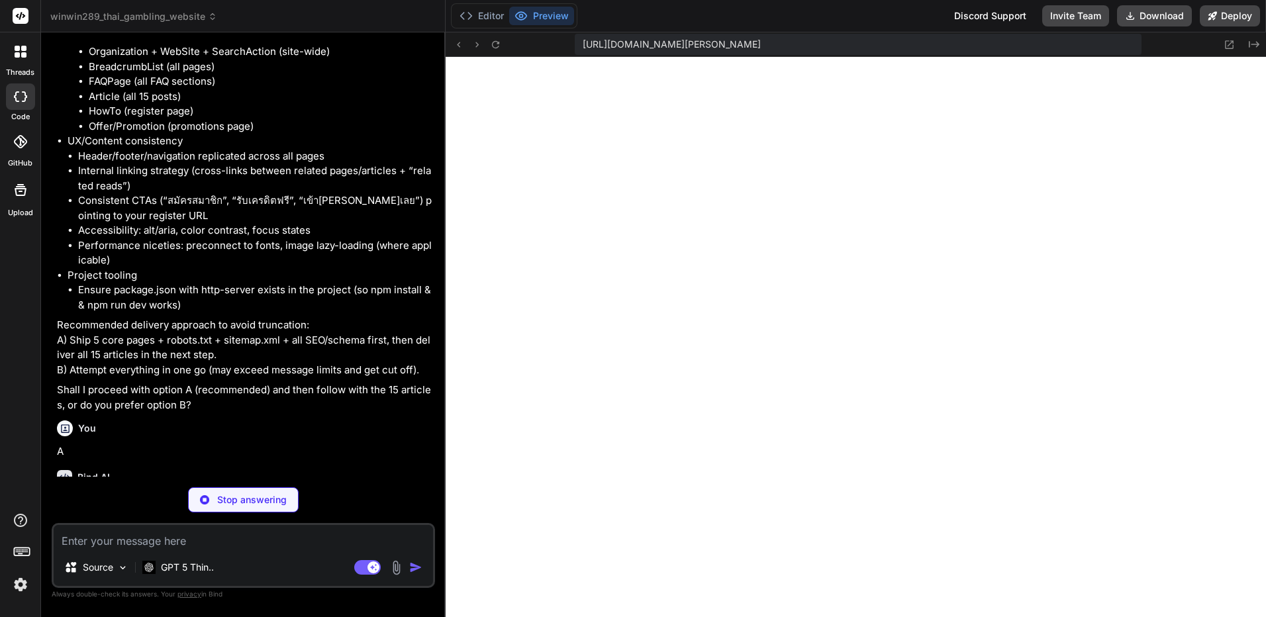
type textarea "x"
type textarea "}"
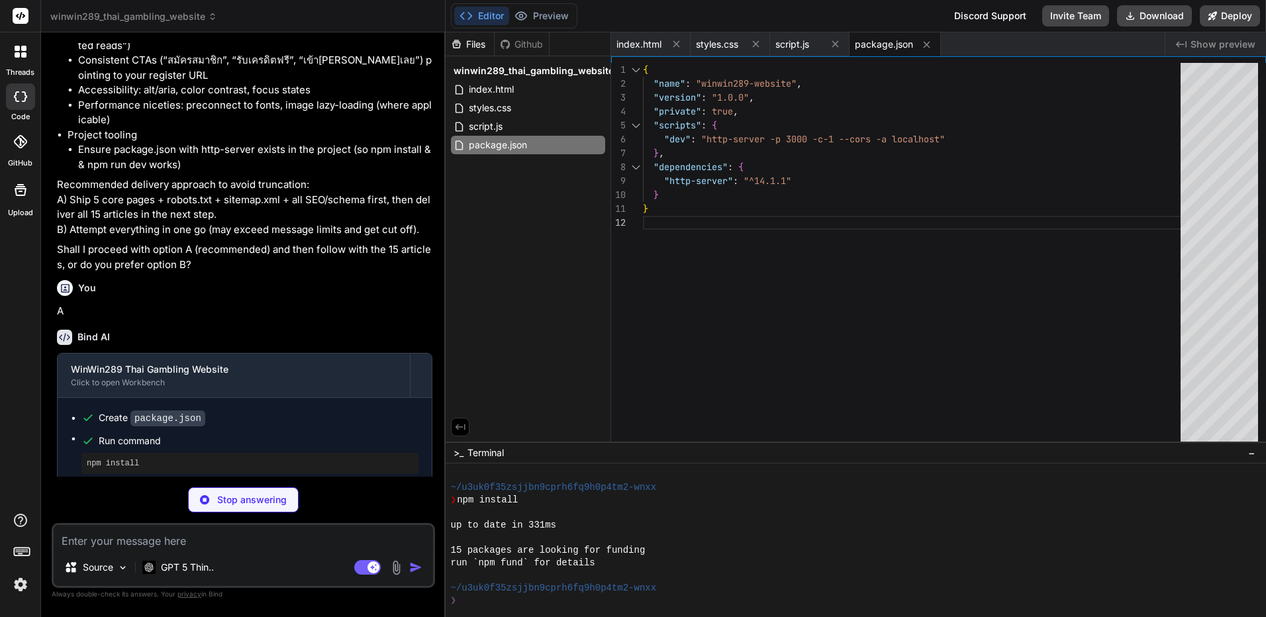
scroll to position [3027, 0]
type textarea "x"
type textarea "</html>"
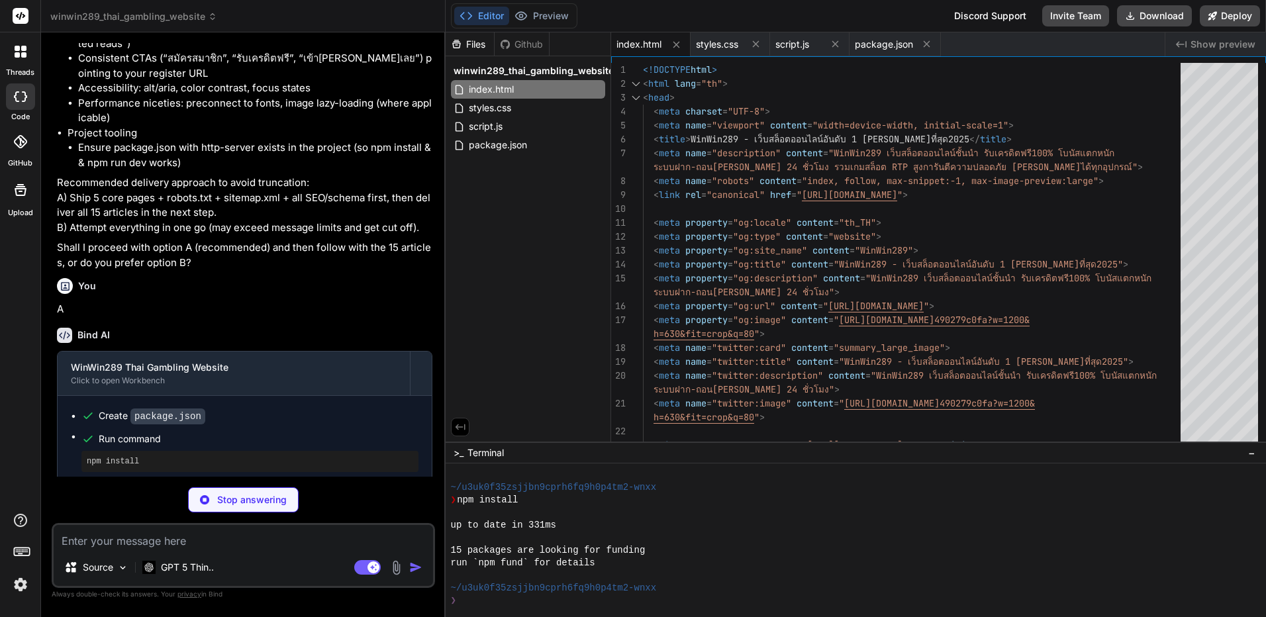
scroll to position [3048, 0]
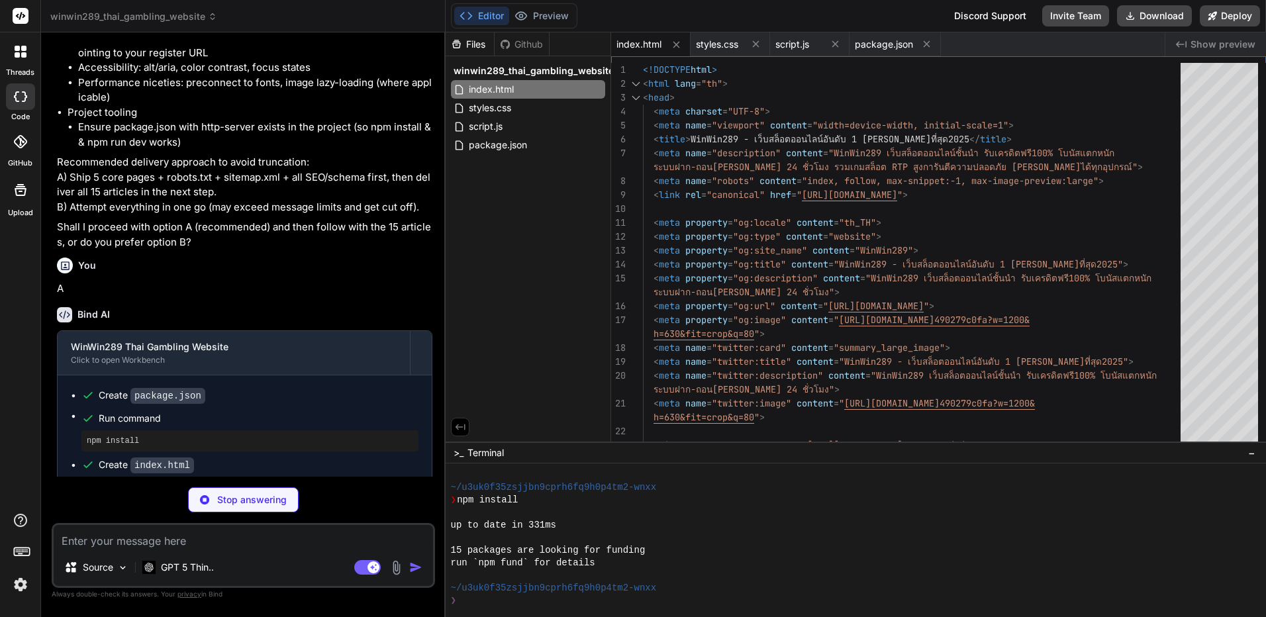
type textarea "x"
type textarea "<div class="footer-bottom"> <p>&copy; 2025 WinWin289. All rights reserved.</p> …"
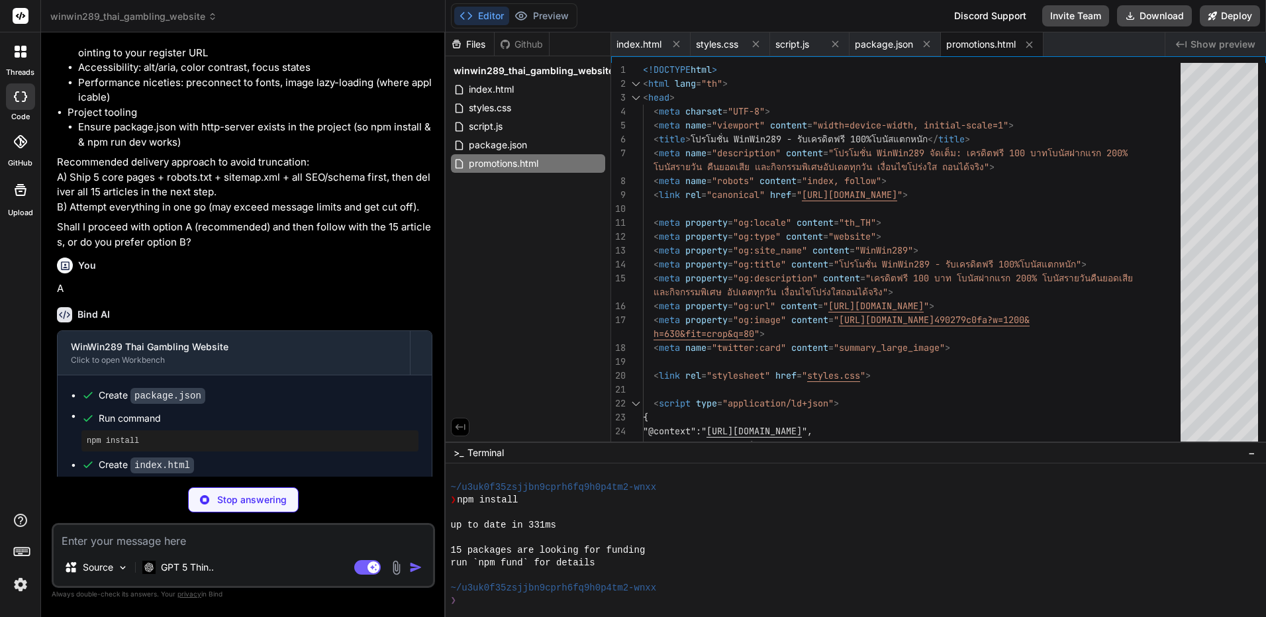
scroll to position [3068, 0]
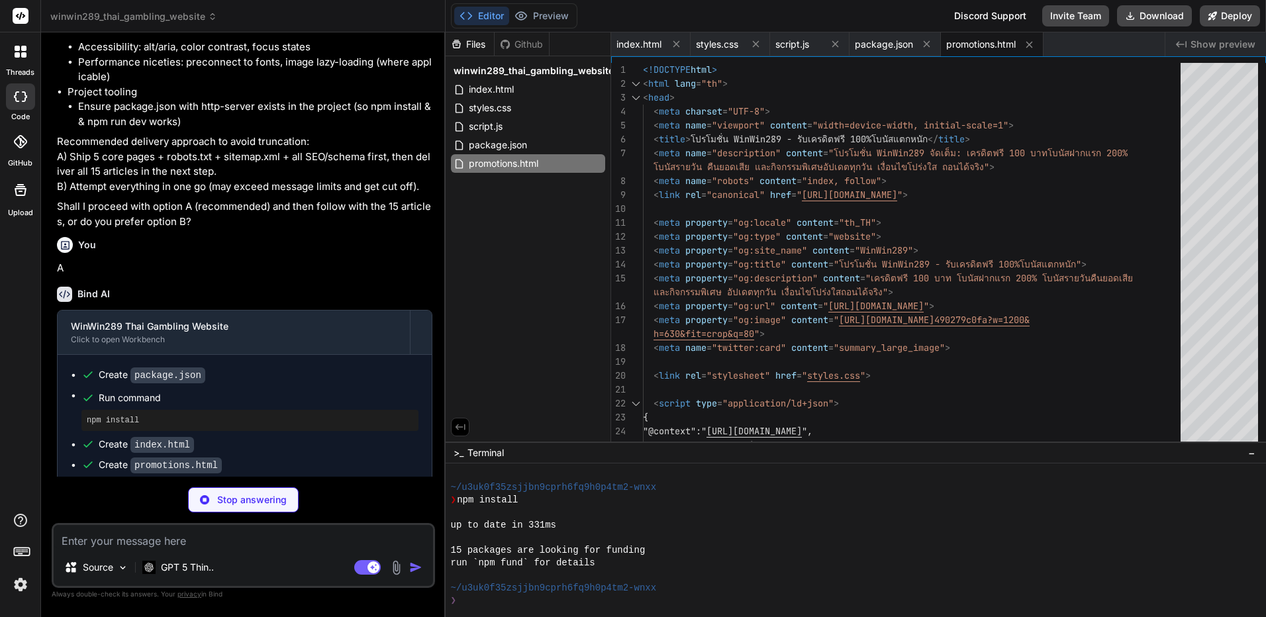
type textarea "x"
type textarea "<p>&copy; 2025 WinWin289. All rights reserved.</p> </div> </div> </footer> <scr…"
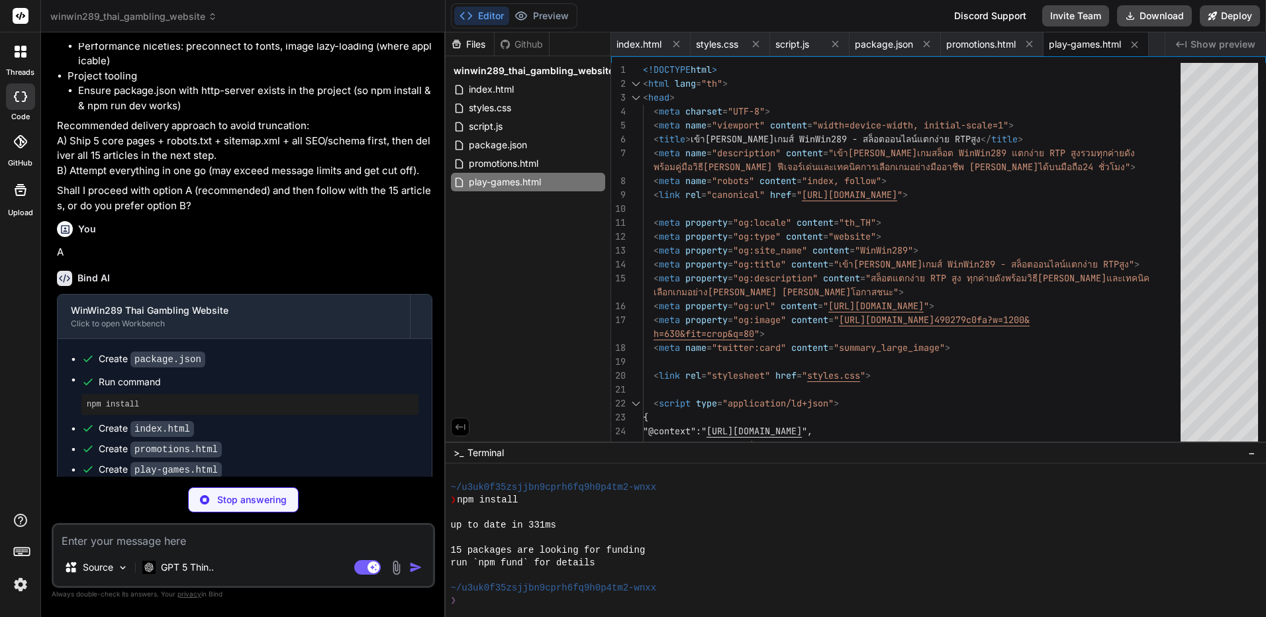
scroll to position [3089, 0]
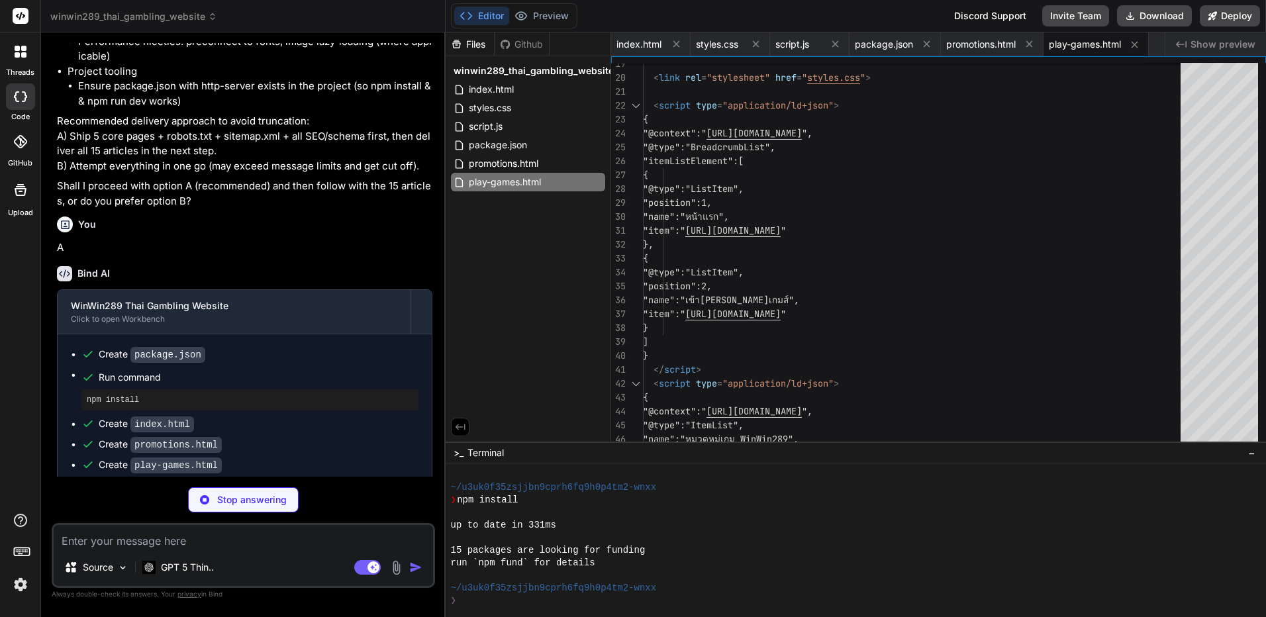
type textarea "x"
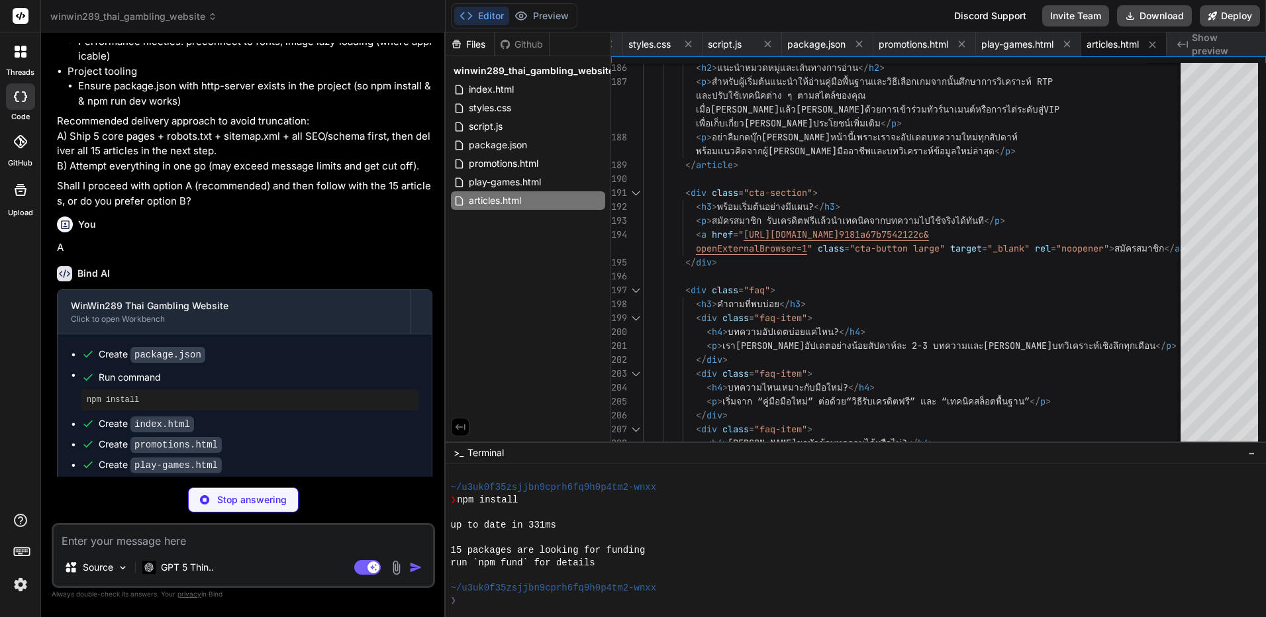
scroll to position [3109, 0]
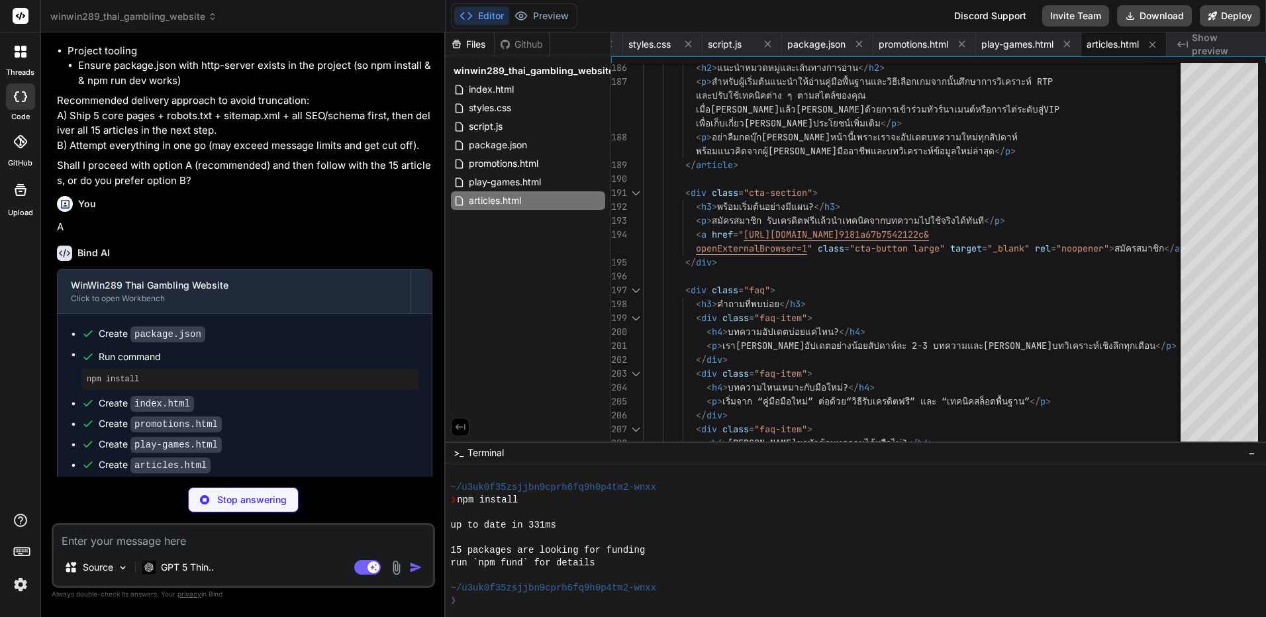
type textarea "x"
type textarea "<div class="footer-bottom"> <p>&copy; 2025 WinWin289. All rights reserved.</p> …"
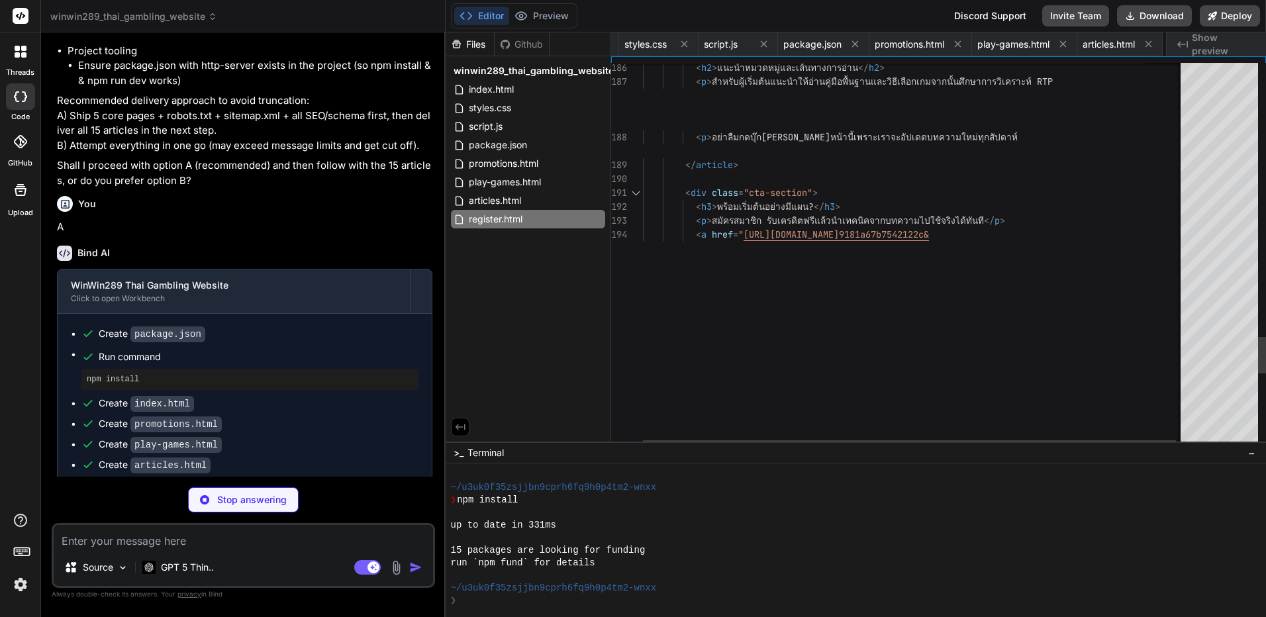
type textarea "x"
type textarea "User-agent: * Allow: / # Disallow admin or private paths (reserve for future) D…"
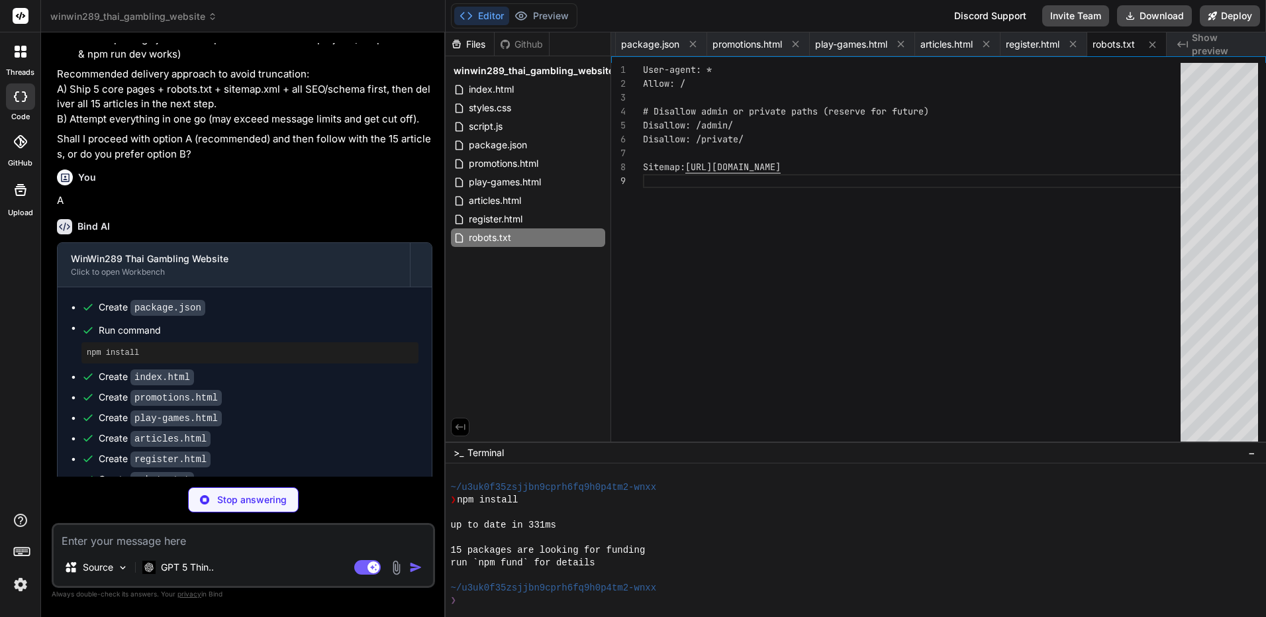
scroll to position [3151, 0]
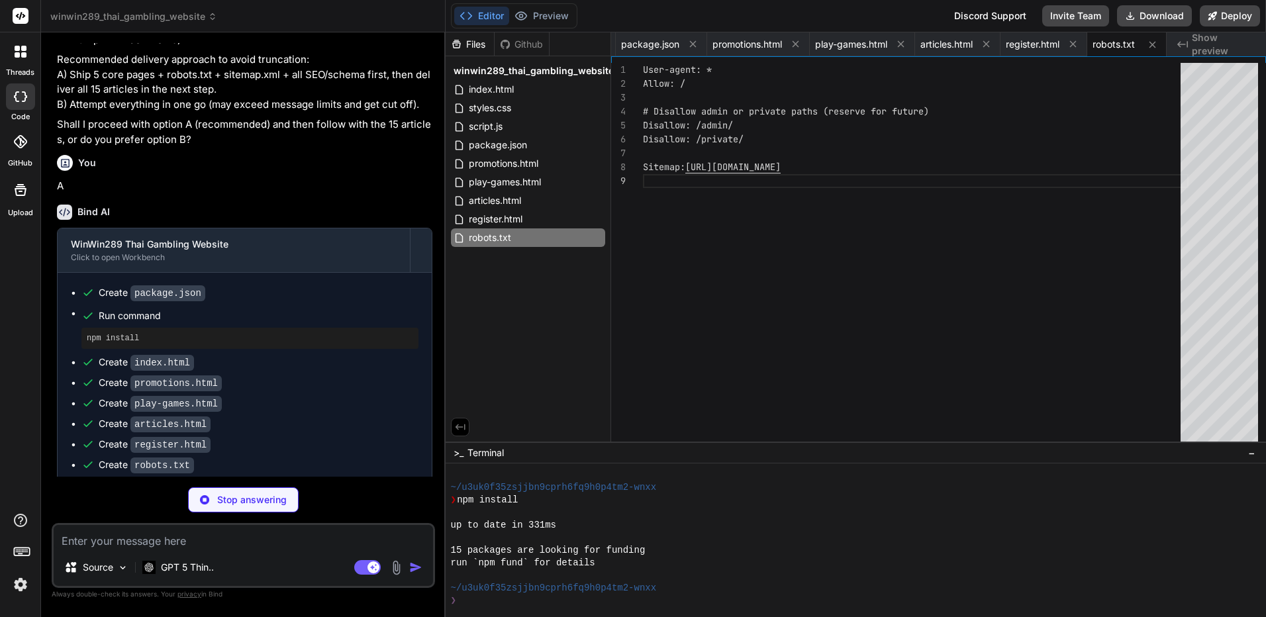
type textarea "x"
type textarea "<url><loc>https://winwin289.world/articles/customer-support-guide.html</loc><la…"
type textarea "x"
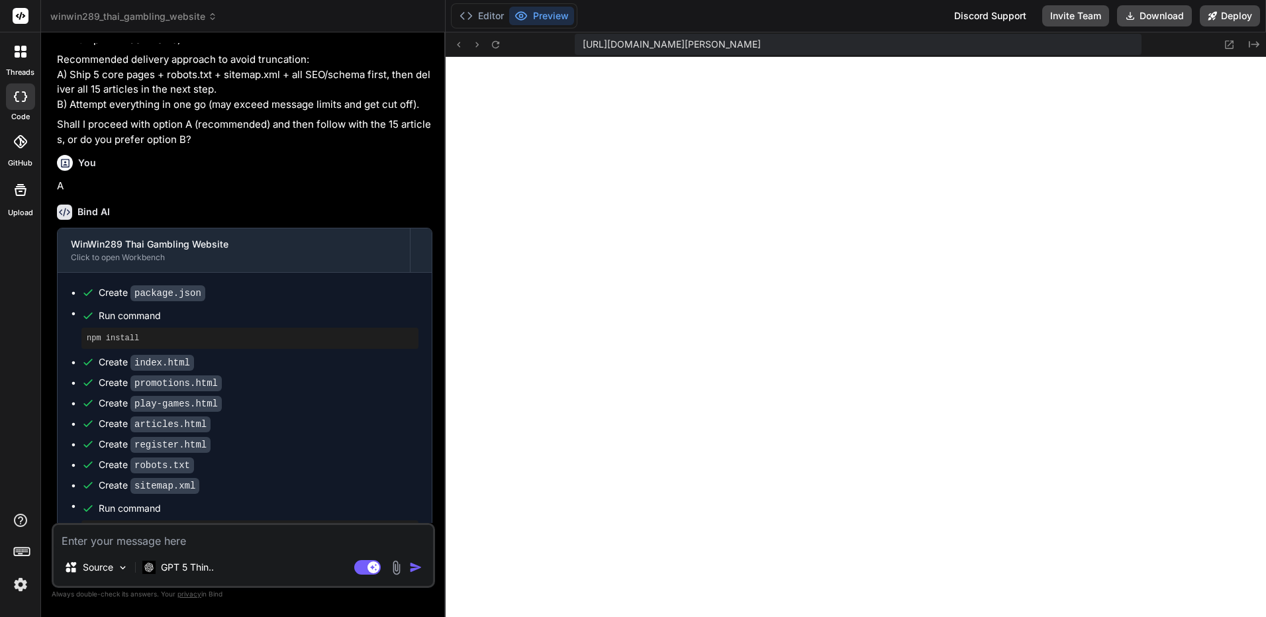
scroll to position [3153, 0]
paste textarea "Have you completed the process, or is there anything that still needs improveme…"
type textarea "Have you completed the process, or is there anything that still needs improveme…"
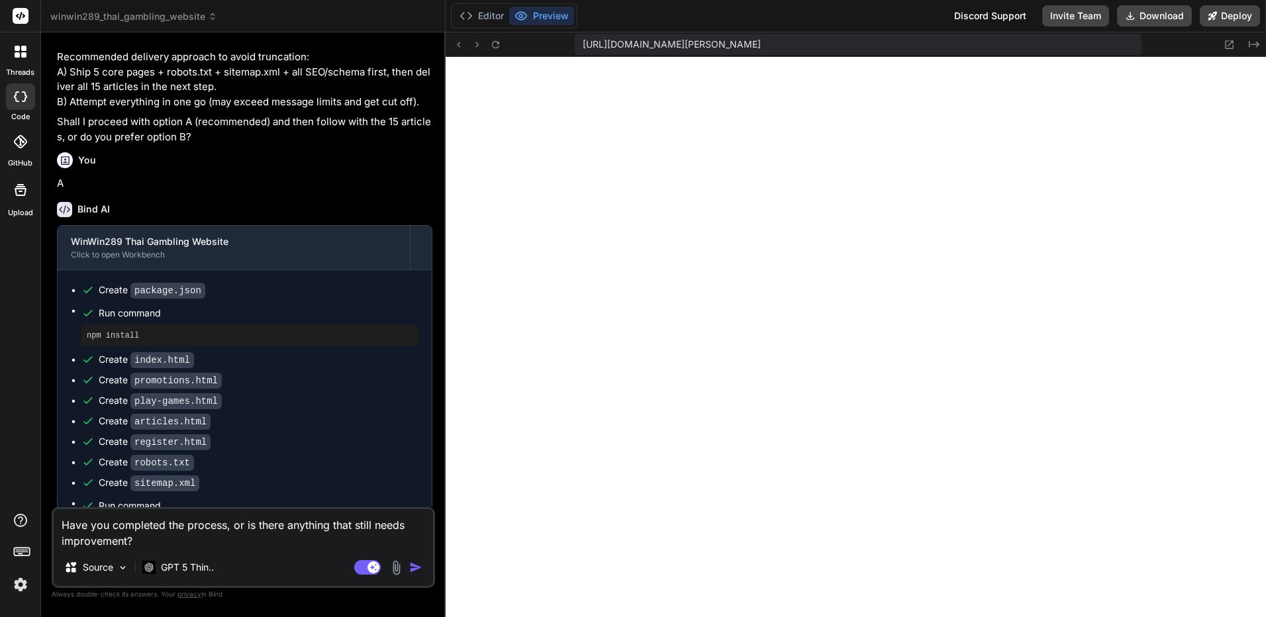
type textarea "x"
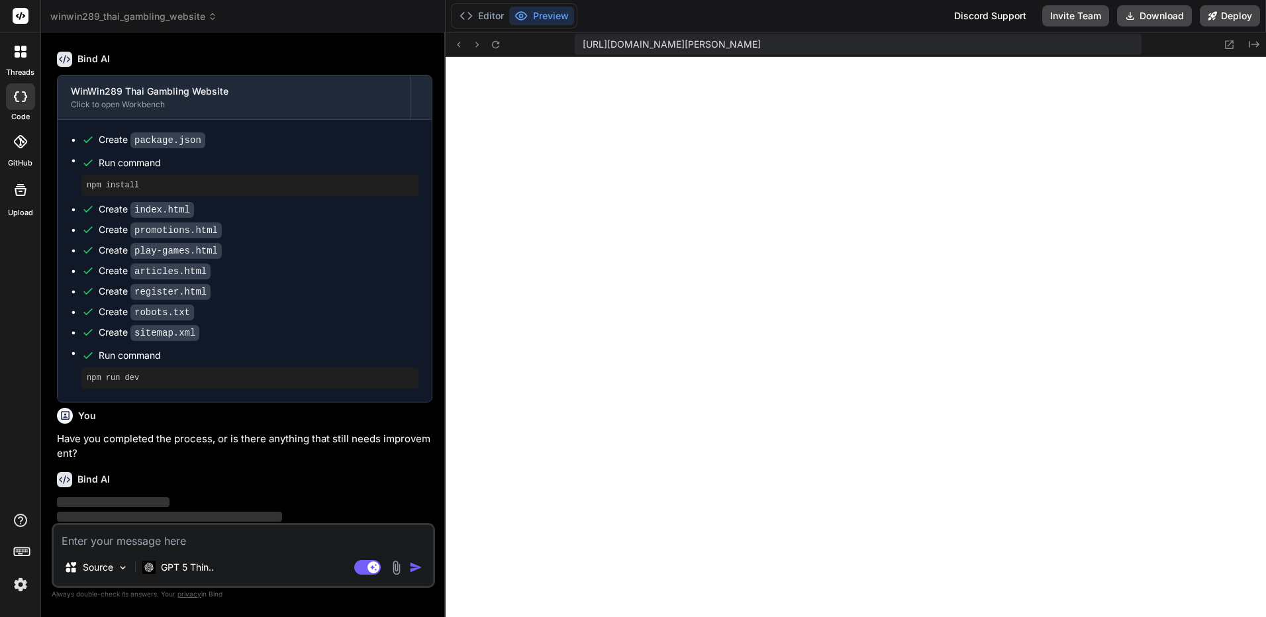
scroll to position [3305, 0]
paste textarea "Have you completed the process, or is there anything that still needs improveme…"
type textarea "Have you completed the process, or is there anything that still needs improveme…"
type textarea "x"
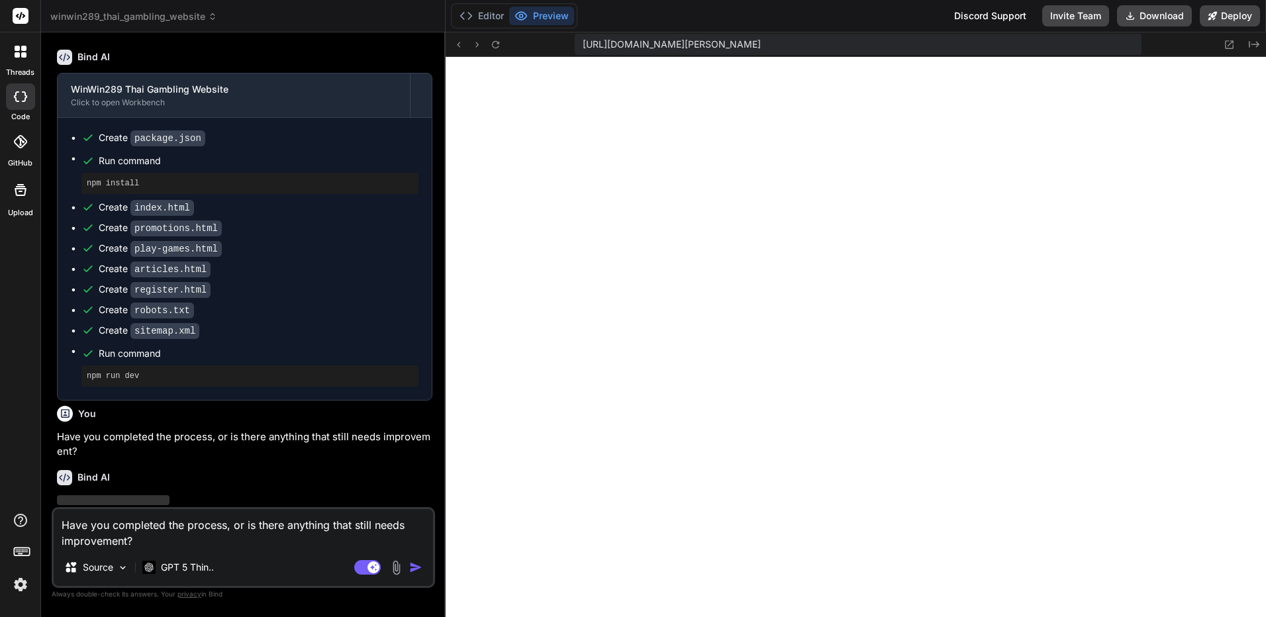
type textarea "Have you completed the process, or is there anything that still needs improveme…"
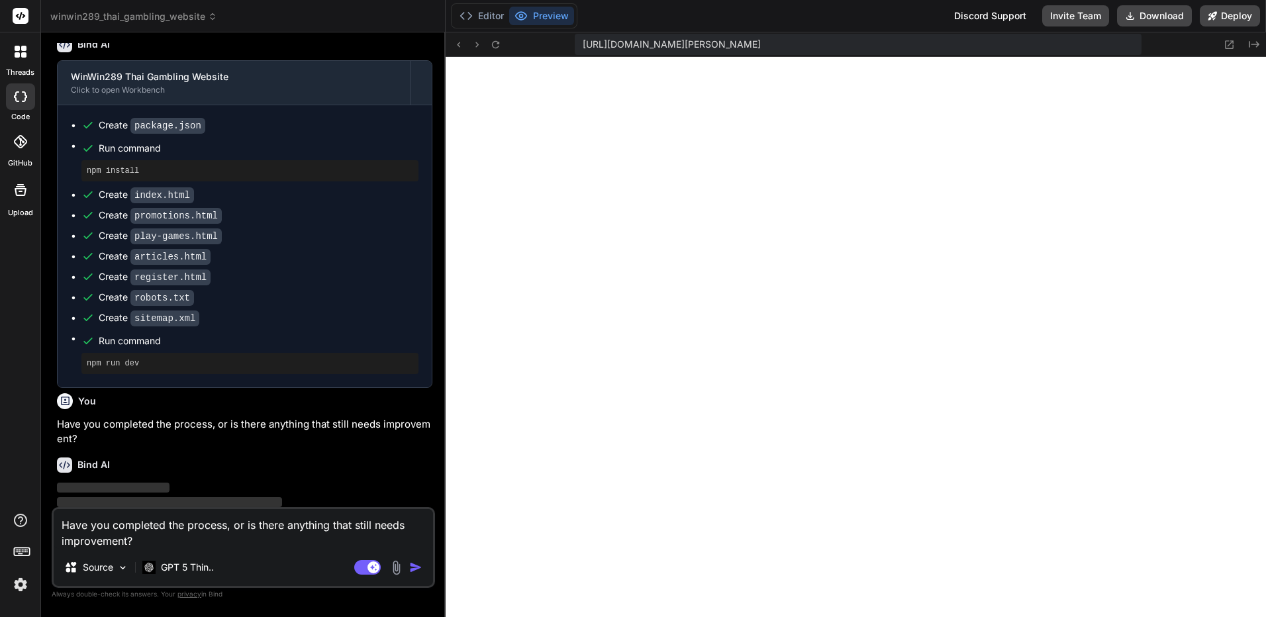
scroll to position [3321, 0]
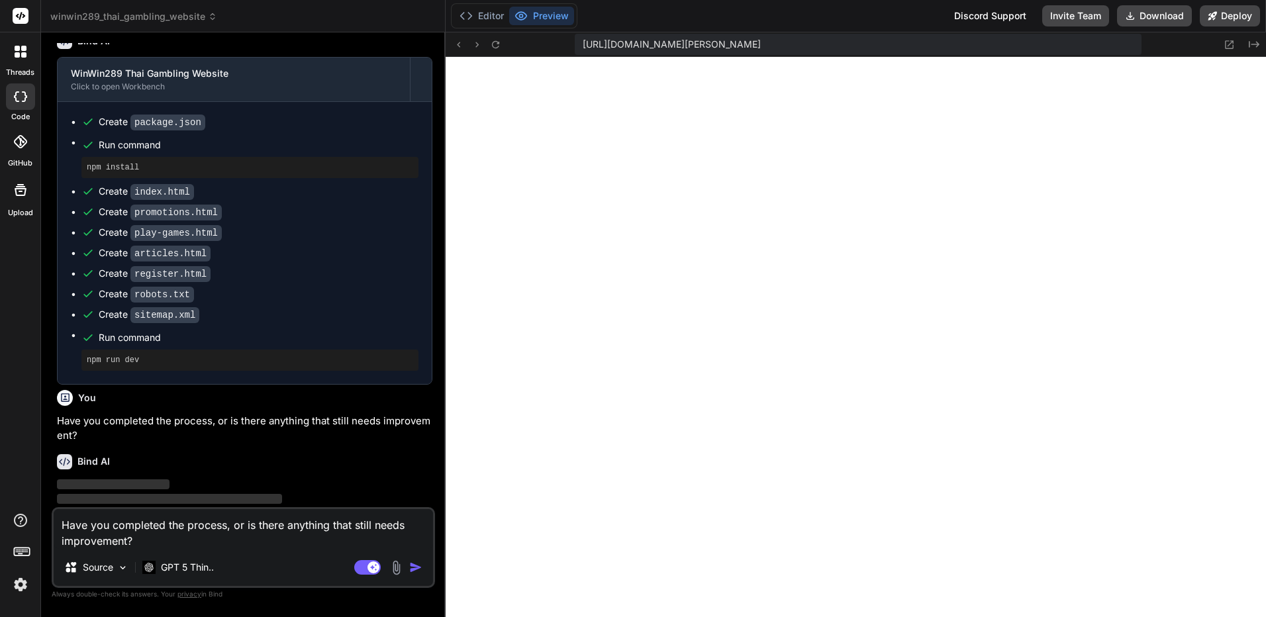
click at [293, 536] on textarea "Have you completed the process, or is there anything that still needs improveme…" at bounding box center [243, 529] width 379 height 40
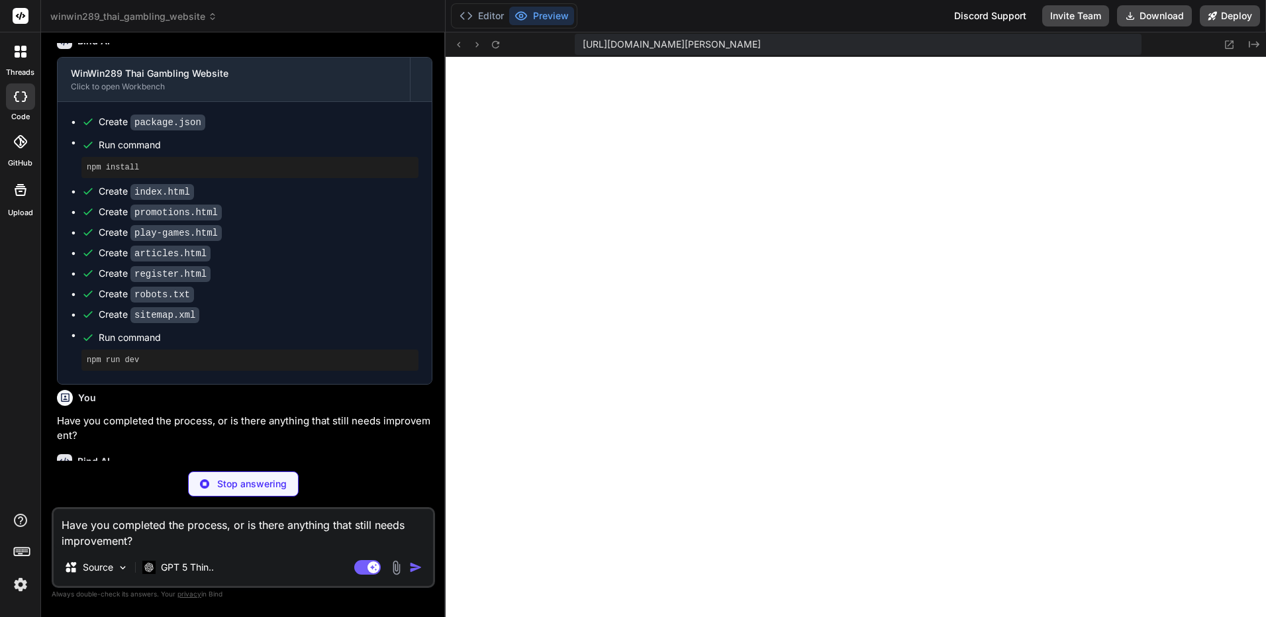
type textarea "x"
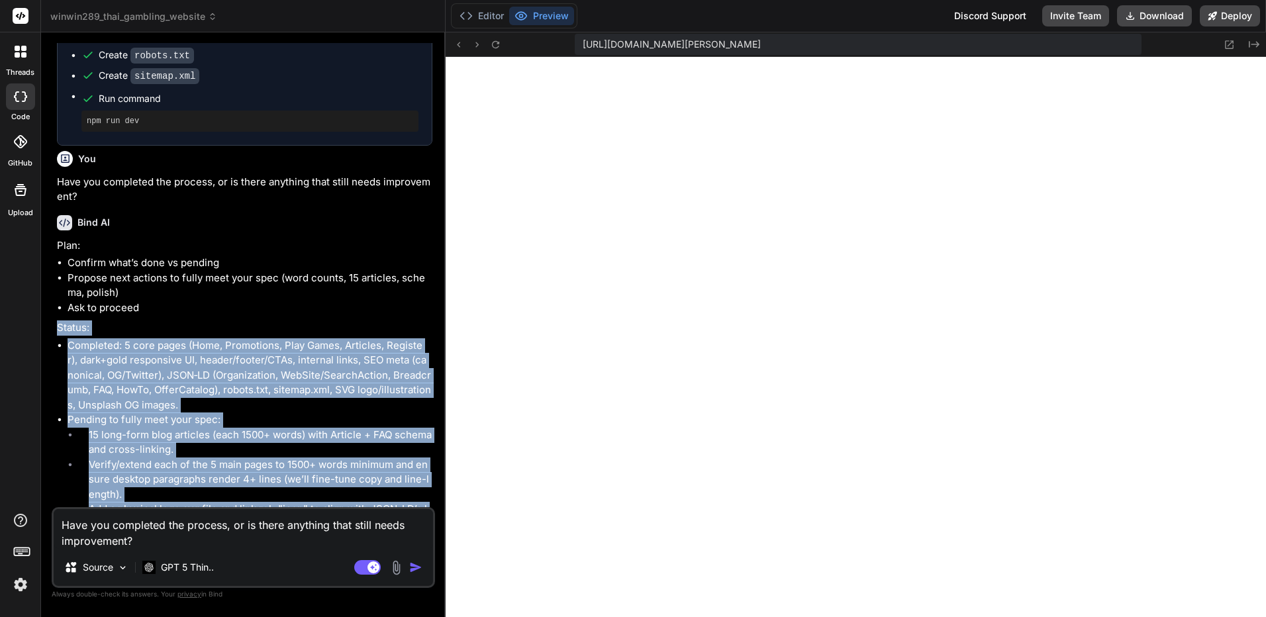
scroll to position [3550, 0]
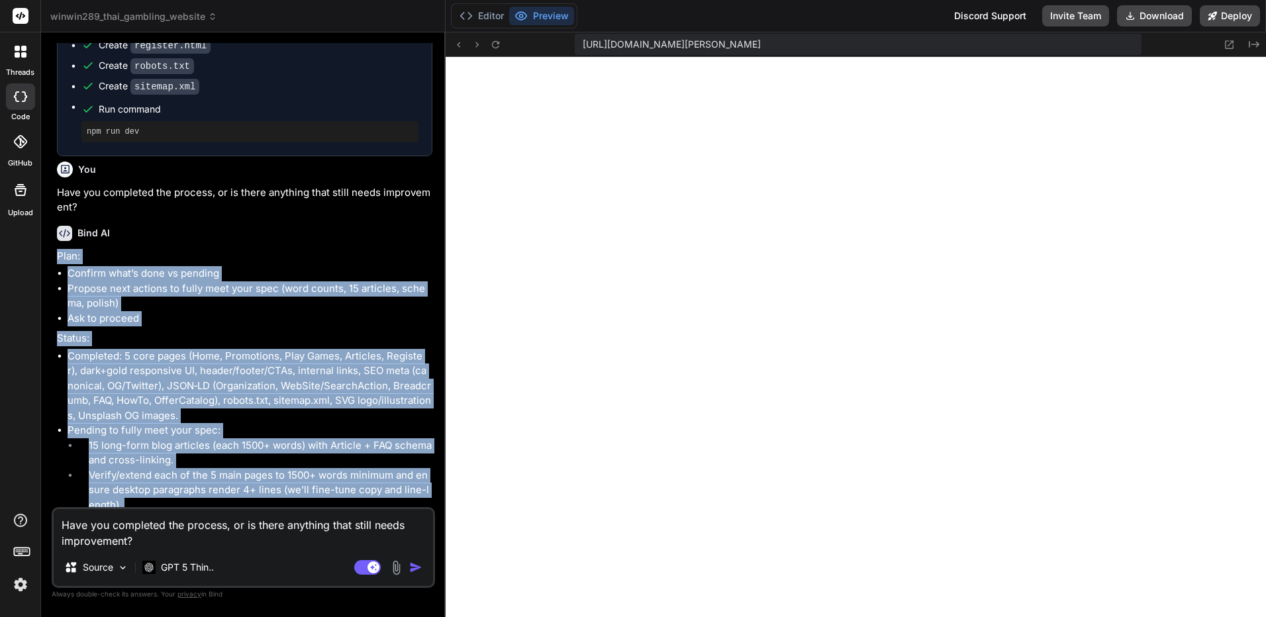
drag, startPoint x: 236, startPoint y: 496, endPoint x: 48, endPoint y: 229, distance: 326.5
click at [48, 229] on div "Bind AI Web Search Created with Pixso. Code Generator You Bind AI 🔹 Project: Wi…" at bounding box center [243, 324] width 405 height 584
copy div "Plan: Confirm what’s done vs pending Propose next actions to fully meet your sp…"
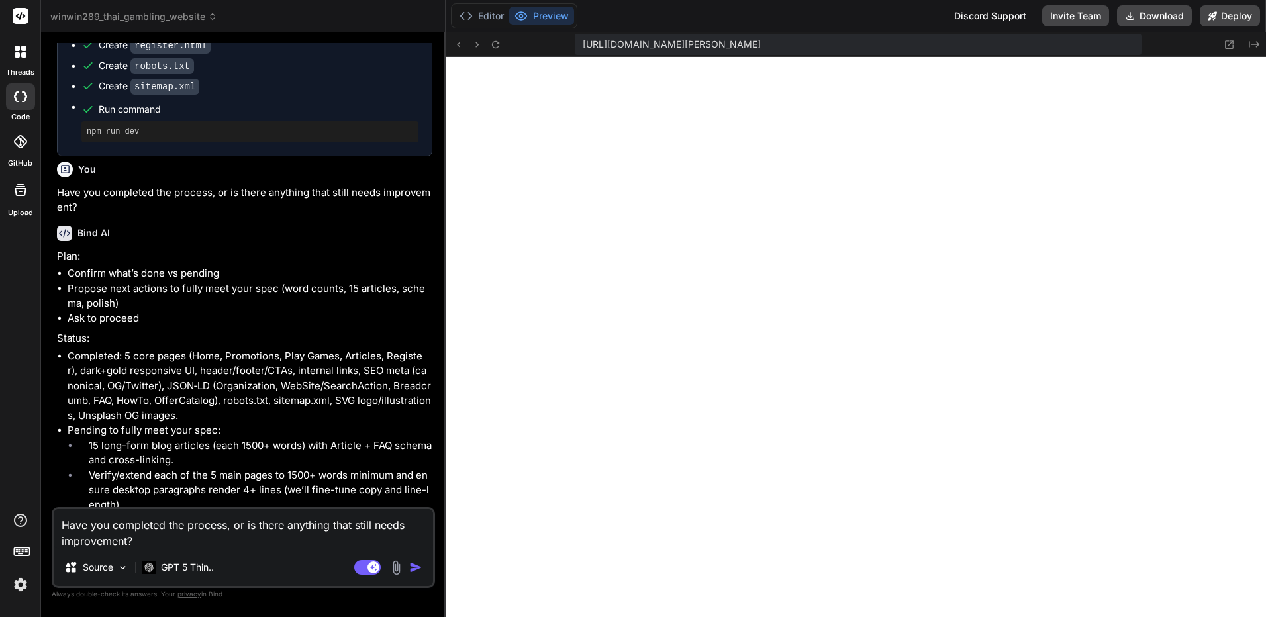
click at [164, 536] on textarea "Have you completed the process, or is there anything that still needs improveme…" at bounding box center [243, 529] width 379 height 40
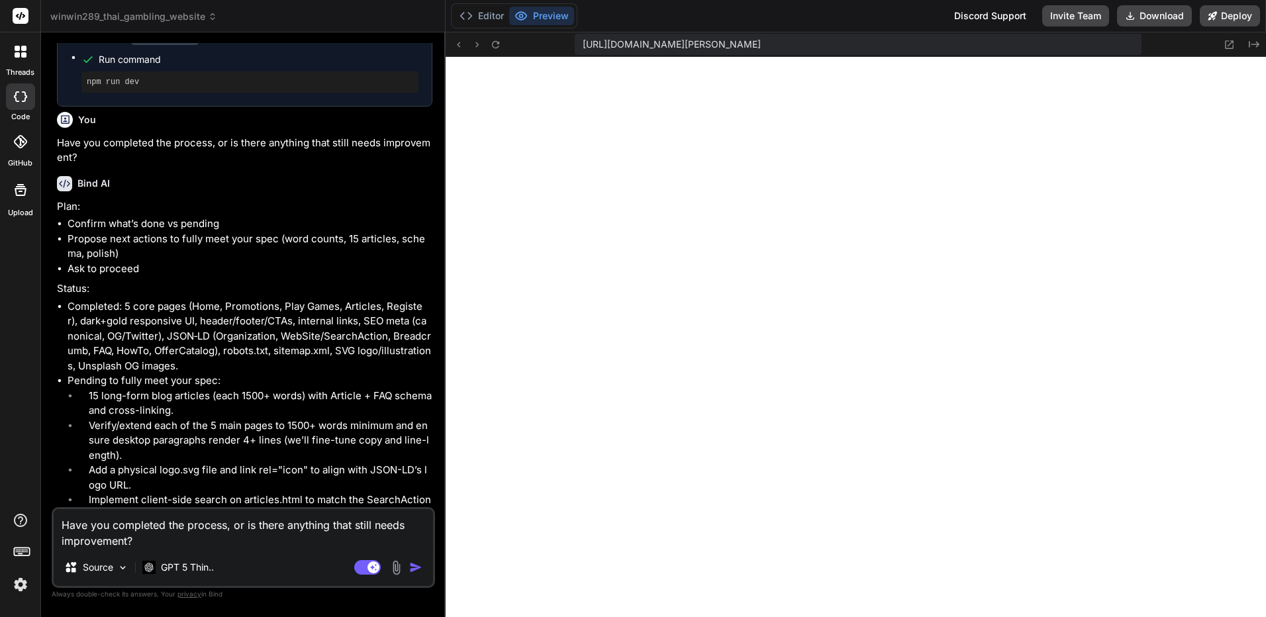
scroll to position [3682, 0]
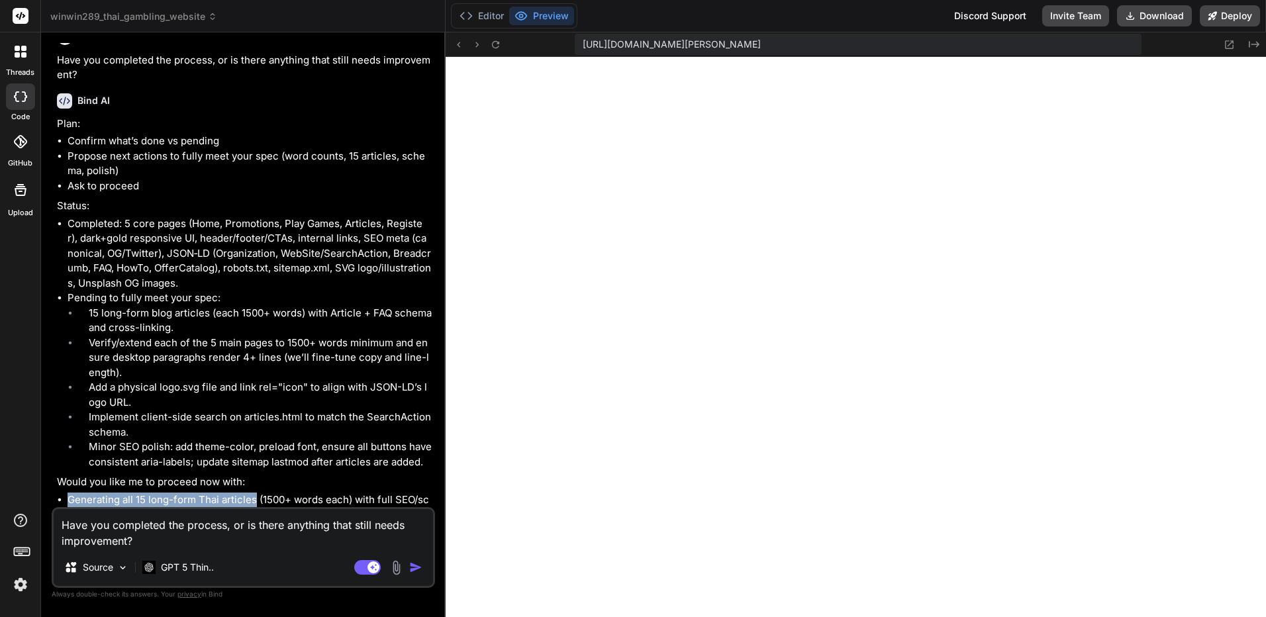
drag, startPoint x: 67, startPoint y: 469, endPoint x: 254, endPoint y: 464, distance: 186.8
click at [254, 493] on ul "Generating all 15 long-form Thai articles (1500+ words each) with full SEO/sche…" at bounding box center [244, 515] width 375 height 45
copy li "Generating all 15 long-form Thai articles"
drag, startPoint x: 254, startPoint y: 464, endPoint x: 233, endPoint y: 529, distance: 68.7
click at [233, 529] on textarea "Have you completed the process, or is there anything that still needs improveme…" at bounding box center [243, 529] width 379 height 40
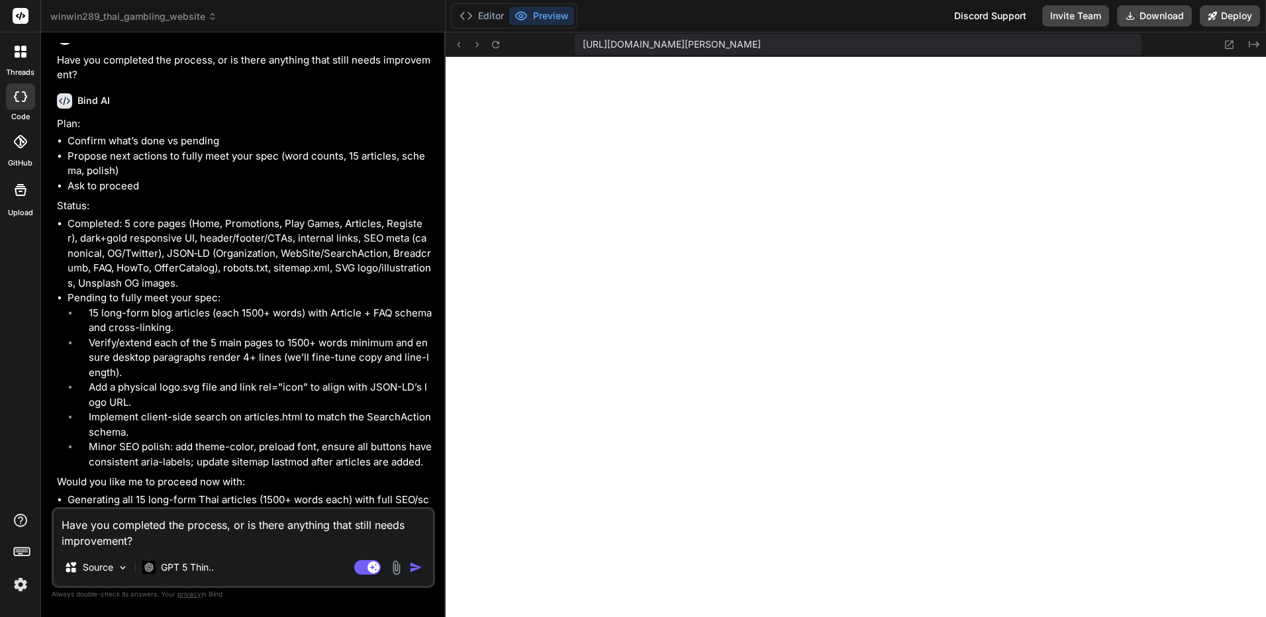
paste textarea "Generating all 15 long-form Thai articles"
type textarea "Generating all 15 long-form Thai articles"
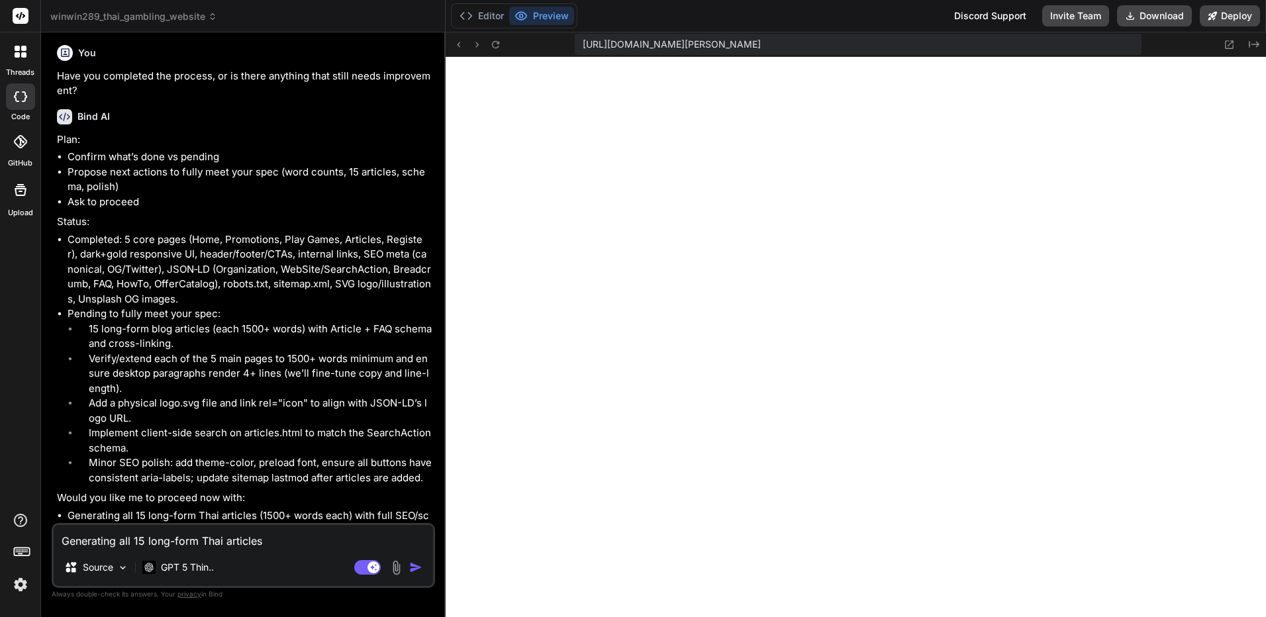
type textarea "x"
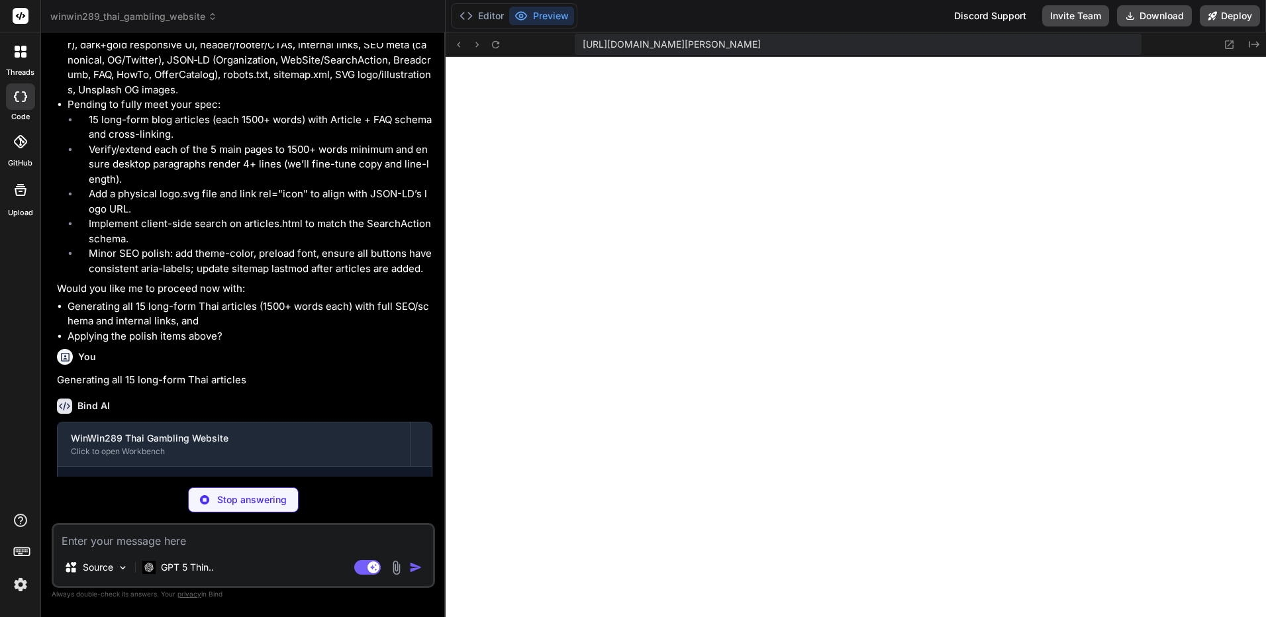
scroll to position [3877, 0]
type textarea "x"
type textarea "<p>&copy; 2025 WinWin289. All rights reserved.</p> </div> </div> </footer> <scr…"
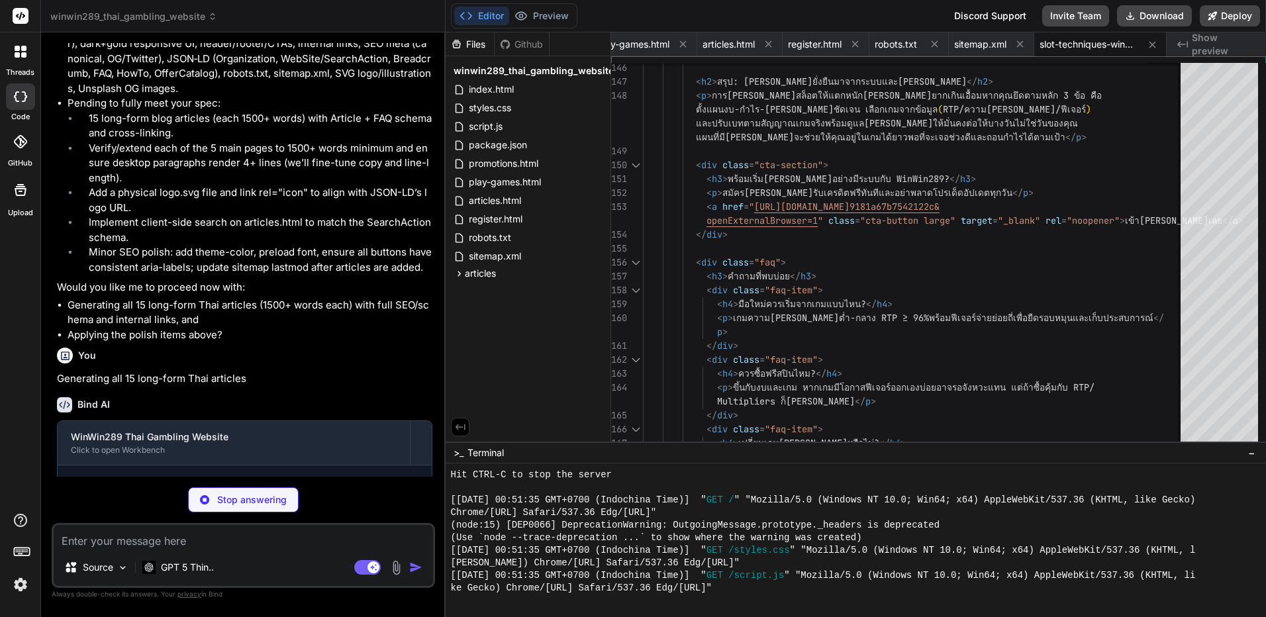
scroll to position [3897, 0]
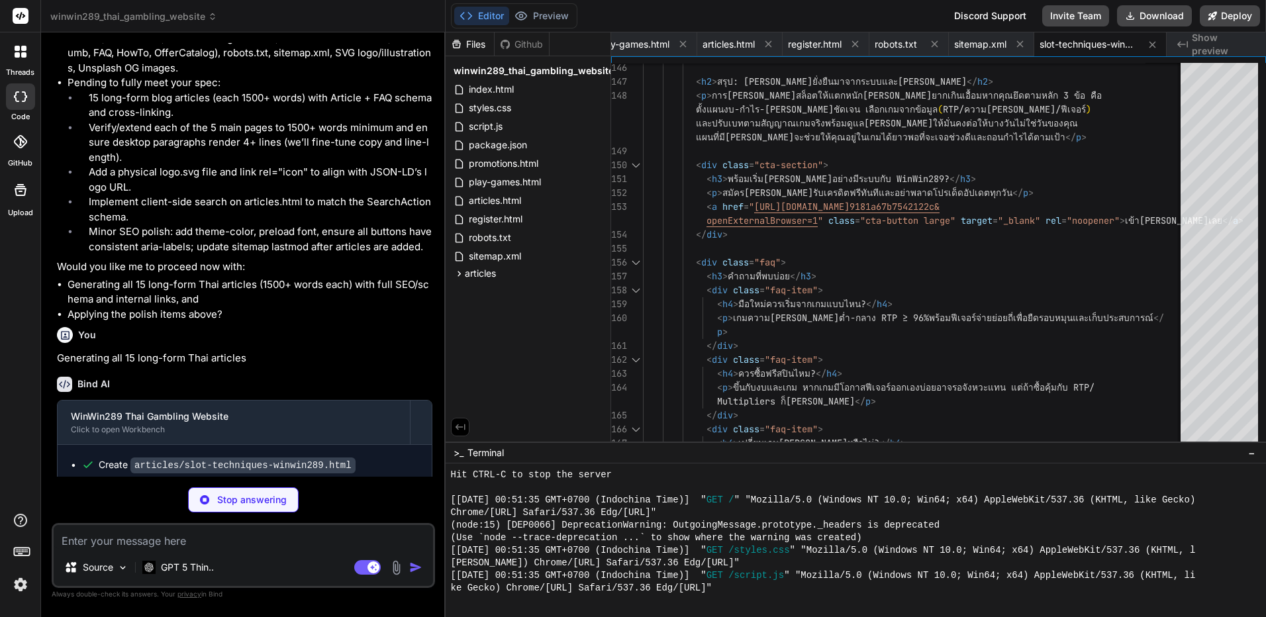
type textarea "x"
type textarea "</body> </html>"
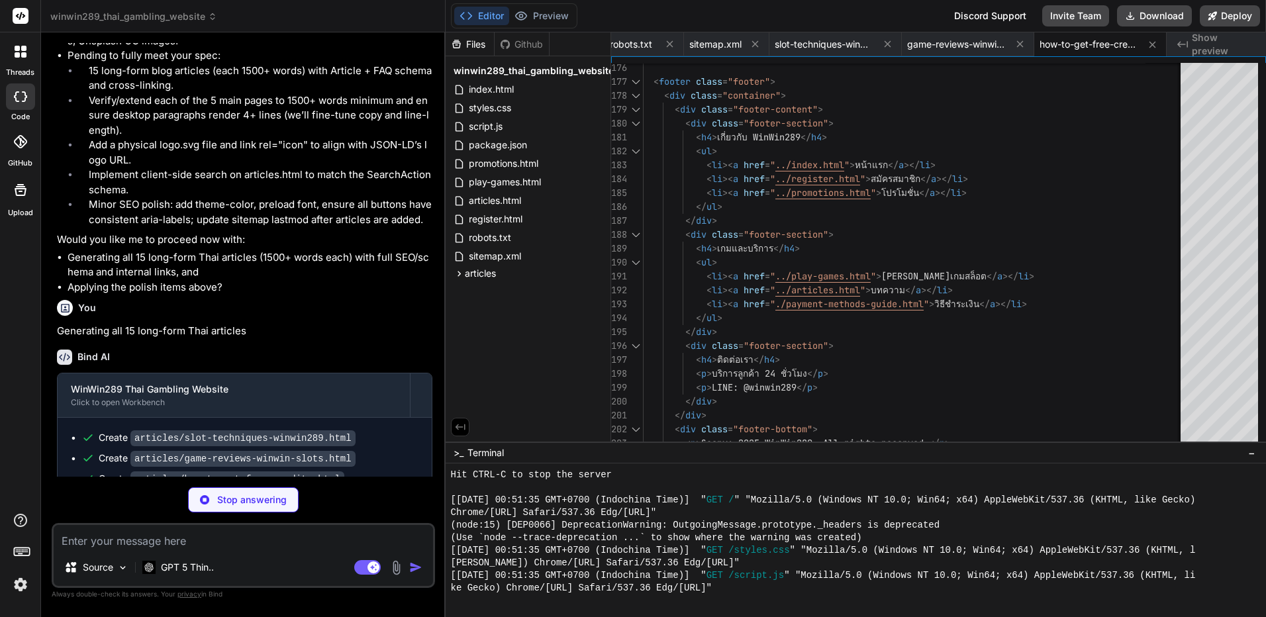
scroll to position [3939, 0]
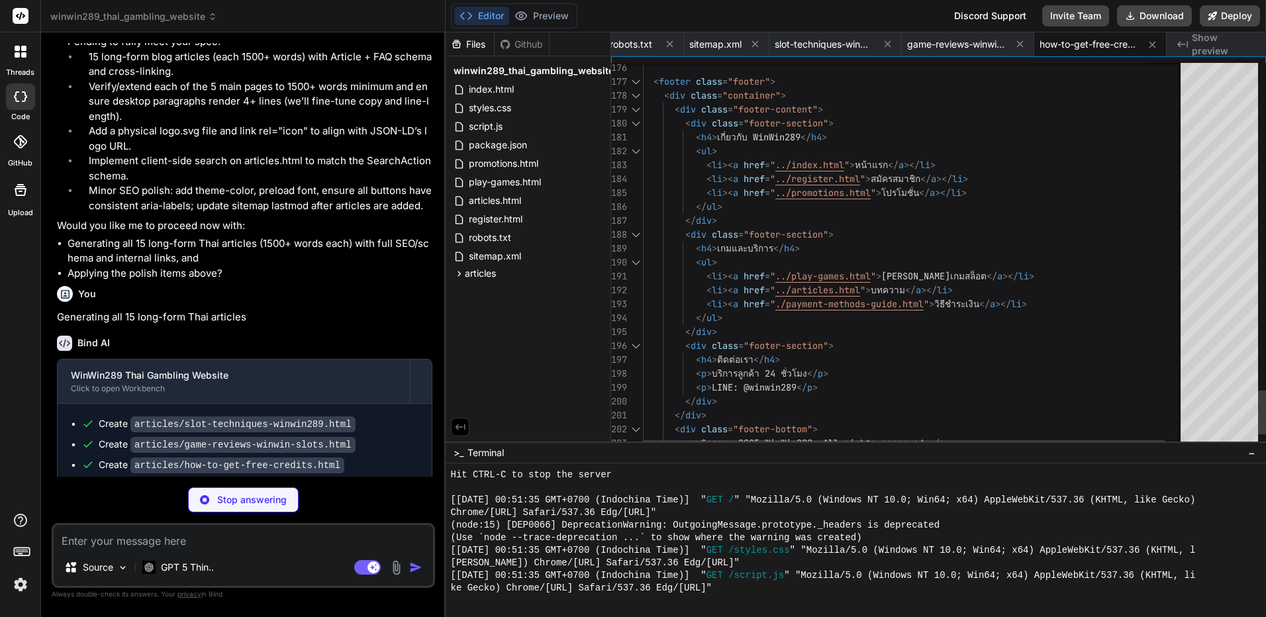
type textarea "x"
type textarea "</footer> <script src="../script.js"></script> </body> </html>"
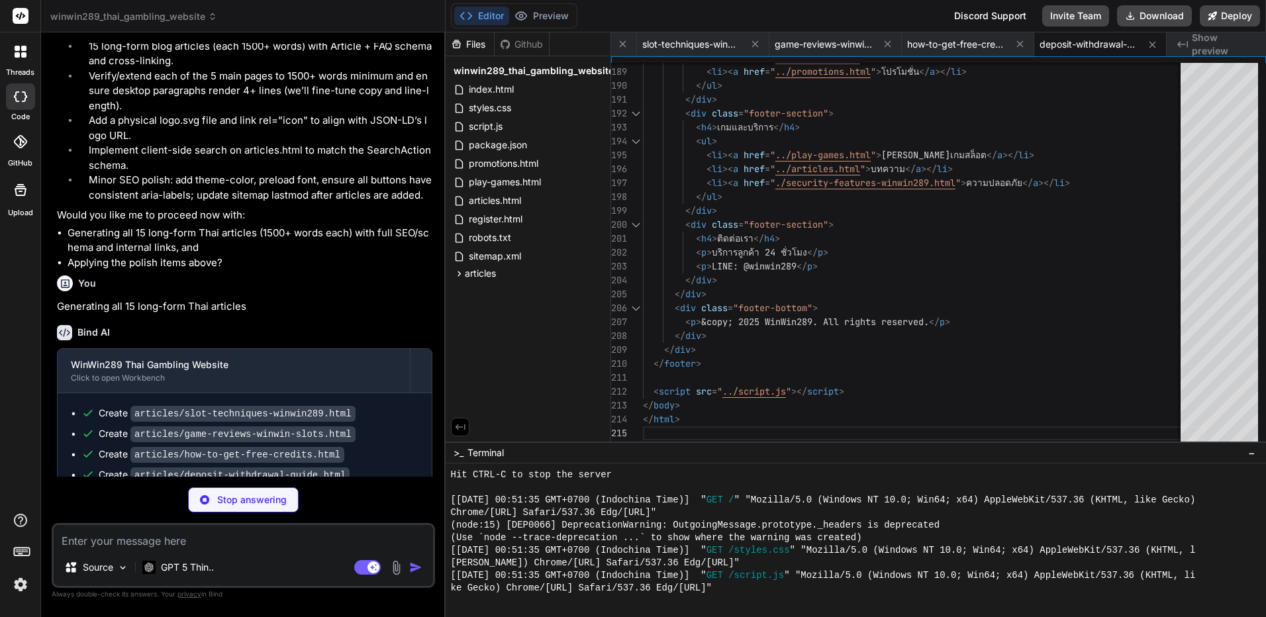
scroll to position [3959, 0]
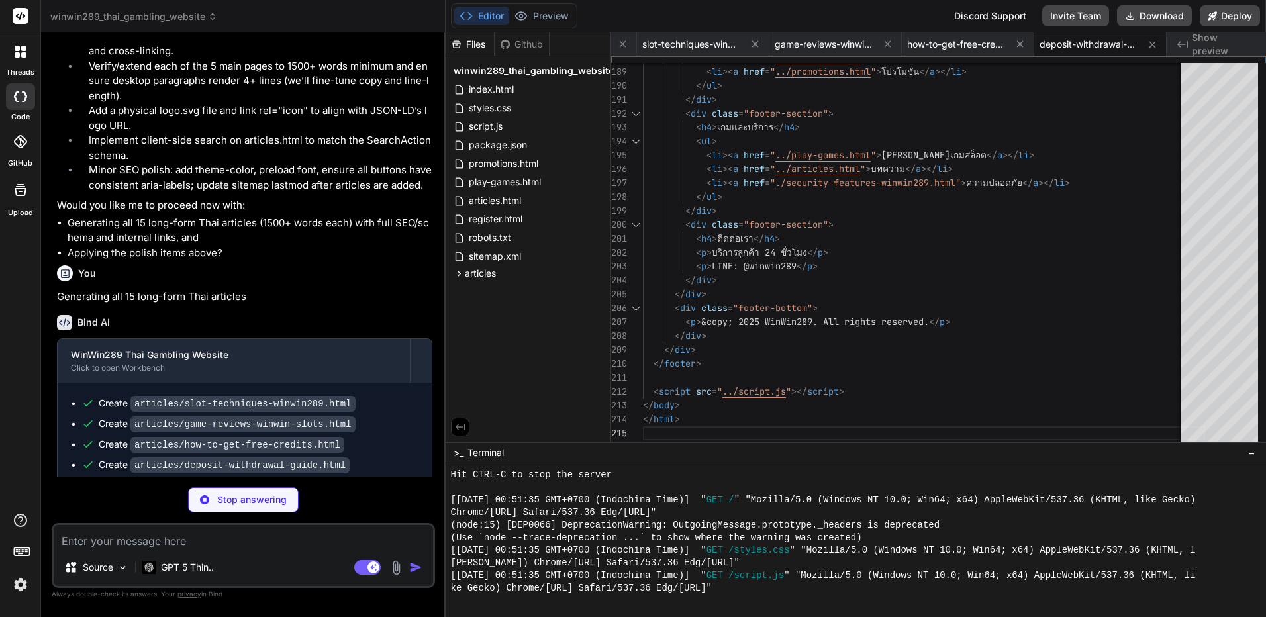
type textarea "x"
type textarea "<p>&copy; 2025 WinWin289. All rights reserved.</p> </div> </div> </footer> <scr…"
type textarea "x"
type textarea "</div> </div> </footer> <script src="../script.js"></script> </body> </html>"
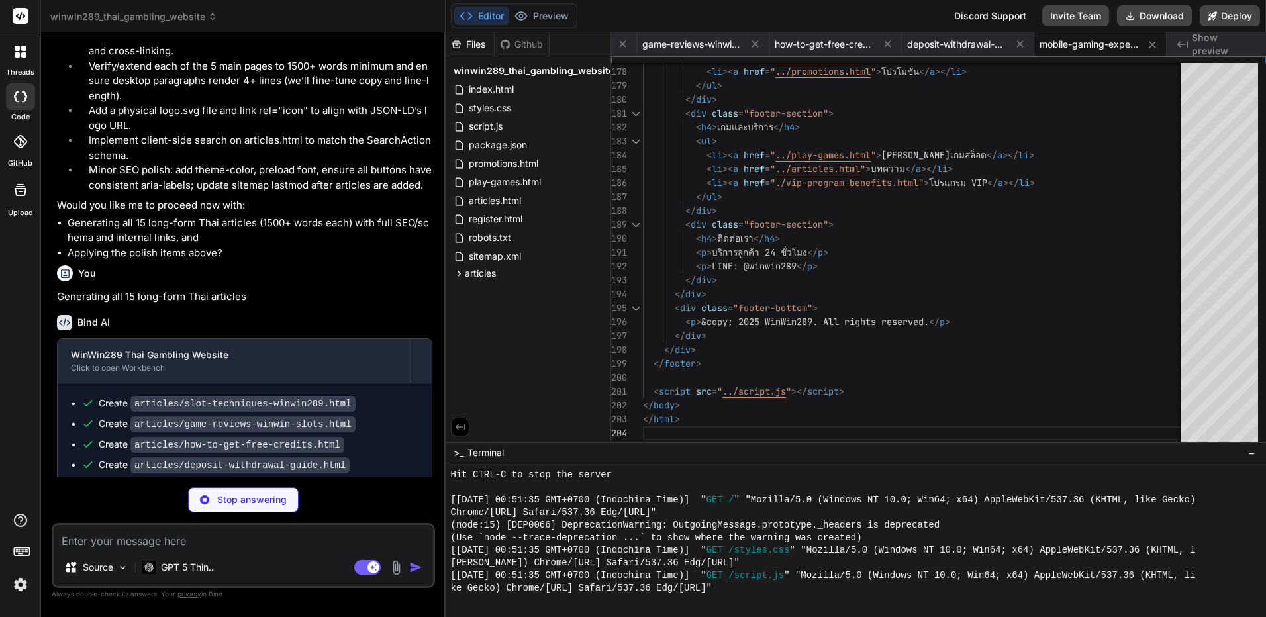
scroll to position [0, 1118]
type textarea "x"
type textarea "</defs> <rect x="0" y="0" width="160" height="48" rx="10" fill="url(#gold)" fil…"
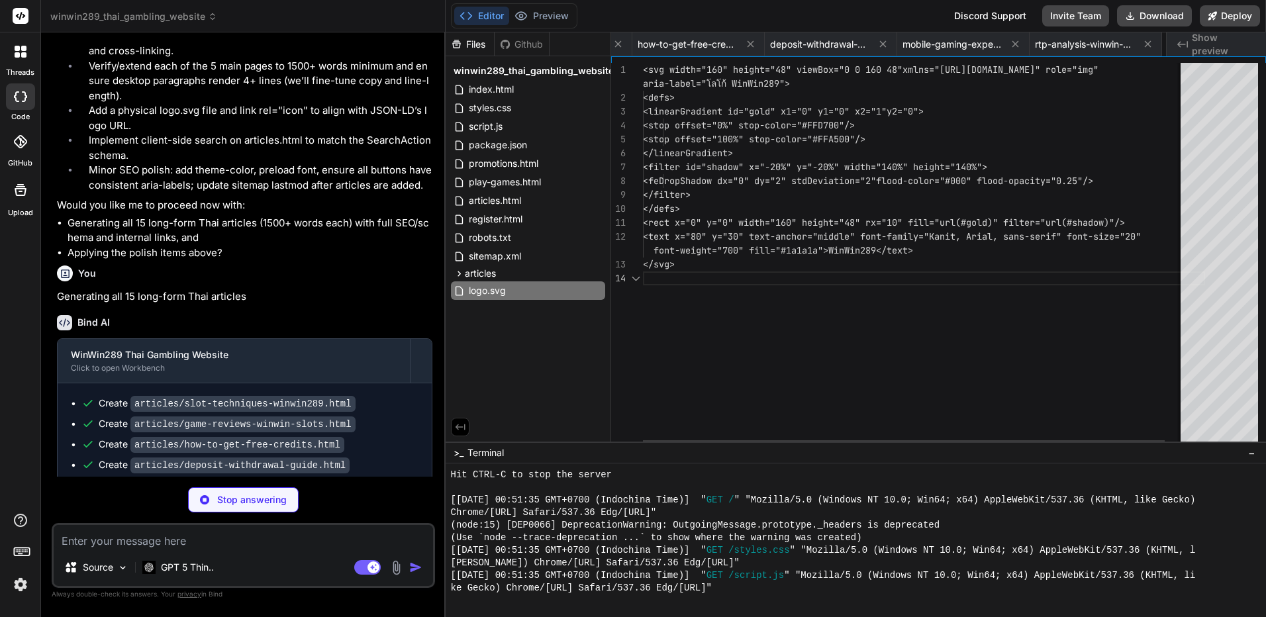
scroll to position [0, 1198]
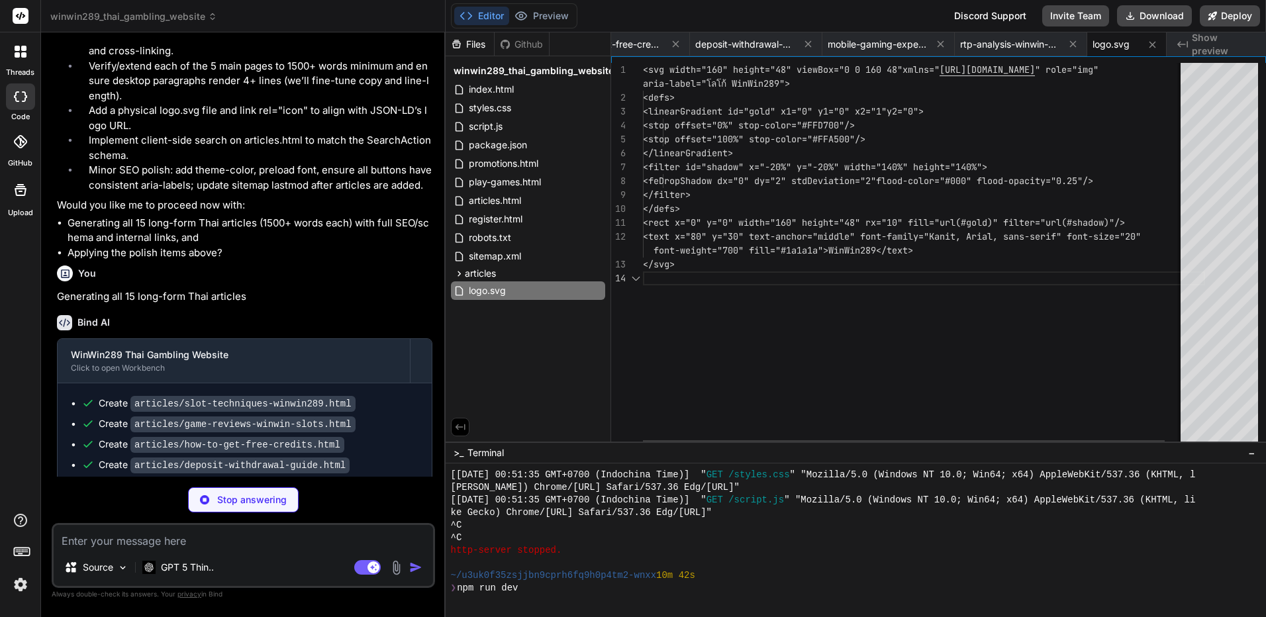
type textarea "x"
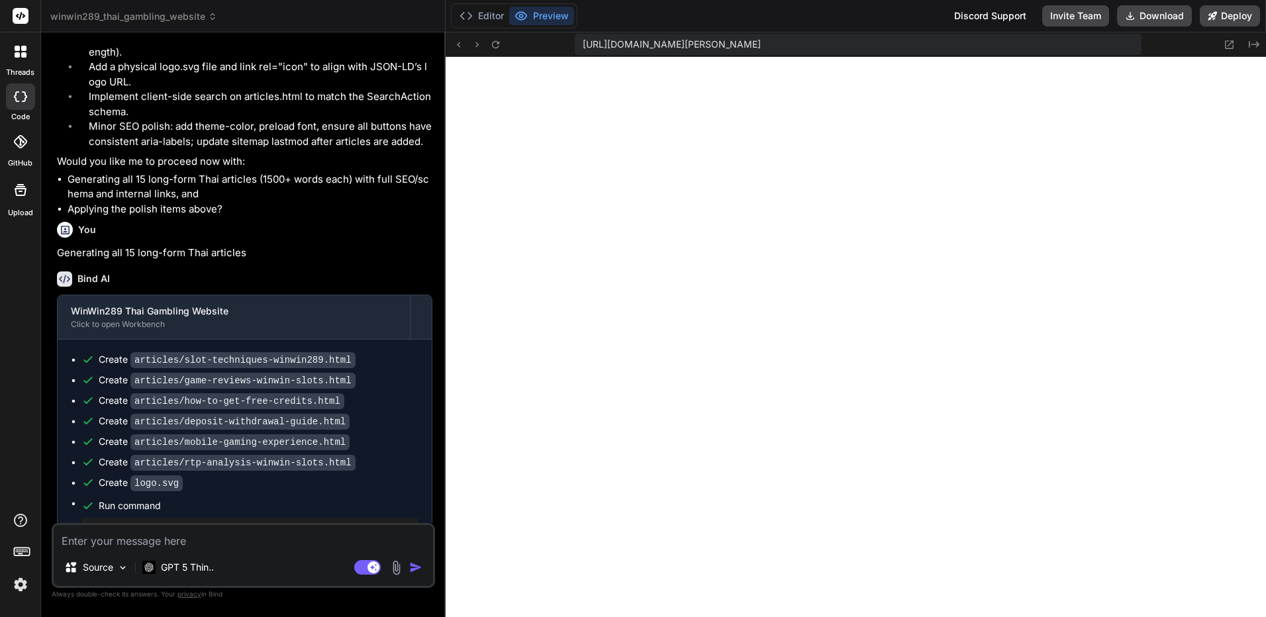
scroll to position [2126, 0]
click at [226, 533] on textarea at bounding box center [243, 537] width 379 height 24
type textarea "c"
type textarea "x"
type textarea "co"
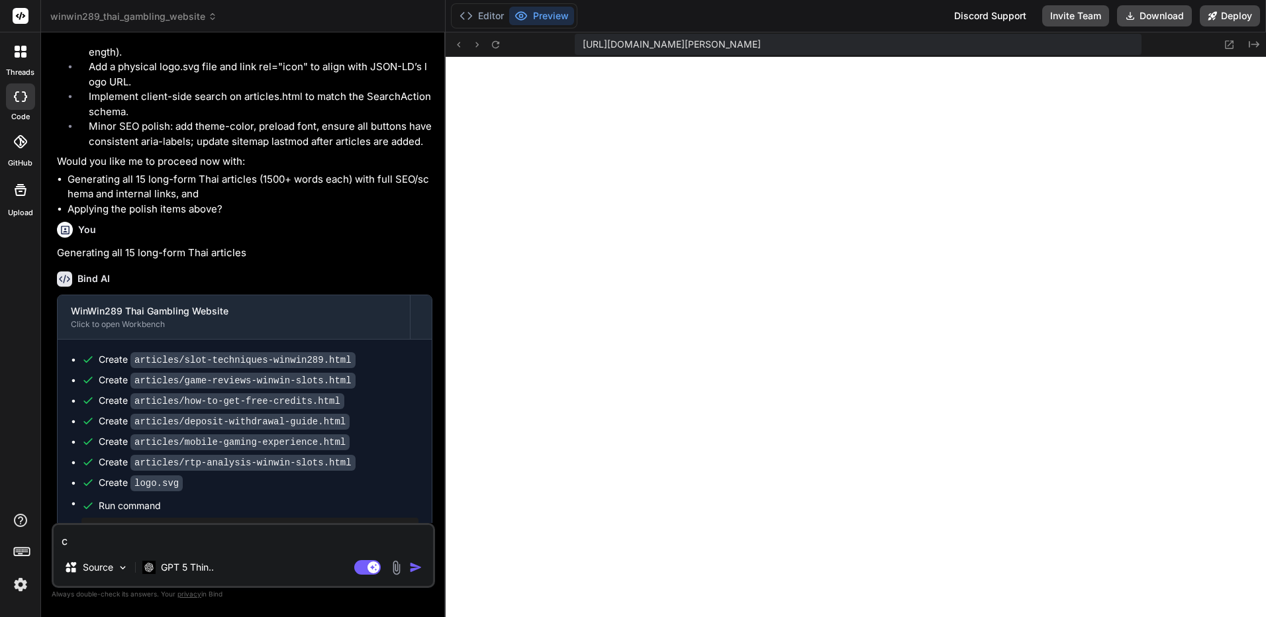
type textarea "x"
type textarea "con"
type textarea "x"
type textarea "cont"
type textarea "x"
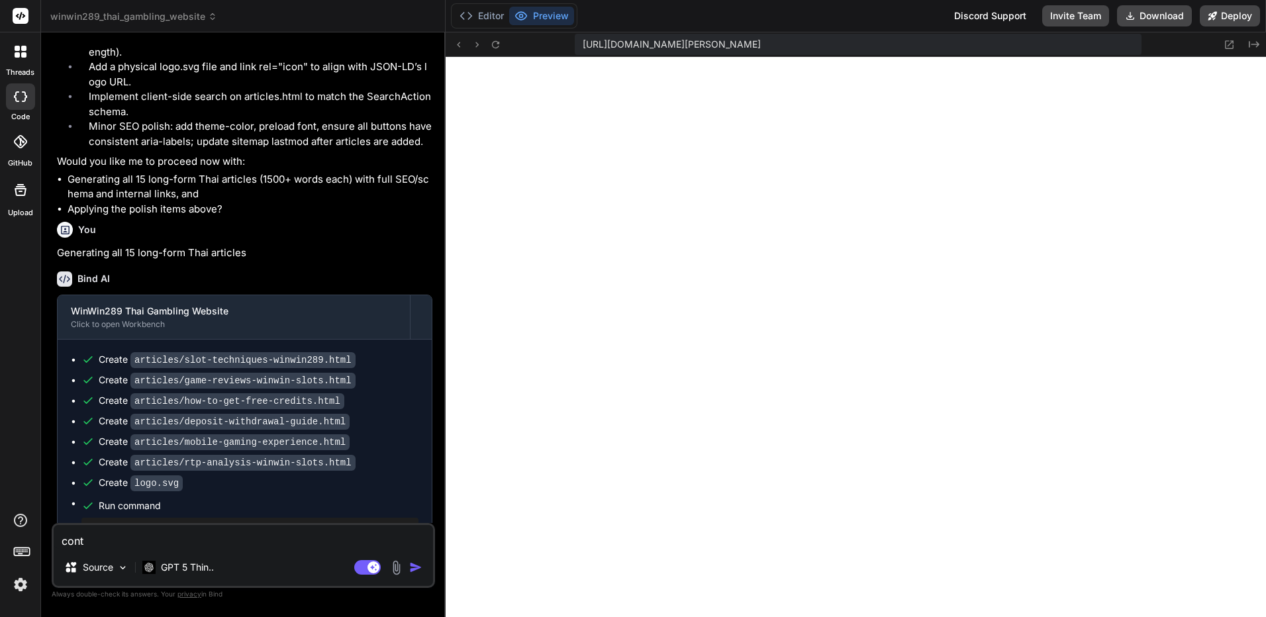
type textarea "conti"
type textarea "x"
type textarea "contin"
type textarea "x"
type textarea "continu"
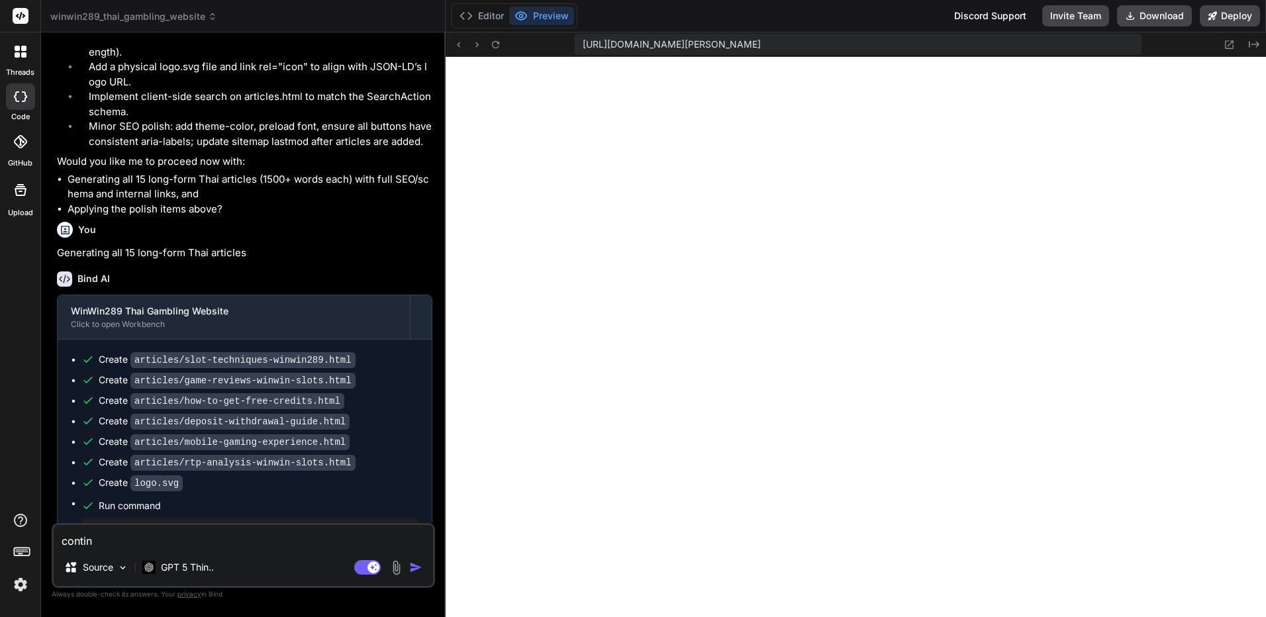
type textarea "x"
type textarea "continus"
type textarea "x"
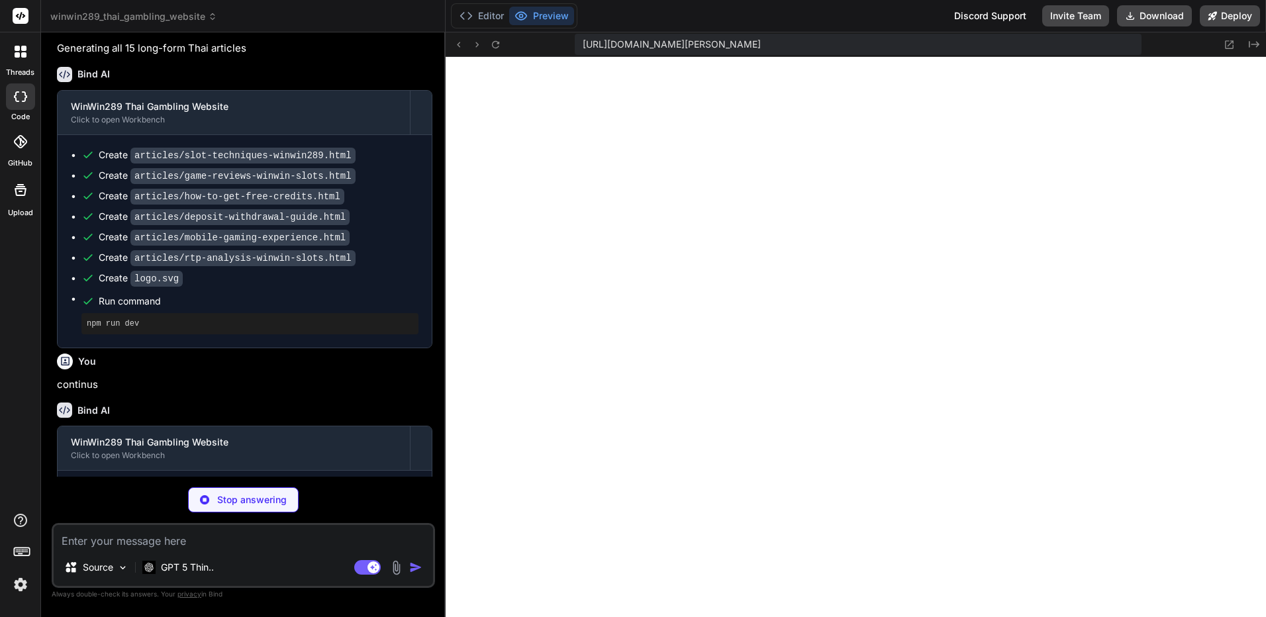
scroll to position [4213, 0]
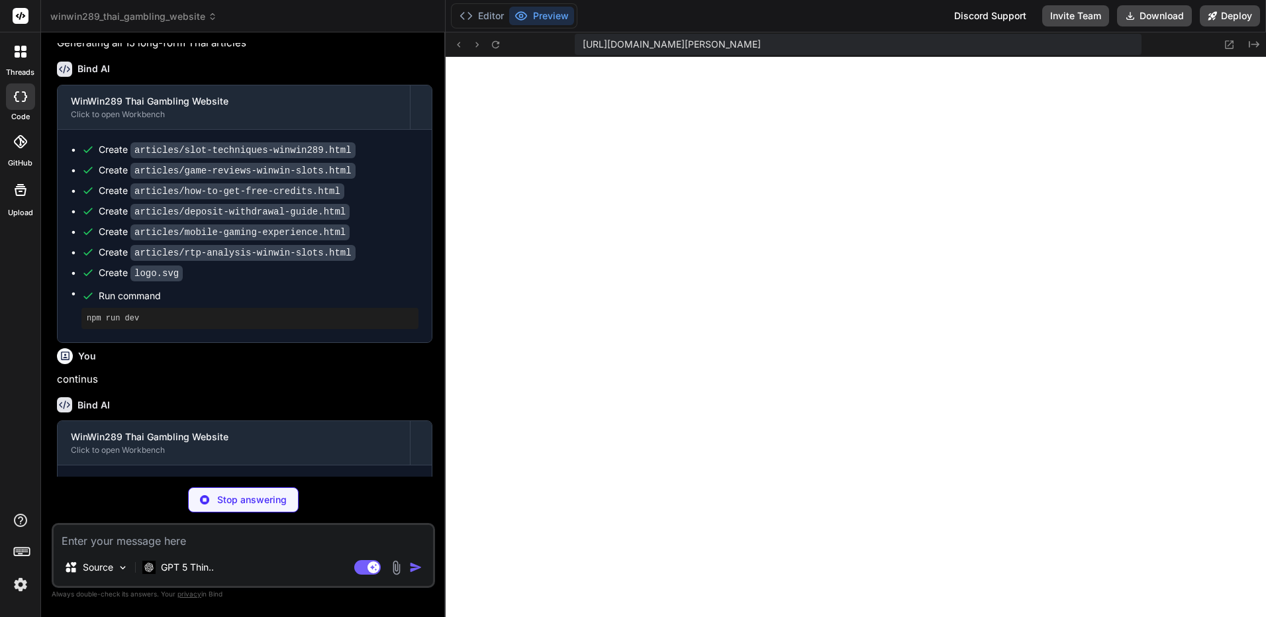
type textarea "x"
type textarea "</div> </footer> <script src="script.js"></script> </body> </html>"
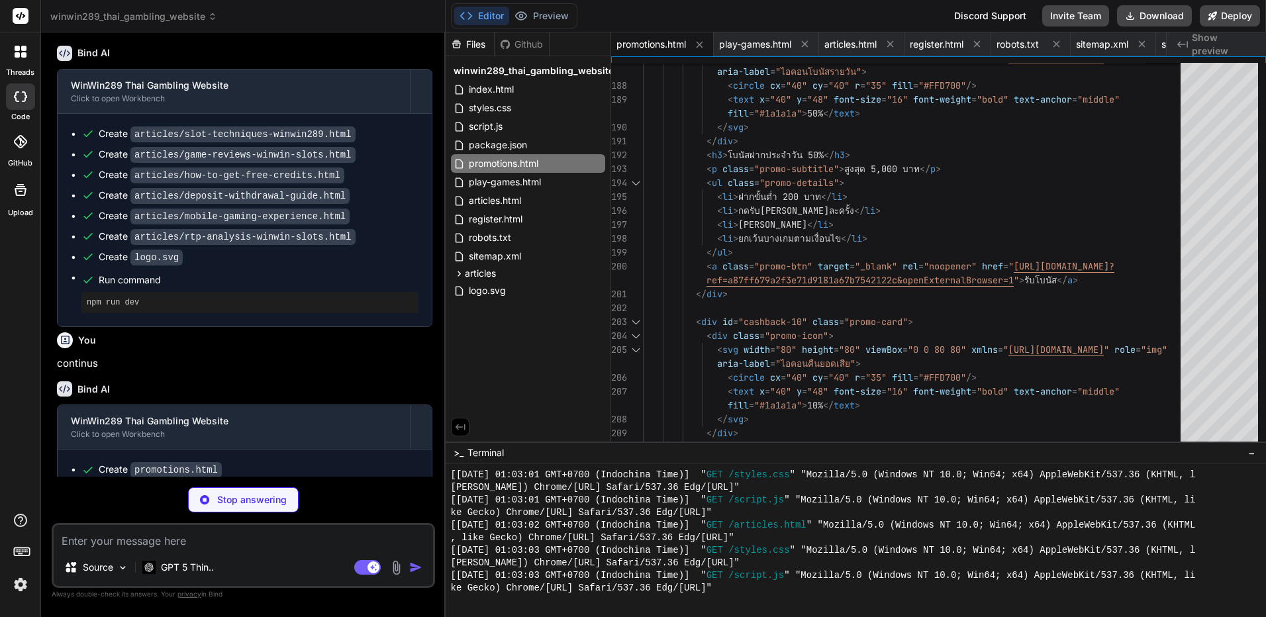
scroll to position [4233, 0]
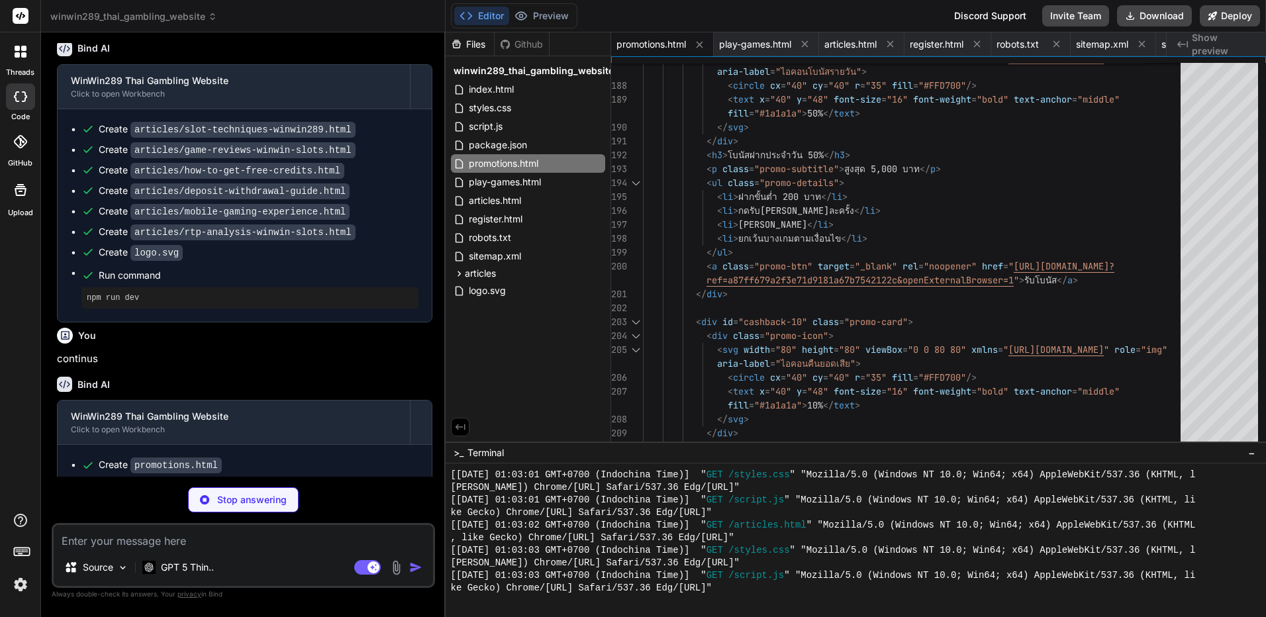
type textarea "x"
type textarea "</body> </html>"
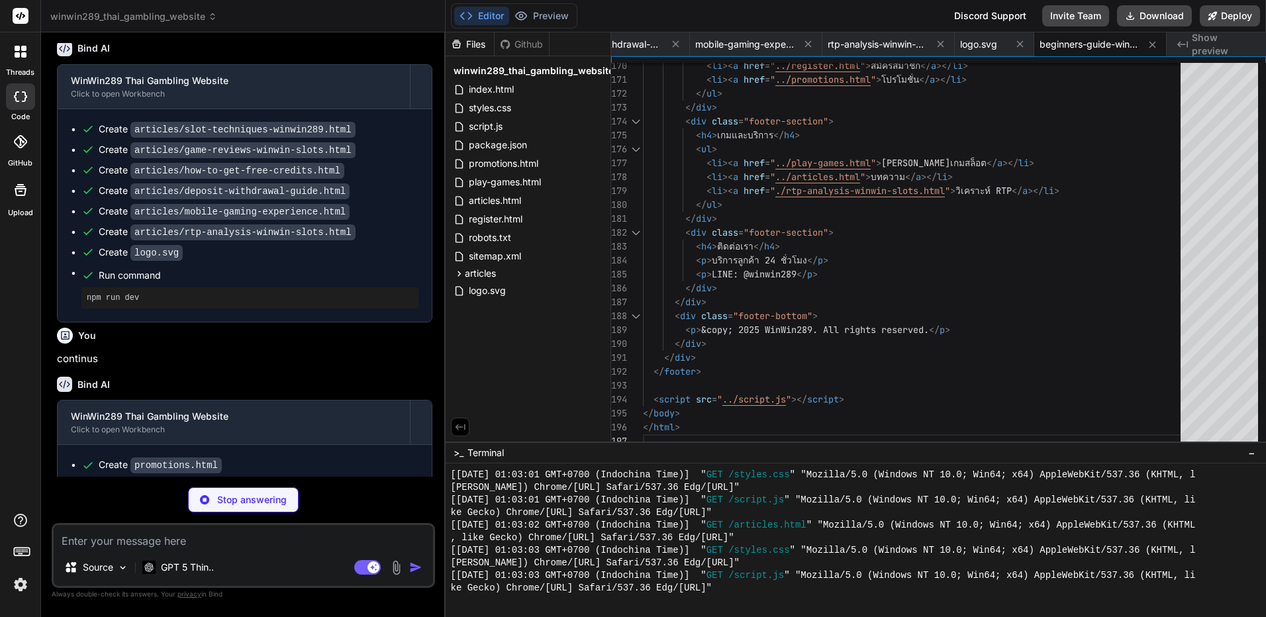
type textarea "x"
type textarea "<p>&copy; 2025 WinWin289. All rights reserved.</p> </div> </div> </footer> <scr…"
type textarea "x"
type textarea "<script src="../script.js"></script> </body> </html>"
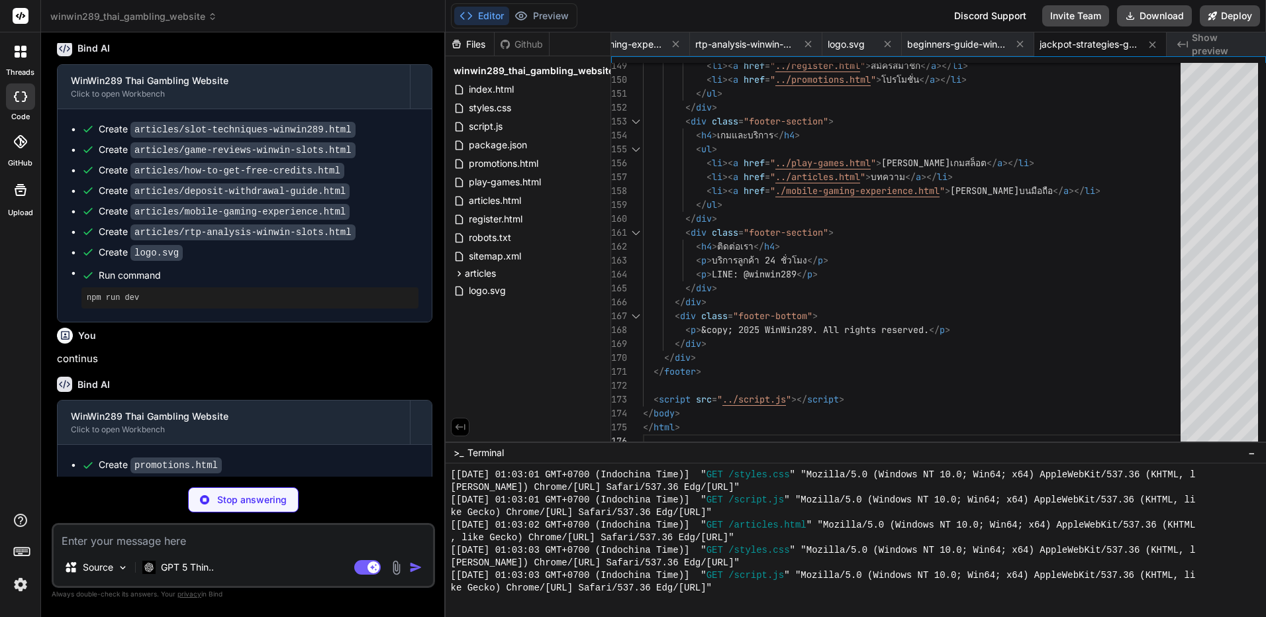
scroll to position [0, 1594]
type textarea "x"
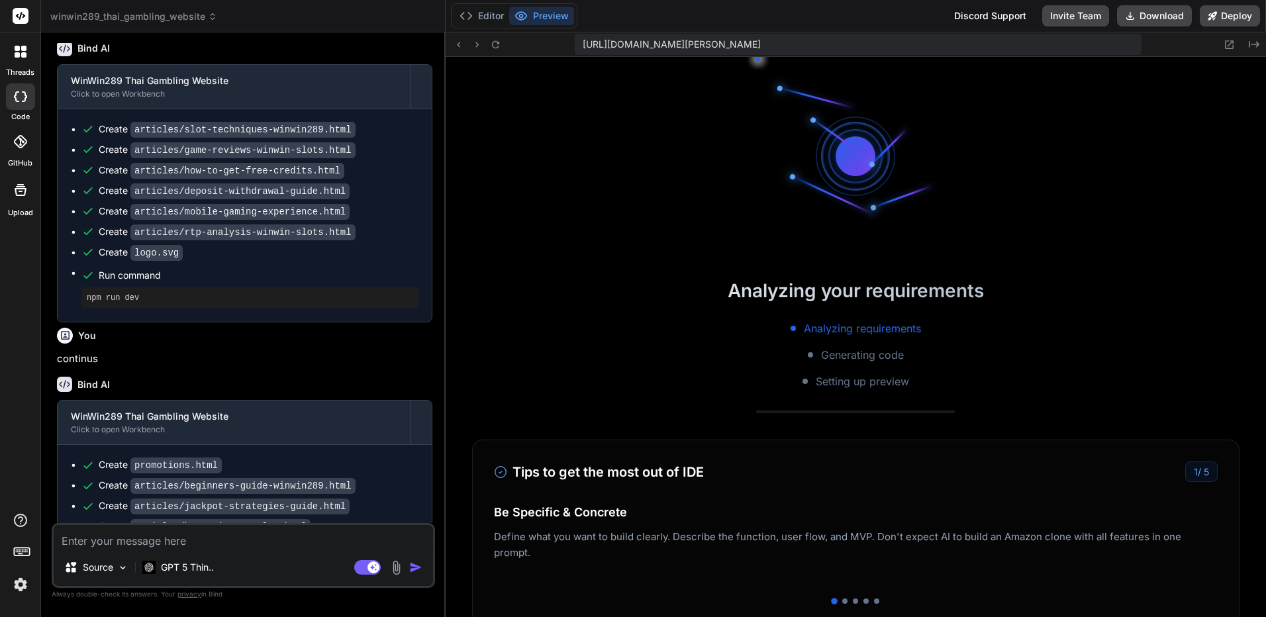
scroll to position [2604, 0]
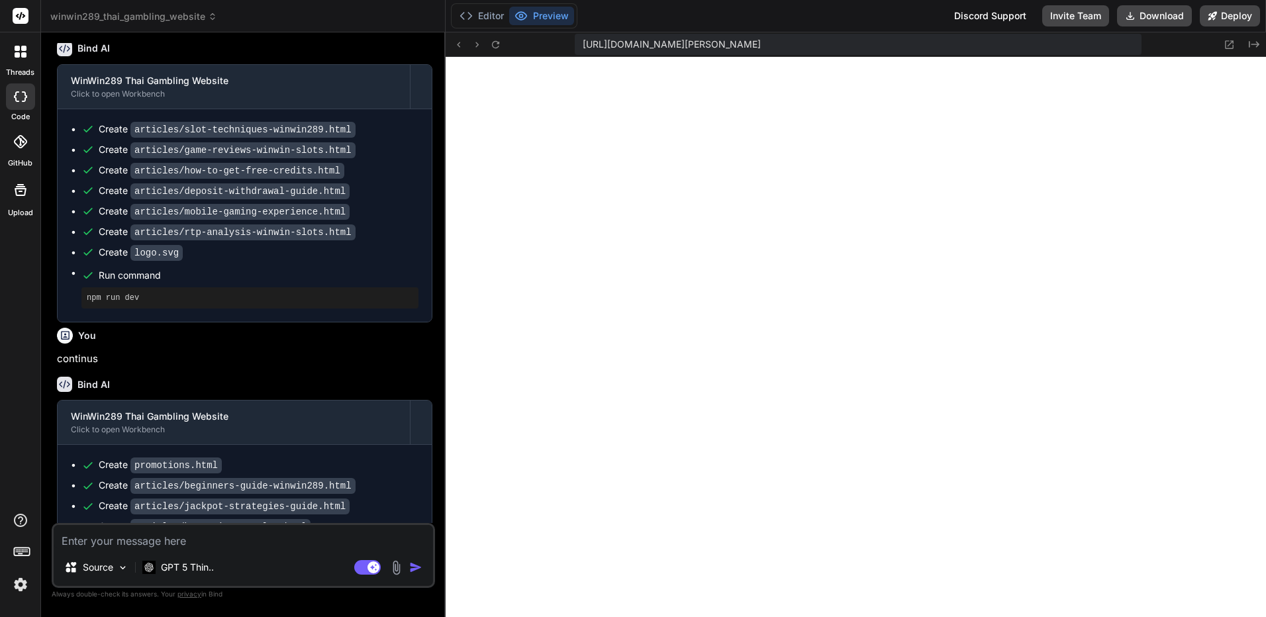
type textarea "x"
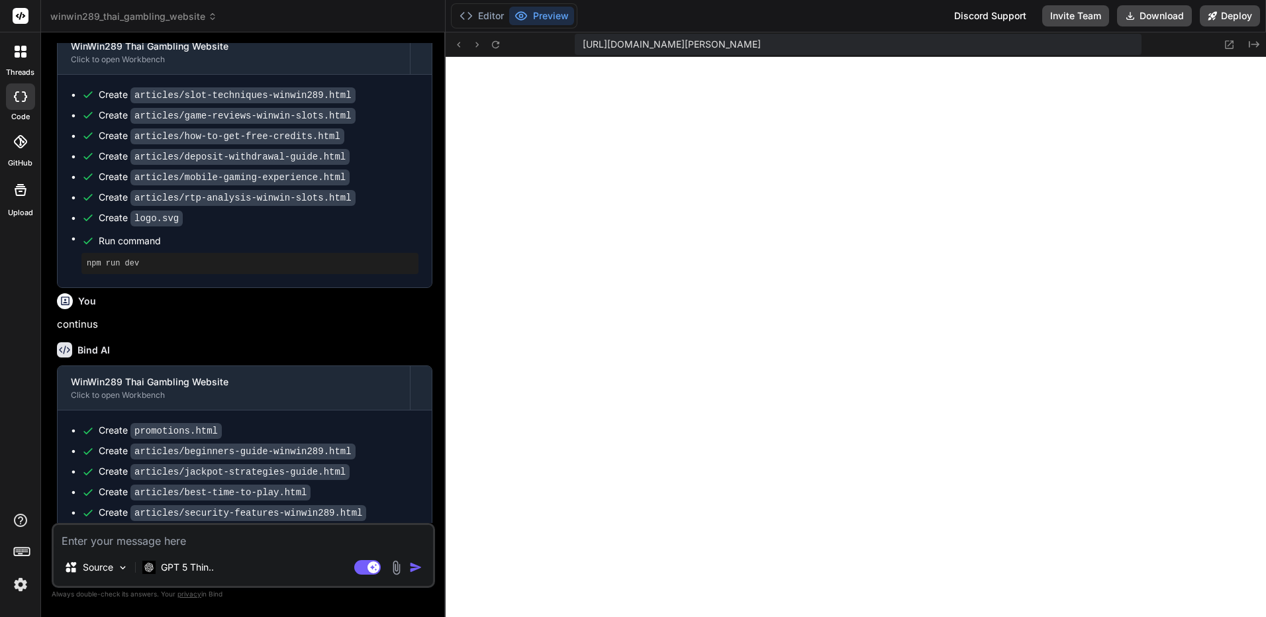
scroll to position [4297, 0]
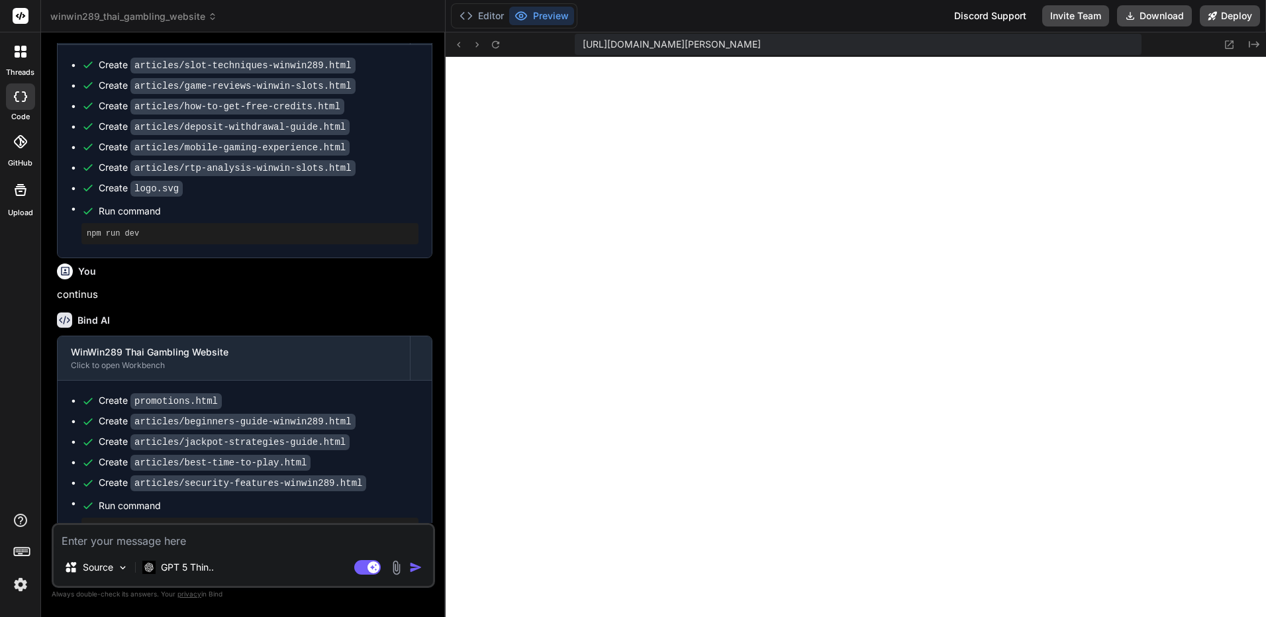
click at [189, 552] on div "Source GPT 5 Thin.. Agent Mode. When this toggle is activated, AI automatically…" at bounding box center [243, 555] width 383 height 65
click at [196, 546] on textarea at bounding box center [243, 537] width 379 height 24
type textarea "c"
type textarea "x"
type textarea "co"
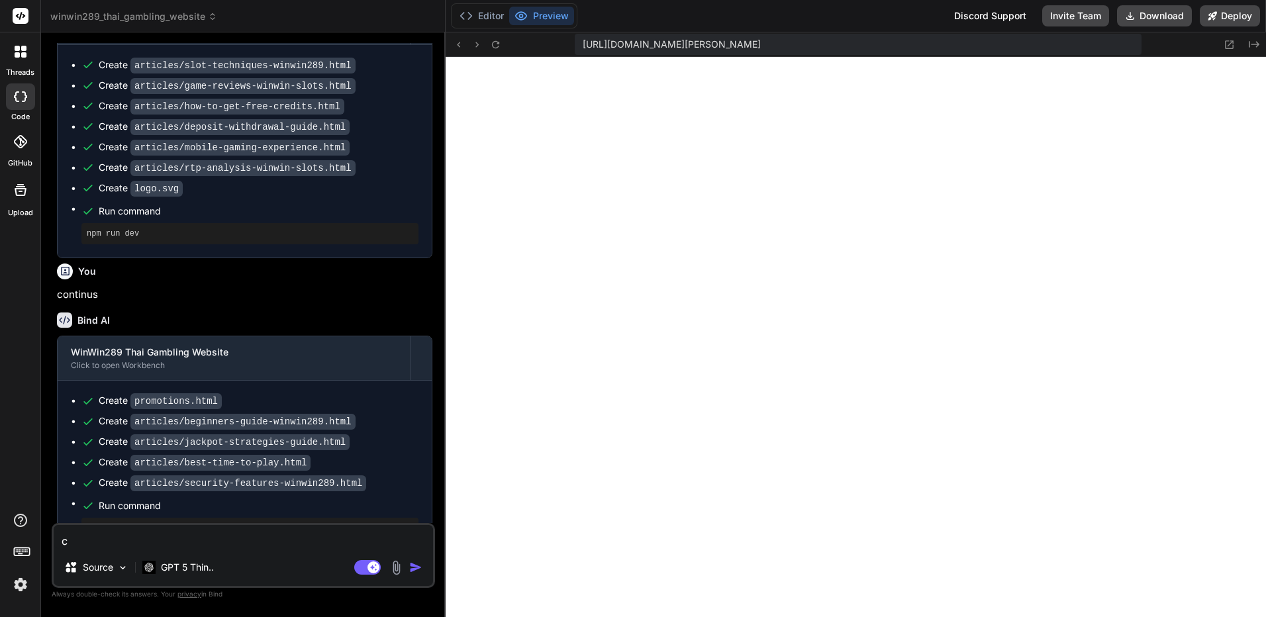
type textarea "x"
type textarea "con"
type textarea "x"
type textarea "cont"
type textarea "x"
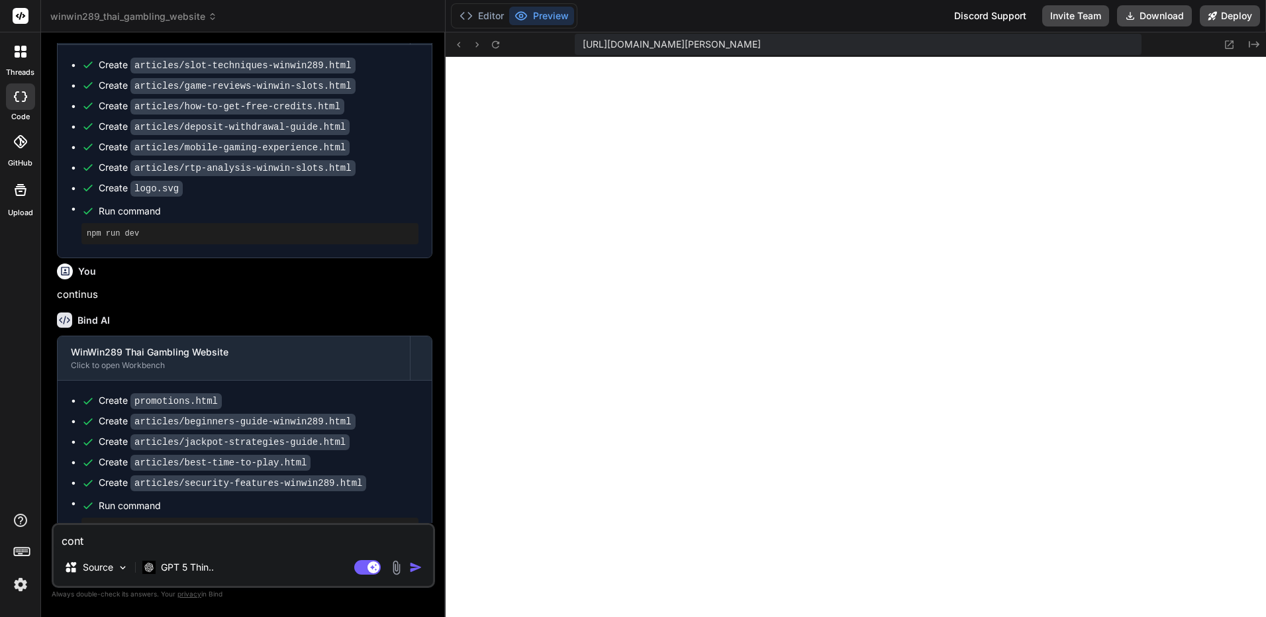
type textarea "conti"
type textarea "x"
type textarea "contin"
type textarea "x"
type textarea "continu"
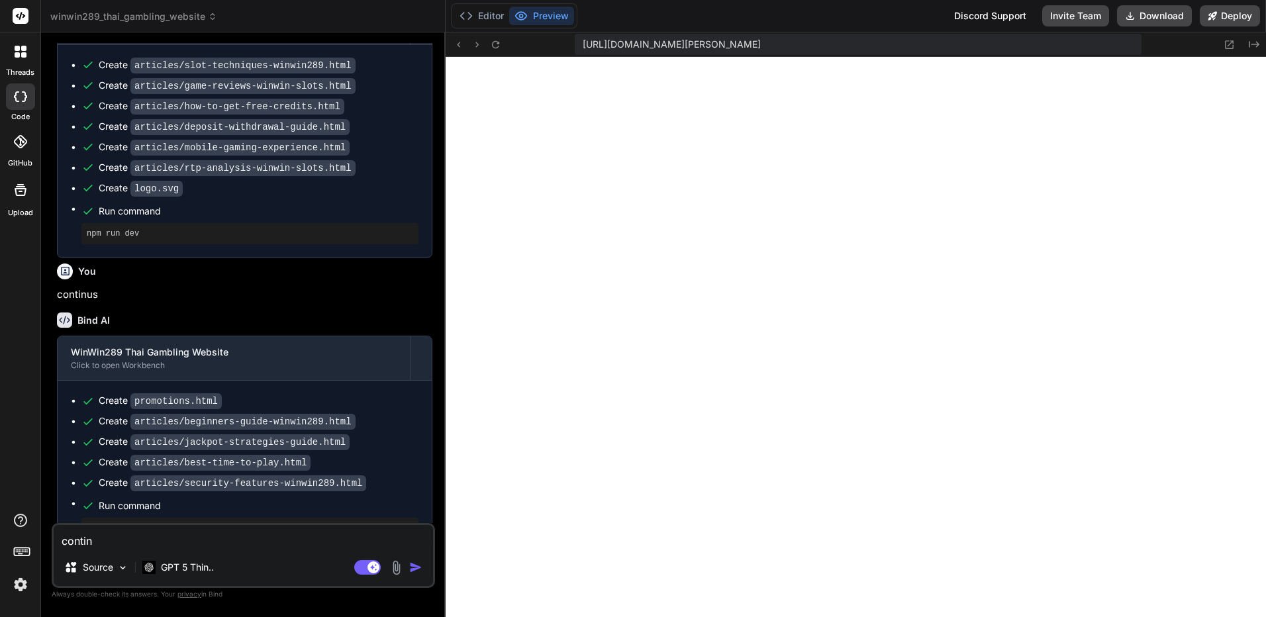
type textarea "x"
type textarea "continus"
type textarea "x"
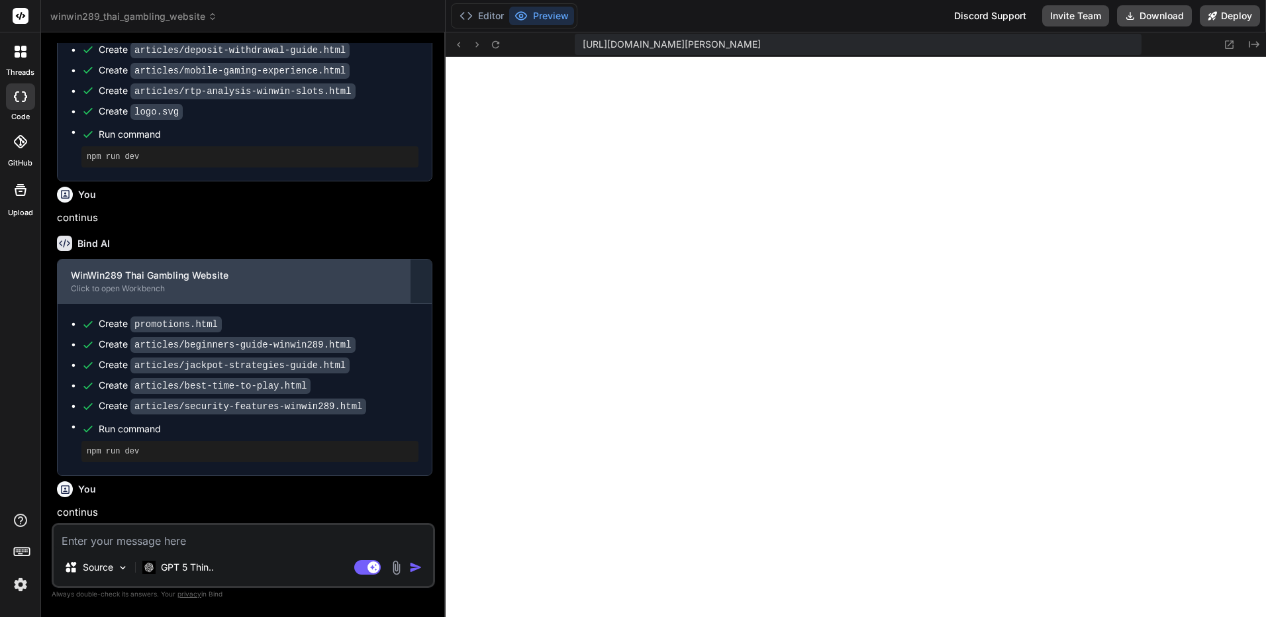
scroll to position [4435, 0]
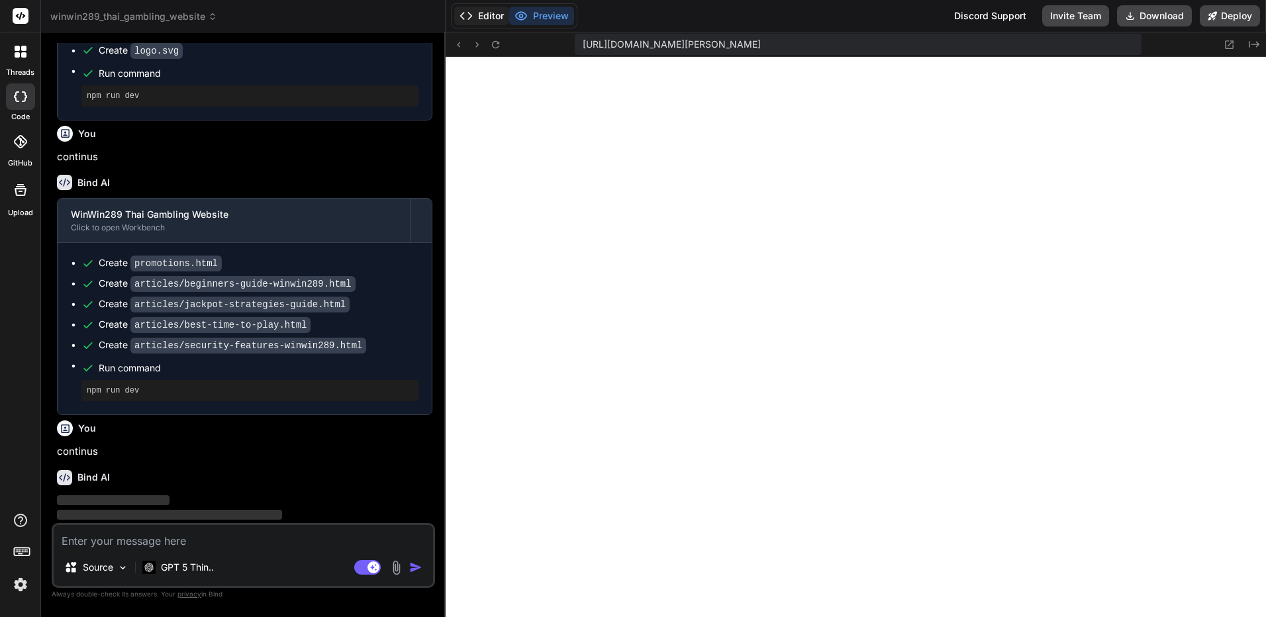
click at [480, 11] on button "Editor" at bounding box center [481, 16] width 55 height 19
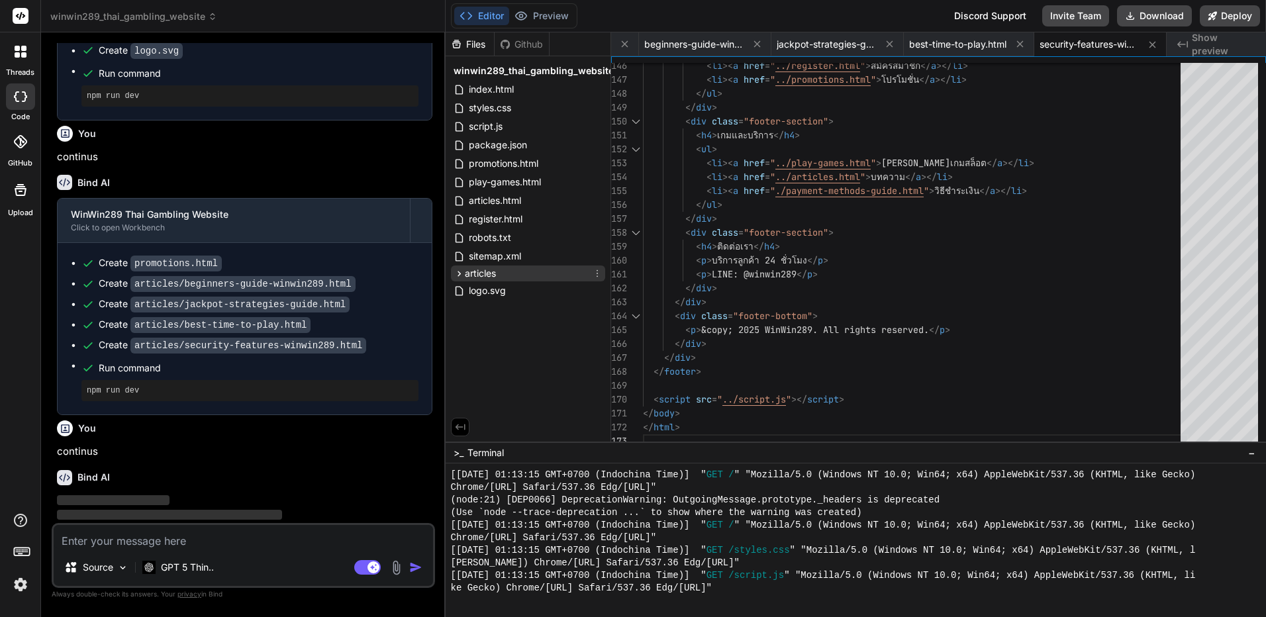
click at [458, 275] on icon at bounding box center [459, 273] width 11 height 11
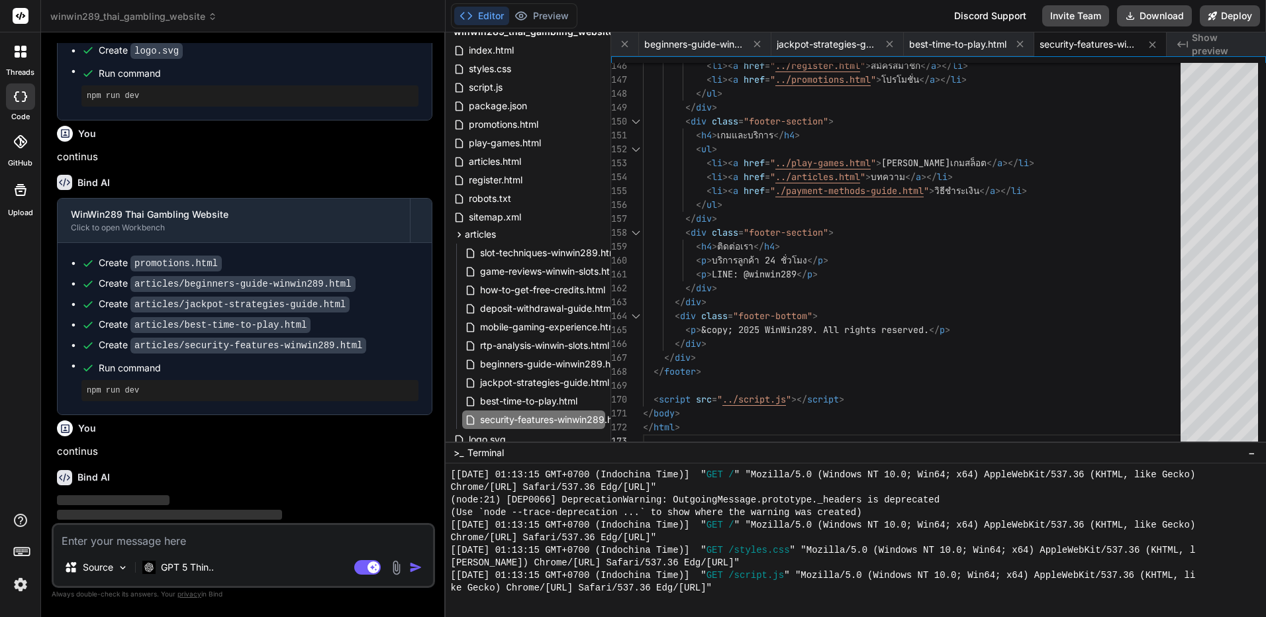
scroll to position [78, 0]
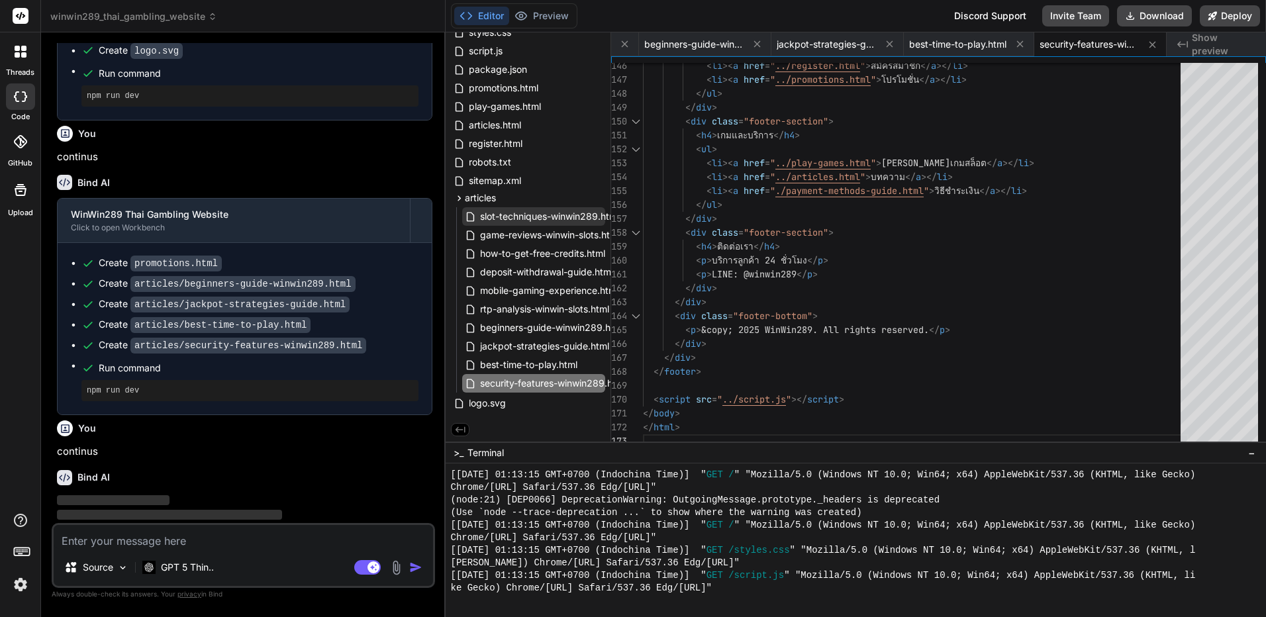
click at [526, 209] on span "slot-techniques-winwin289.html" at bounding box center [550, 217] width 142 height 16
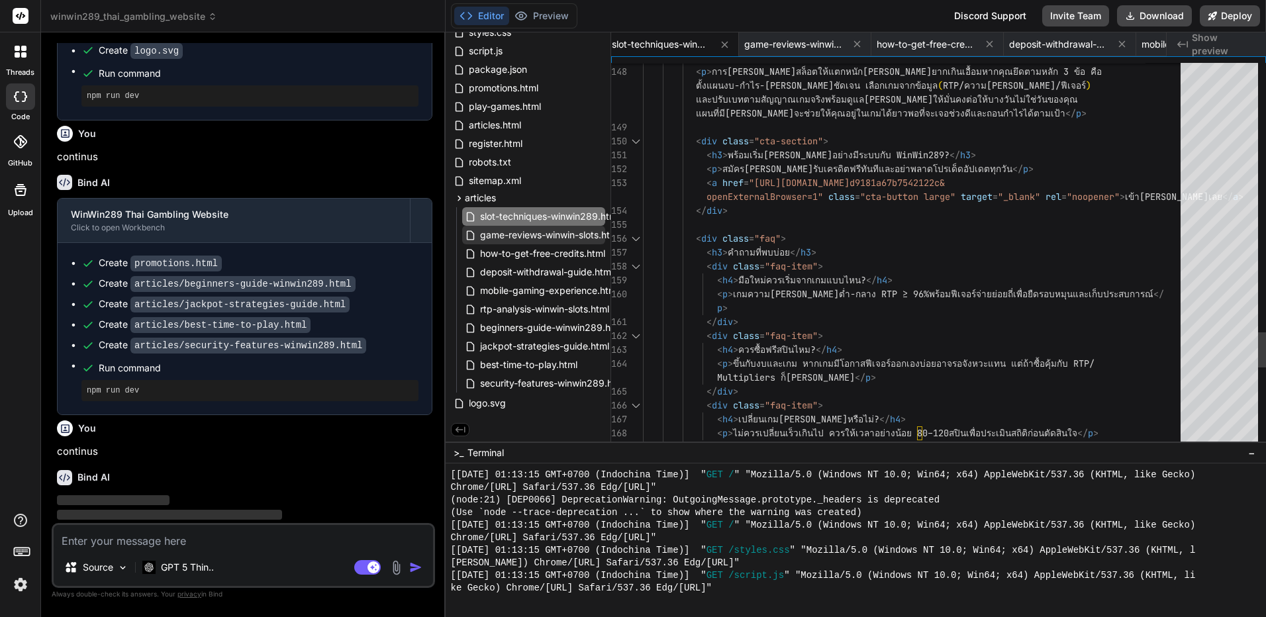
click at [520, 227] on span "game-reviews-winwin-slots.html" at bounding box center [550, 235] width 142 height 16
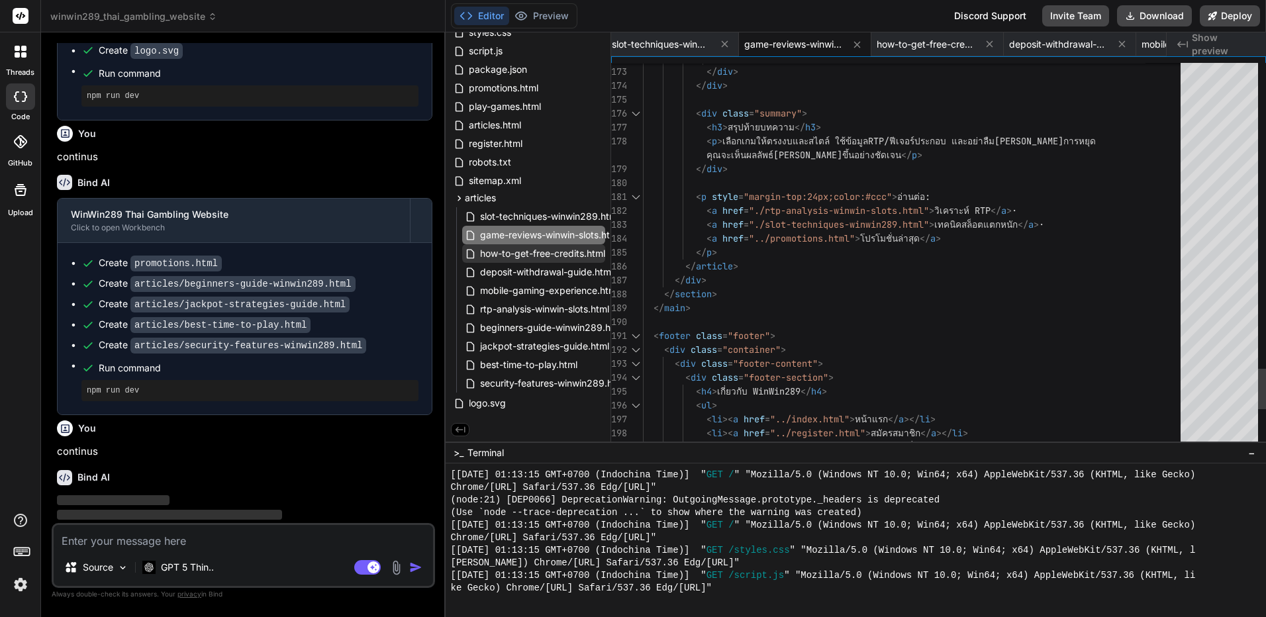
click at [520, 252] on span "how-to-get-free-credits.html" at bounding box center [543, 254] width 128 height 16
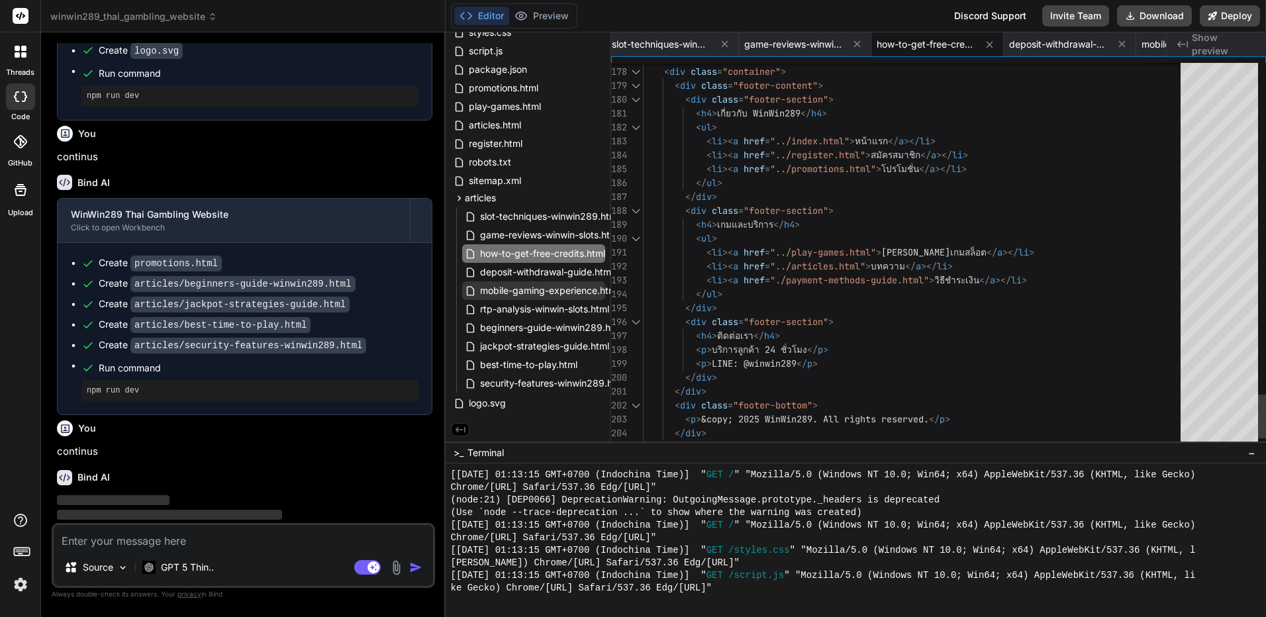
click at [520, 283] on span "mobile-gaming-experience.html" at bounding box center [549, 291] width 141 height 16
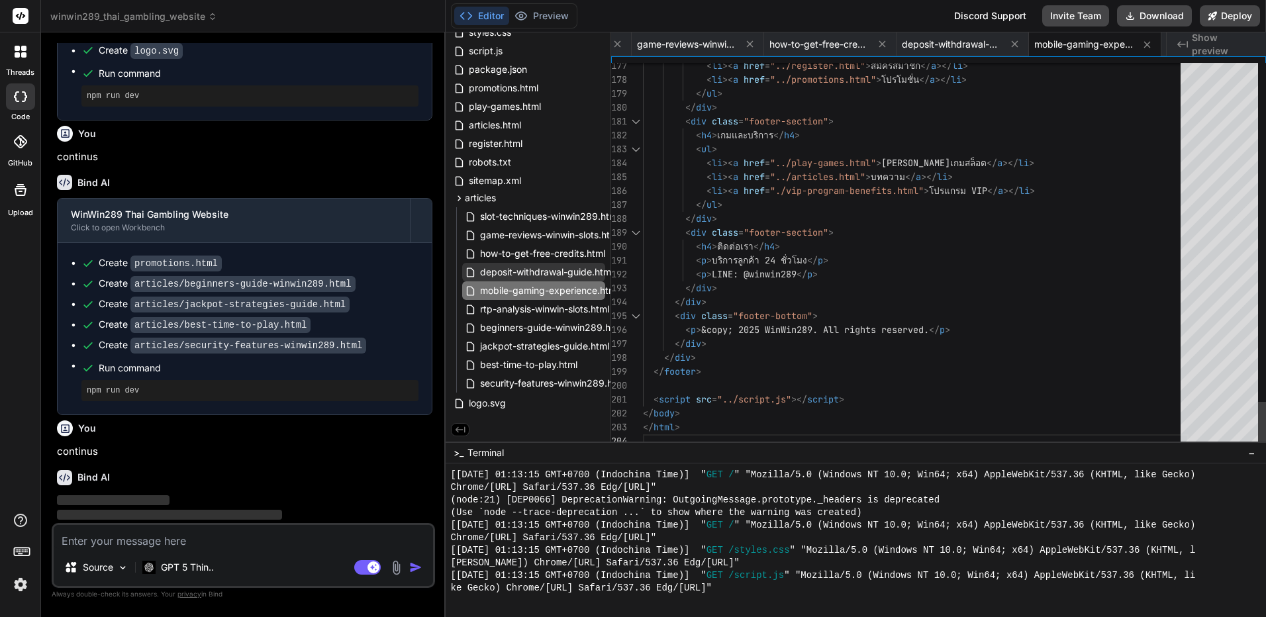
click at [524, 276] on span "deposit-withdrawal-guide.html" at bounding box center [547, 272] width 136 height 16
click at [518, 283] on span "mobile-gaming-experience.html" at bounding box center [549, 291] width 141 height 16
click at [518, 300] on div "rtp-analysis-winwin-slots.html" at bounding box center [533, 309] width 143 height 19
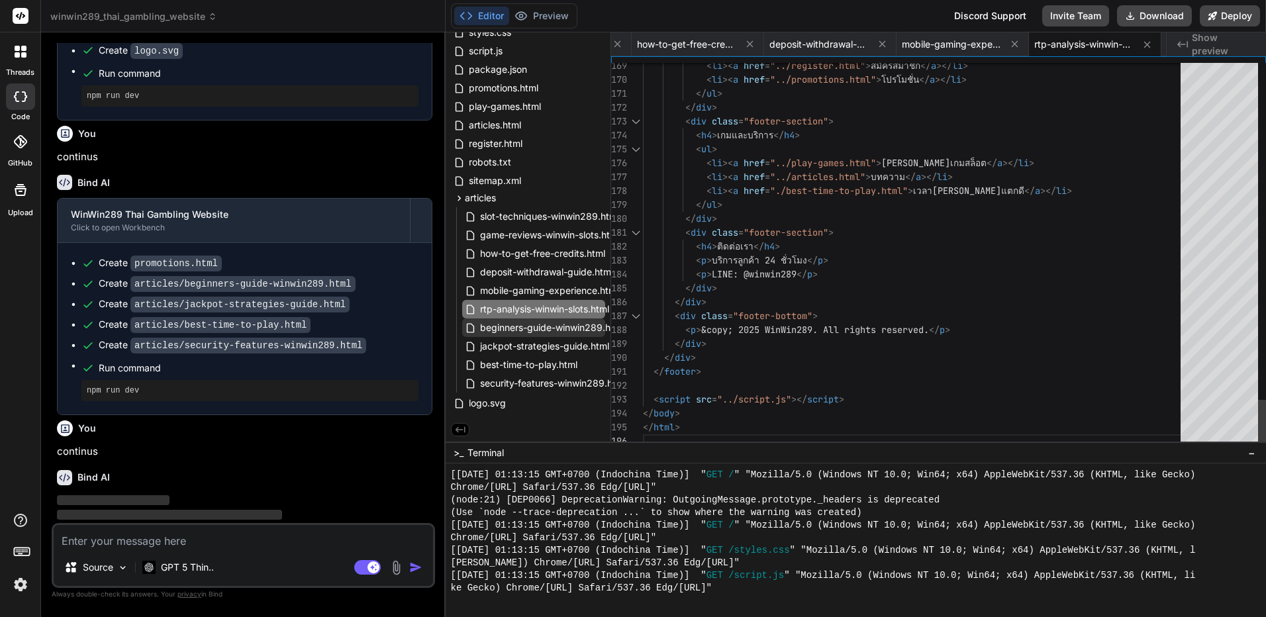
click at [517, 324] on span "beginners-guide-winwin289.html" at bounding box center [552, 328] width 146 height 16
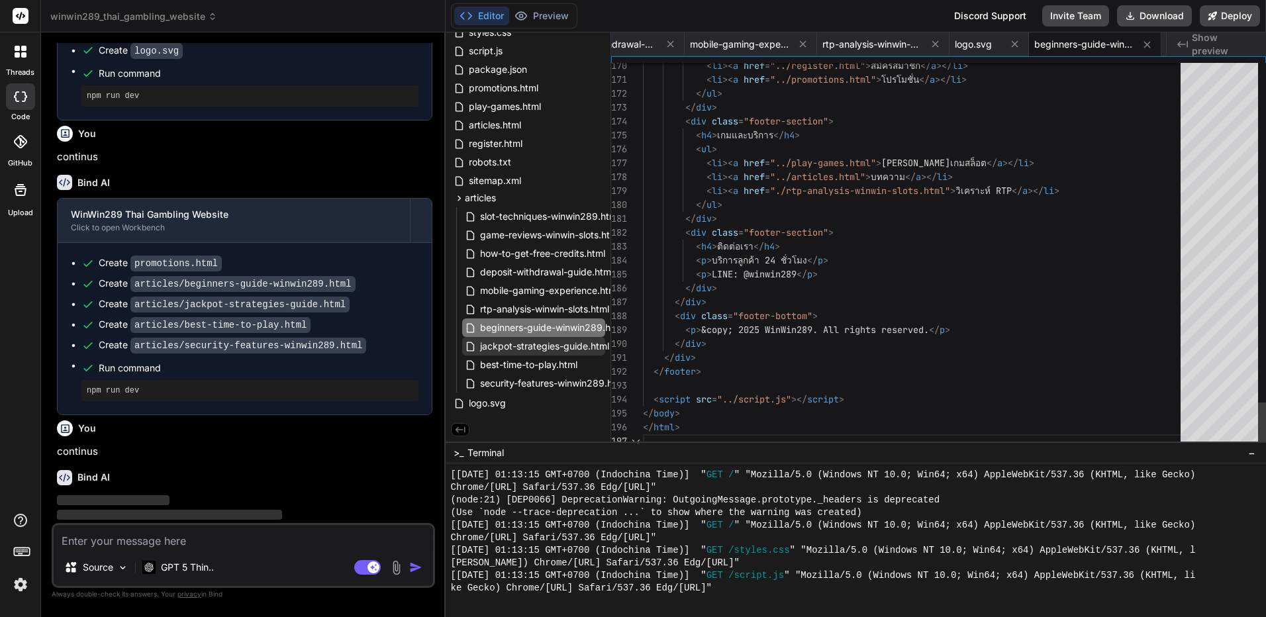
click at [514, 338] on span "jackpot-strategies-guide.html" at bounding box center [545, 346] width 132 height 16
click at [511, 350] on span "jackpot-strategies-guide.html" at bounding box center [545, 346] width 132 height 16
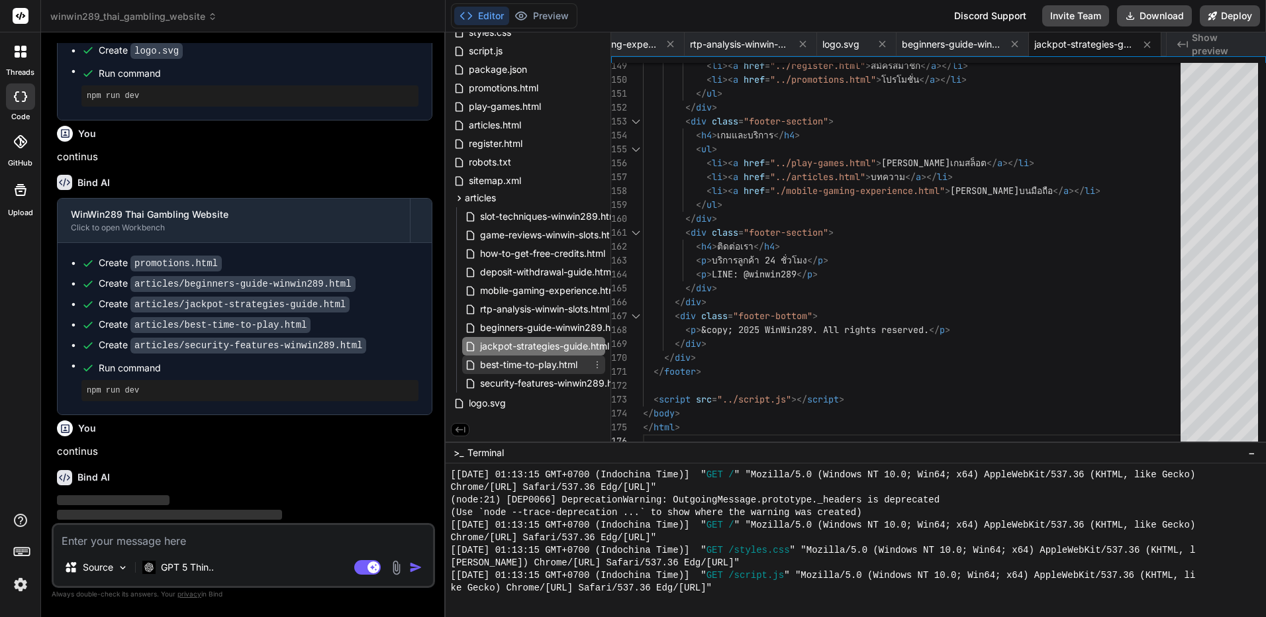
click at [506, 362] on span "best-time-to-play.html" at bounding box center [529, 365] width 100 height 16
type textarea "<script src="../script.js"></script> </body> </html>"
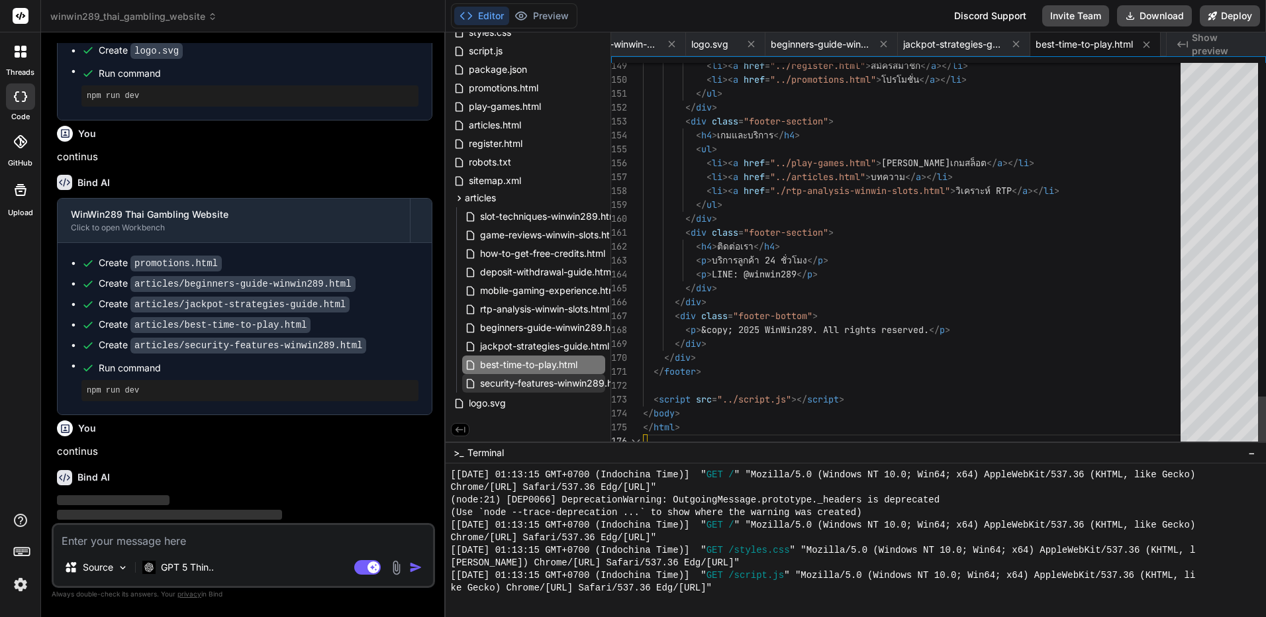
click at [505, 381] on span "security-features-winwin289.html" at bounding box center [553, 383] width 148 height 16
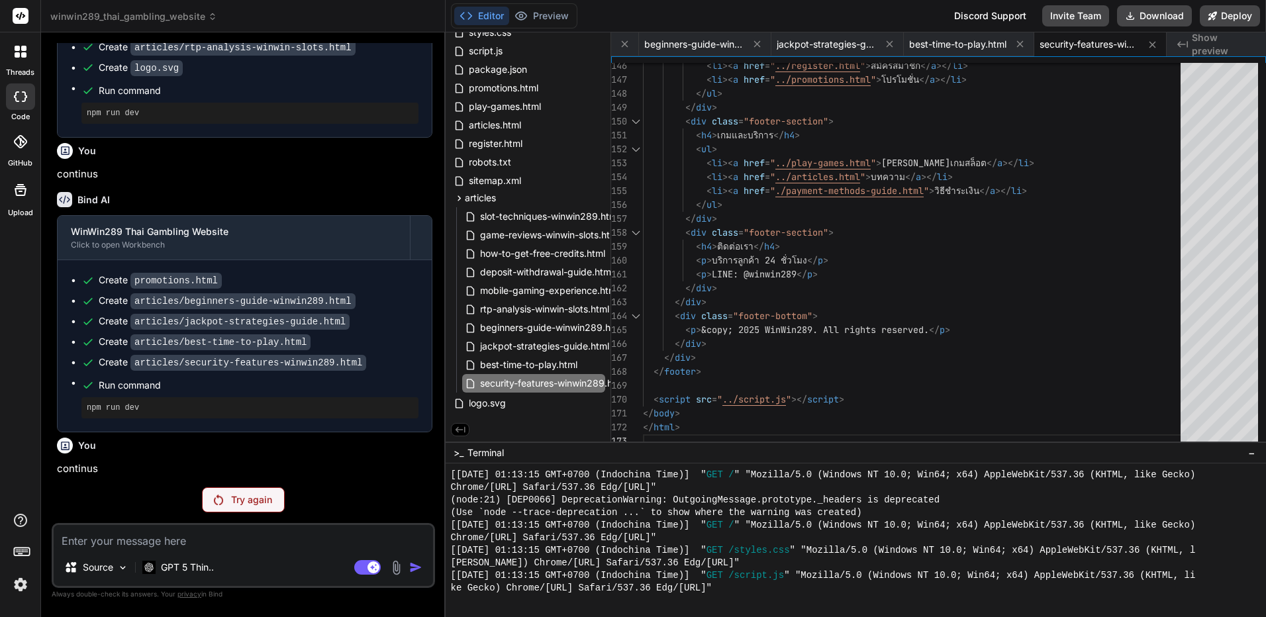
scroll to position [4388, 0]
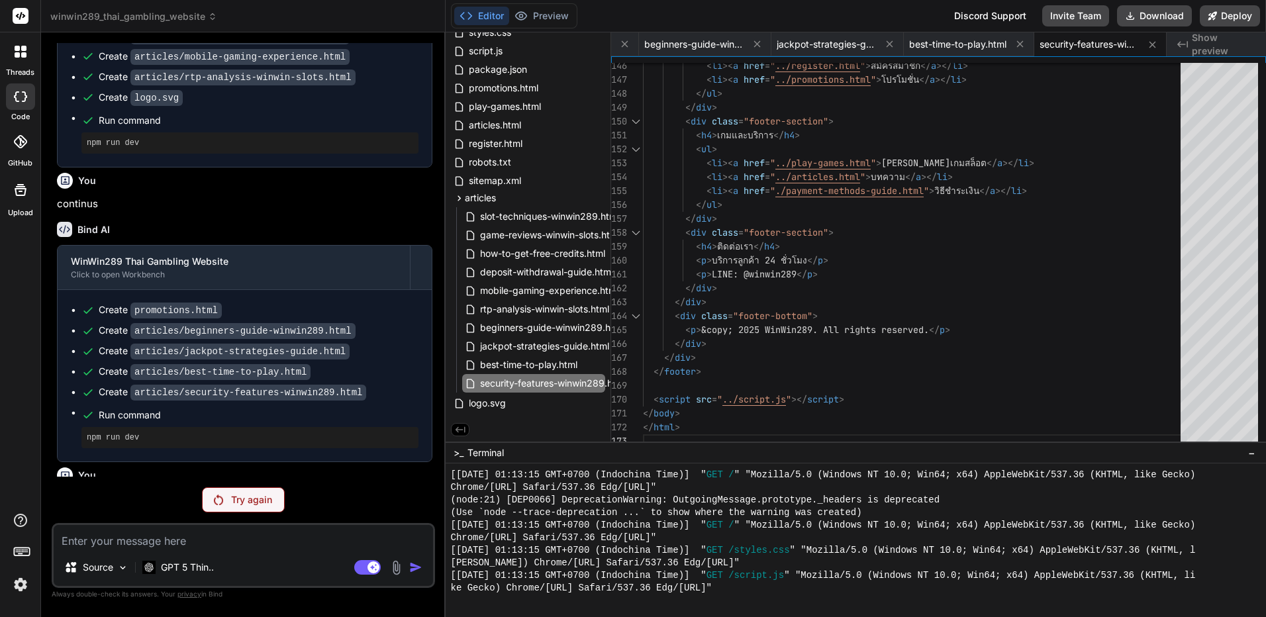
click at [241, 507] on div "Try again" at bounding box center [243, 499] width 83 height 25
click at [258, 491] on div "Try again" at bounding box center [243, 499] width 83 height 25
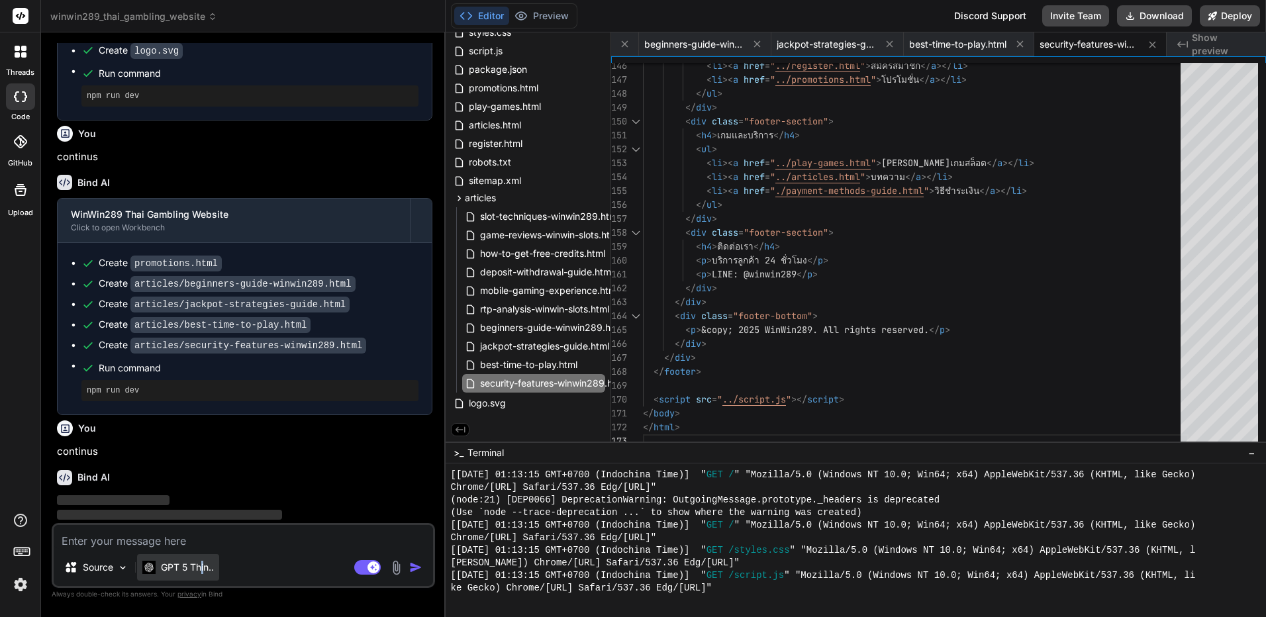
click at [203, 560] on div "GPT 5 Thin.." at bounding box center [178, 567] width 82 height 26
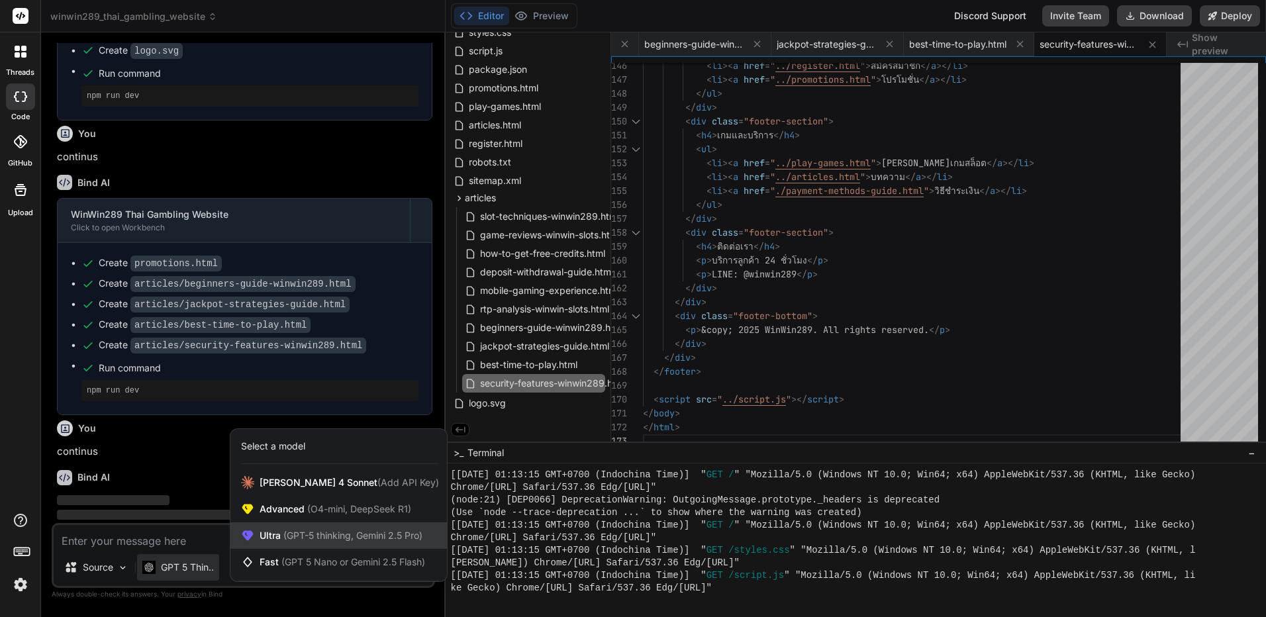
drag, startPoint x: 203, startPoint y: 560, endPoint x: 342, endPoint y: 540, distance: 139.8
click at [342, 540] on span "(GPT-5 thinking, Gemini 2.5 Pro)" at bounding box center [352, 535] width 142 height 11
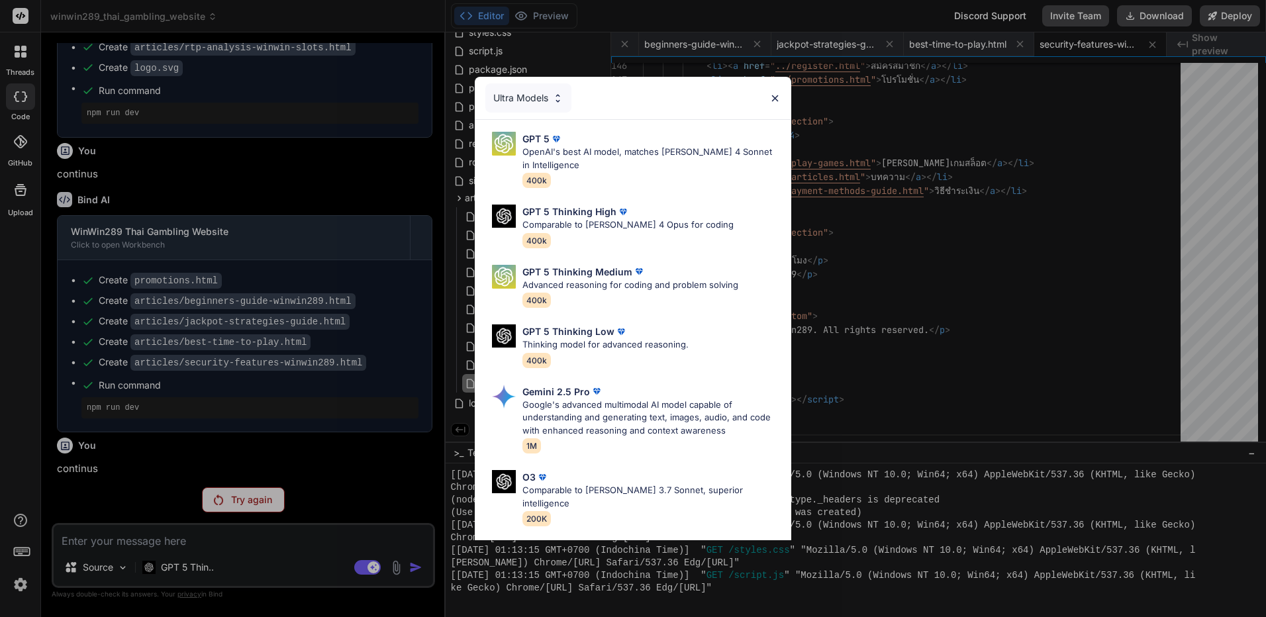
scroll to position [4388, 0]
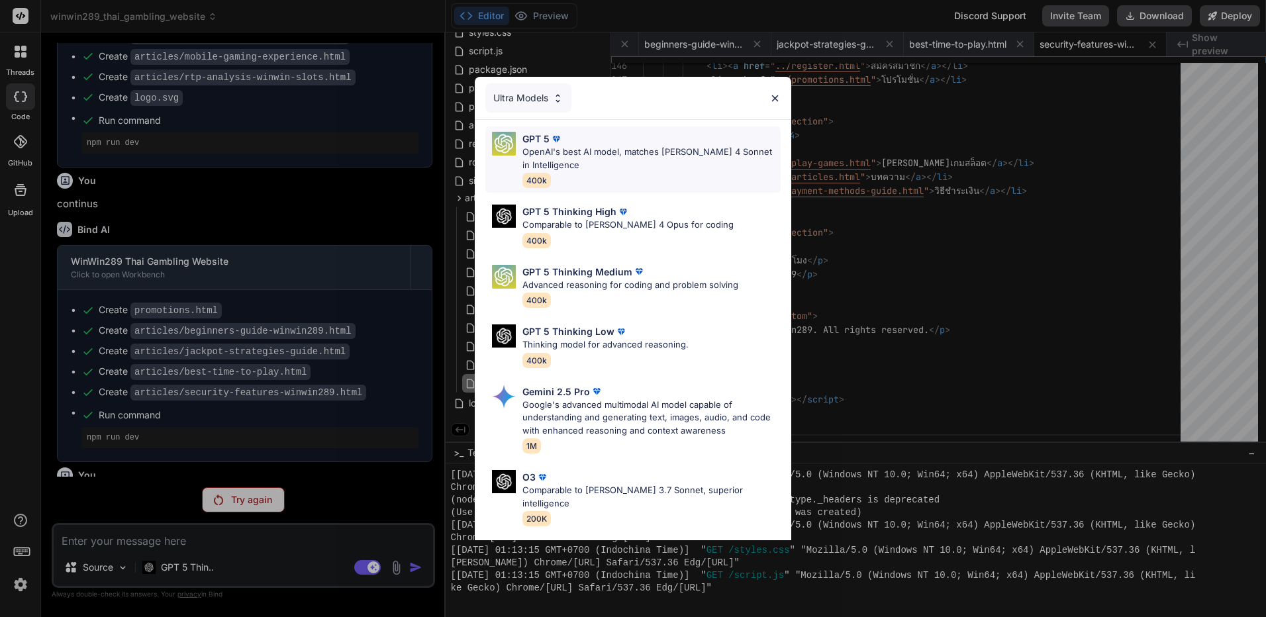
click at [607, 157] on p "OpenAI's best AI model, matches Claude 4 Sonnet in Intelligence" at bounding box center [651, 159] width 258 height 26
type textarea "x"
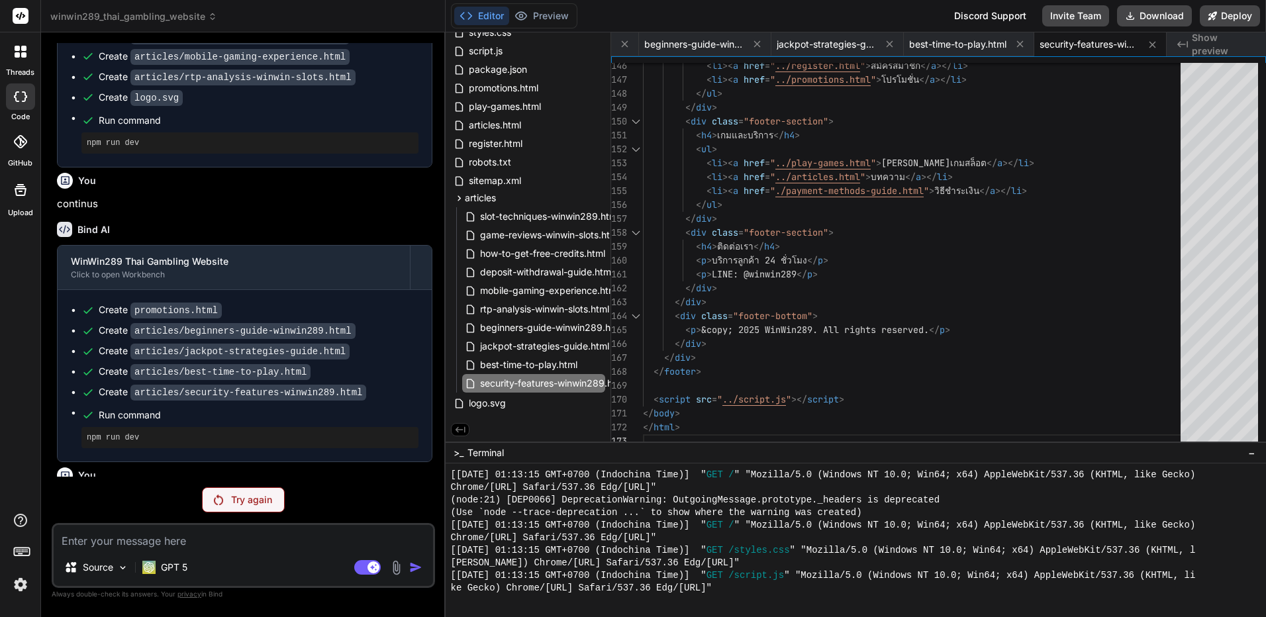
click at [90, 491] on p "continus" at bounding box center [244, 498] width 375 height 15
copy p "continus"
click at [232, 526] on textarea at bounding box center [243, 537] width 379 height 24
paste textarea "continus"
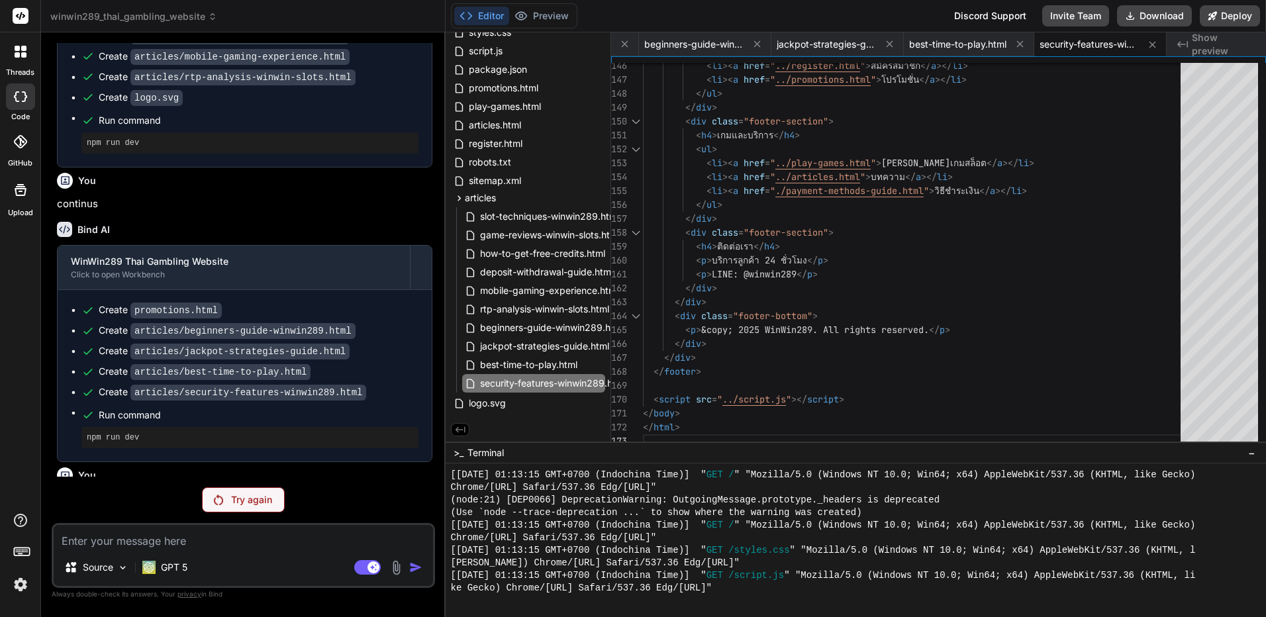
type textarea "continus"
type textarea "x"
type textarea "continus"
click at [242, 489] on div "Try again" at bounding box center [243, 499] width 83 height 25
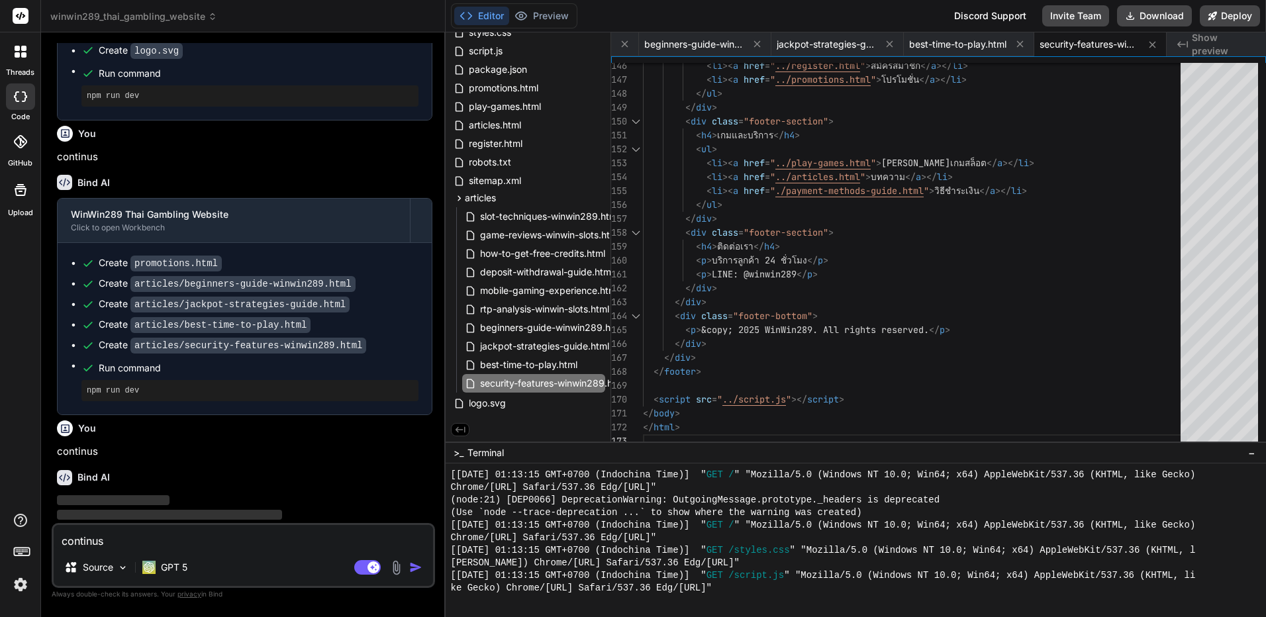
type textarea "x"
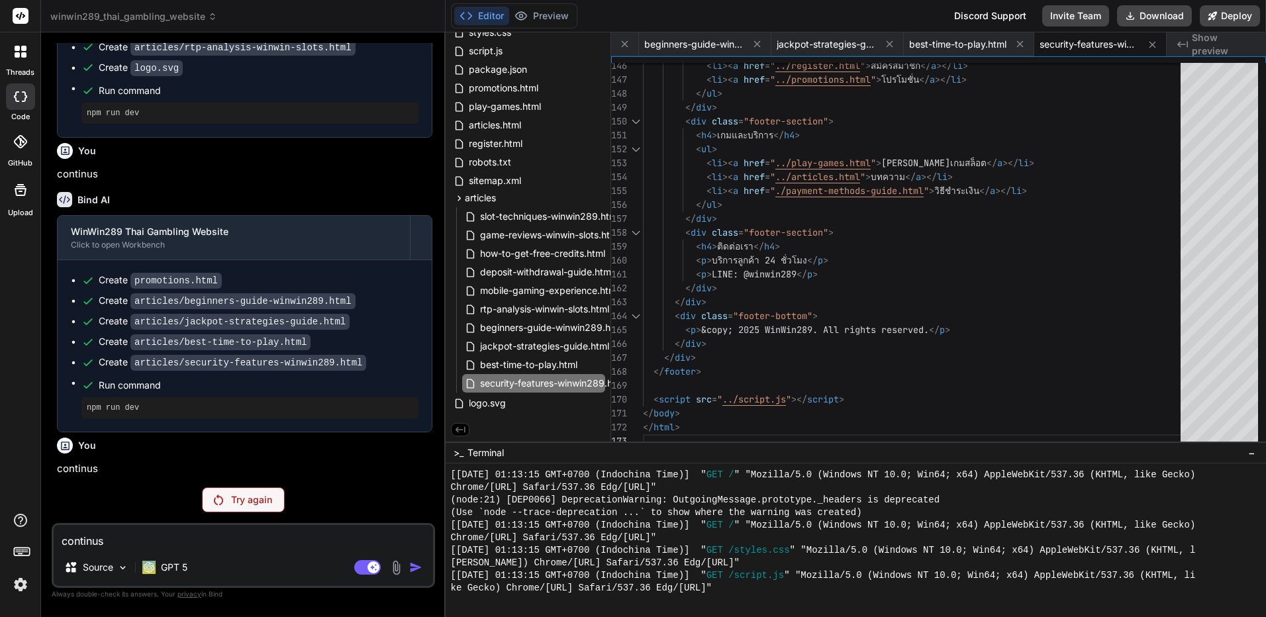
scroll to position [4388, 0]
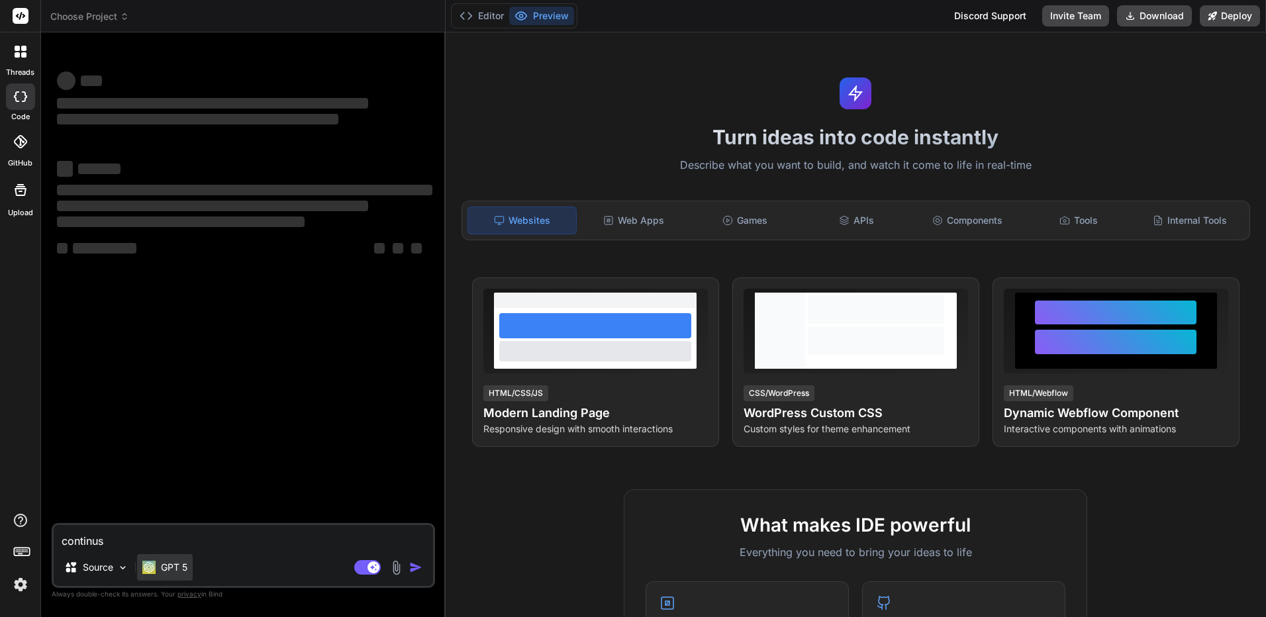
click at [162, 569] on p "GPT 5" at bounding box center [174, 567] width 26 height 13
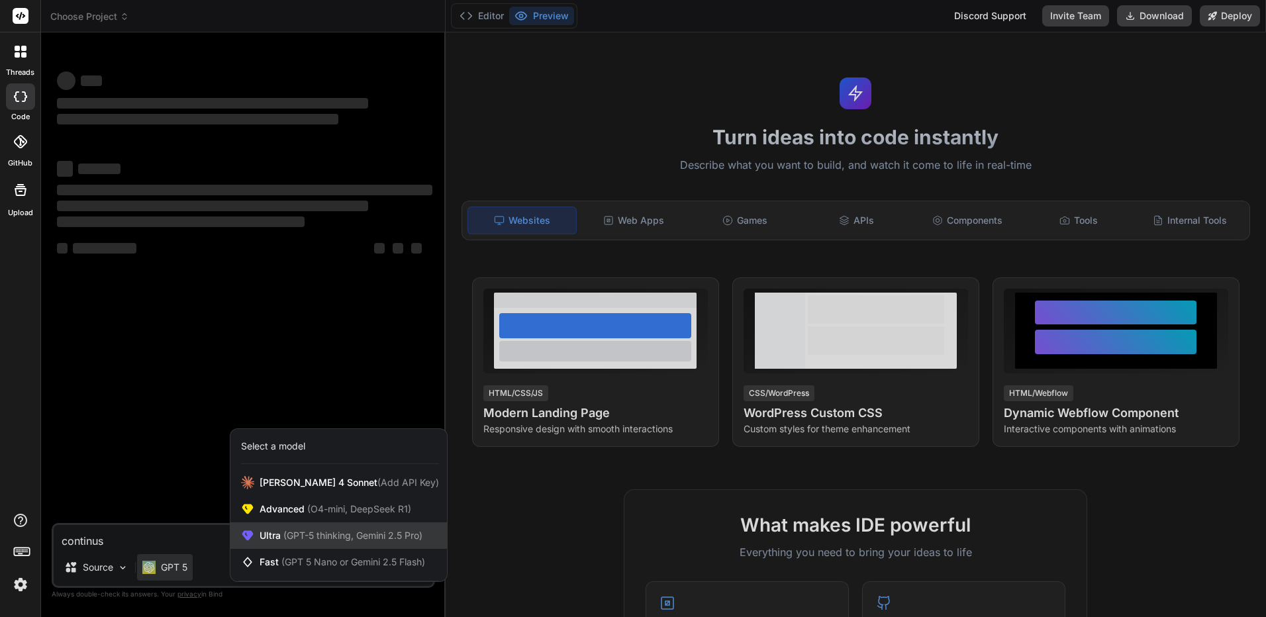
click at [285, 530] on span "(GPT-5 thinking, Gemini 2.5 Pro)" at bounding box center [352, 535] width 142 height 11
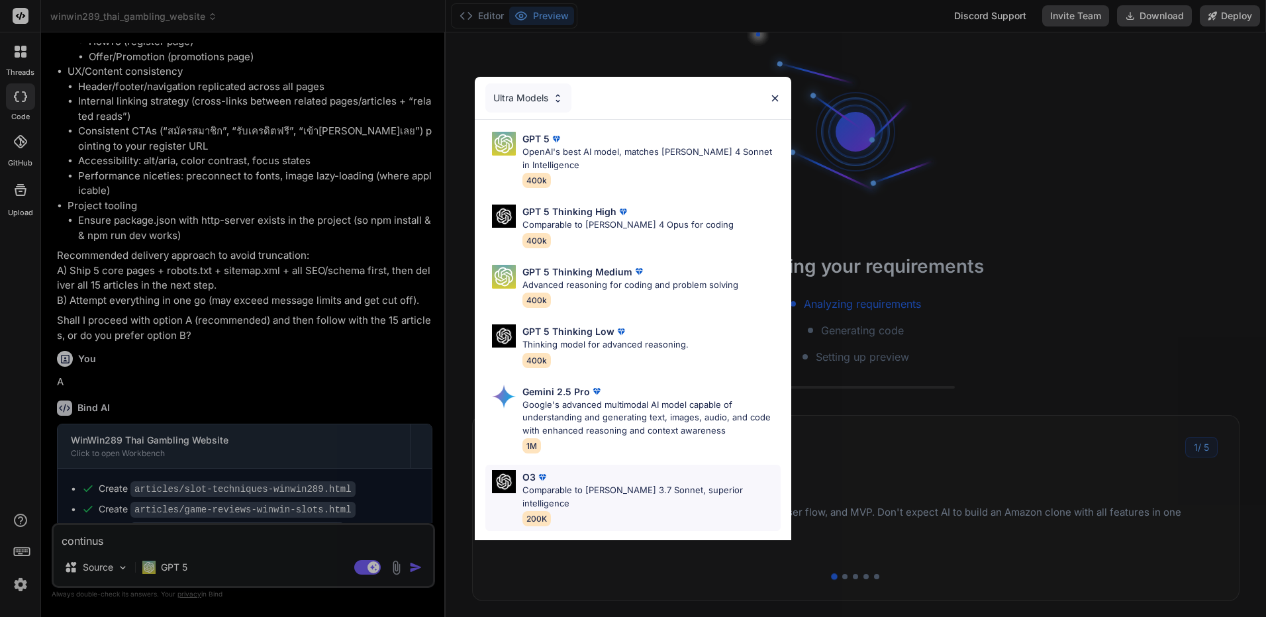
scroll to position [108, 0]
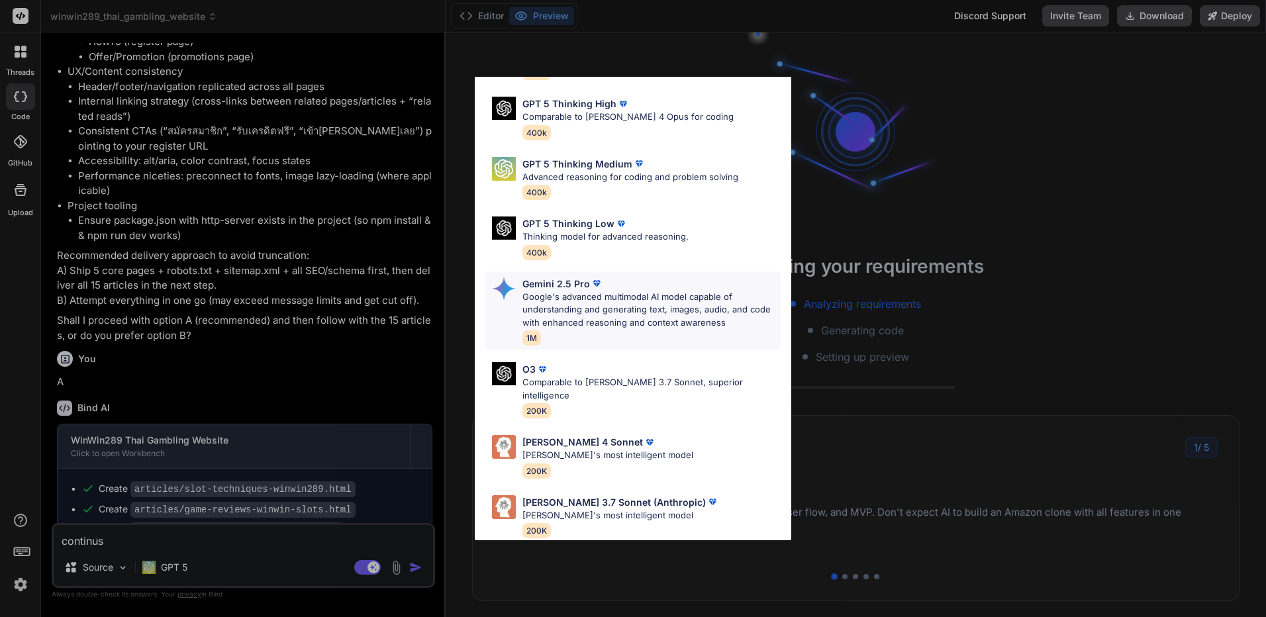
click at [649, 307] on p "Google's advanced multimodal AI model capable of understanding and generating t…" at bounding box center [651, 310] width 258 height 39
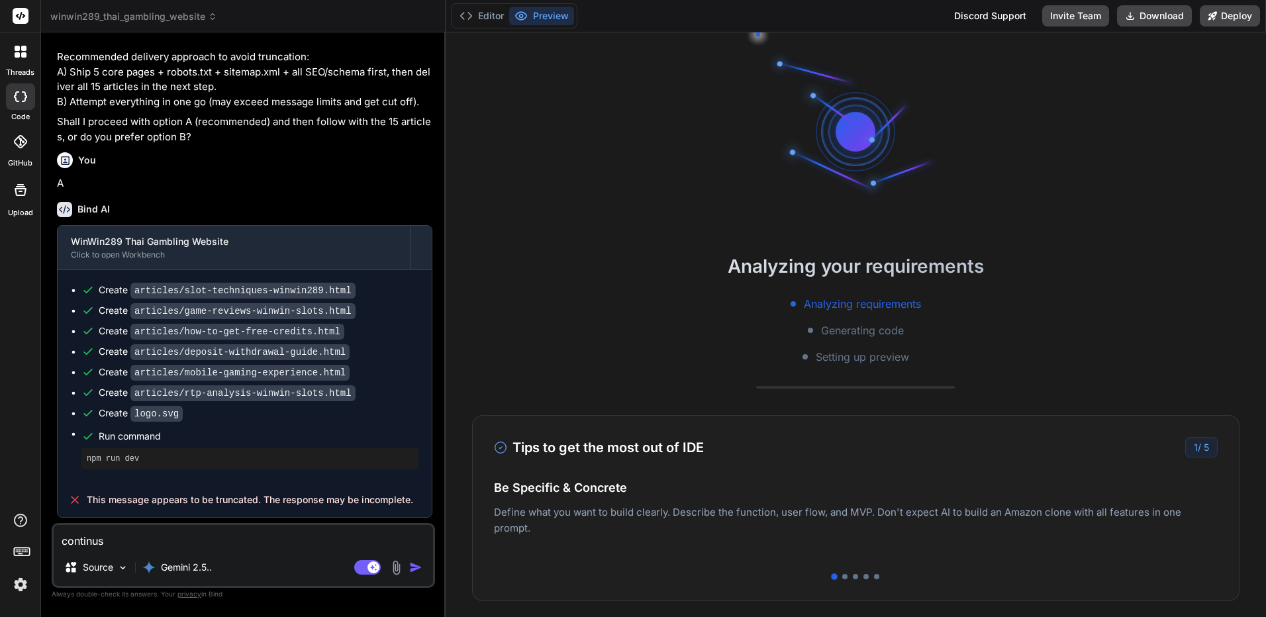
scroll to position [1399, 0]
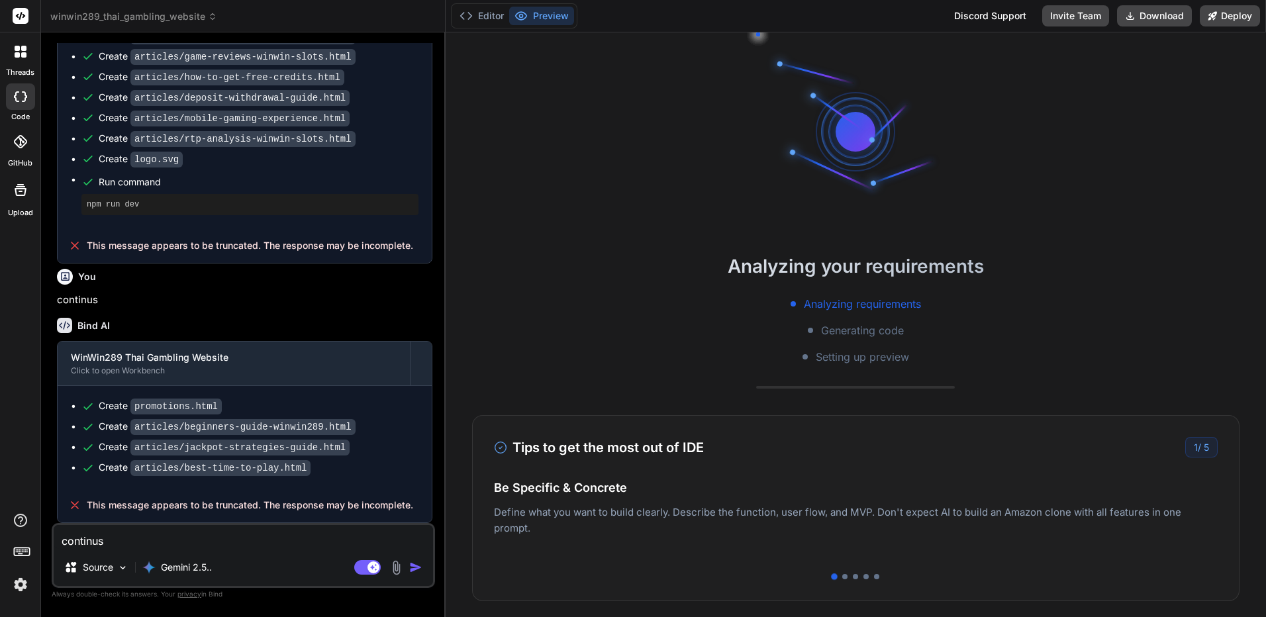
click at [420, 566] on img "button" at bounding box center [415, 567] width 13 height 13
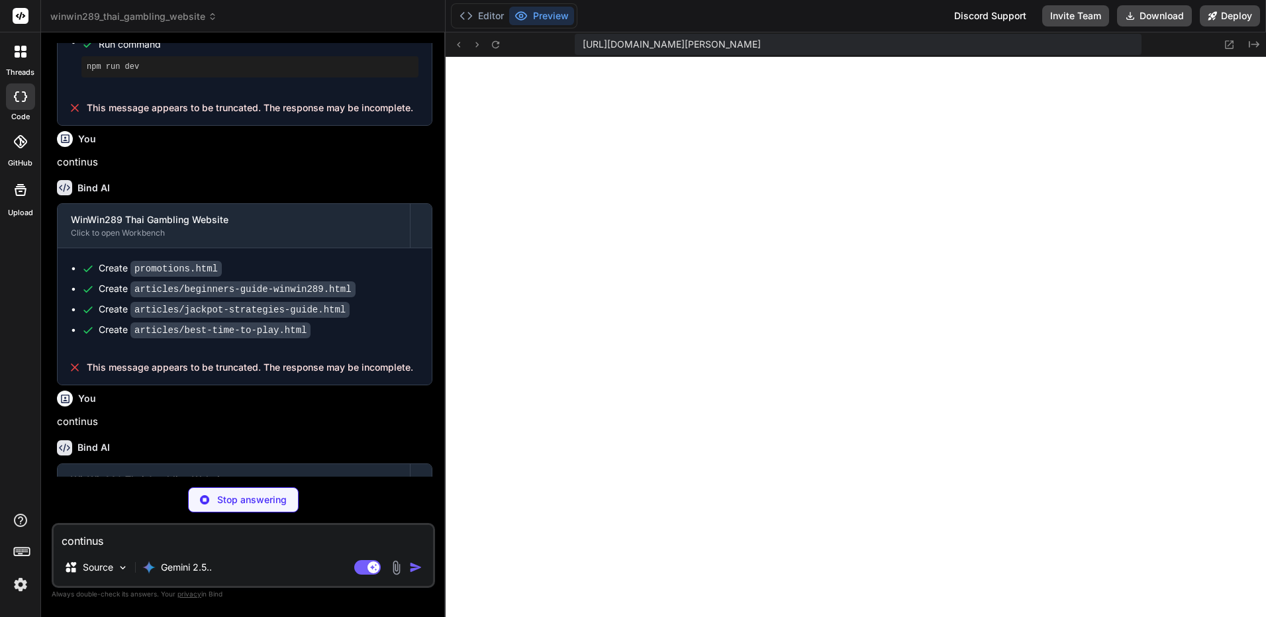
scroll to position [1610, 0]
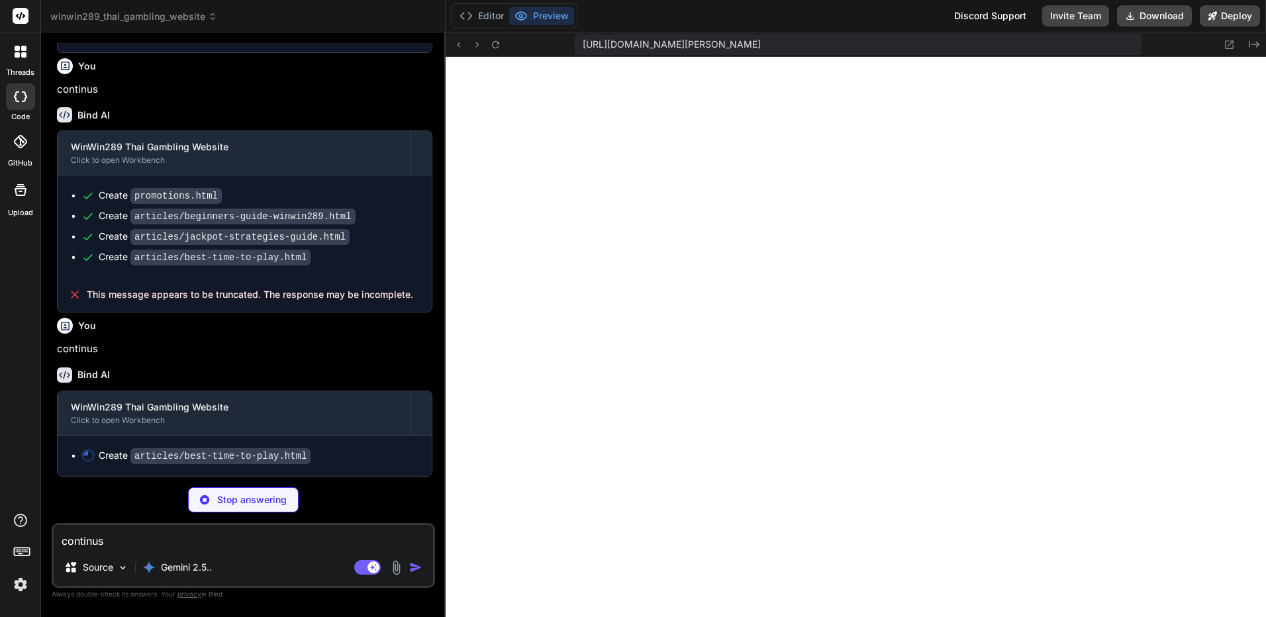
click at [23, 584] on img at bounding box center [20, 584] width 23 height 23
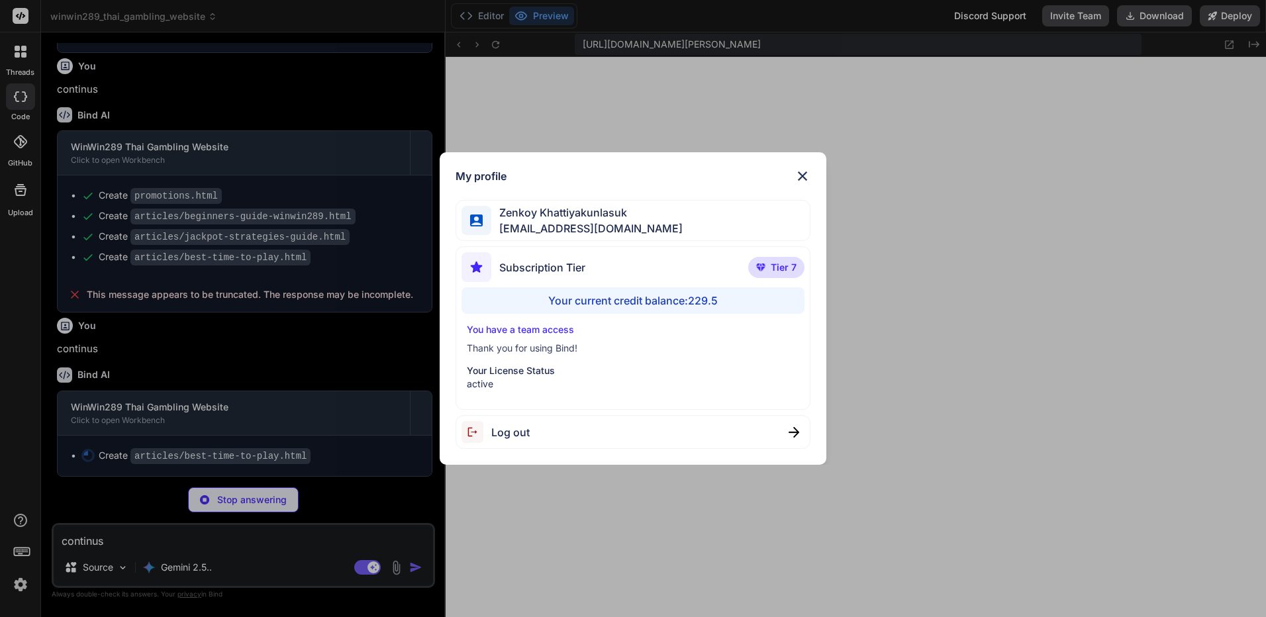
click at [805, 172] on img at bounding box center [803, 176] width 16 height 16
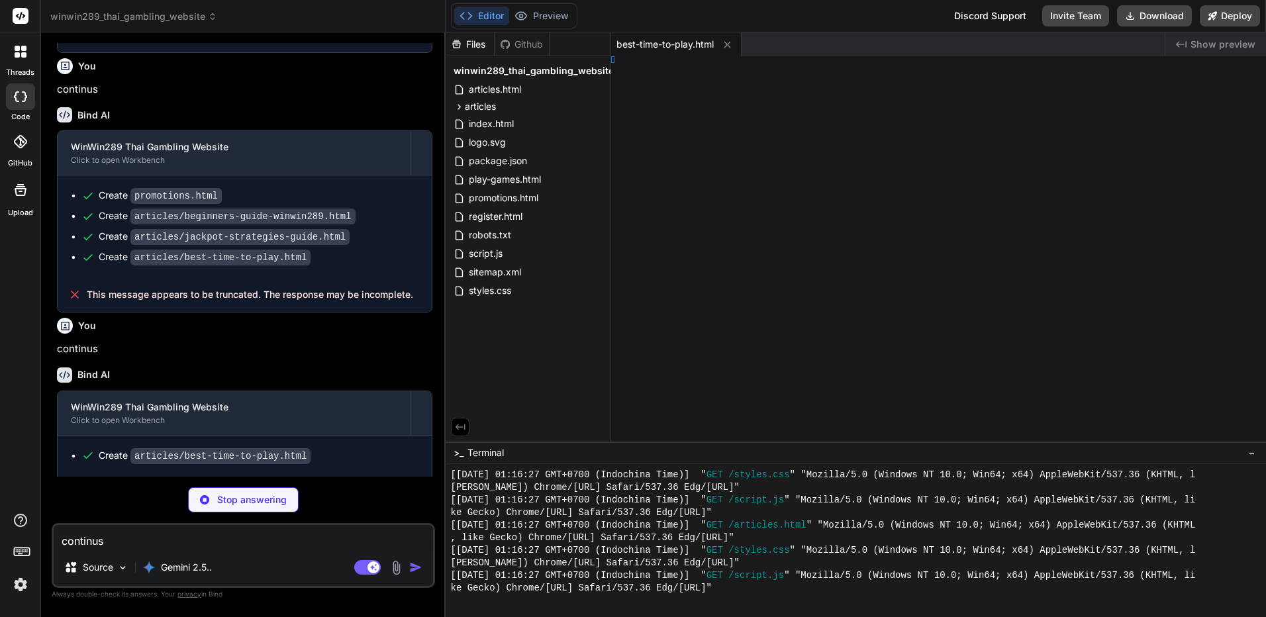
type textarea "x"
type textarea "html>"
type textarea "x"
type textarea "l>"
type textarea "x"
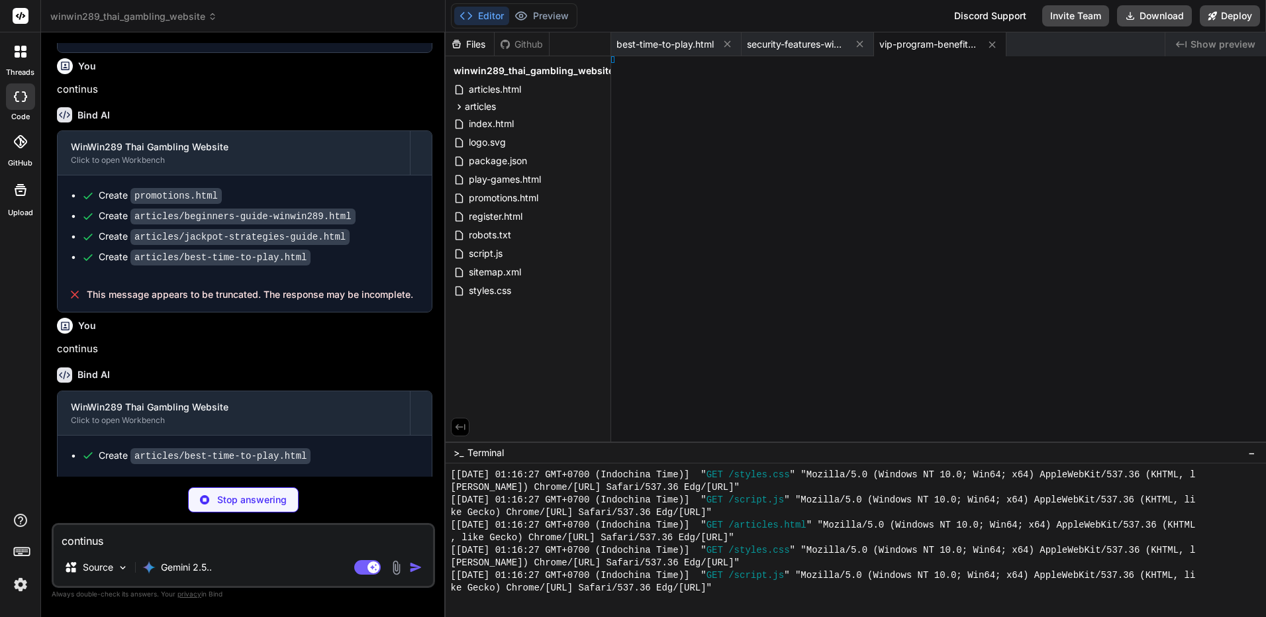
type textarea "</html>"
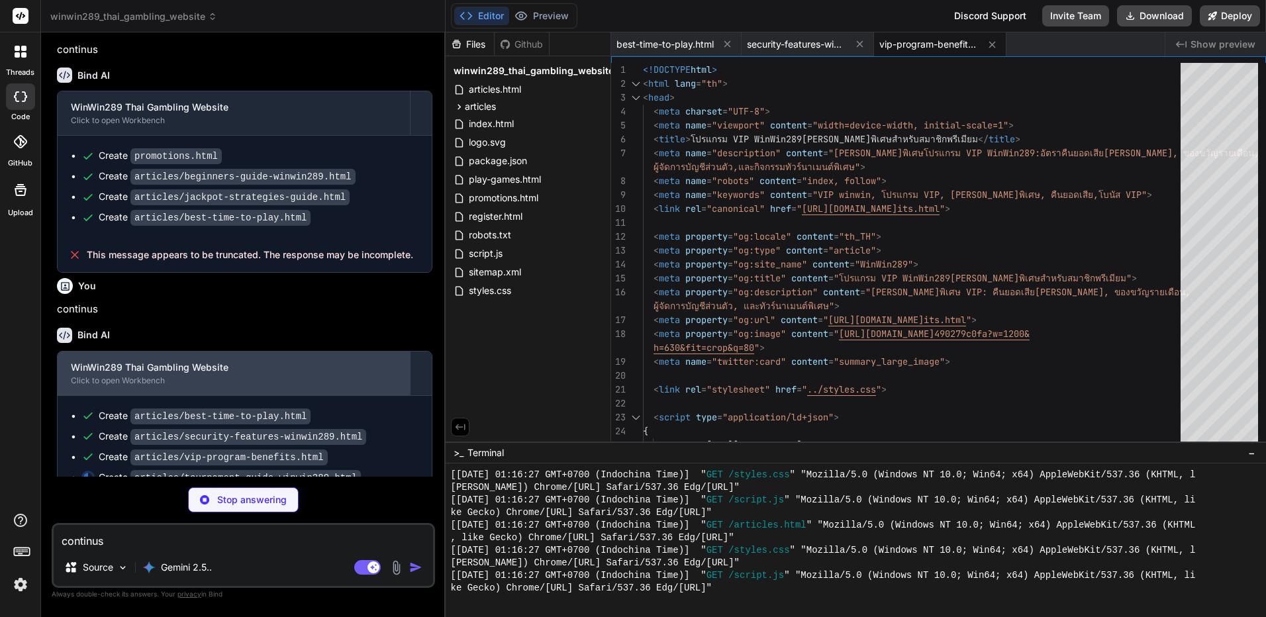
scroll to position [1671, 0]
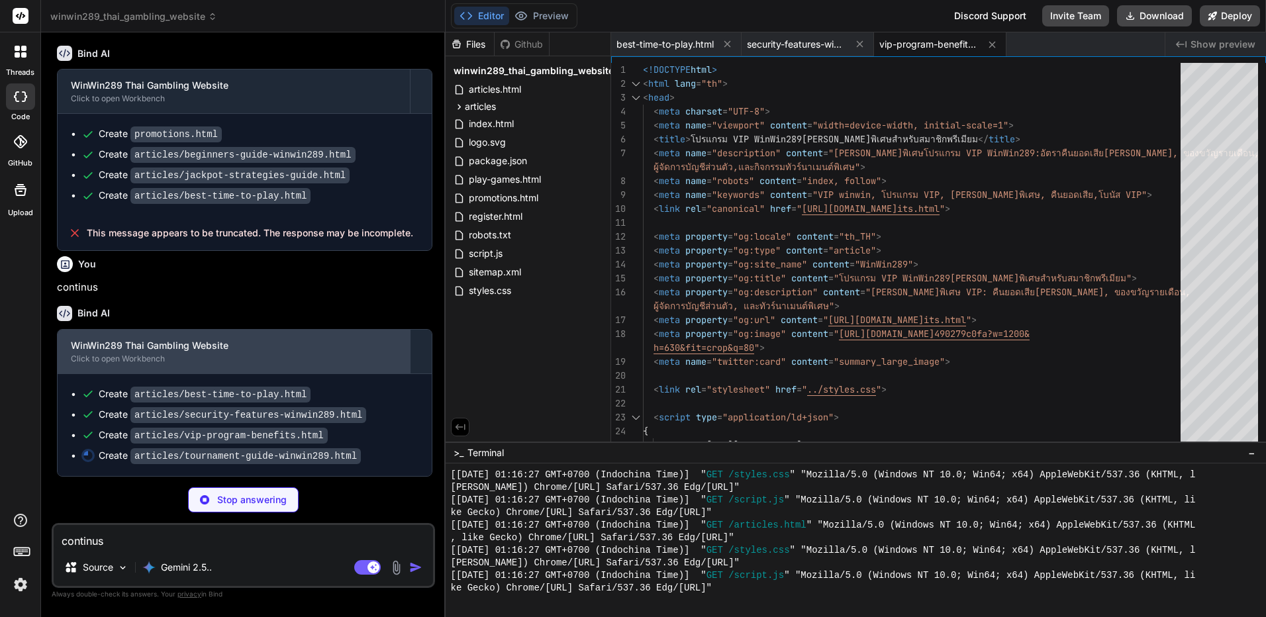
type textarea "x"
type textarea "</div> </div> </footer> <script src="../script.js"></script> </body> </html>"
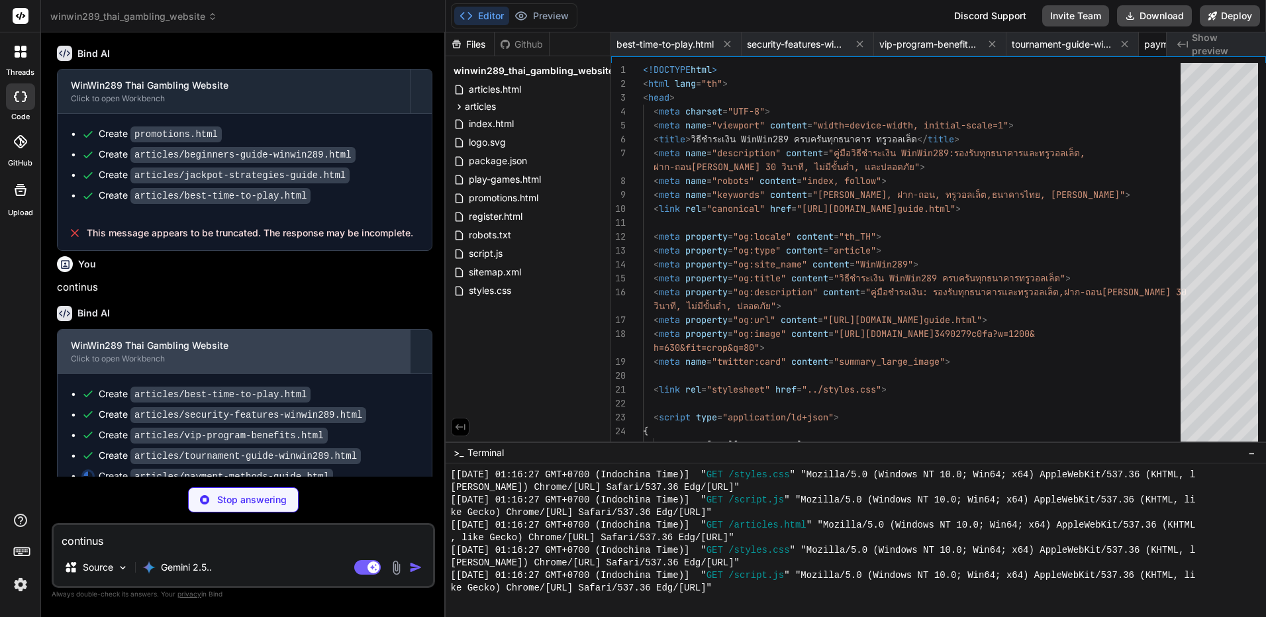
scroll to position [0, 105]
type textarea "x"
type textarea "</div> </footer> <script src="../script.js"></script> </body> </html>"
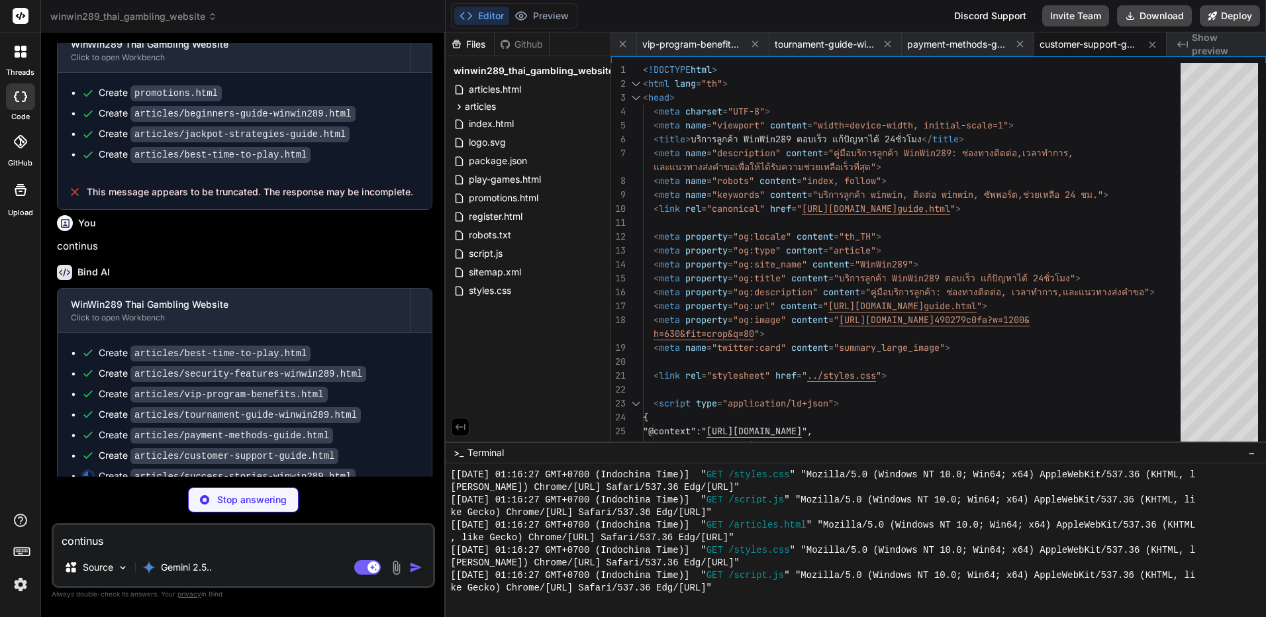
scroll to position [1733, 0]
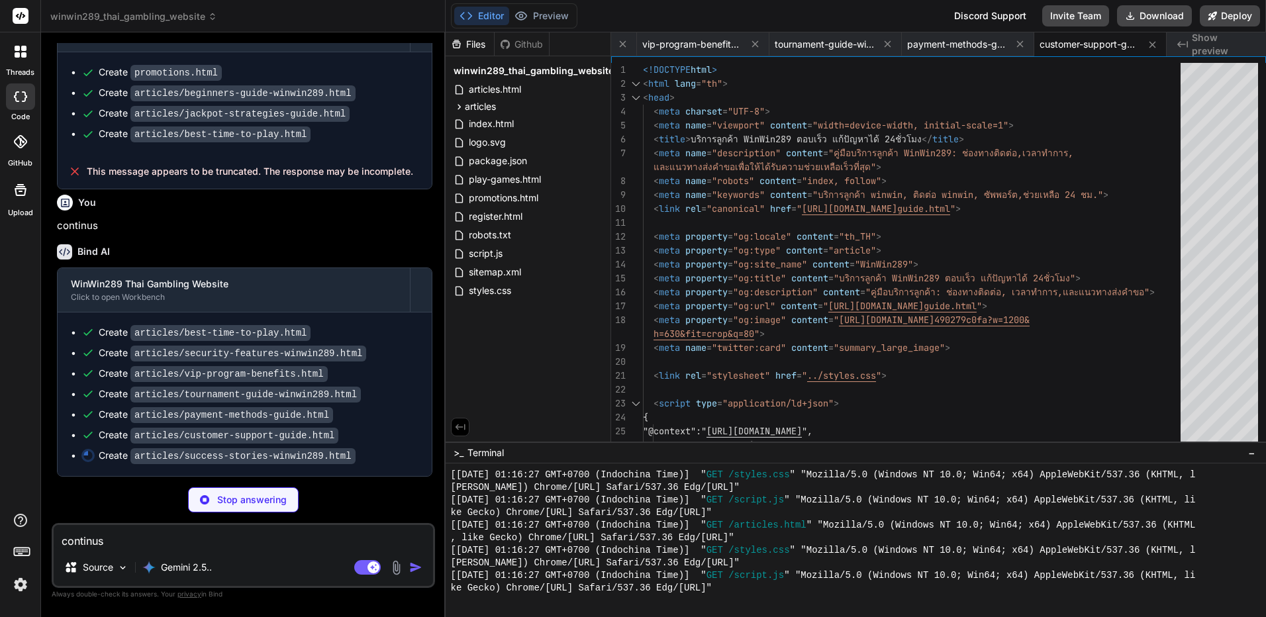
type textarea "x"
type textarea "<div class="footer-bottom"> <p>&copy; 2025 WinWin289. All rights reserved.</p> …"
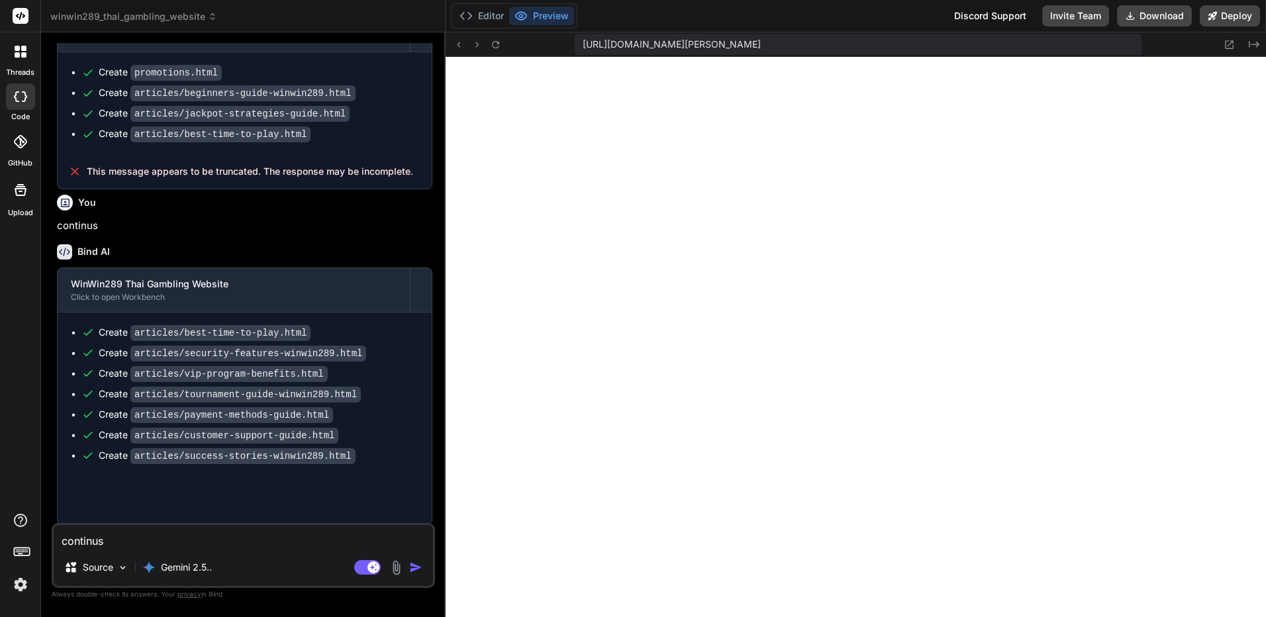
type textarea "x"
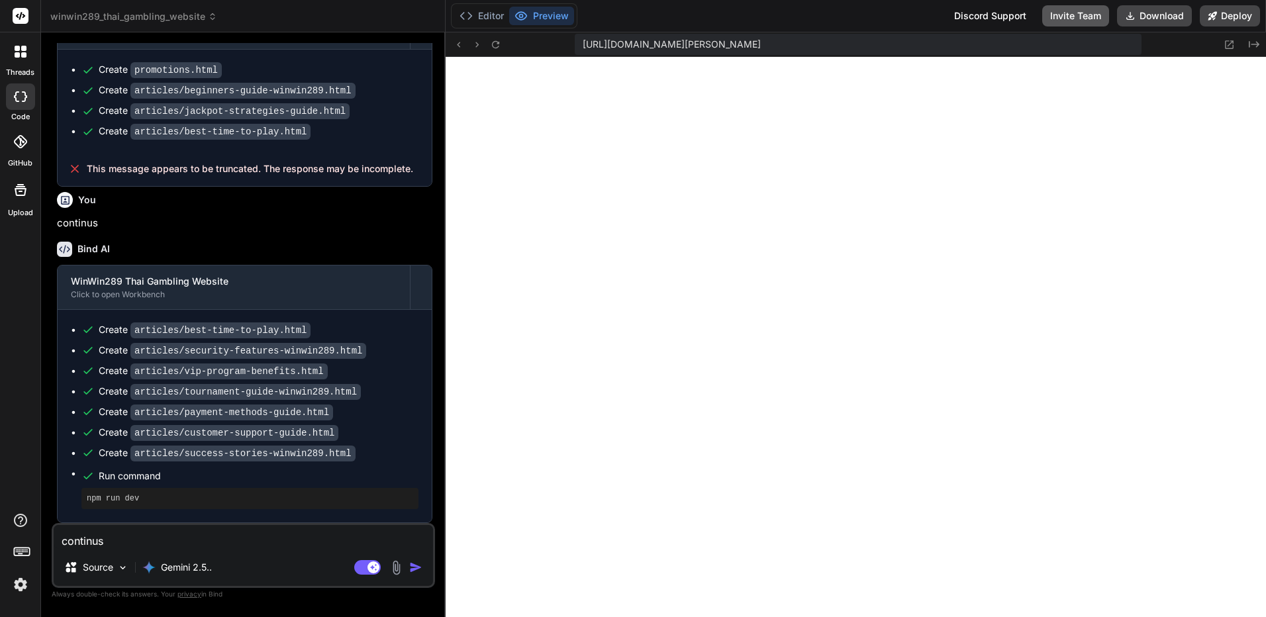
scroll to position [1736, 0]
type textarea "ช"
type textarea "x"
type textarea "ช่"
type textarea "x"
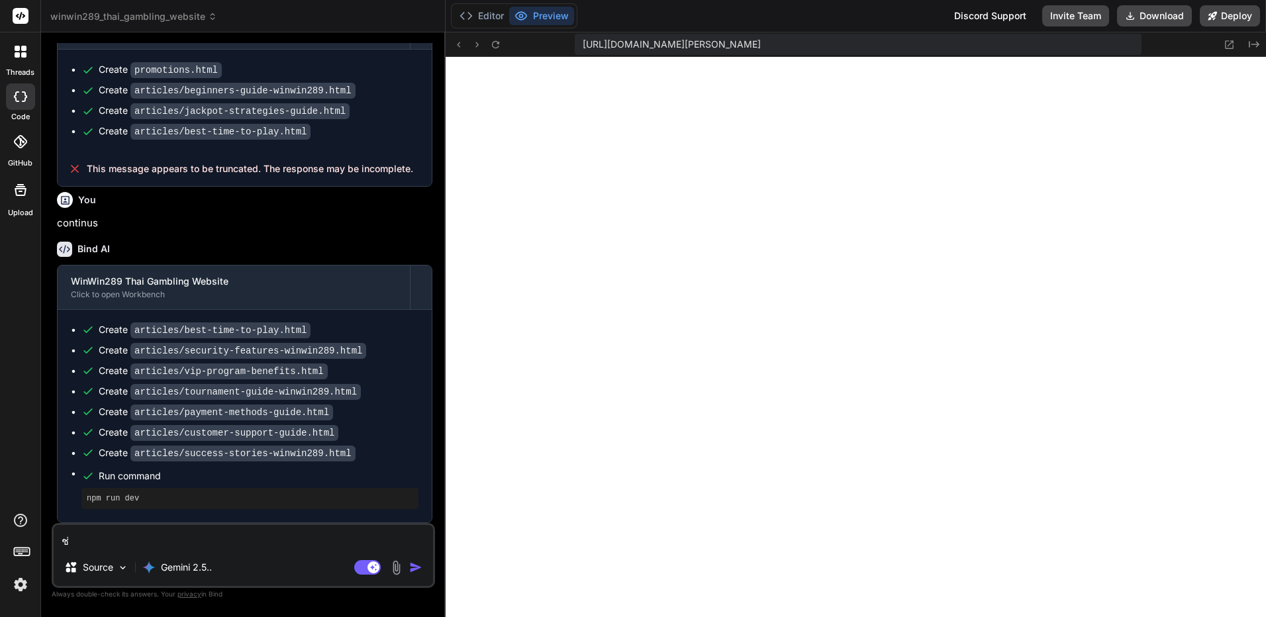
type textarea "ช่ว"
type textarea "x"
type textarea "ช่วย"
type textarea "x"
type textarea "ช่วย้"
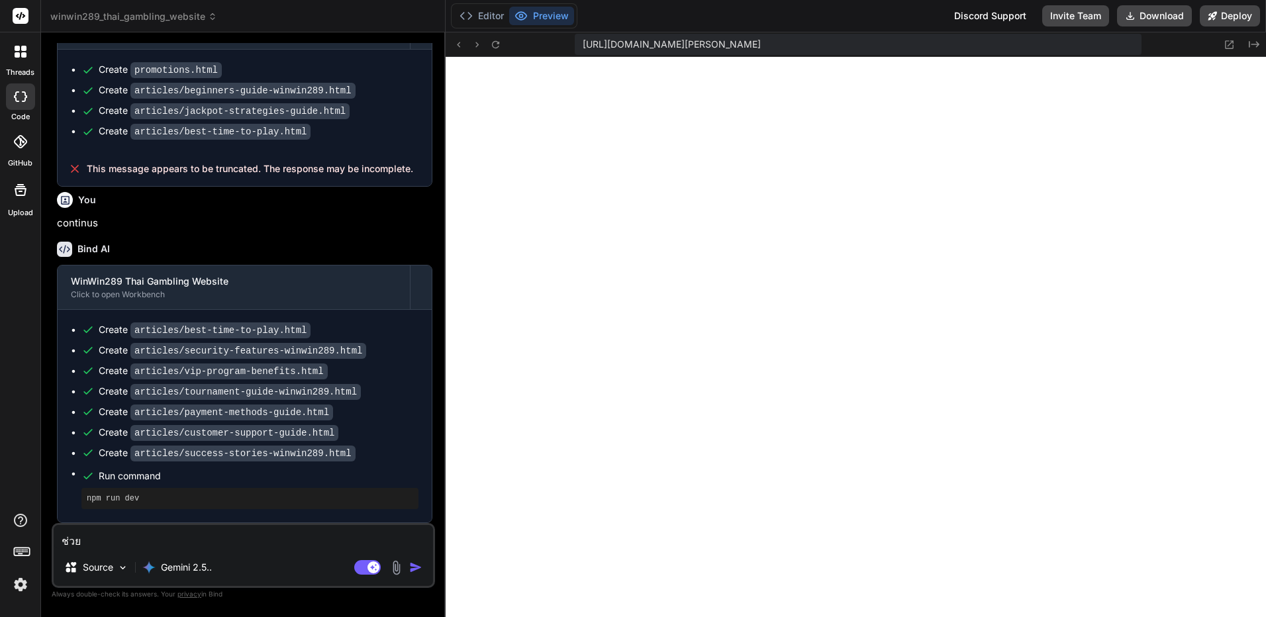
type textarea "x"
type textarea "ช่วย้ะ"
type textarea "x"
type textarea "ช่วย้"
type textarea "x"
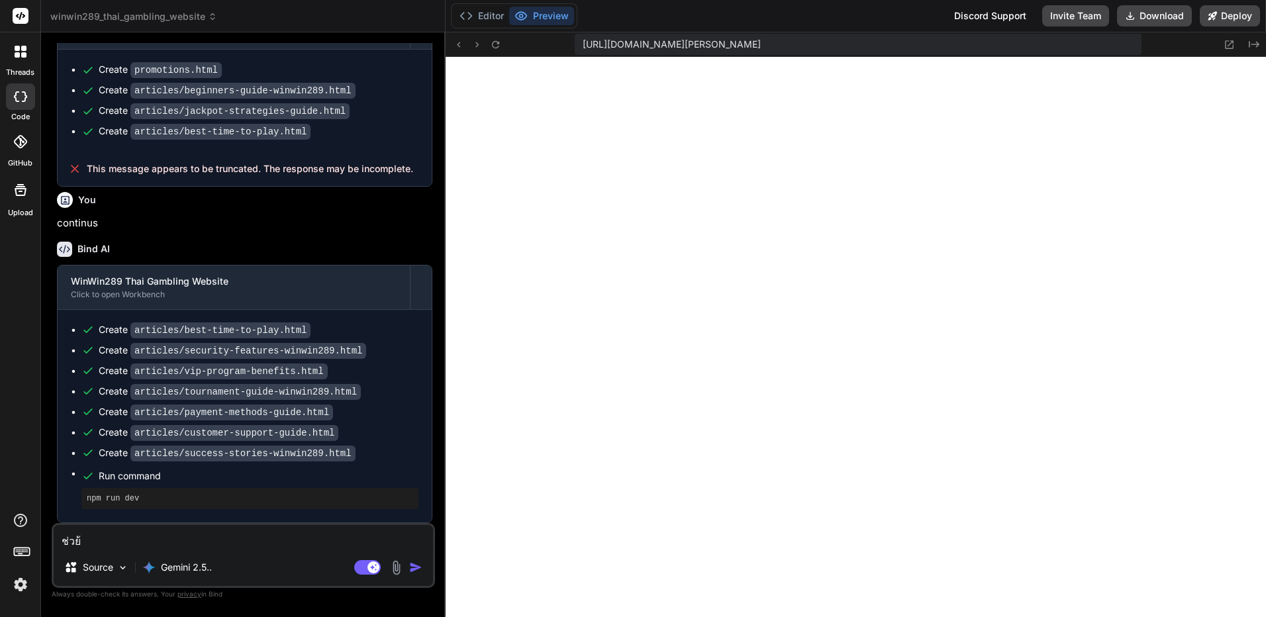
type textarea "ช่วย"
type textarea "x"
type textarea "ช่วยเ"
type textarea "x"
type textarea "ช่วยเพ"
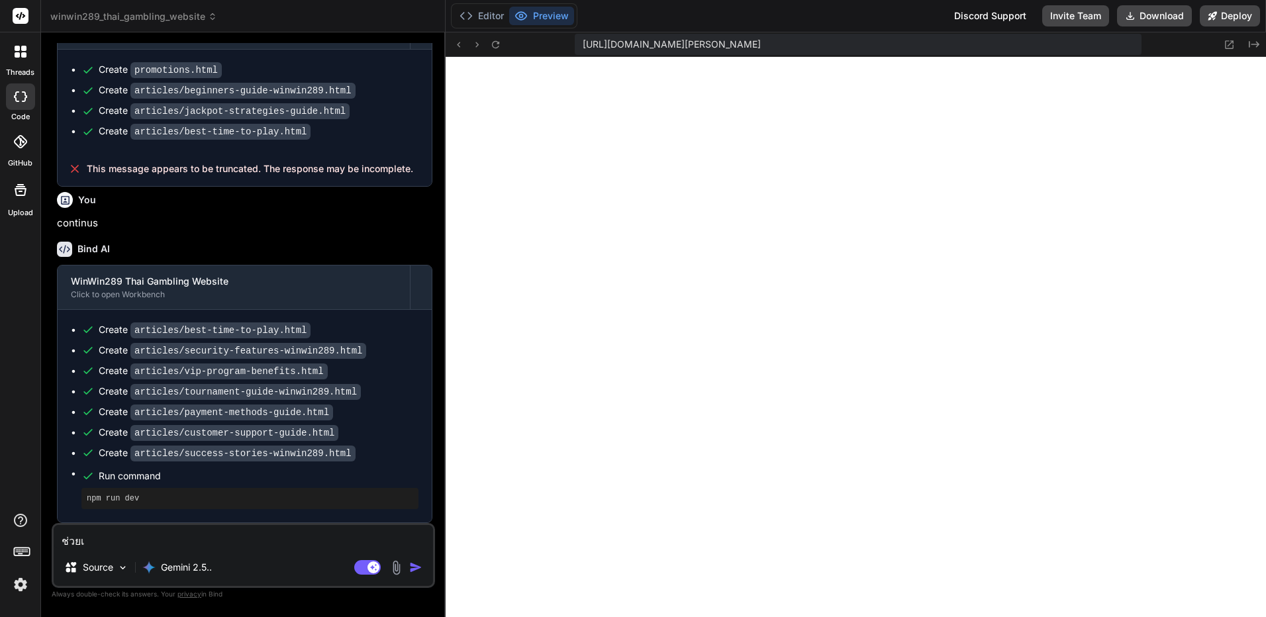
type textarea "x"
type textarea "ช่วยเพิ"
type textarea "x"
type textarea "ช่วยเพิ่"
type textarea "x"
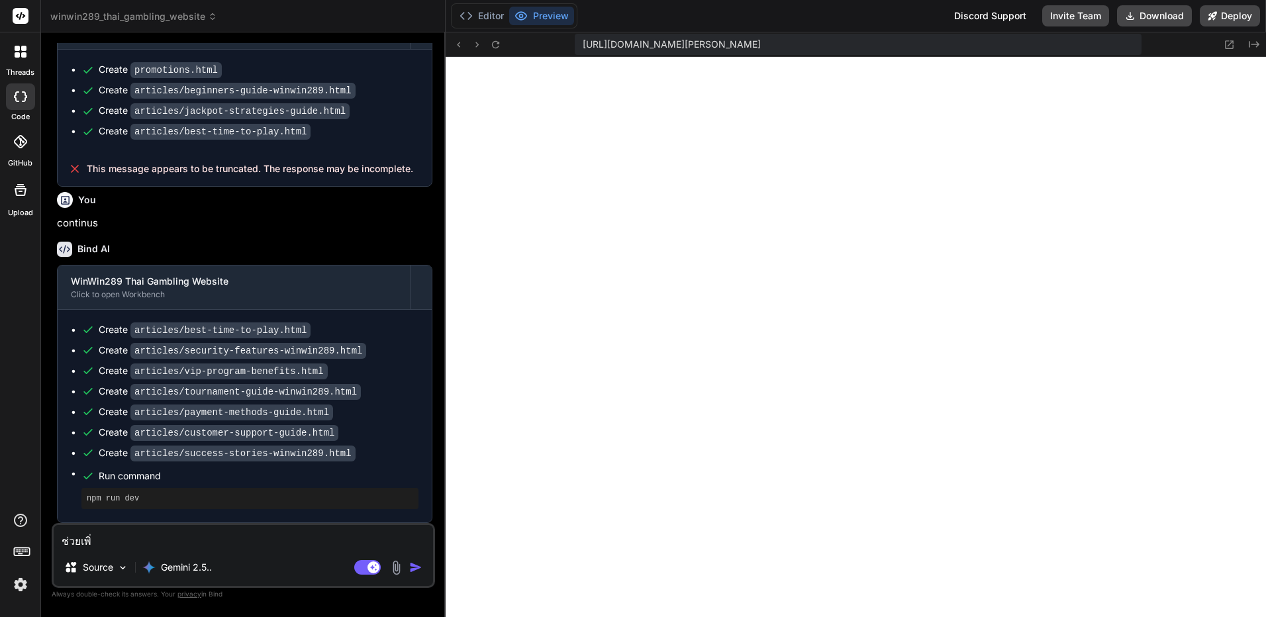
type textarea "ช่วย[PERSON_NAME]"
type textarea "x"
type textarea "ช่วย[PERSON_NAME]"
type textarea "x"
type textarea "ช่วย[PERSON_NAME]"
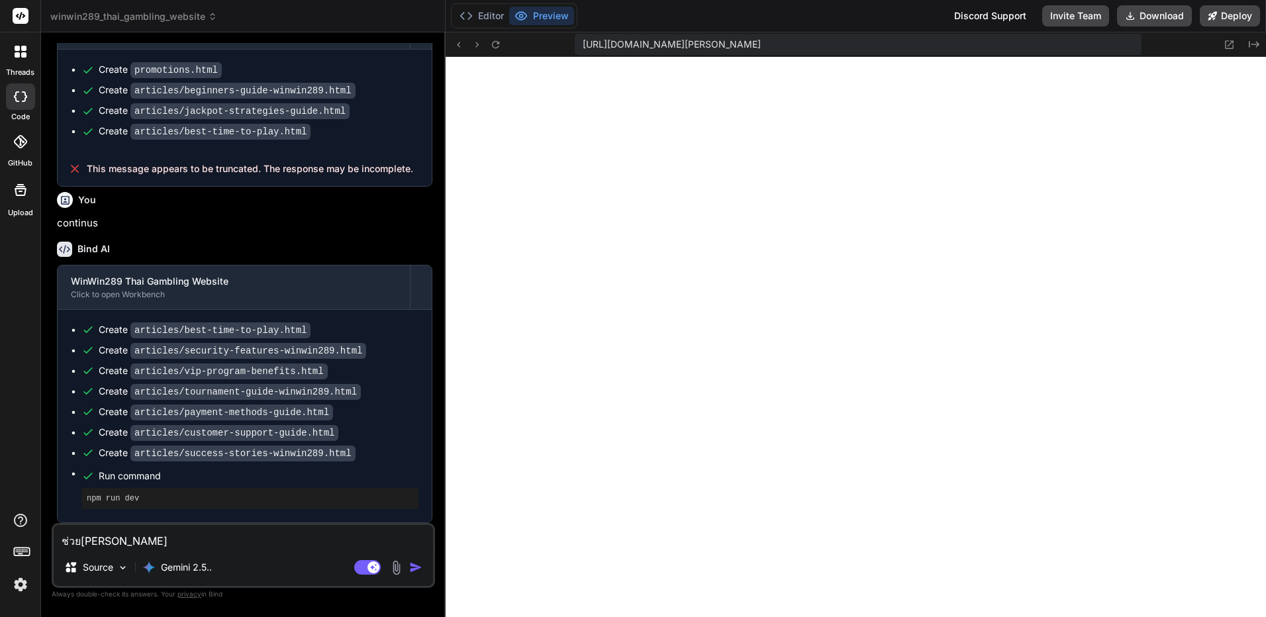
type textarea "x"
type textarea "ช่วย[PERSON_NAME] :"
type textarea "x"
type textarea "ช่วย[PERSON_NAME] :"
type textarea "x"
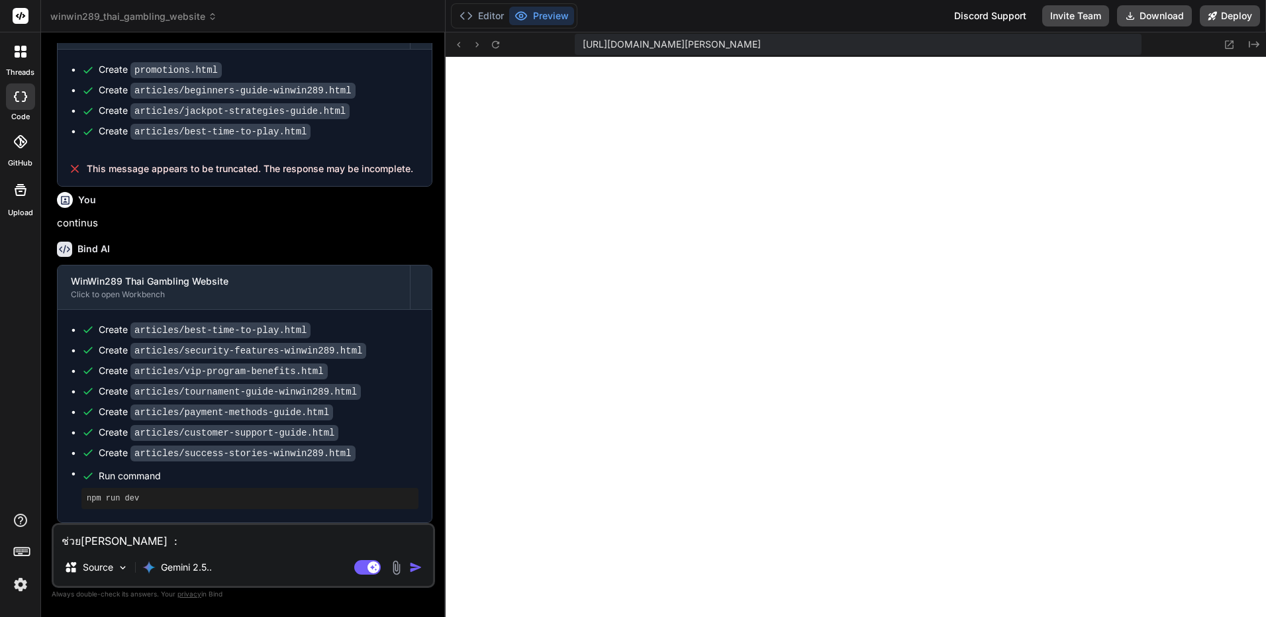
paste textarea "ที่[PERSON_NAME]เข้าไป: การสร้างไฟล์ .htaccess - สำหรับ Apache server กฎ 301 Re…"
type textarea "ช่วย[PERSON_NAME] : ที่[PERSON_NAME]เข้าไป: การสร้างไฟล์ .htaccess - สำหรับ Apa…"
type textarea "x"
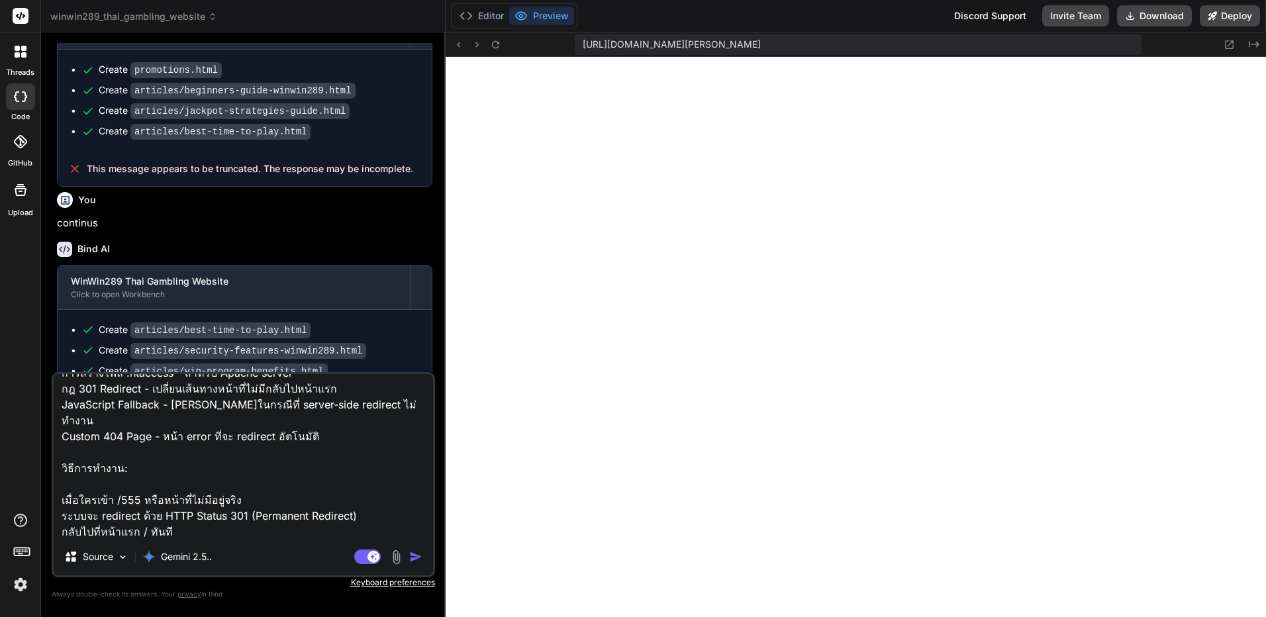
drag, startPoint x: 154, startPoint y: 485, endPoint x: 107, endPoint y: 483, distance: 47.0
click at [107, 483] on textarea "ช่วย[PERSON_NAME] : ที่[PERSON_NAME]เข้าไป: การสร้างไฟล์ .htaccess - สำหรับ Apa…" at bounding box center [243, 456] width 379 height 164
type textarea "ช่วย[PERSON_NAME] : ที่[PERSON_NAME]เข้าไป: การสร้างไฟล์ .htaccess - สำหรับ Apa…"
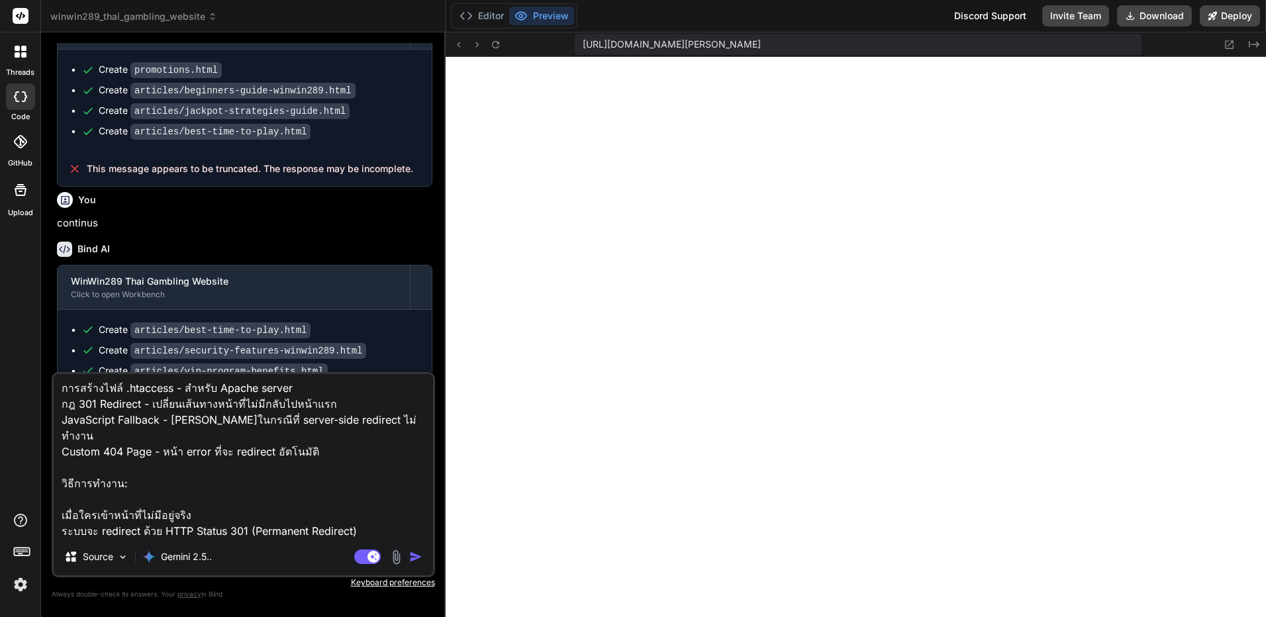
scroll to position [50, 0]
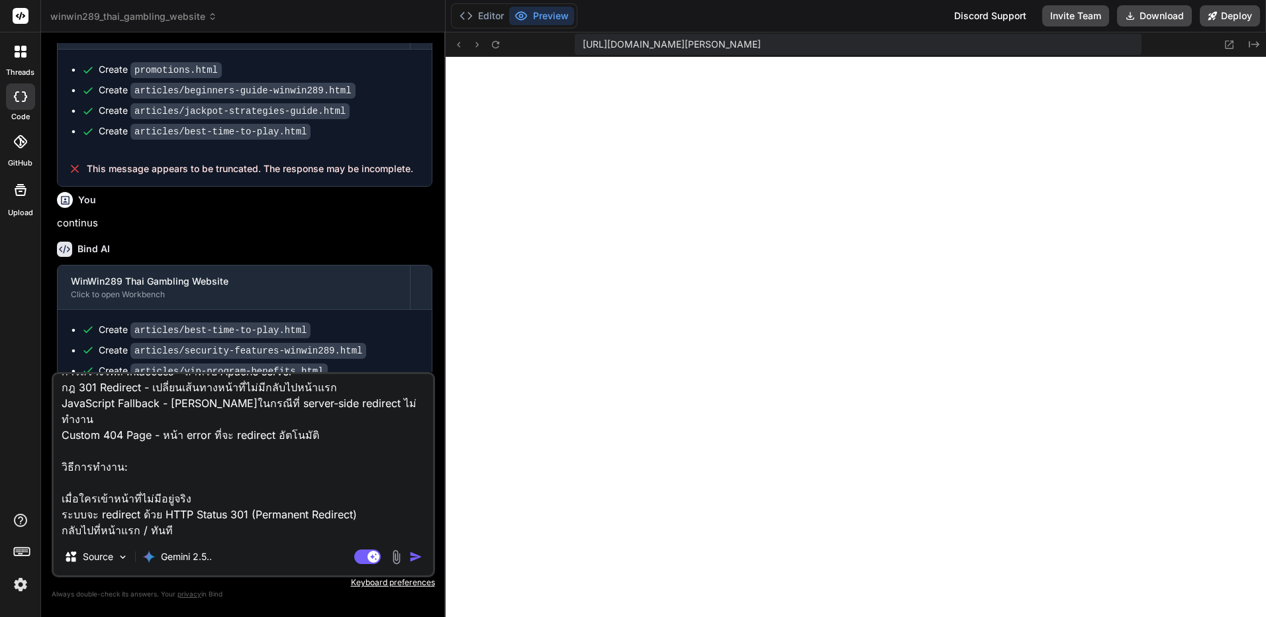
click at [285, 533] on textarea "ช่วย[PERSON_NAME] : ที่[PERSON_NAME]เข้าไป: การสร้างไฟล์ .htaccess - สำหรับ Apa…" at bounding box center [243, 456] width 379 height 164
type textarea "x"
type textarea "ช่วย[PERSON_NAME] : ที่[PERSON_NAME]เข้าไป: การสร้างไฟล์ .htaccess - สำหรับ Apa…"
type textarea "x"
type textarea "ช่วย[PERSON_NAME] : ที่[PERSON_NAME]เข้าไป: การสร้างไฟล์ .htaccess - สำหรับ Apa…"
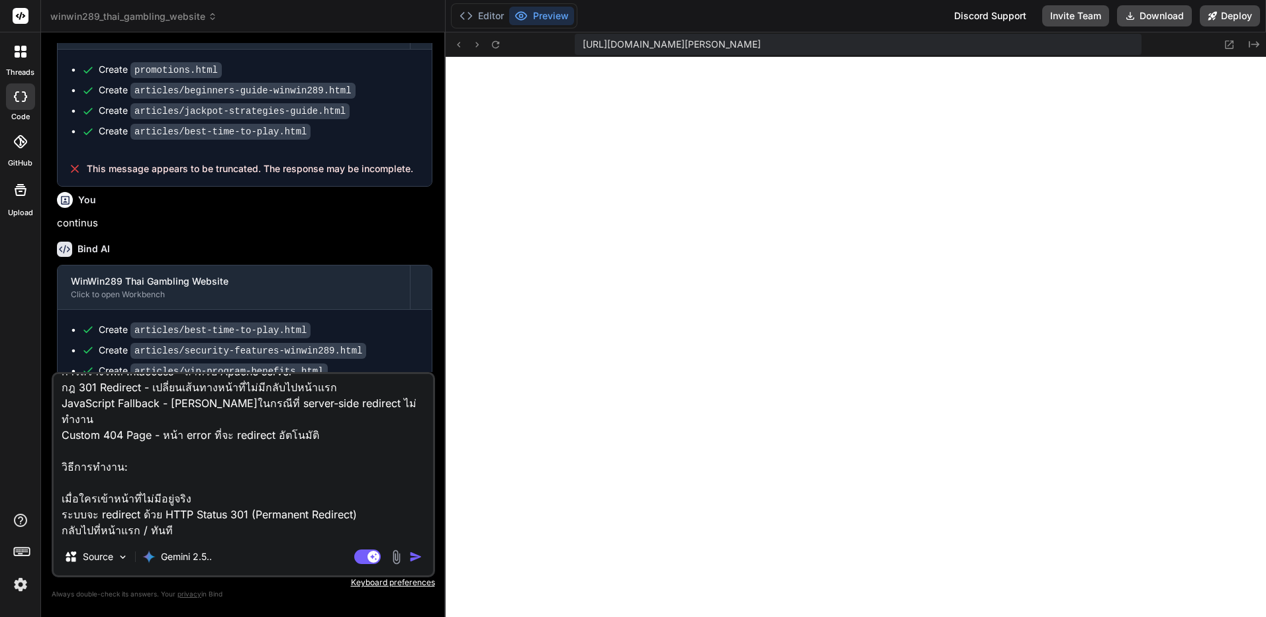
type textarea "x"
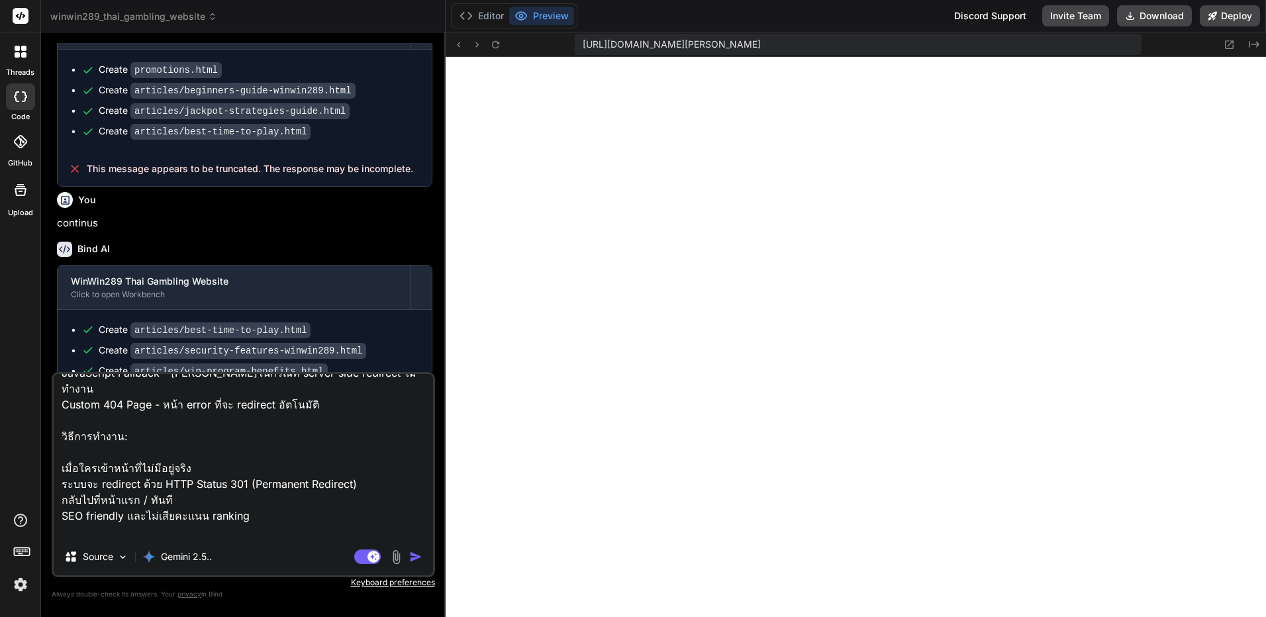
type textarea "ช่วย[PERSON_NAME] : ที่[PERSON_NAME]เข้าไป: การสร้างไฟล์ .htaccess - สำหรับ Apa…"
type textarea "x"
type textarea "ช่วย[PERSON_NAME] : ที่[PERSON_NAME]เข้าไป: การสร้างไฟล์ .htaccess - สำหรับ Apa…"
type textarea "x"
type textarea "ช่วย[PERSON_NAME] : ที่[PERSON_NAME]เข้าไป: การสร้างไฟล์ .htaccess - สำหรับ Apa…"
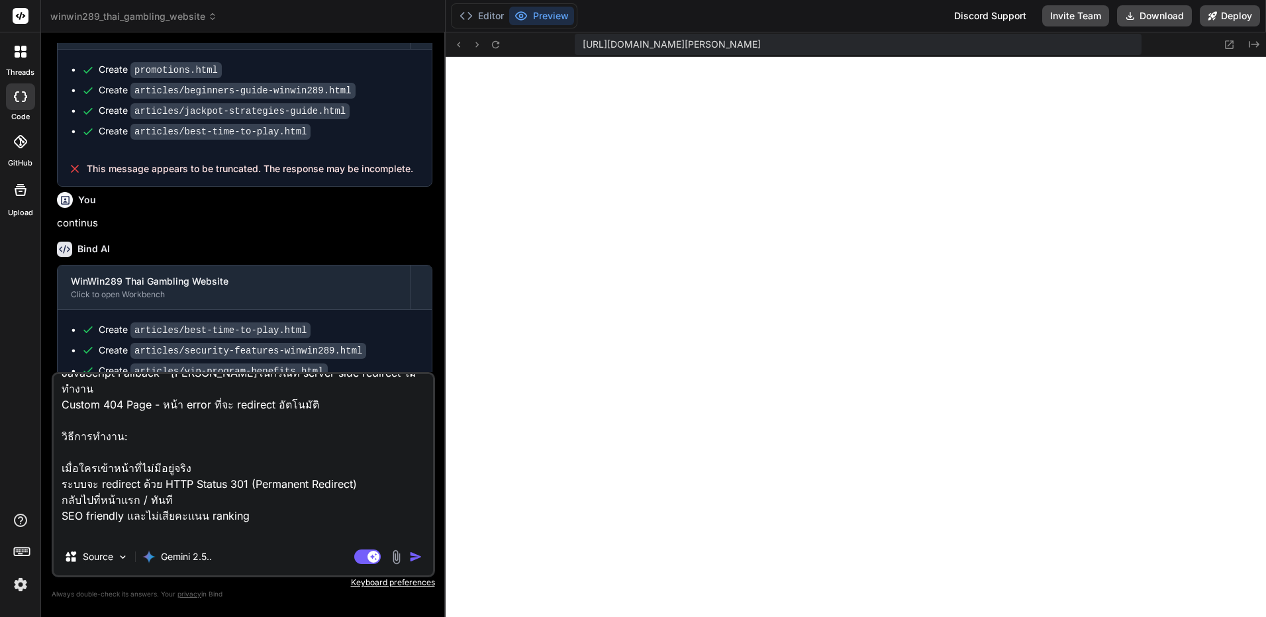
type textarea "x"
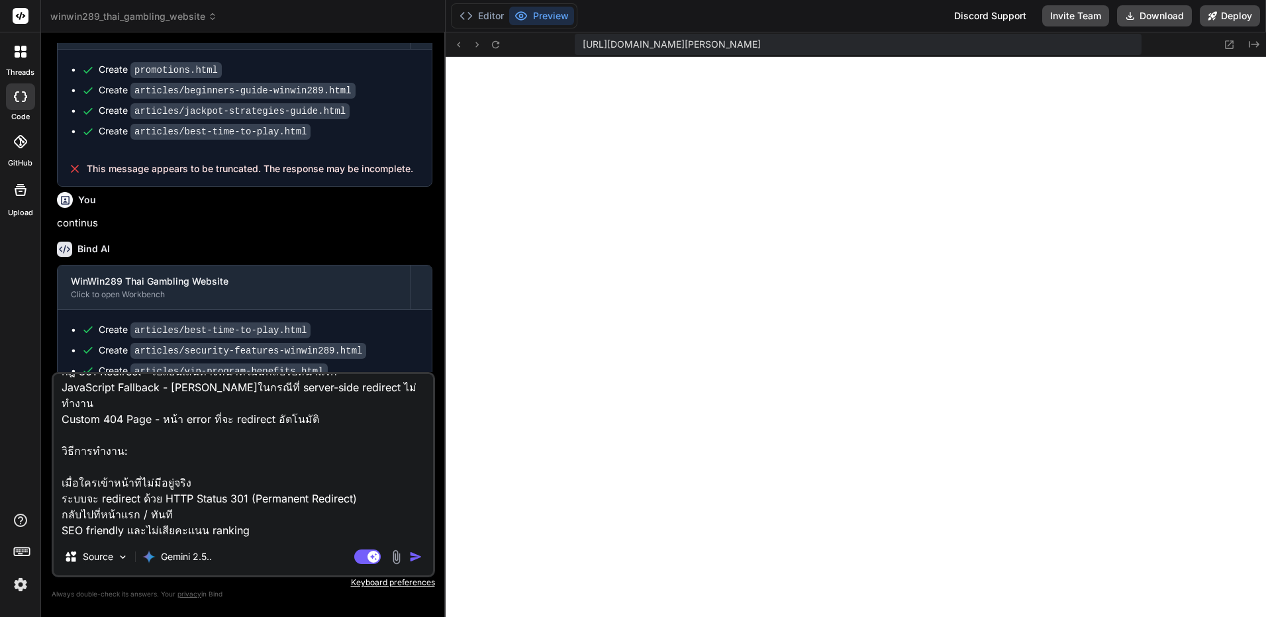
type textarea "ช่วย[PERSON_NAME] : ที่[PERSON_NAME]เข้าไป: การสร้างไฟล์ .htaccess - สำหรับ Apa…"
type textarea "x"
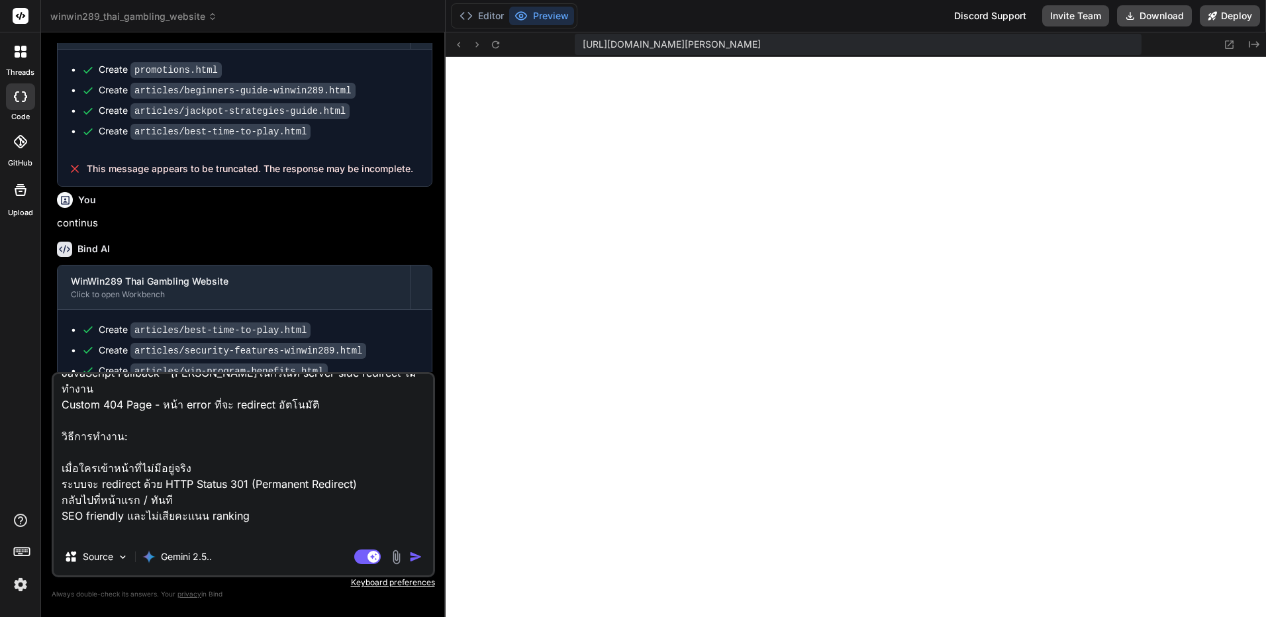
type textarea "ช่วย[PERSON_NAME] : ที่[PERSON_NAME]เข้าไป: การสร้างไฟล์ .htaccess - สำหรับ Apa…"
type textarea "x"
type textarea "ช่วย[PERSON_NAME] : ที่[PERSON_NAME]เข้าไป: การสร้างไฟล์ .htaccess - สำหรับ Apa…"
type textarea "x"
type textarea "ช่วย[PERSON_NAME] : ที่[PERSON_NAME]เข้าไป: การสร้างไฟล์ .htaccess - สำหรับ Apa…"
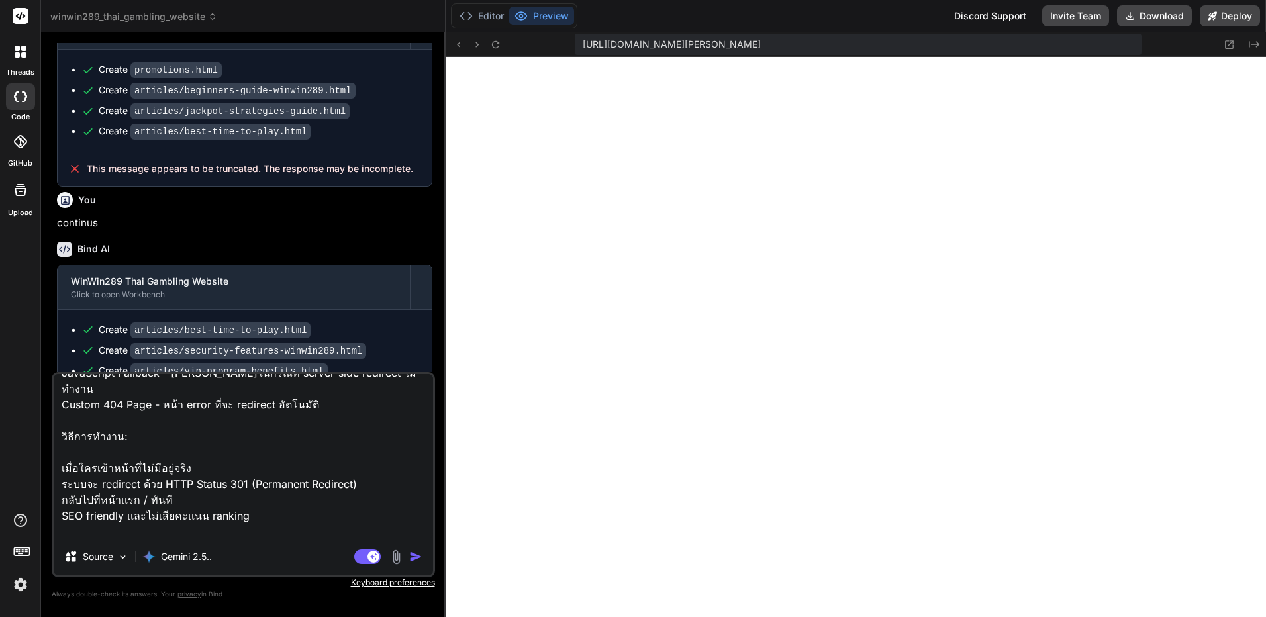
type textarea "x"
type textarea "ช่วย[PERSON_NAME] : ที่[PERSON_NAME]เข้าไป: การสร้างไฟล์ .htaccess - สำหรับ Apa…"
type textarea "x"
type textarea "ช่วย[PERSON_NAME] : ที่[PERSON_NAME]เข้าไป: การสร้างไฟล์ .htaccess - สำหรับ Apa…"
type textarea "x"
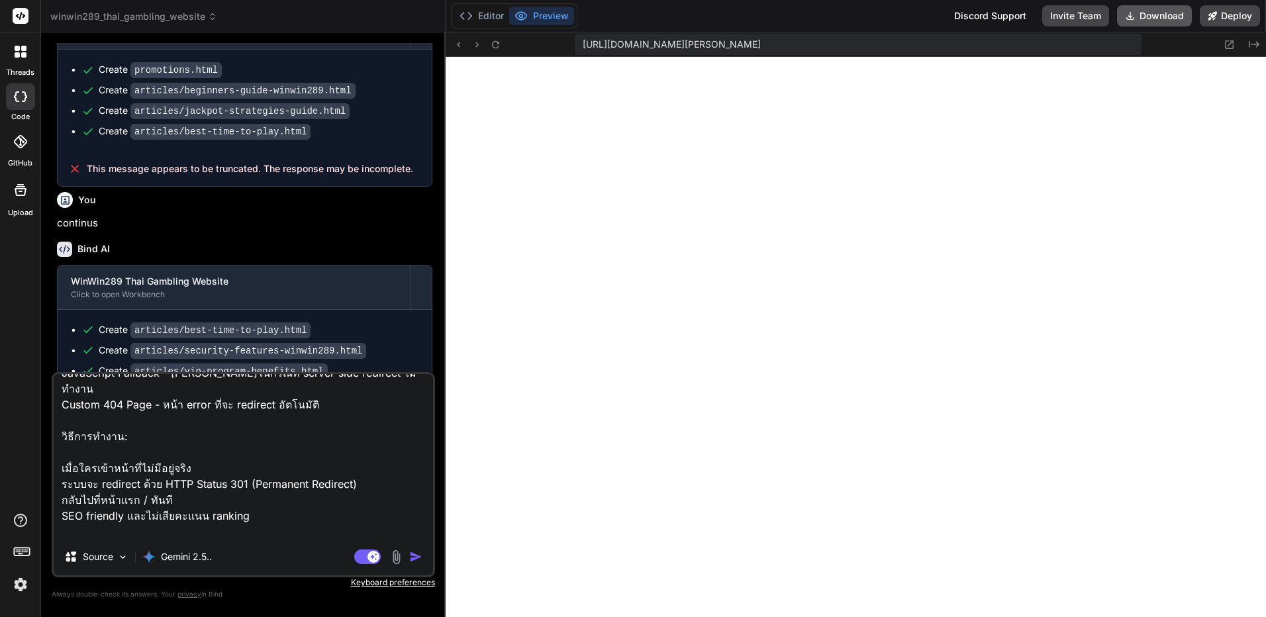
type textarea "ช่วย[PERSON_NAME] : ที่[PERSON_NAME]เข้าไป: การสร้างไฟล์ .htaccess - สำหรับ Apa…"
click at [1160, 21] on button "Download" at bounding box center [1154, 15] width 75 height 21
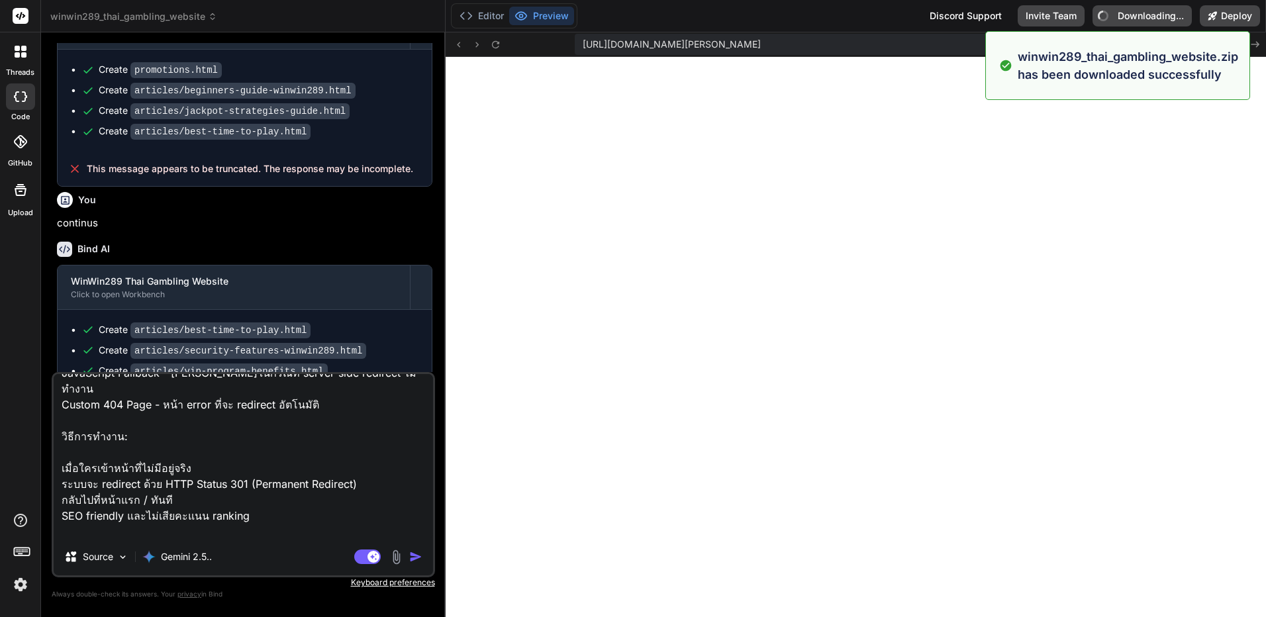
click at [266, 446] on textarea "ช่วย[PERSON_NAME] : ที่[PERSON_NAME]เข้าไป: การสร้างไฟล์ .htaccess - สำหรับ Apa…" at bounding box center [243, 456] width 379 height 164
click at [409, 557] on img "button" at bounding box center [415, 556] width 13 height 13
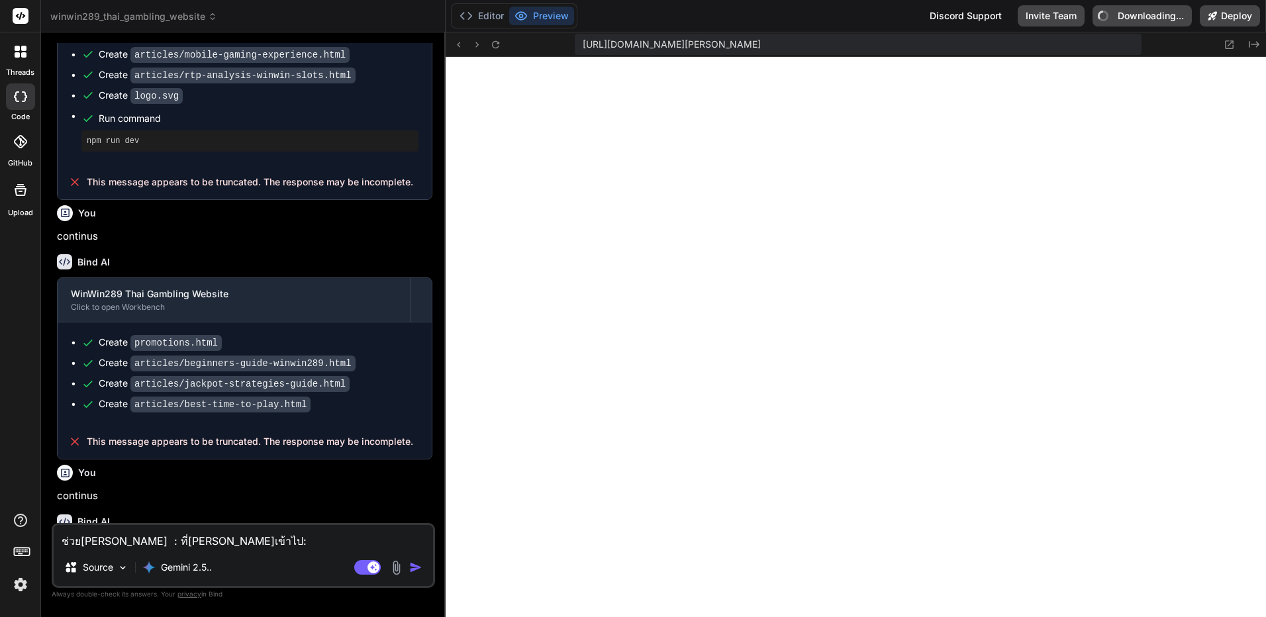
scroll to position [1336, 0]
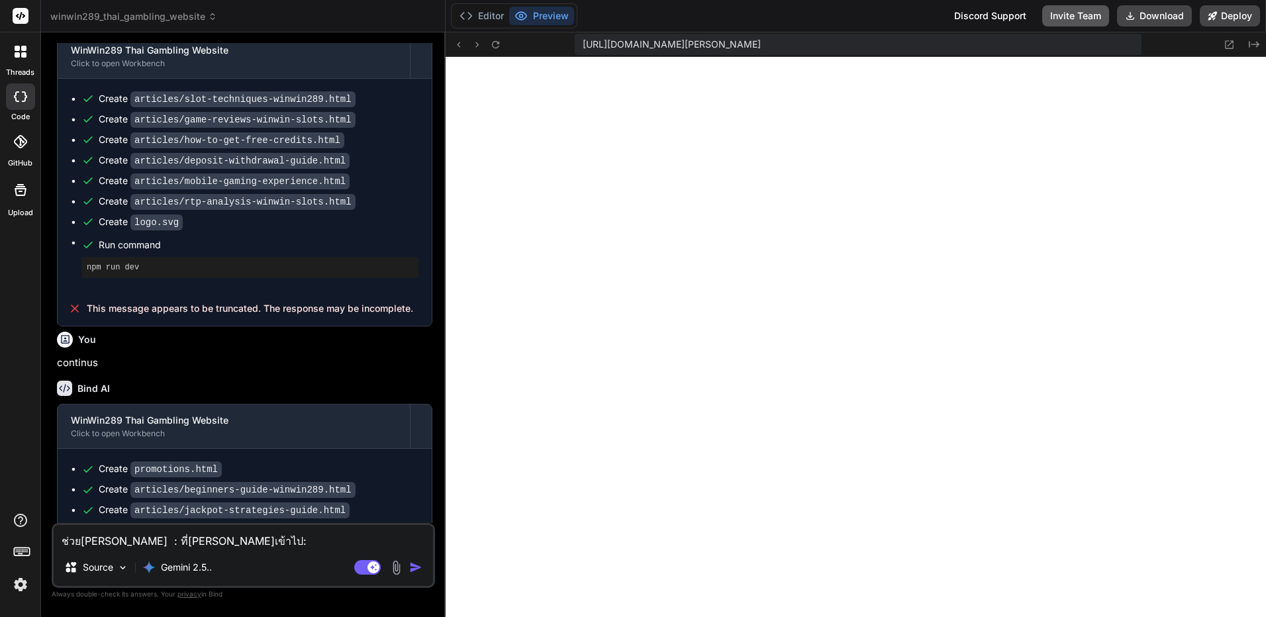
type textarea "x"
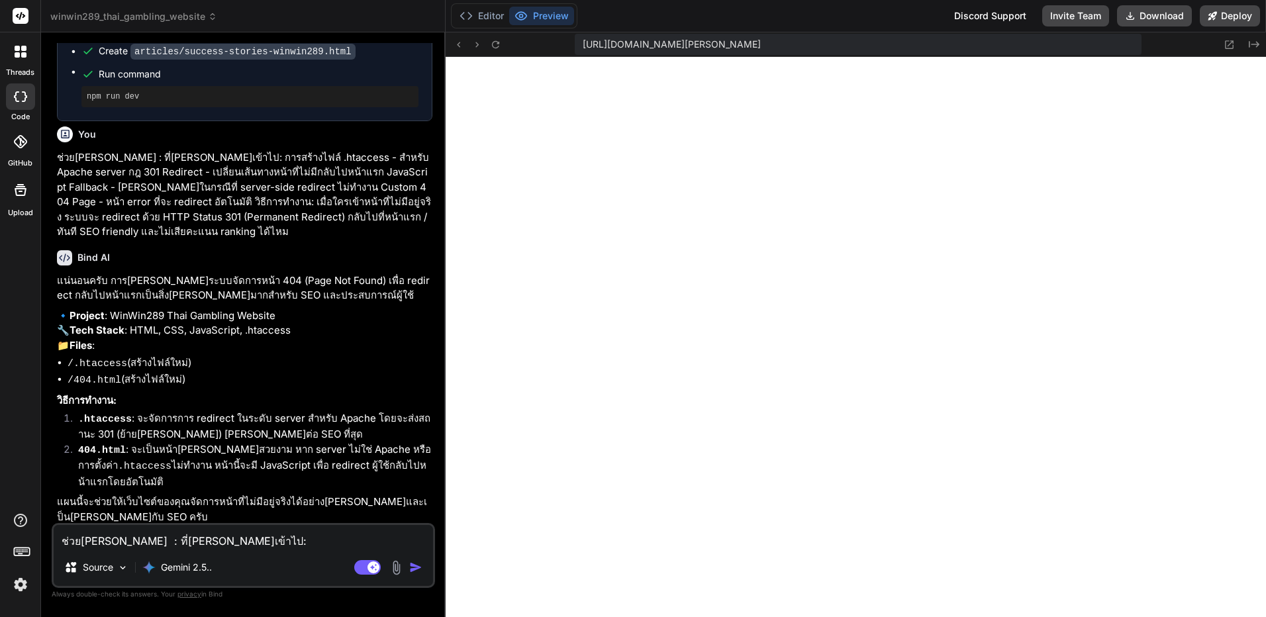
scroll to position [2140, 0]
click at [226, 538] on textarea "ช่วย[PERSON_NAME] : ที่[PERSON_NAME]เข้าไป: การสร้างไฟล์ .htaccess - สำหรับ Apa…" at bounding box center [243, 537] width 379 height 24
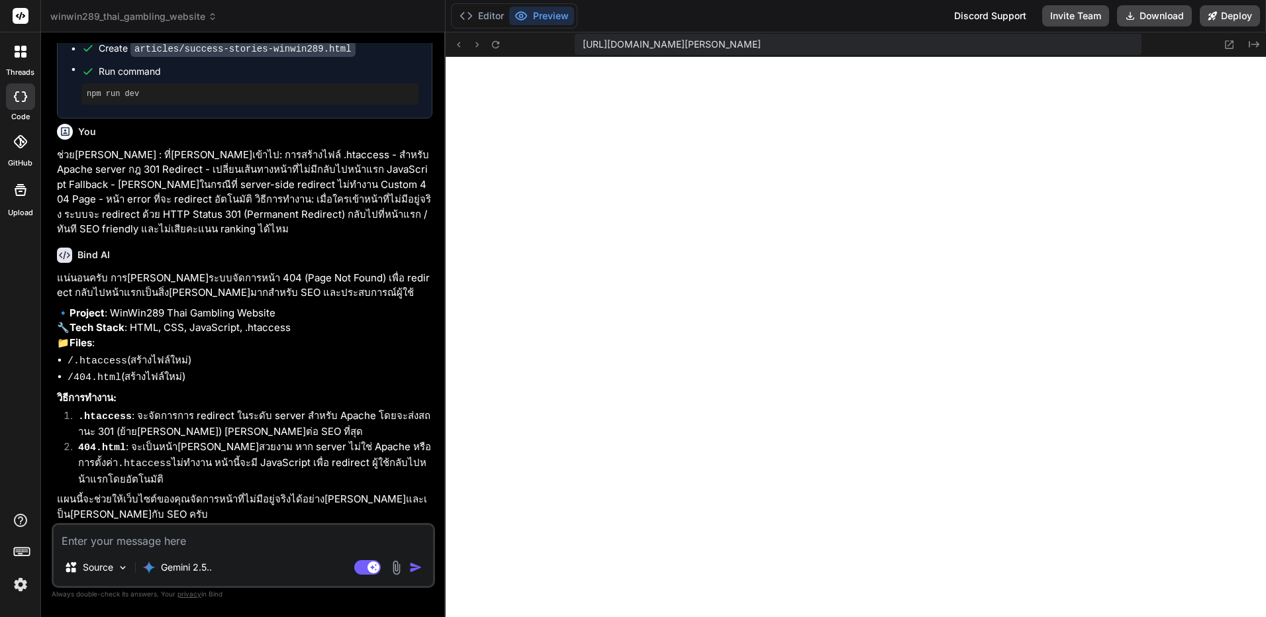
type textarea "โ"
type textarea "x"
type textarea "โอ"
type textarea "x"
type textarea "โอเ"
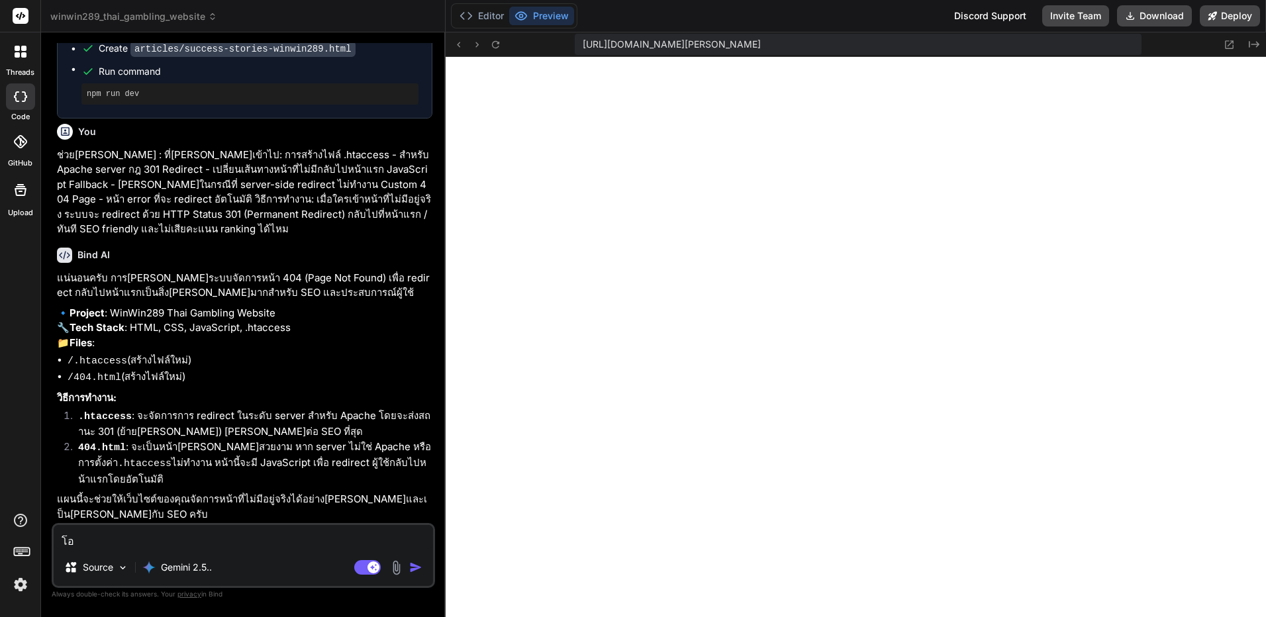
type textarea "x"
type textarea "โอเค"
type textarea "x"
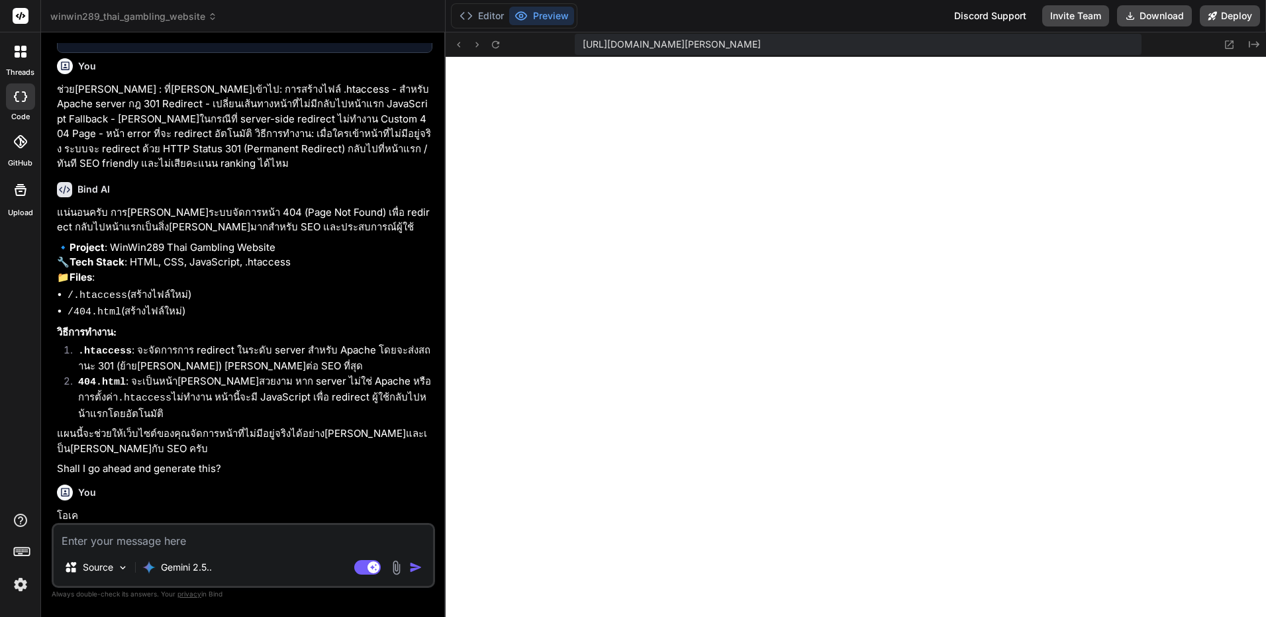
scroll to position [2278, 0]
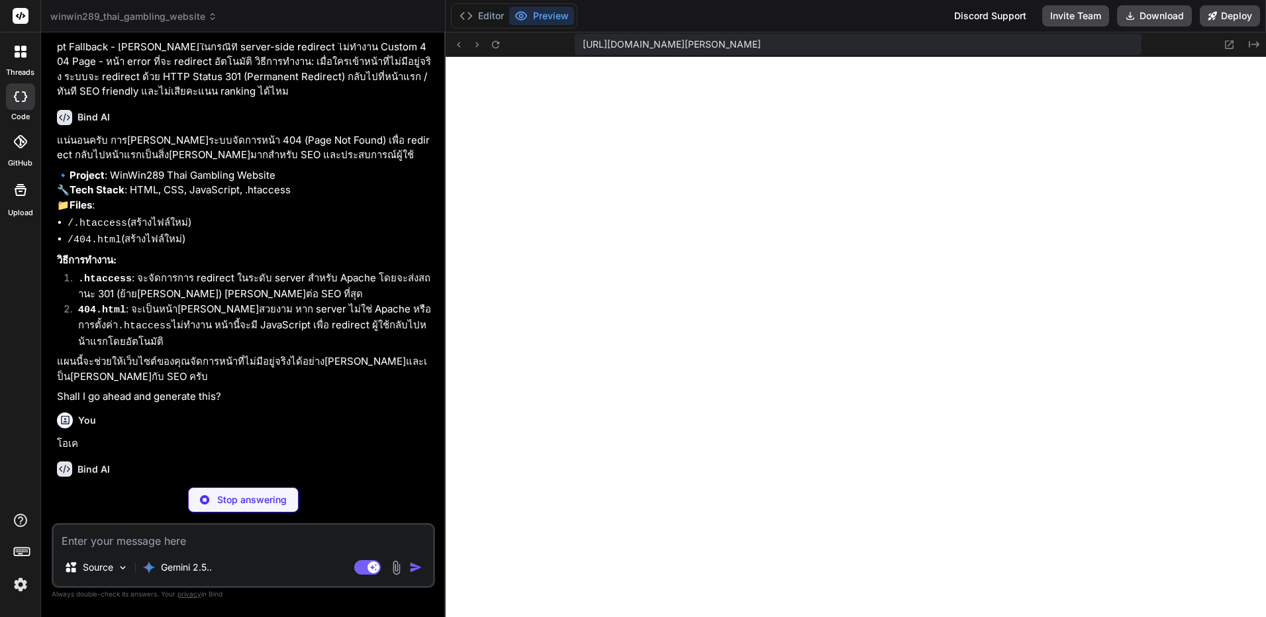
type textarea "x"
type textarea "<# Enable custom error handling ErrorDocument 404 /404.html # Rewrite rule to r…"
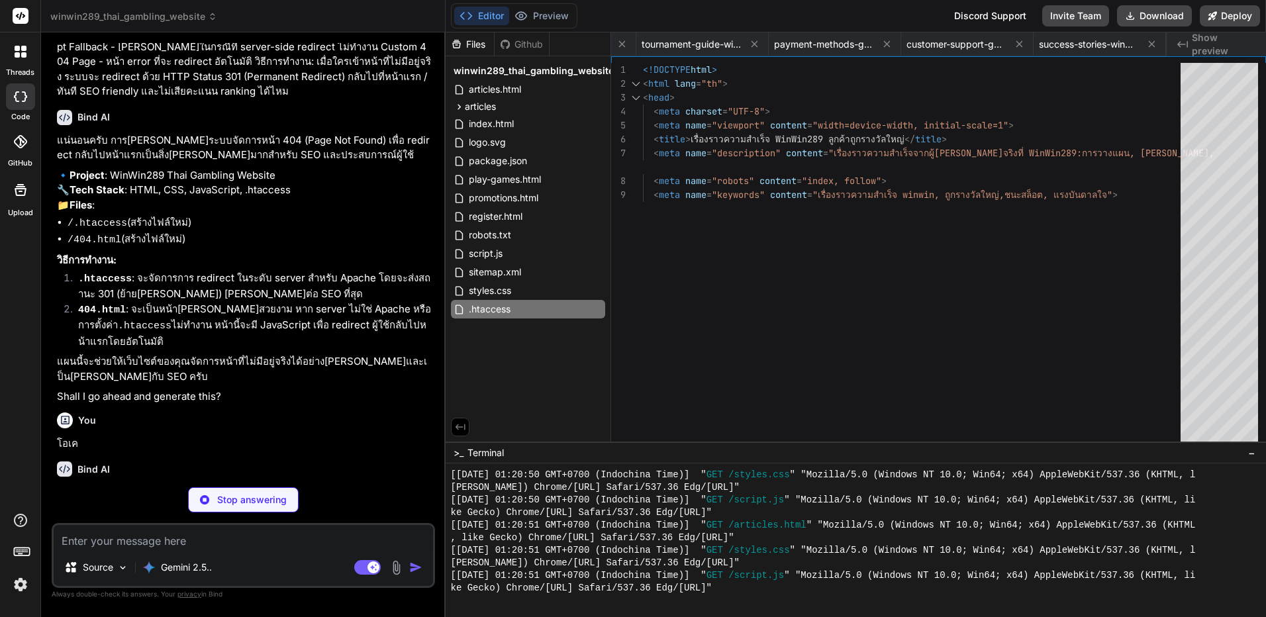
type textarea "x"
type textarea "<script> // Fallback redirect in case meta refresh fails setTimeout(function() …"
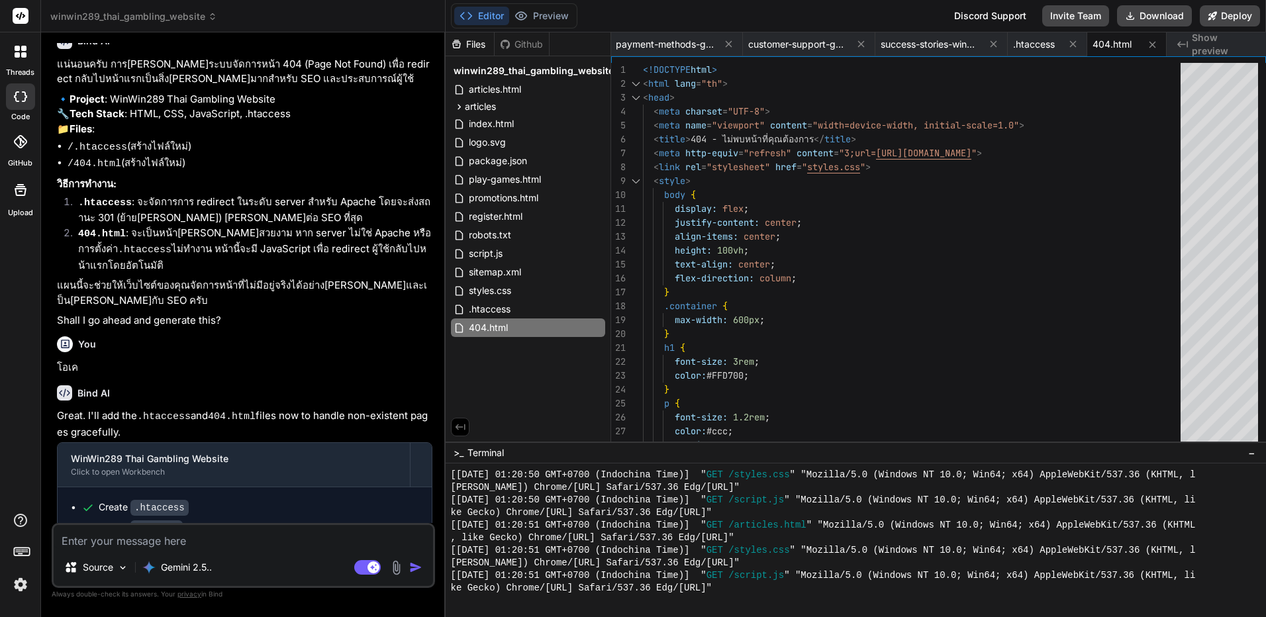
scroll to position [2357, 0]
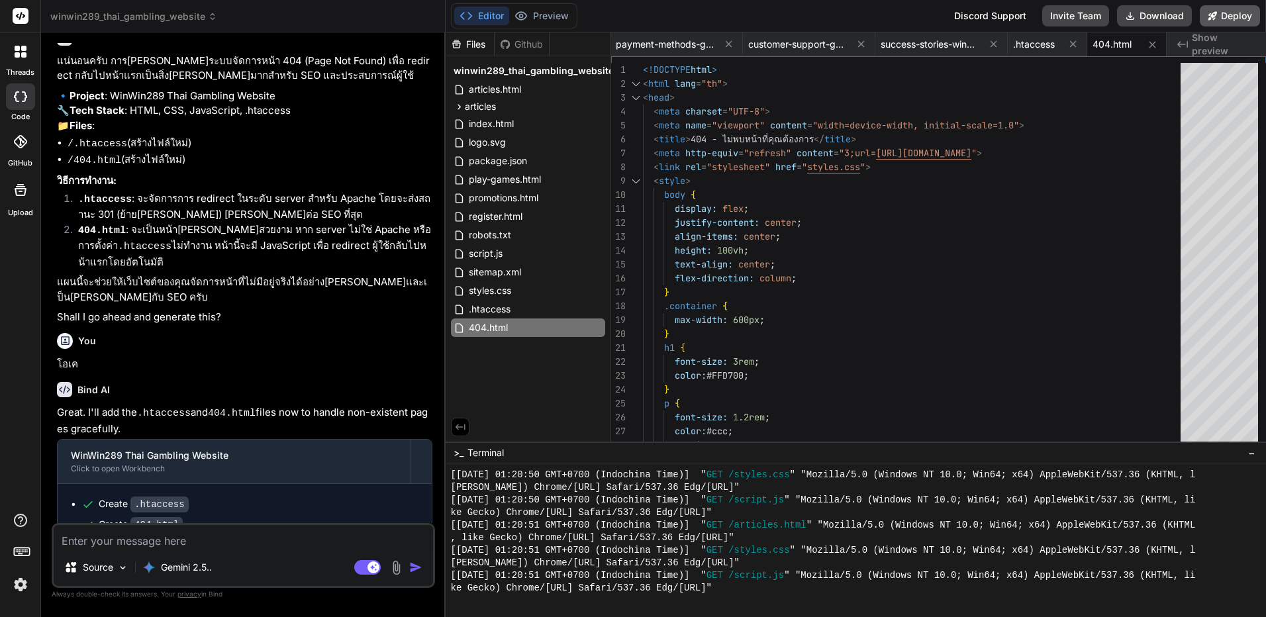
click at [1238, 9] on button "Deploy" at bounding box center [1230, 15] width 60 height 21
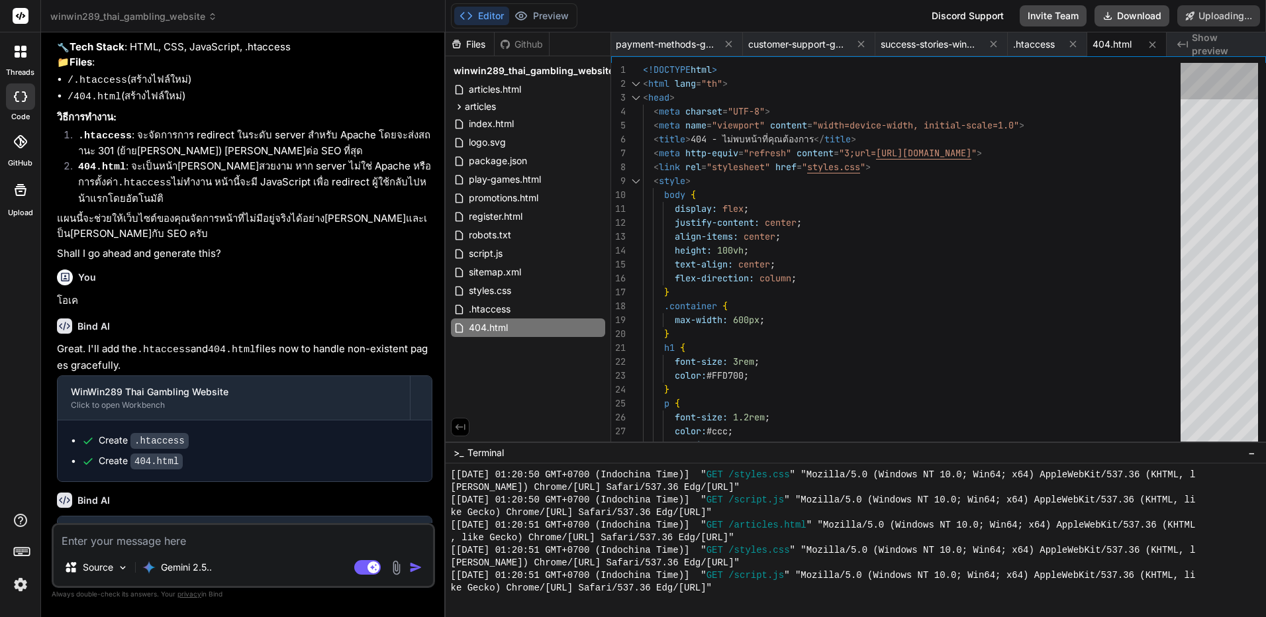
scroll to position [2473, 0]
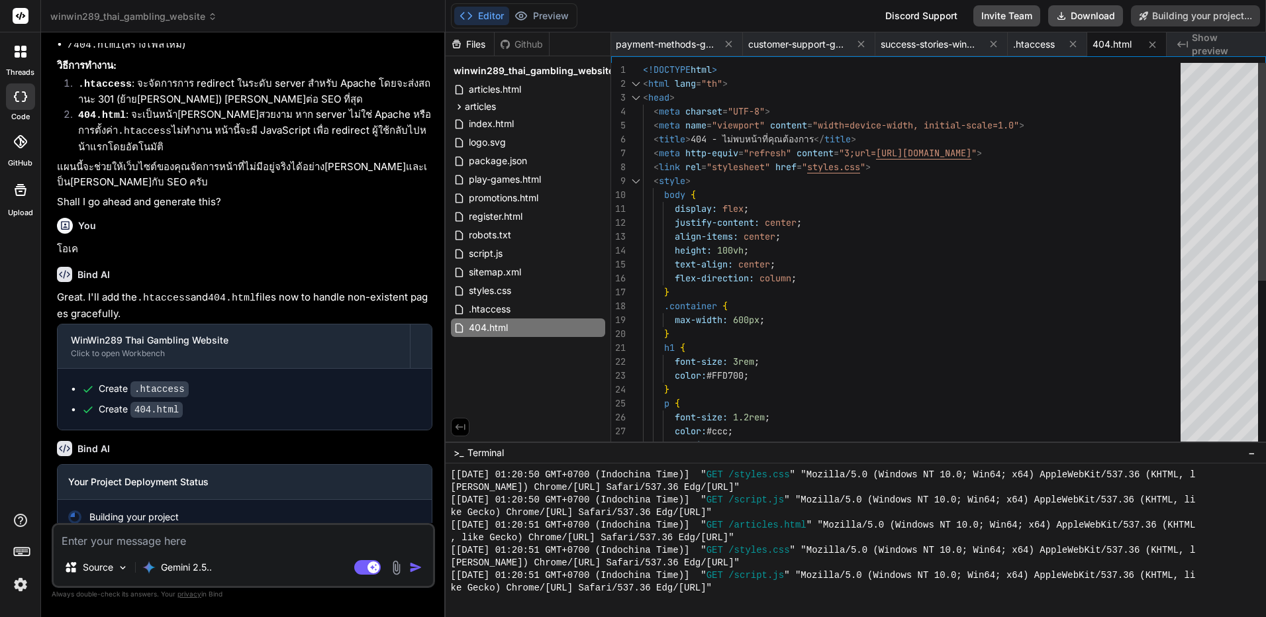
type textarea "x"
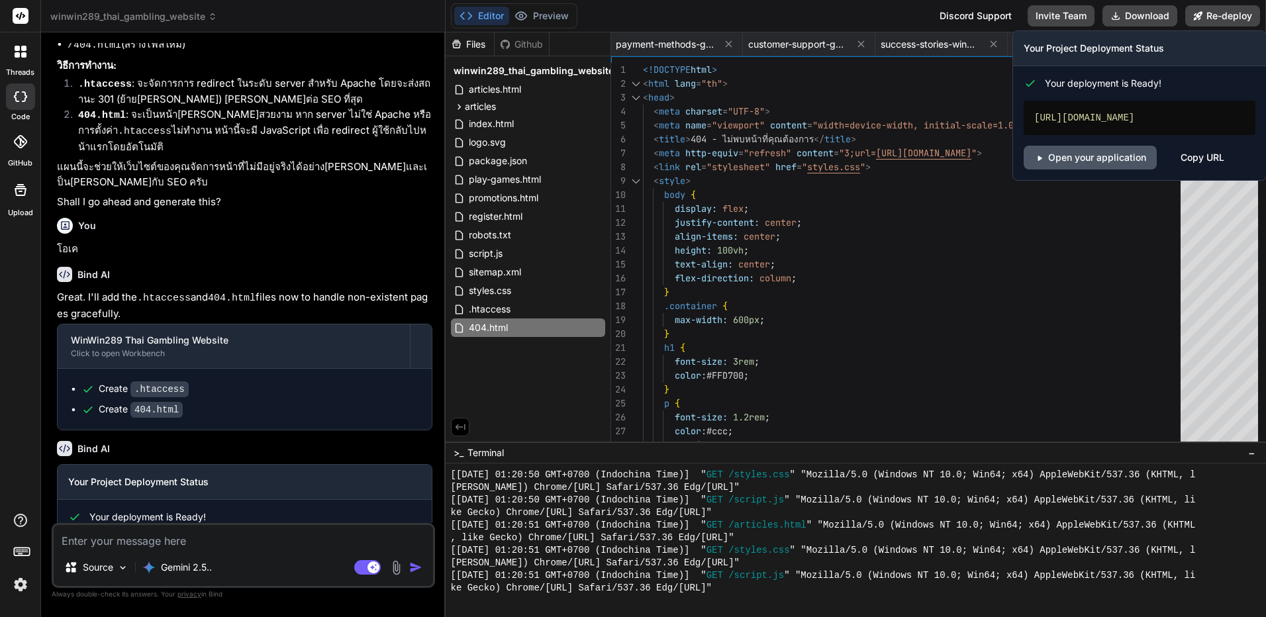
click at [1120, 170] on link "Open your application" at bounding box center [1090, 158] width 133 height 24
click at [1118, 124] on div "[URL][DOMAIN_NAME]" at bounding box center [1140, 118] width 232 height 34
click at [1124, 111] on div "[URL][DOMAIN_NAME]" at bounding box center [1140, 118] width 232 height 34
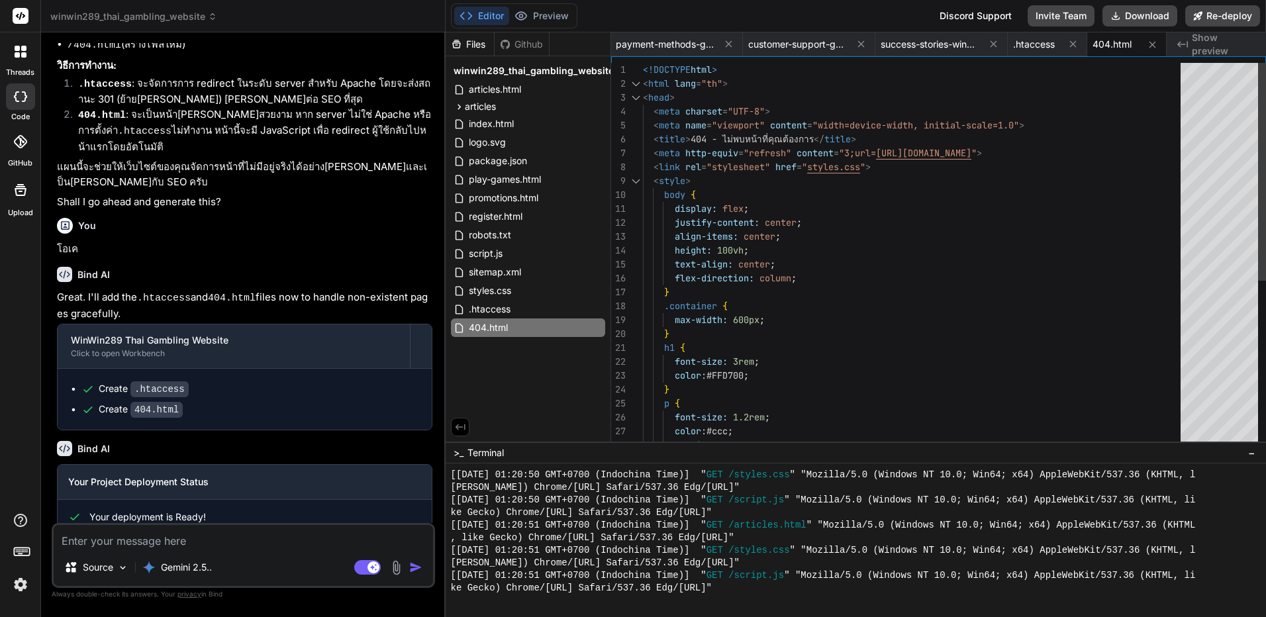
type textarea "display: flex; justify-content: center; align-items: center; height: 100vh; tex…"
click at [961, 298] on div "<!DOCTYPE html > < html lang = "th" > < head > < meta charset = "UTF-8" > < met…" at bounding box center [916, 403] width 546 height 681
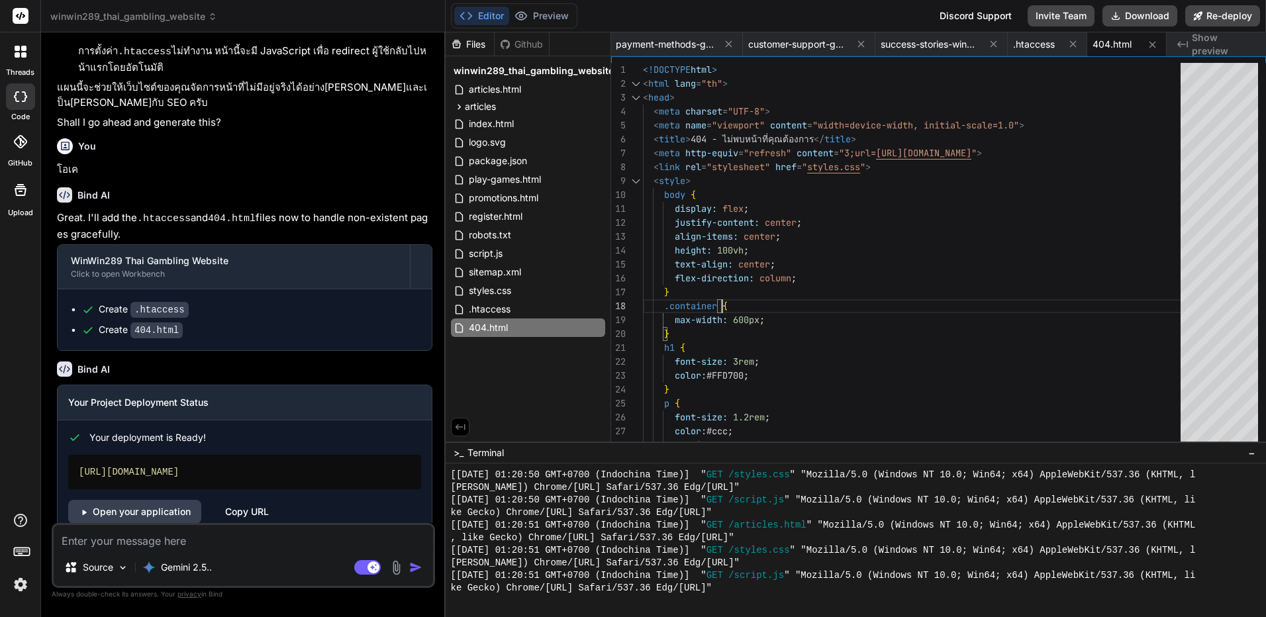
click at [323, 455] on div "[URL][DOMAIN_NAME]" at bounding box center [244, 472] width 353 height 34
copy div "[URL][DOMAIN_NAME]"
click at [156, 500] on link "Open your application" at bounding box center [134, 512] width 133 height 24
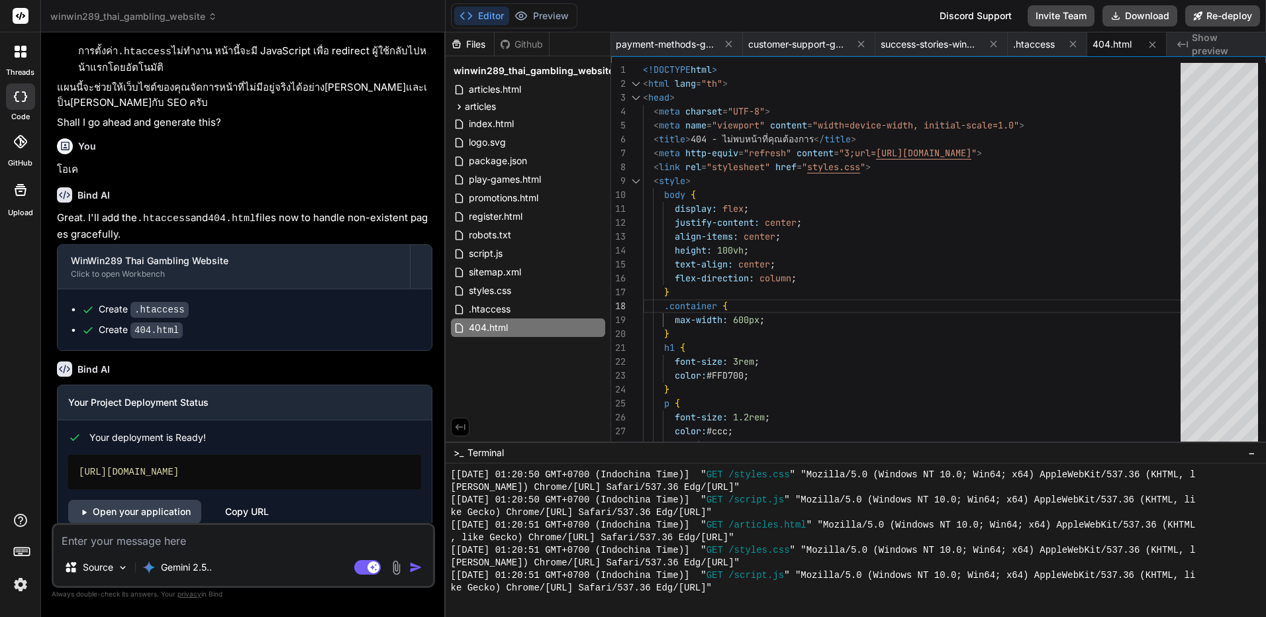
click at [283, 537] on textarea at bounding box center [243, 537] width 379 height 24
paste textarea "Have you completed the process, or is there anything that still needs improveme…"
type textarea "Have you completed the process, or is there anything that still needs improveme…"
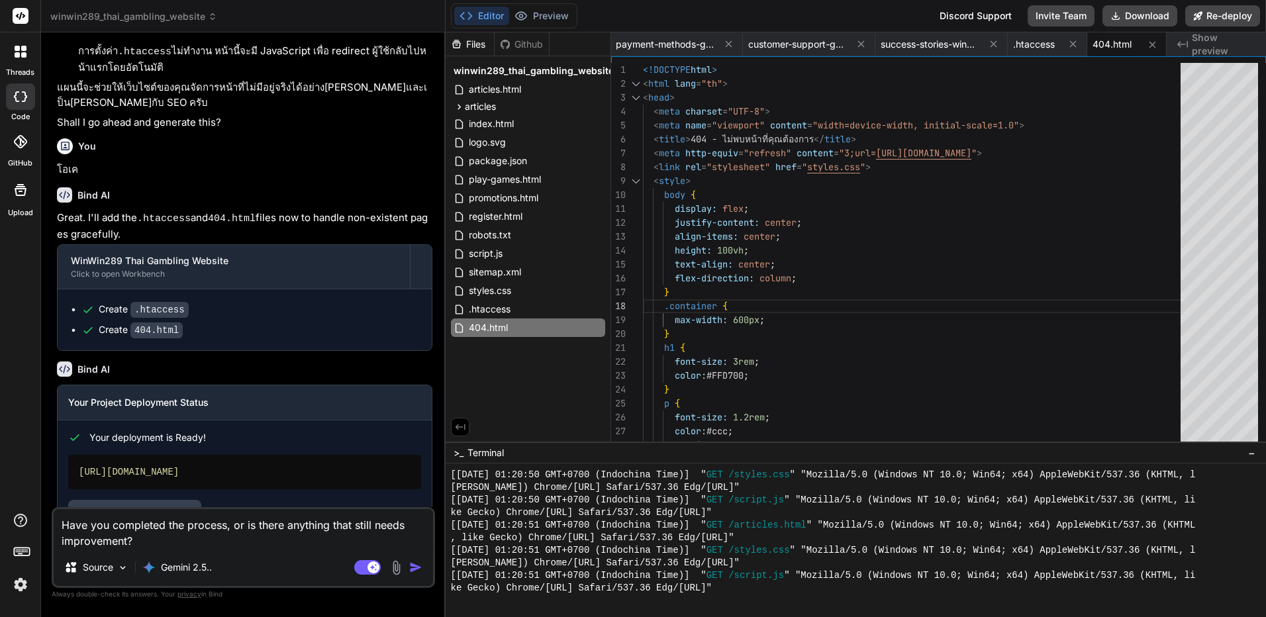
type textarea "x"
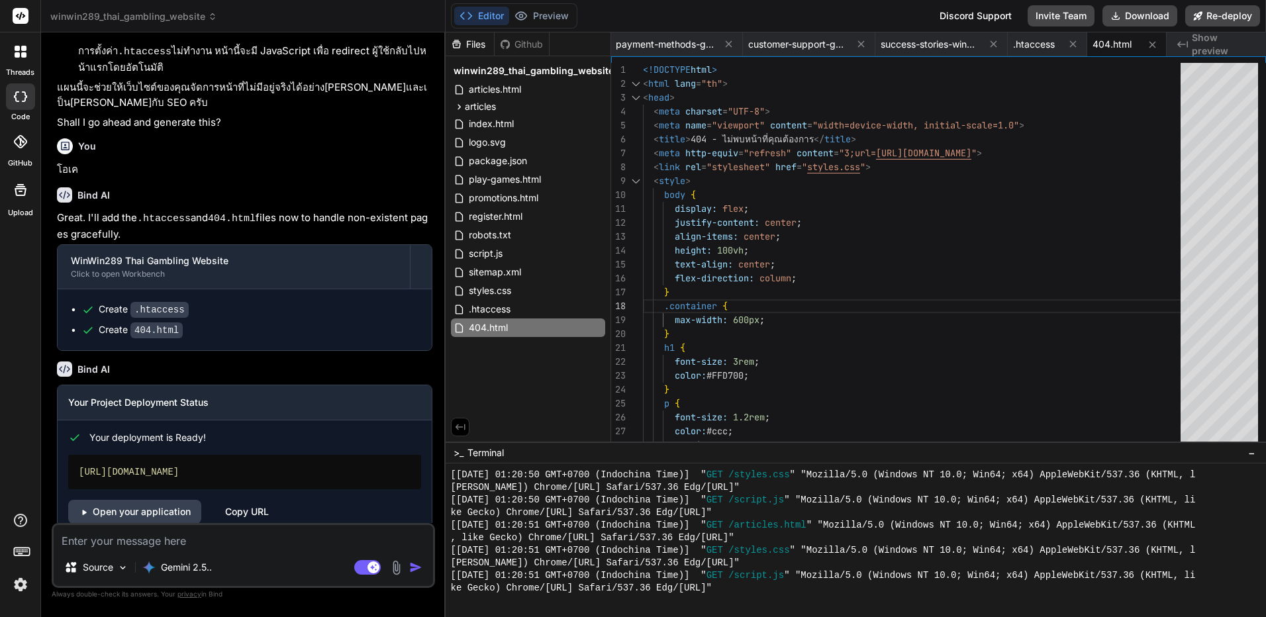
scroll to position [2704, 0]
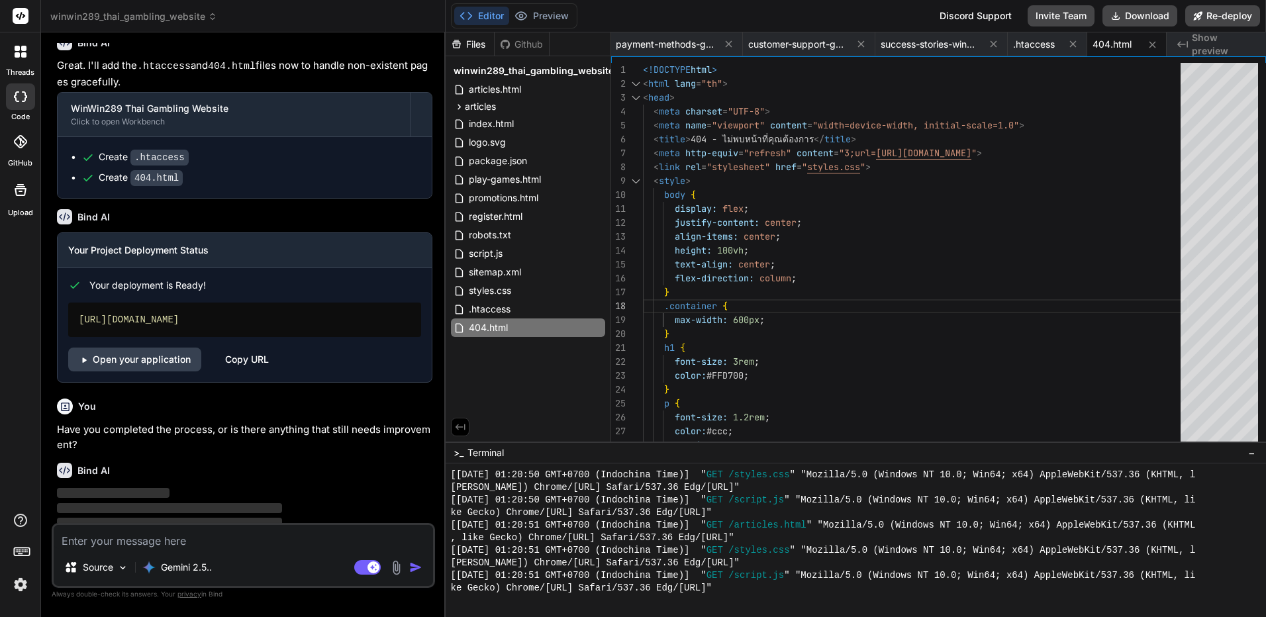
click at [18, 590] on img at bounding box center [20, 584] width 23 height 23
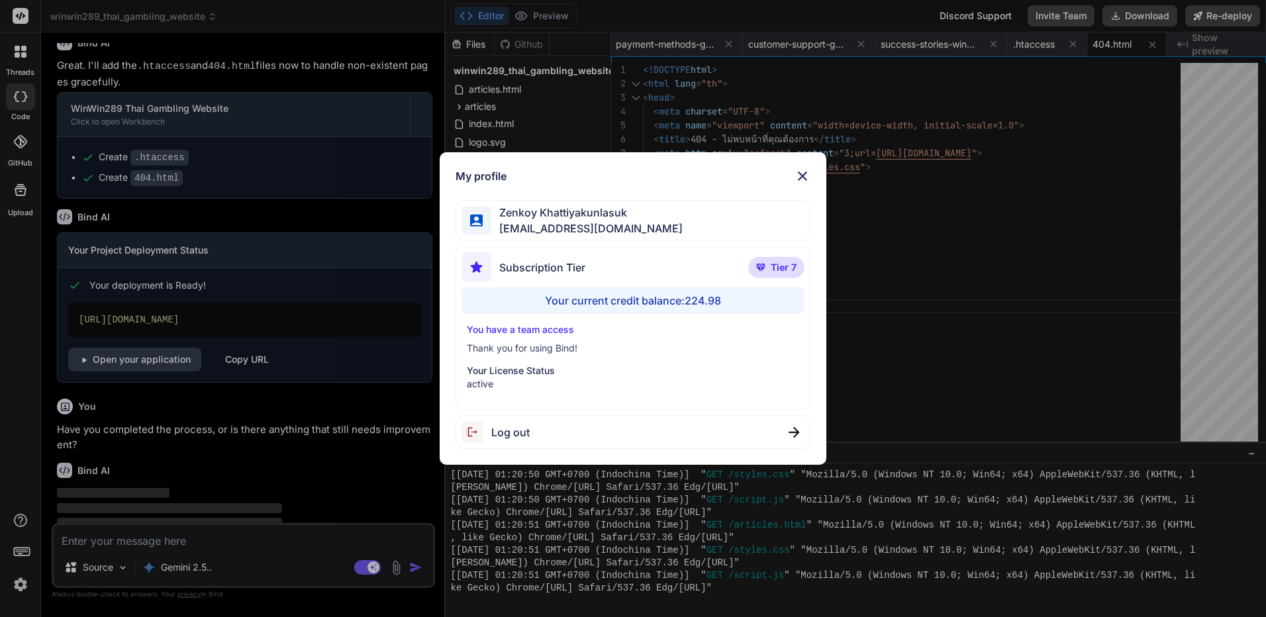
click at [19, 590] on div "My profile [PERSON_NAME] [EMAIL_ADDRESS][DOMAIN_NAME] Subscription Tier Tier 7 …" at bounding box center [633, 308] width 1266 height 617
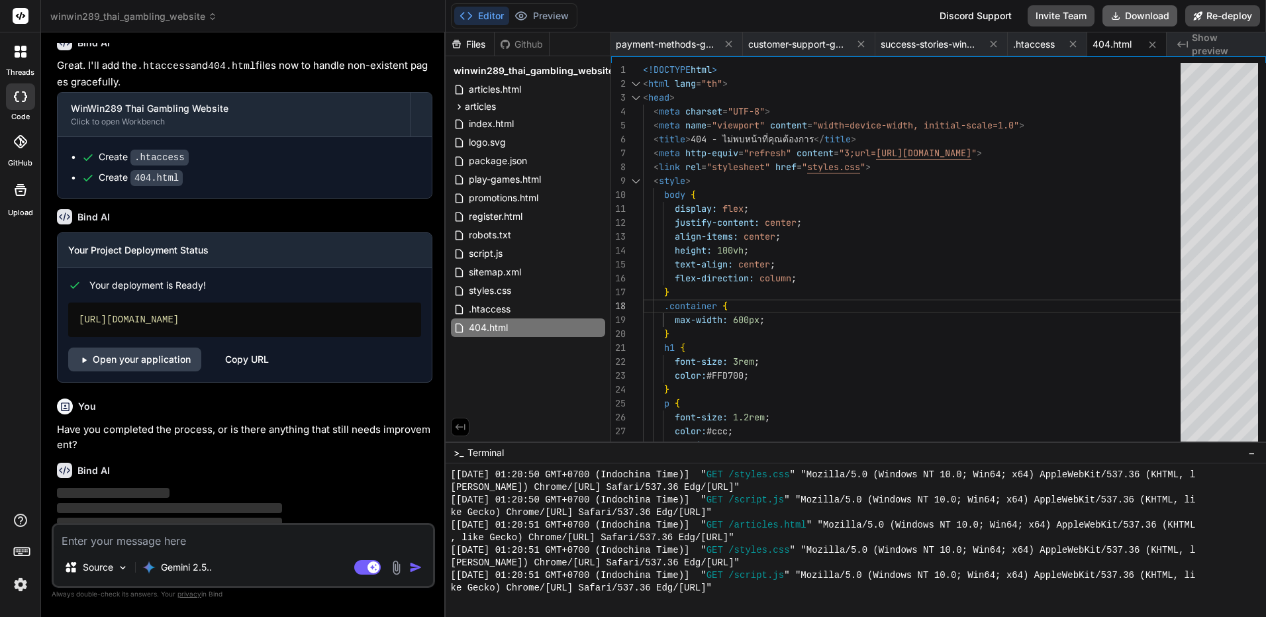
click at [1142, 8] on button "Download" at bounding box center [1139, 15] width 75 height 21
click at [546, 17] on button "Preview" at bounding box center [541, 16] width 65 height 19
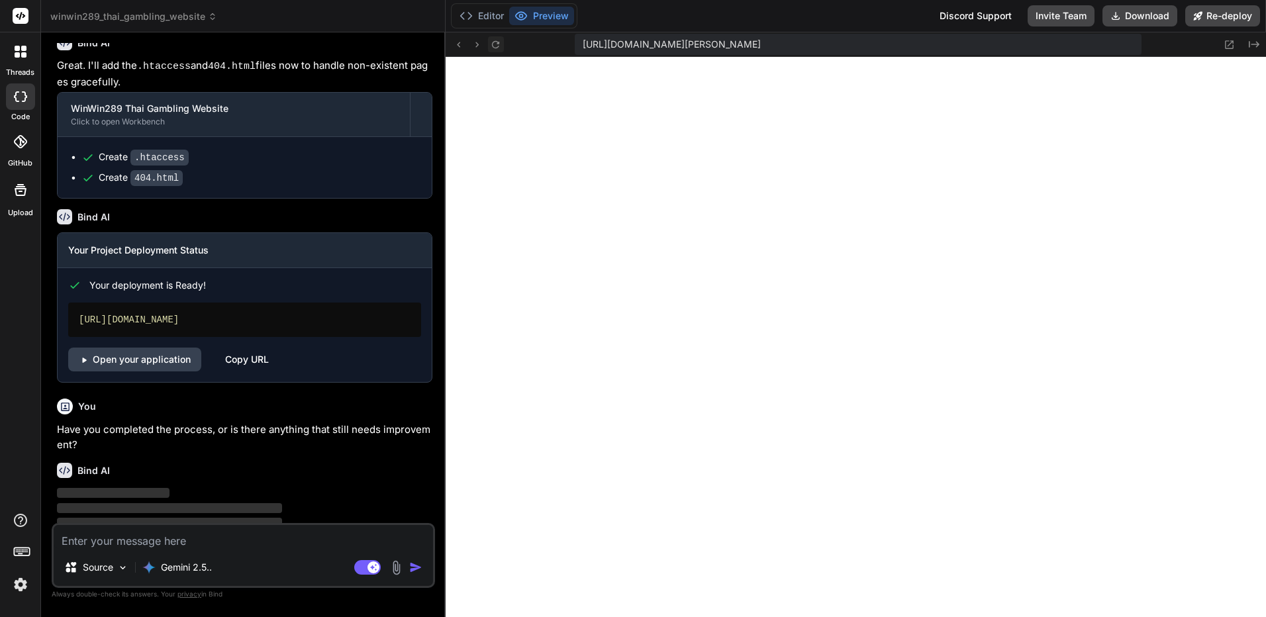
click at [497, 47] on icon at bounding box center [495, 44] width 11 height 11
type textarea "x"
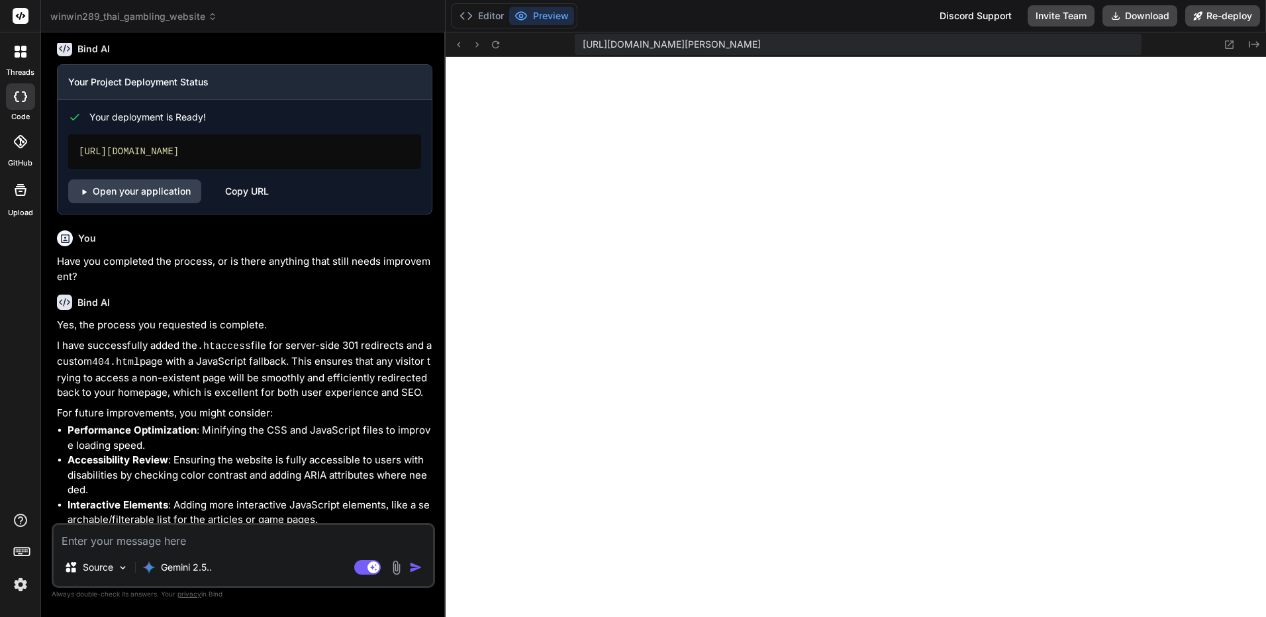
scroll to position [2889, 0]
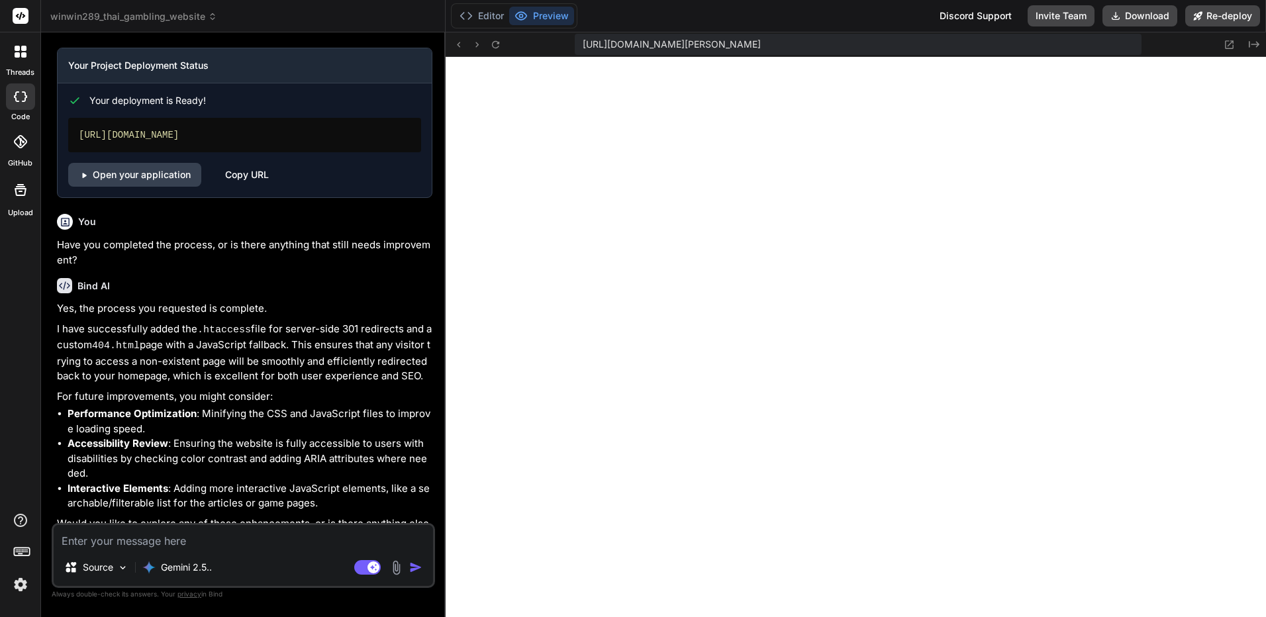
click at [62, 301] on p "Yes, the process you requested is complete." at bounding box center [244, 308] width 375 height 15
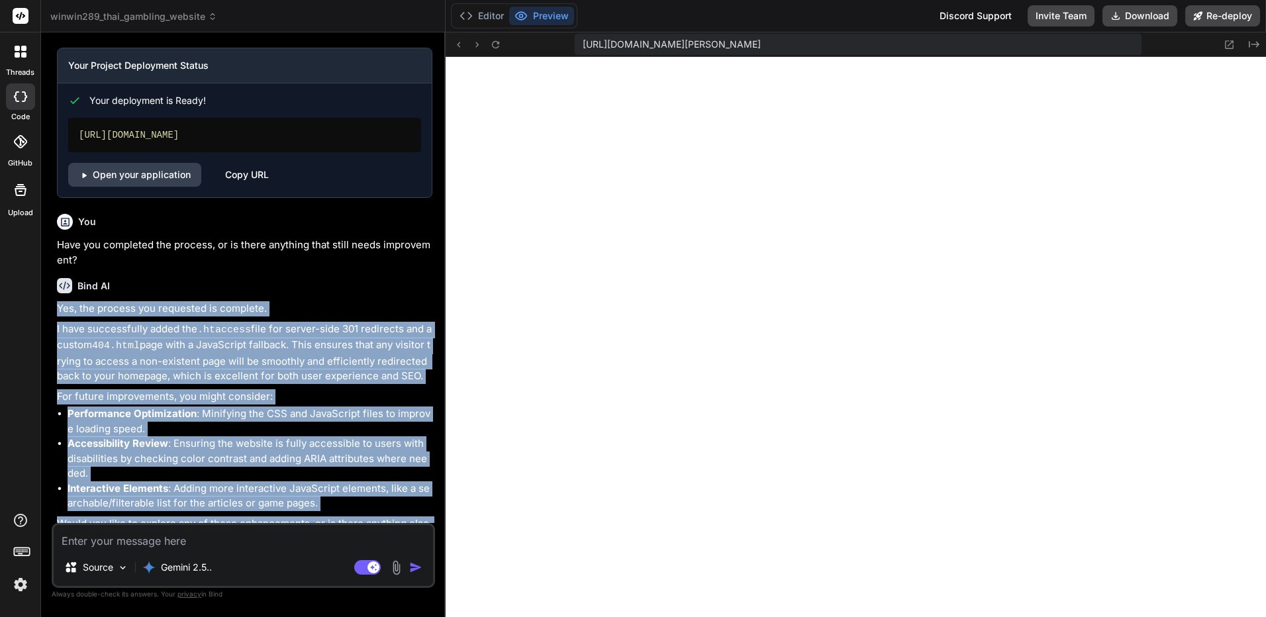
drag, startPoint x: 58, startPoint y: 287, endPoint x: 172, endPoint y: 519, distance: 259.1
click at [172, 519] on div "Yes, the process you requested is complete. I have successfully added the .htac…" at bounding box center [244, 423] width 375 height 245
copy div "Yes, the process you requested is complete. I have successfully added the .htac…"
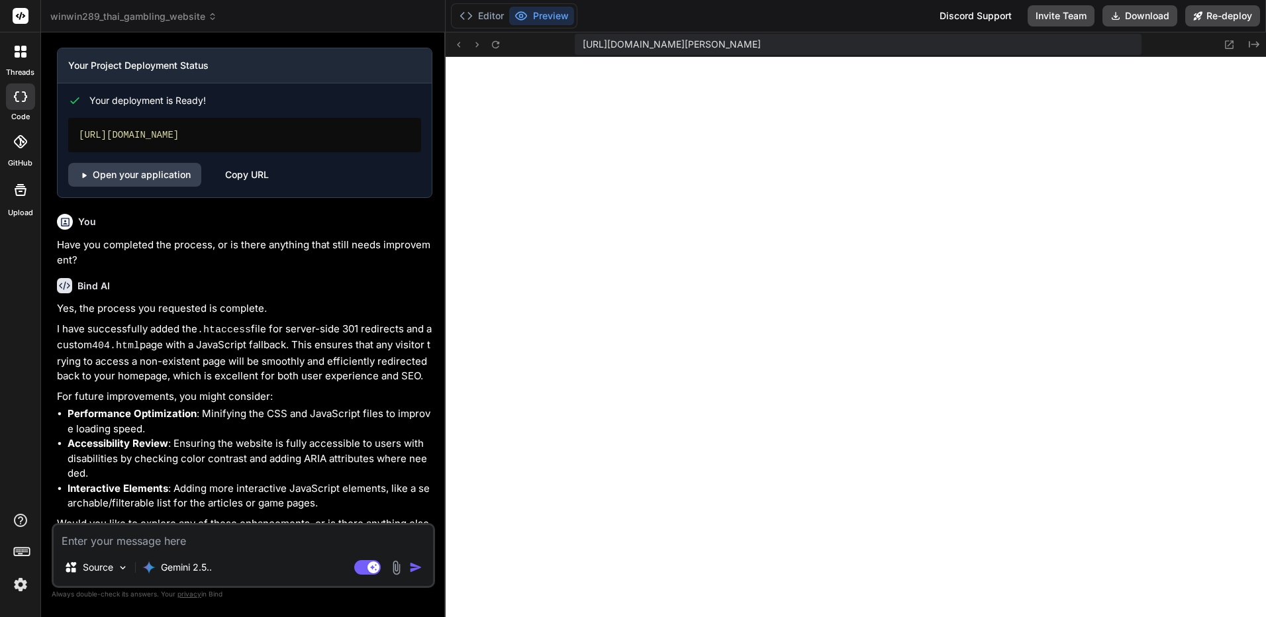
click at [223, 548] on textarea at bounding box center [243, 537] width 379 height 24
click at [236, 534] on textarea at bounding box center [243, 537] width 379 height 24
paste textarea "ตรวจสอบว่าลิงก์ไหนที่คุณสร้างยังไม่มีไฟล์(404)หรือหน้านั้นๆและสร้างมันขึ้นมา"
type textarea "ตรวจสอบว่าลิงก์ไหนที่คุณสร้างยังไม่มีไฟล์(404)หรือหน้านั้นๆและสร้างมันขึ้นมา"
type textarea "x"
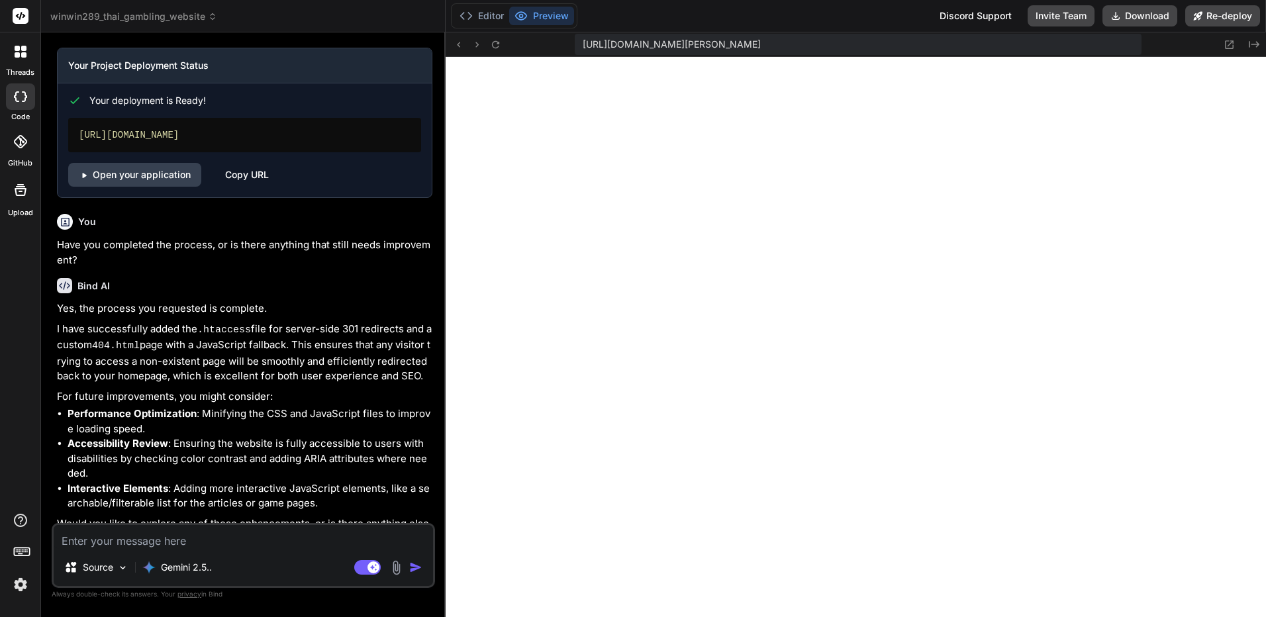
scroll to position [3027, 0]
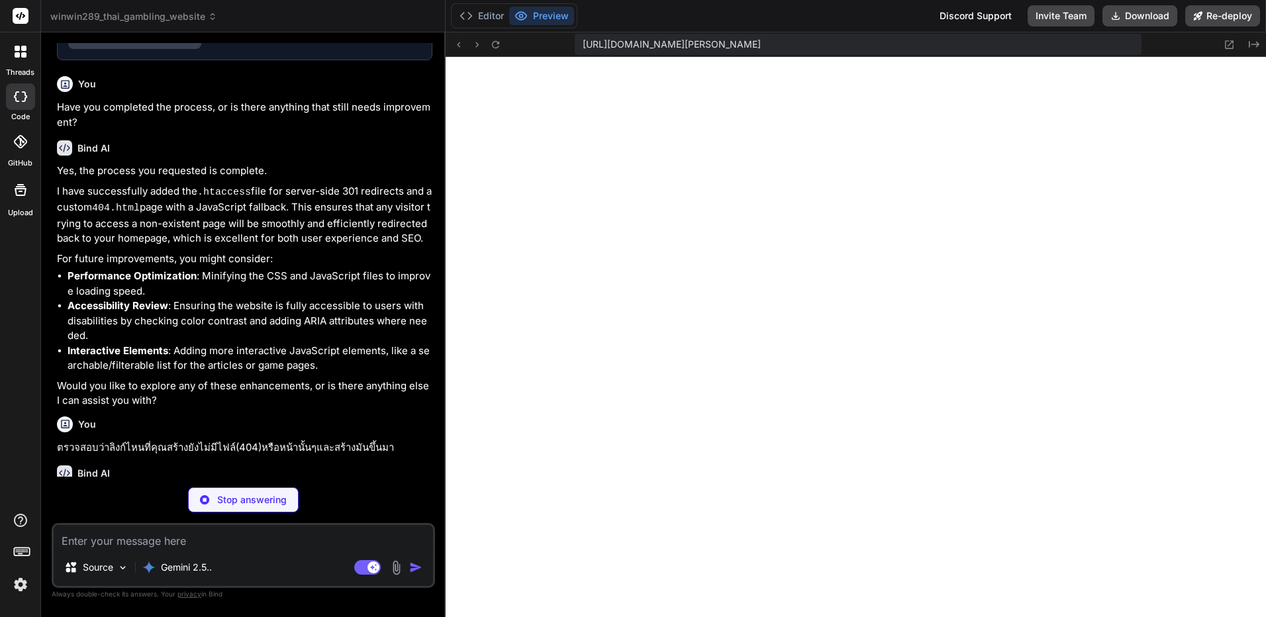
type textarea "x"
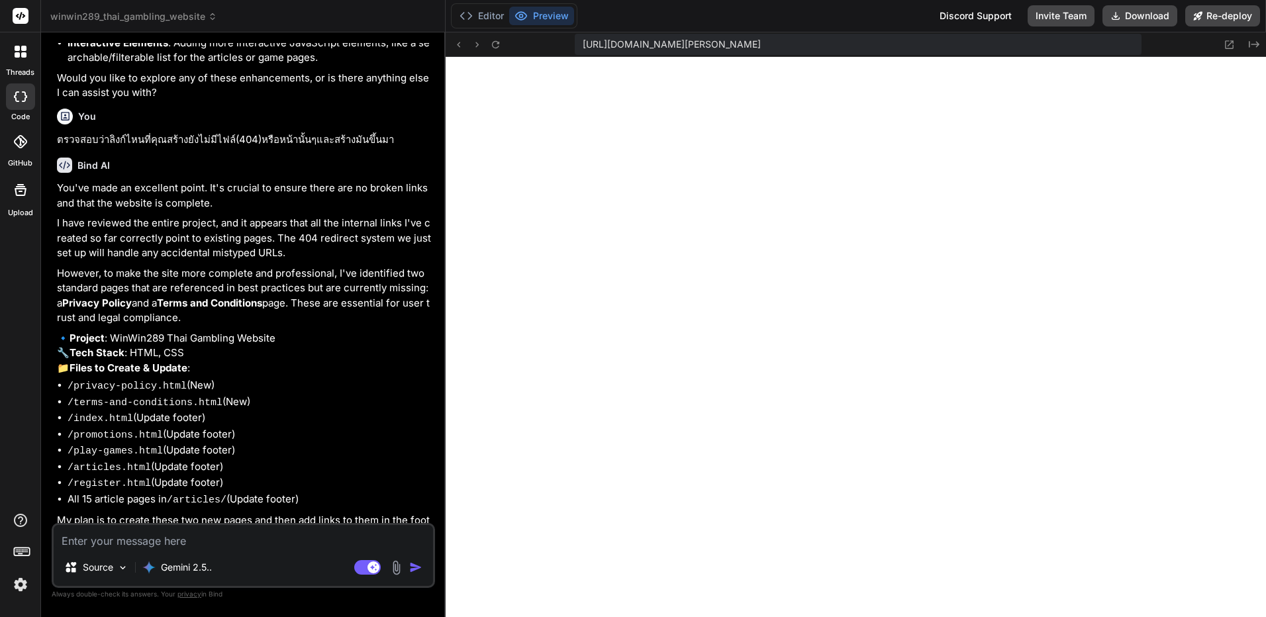
scroll to position [3341, 0]
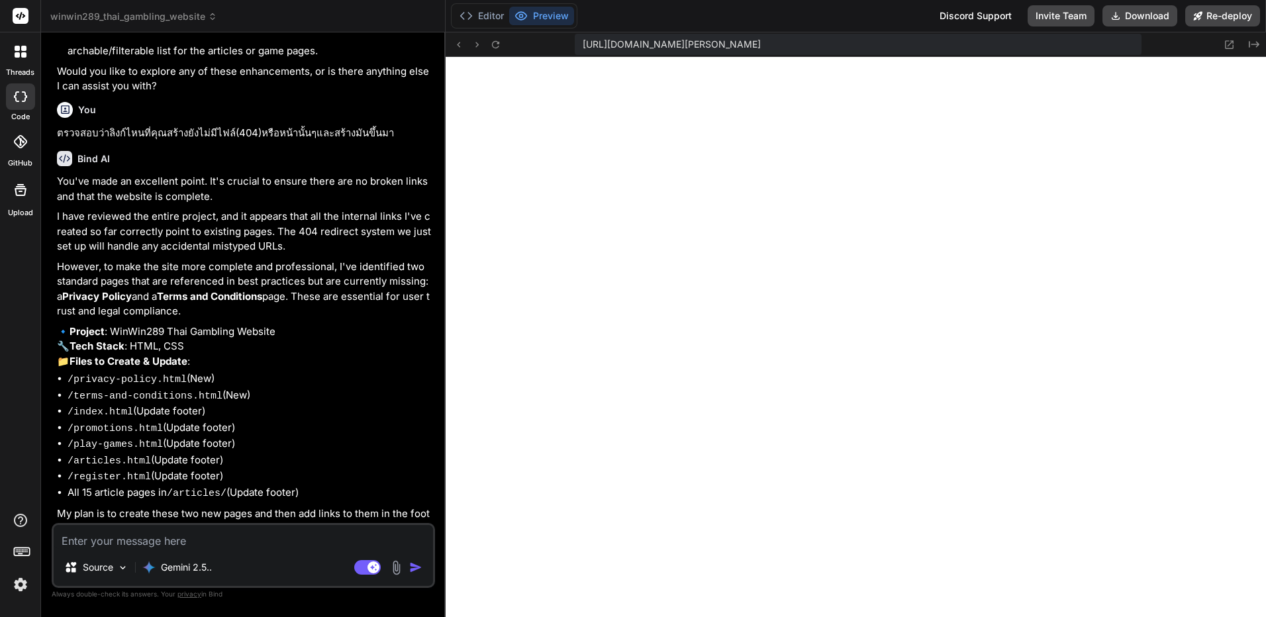
type textarea "น"
type textarea "x"
type textarea "นา"
type textarea "x"
type textarea "น"
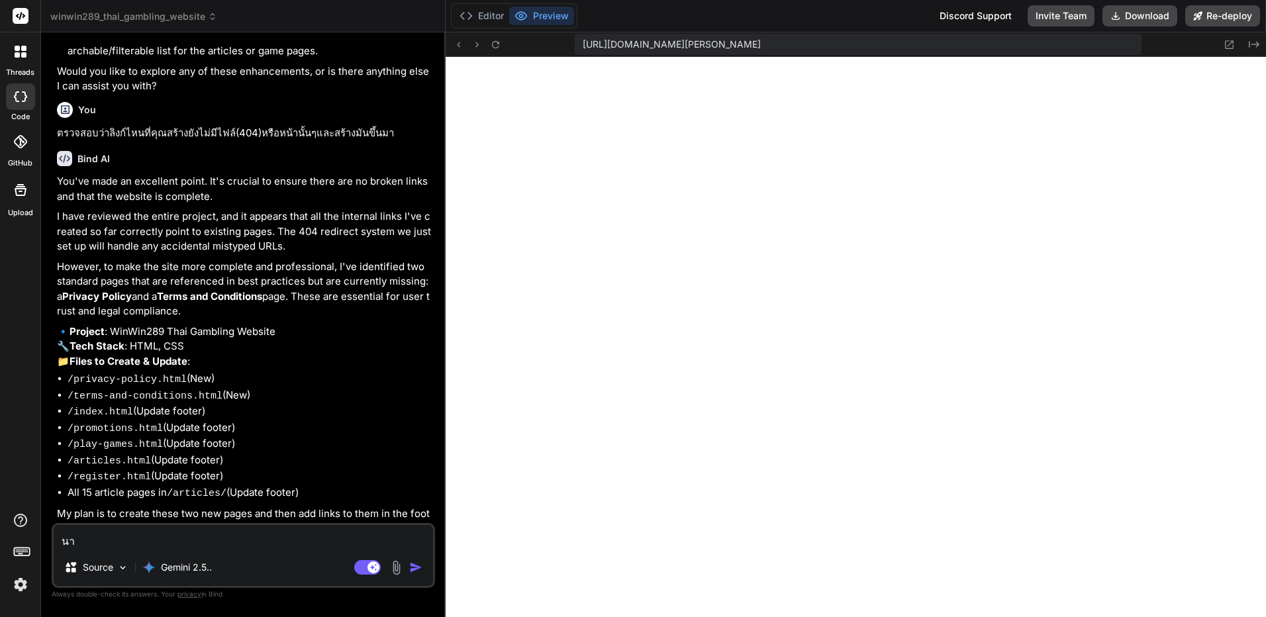
type textarea "x"
type textarea "ท"
type textarea "x"
type textarea "ทพ"
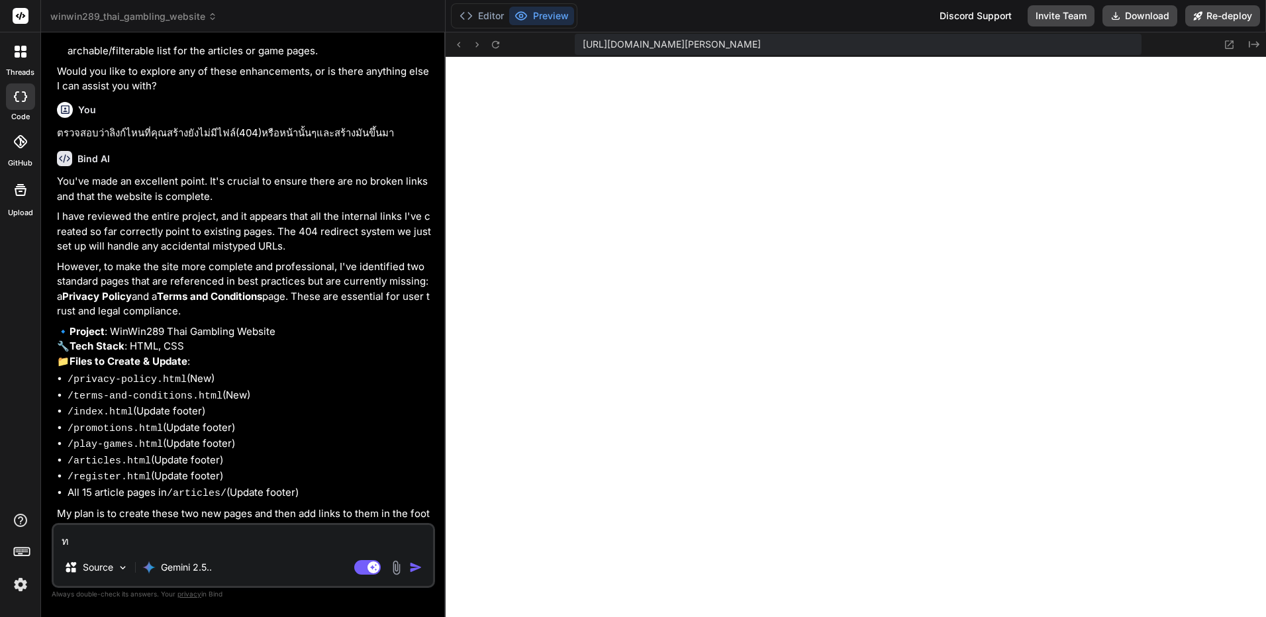
type textarea "x"
type textarea "ทพำ"
type textarea "x"
type textarea "ทพ"
type textarea "x"
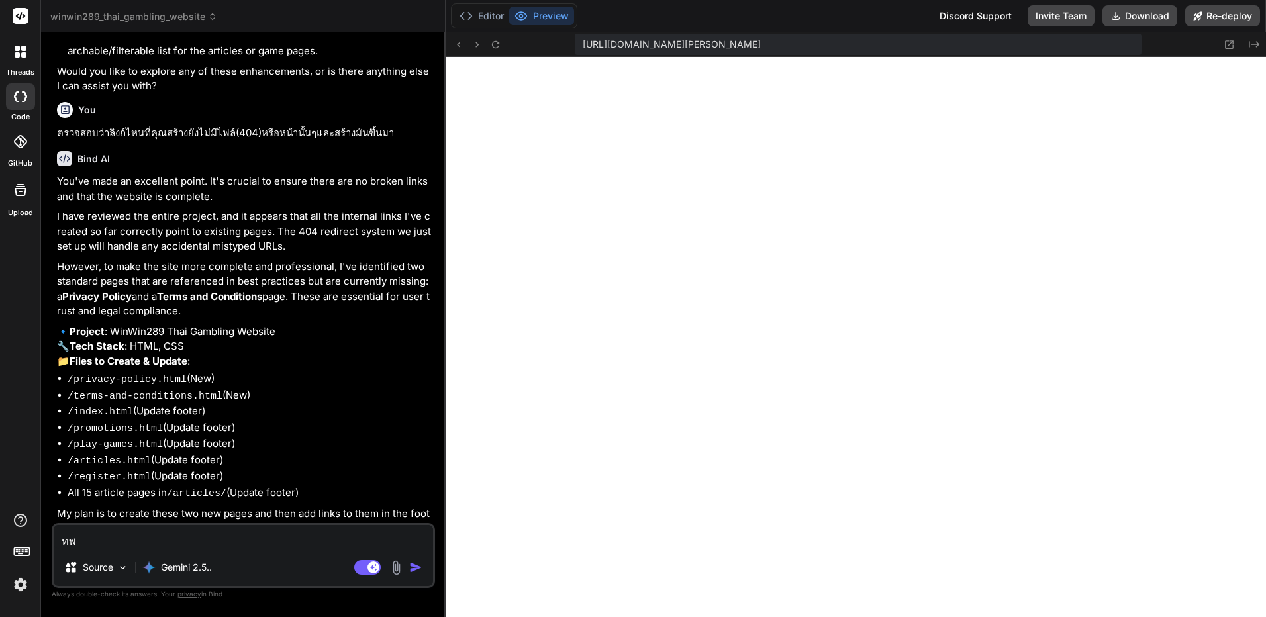
type textarea "ทพำ"
type textarea "x"
type textarea "ทพ"
type textarea "x"
type textarea "ท"
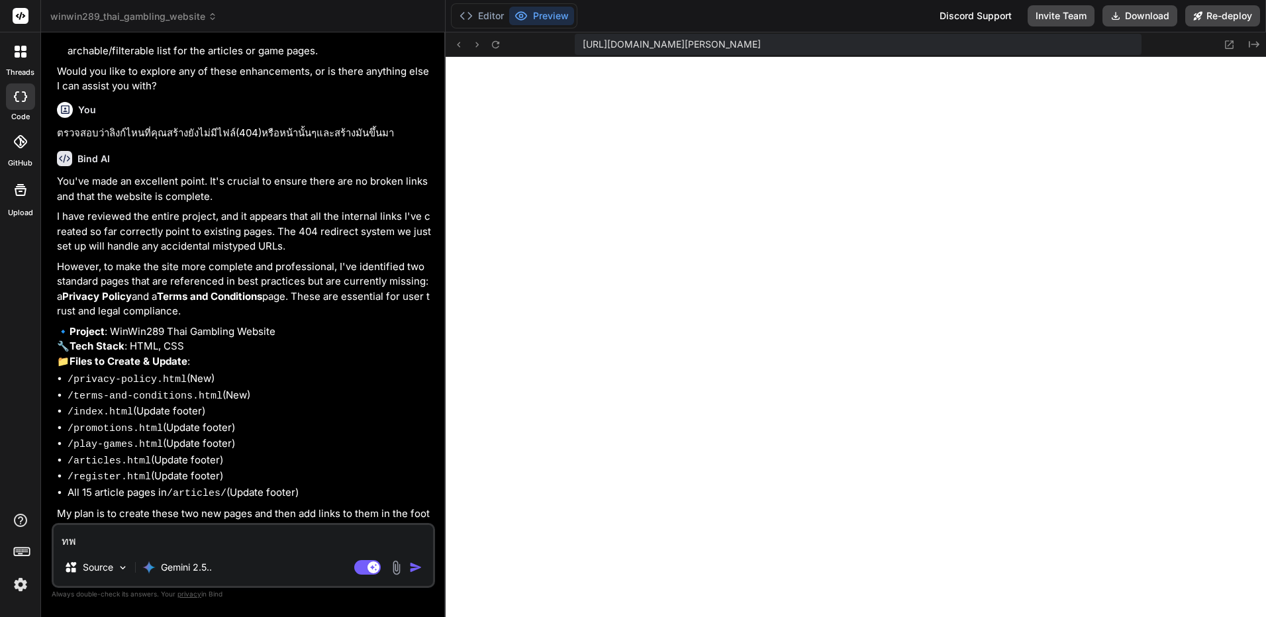
type textarea "x"
type textarea "ท"
type textarea "x"
type textarea "ทำ"
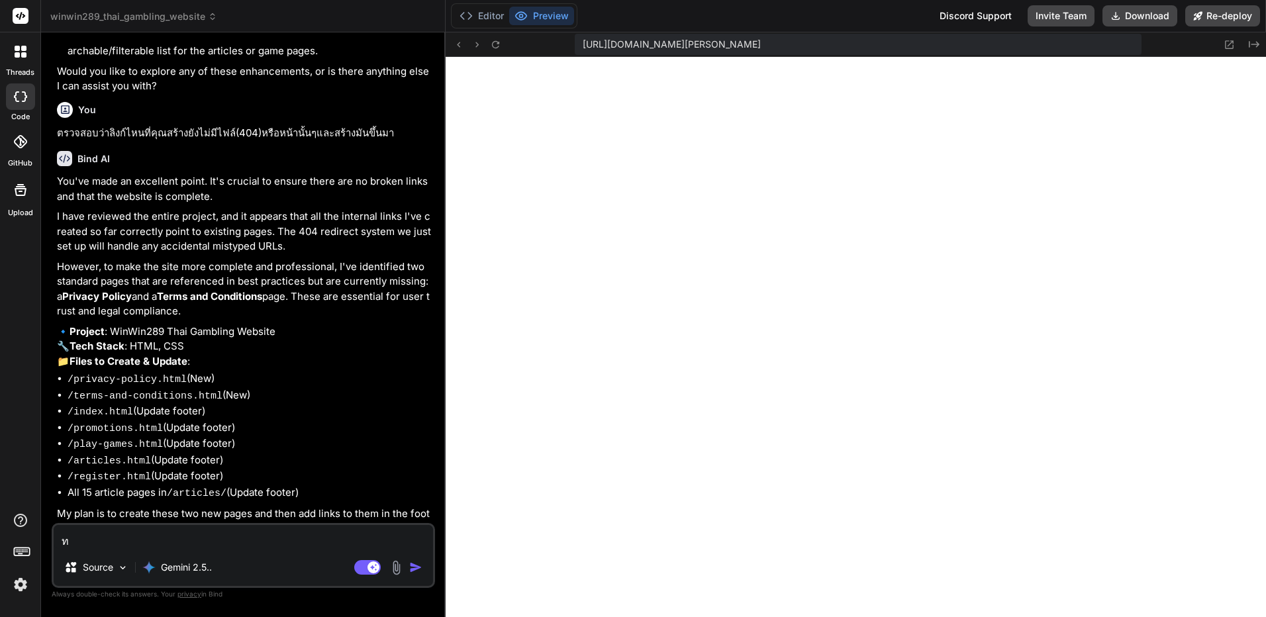
type textarea "x"
type textarea "ทำเ"
type textarea "x"
type textarea "ทำเล"
type textarea "x"
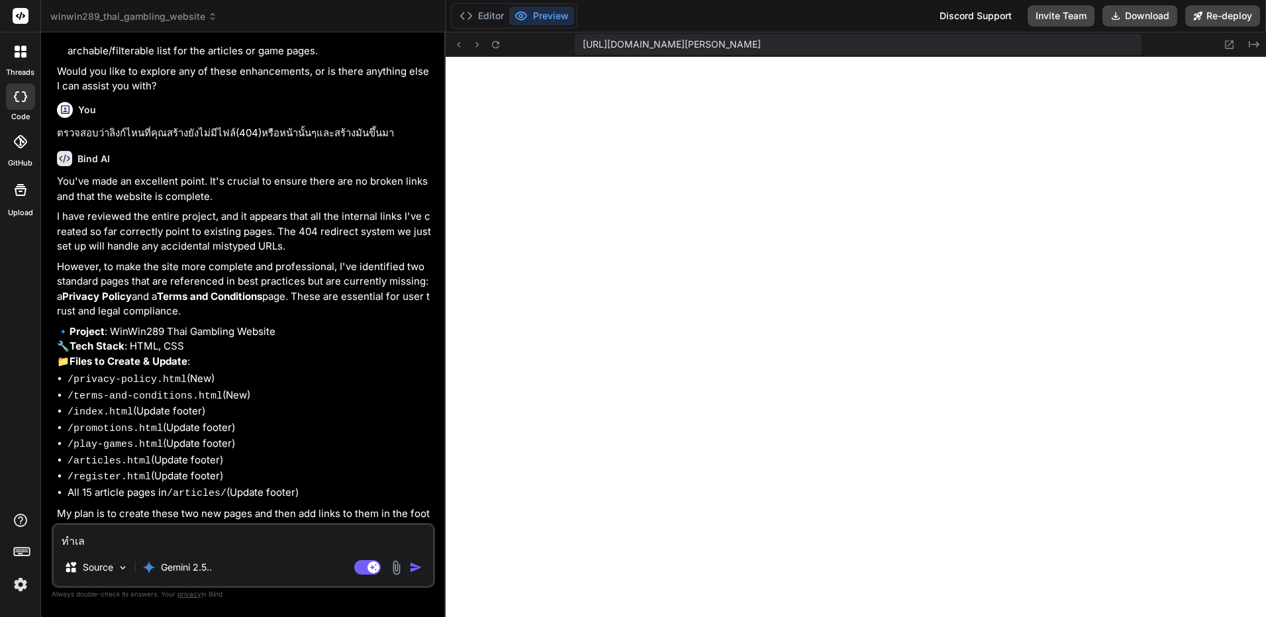
type textarea "ทำเลย"
type textarea "x"
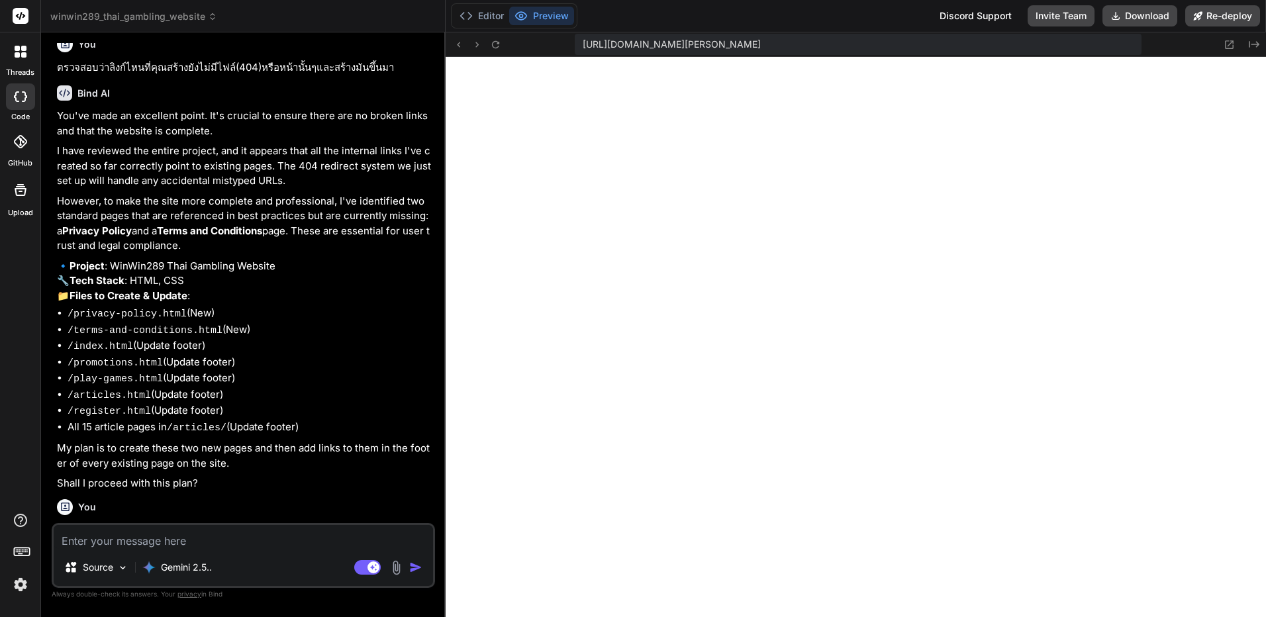
scroll to position [3479, 0]
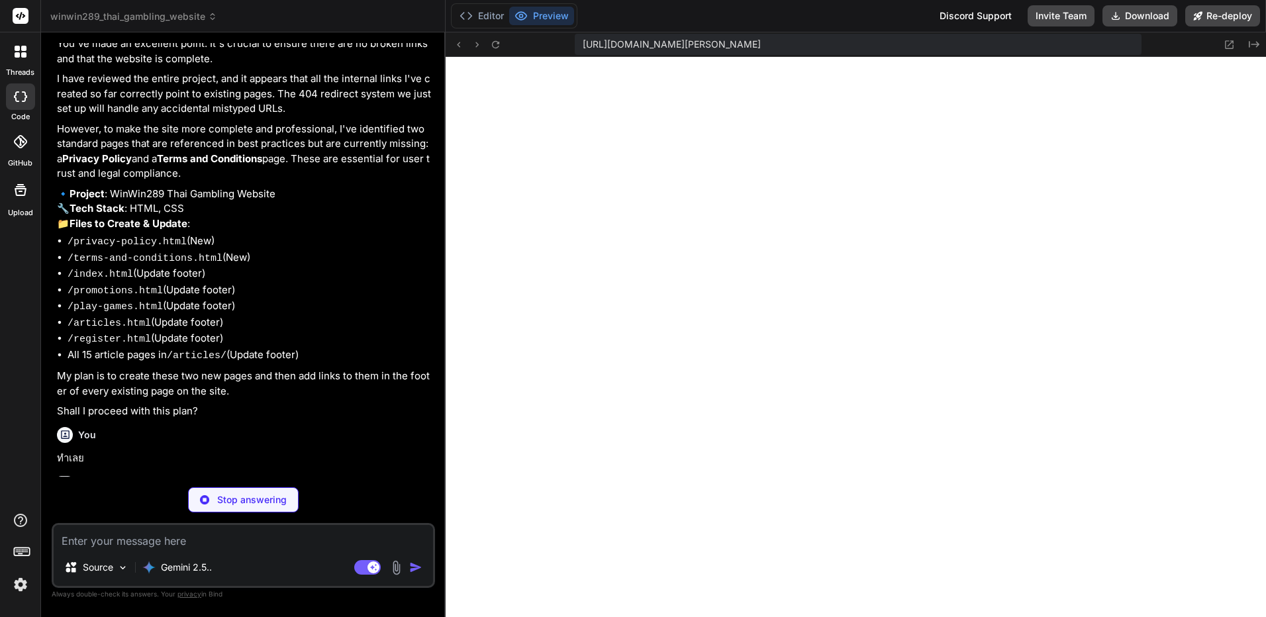
type textarea "x"
type textarea "<script src="script.js"></script> </body> </html>"
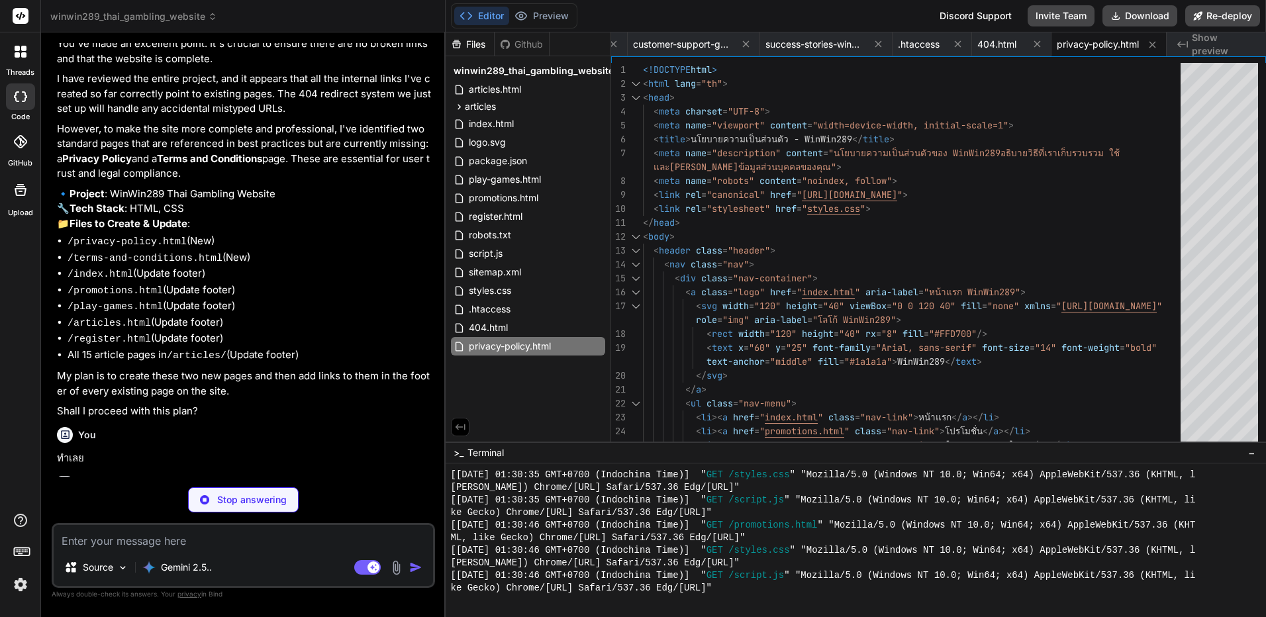
type textarea "x"
type textarea "</body> </html>"
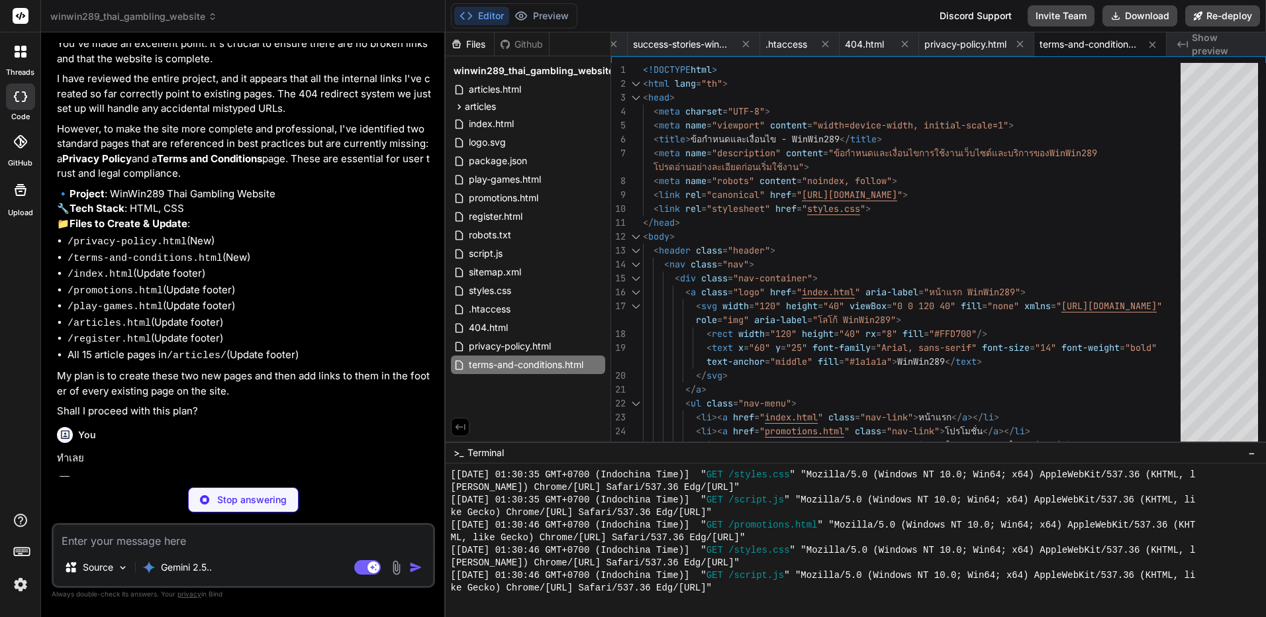
scroll to position [3645, 0]
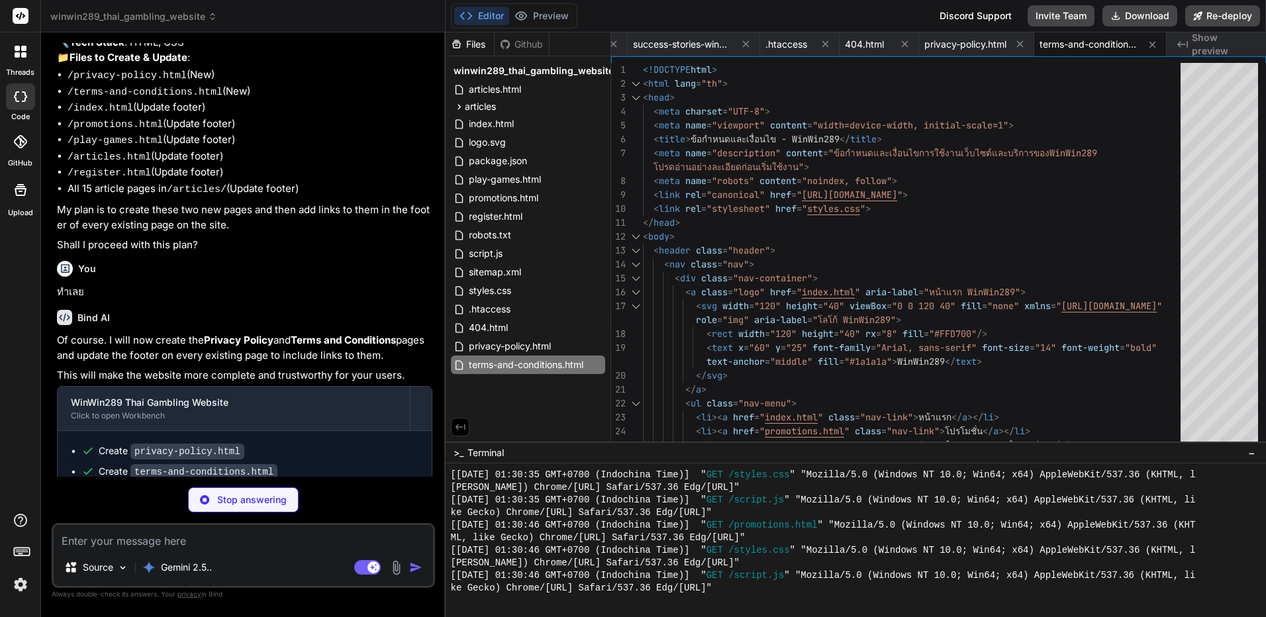
type textarea "x"
type textarea "</html>"
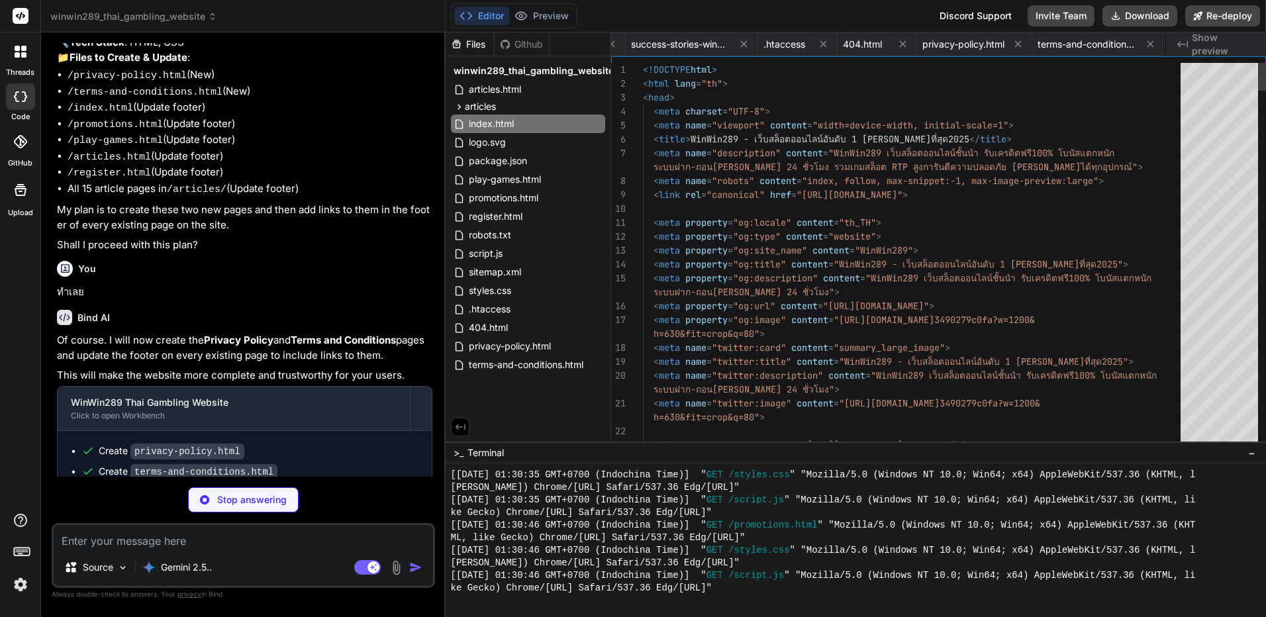
scroll to position [0, 857]
type textarea "x"
type textarea "<p>&copy; 2025 WinWin289. All rights reserved.</p> </div> </div> </footer> <scr…"
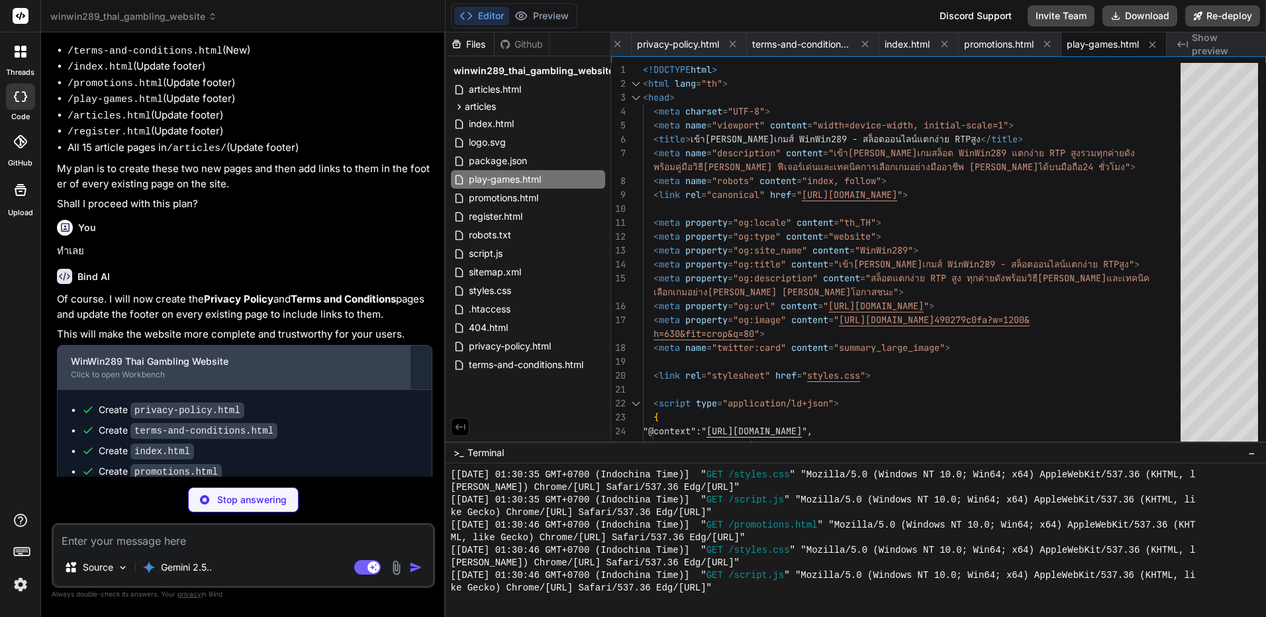
scroll to position [3707, 0]
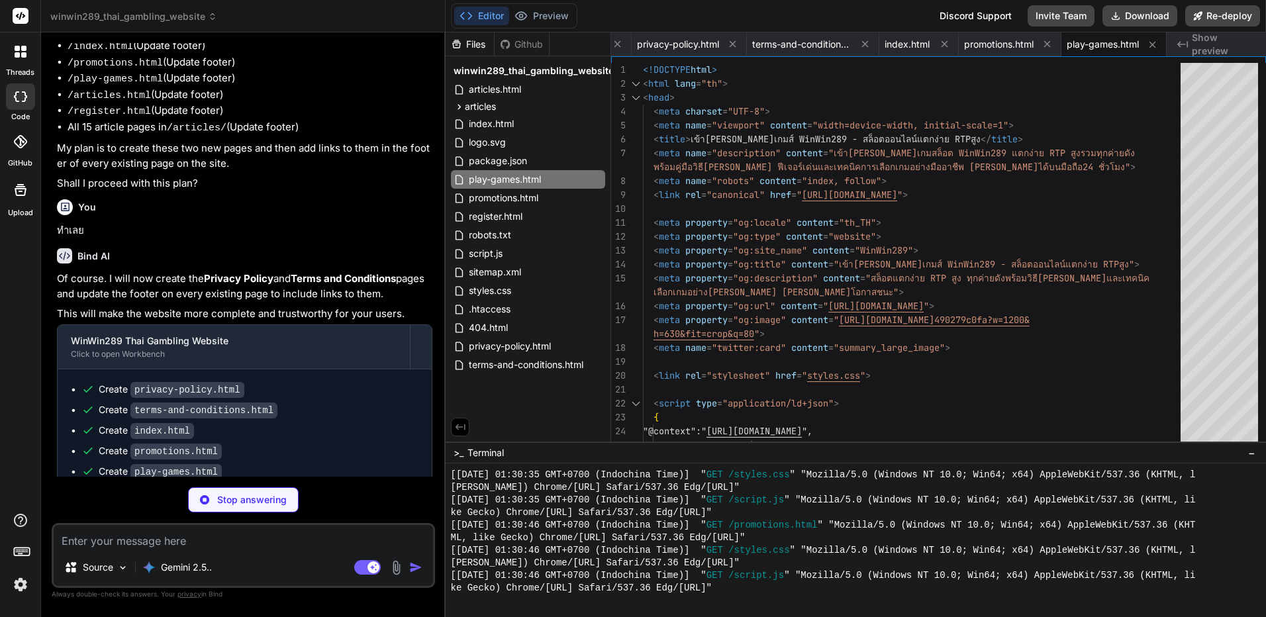
type textarea "x"
type textarea "<script src="script.js"></script> </body> </html>"
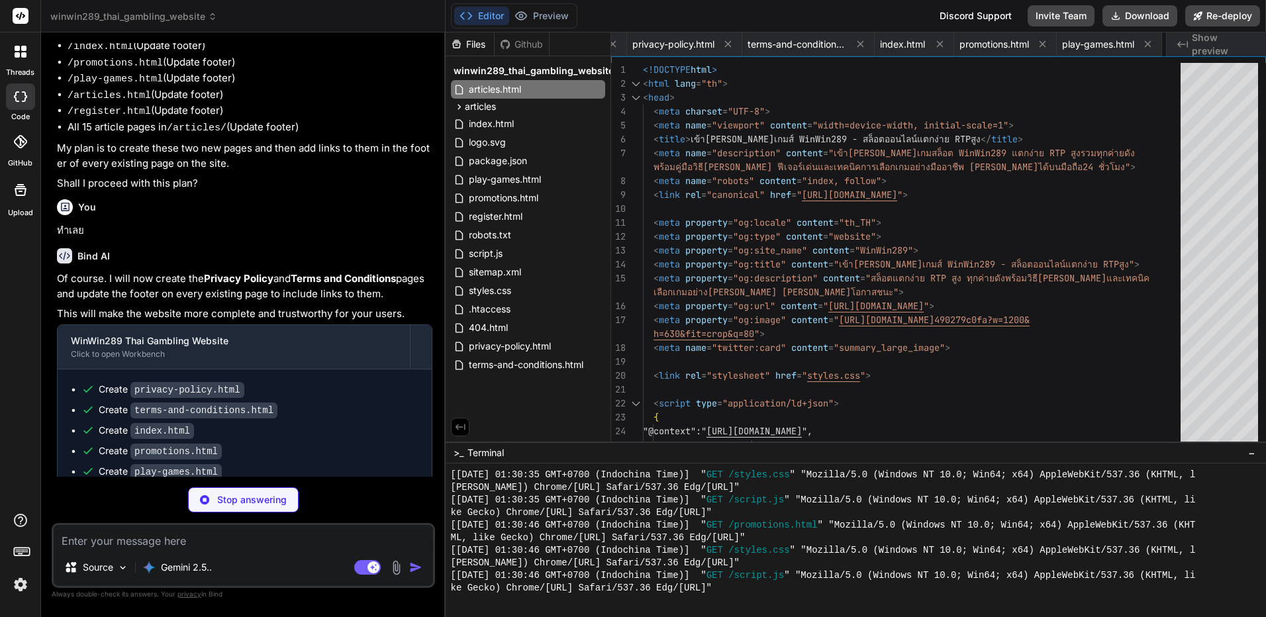
scroll to position [0, 1154]
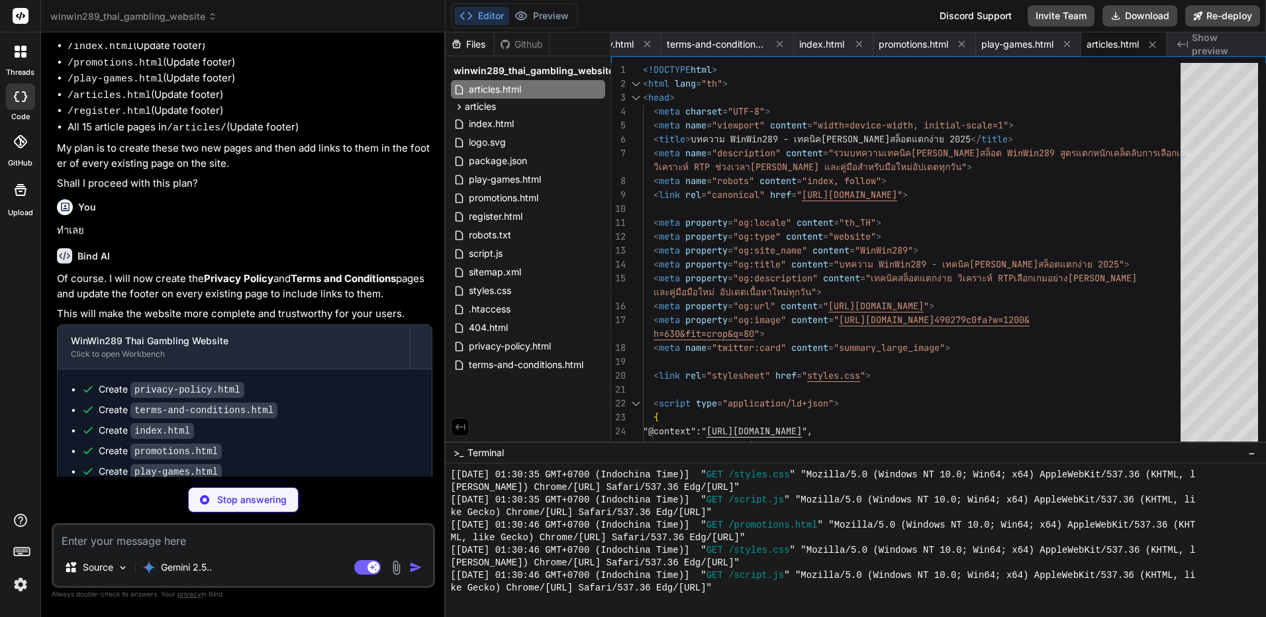
click at [560, 26] on div "Editor Preview" at bounding box center [514, 15] width 126 height 25
click at [561, 18] on button "Preview" at bounding box center [541, 16] width 65 height 19
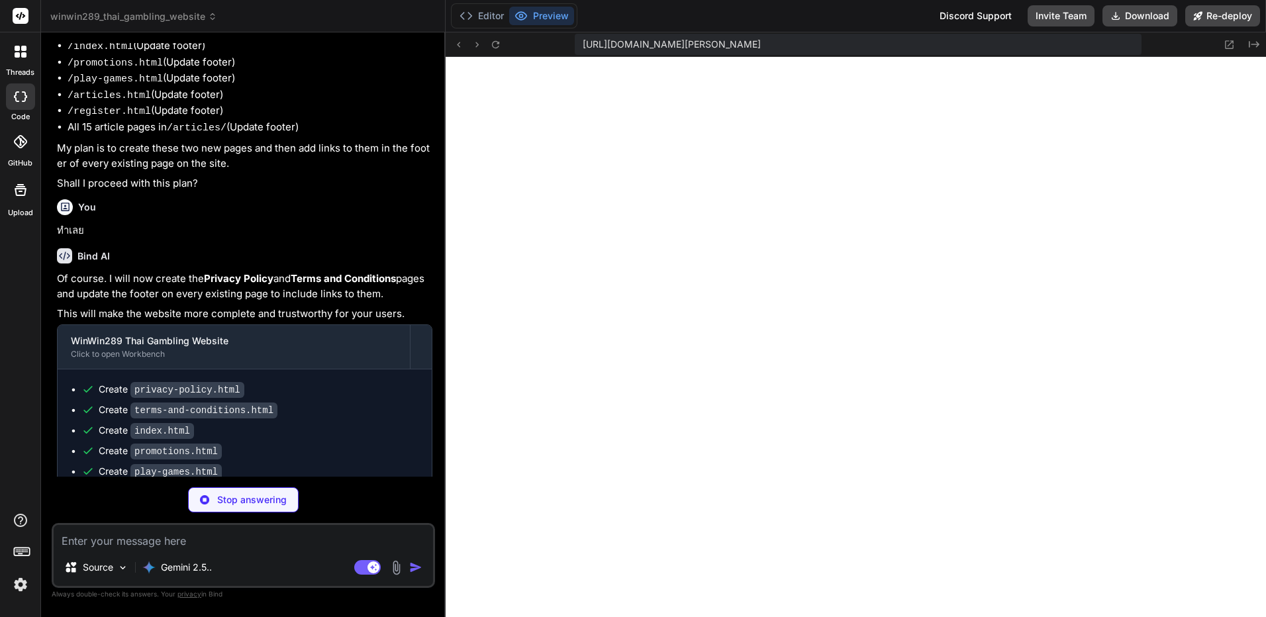
type textarea "x"
type textarea "<div class="footer-bottom"> <p>&copy; 2025 WinWin289. All rights reserved.</p> …"
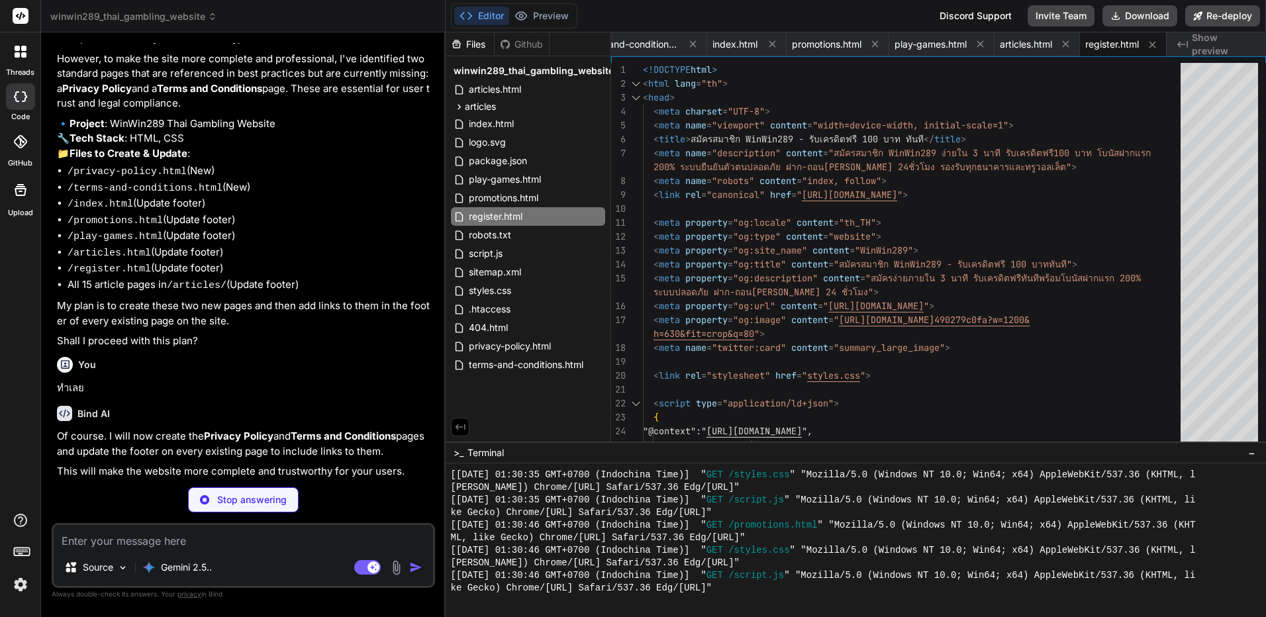
scroll to position [3748, 0]
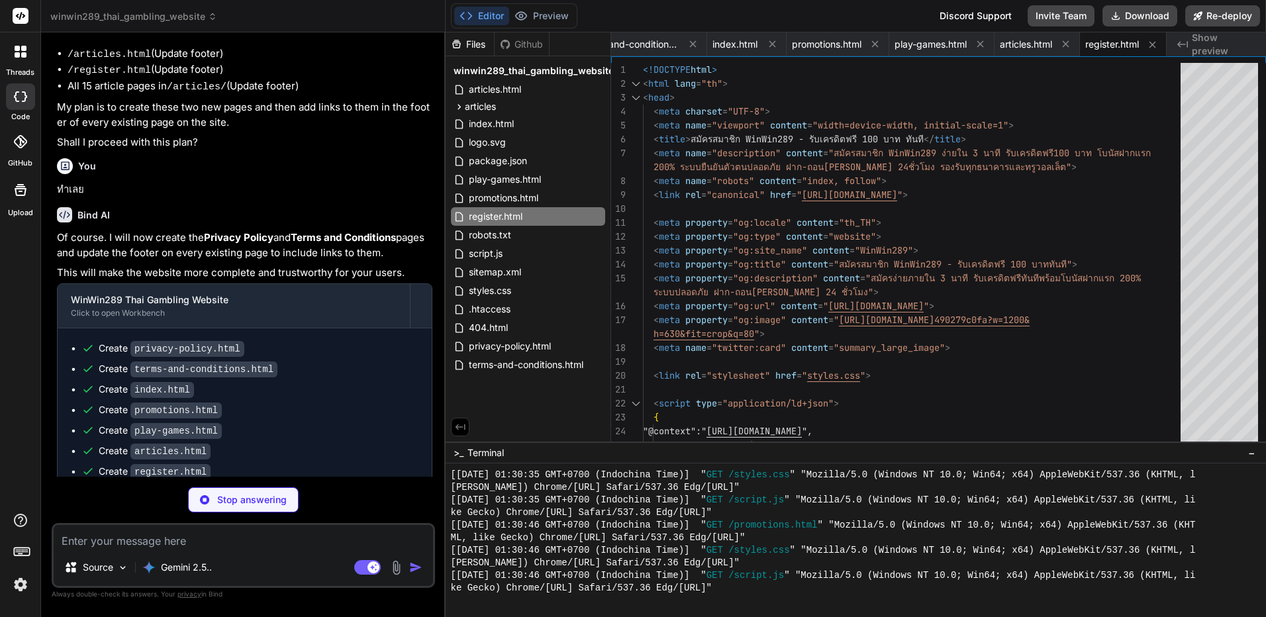
type textarea "x"
type textarea "</html>"
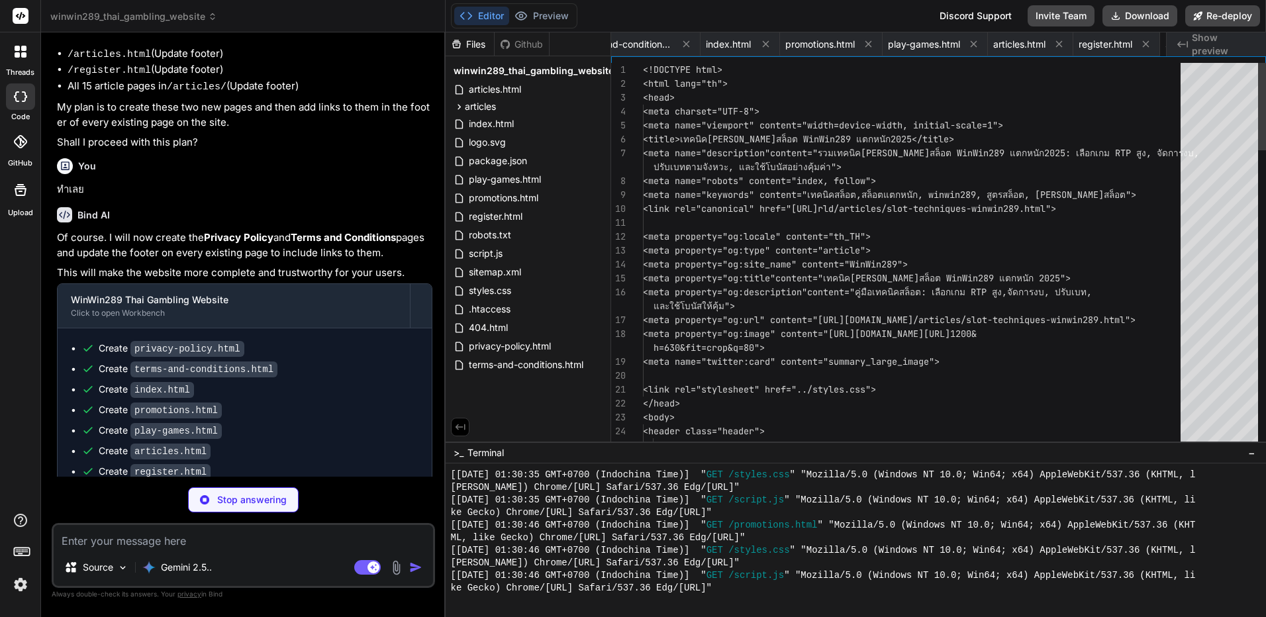
scroll to position [0, 1375]
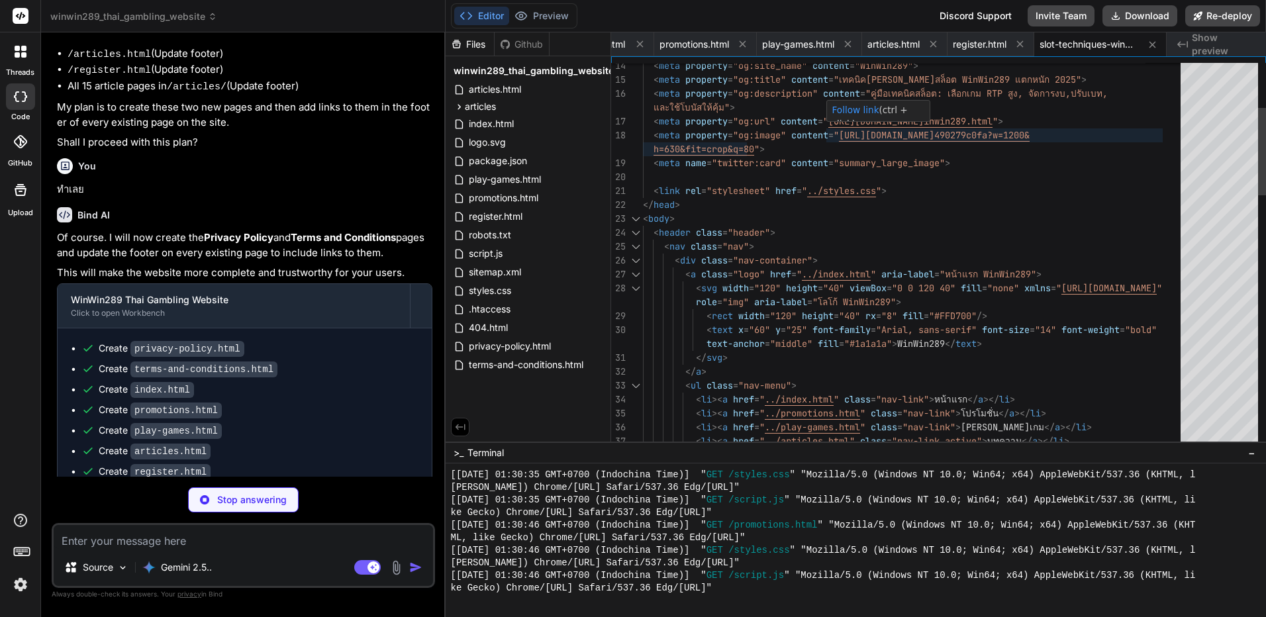
click at [859, 110] on link "Follow link" at bounding box center [855, 110] width 47 height 11
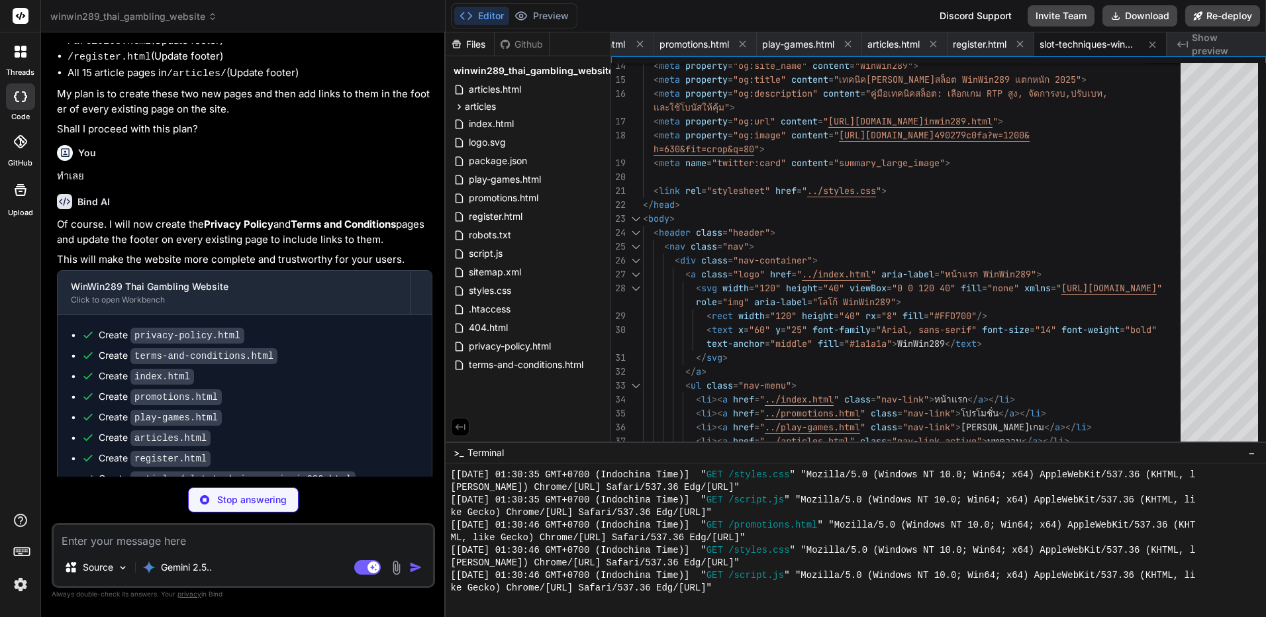
scroll to position [3768, 0]
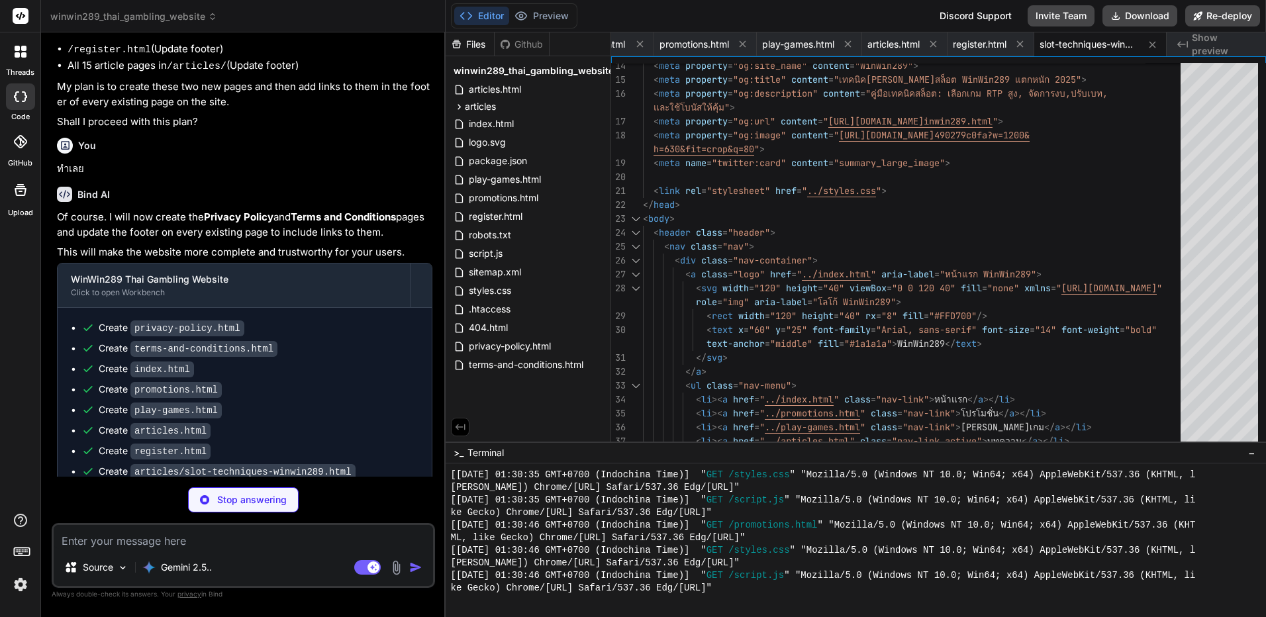
type textarea "x"
type textarea "</div> </div> </footer> <script src="../script.js"></script> </body> </html>"
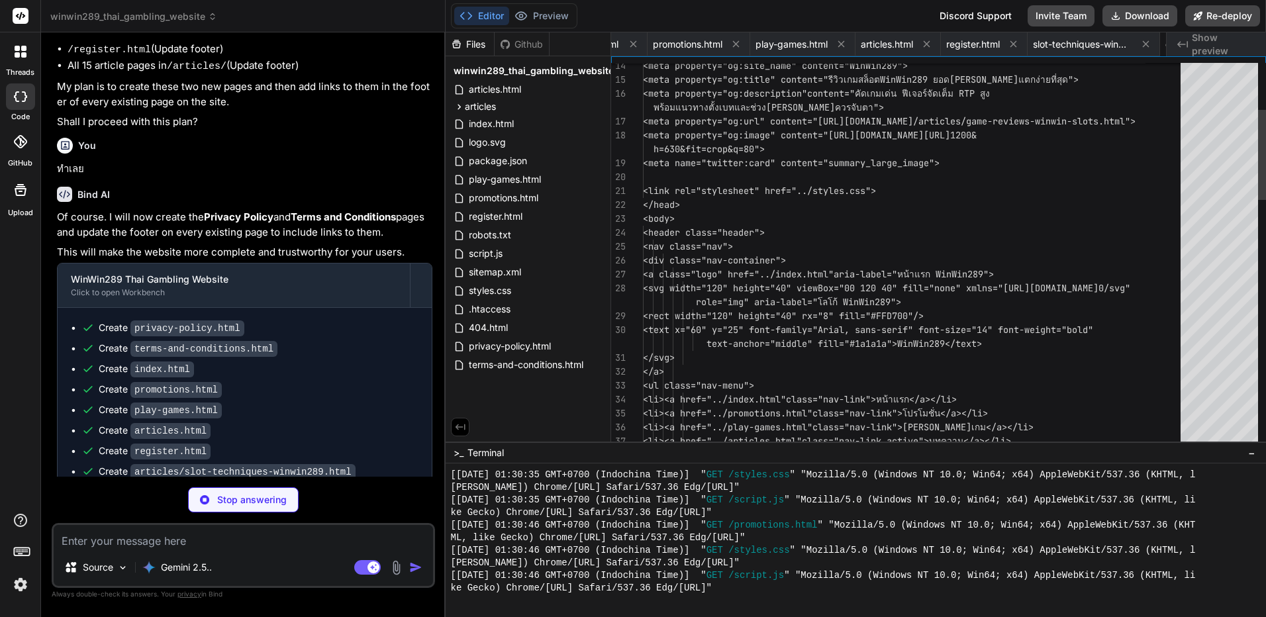
scroll to position [0, 1507]
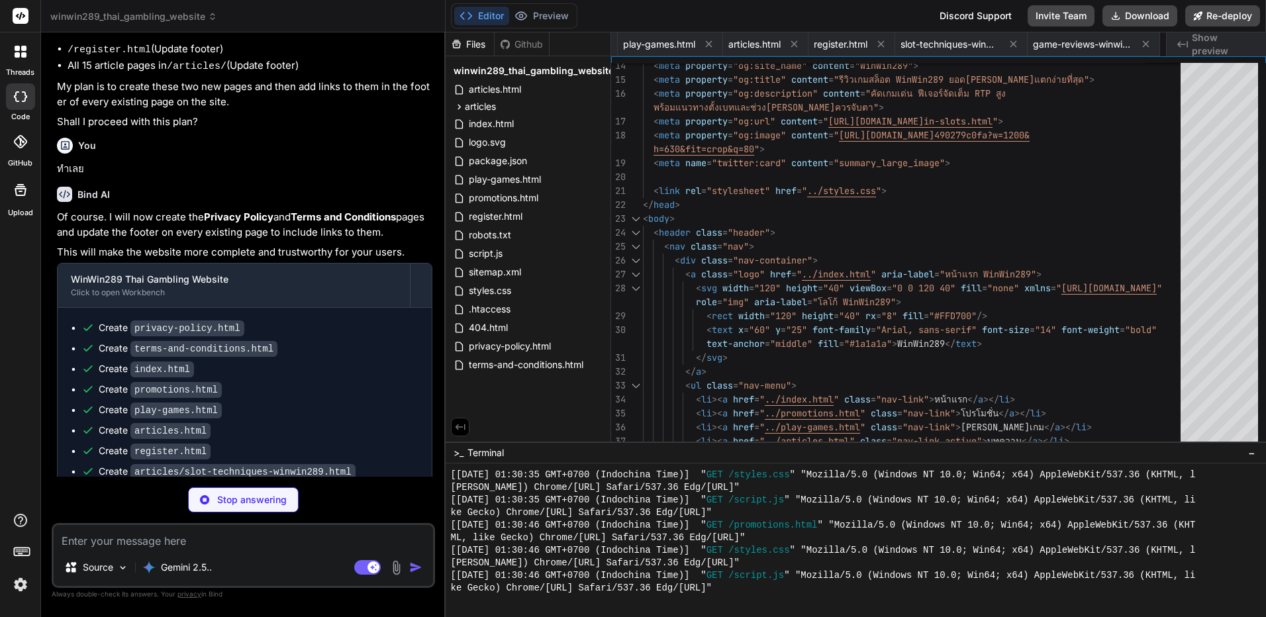
type textarea "x"
type textarea "</div> </div> </footer> <script src="../script.js"></script> </body> </html>"
type textarea "x"
type textarea "<script src="../script.js"></script> </body> </html>"
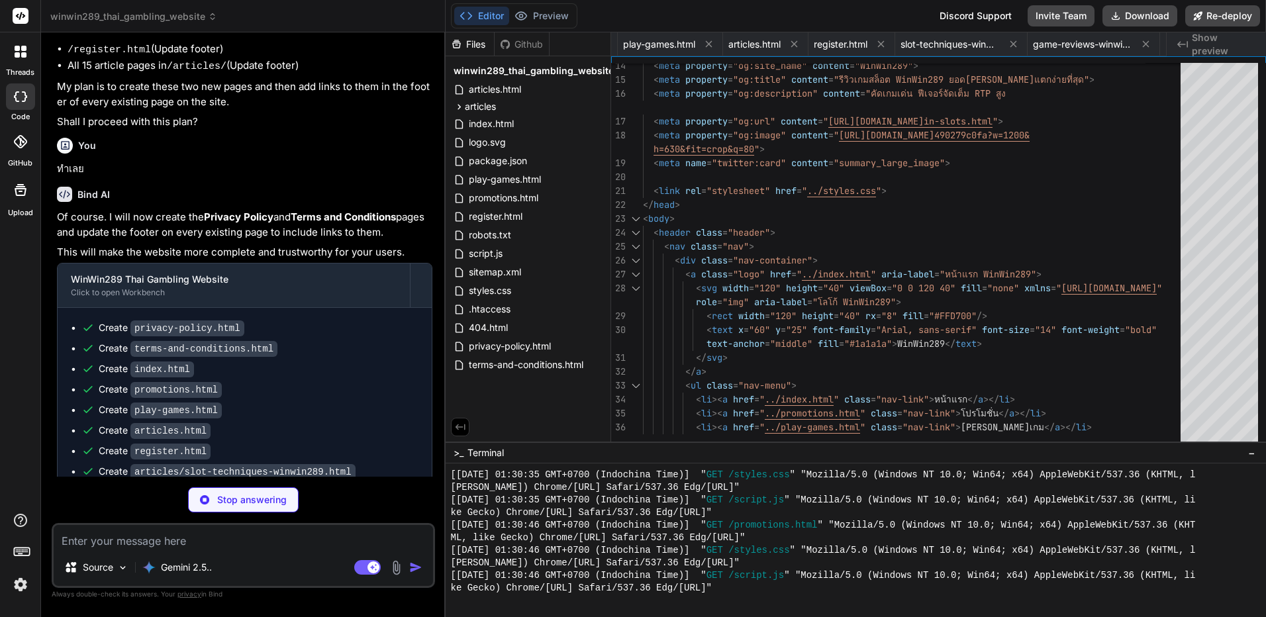
type textarea "x"
type textarea "</div> </footer> <script src="../script.js"></script> </body> </html>"
type textarea "x"
type textarea "<script src="../script.js"></script> </body> </html>"
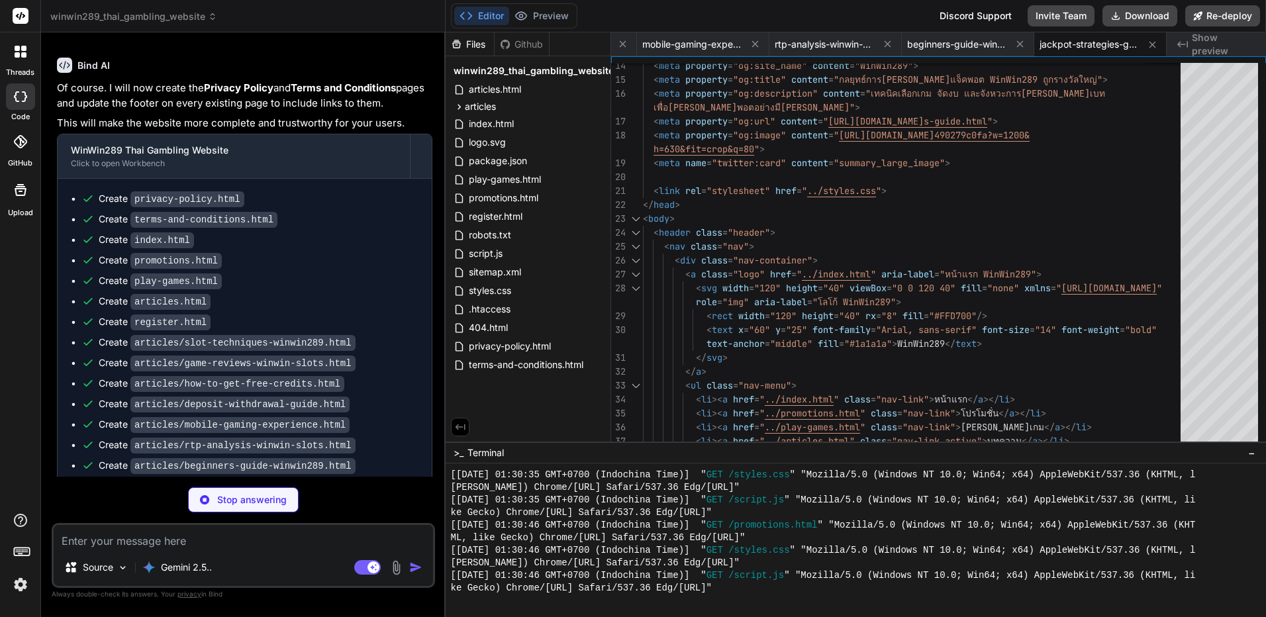
scroll to position [3912, 0]
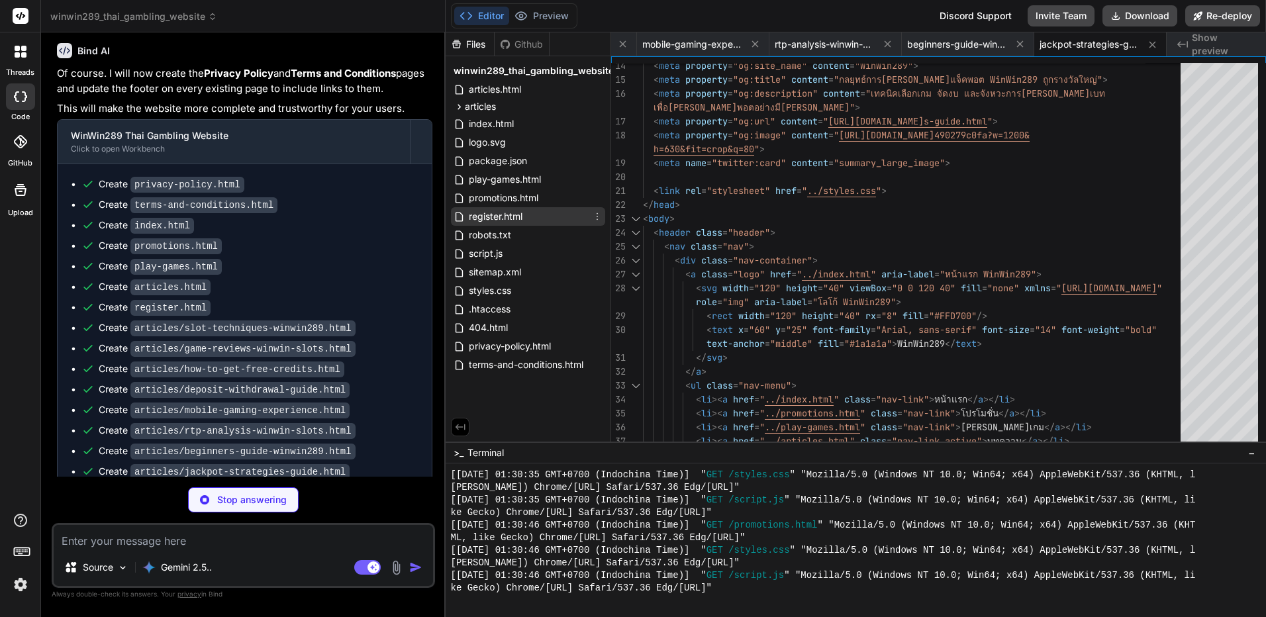
type textarea "x"
click at [528, 209] on div "register.html" at bounding box center [528, 216] width 154 height 19
type textarea "<div class="footer-bottom"> <p>&copy; 2025 WinWin289. All rights reserved.</p> …"
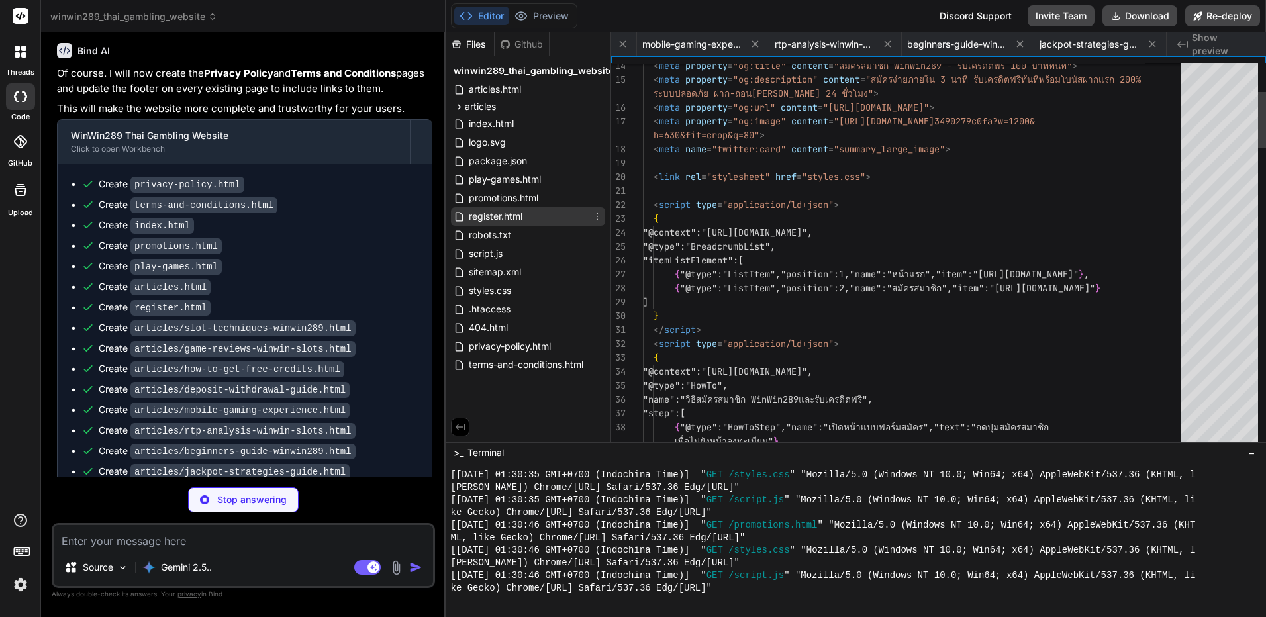
scroll to position [0, 1710]
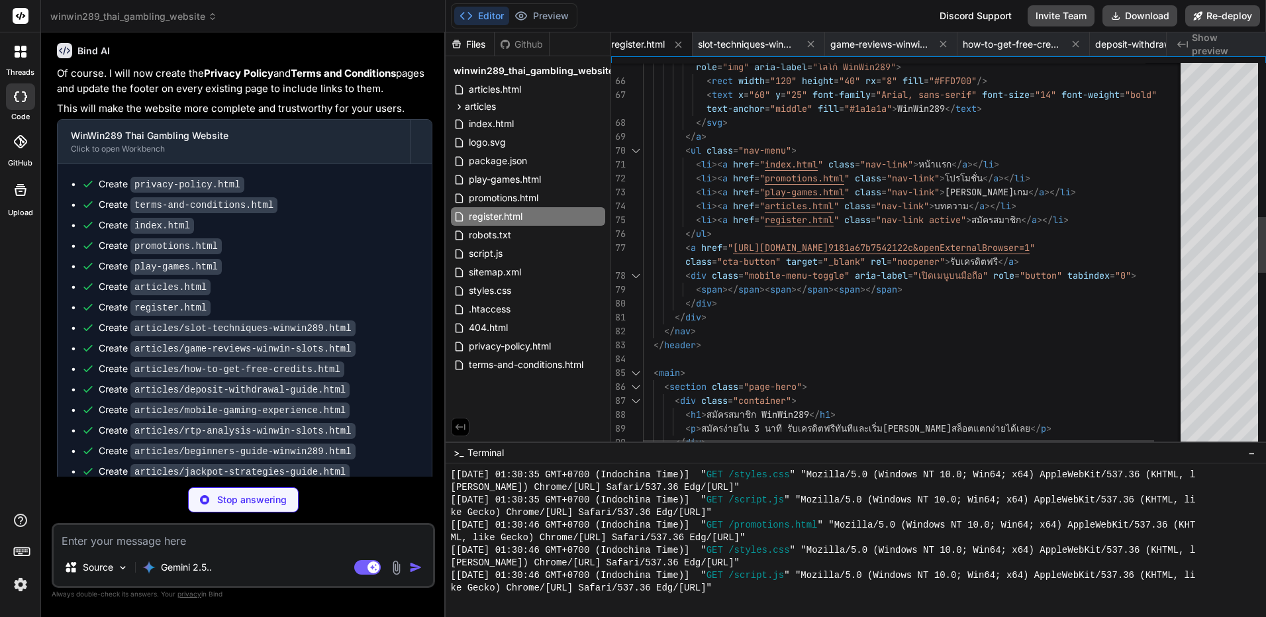
type textarea "x"
type textarea "</div> </footer> <script src="../script.js"></script> </body> </html>"
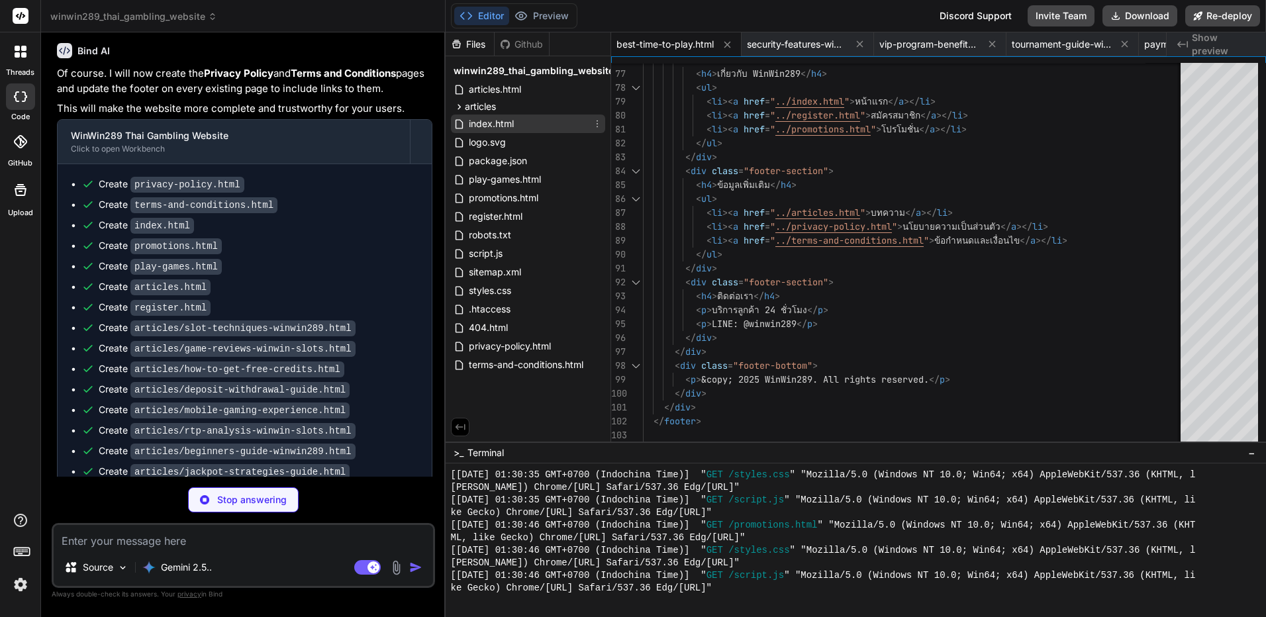
type textarea "x"
click at [526, 119] on div "index.html" at bounding box center [528, 124] width 154 height 19
type textarea "</html>"
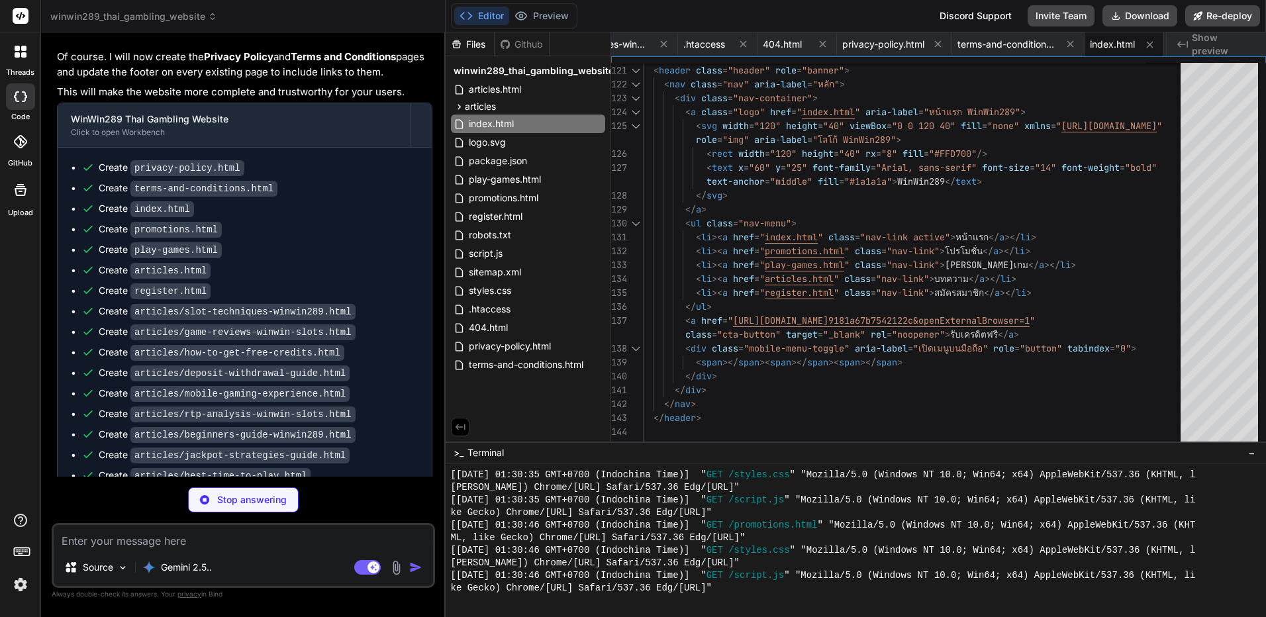
scroll to position [3933, 0]
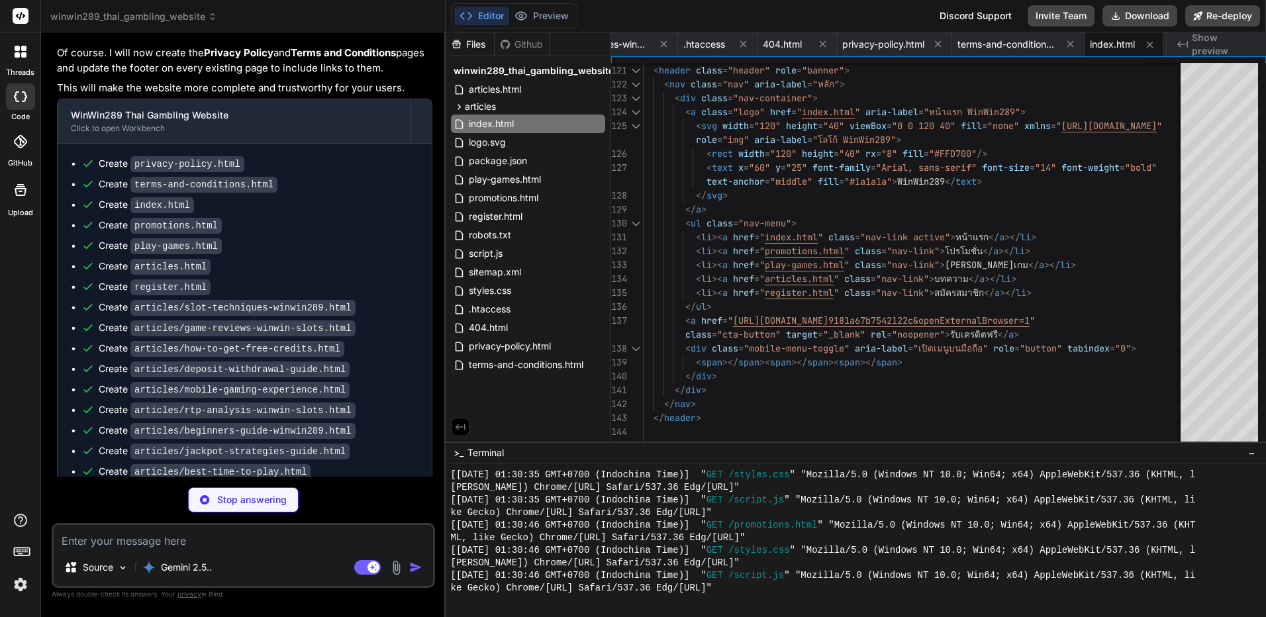
type textarea "x"
type textarea "</footer> <script src="../script.js"></script> </body> </html>"
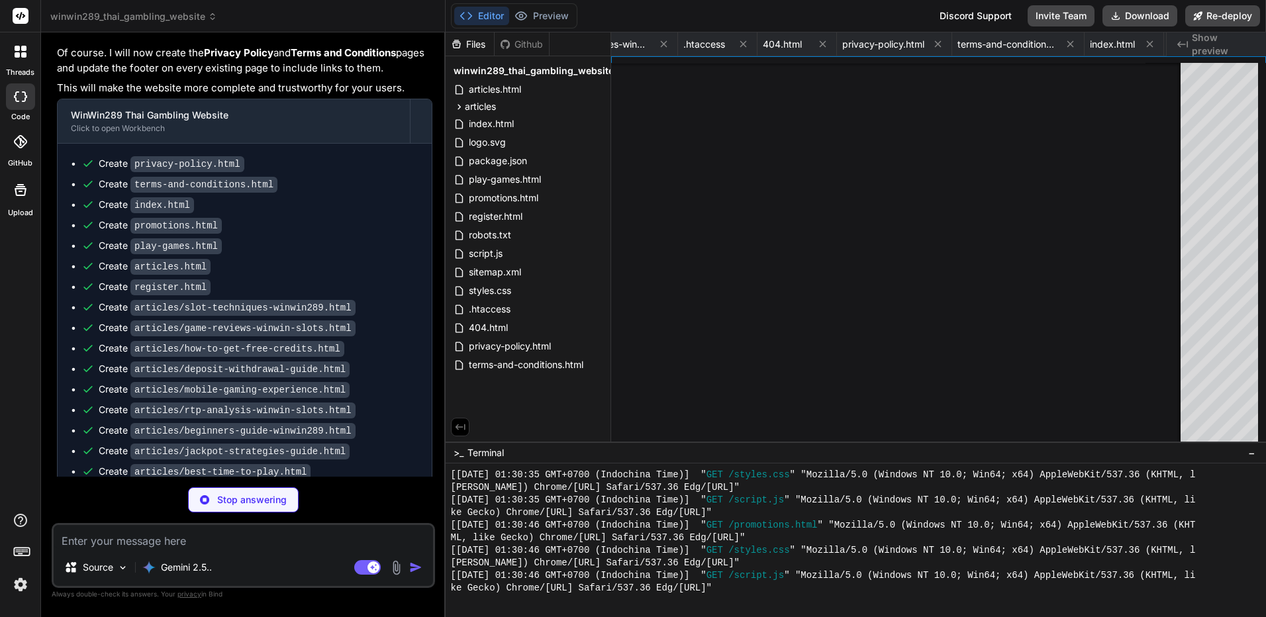
type textarea "x"
type textarea "<script src="../script.js"></script> </body> </html>"
type textarea "x"
type textarea "</body> </html>"
type textarea "x"
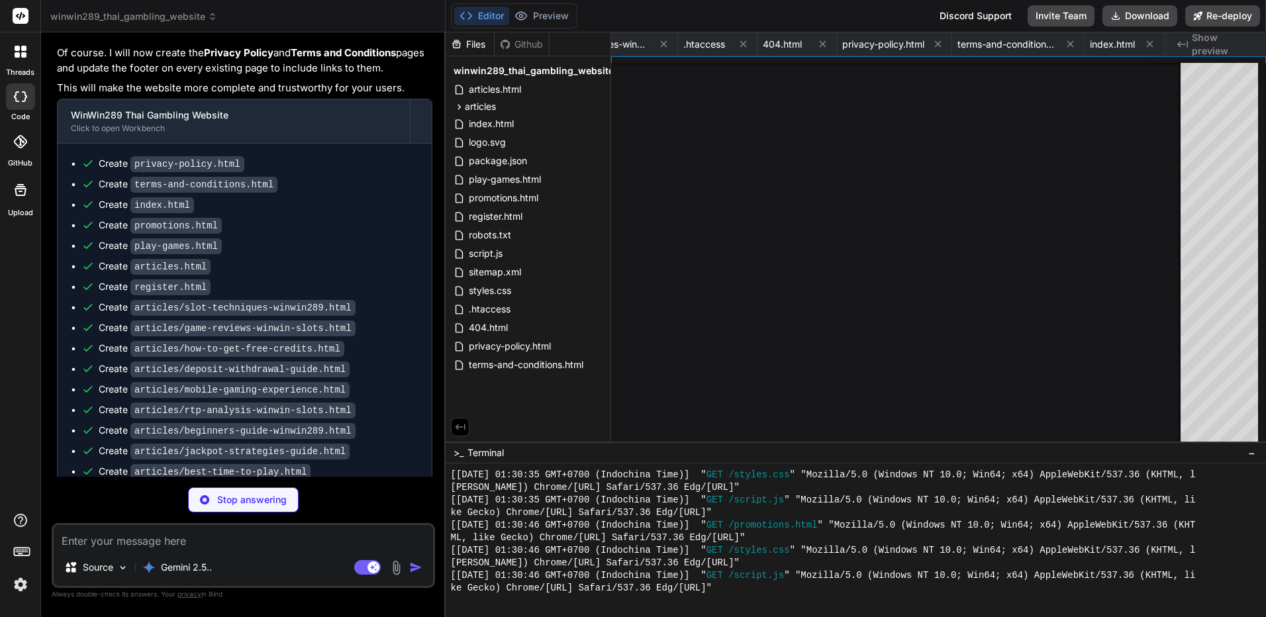
type textarea "<script src="../script.js"></script> </body> </html>"
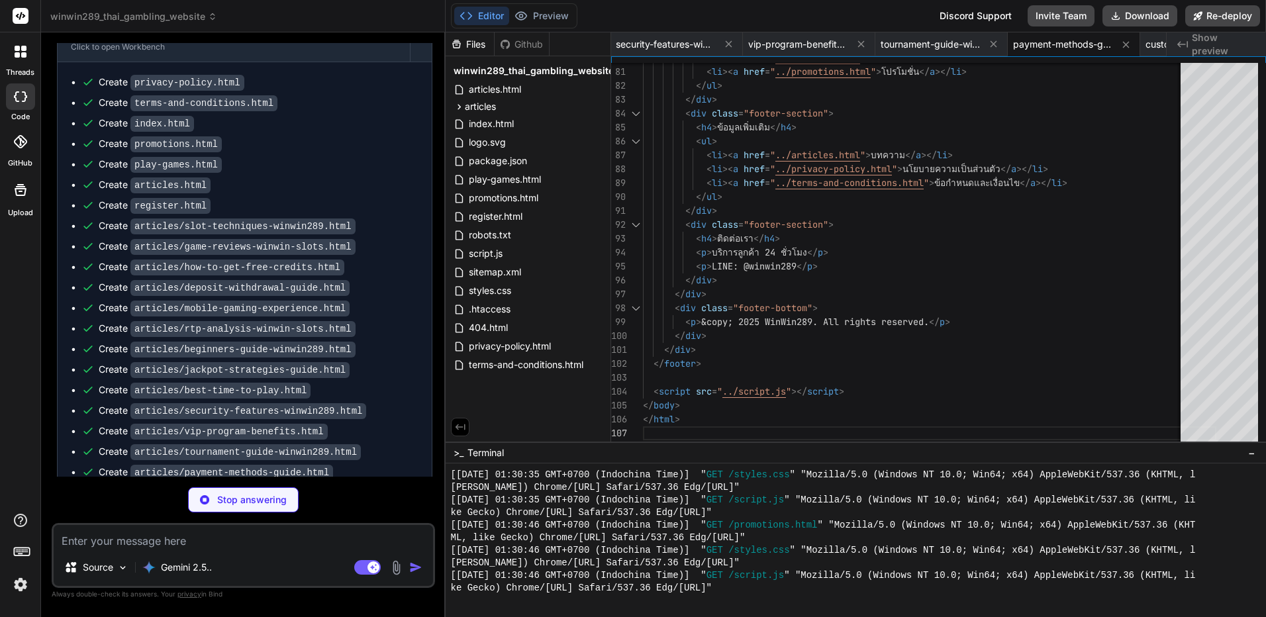
scroll to position [4015, 0]
click at [543, 22] on button "Preview" at bounding box center [541, 16] width 65 height 19
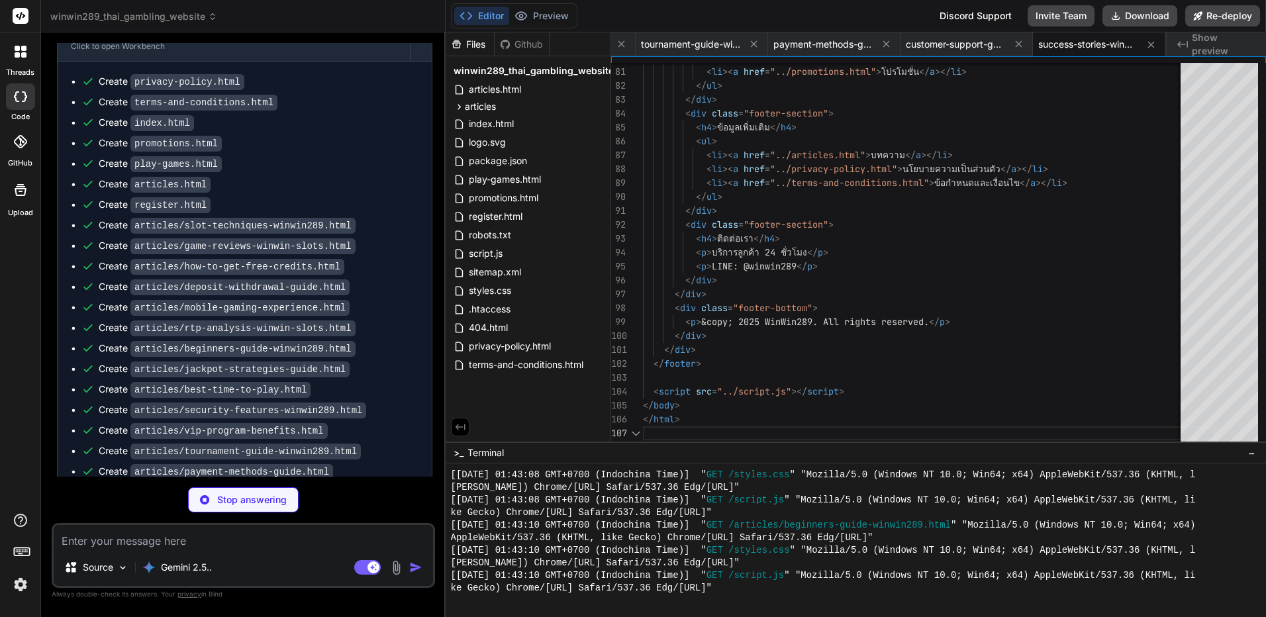
scroll to position [3989, 0]
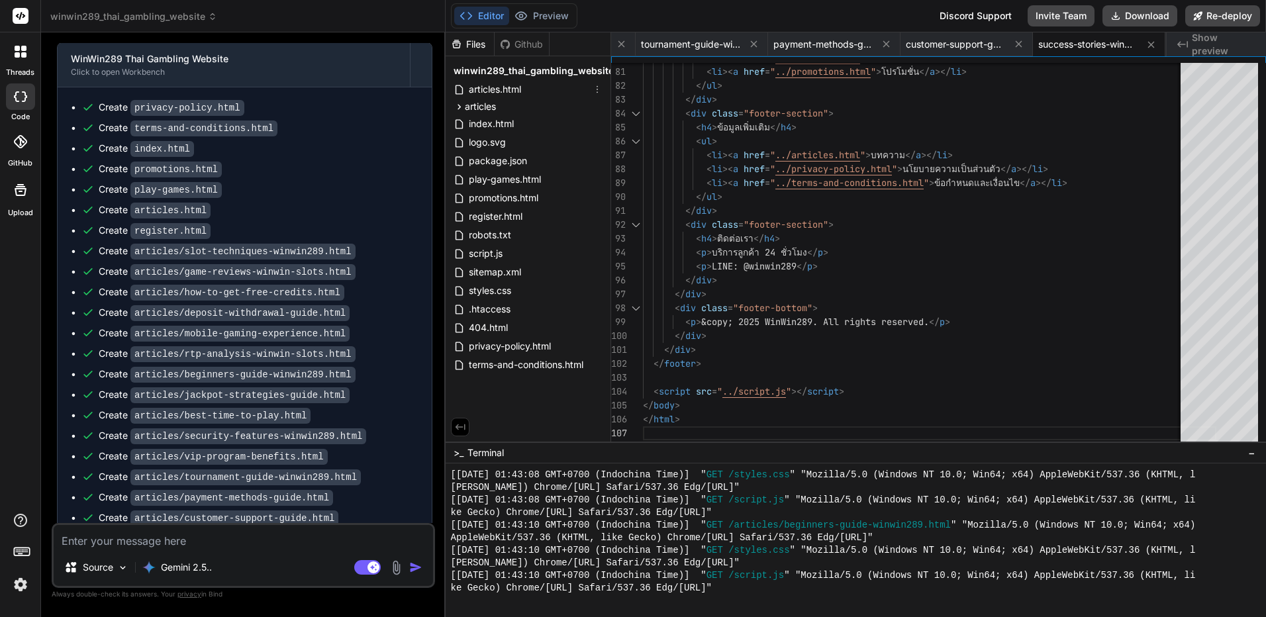
type textarea "x"
click at [542, 21] on button "Preview" at bounding box center [541, 16] width 65 height 19
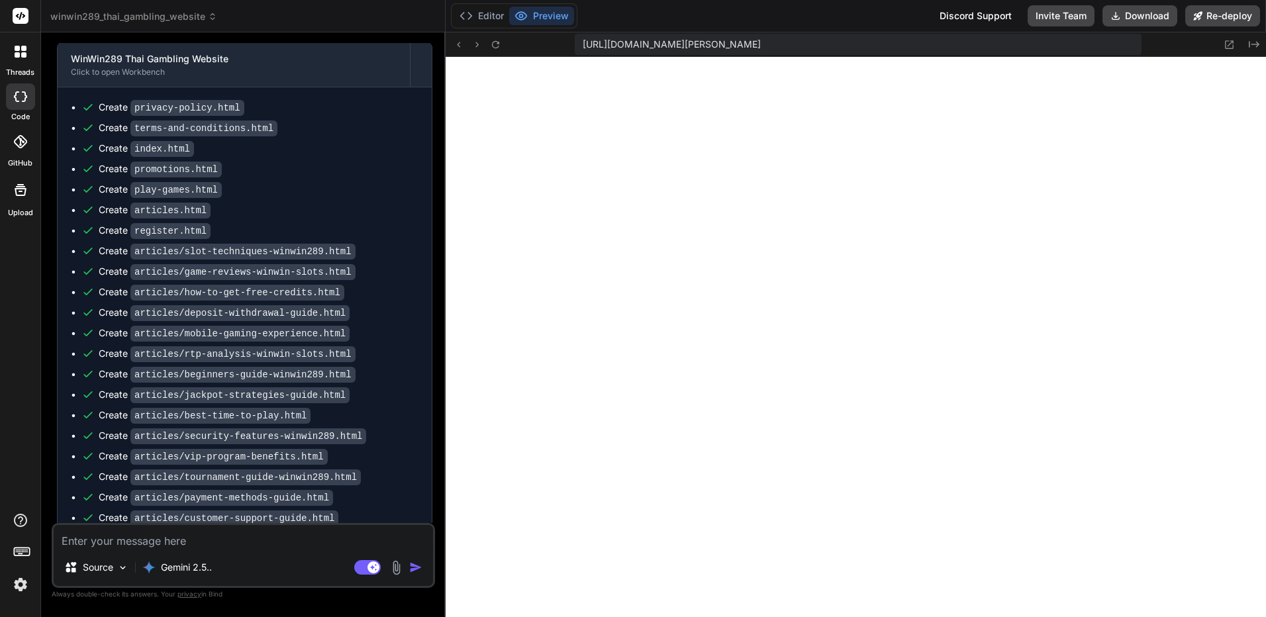
scroll to position [3523, 0]
click at [464, 42] on icon at bounding box center [458, 44] width 11 height 11
click at [460, 42] on icon at bounding box center [458, 44] width 3 height 5
click at [212, 542] on textarea at bounding box center [243, 537] width 379 height 24
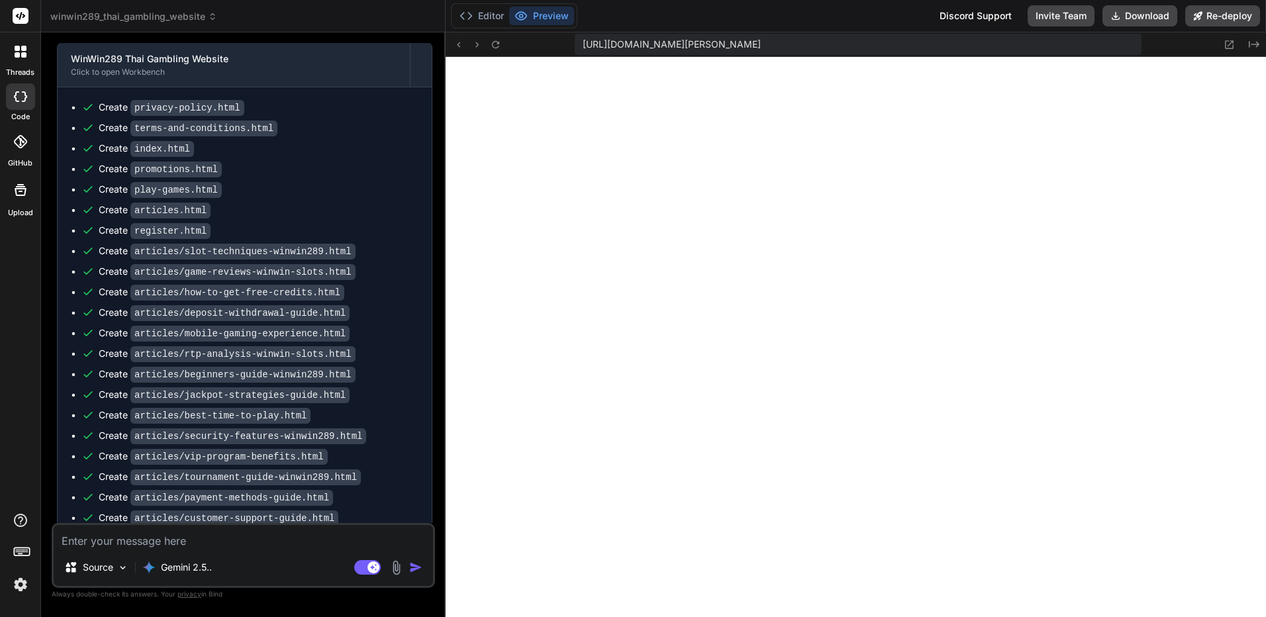
paste textarea "(คุณ[PERSON_NAME]การเสร็จแล้ว หรือยังมีอะไรที่ต้องปรับปรุงอยู่ไหม"
type textarea "(คุณ[PERSON_NAME]การเสร็จแล้ว หรือยังมีอะไรที่ต้องปรับปรุงอยู่ไหม"
type textarea "x"
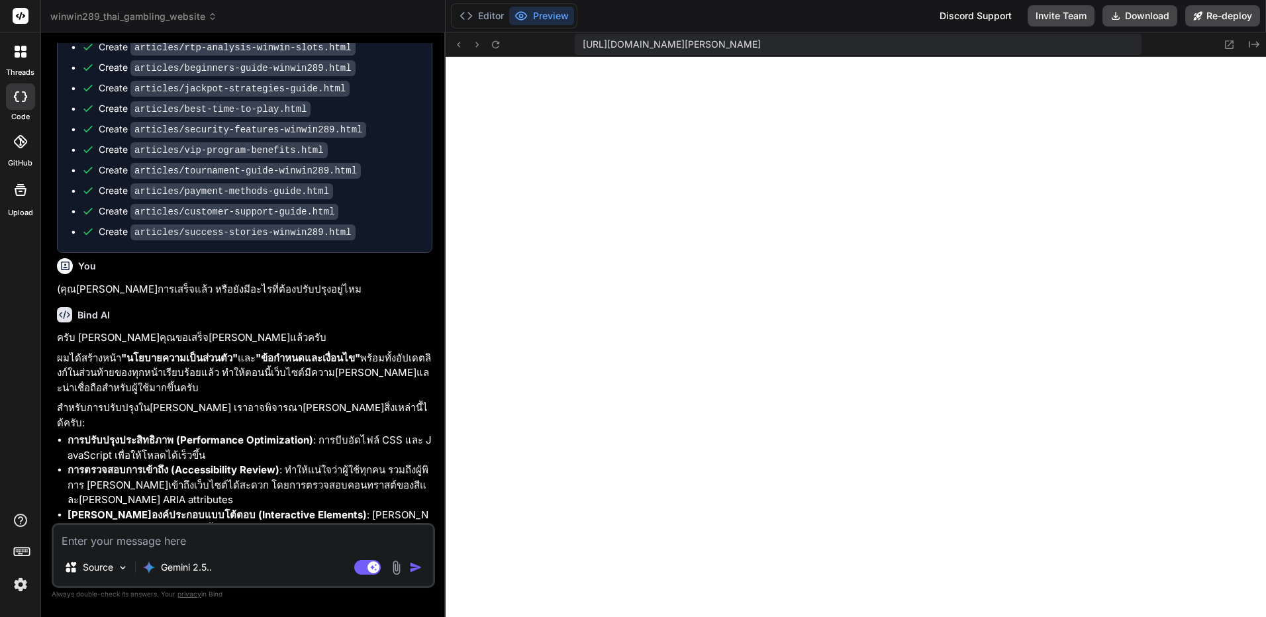
scroll to position [4297, 0]
click at [285, 550] on div "Source Gemini 2.5.. Agent Mode. When this toggle is activated, AI automatically…" at bounding box center [243, 555] width 383 height 65
click at [306, 543] on textarea at bounding box center [243, 537] width 379 height 24
type textarea "x"
type textarea "="
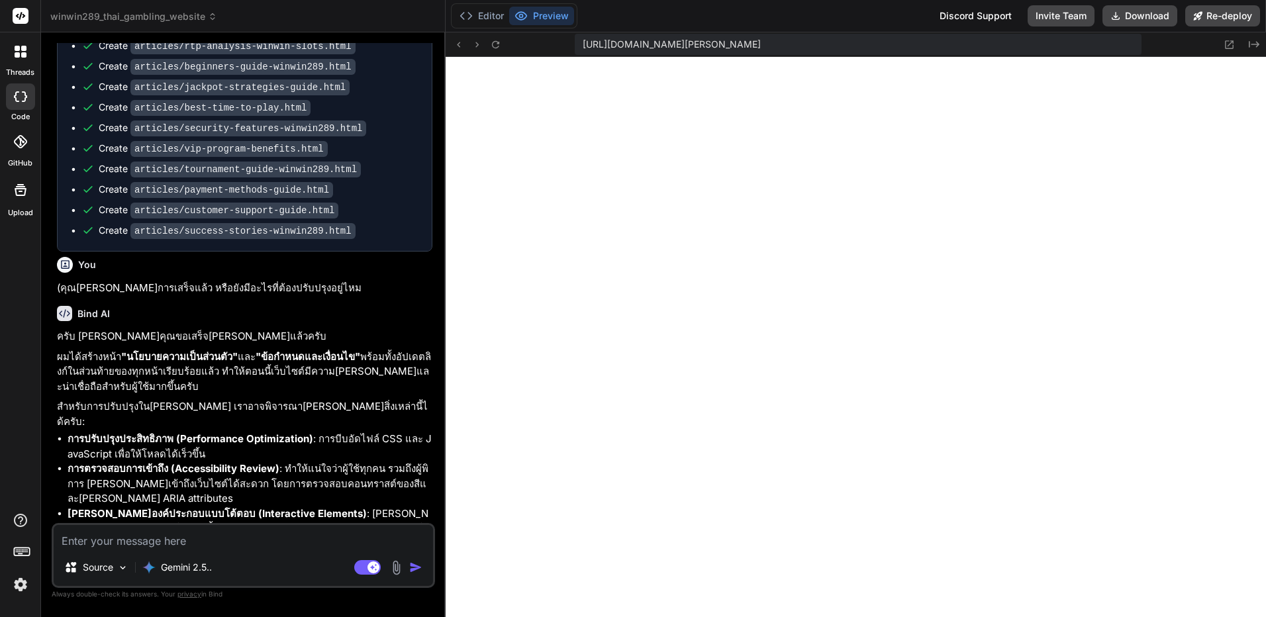
type textarea "x"
type textarea "=j"
type textarea "x"
type textarea "=j;"
type textarea "x"
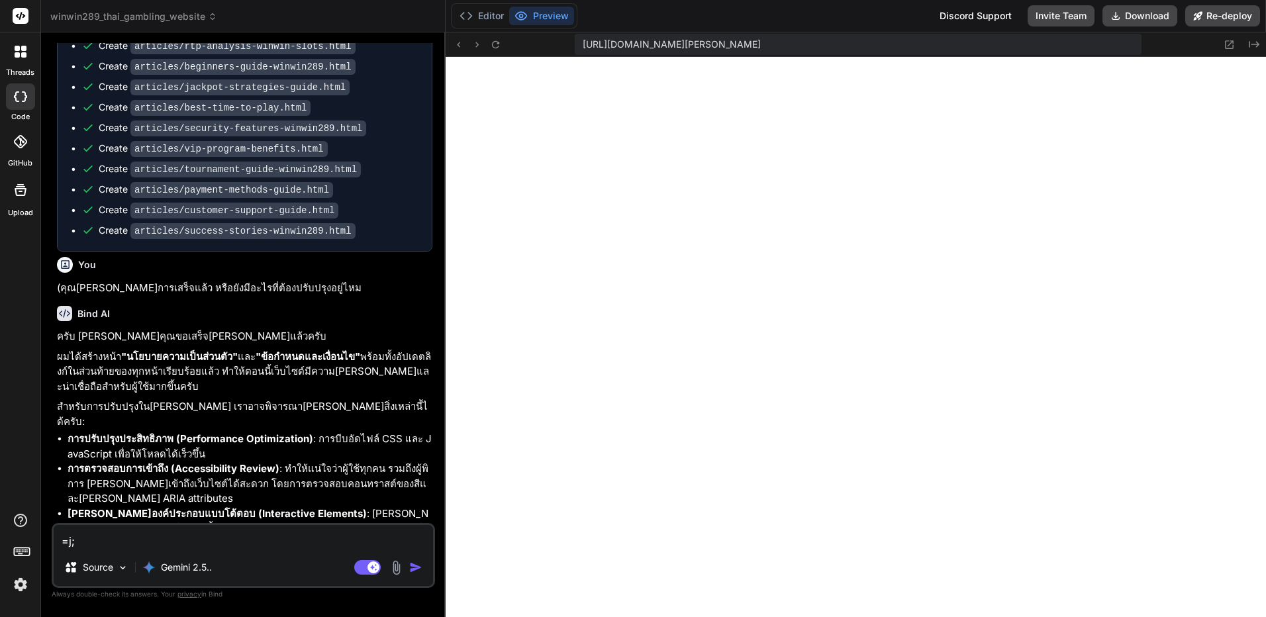
type textarea "=j;p"
type textarea "x"
type textarea "=j;"
type textarea "x"
type textarea "=j"
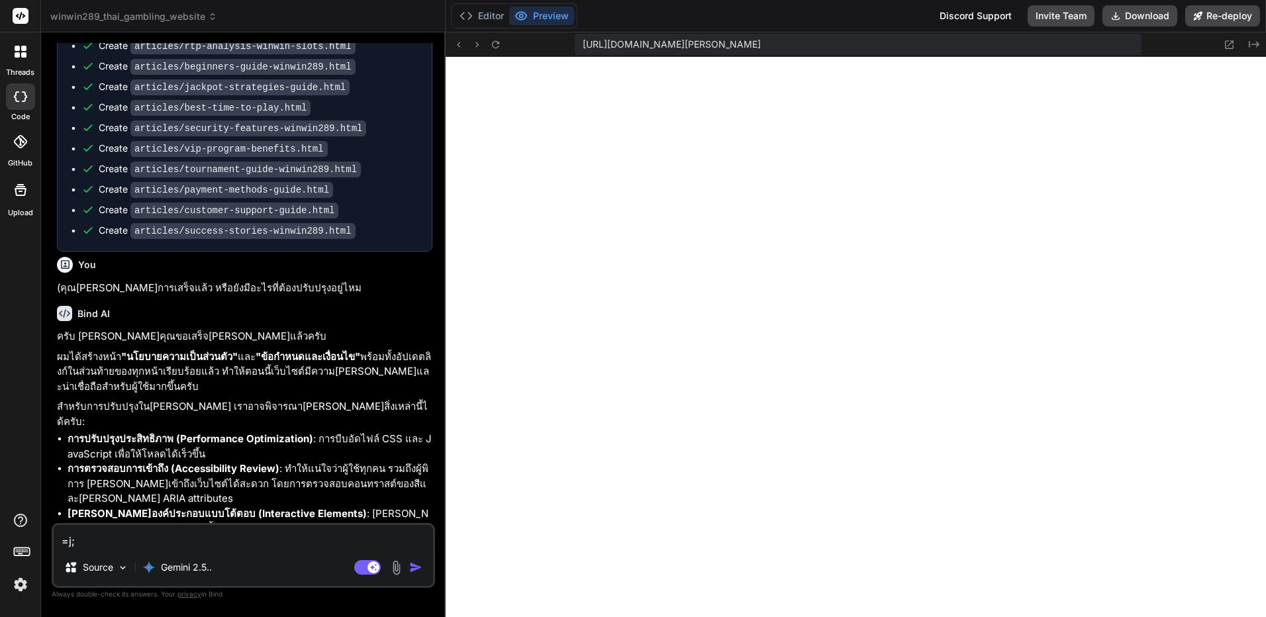
type textarea "x"
type textarea "="
type textarea "x"
type textarea "่"
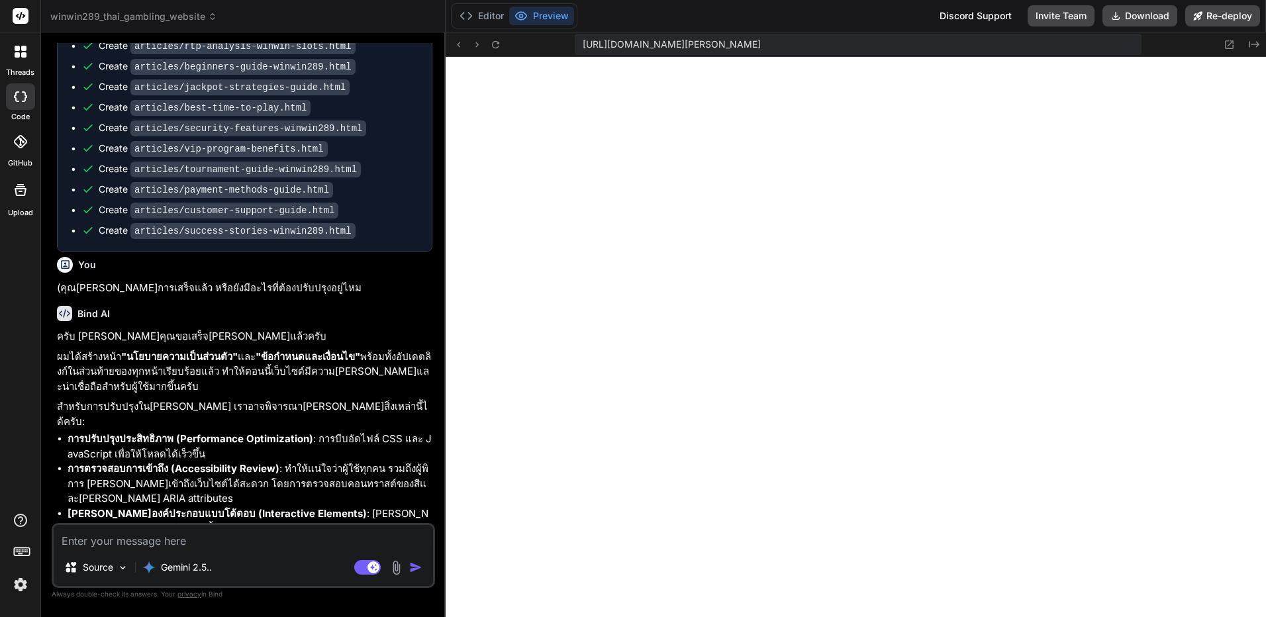
type textarea "x"
type textarea "ช"
type textarea "x"
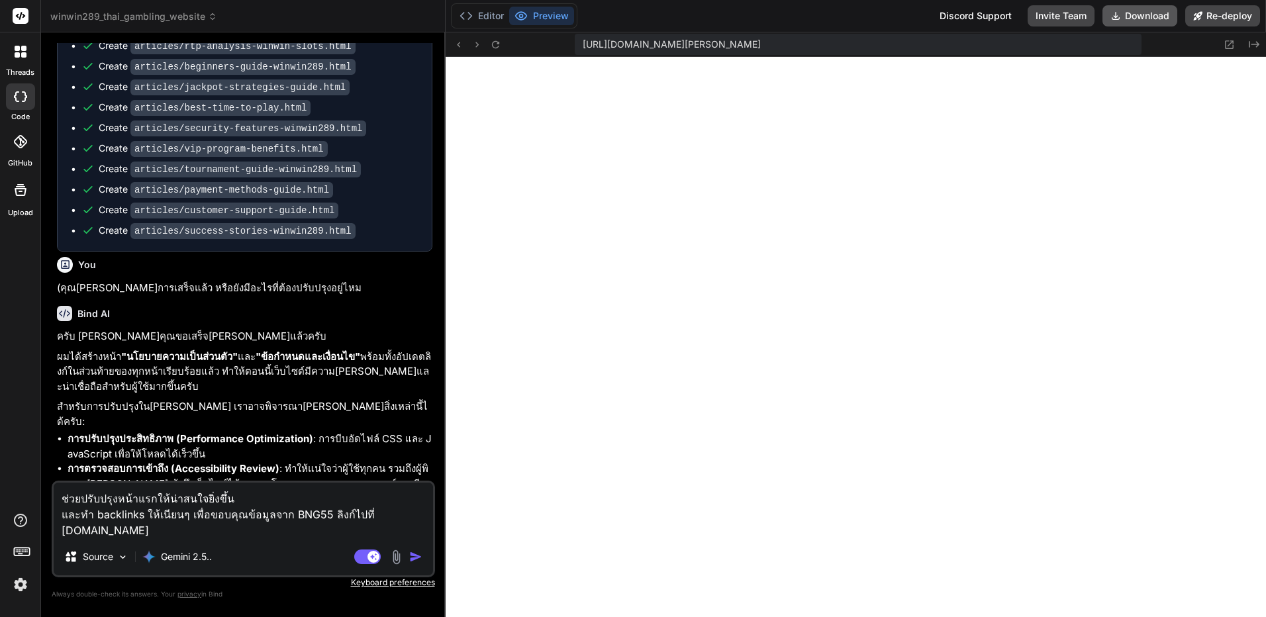
click at [1137, 17] on button "Download" at bounding box center [1139, 15] width 75 height 21
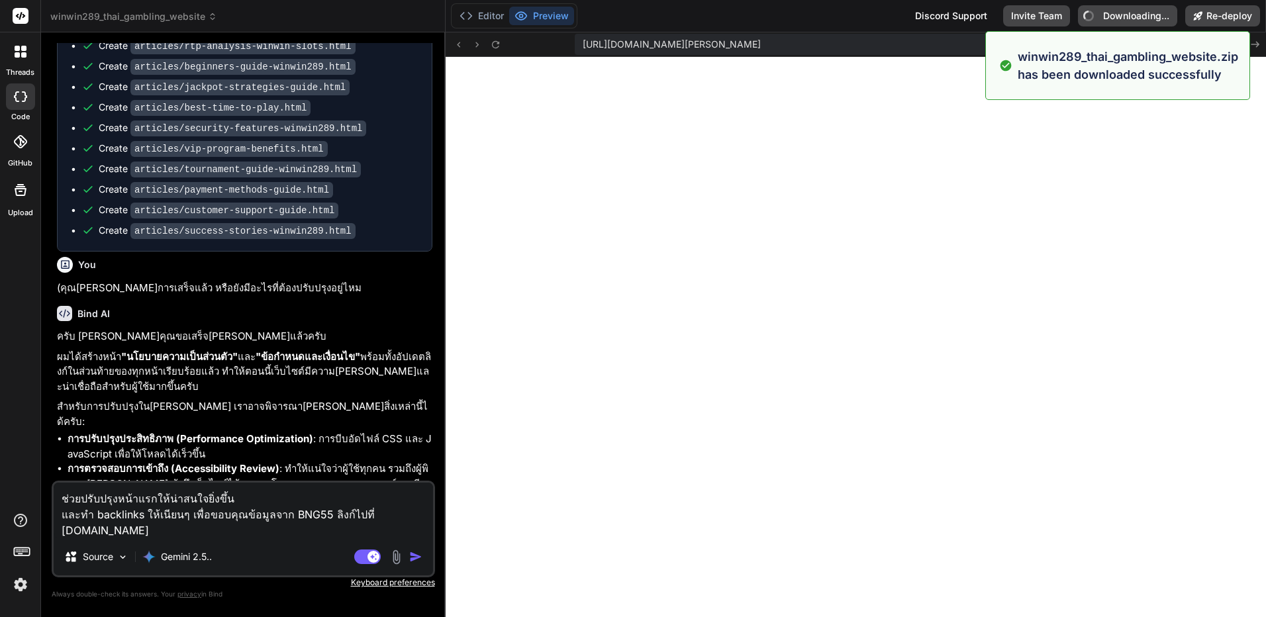
click at [360, 513] on textarea "ช่วยปรับปรุงหน้าแรกให้น่าสนใจยิ่งขึ้น และทำ backlinks ให้เนียนๆ เพื่อขอบคุณข้อม…" at bounding box center [243, 511] width 379 height 56
click at [415, 554] on img "button" at bounding box center [415, 556] width 13 height 13
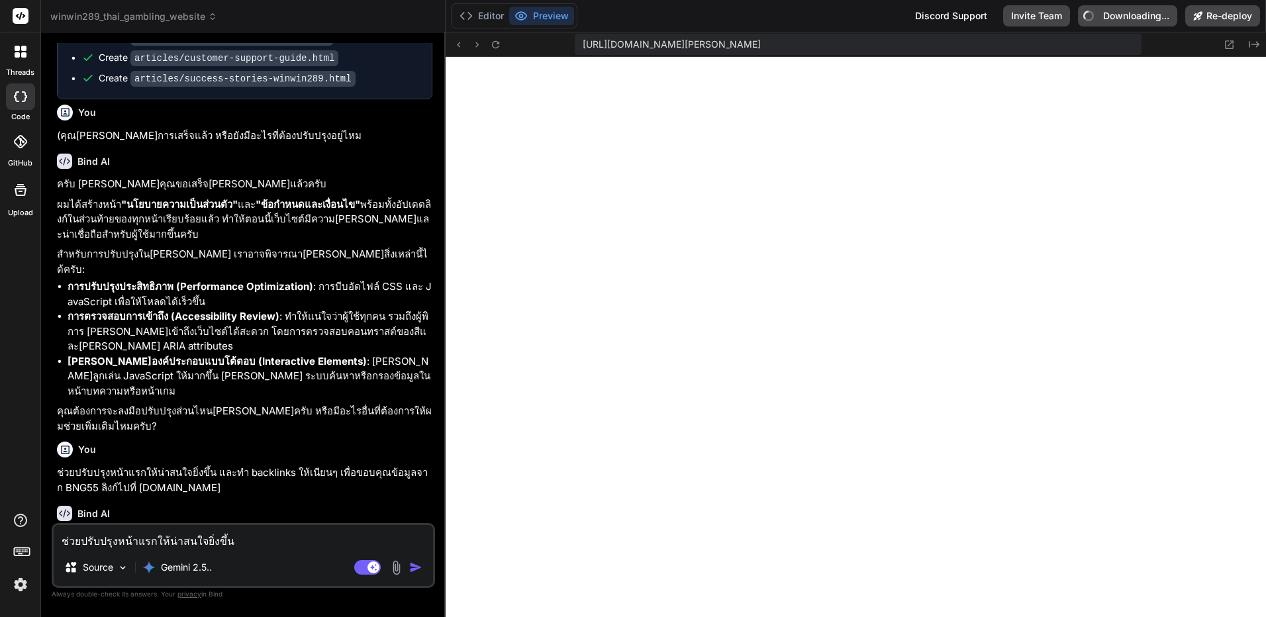
scroll to position [4051, 0]
click at [498, 46] on icon at bounding box center [495, 44] width 11 height 11
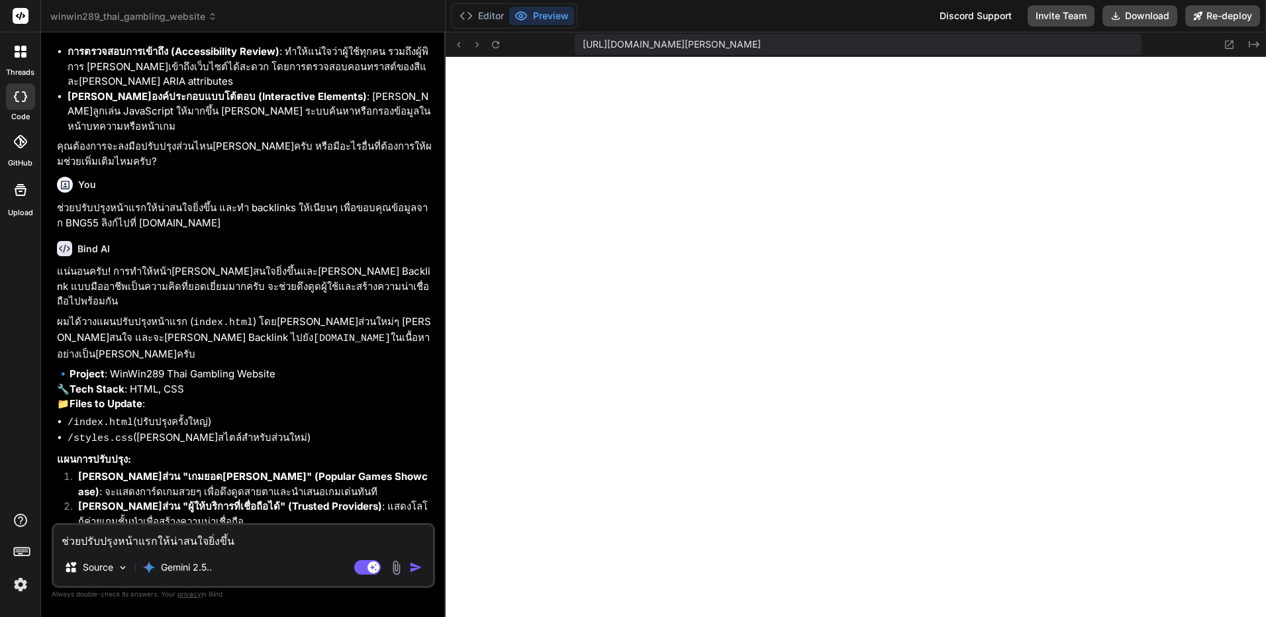
scroll to position [4722, 0]
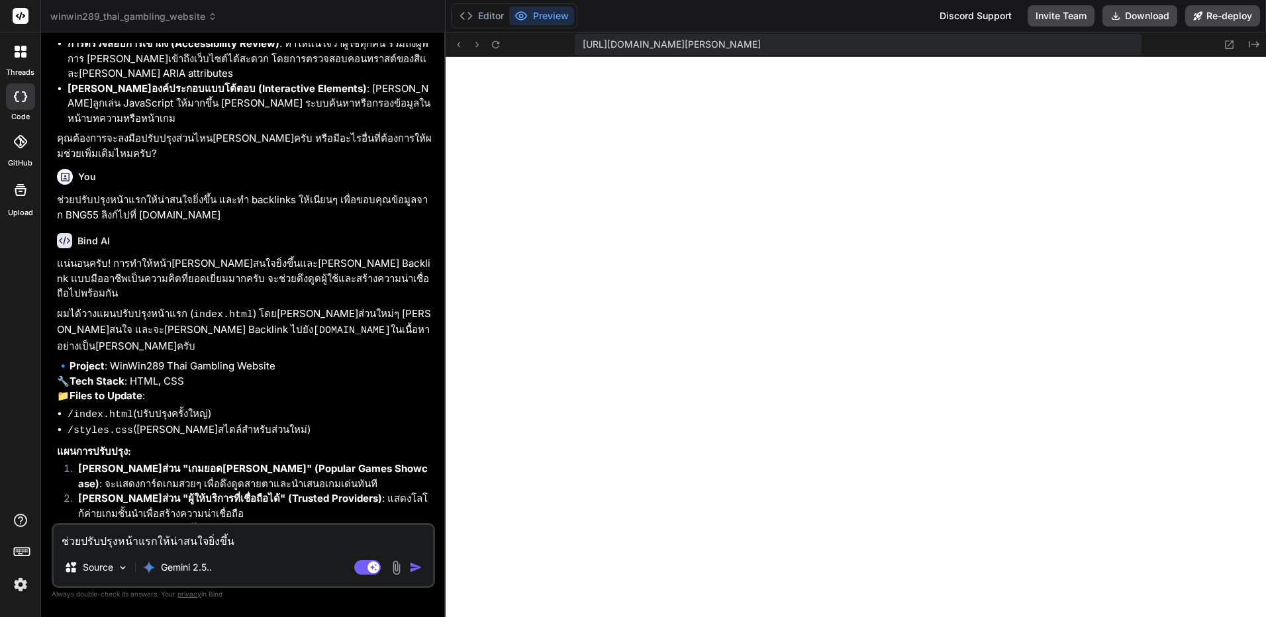
click at [289, 543] on textarea "ช่วยปรับปรุงหน้าแรกให้น่าสนใจยิ่งขึ้น และทำ backlinks ให้เนียนๆ เพื่อขอบคุณข้อม…" at bounding box center [243, 537] width 379 height 24
click at [300, 534] on textarea "ช่วยปรับปรุงหน้าแรกให้น่าสนใจยิ่งขึ้น และทำ backlinks ให้เนียนๆ เพื่อขอบคุณข้อม…" at bounding box center [243, 537] width 379 height 24
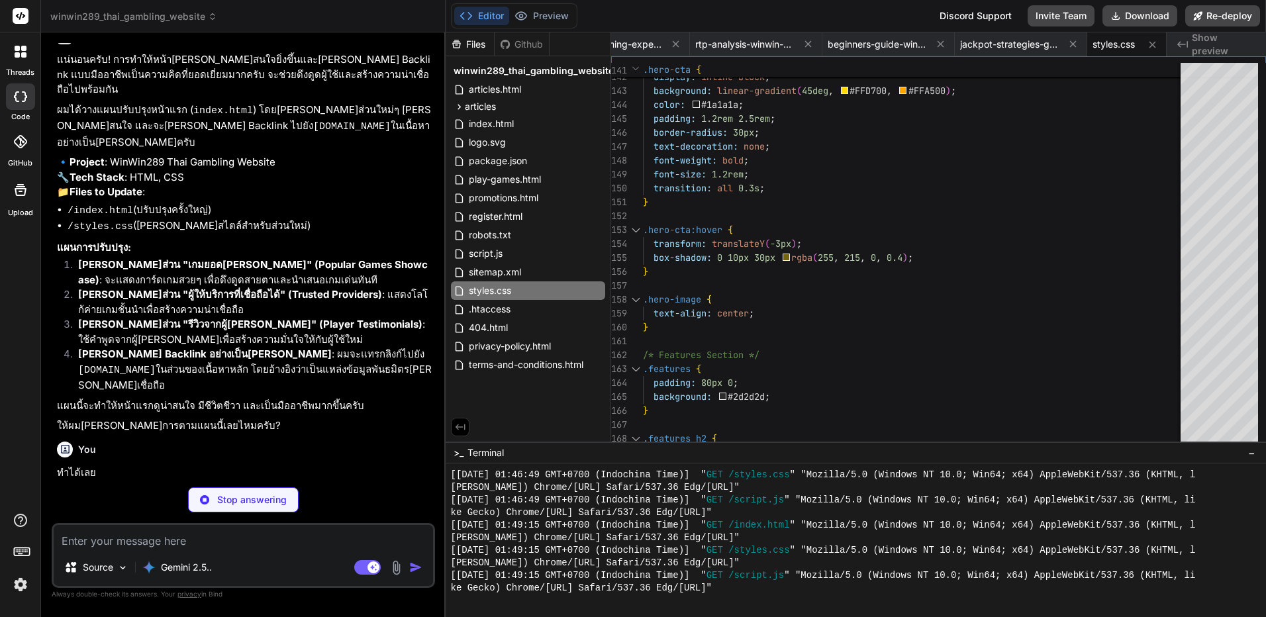
scroll to position [4970, 0]
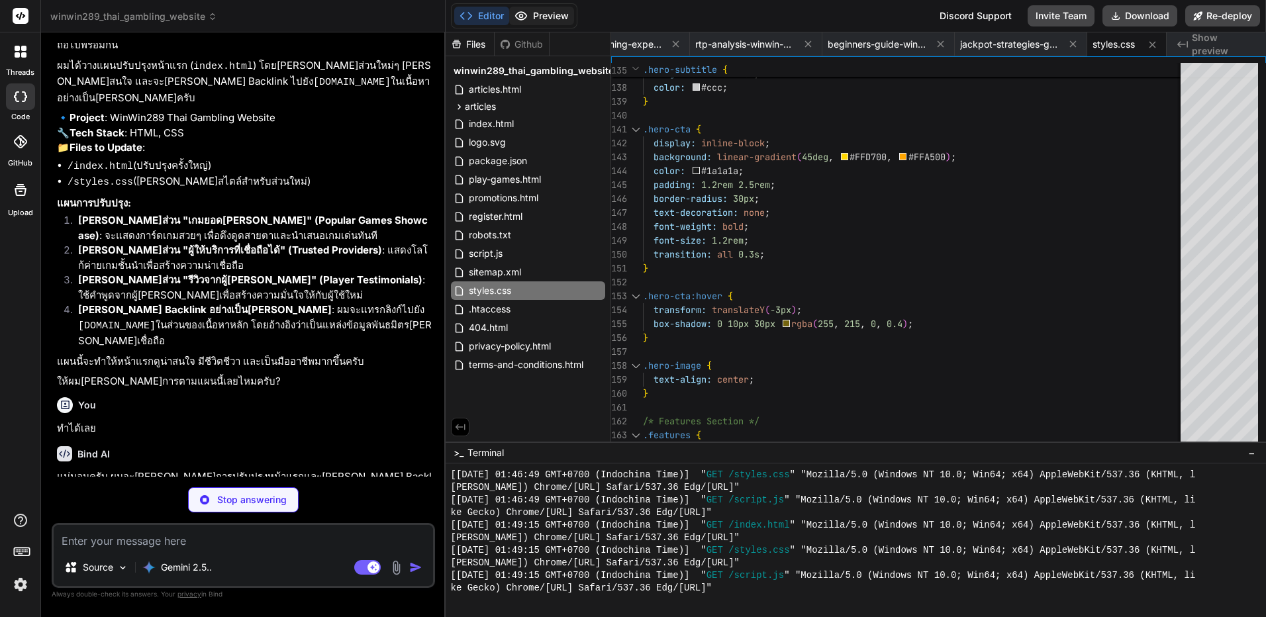
click at [541, 8] on button "Preview" at bounding box center [541, 16] width 65 height 19
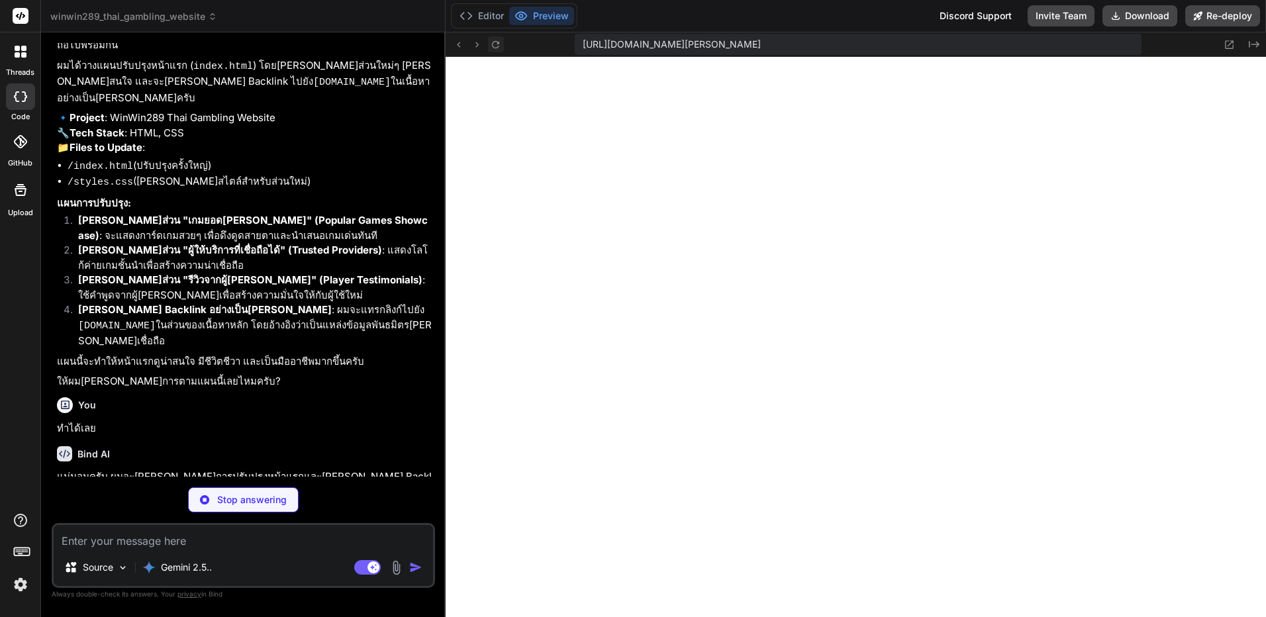
click at [493, 46] on icon at bounding box center [495, 44] width 11 height 11
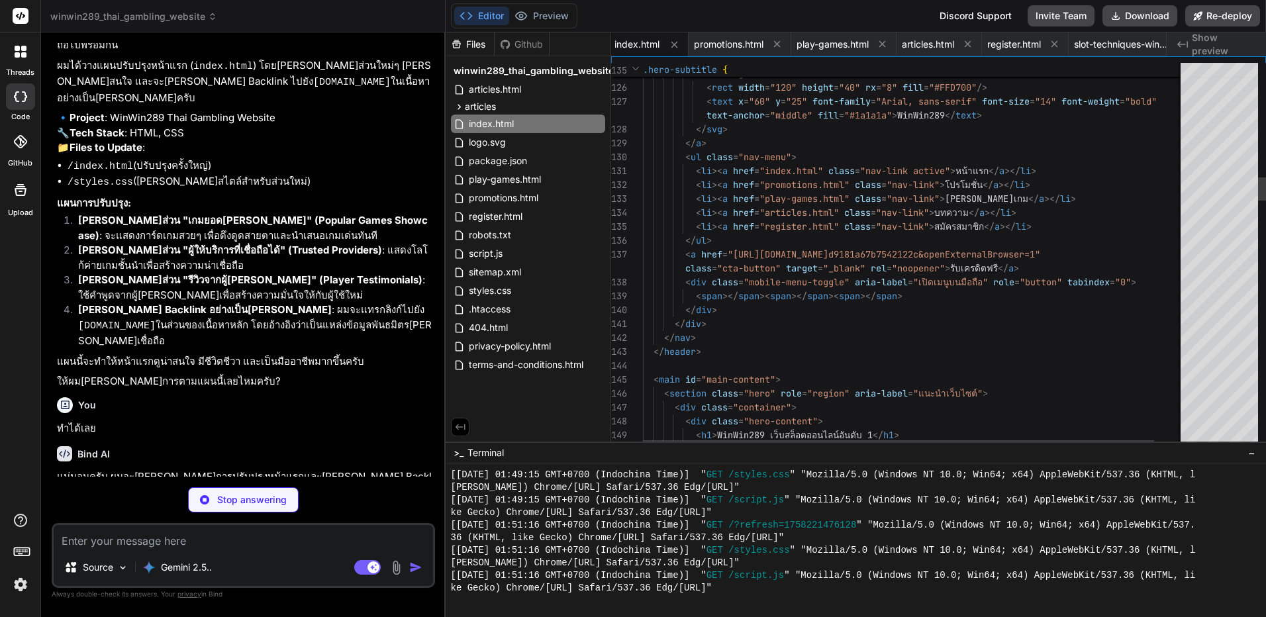
scroll to position [4924, 0]
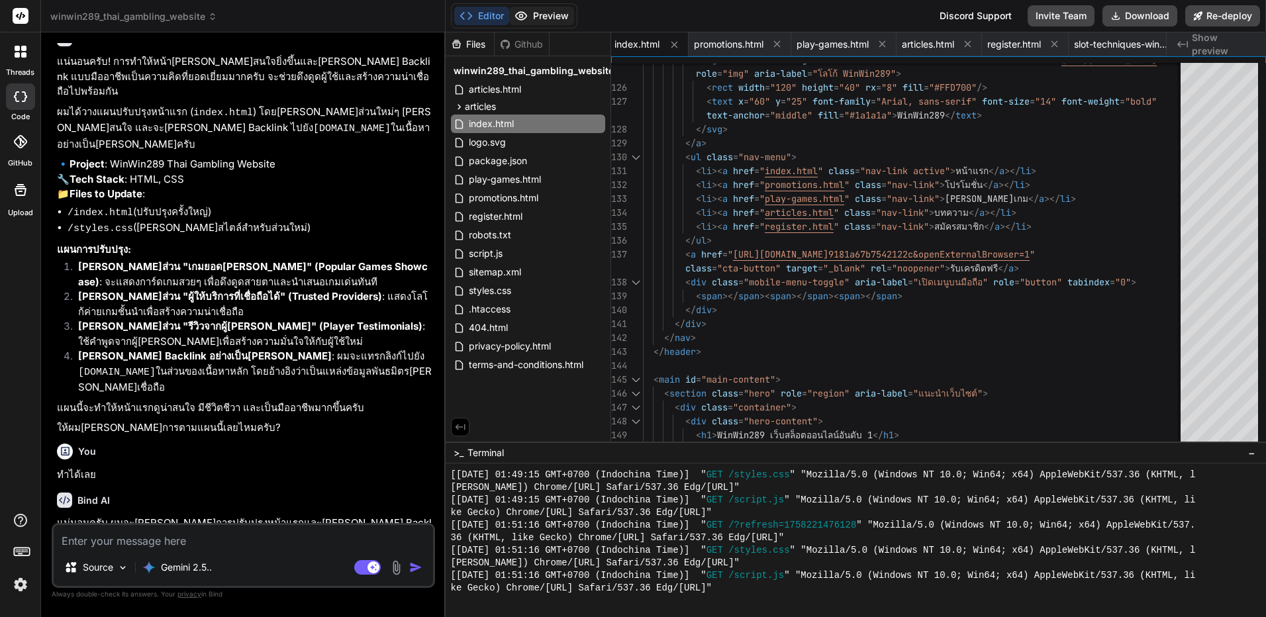
click at [546, 21] on button "Preview" at bounding box center [541, 16] width 65 height 19
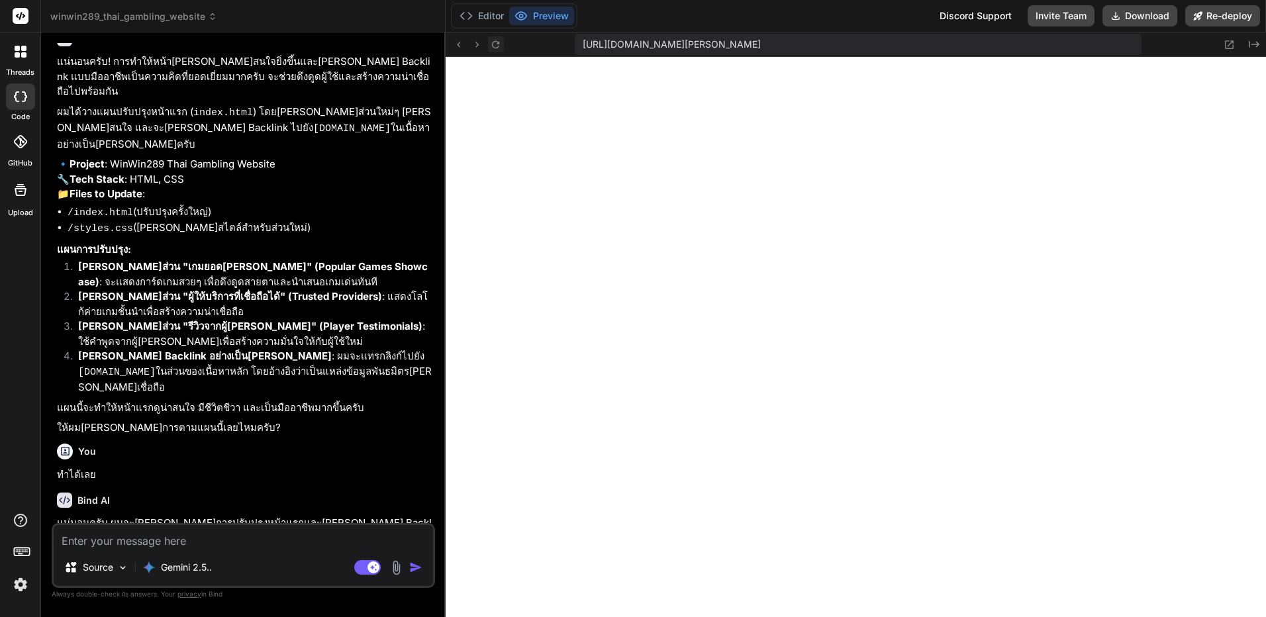
click at [494, 48] on icon at bounding box center [495, 44] width 11 height 11
click at [233, 543] on textarea at bounding box center [243, 537] width 379 height 24
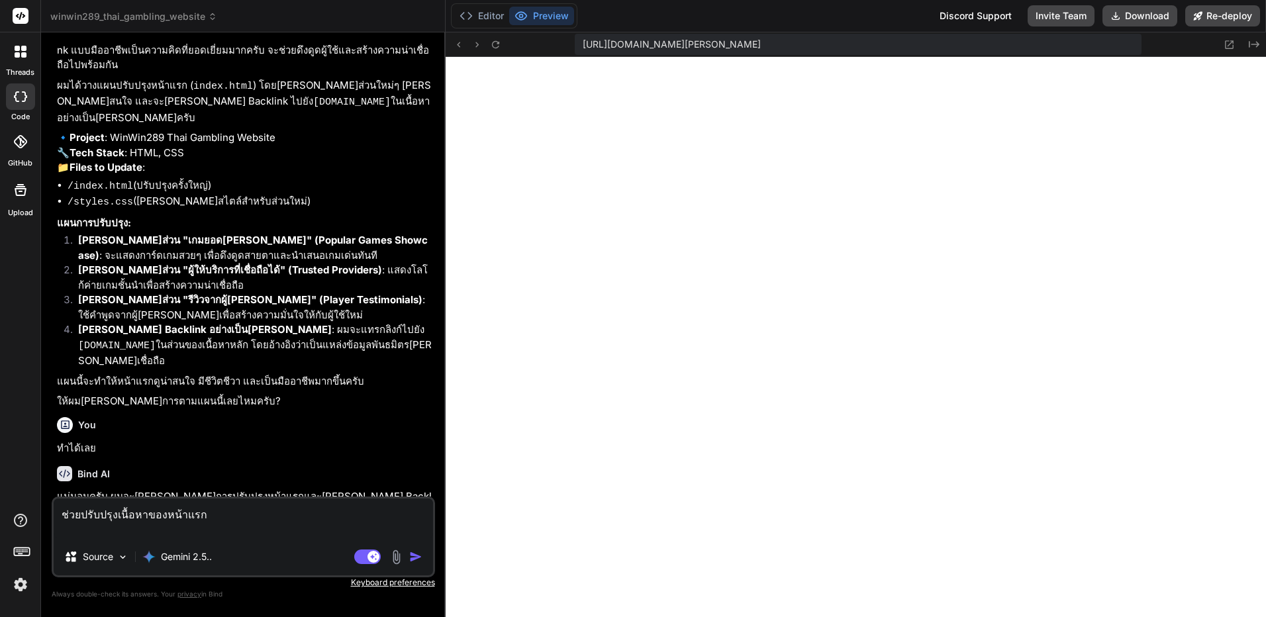
scroll to position [4966, 0]
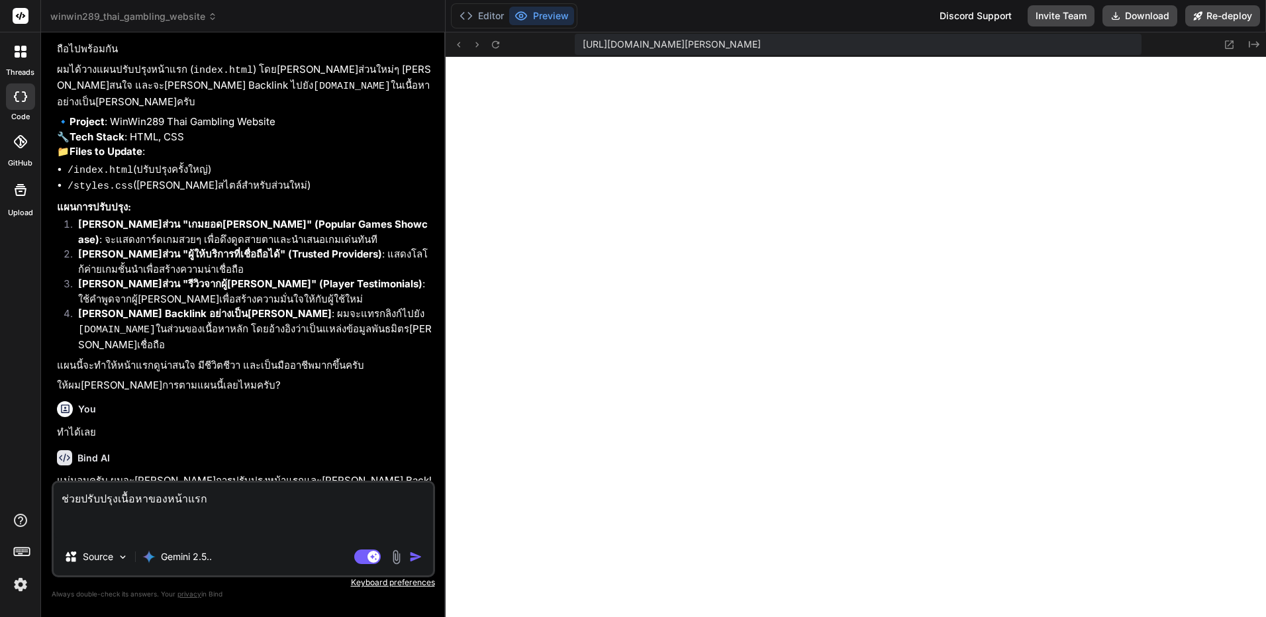
paste textarea "l้ipูdolorัs AME Conse: AdiPis976: el็seddoัeiัt 2 incิutlabore์ et็do magna่a …"
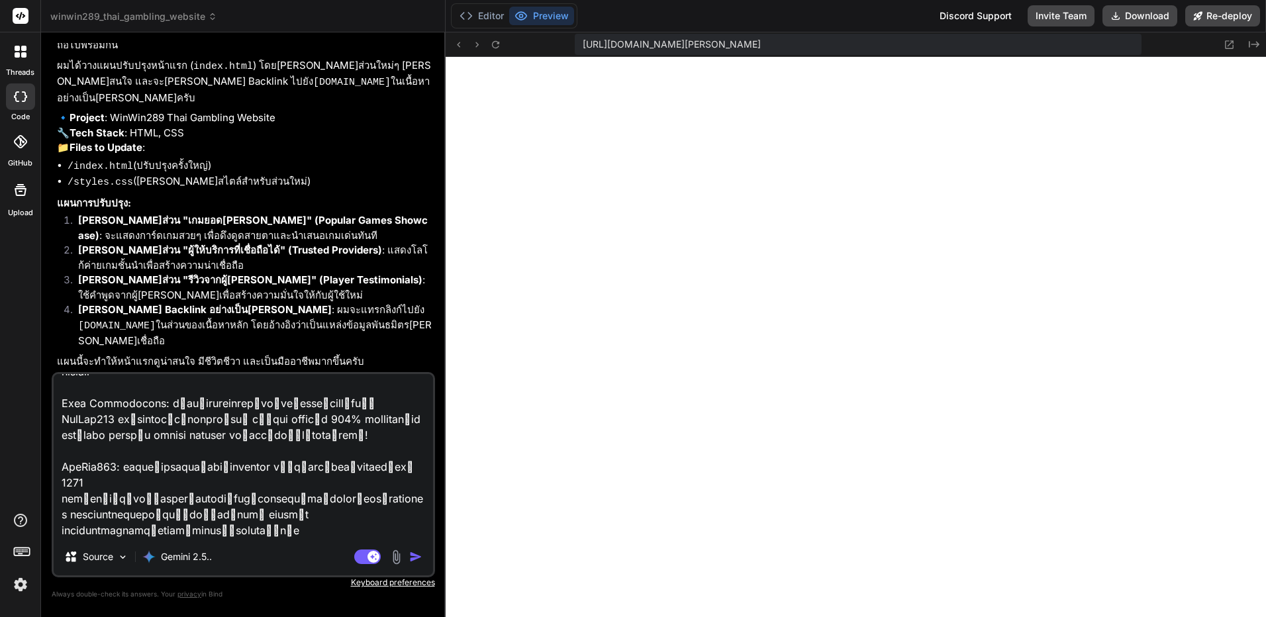
scroll to position [0, 0]
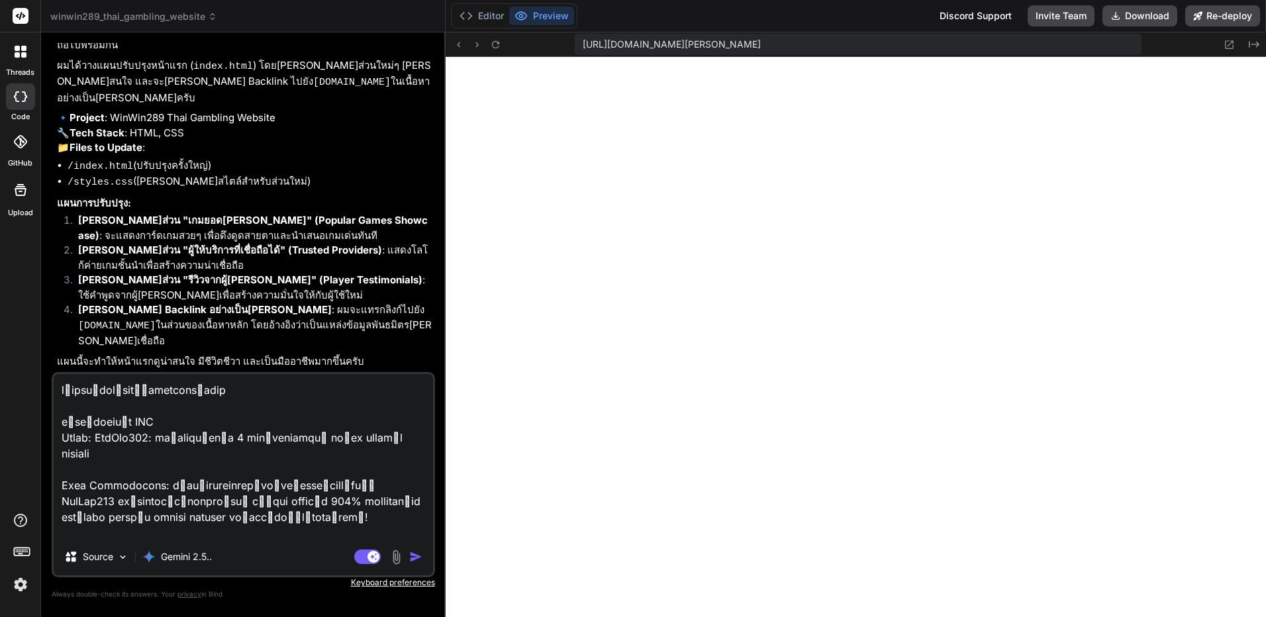
click at [414, 556] on img "button" at bounding box center [415, 556] width 13 height 13
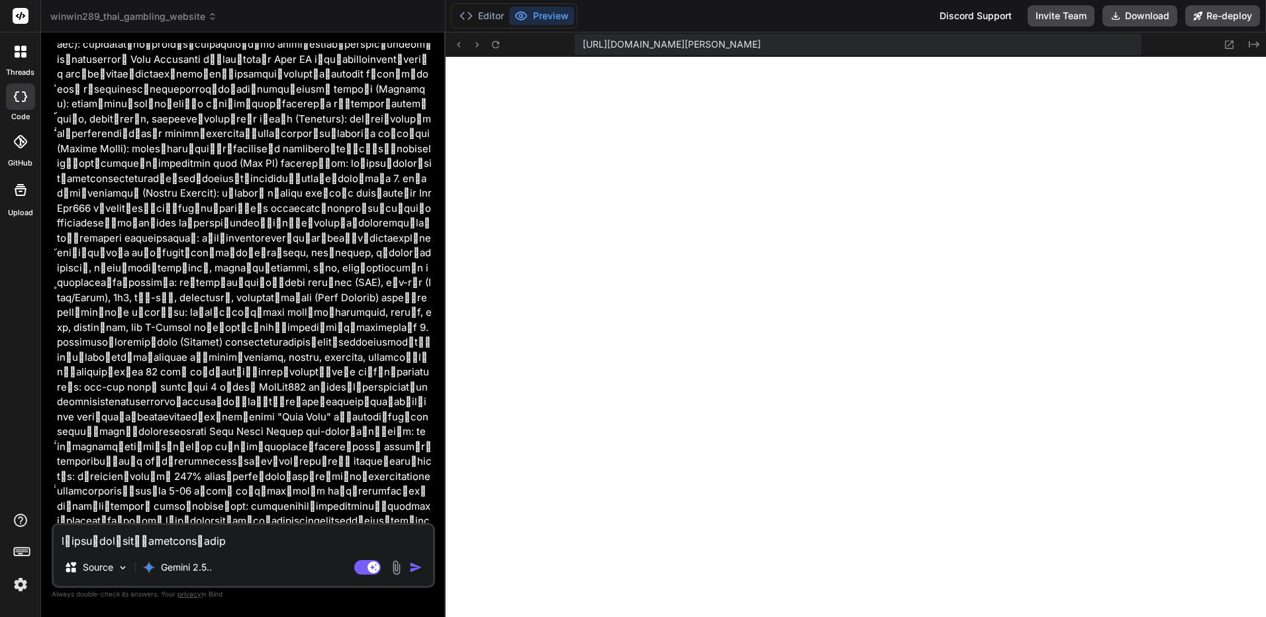
scroll to position [6655, 0]
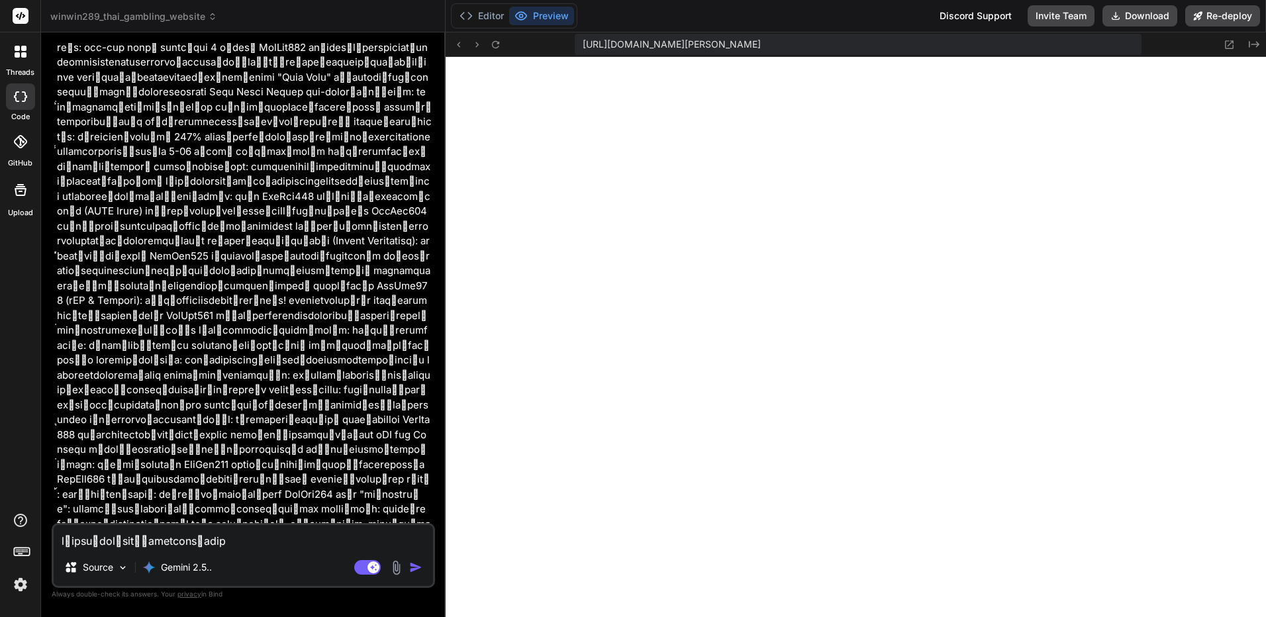
drag, startPoint x: 342, startPoint y: 264, endPoint x: 354, endPoint y: 503, distance: 238.7
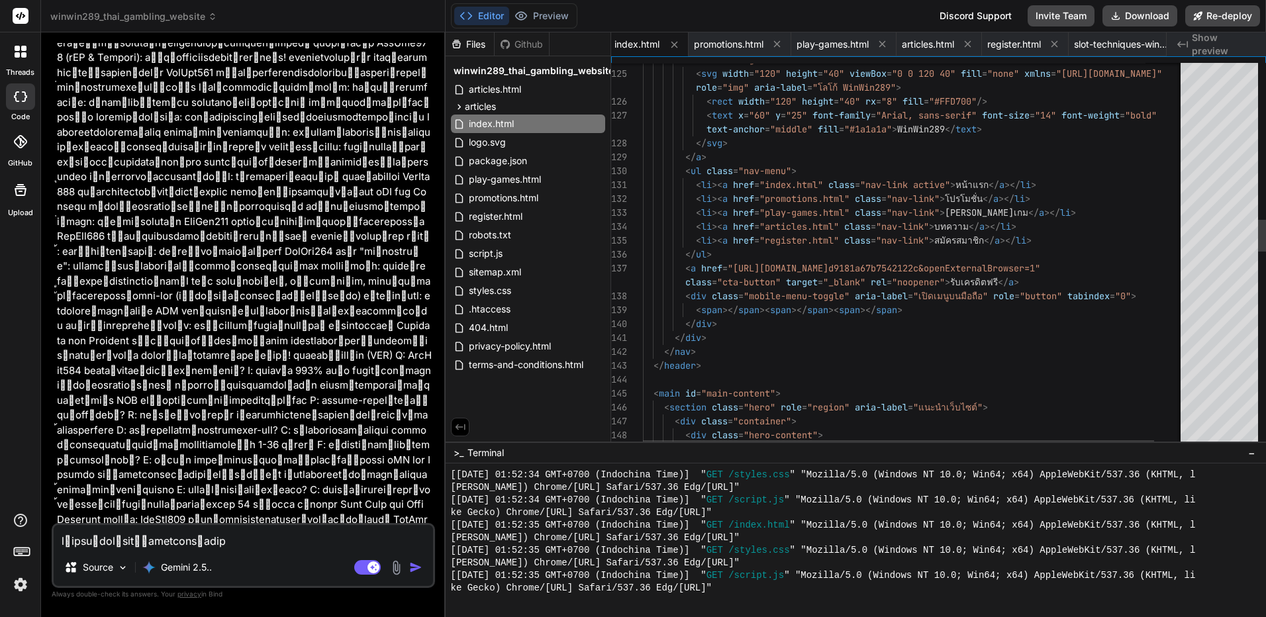
scroll to position [6852, 0]
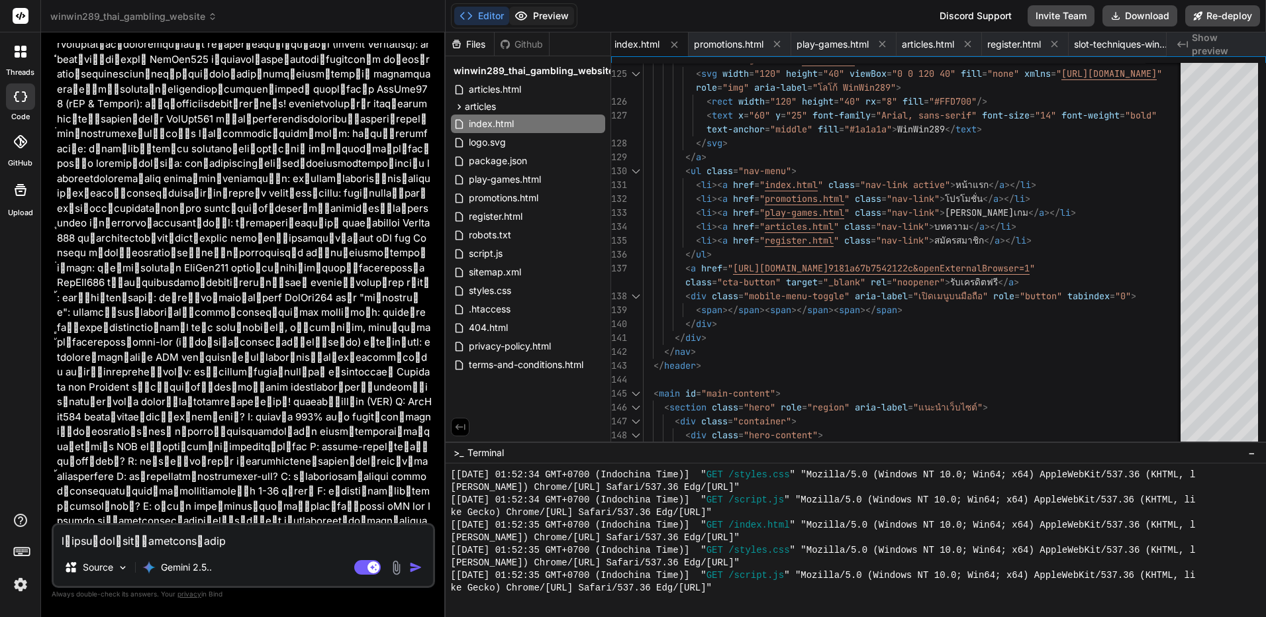
click at [557, 17] on button "Preview" at bounding box center [541, 16] width 65 height 19
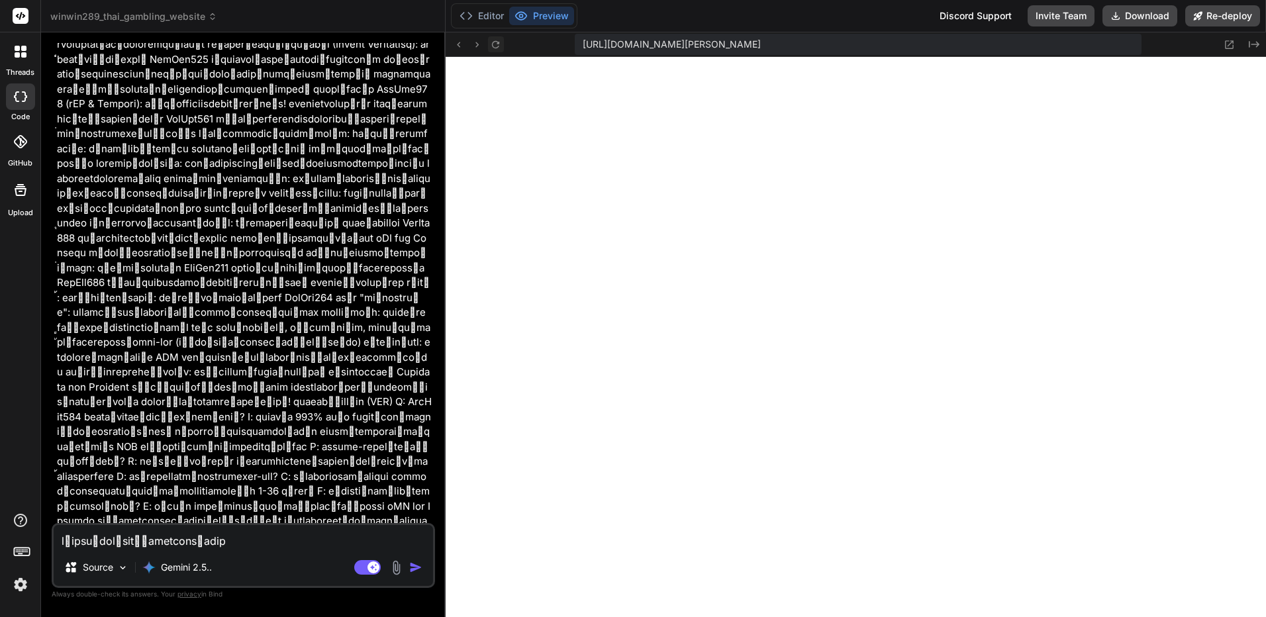
click at [495, 42] on icon at bounding box center [495, 44] width 11 height 11
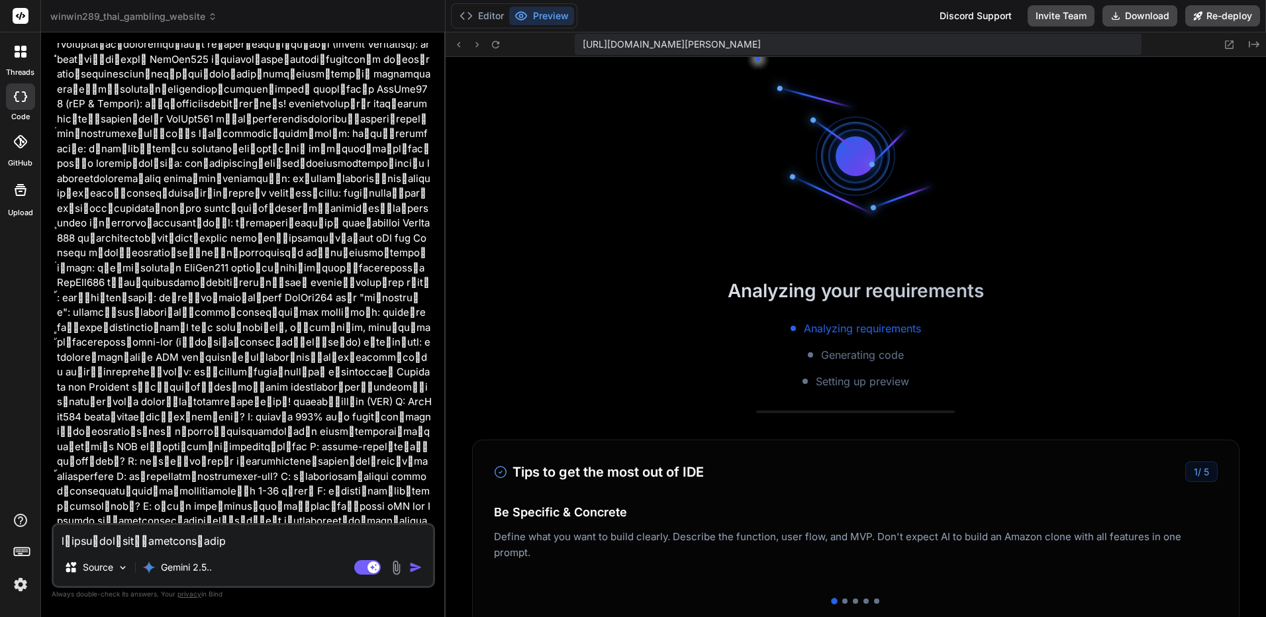
scroll to position [4730, 0]
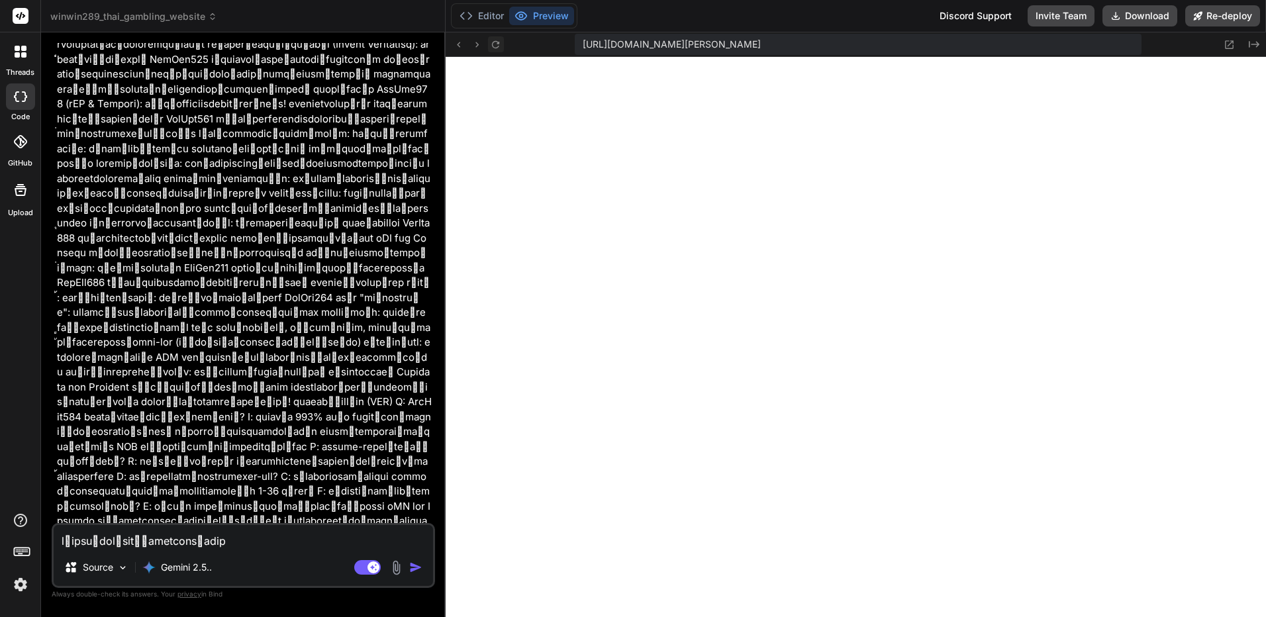
click at [495, 44] on icon at bounding box center [495, 44] width 11 height 11
click at [253, 544] on textarea at bounding box center [243, 537] width 379 height 24
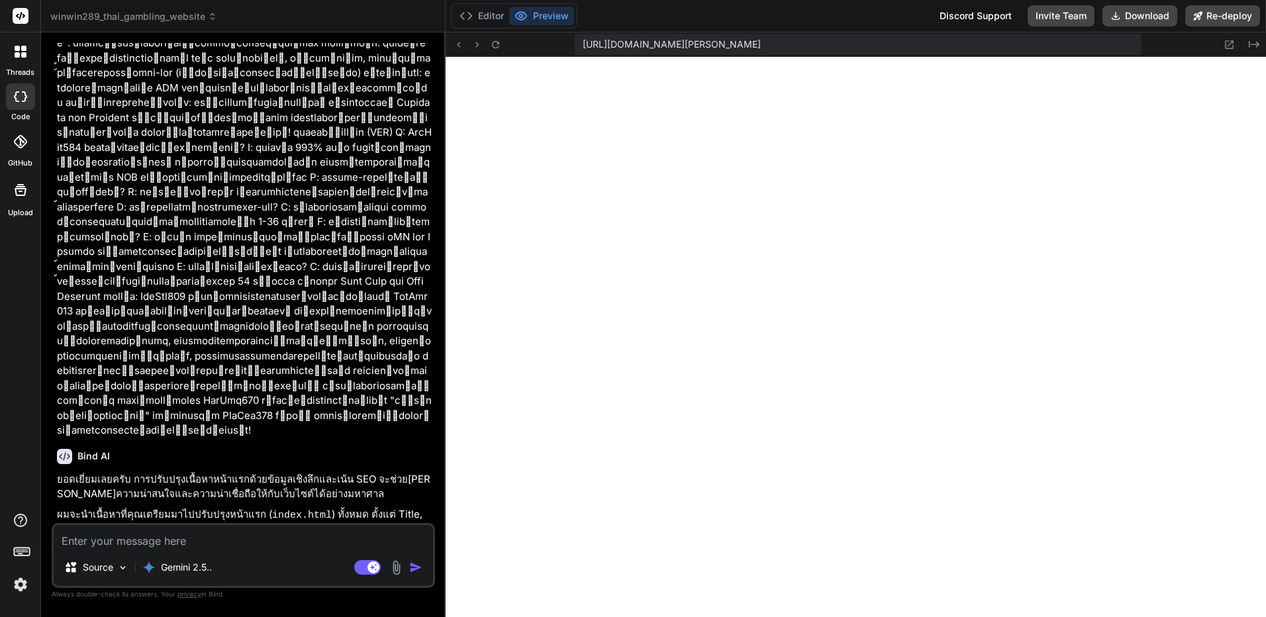
scroll to position [7251, 0]
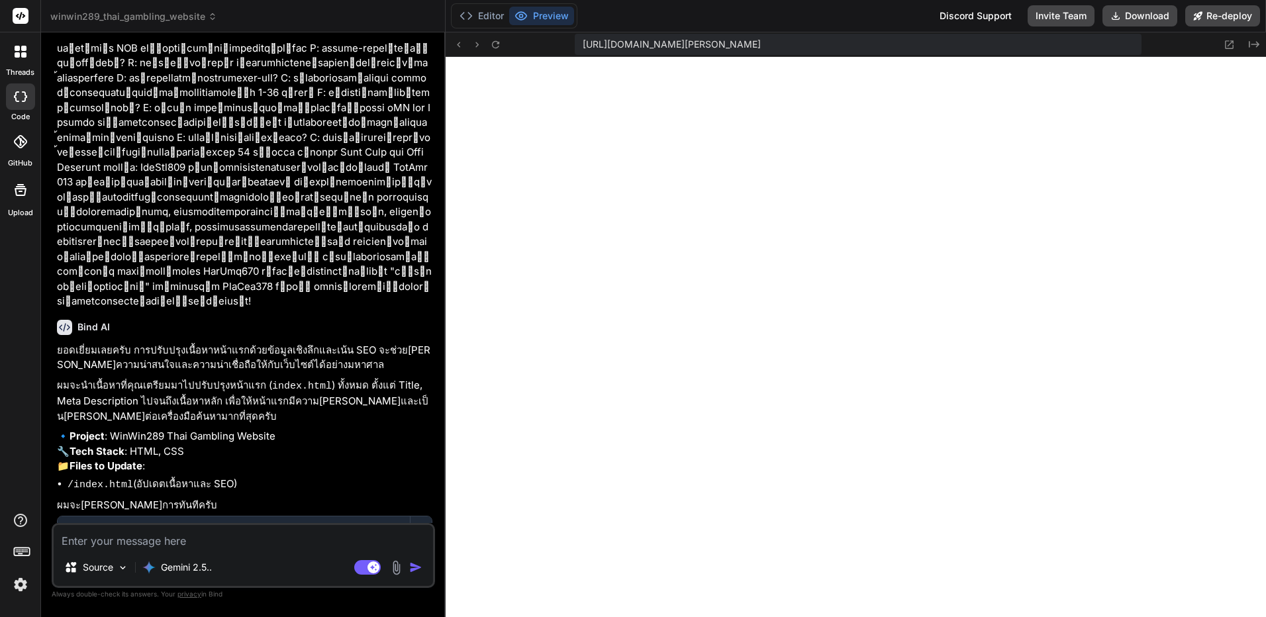
click at [170, 540] on textarea at bounding box center [243, 537] width 379 height 24
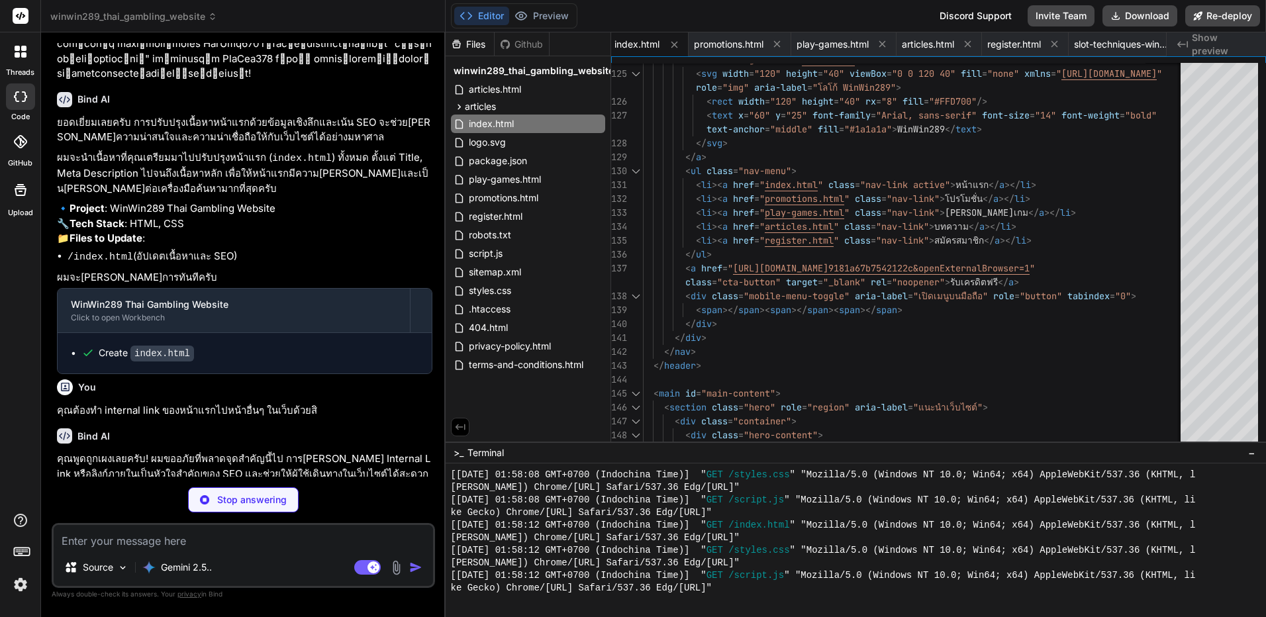
scroll to position [7432, 0]
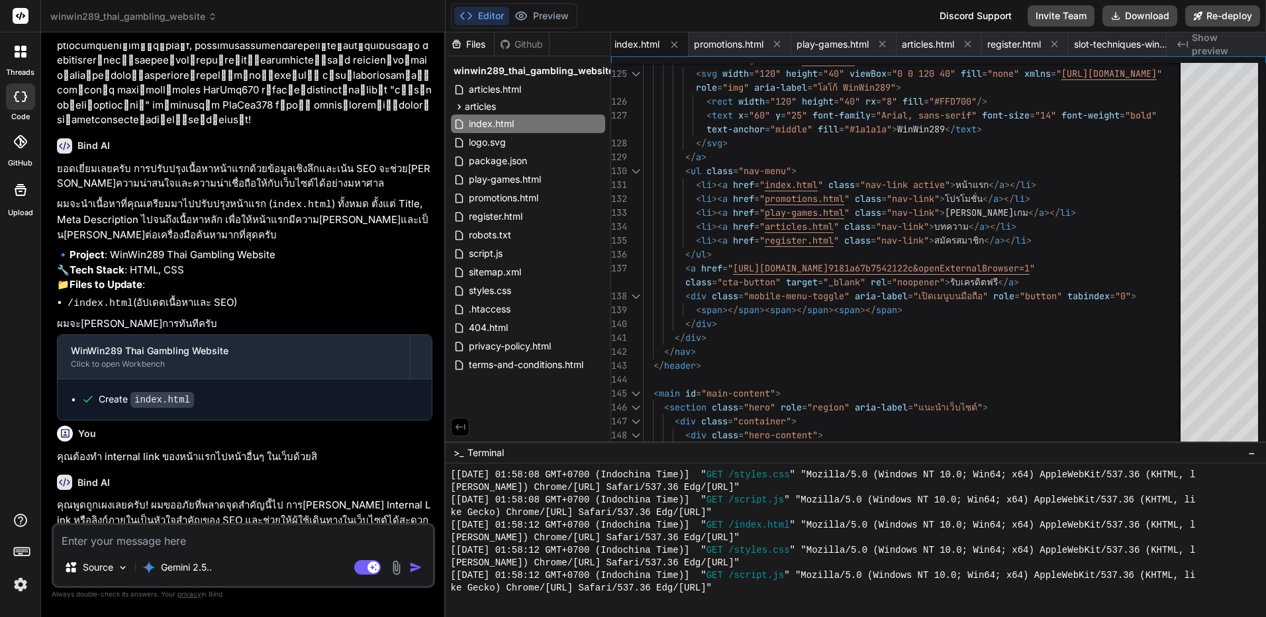
click at [550, 26] on div "Editor Preview" at bounding box center [514, 15] width 126 height 25
click at [569, 6] on div "Editor Preview" at bounding box center [514, 15] width 126 height 25
click at [558, 12] on button "Preview" at bounding box center [541, 16] width 65 height 19
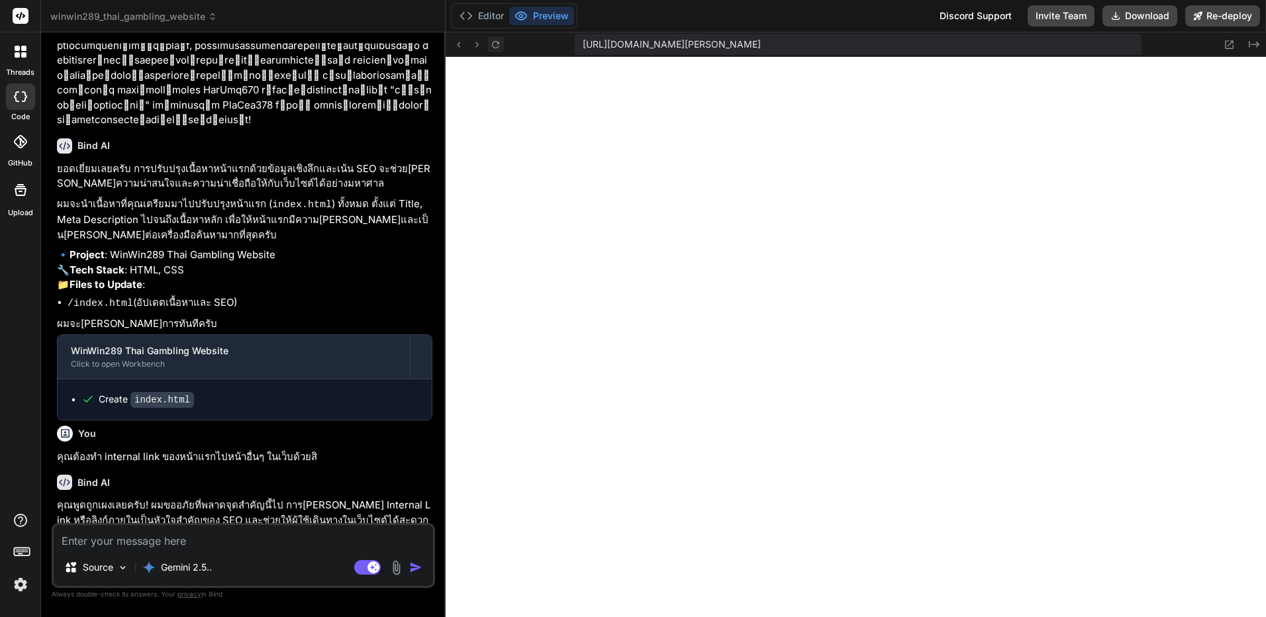
click at [494, 42] on icon at bounding box center [495, 43] width 7 height 7
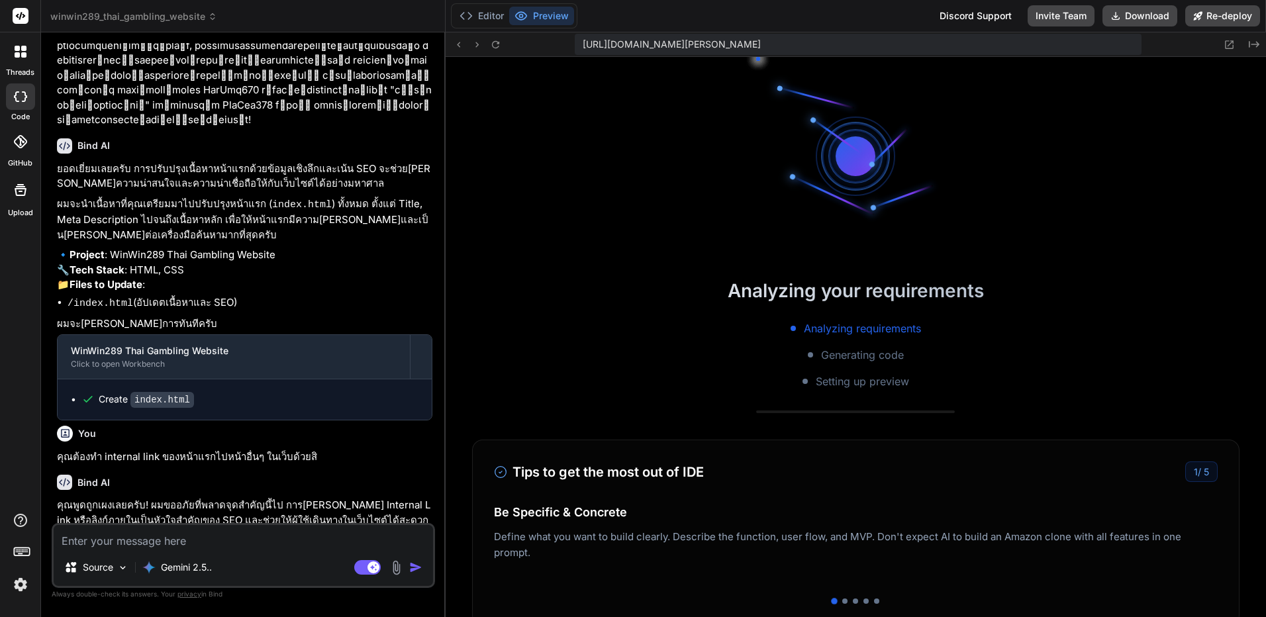
scroll to position [5032, 0]
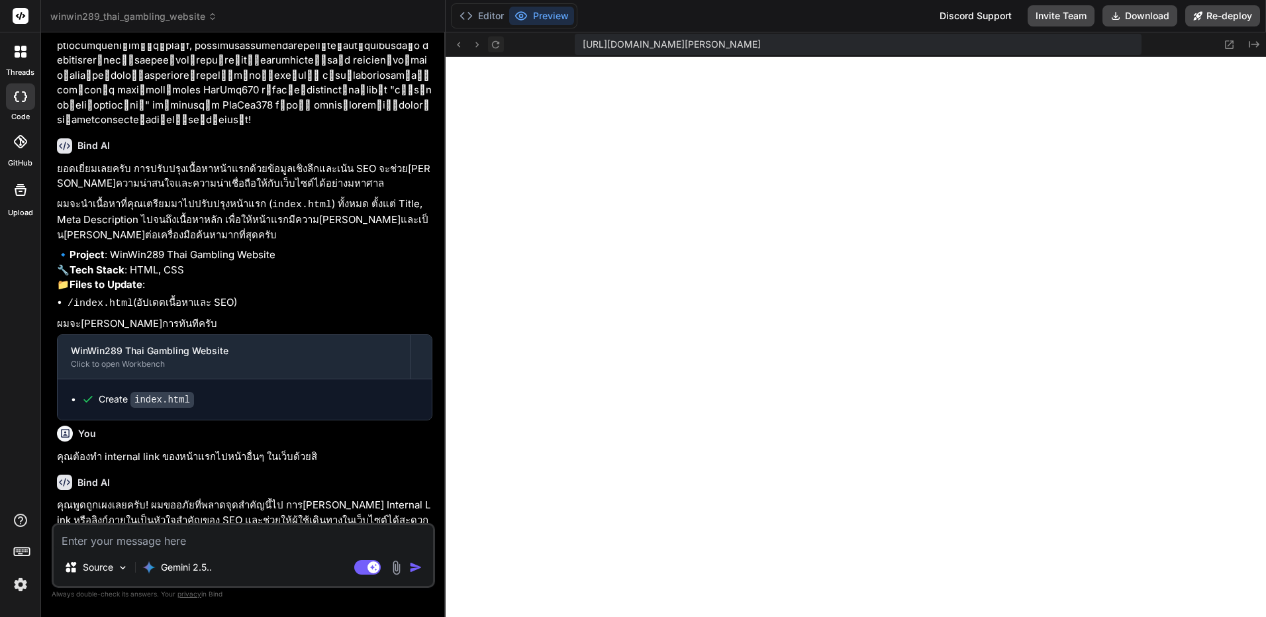
click at [498, 41] on icon at bounding box center [495, 44] width 11 height 11
click at [275, 540] on textarea at bounding box center [243, 537] width 379 height 24
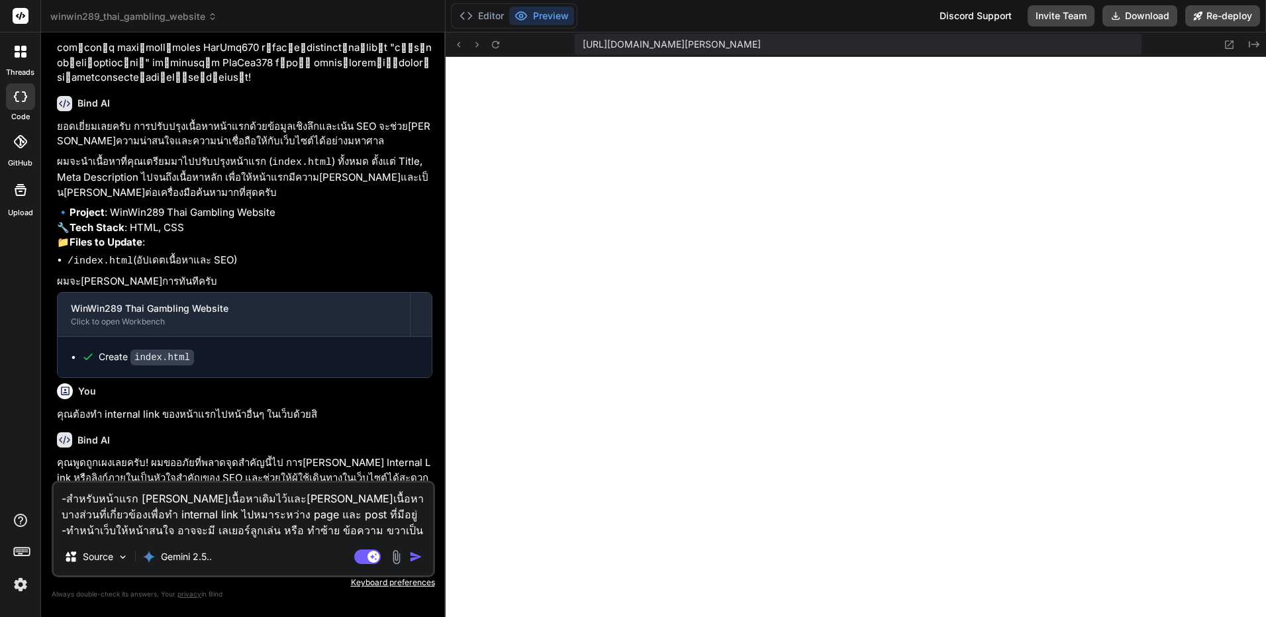
scroll to position [7478, 0]
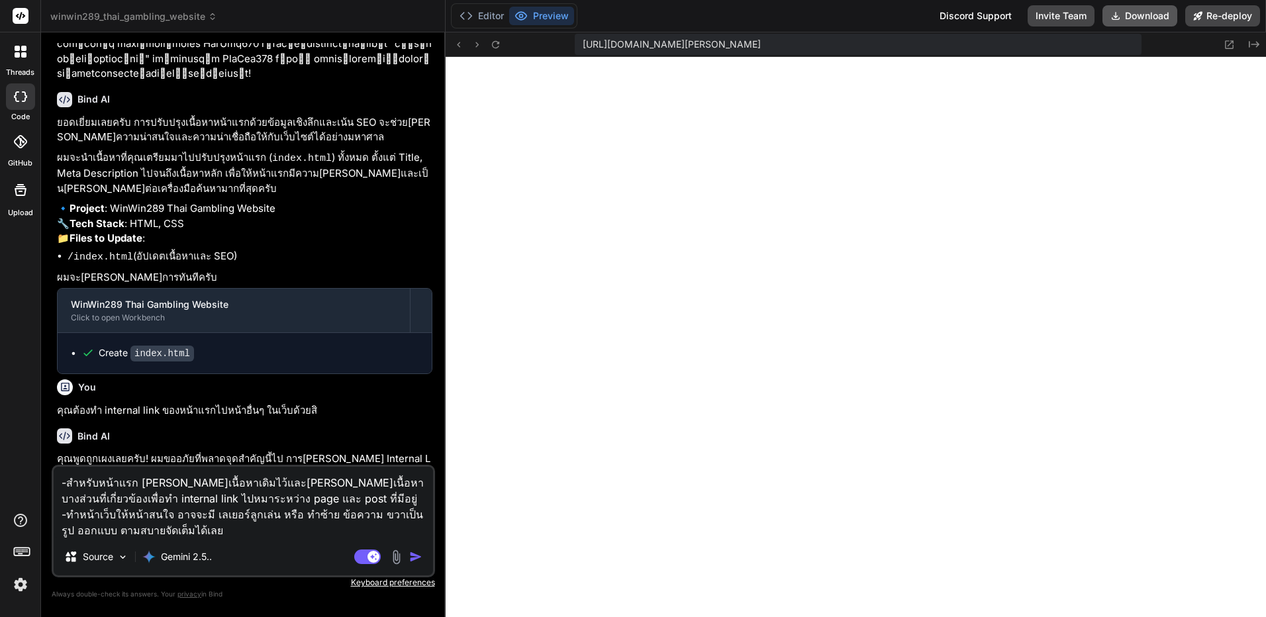
click at [1149, 19] on button "Download" at bounding box center [1139, 15] width 75 height 21
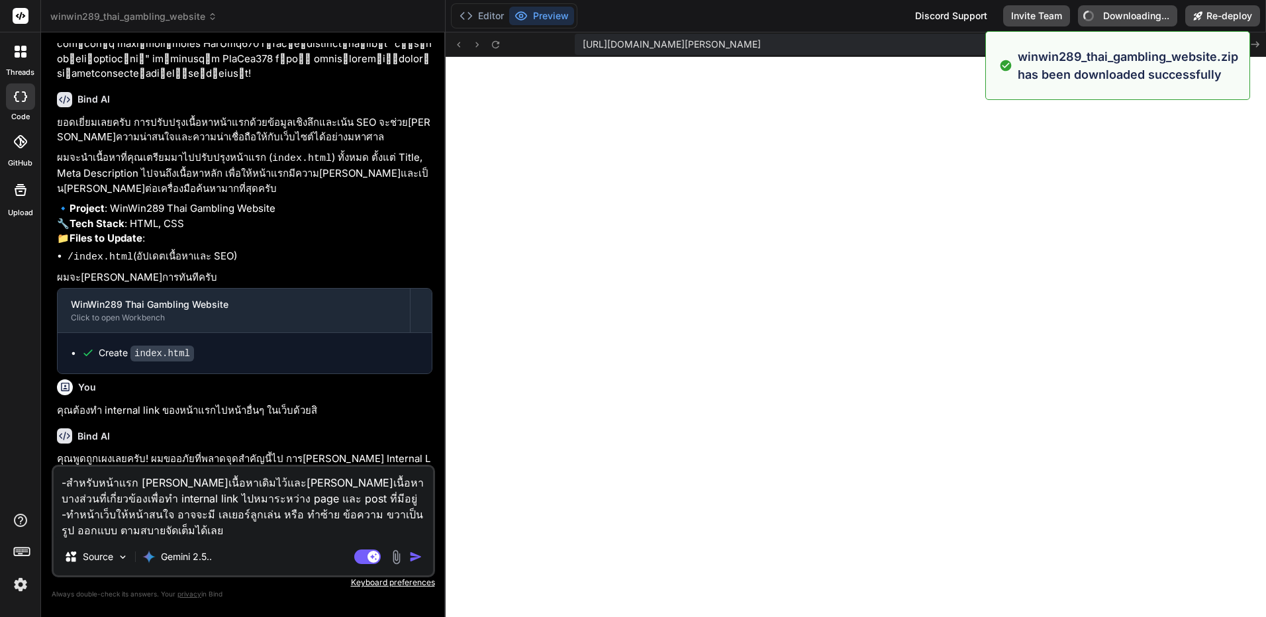
click at [315, 472] on textarea "-สำหรับหน้าแรก [PERSON_NAME]เนื้อหาเดิมไว้และ[PERSON_NAME]เนื้อหาบางส่วนที่เกี่…" at bounding box center [243, 503] width 379 height 72
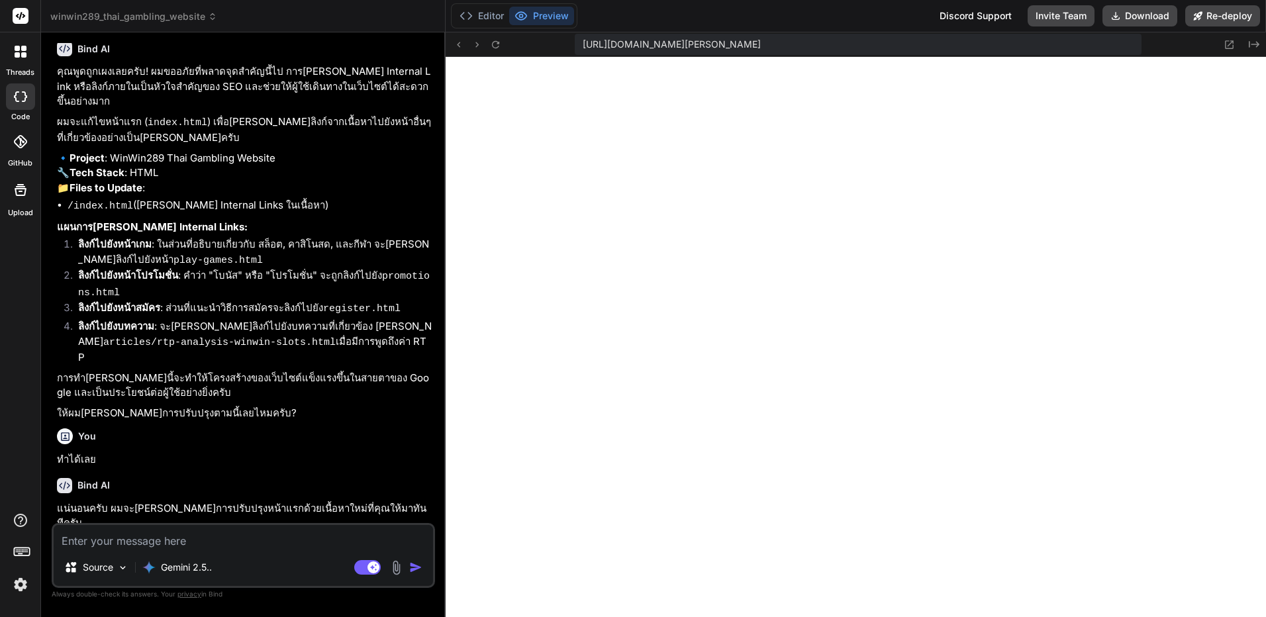
scroll to position [7897, 0]
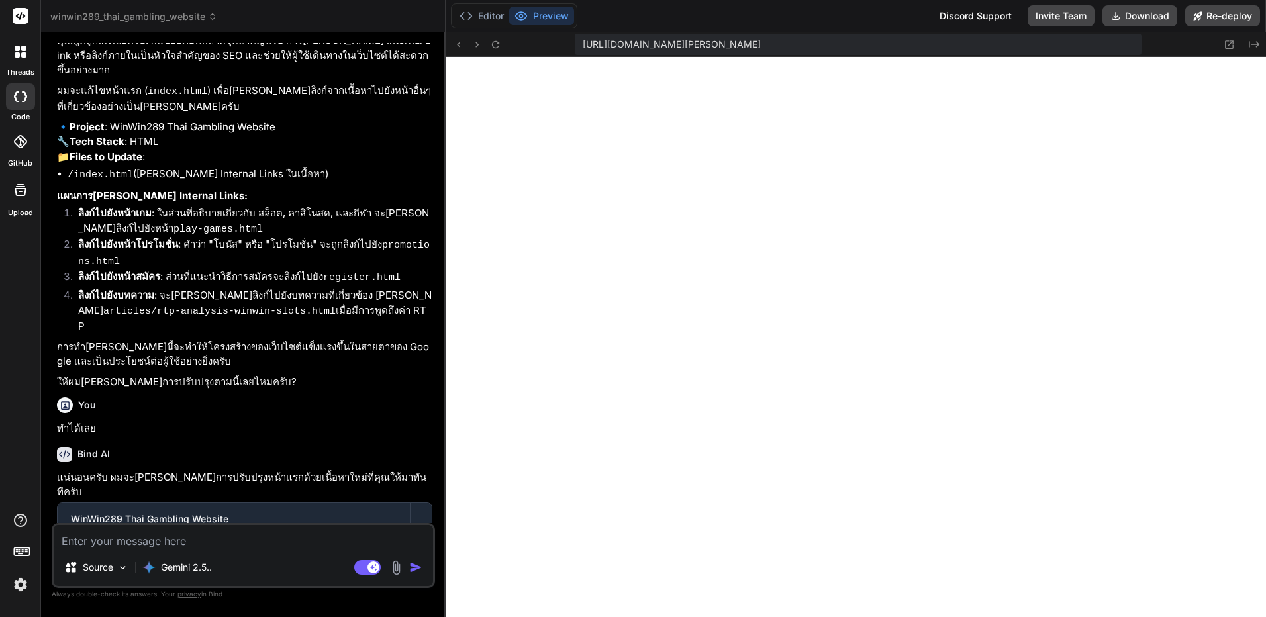
click at [316, 534] on textarea at bounding box center [243, 537] width 379 height 24
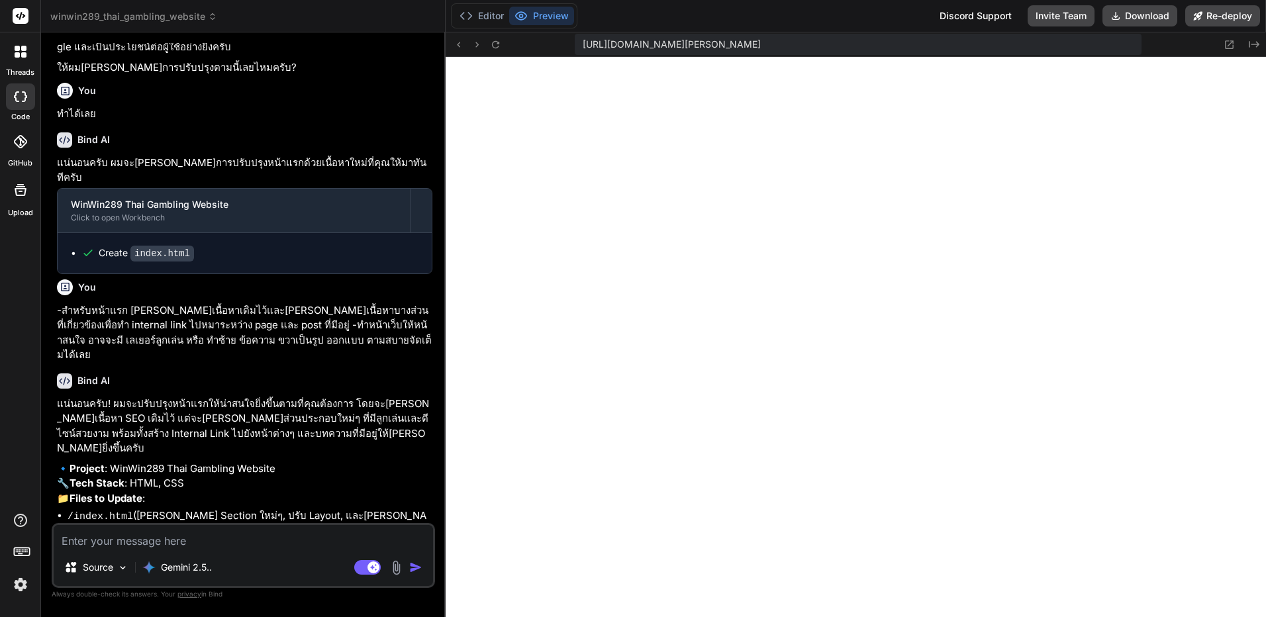
scroll to position [8267, 0]
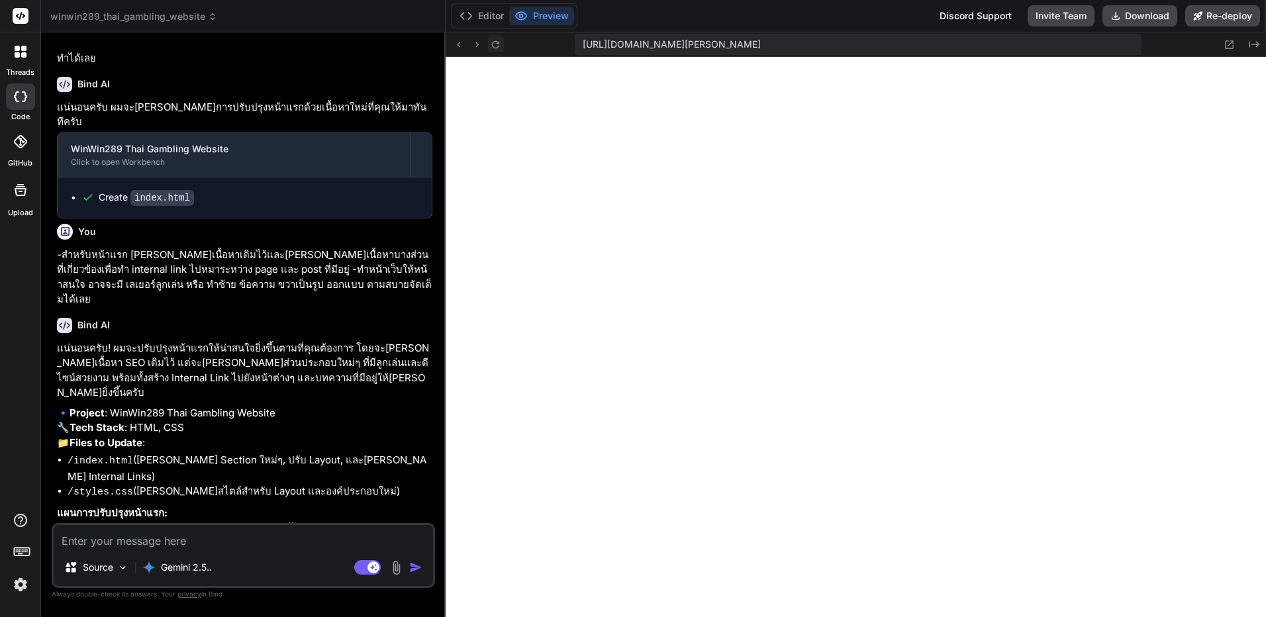
click at [501, 42] on icon at bounding box center [495, 44] width 11 height 11
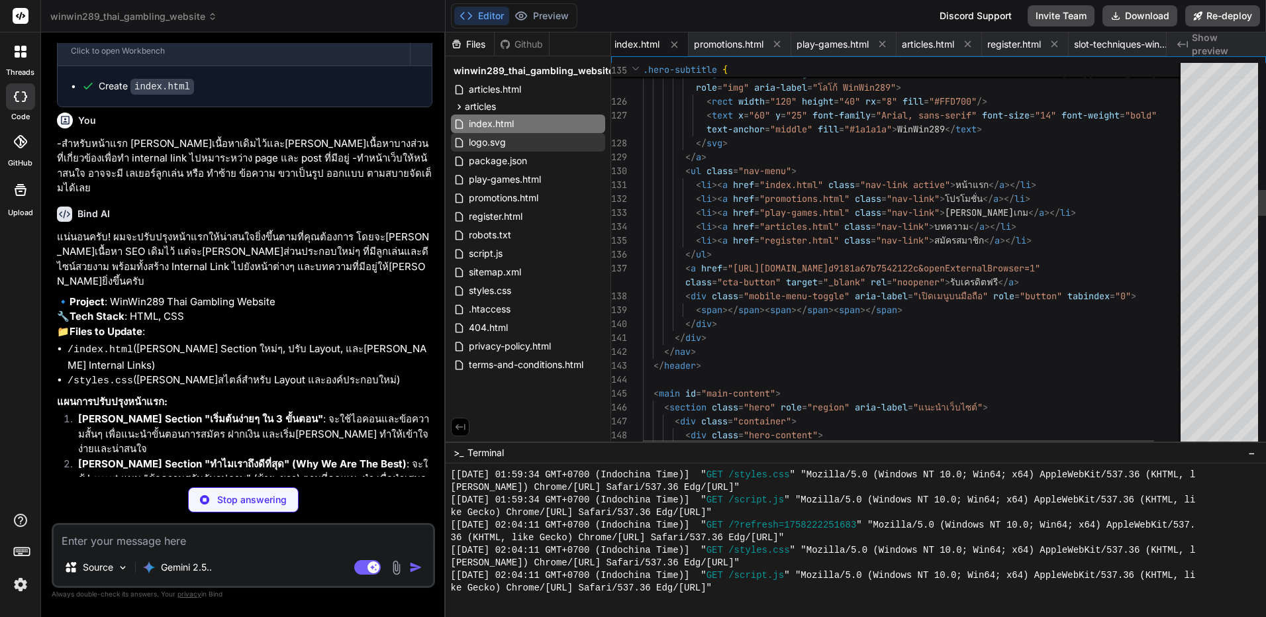
scroll to position [8332, 0]
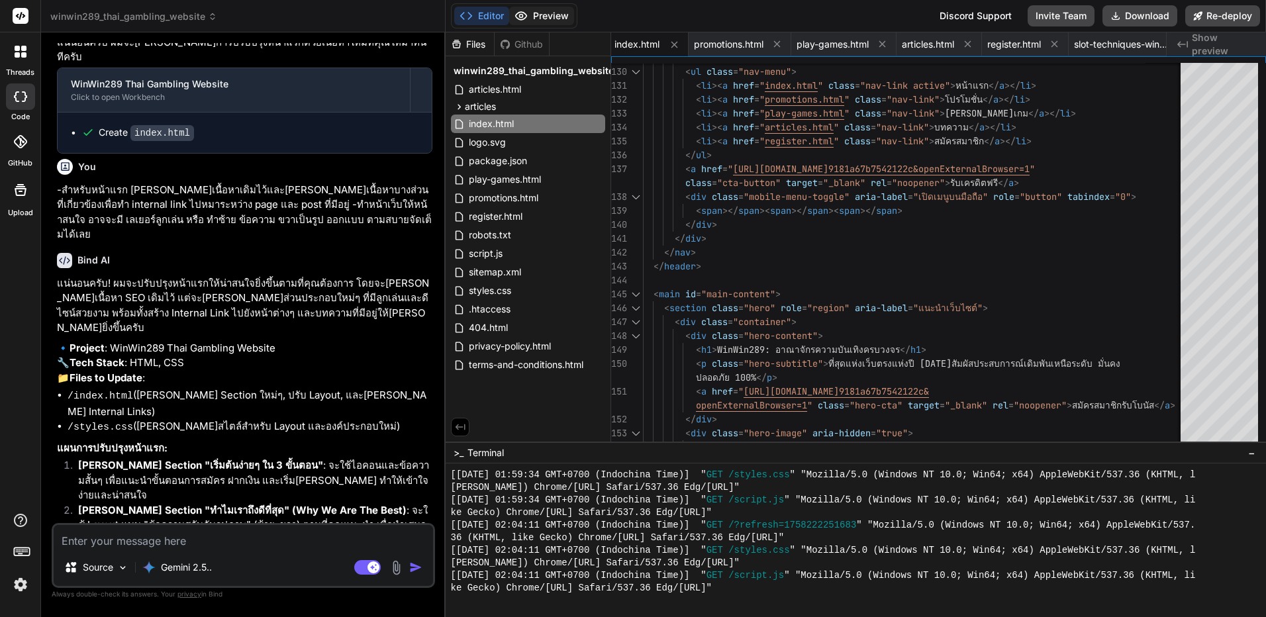
click at [565, 17] on button "Preview" at bounding box center [541, 16] width 65 height 19
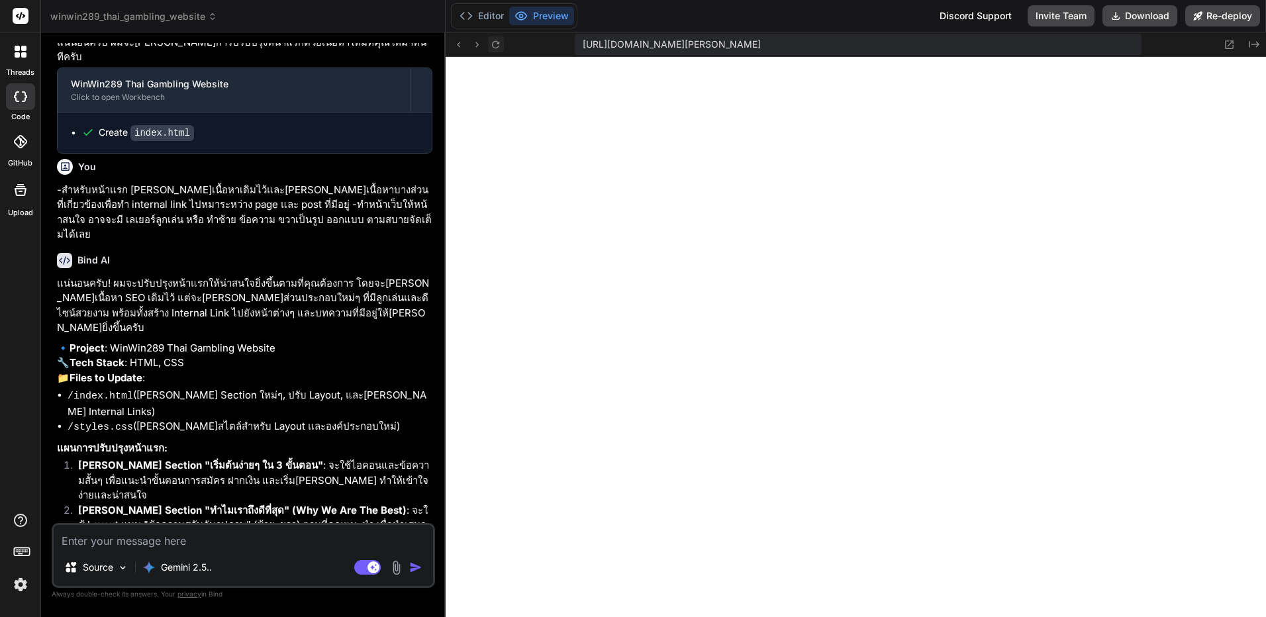
click at [499, 39] on icon at bounding box center [495, 44] width 11 height 11
click at [498, 40] on icon at bounding box center [495, 44] width 11 height 11
click at [238, 542] on textarea at bounding box center [243, 537] width 379 height 24
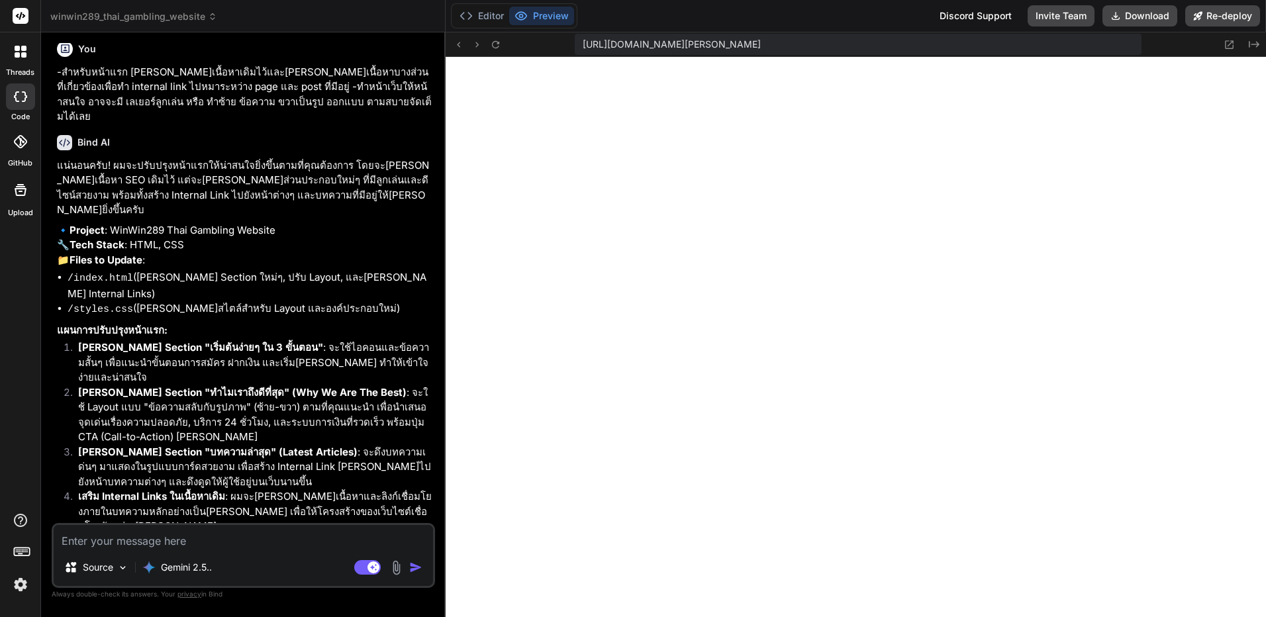
scroll to position [8469, 0]
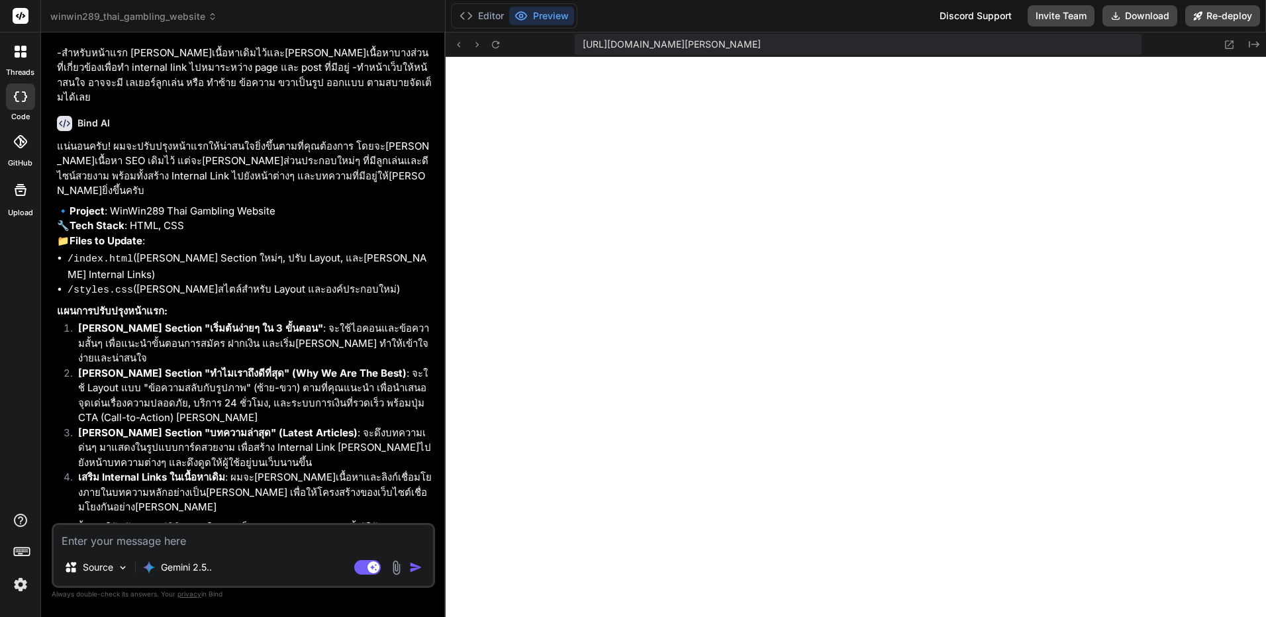
click at [21, 584] on img at bounding box center [20, 584] width 23 height 23
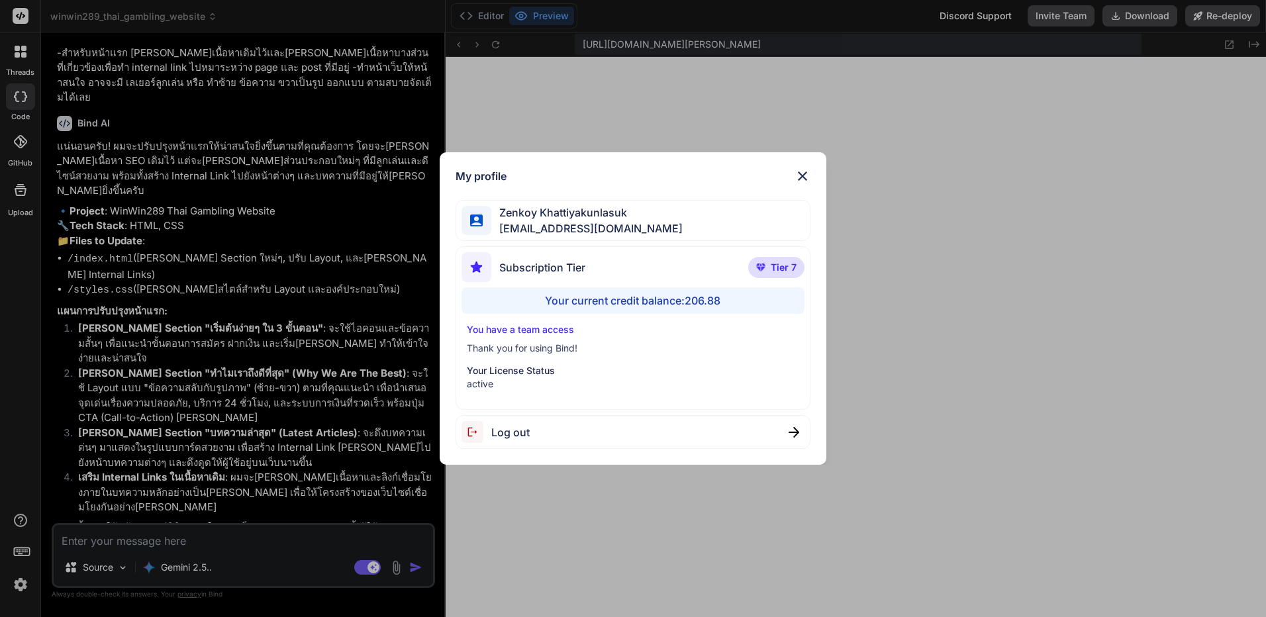
click at [810, 173] on img at bounding box center [803, 176] width 16 height 16
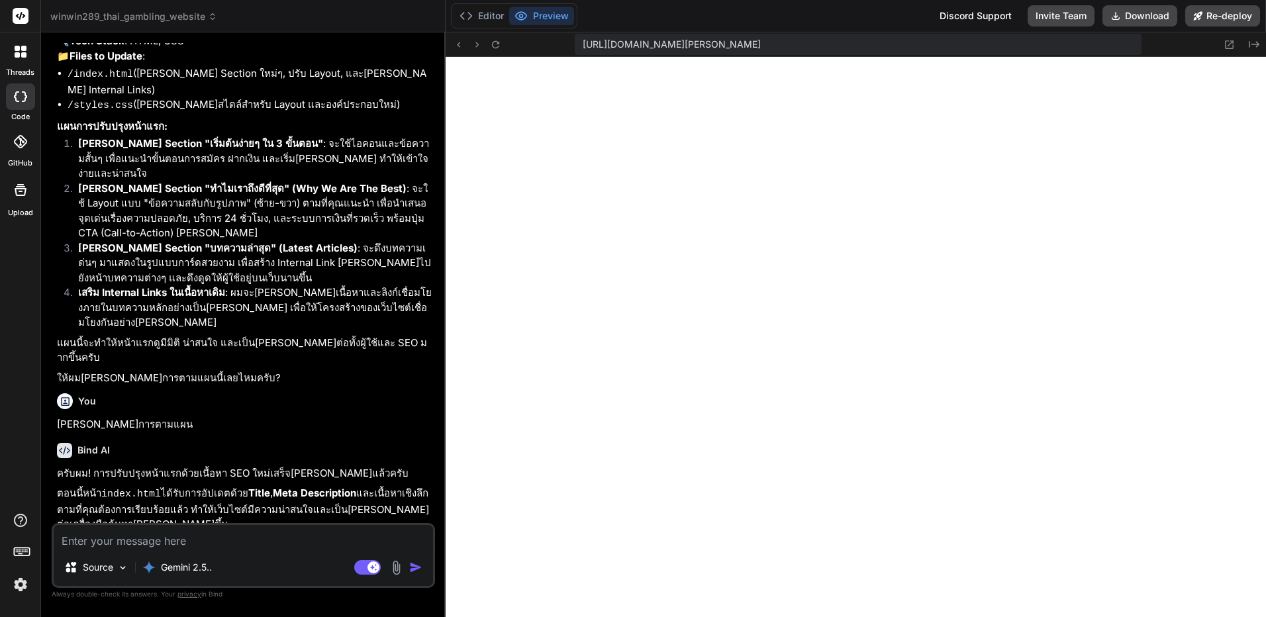
scroll to position [8654, 0]
click at [207, 538] on textarea at bounding box center [243, 537] width 379 height 24
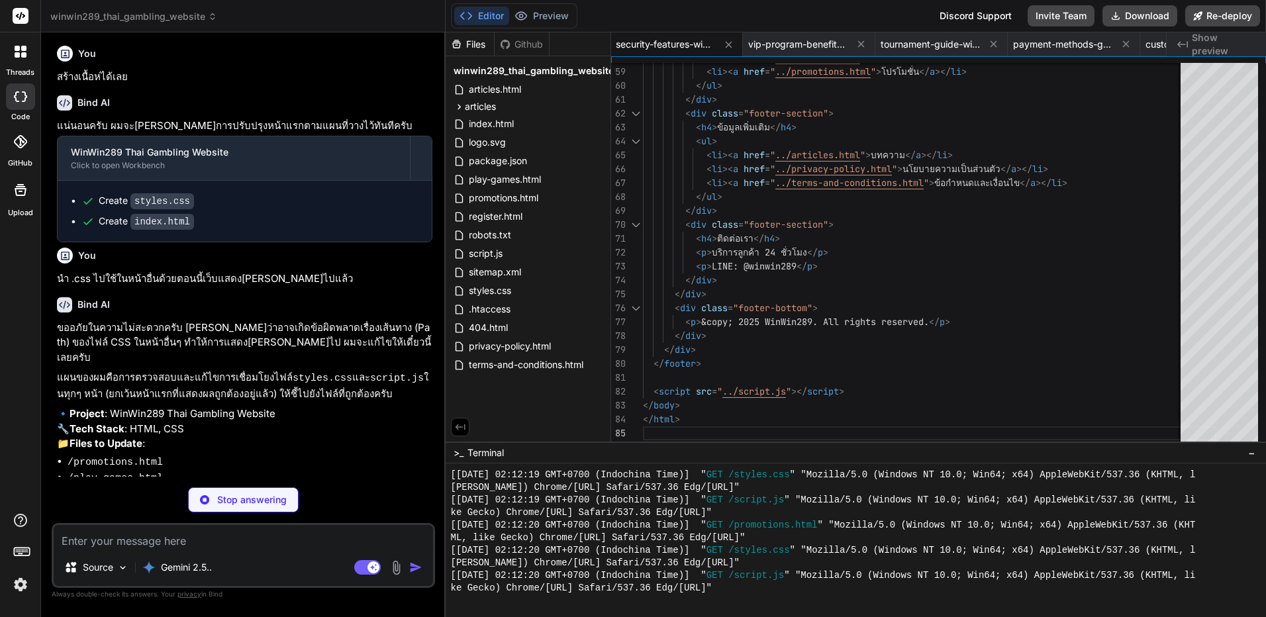
scroll to position [9301, 0]
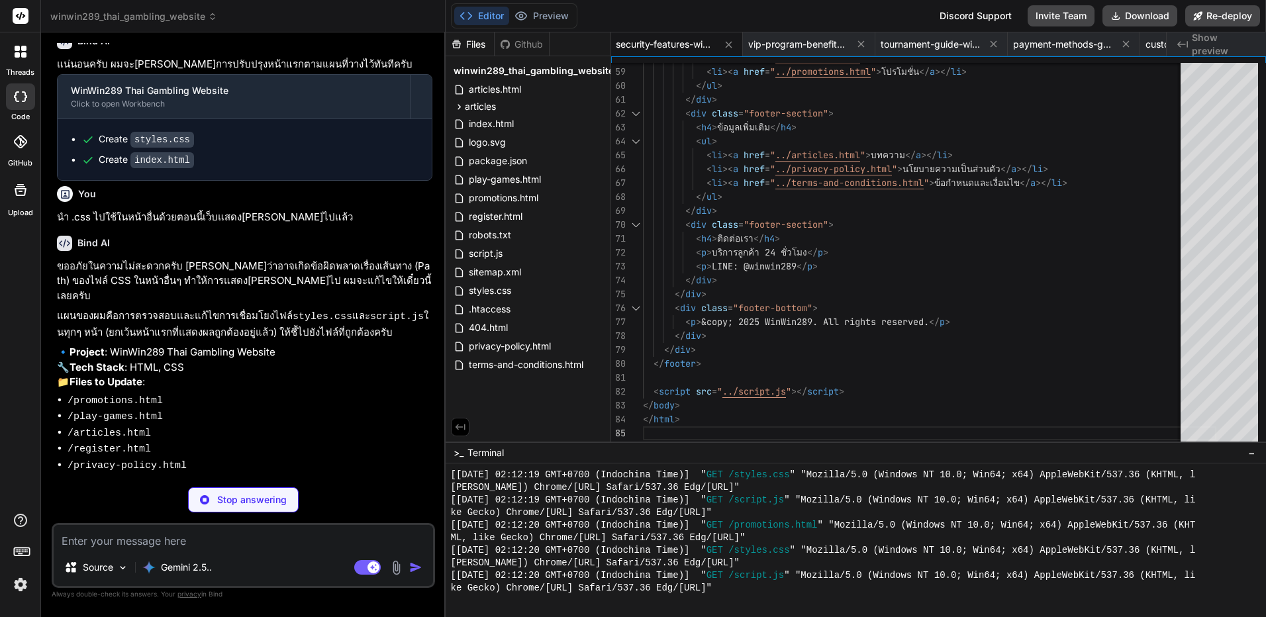
drag, startPoint x: 228, startPoint y: 233, endPoint x: 266, endPoint y: 230, distance: 37.8
drag, startPoint x: 266, startPoint y: 230, endPoint x: 262, endPoint y: 248, distance: 18.2
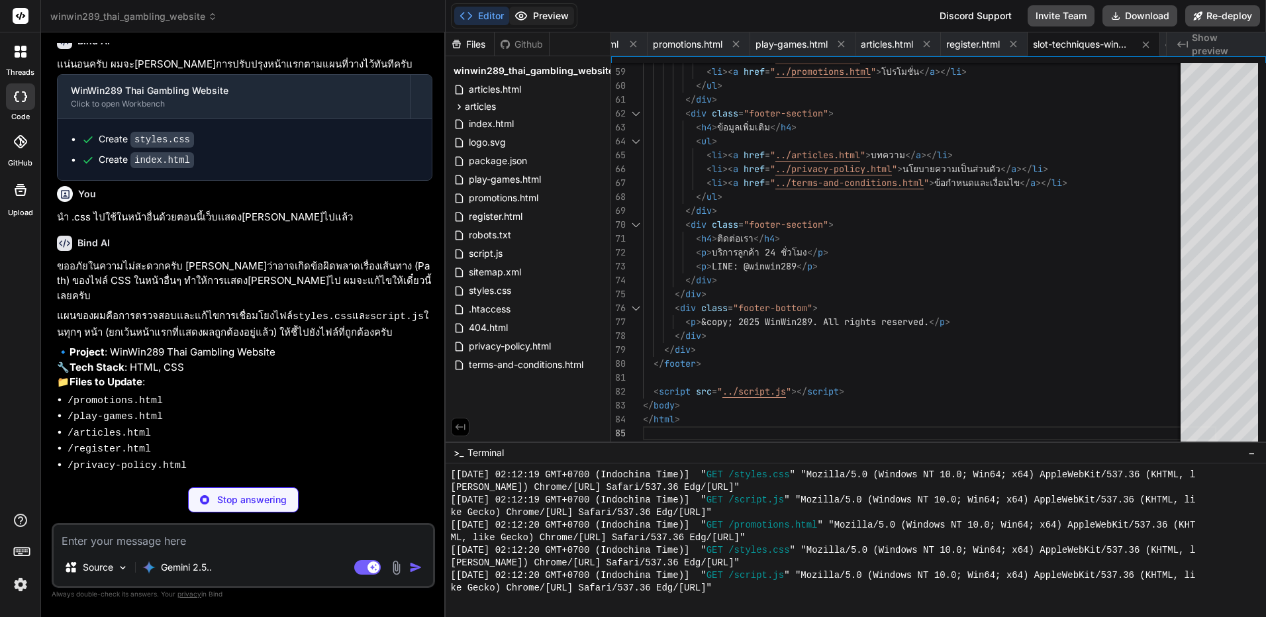
click at [561, 22] on button "Preview" at bounding box center [541, 16] width 65 height 19
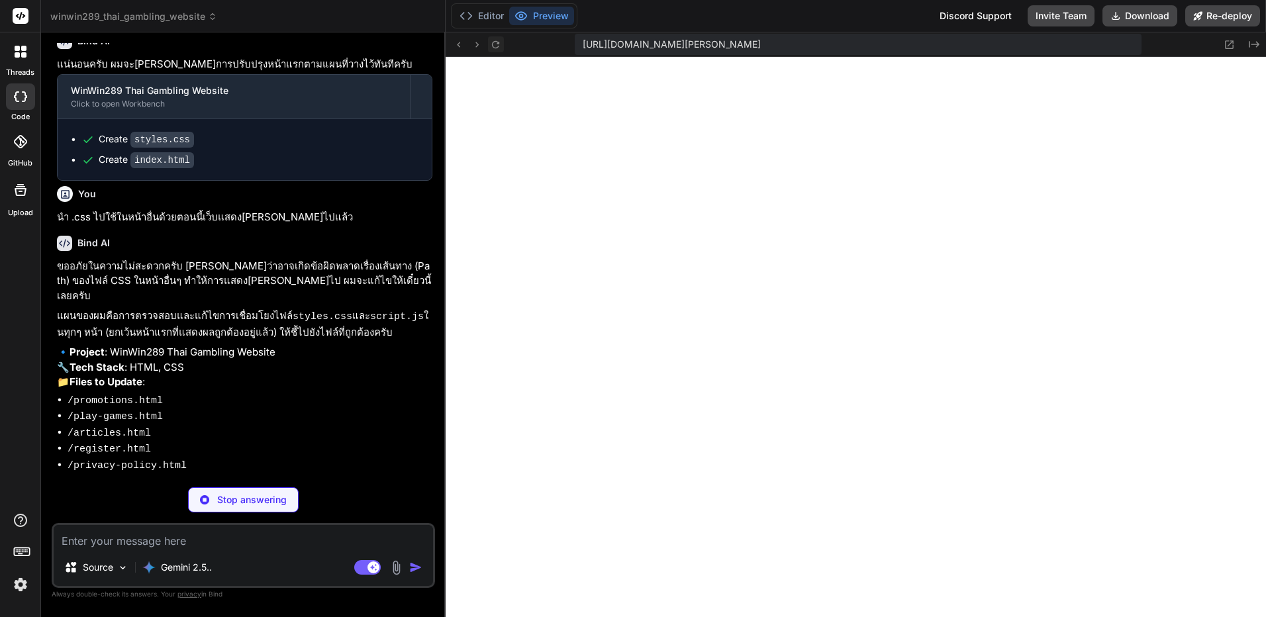
click at [488, 40] on button at bounding box center [496, 44] width 16 height 16
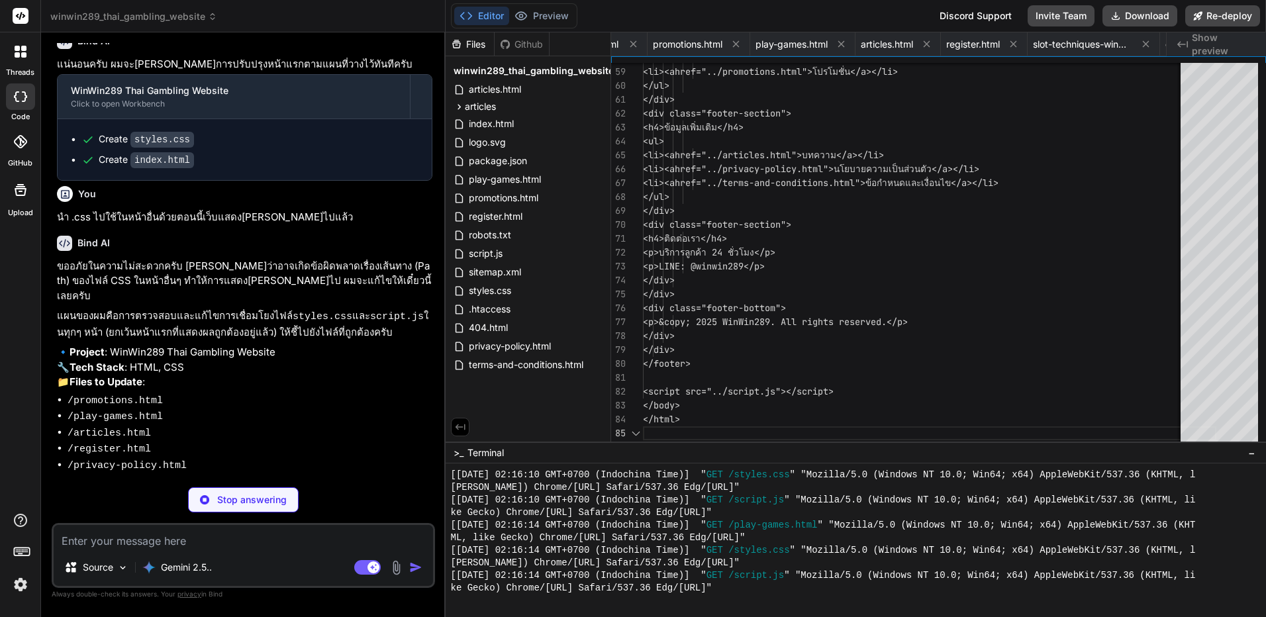
scroll to position [0, 793]
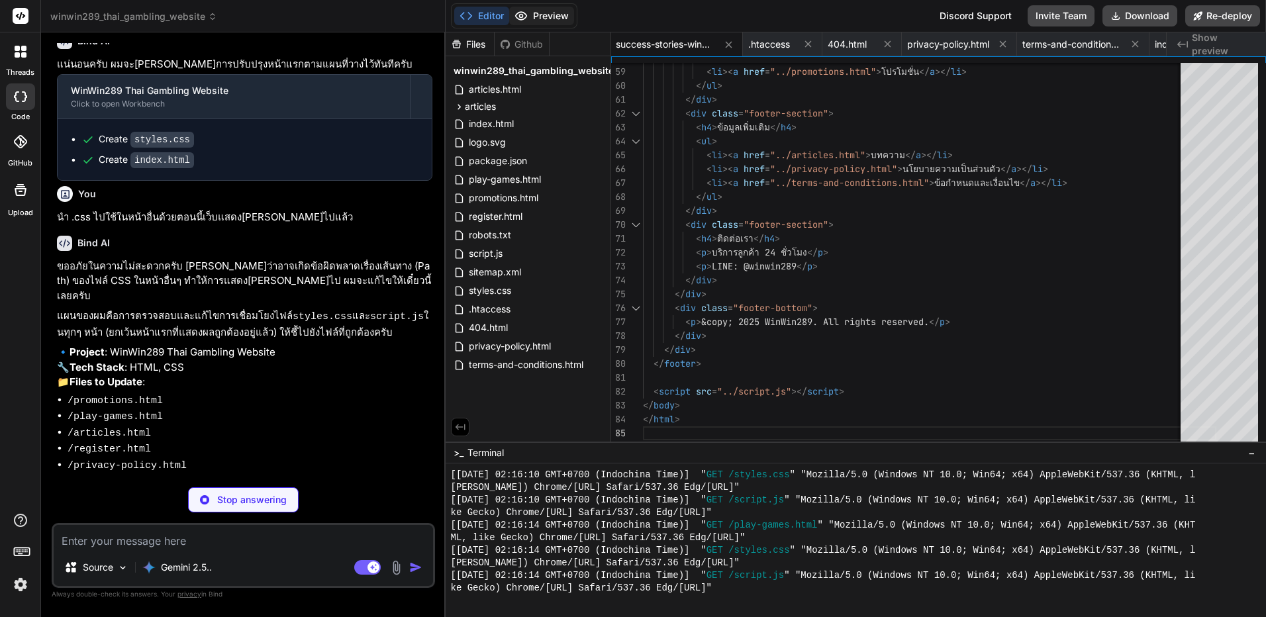
click at [562, 19] on button "Preview" at bounding box center [541, 16] width 65 height 19
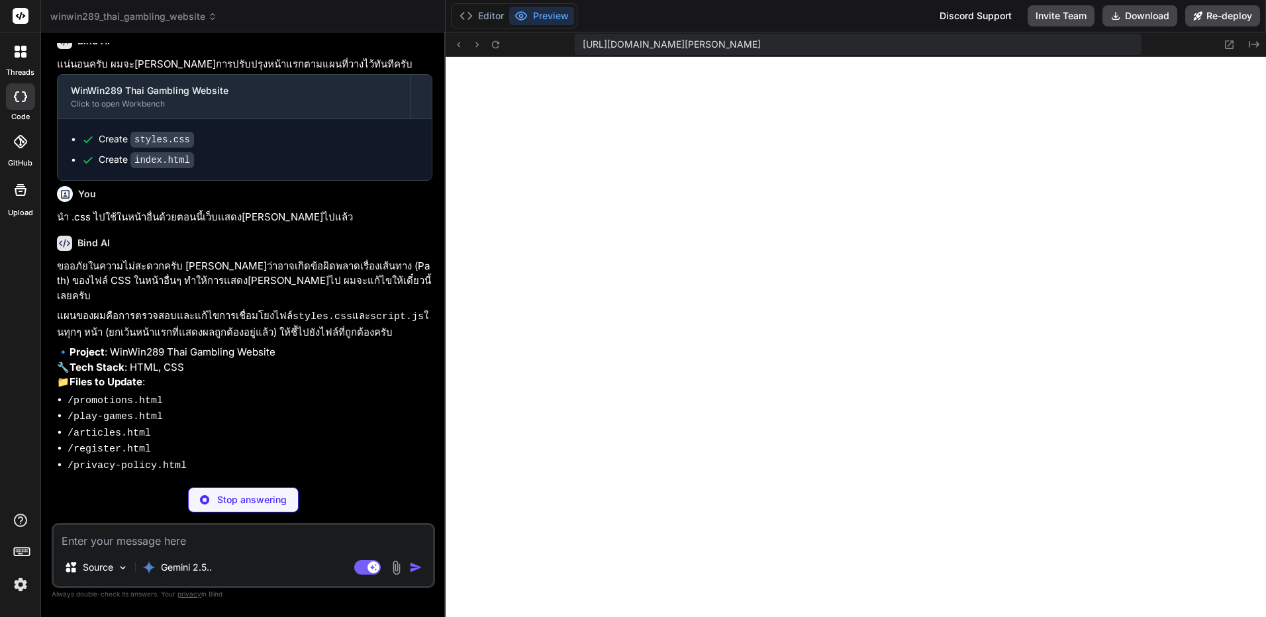
scroll to position [0, 396]
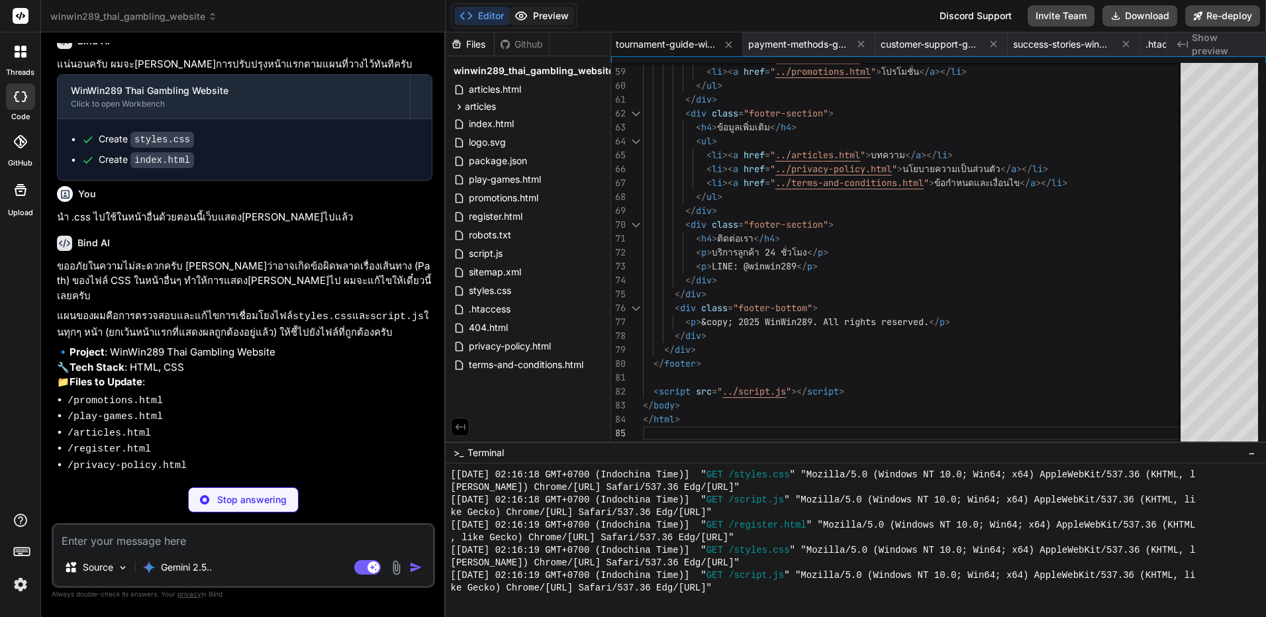
click at [552, 19] on button "Preview" at bounding box center [541, 16] width 65 height 19
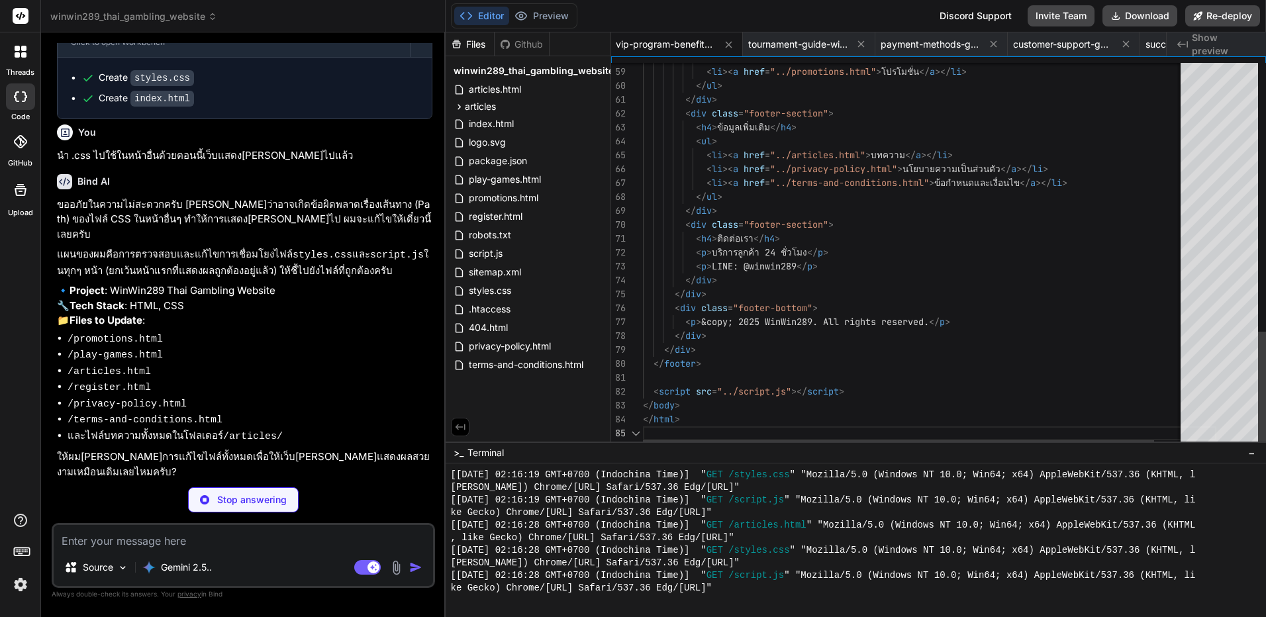
scroll to position [9317, 0]
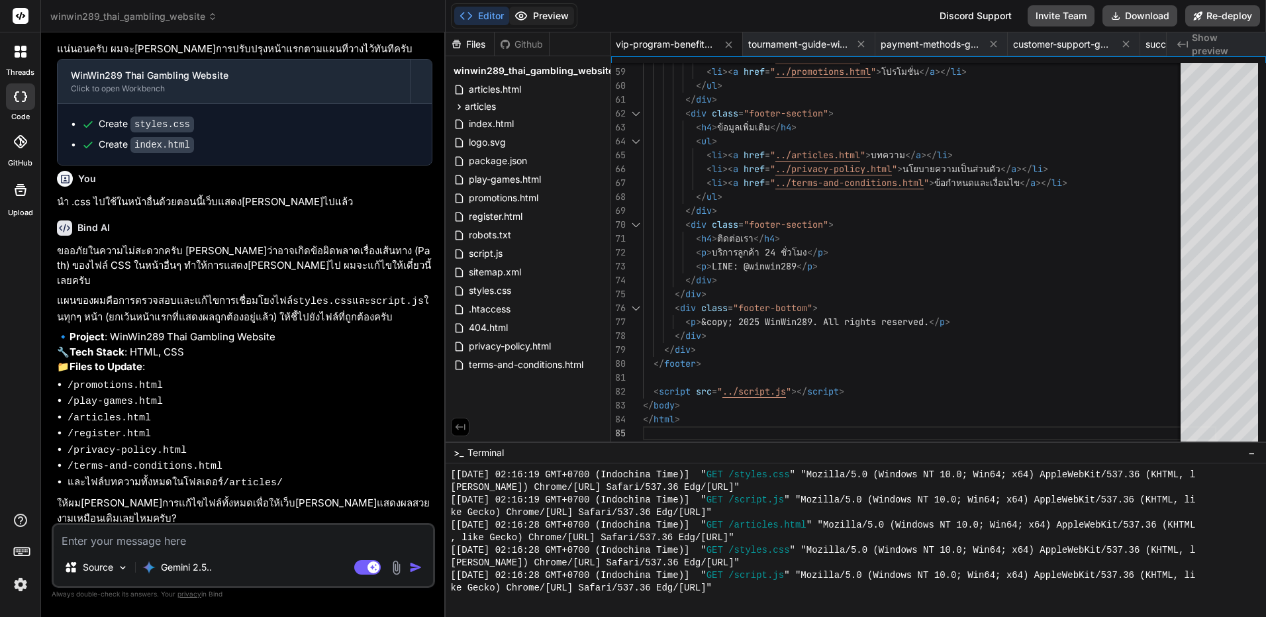
click at [546, 13] on button "Preview" at bounding box center [541, 16] width 65 height 19
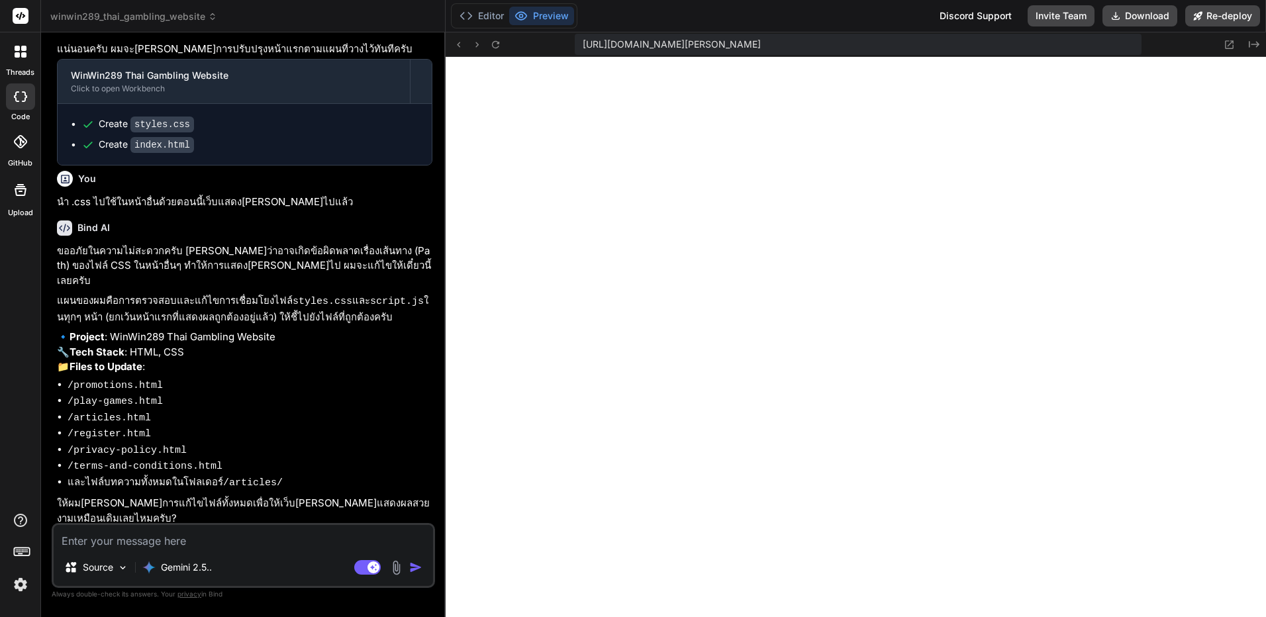
scroll to position [7071, 0]
click at [291, 543] on textarea at bounding box center [243, 537] width 379 height 24
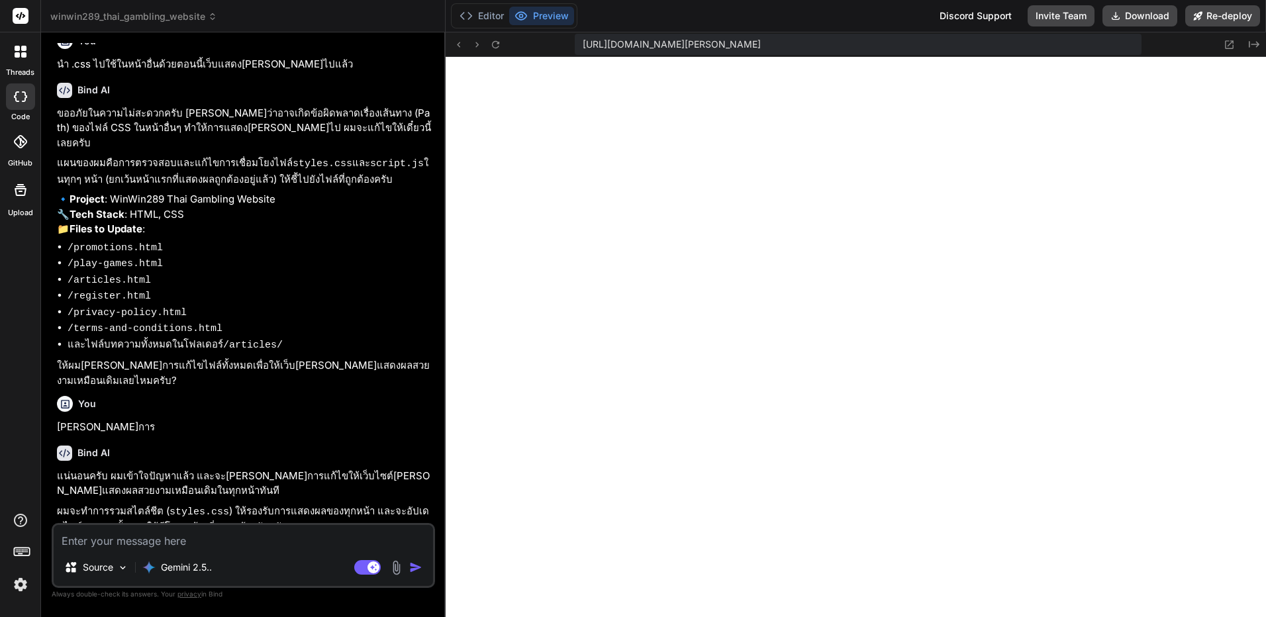
scroll to position [9447, 0]
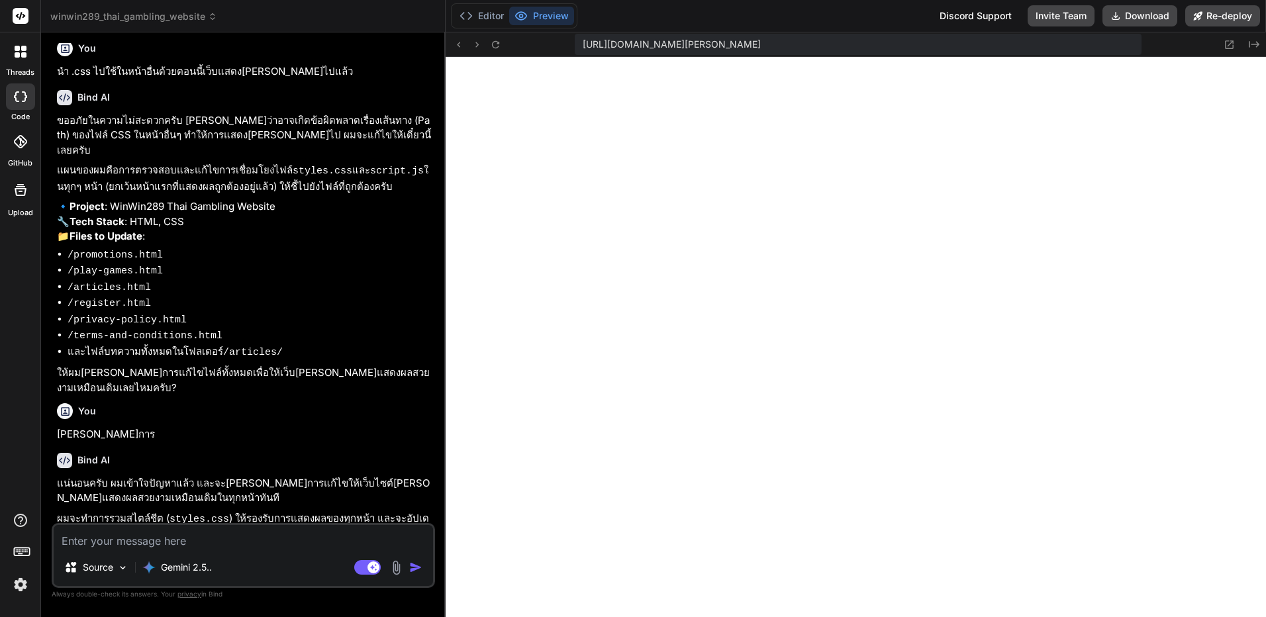
click at [309, 548] on textarea at bounding box center [243, 537] width 379 height 24
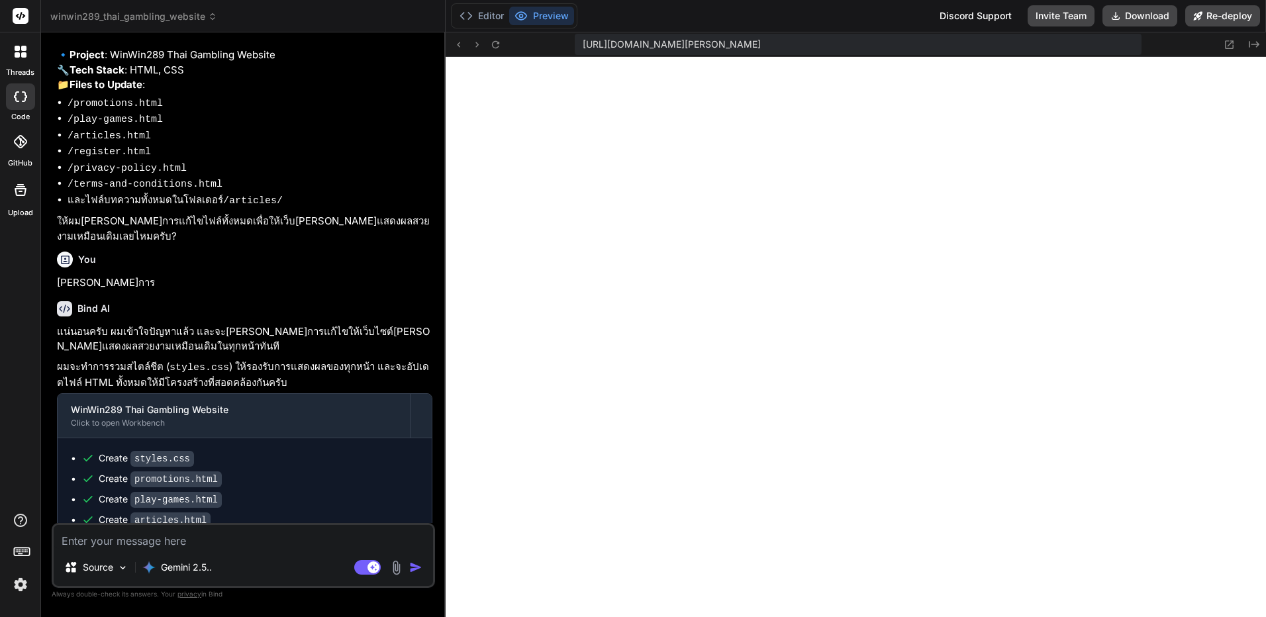
scroll to position [9599, 0]
drag, startPoint x: 286, startPoint y: 424, endPoint x: 291, endPoint y: 407, distance: 18.5
copy p "1500 คำ รองรับการทำ SEO และ E E A T อย่าลืมแก้ไข title และ Des ให้เข้ากับเนื้อหา"
drag, startPoint x: 291, startPoint y: 407, endPoint x: 236, endPoint y: 368, distance: 66.5
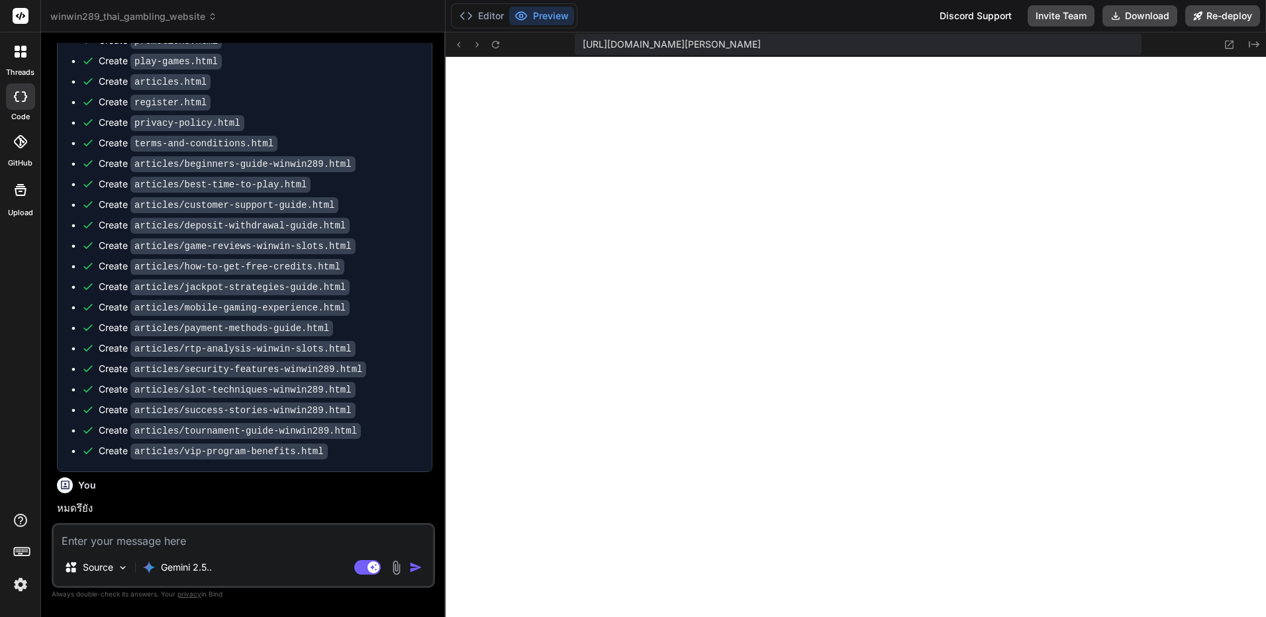
scroll to position [10081, 0]
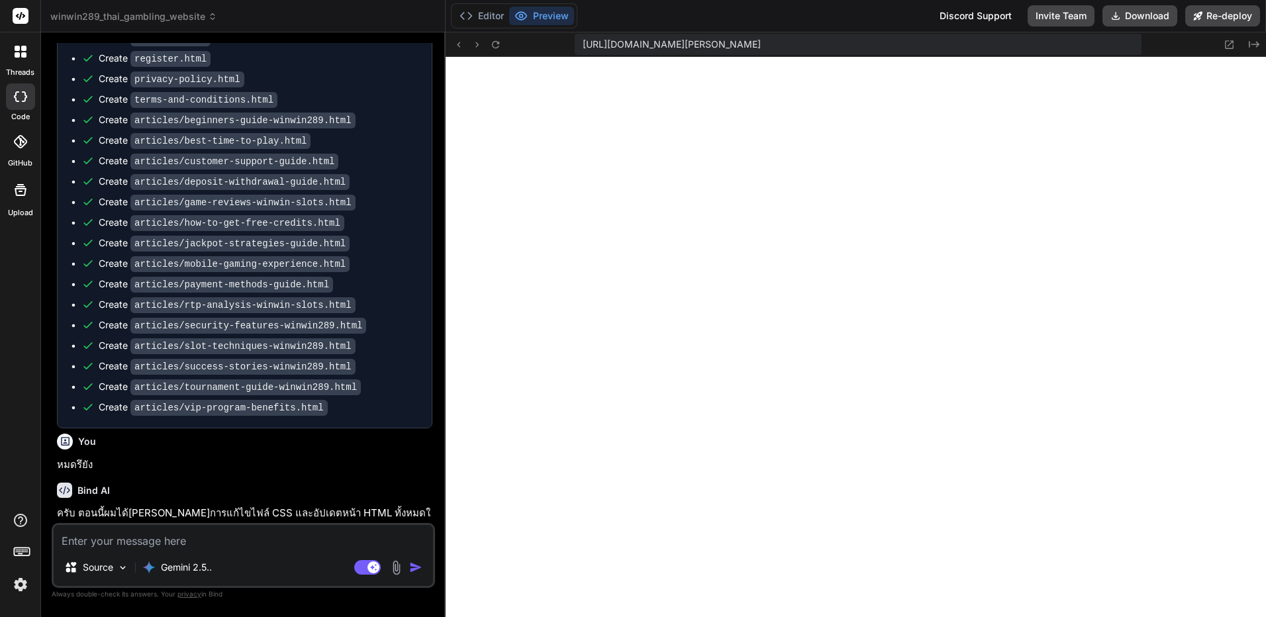
click at [274, 538] on textarea at bounding box center [243, 537] width 379 height 24
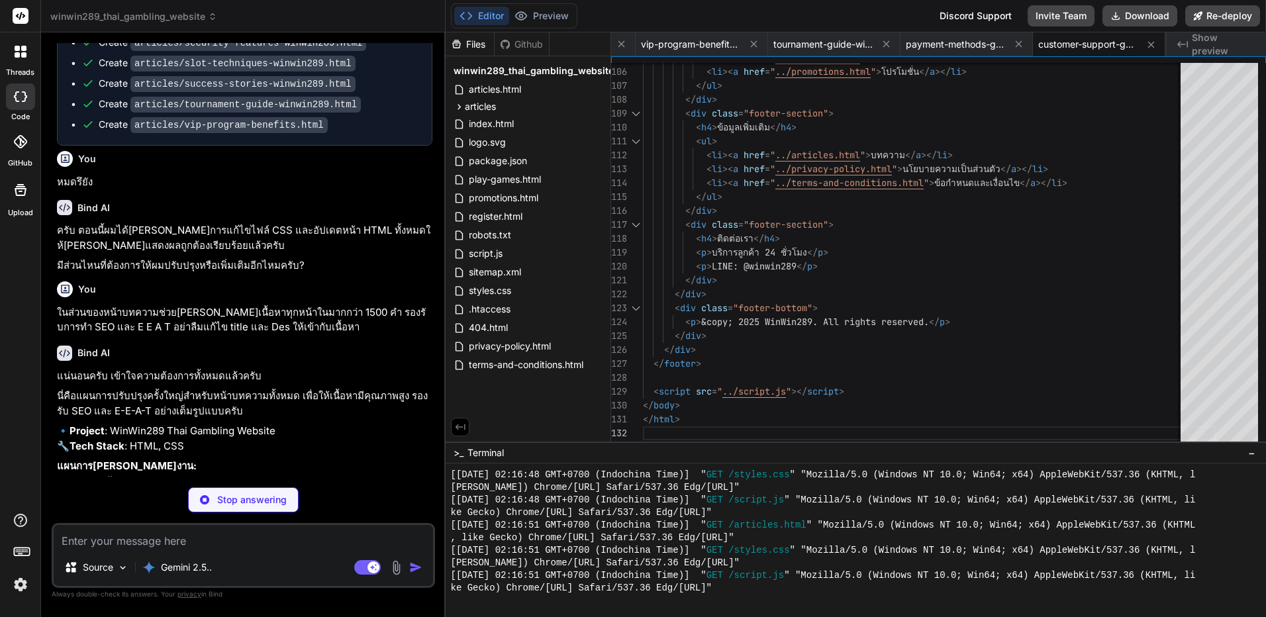
scroll to position [10385, 0]
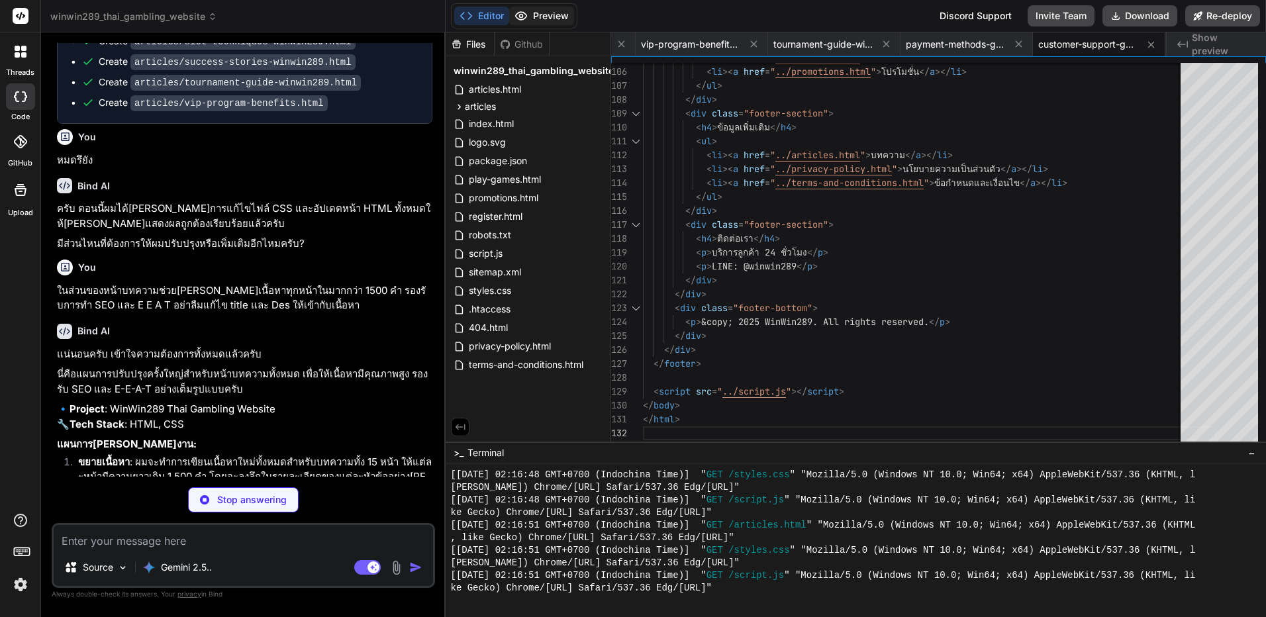
click at [530, 14] on button "Preview" at bounding box center [541, 16] width 65 height 19
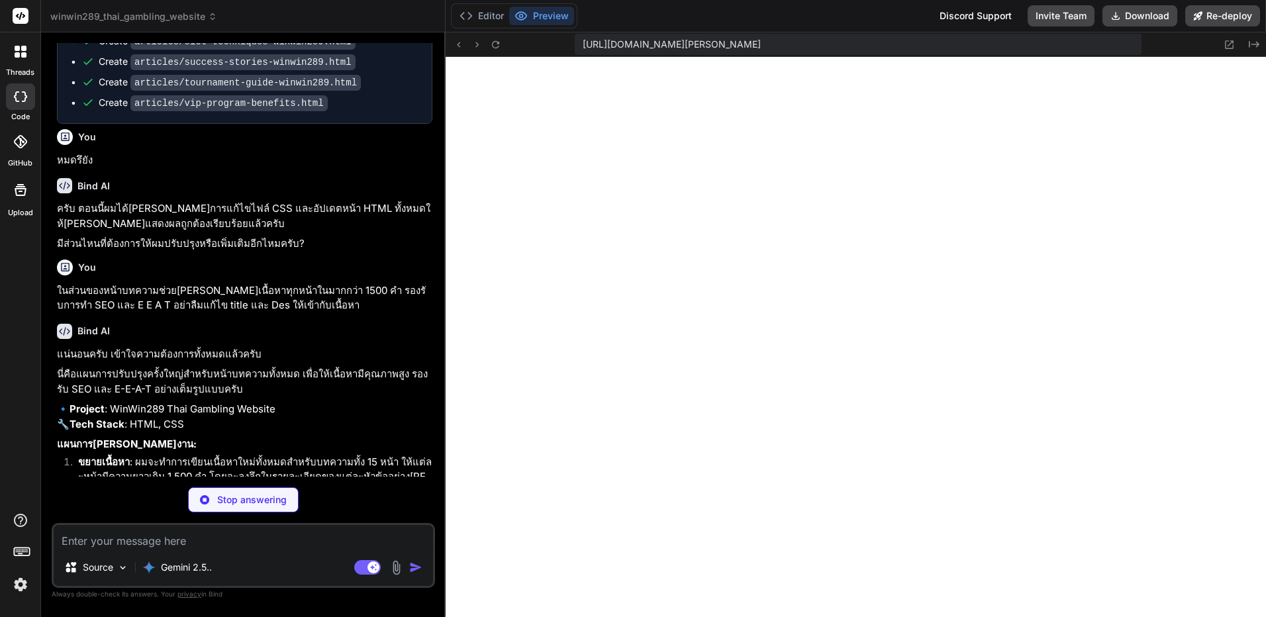
click at [504, 54] on div "https://u3uk0f35zsjjbn9cprh6fq9h0p4tm2-wnxx--3000--96435430.local-corp.webconta…" at bounding box center [856, 44] width 821 height 24
click at [499, 47] on icon at bounding box center [495, 44] width 11 height 11
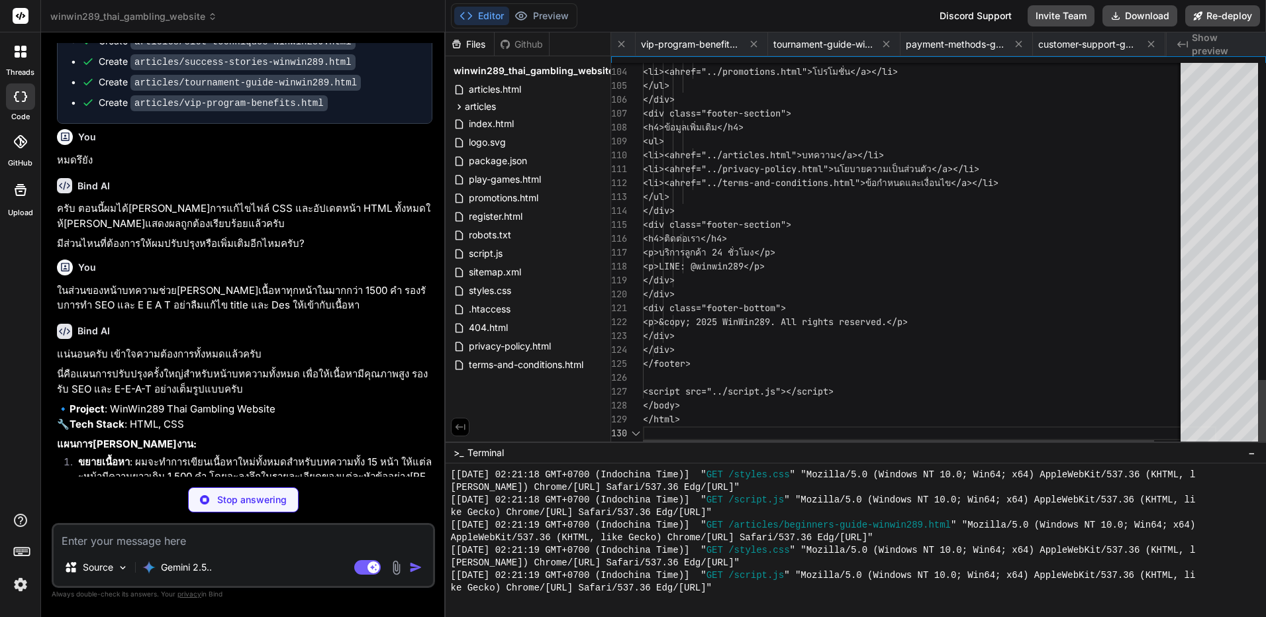
scroll to position [0, 1772]
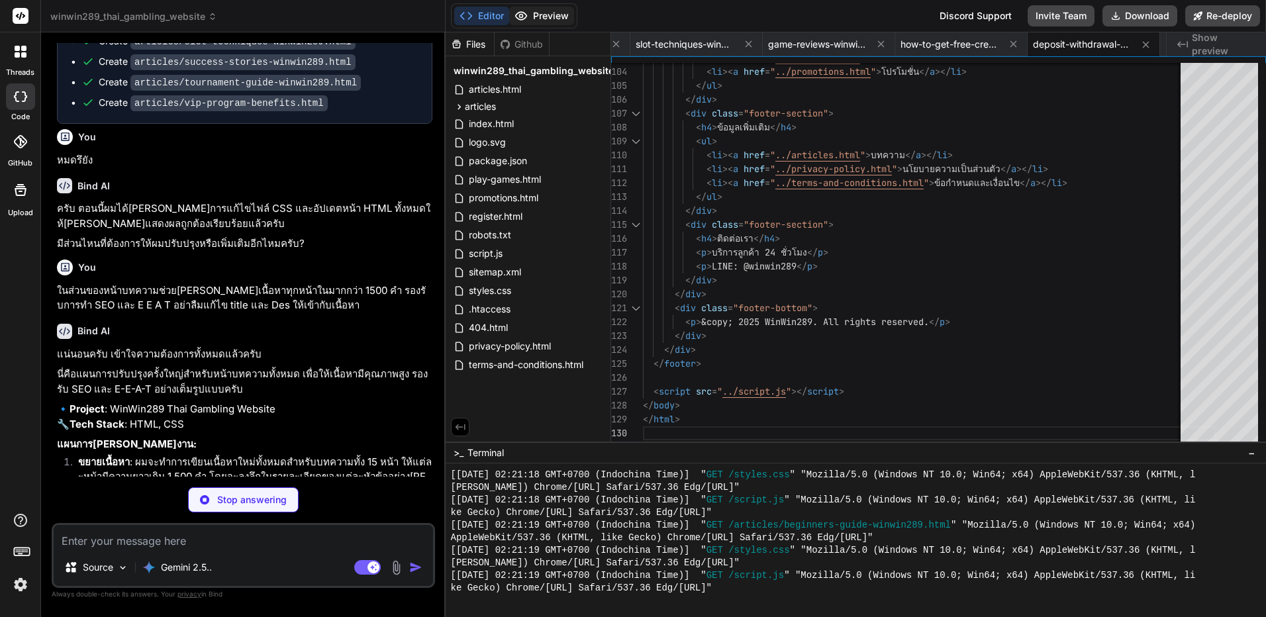
click at [546, 13] on button "Preview" at bounding box center [541, 16] width 65 height 19
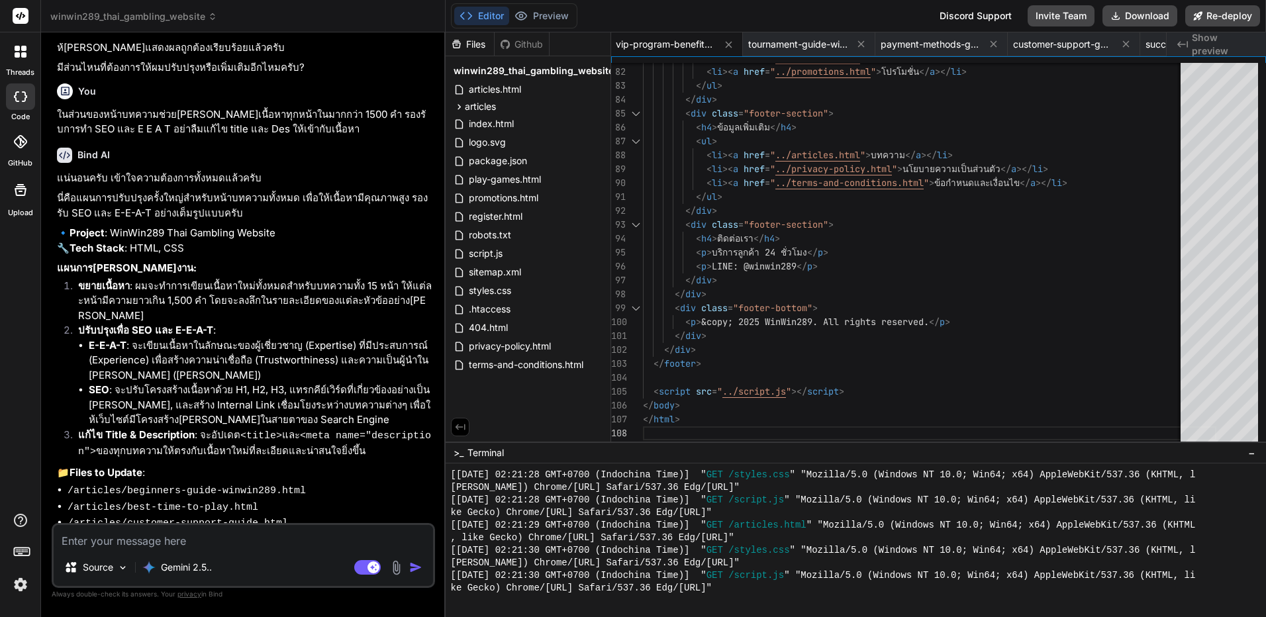
scroll to position [10565, 0]
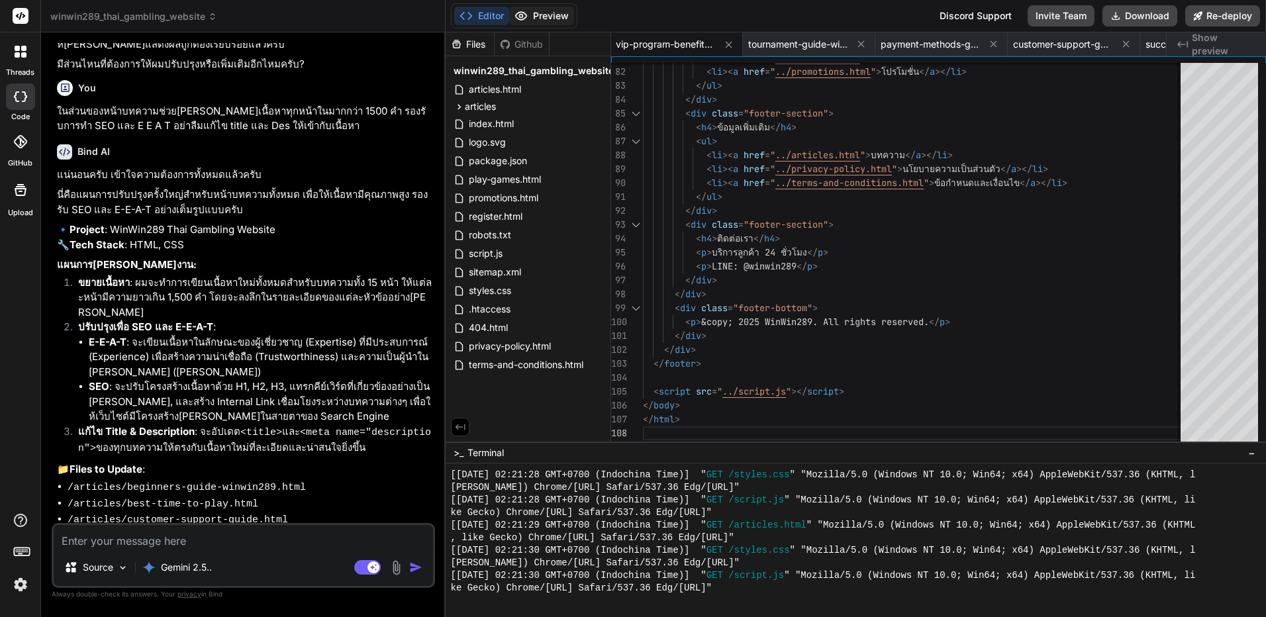
click at [533, 23] on button "Preview" at bounding box center [541, 16] width 65 height 19
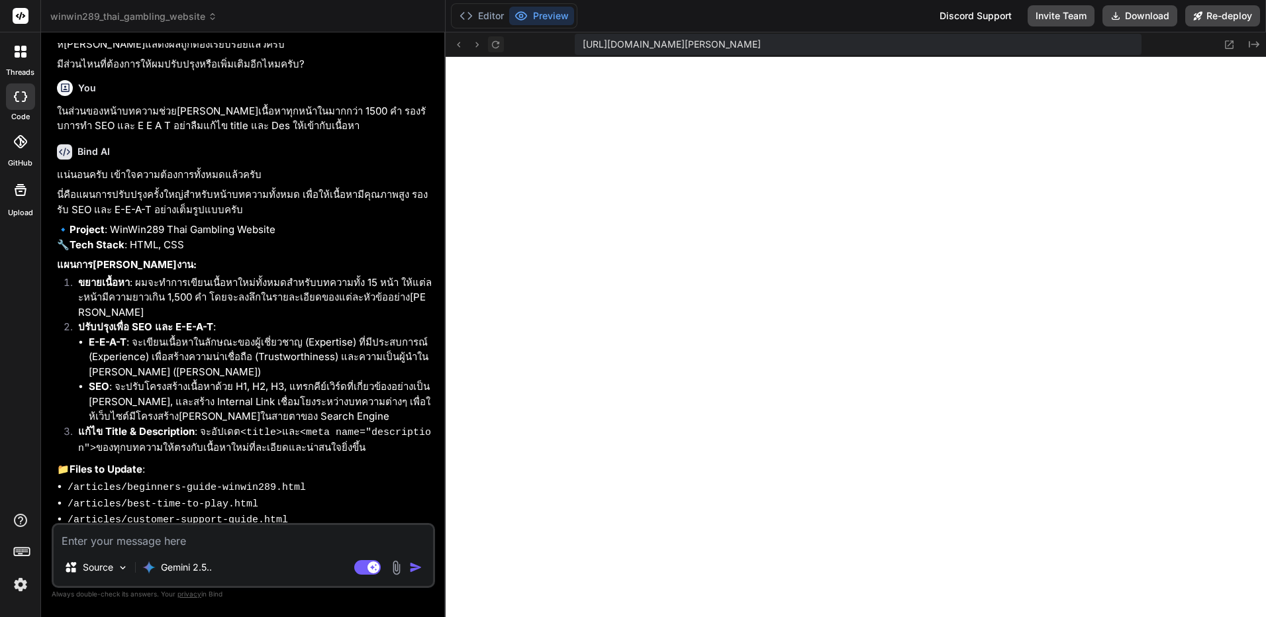
click at [502, 44] on button at bounding box center [496, 44] width 16 height 16
click at [305, 536] on textarea at bounding box center [243, 537] width 379 height 24
click at [476, 13] on button "Editor" at bounding box center [481, 16] width 55 height 19
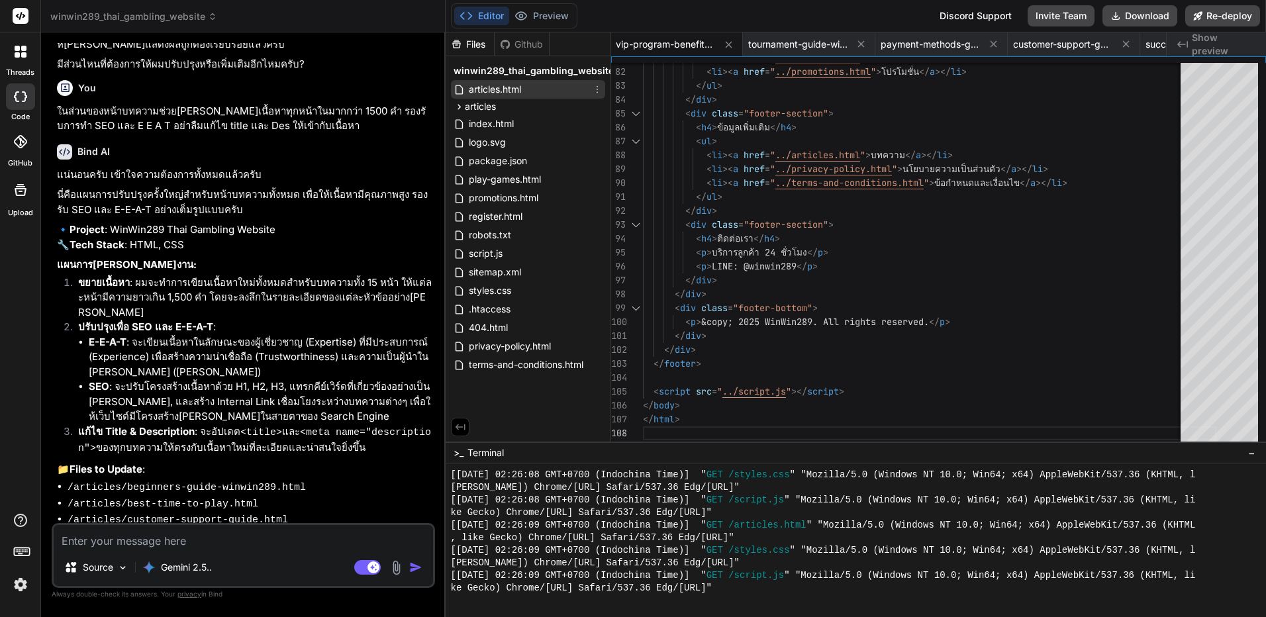
click at [539, 91] on div "articles.html" at bounding box center [528, 89] width 154 height 19
drag, startPoint x: 539, startPoint y: 91, endPoint x: 527, endPoint y: 87, distance: 12.6
click at [527, 87] on div "articles.html" at bounding box center [528, 89] width 154 height 19
click at [601, 88] on icon at bounding box center [597, 89] width 11 height 11
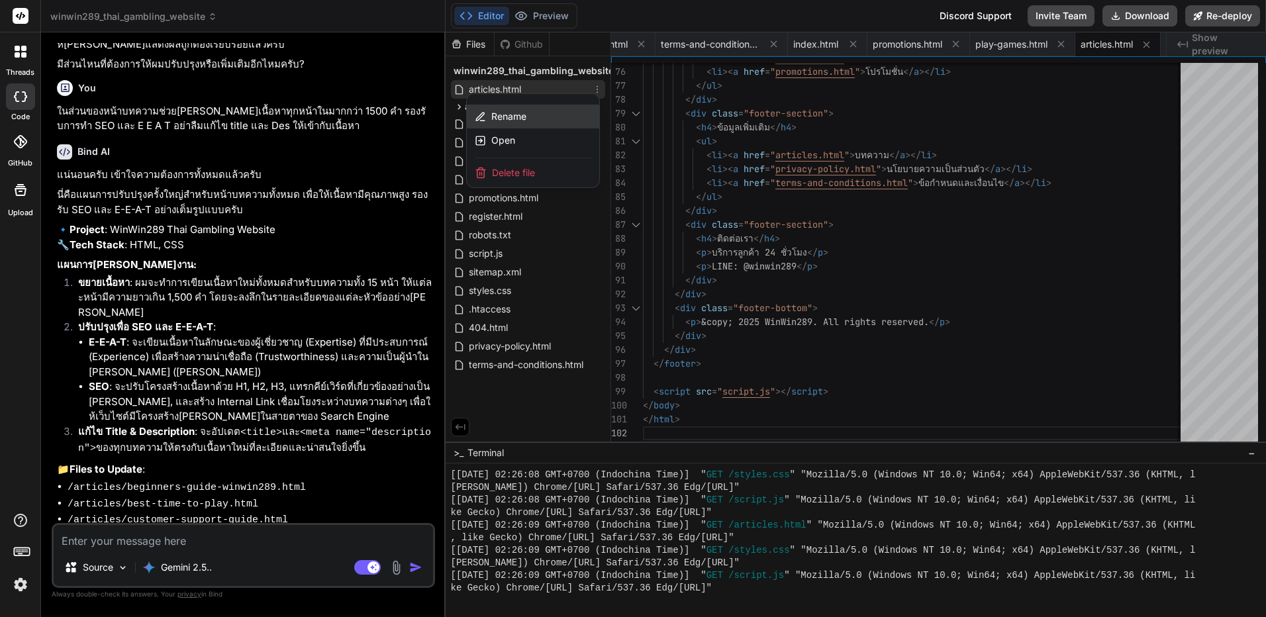
click at [559, 111] on div "Rename" at bounding box center [533, 117] width 132 height 24
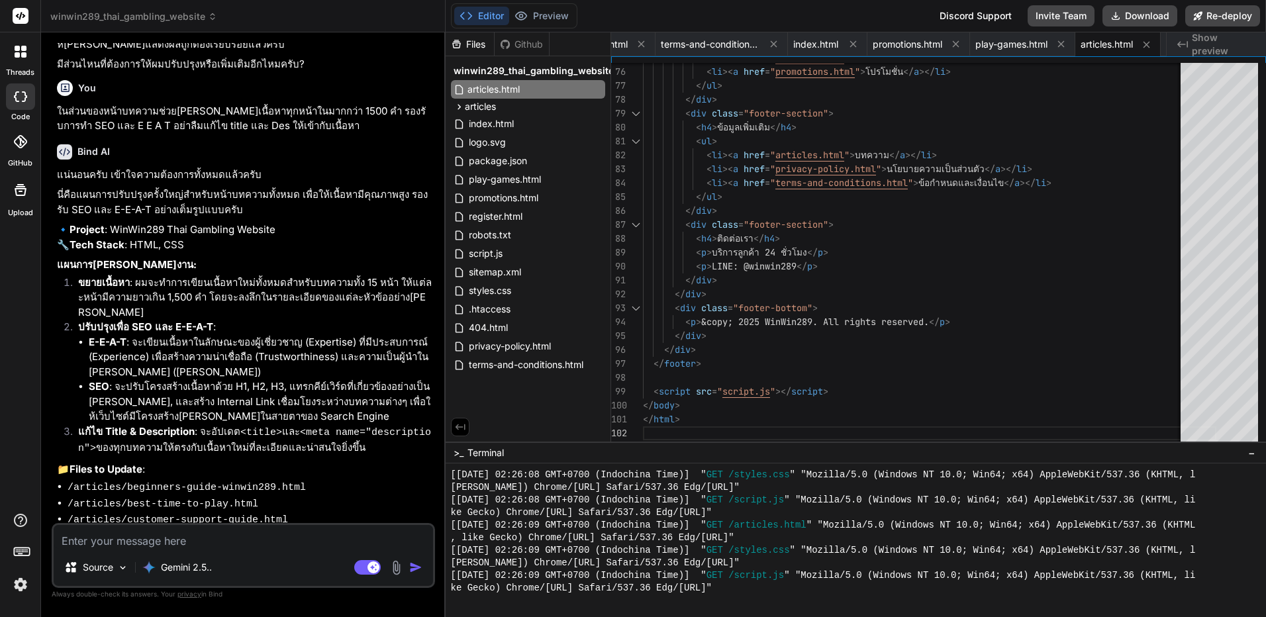
click at [295, 545] on textarea at bounding box center [243, 537] width 379 height 24
paste textarea "articles.html"
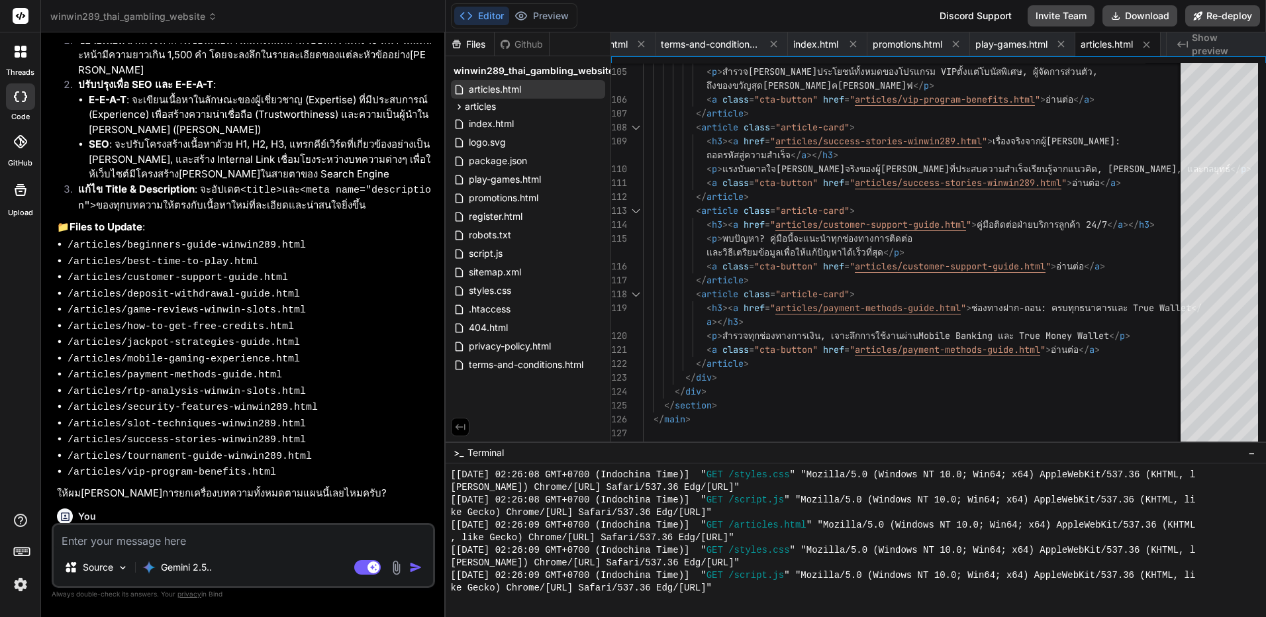
scroll to position [10761, 0]
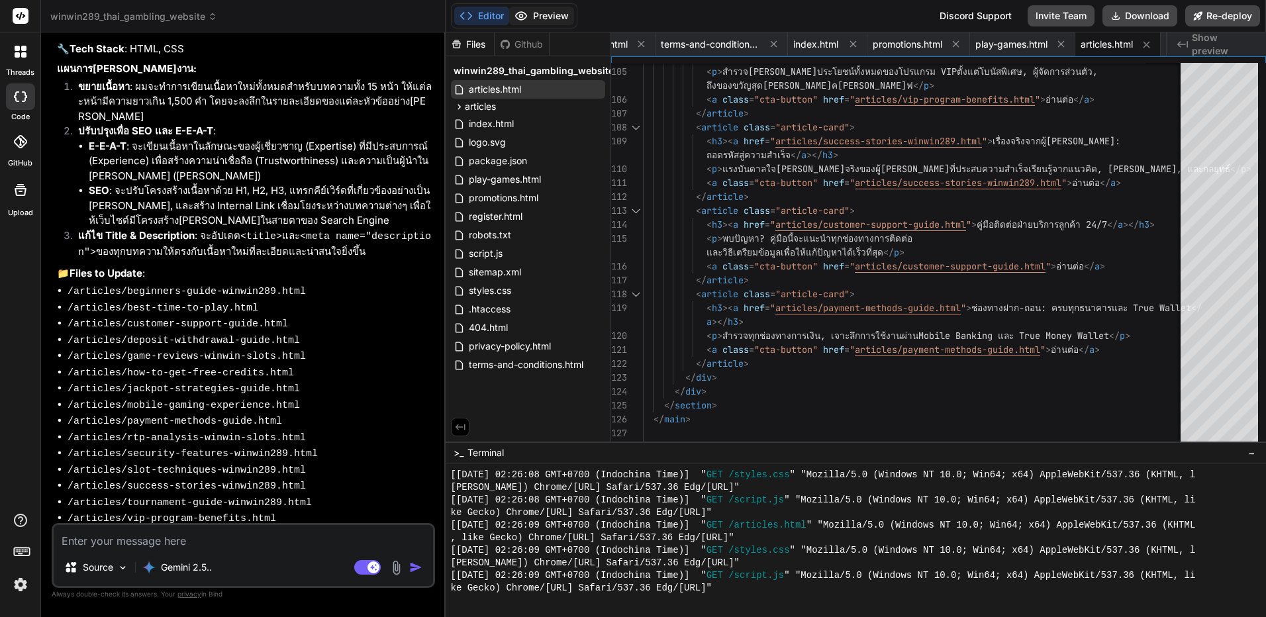
click at [535, 15] on button "Preview" at bounding box center [541, 16] width 65 height 19
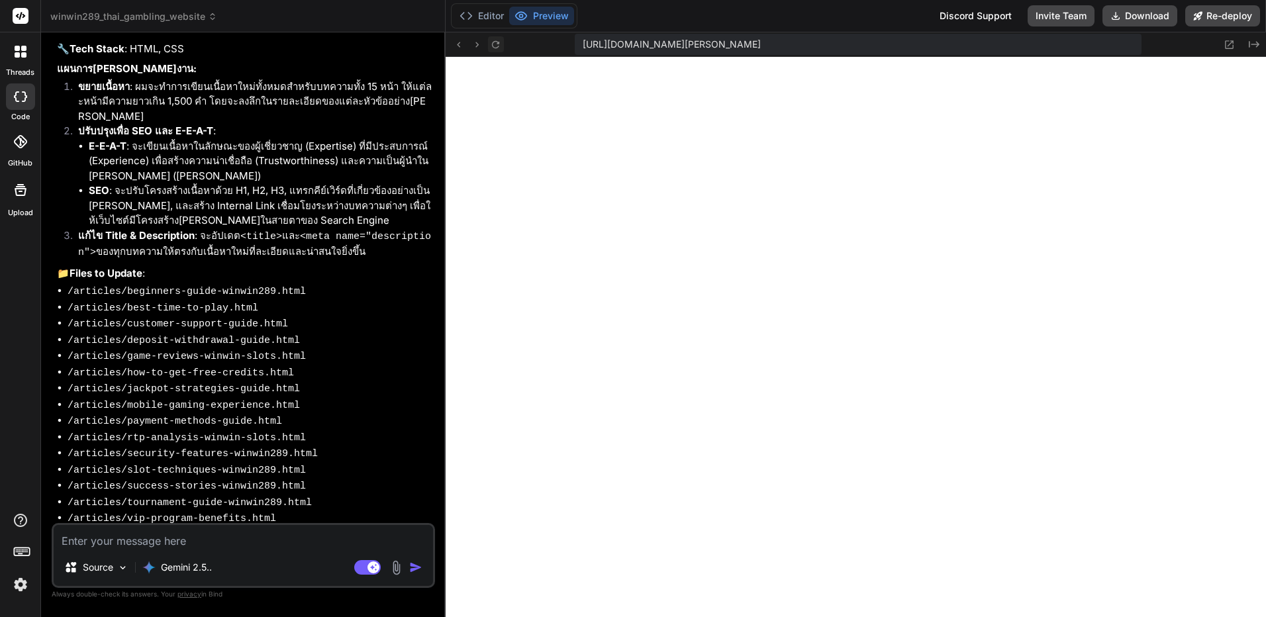
click at [500, 50] on button at bounding box center [496, 44] width 16 height 16
click at [1132, 21] on button "Download" at bounding box center [1139, 15] width 75 height 21
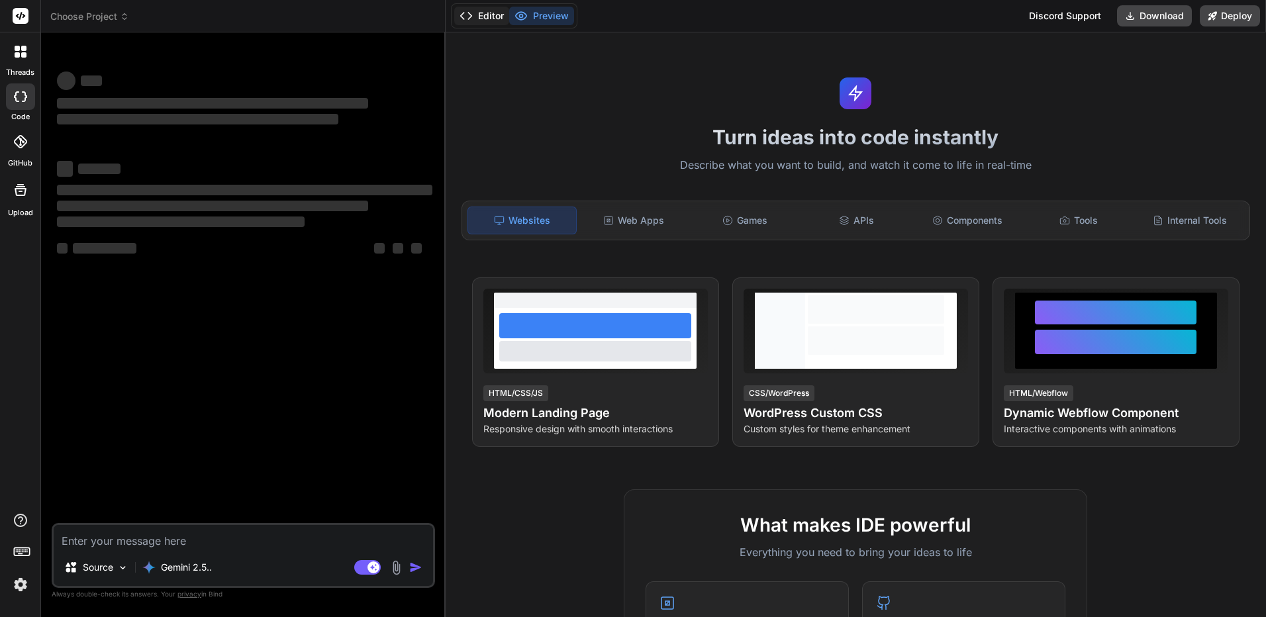
click at [499, 14] on button "Editor" at bounding box center [481, 16] width 55 height 19
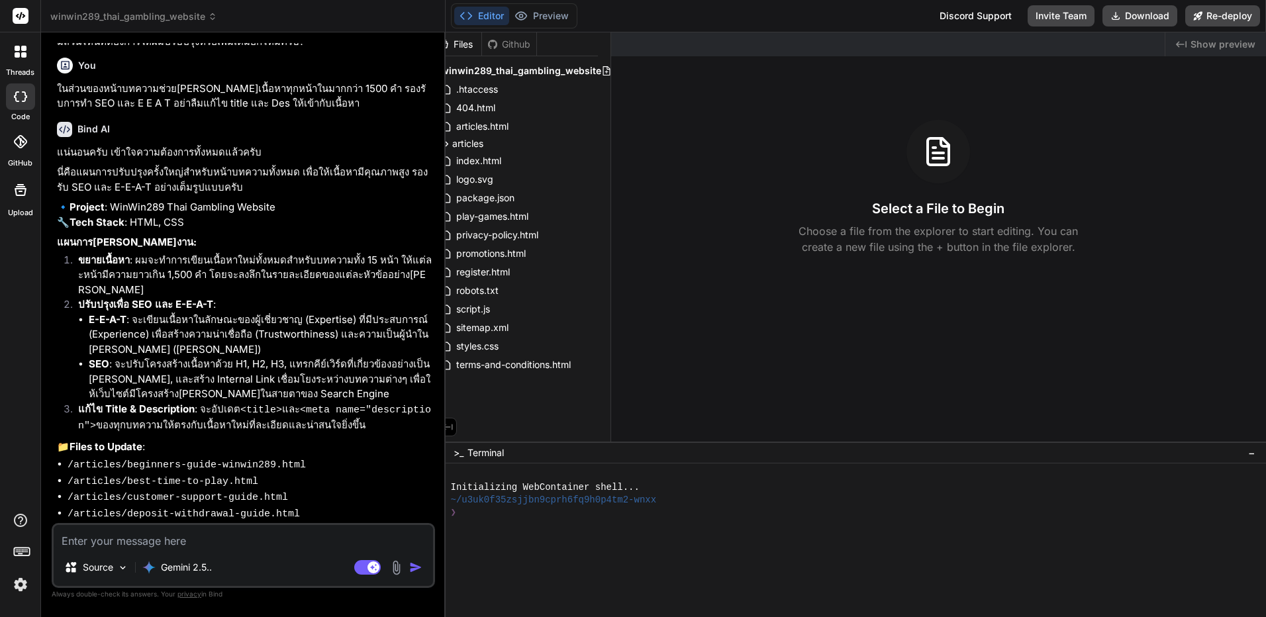
scroll to position [0, 56]
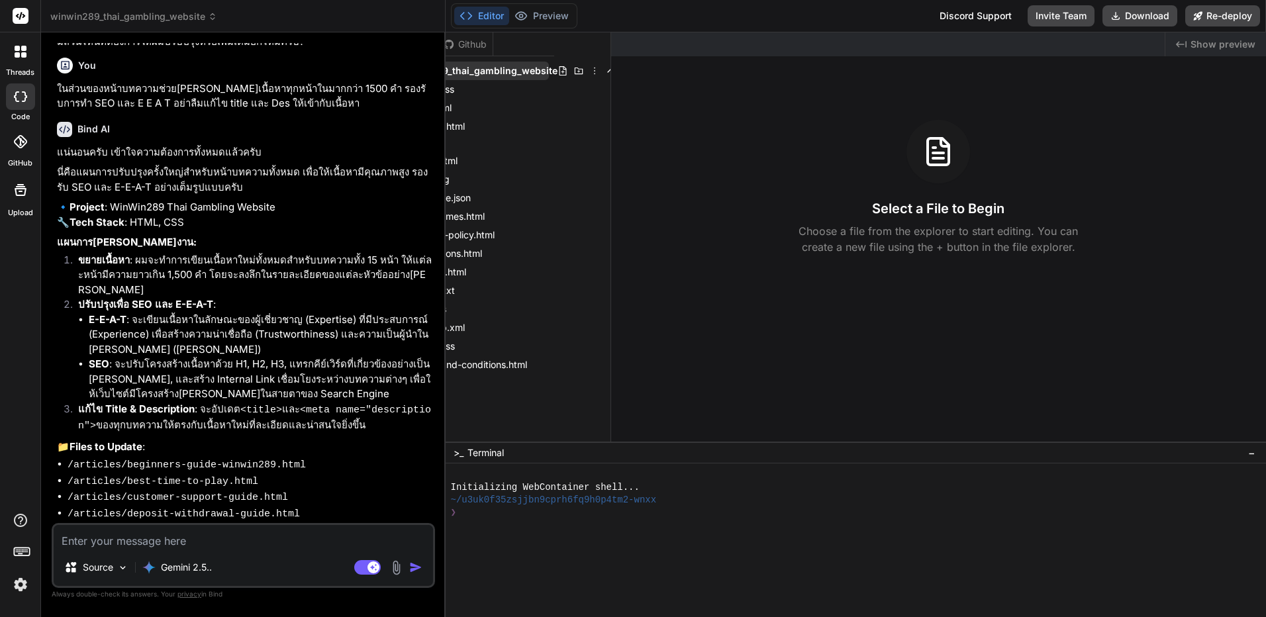
click at [589, 70] on icon at bounding box center [594, 71] width 11 height 11
click at [491, 129] on div "Delete" at bounding box center [477, 125] width 132 height 29
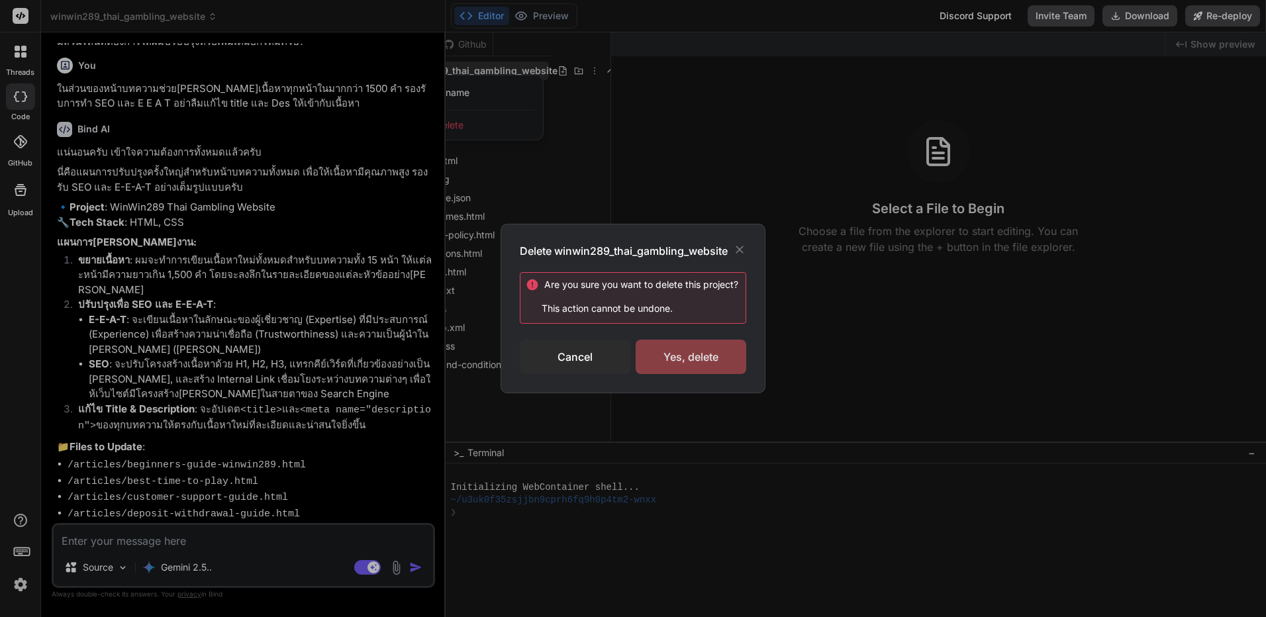
click at [709, 369] on div "Yes, delete" at bounding box center [691, 357] width 111 height 34
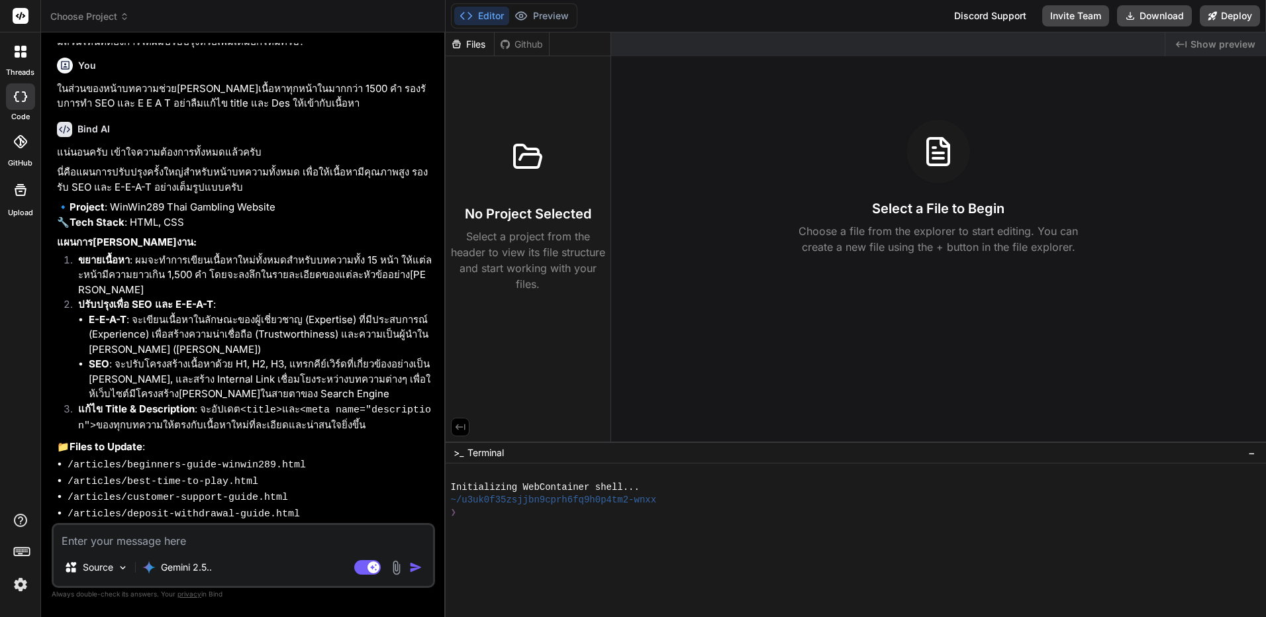
scroll to position [0, 0]
click at [109, 14] on span "Choose Project" at bounding box center [89, 16] width 79 height 13
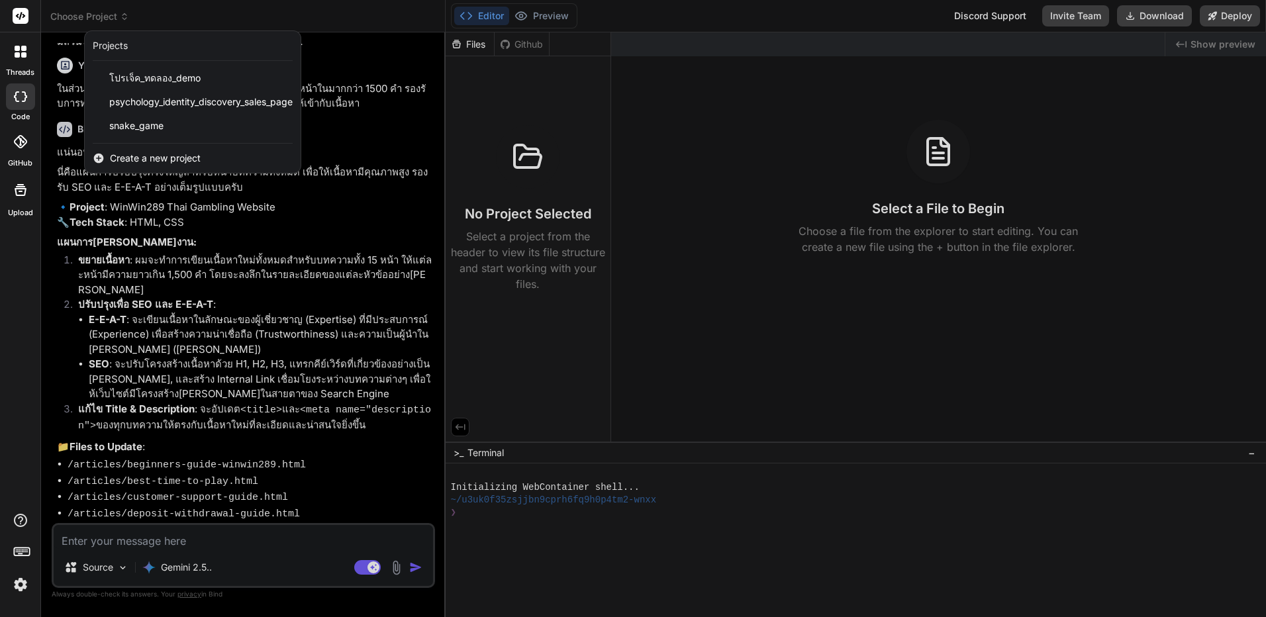
click at [16, 56] on icon at bounding box center [17, 54] width 5 height 5
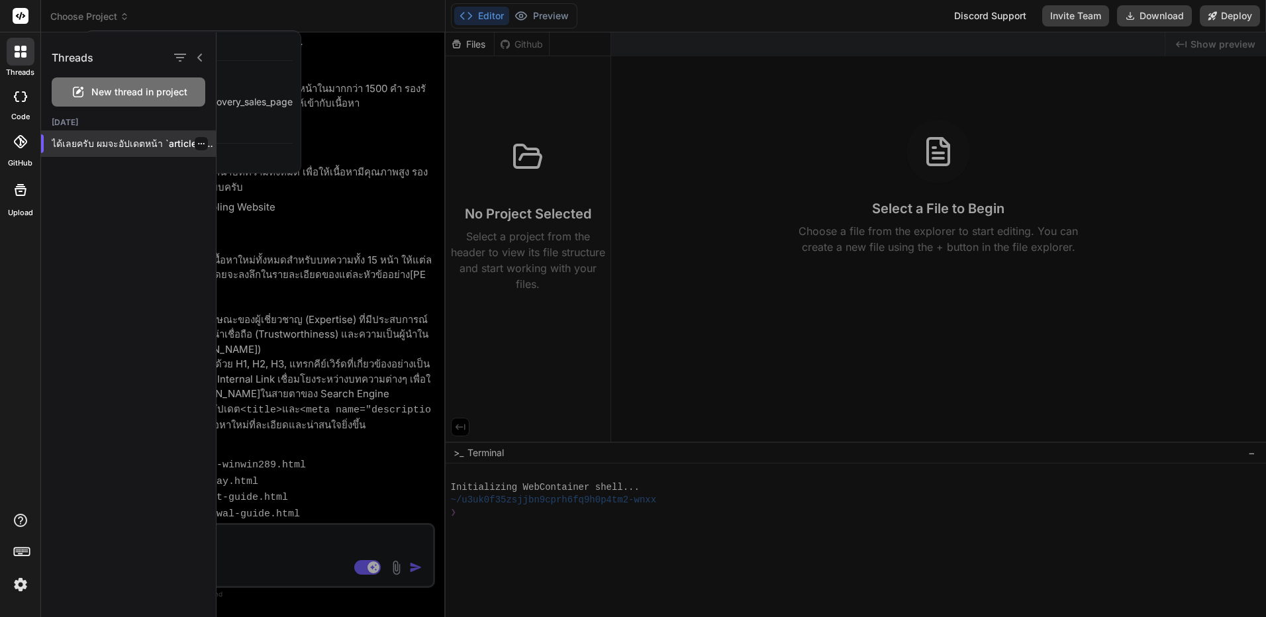
click at [197, 141] on icon "button" at bounding box center [201, 144] width 8 height 8
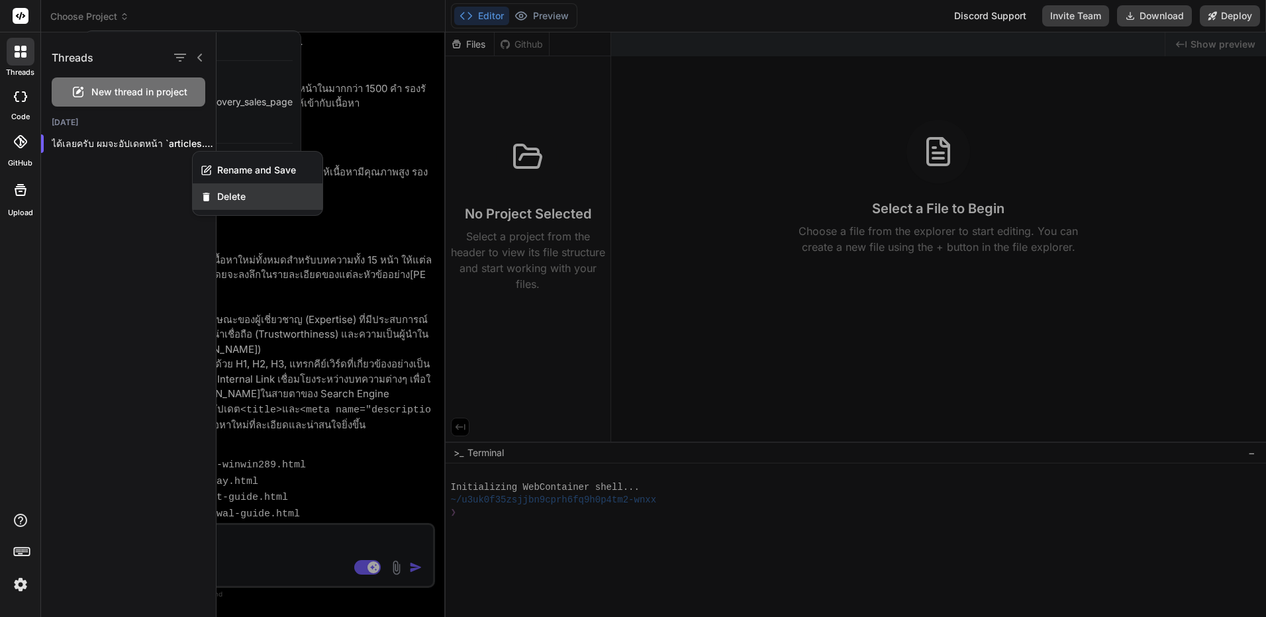
click at [237, 205] on div "Delete" at bounding box center [258, 196] width 130 height 26
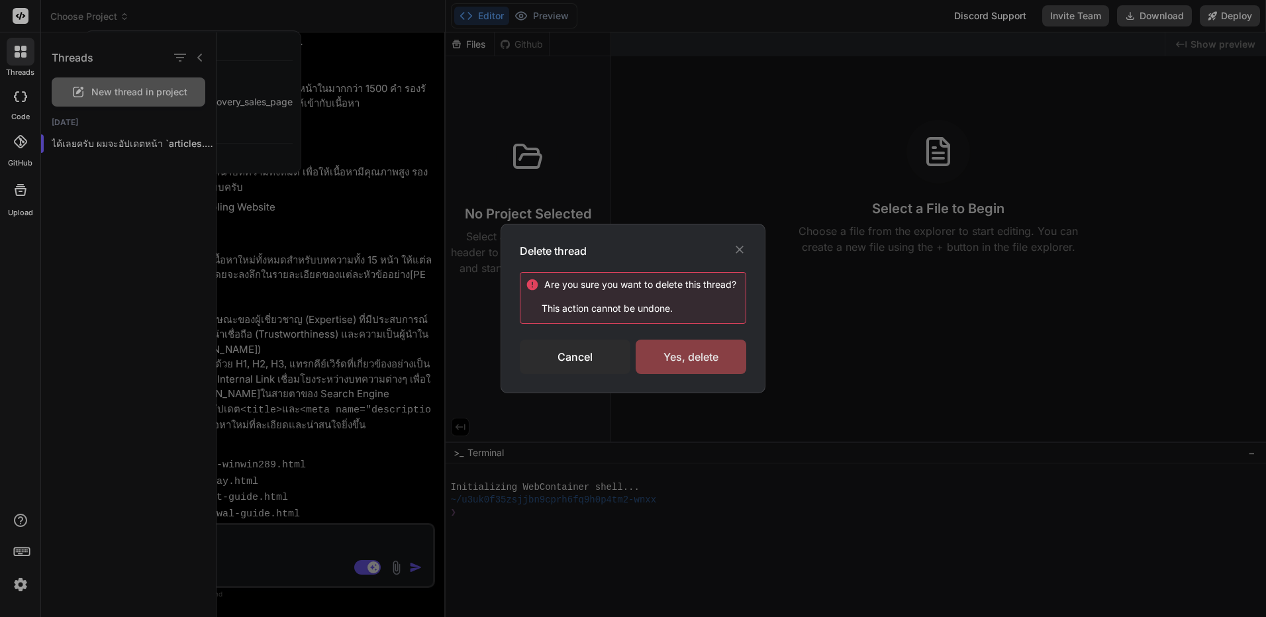
click at [693, 356] on div "Yes, delete" at bounding box center [691, 357] width 111 height 34
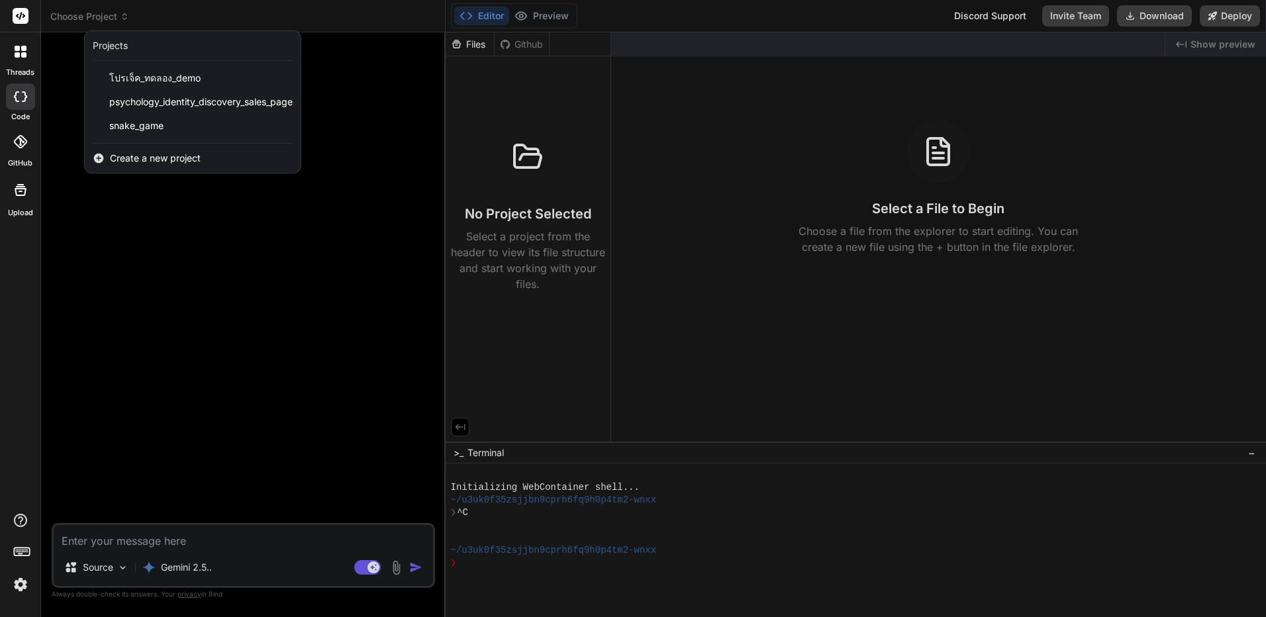
click at [29, 51] on div at bounding box center [21, 52] width 28 height 28
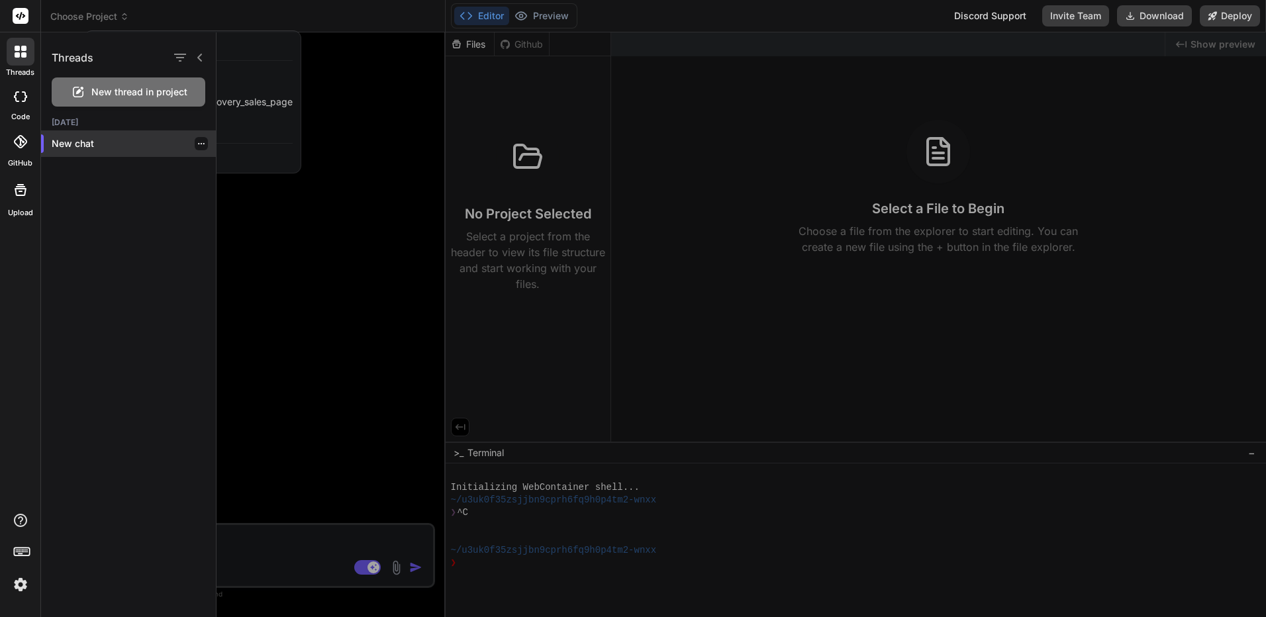
click at [197, 142] on icon "button" at bounding box center [201, 144] width 8 height 8
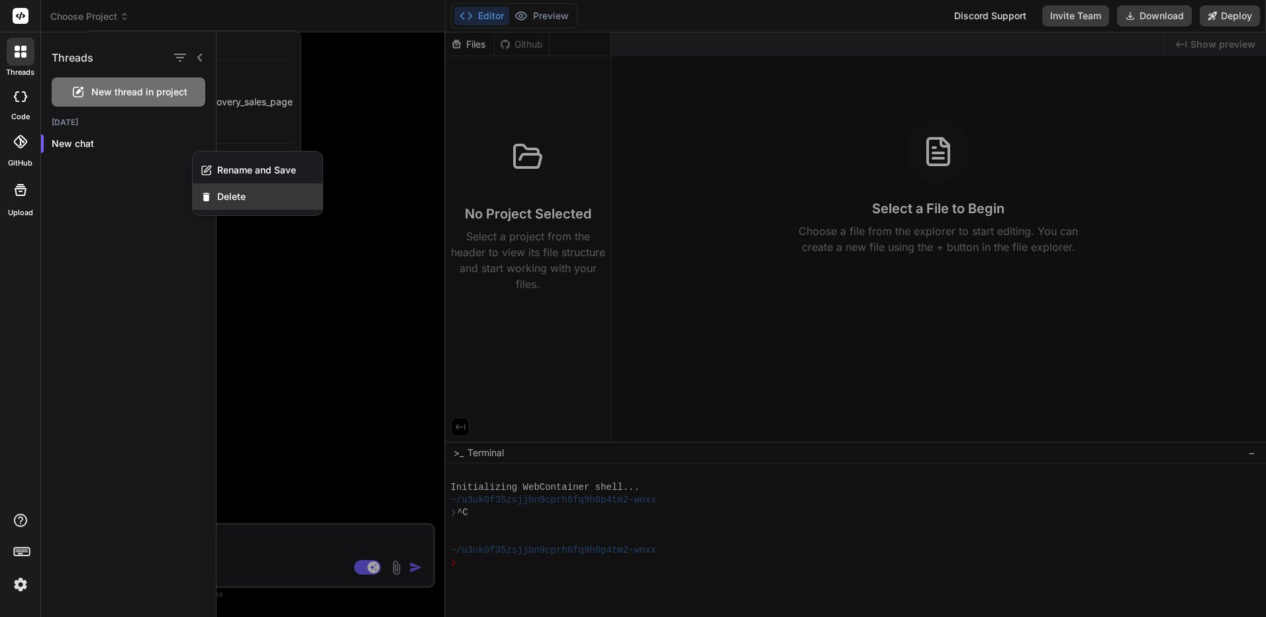
click at [216, 189] on div "Delete" at bounding box center [258, 196] width 130 height 26
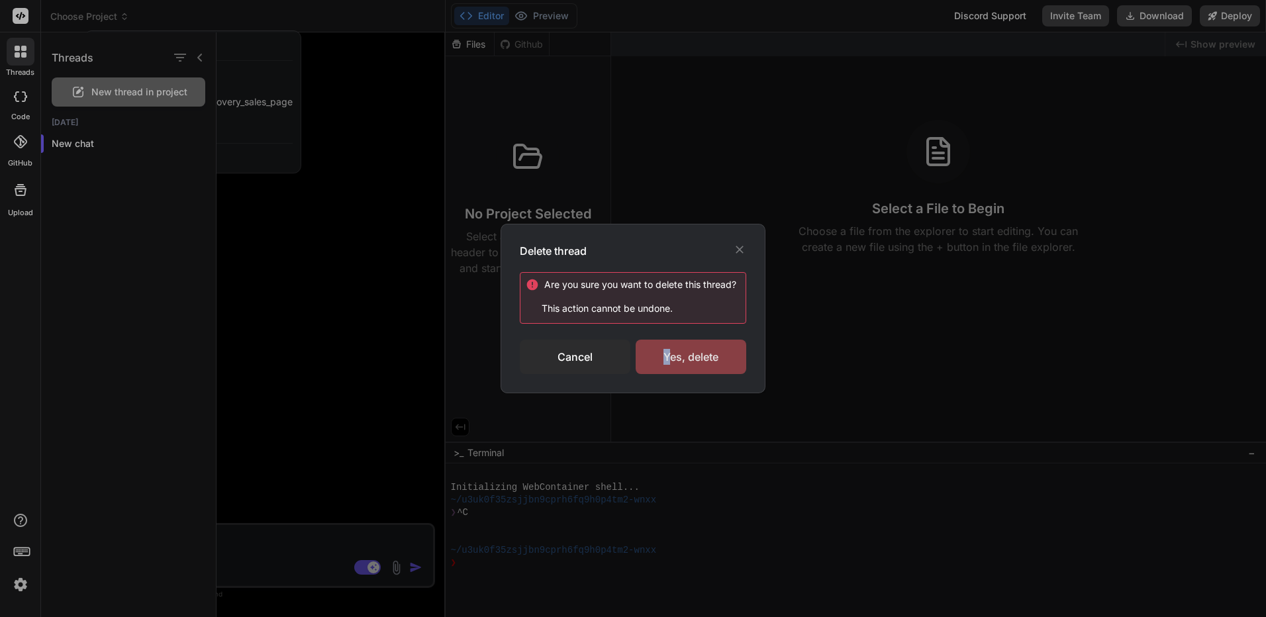
click at [667, 340] on div "Are you sure you want to delete this thread ? This action cannot be undone. Can…" at bounding box center [633, 323] width 226 height 102
drag, startPoint x: 667, startPoint y: 340, endPoint x: 675, endPoint y: 354, distance: 16.9
click at [675, 354] on div "Yes, delete" at bounding box center [691, 357] width 111 height 34
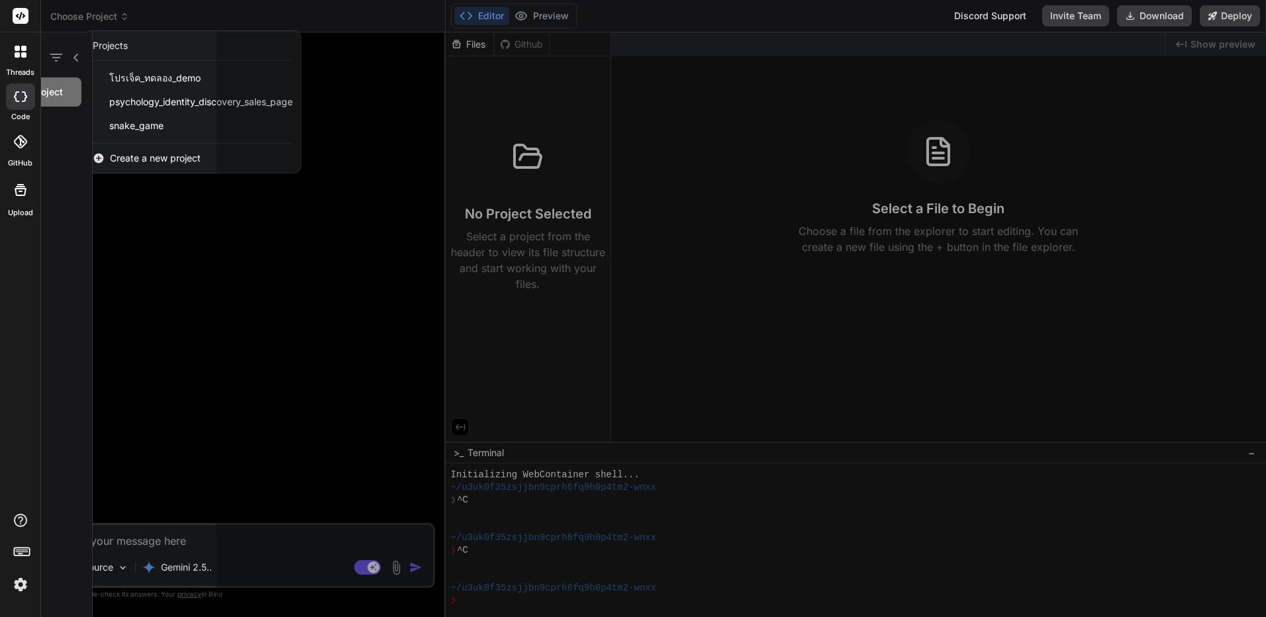
scroll to position [13, 0]
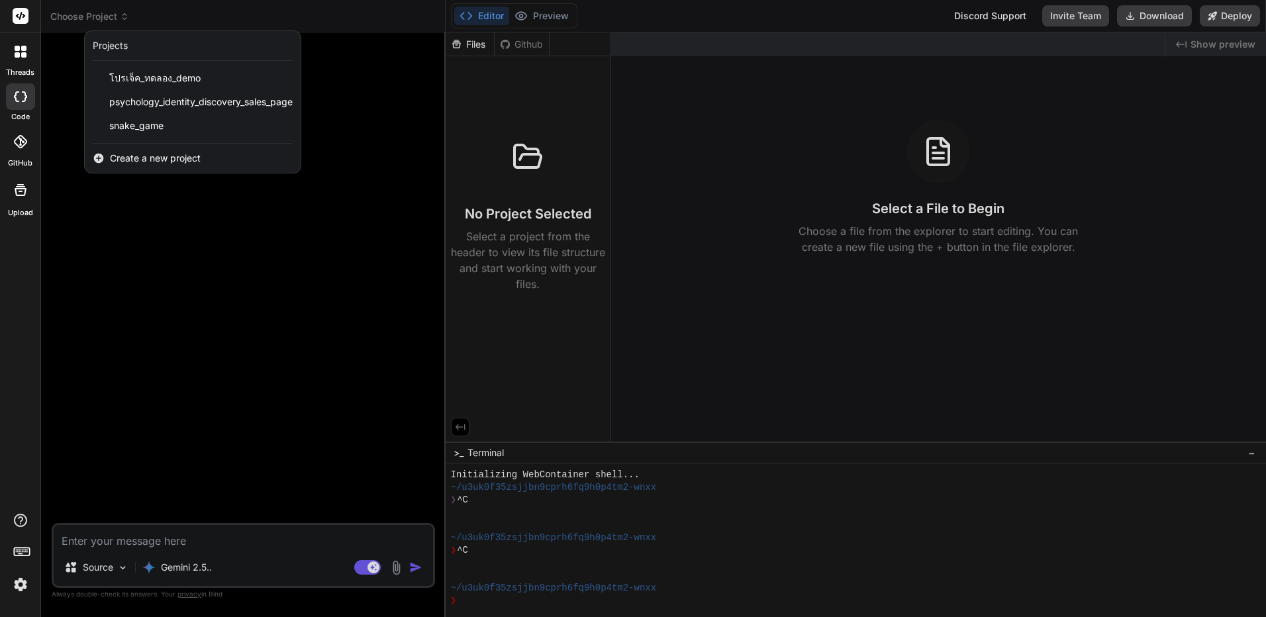
click at [471, 40] on div at bounding box center [633, 308] width 1266 height 617
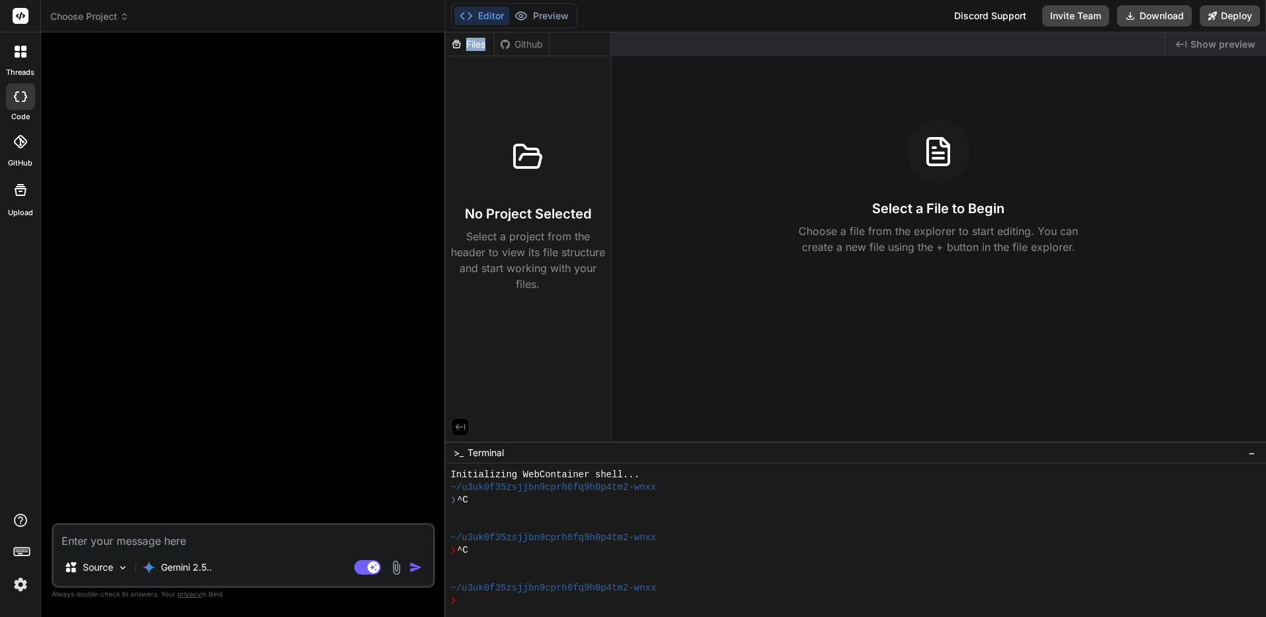
click at [472, 42] on div "Files" at bounding box center [470, 44] width 48 height 13
drag, startPoint x: 472, startPoint y: 42, endPoint x: 465, endPoint y: 50, distance: 10.8
click at [465, 50] on div "Files" at bounding box center [470, 44] width 48 height 13
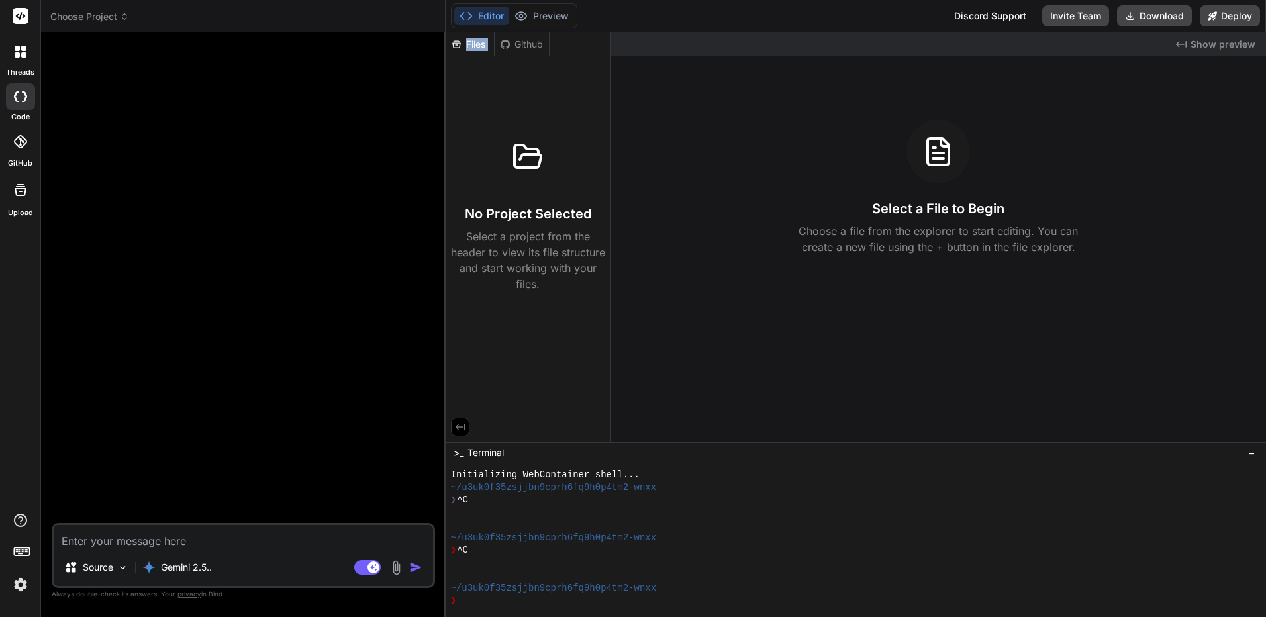
click at [460, 50] on div "Files" at bounding box center [470, 44] width 48 height 13
click at [450, 52] on div "Files" at bounding box center [470, 44] width 49 height 24
click at [464, 420] on button at bounding box center [460, 427] width 19 height 19
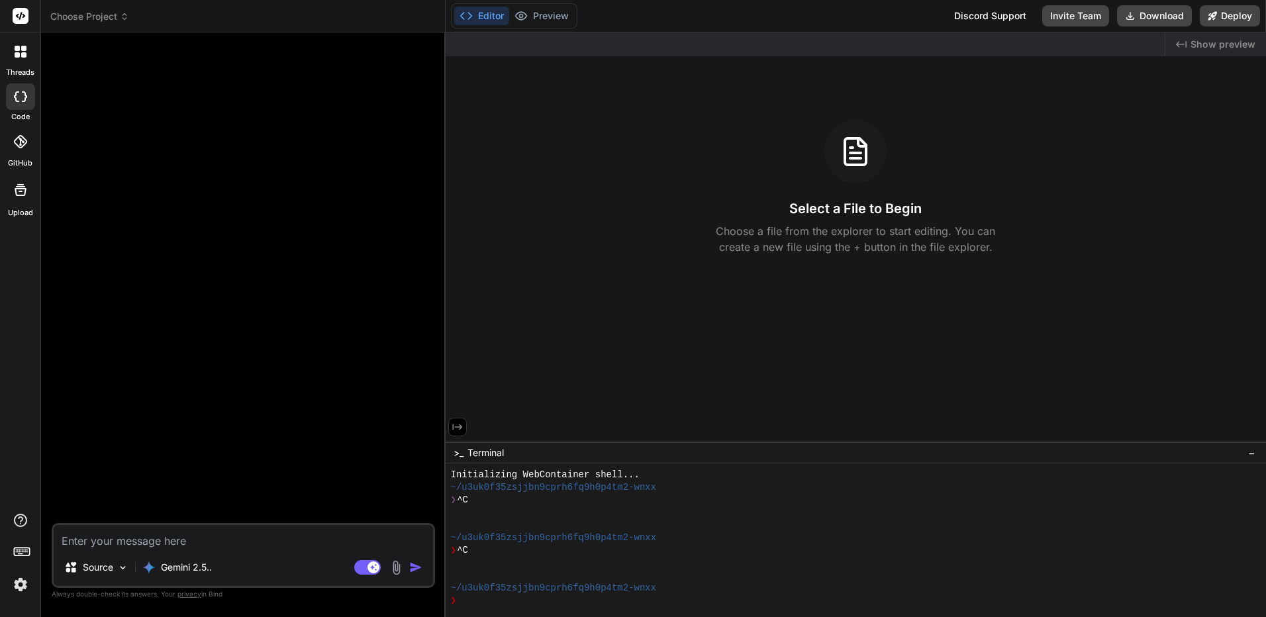
click at [464, 420] on button at bounding box center [457, 427] width 19 height 19
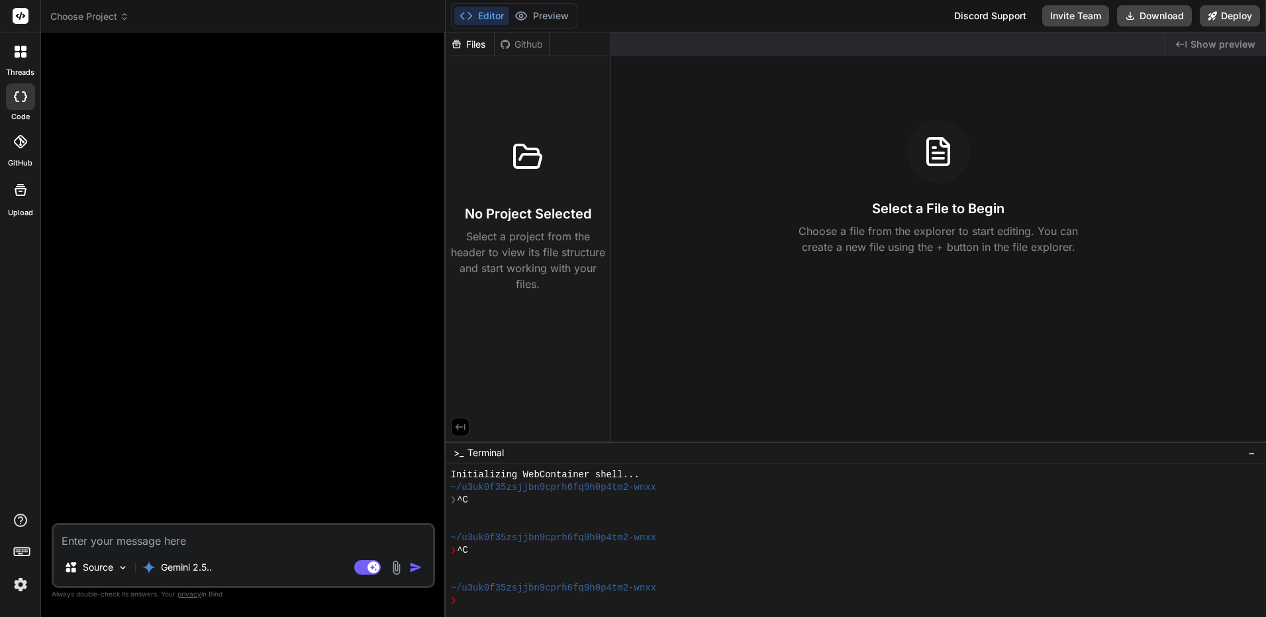
click at [524, 61] on div "No Project Selected Select a project from the header to view its file structure…" at bounding box center [528, 176] width 165 height 241
click at [528, 44] on div "Github" at bounding box center [522, 44] width 54 height 13
click at [473, 40] on div "Files" at bounding box center [470, 44] width 48 height 13
click at [199, 532] on textarea at bounding box center [243, 537] width 379 height 24
click at [399, 571] on img at bounding box center [396, 567] width 15 height 15
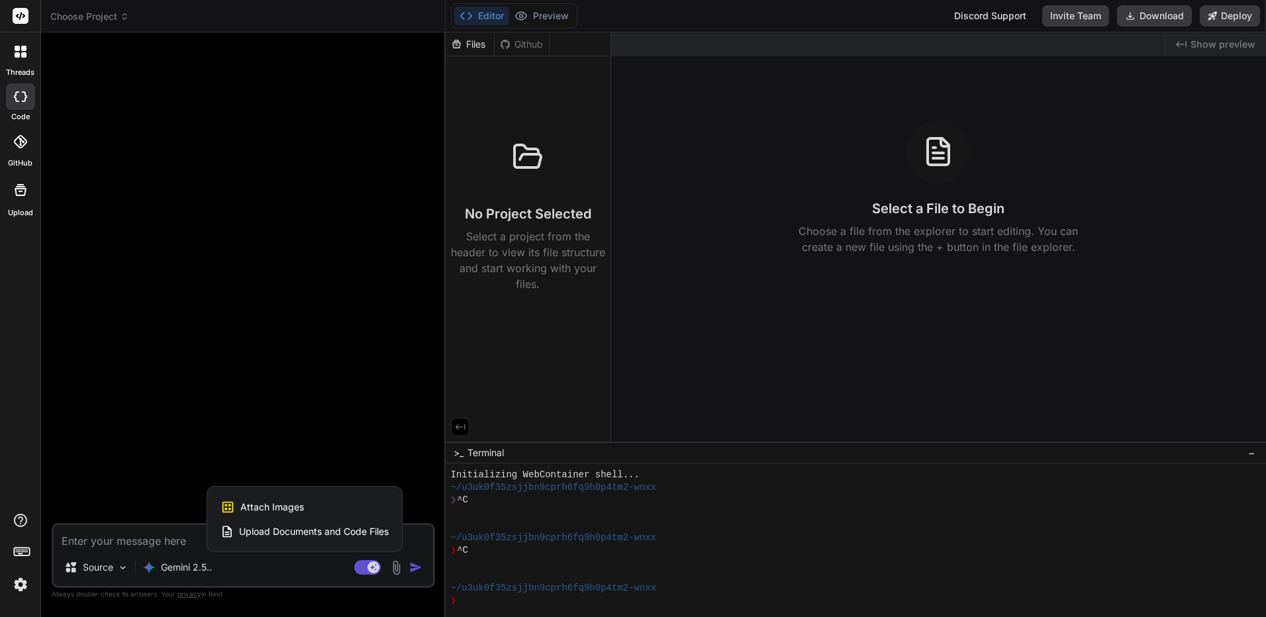
click at [334, 534] on span "Upload Documents and Code Files" at bounding box center [314, 531] width 150 height 13
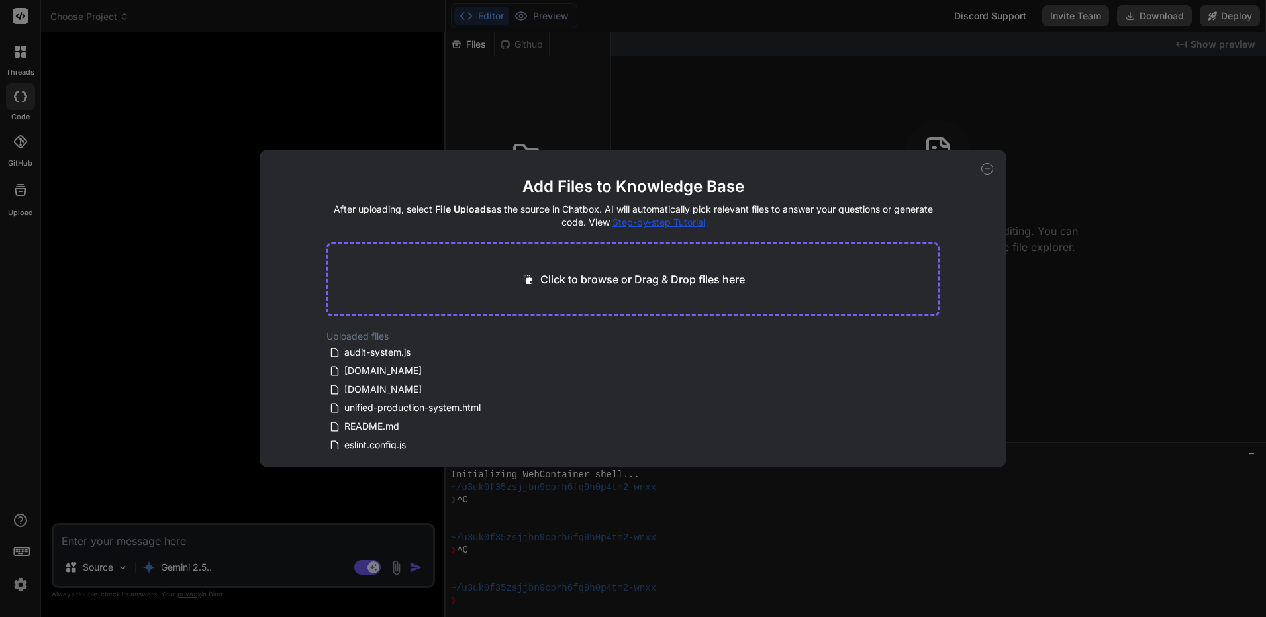
click at [989, 168] on icon at bounding box center [987, 169] width 12 height 12
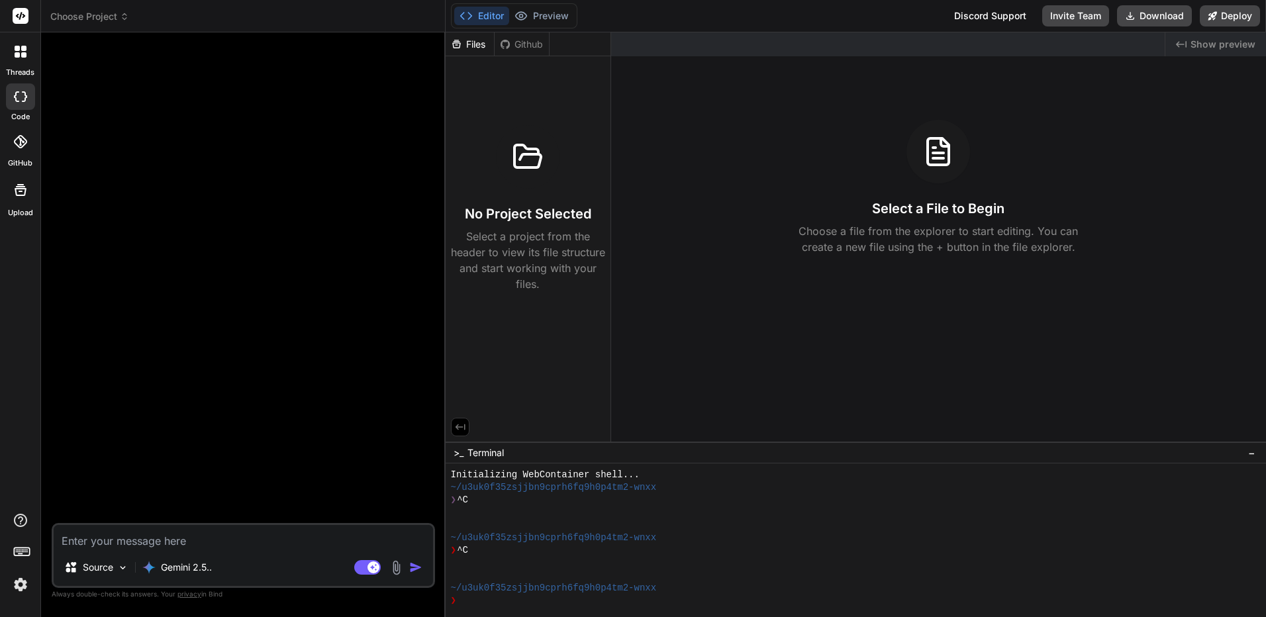
click at [401, 565] on img at bounding box center [396, 567] width 15 height 15
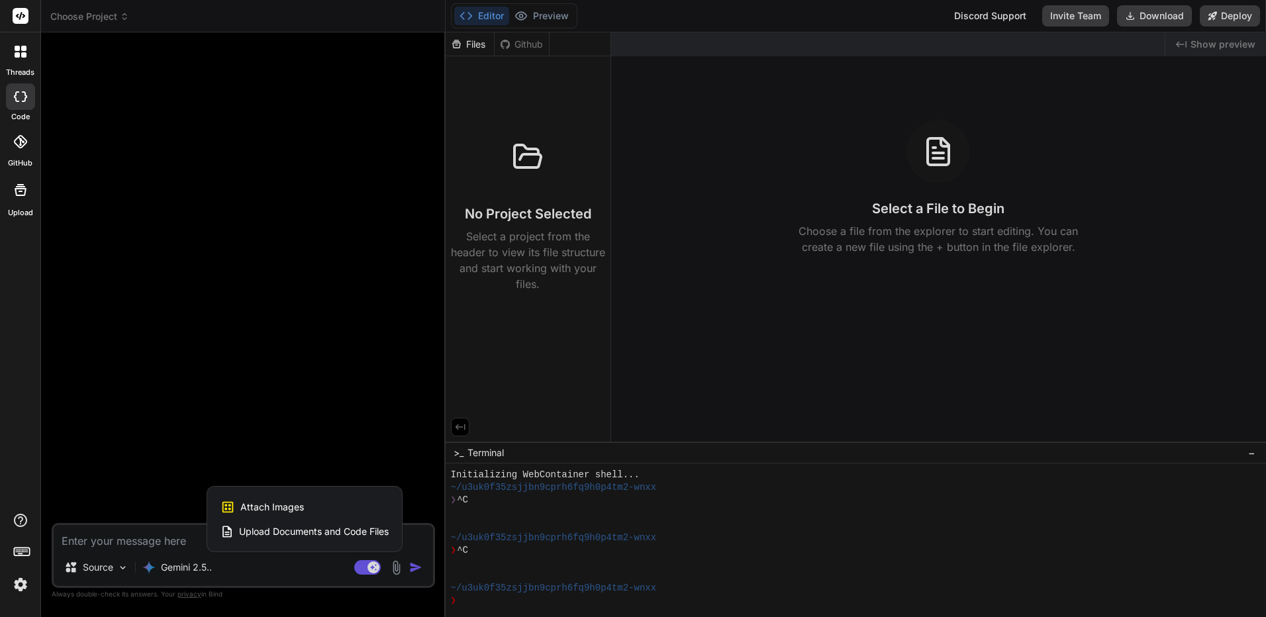
click at [371, 527] on span "Upload Documents and Code Files" at bounding box center [314, 531] width 150 height 13
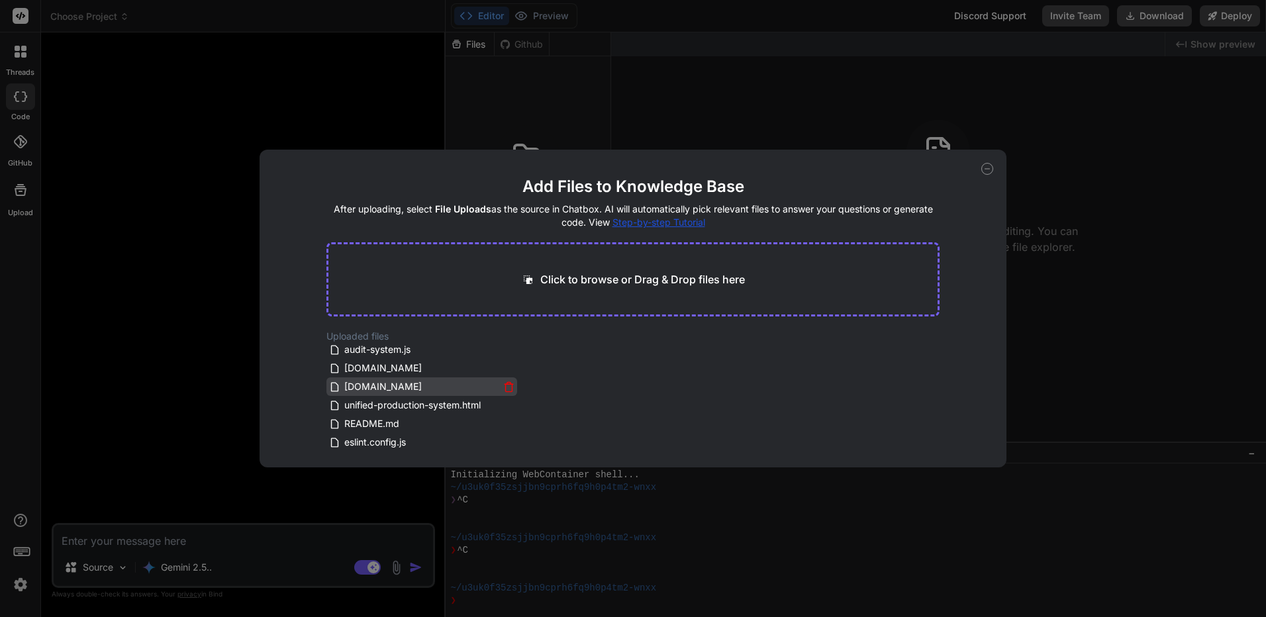
scroll to position [0, 0]
click at [1066, 134] on div "Add Files to Knowledge Base After uploading, select File Uploads as the source …" at bounding box center [633, 308] width 1266 height 617
type textarea "x"
